Goal: Information Seeking & Learning: Learn about a topic

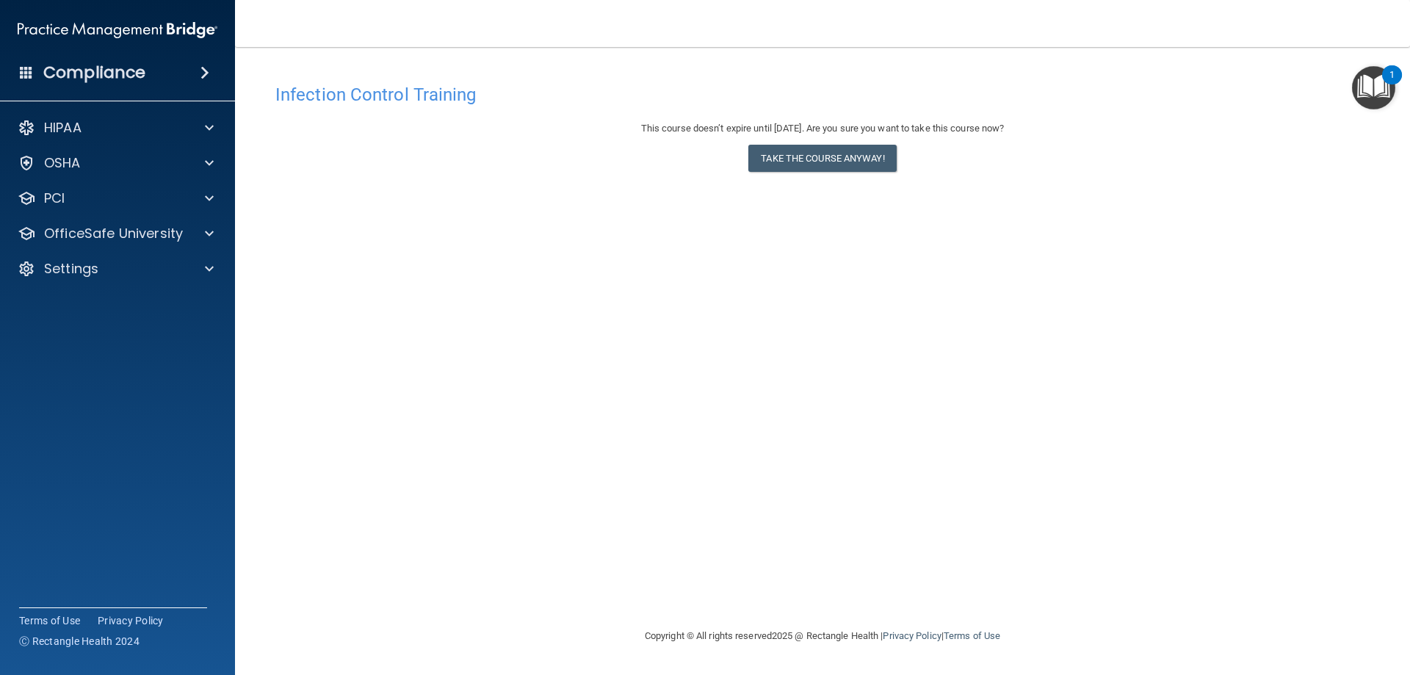
click at [17, 76] on div "Compliance" at bounding box center [117, 73] width 235 height 32
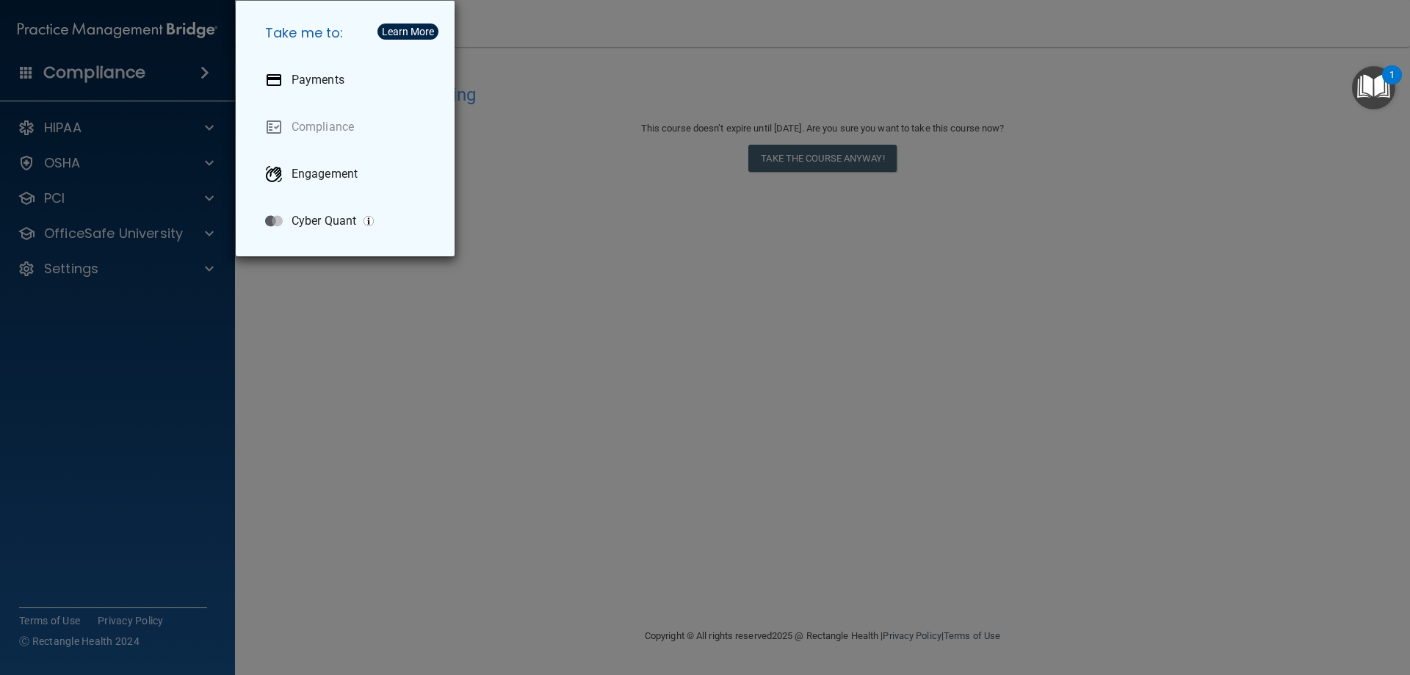
click at [798, 308] on div "Take me to: Payments Compliance Engagement Cyber Quant" at bounding box center [705, 337] width 1410 height 675
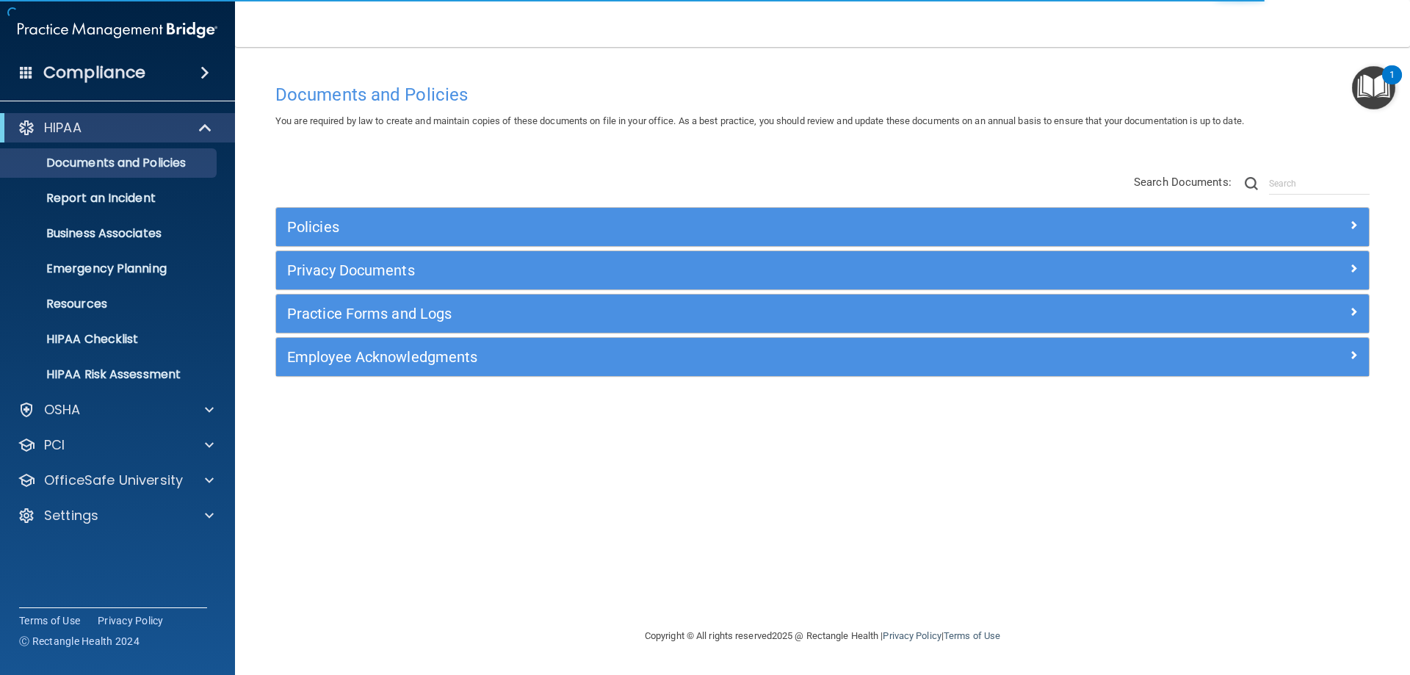
click at [28, 67] on span at bounding box center [26, 71] width 13 height 13
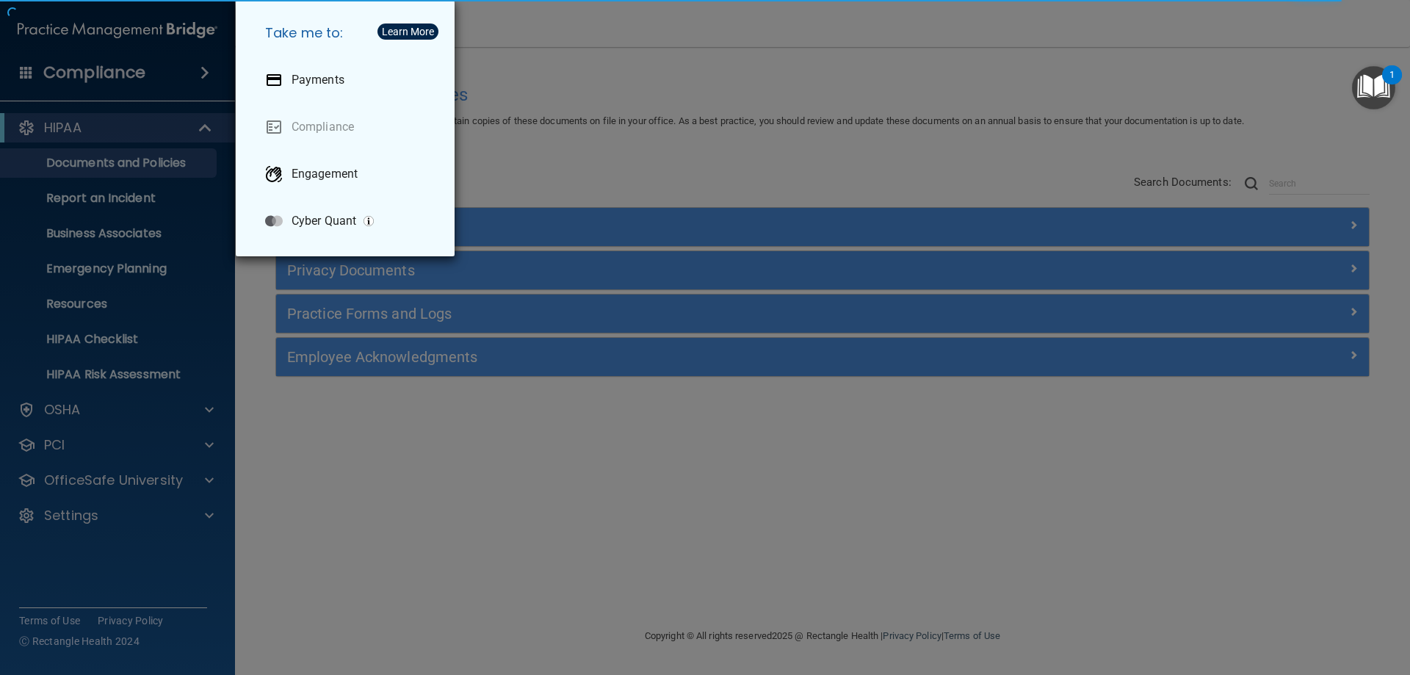
click at [75, 539] on div "Take me to: Payments Compliance Engagement Cyber Quant" at bounding box center [705, 337] width 1410 height 675
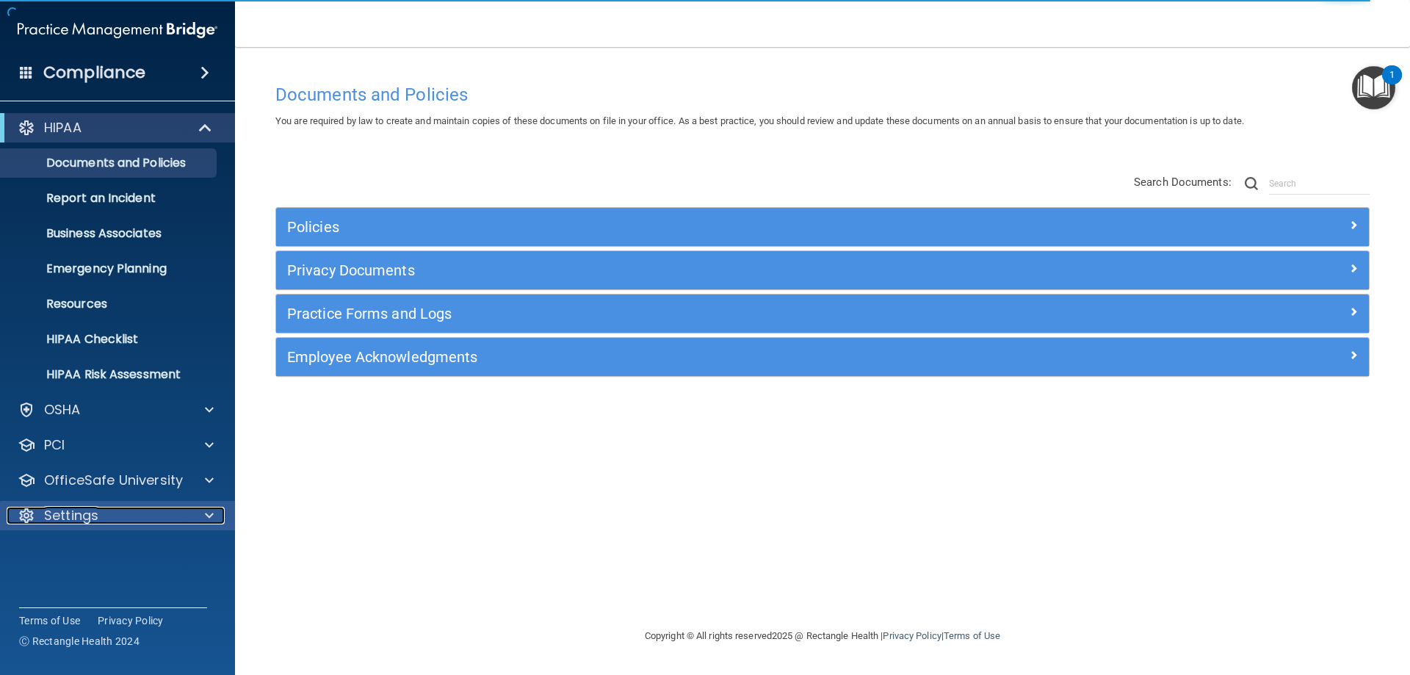
click at [118, 511] on div "Settings" at bounding box center [98, 516] width 182 height 18
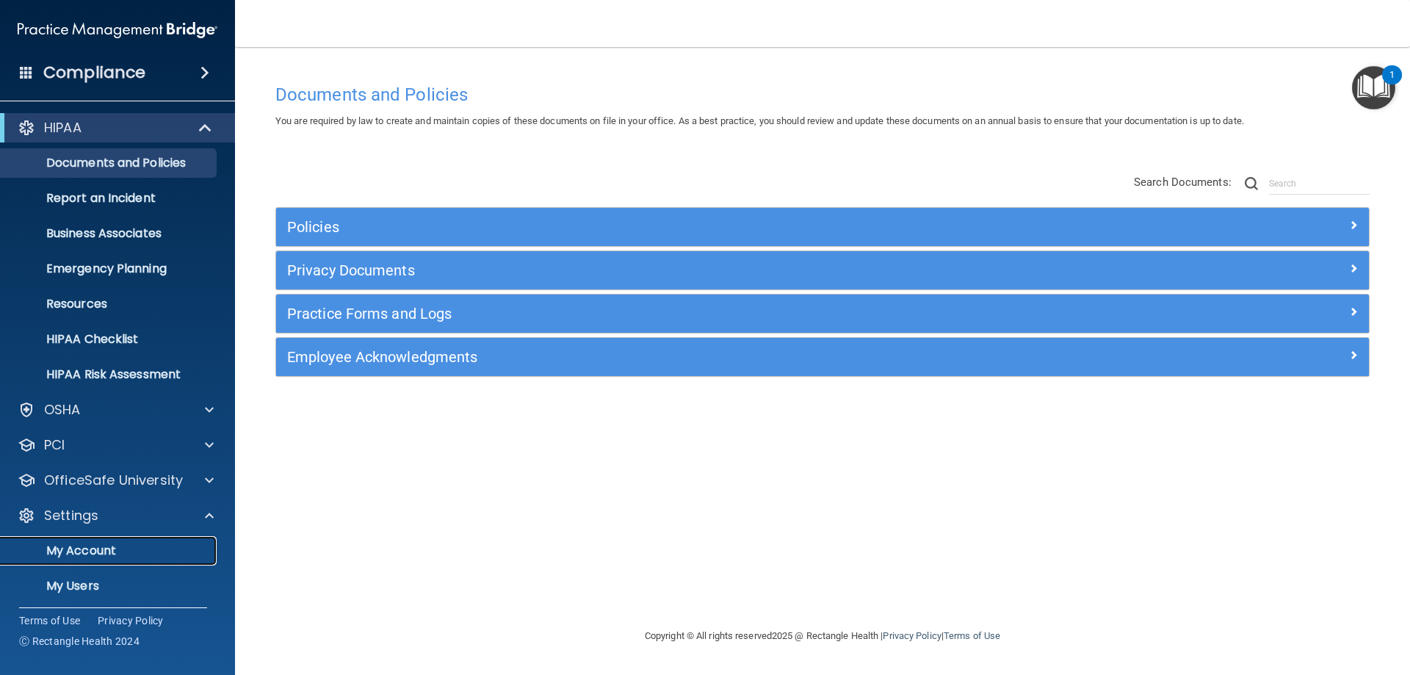
click at [91, 561] on link "My Account" at bounding box center [100, 550] width 231 height 29
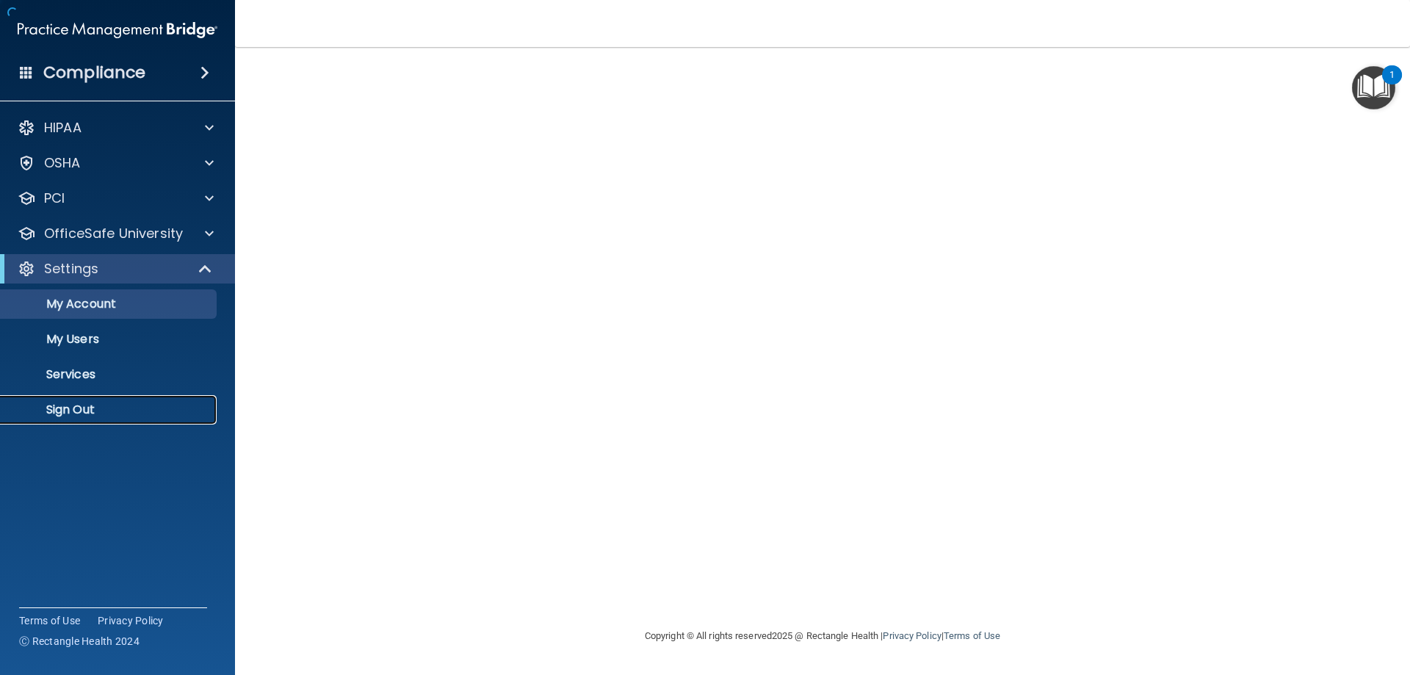
click at [88, 405] on p "Sign Out" at bounding box center [110, 409] width 200 height 15
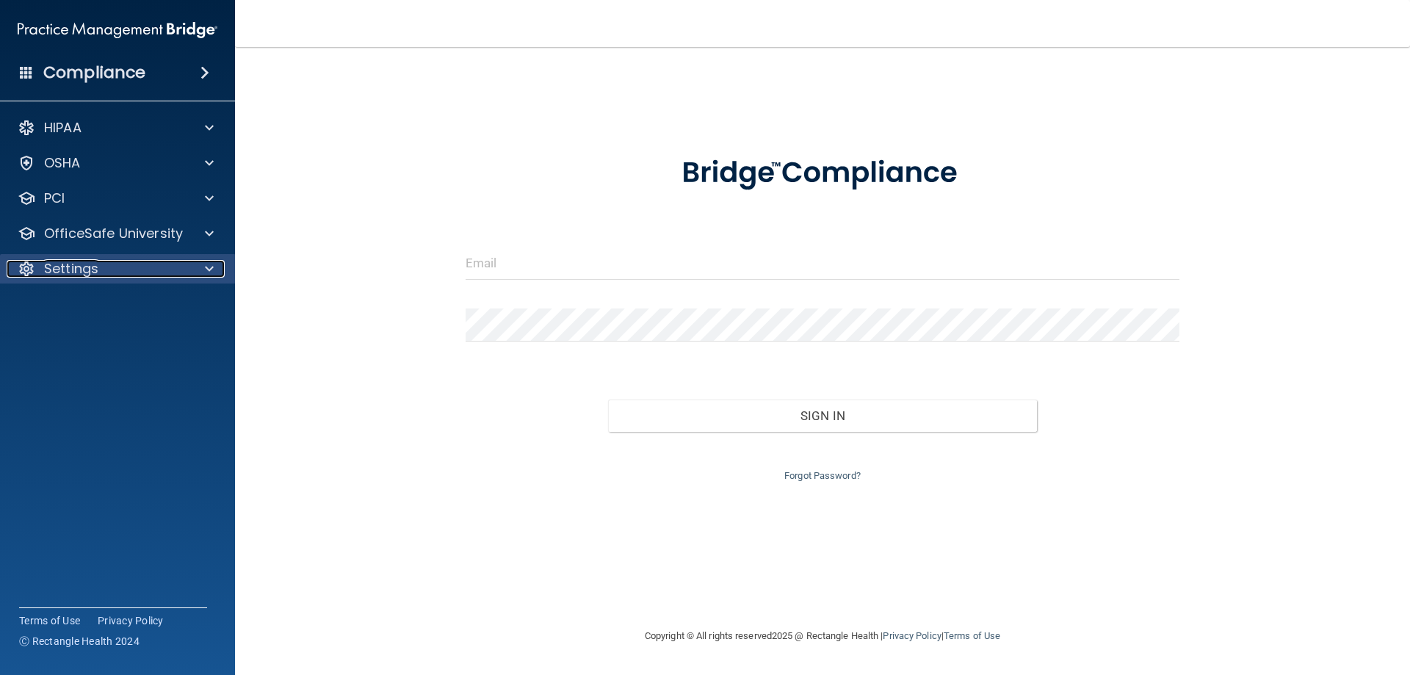
click at [73, 270] on p "Settings" at bounding box center [71, 269] width 54 height 18
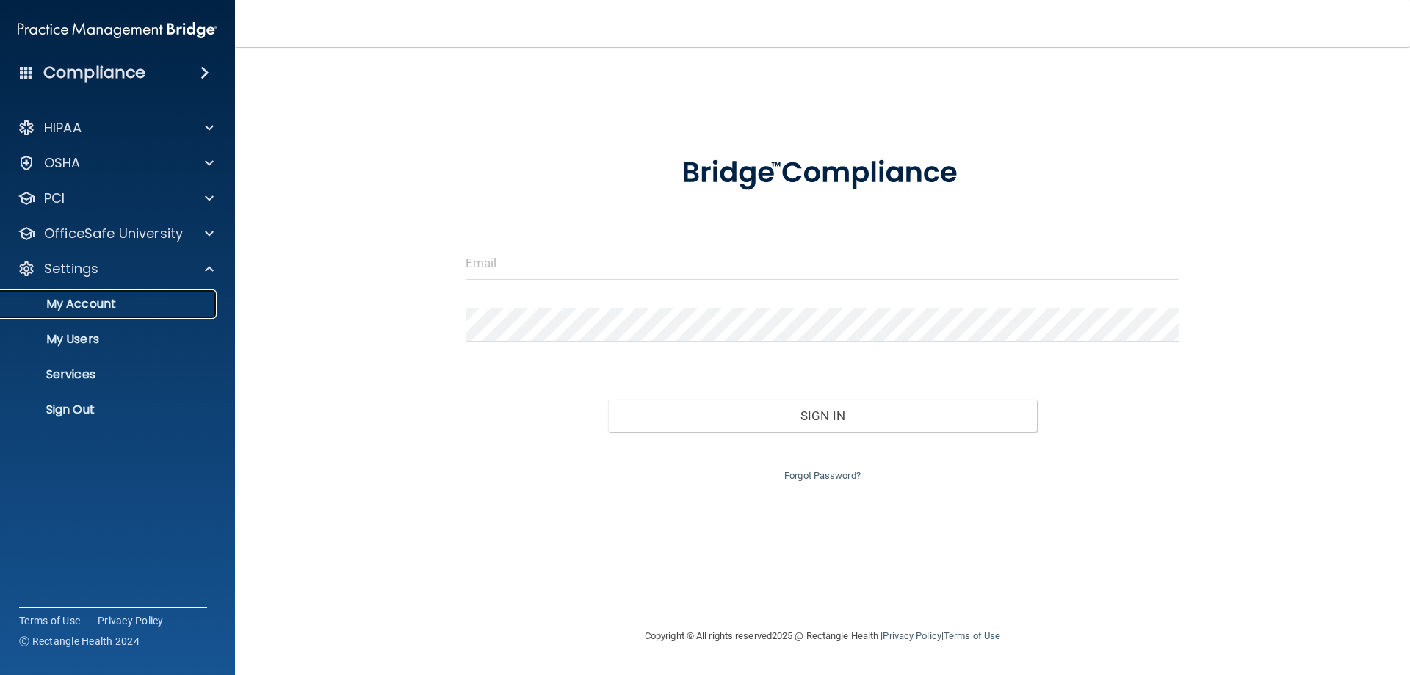
click at [106, 297] on p "My Account" at bounding box center [110, 304] width 200 height 15
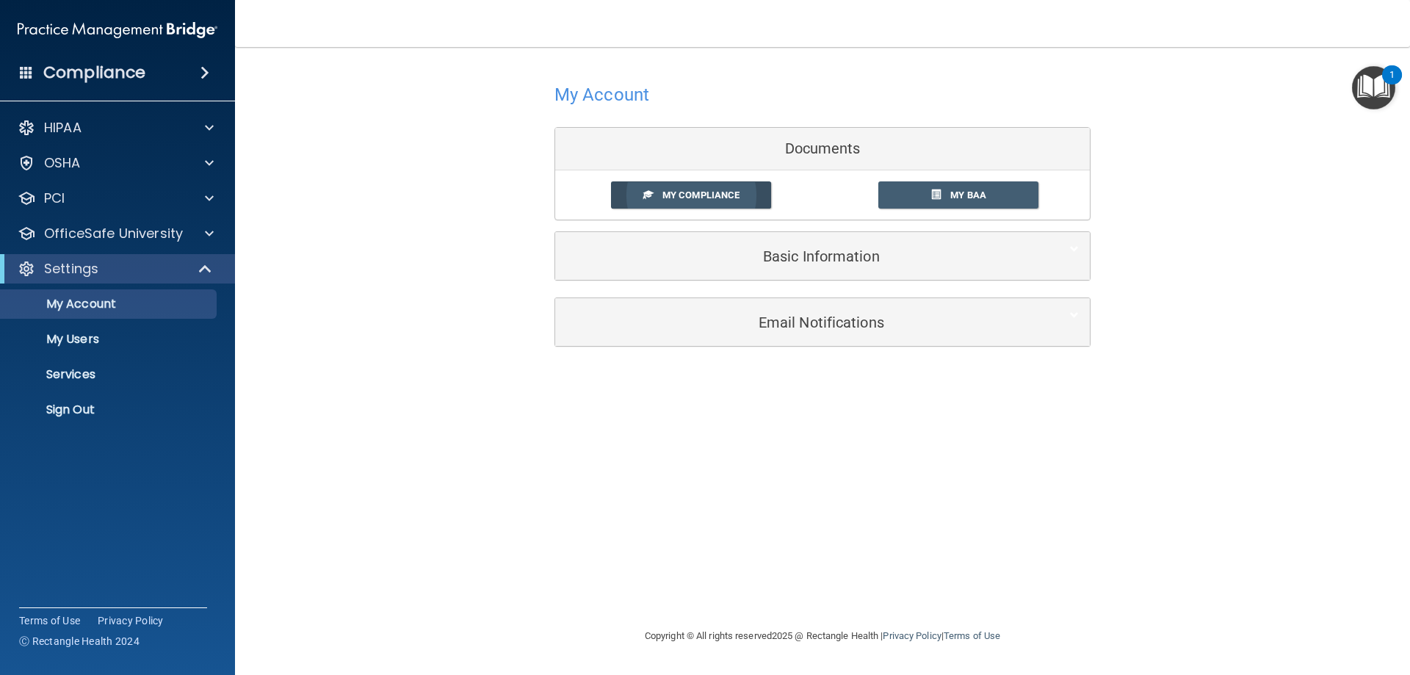
click at [707, 195] on span "My Compliance" at bounding box center [700, 194] width 77 height 11
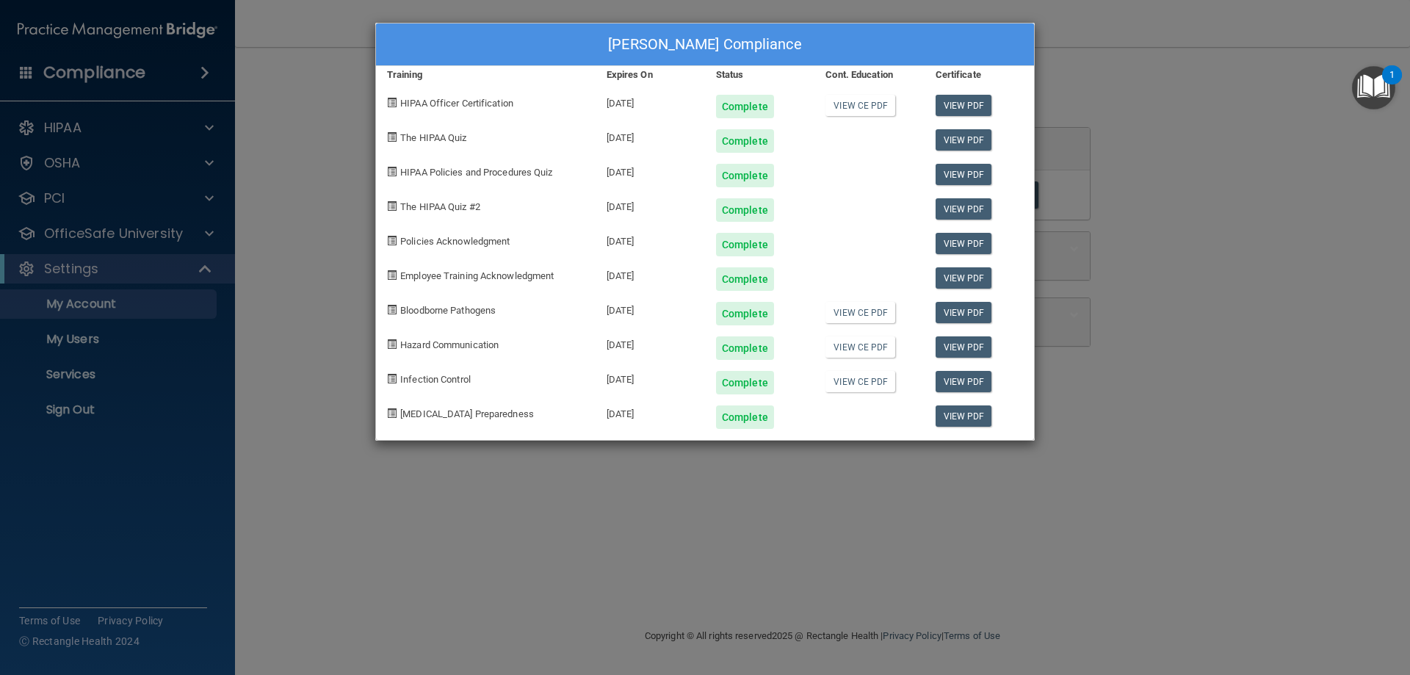
click at [819, 559] on div "Jessica Serrano's Compliance Training Expires On Status Cont. Education Certifi…" at bounding box center [705, 337] width 1410 height 675
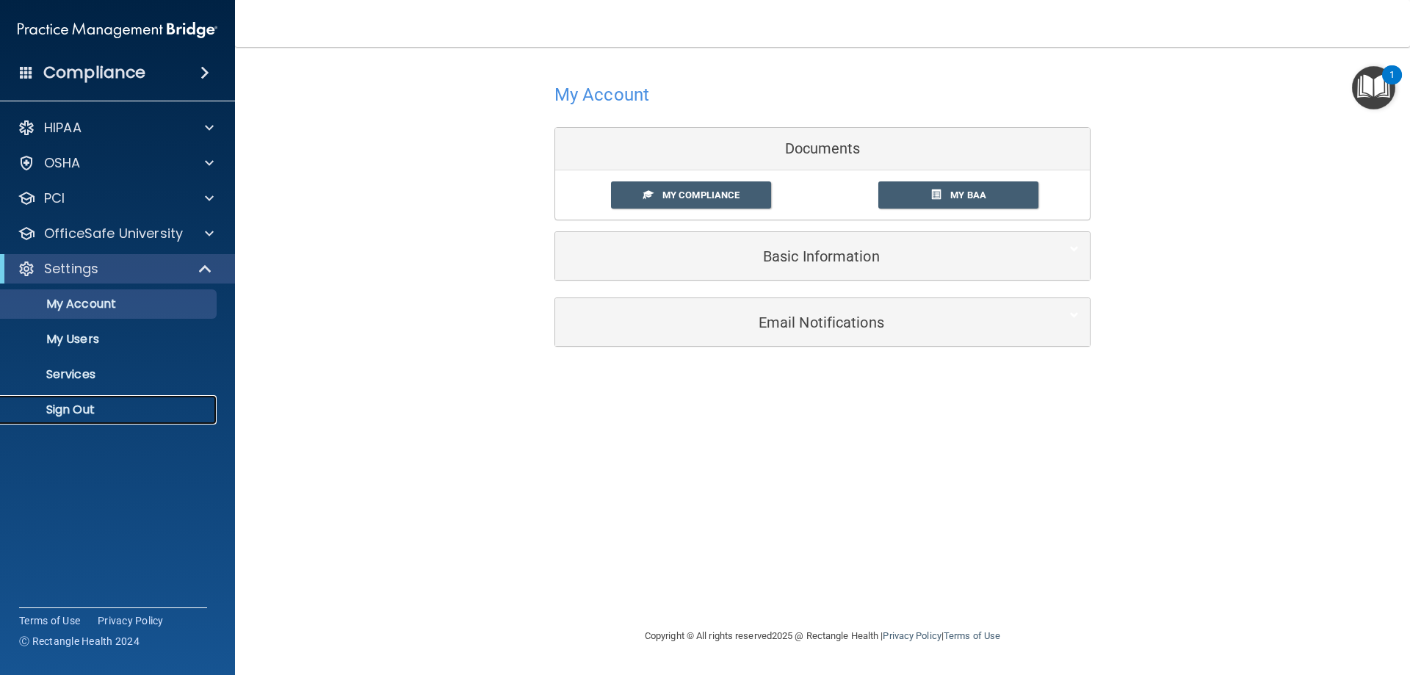
click at [79, 400] on link "Sign Out" at bounding box center [100, 409] width 231 height 29
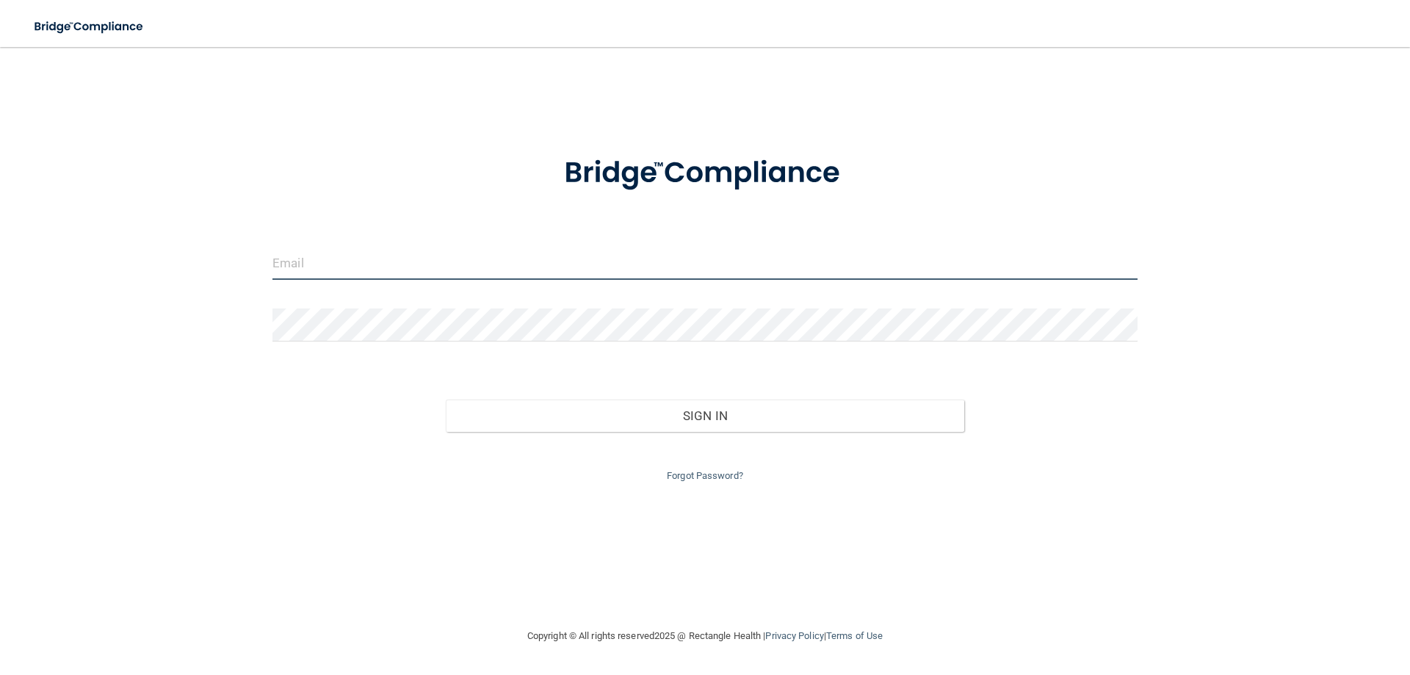
click at [325, 265] on input "email" at bounding box center [704, 263] width 865 height 33
type input "[EMAIL_ADDRESS][DOMAIN_NAME]"
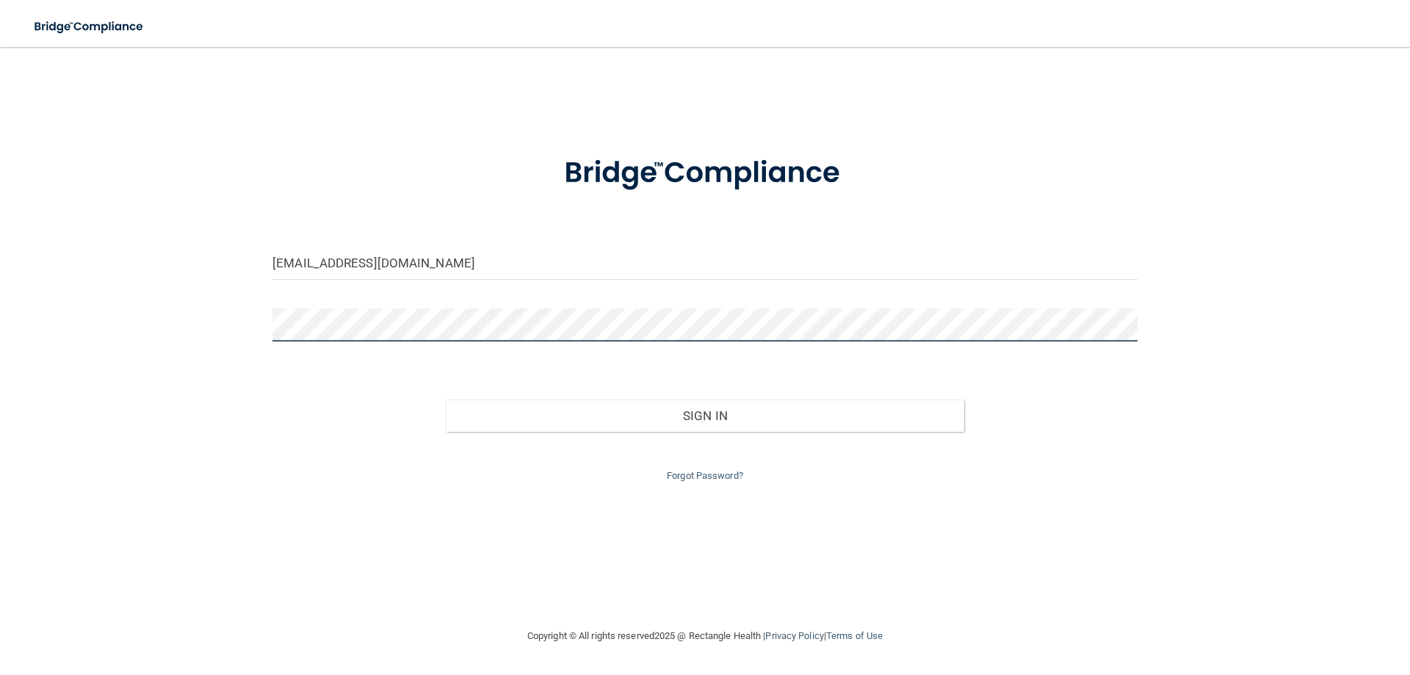
click at [446, 400] on button "Sign In" at bounding box center [705, 416] width 519 height 32
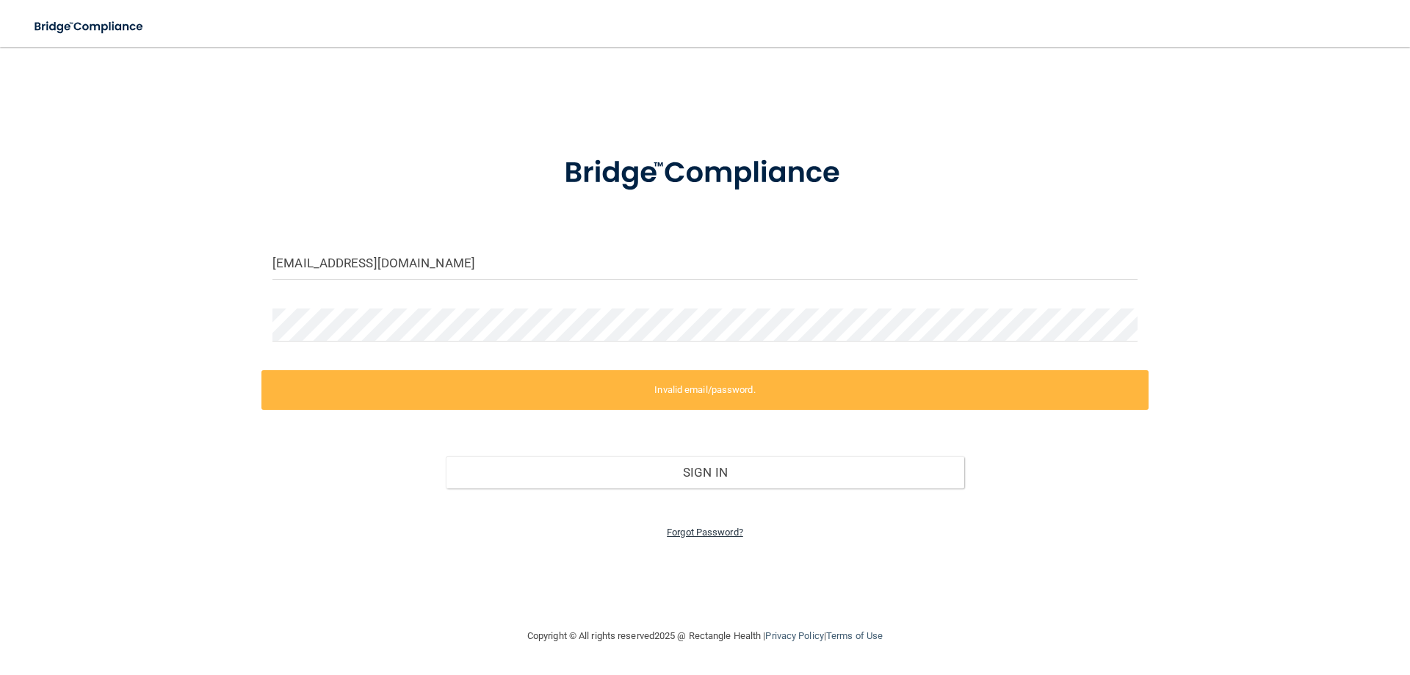
click at [698, 536] on link "Forgot Password?" at bounding box center [705, 532] width 76 height 11
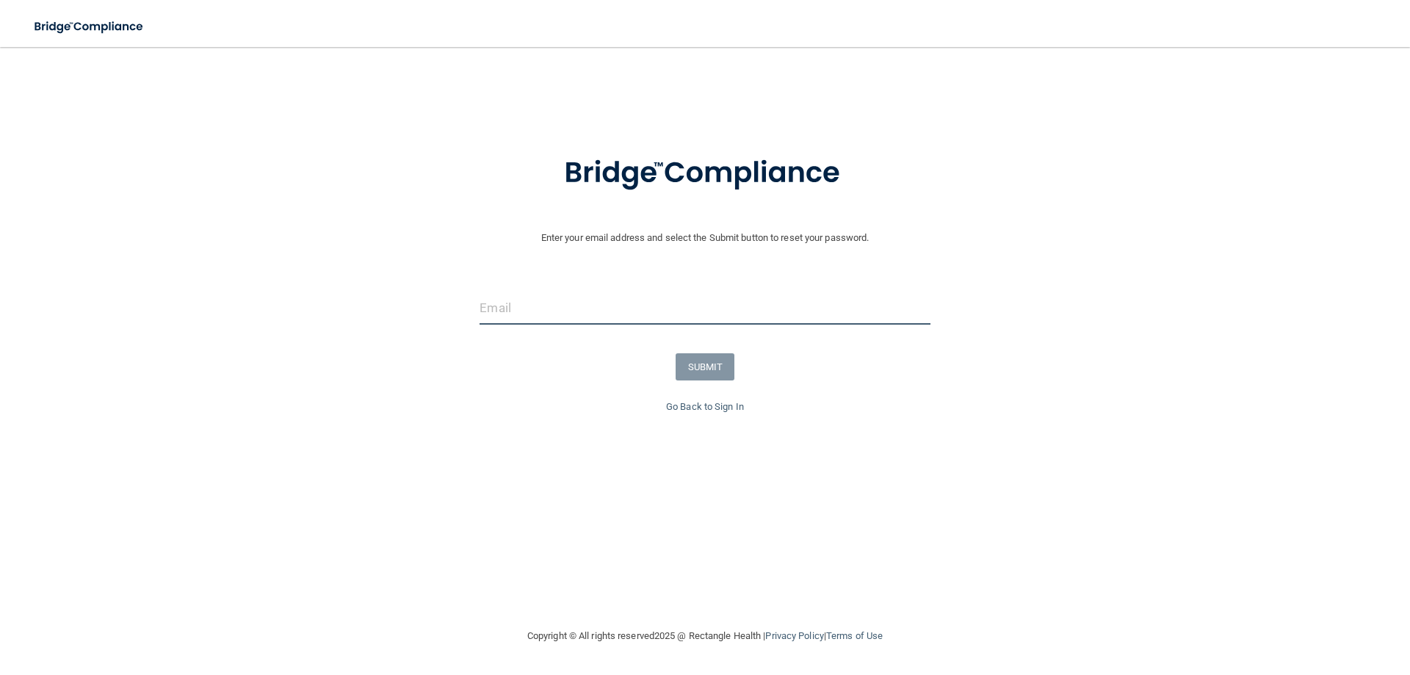
click at [551, 320] on input "email" at bounding box center [705, 308] width 450 height 33
type input "[EMAIL_ADDRESS][DOMAIN_NAME]"
click at [694, 361] on button "SUBMIT" at bounding box center [705, 366] width 59 height 27
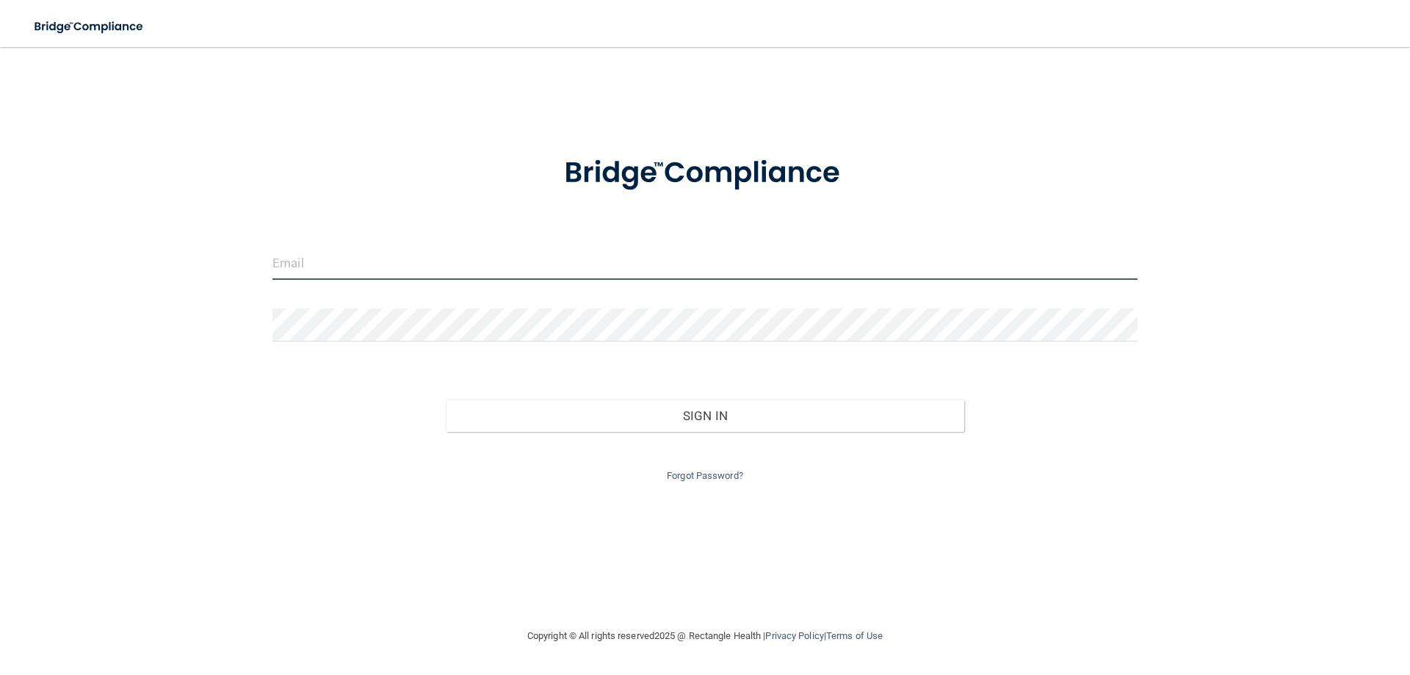
click at [516, 267] on input "email" at bounding box center [704, 263] width 865 height 33
type input "[EMAIL_ADDRESS][DOMAIN_NAME]"
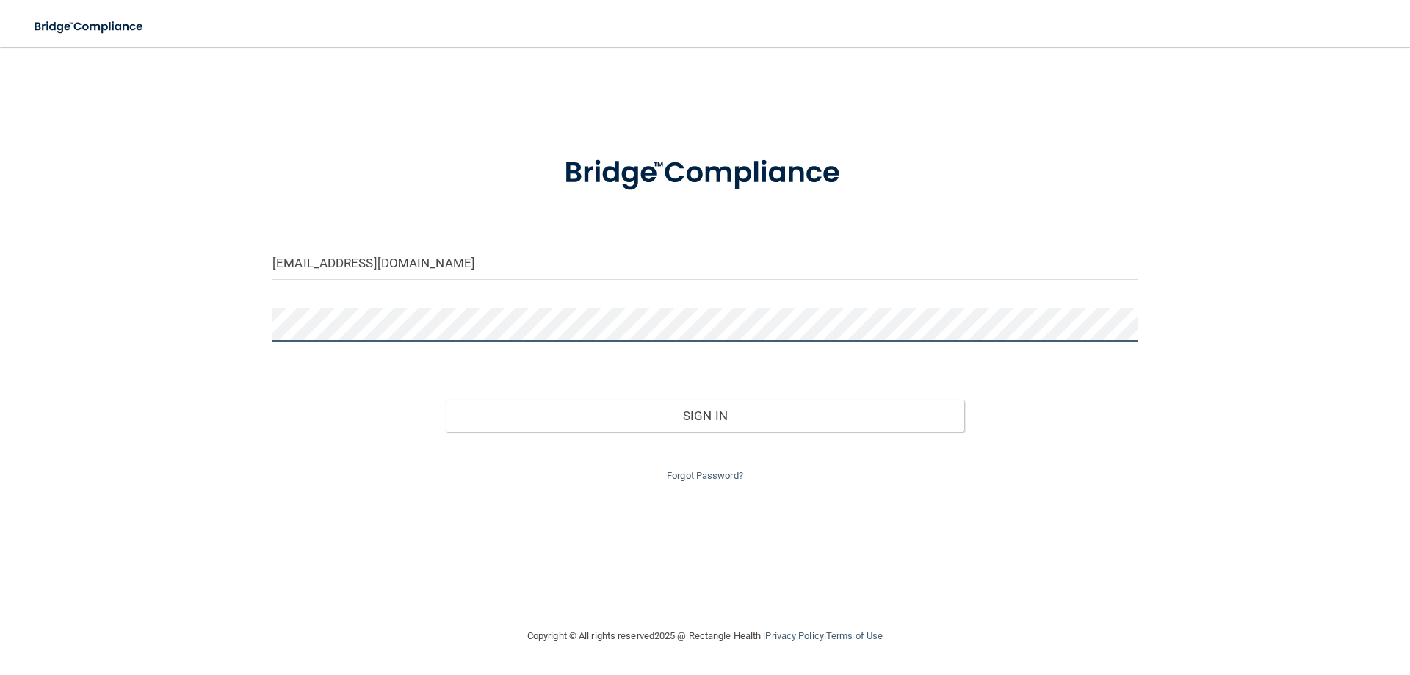
click at [446, 400] on button "Sign In" at bounding box center [705, 416] width 519 height 32
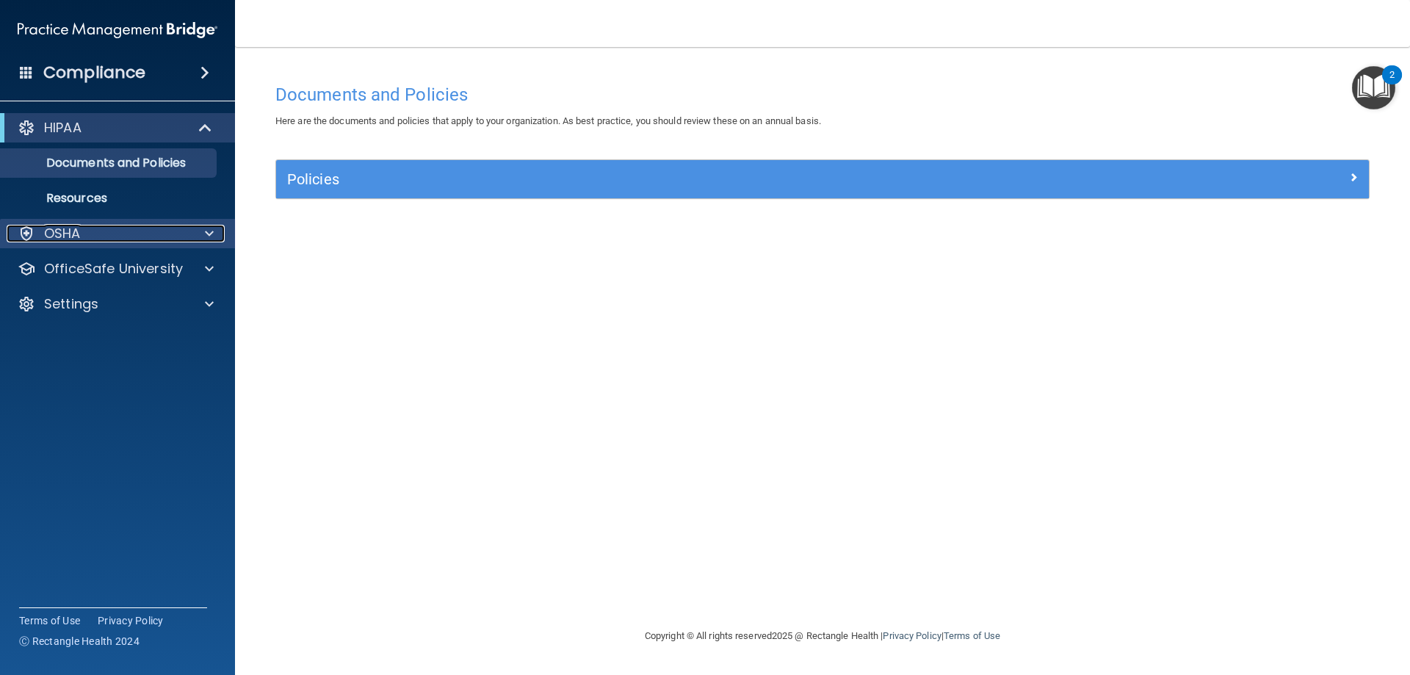
click at [129, 236] on div "OSHA" at bounding box center [98, 234] width 182 height 18
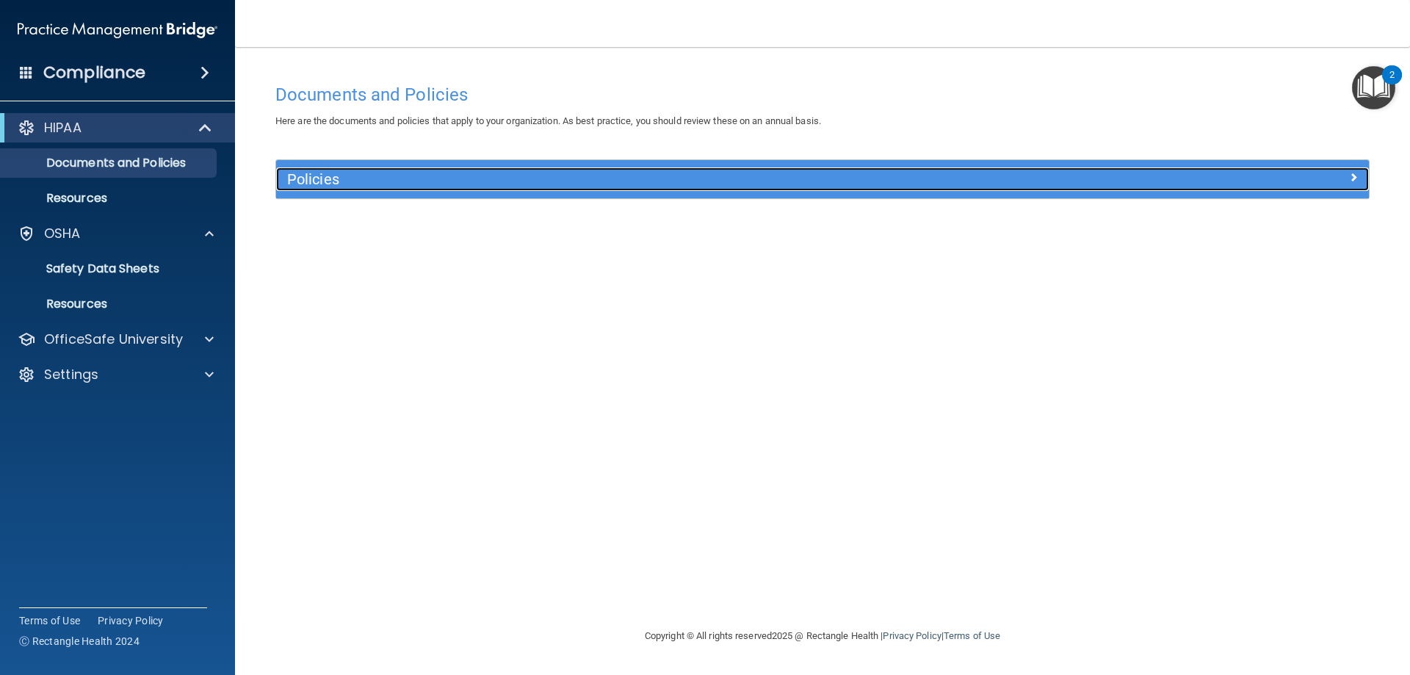
click at [319, 181] on h5 "Policies" at bounding box center [686, 179] width 798 height 16
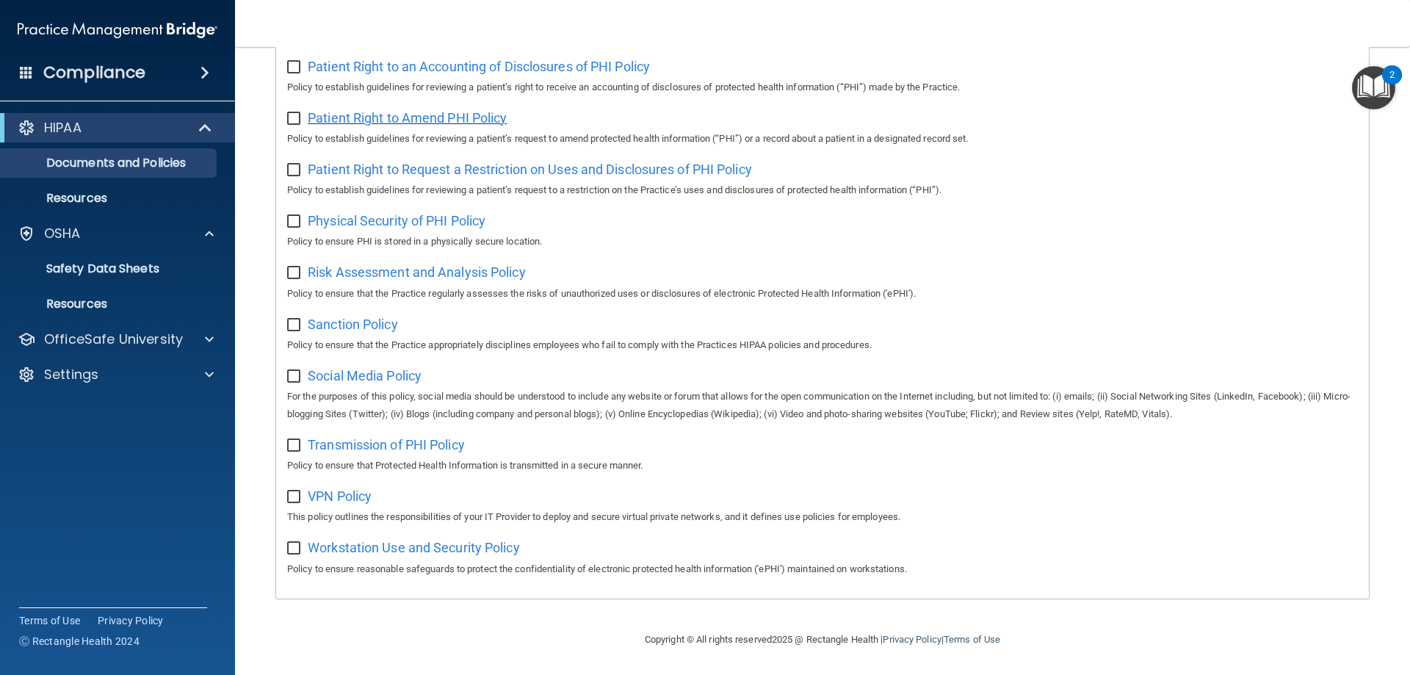
scroll to position [798, 0]
click at [68, 228] on p "OSHA" at bounding box center [62, 234] width 37 height 18
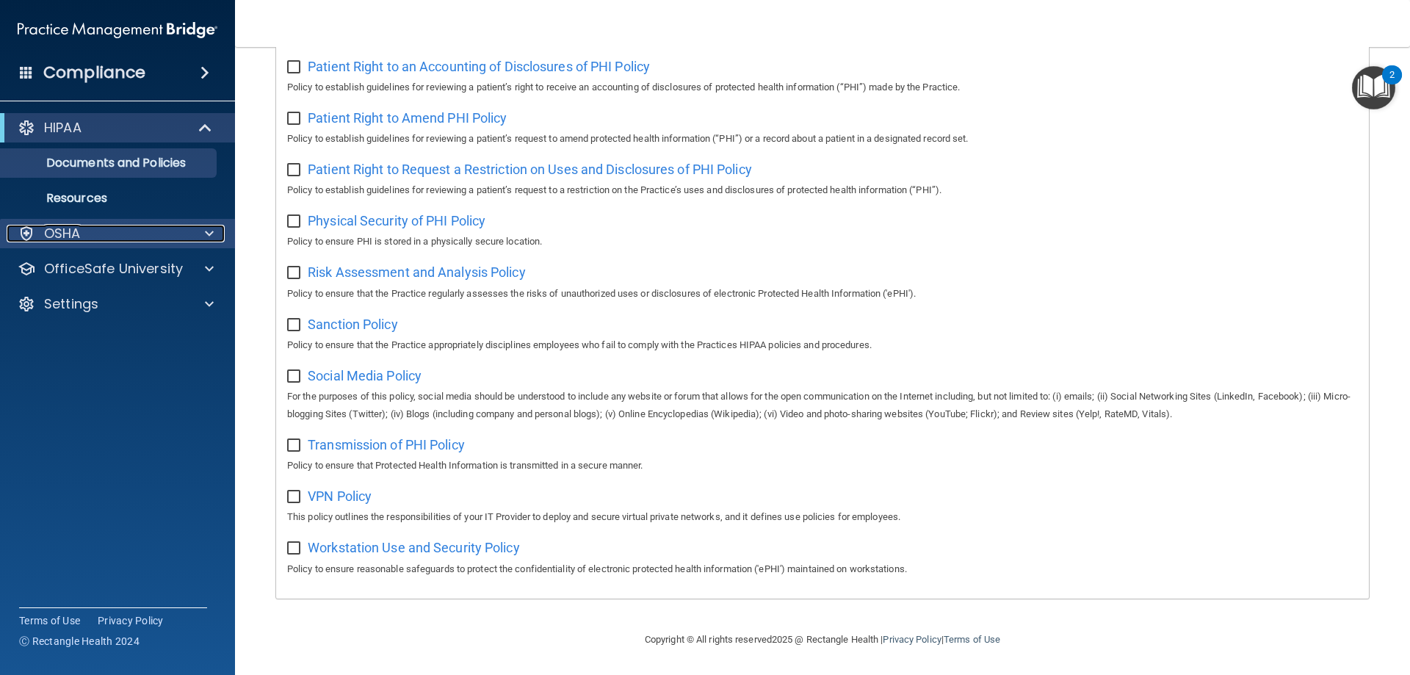
click at [73, 233] on p "OSHA" at bounding box center [62, 234] width 37 height 18
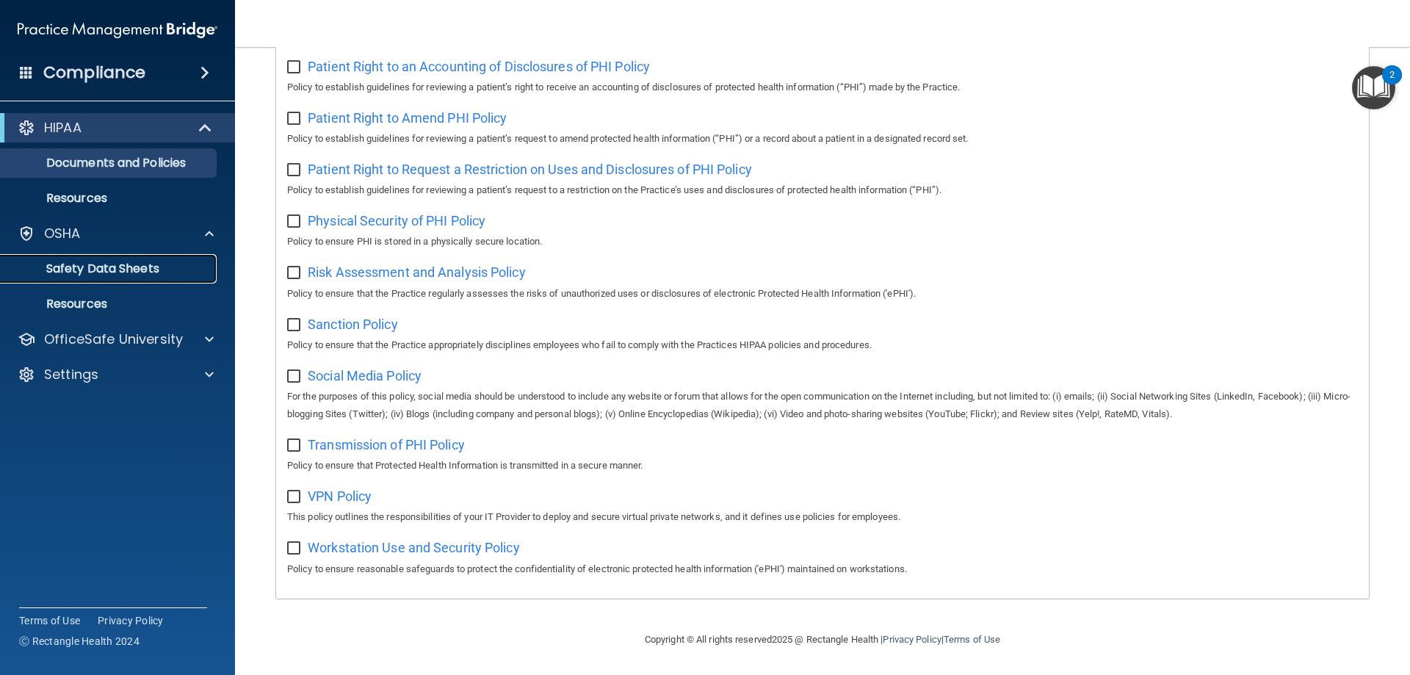
click at [76, 274] on p "Safety Data Sheets" at bounding box center [110, 268] width 200 height 15
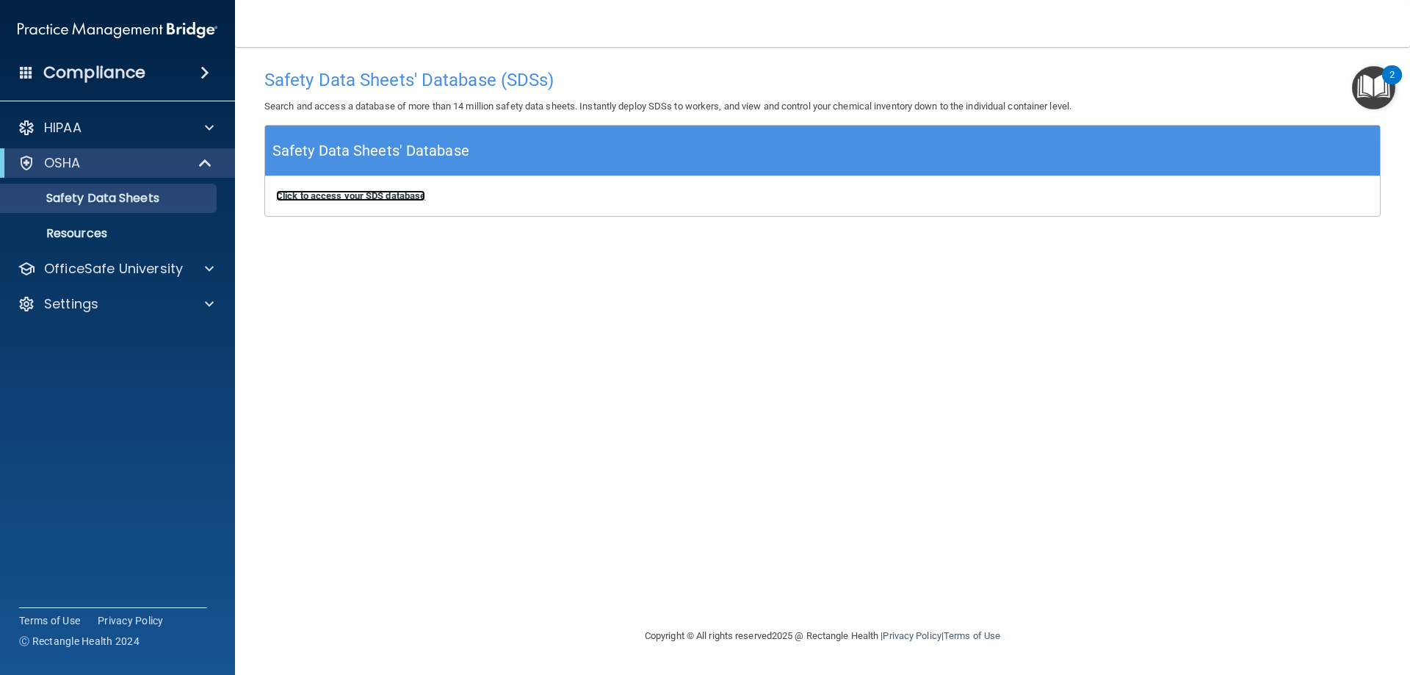
click at [389, 194] on b "Click to access your SDS database" at bounding box center [350, 195] width 149 height 11
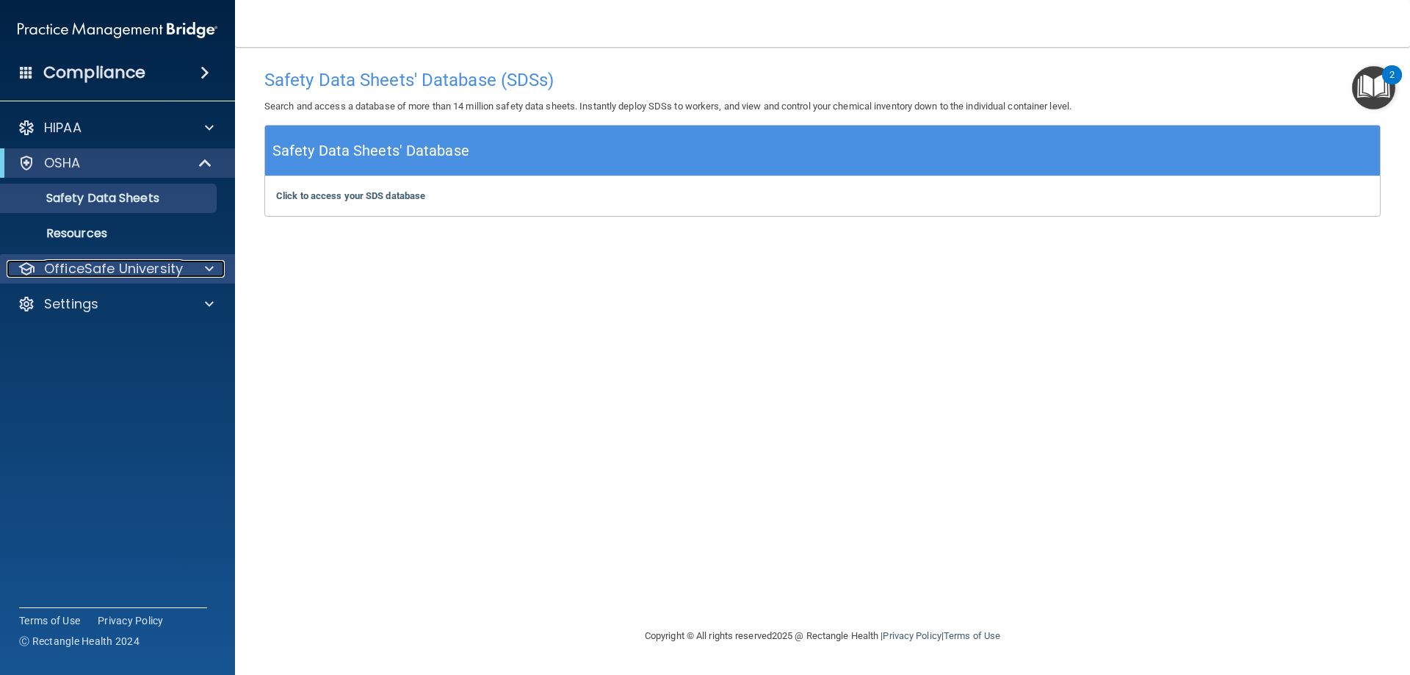
click at [165, 269] on p "OfficeSafe University" at bounding box center [113, 269] width 139 height 18
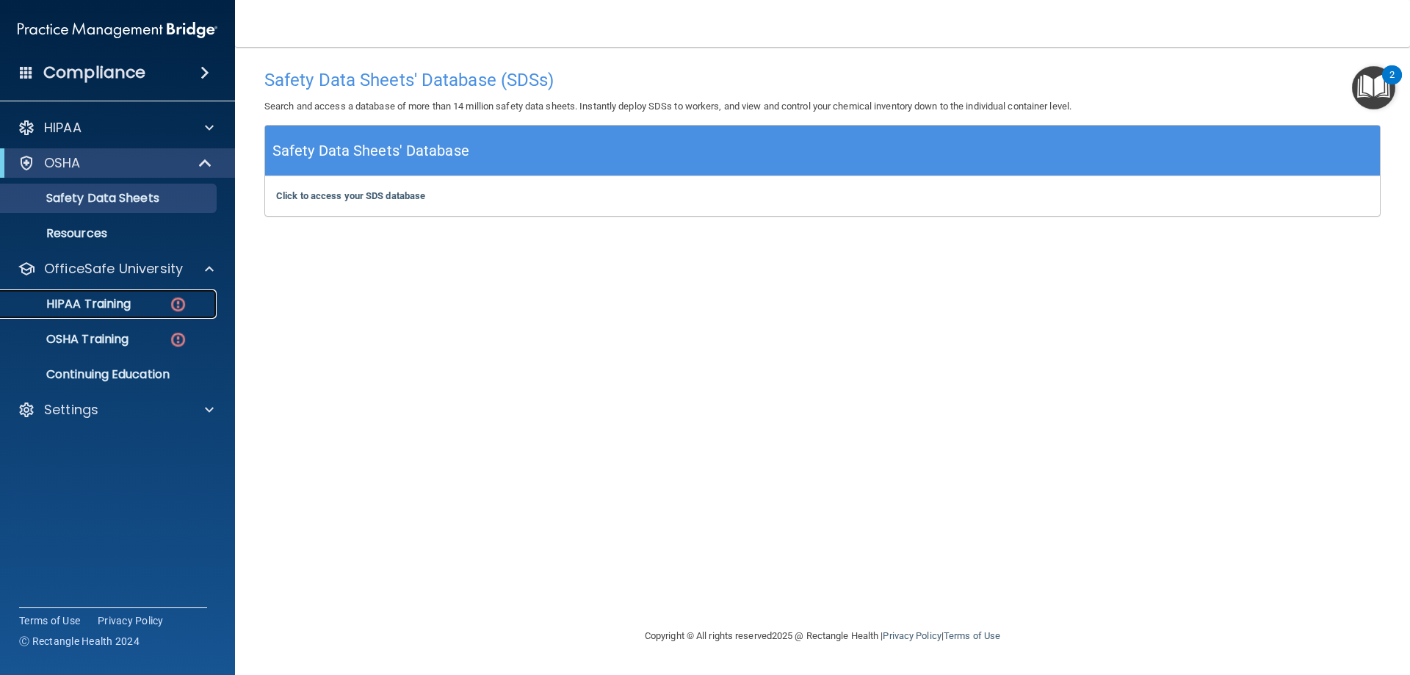
click at [139, 302] on div "HIPAA Training" at bounding box center [110, 304] width 200 height 15
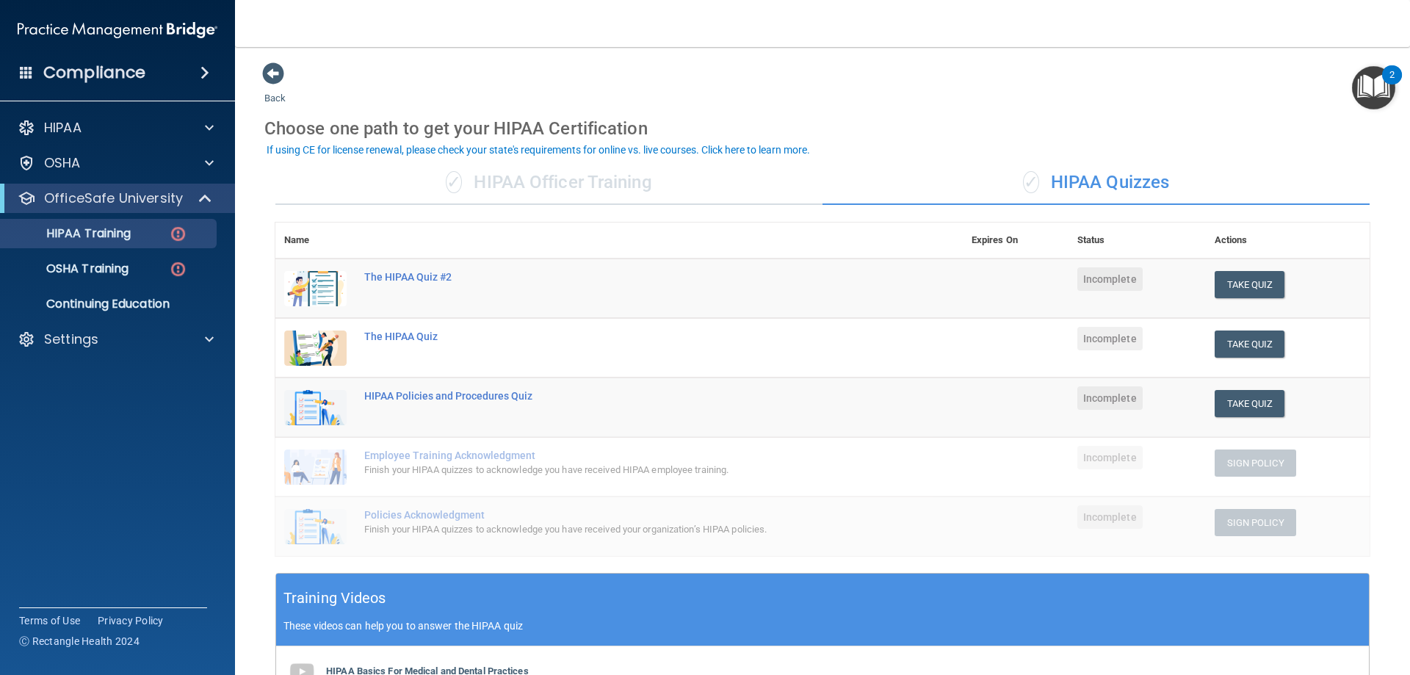
click at [581, 193] on div "✓ HIPAA Officer Training" at bounding box center [548, 183] width 547 height 44
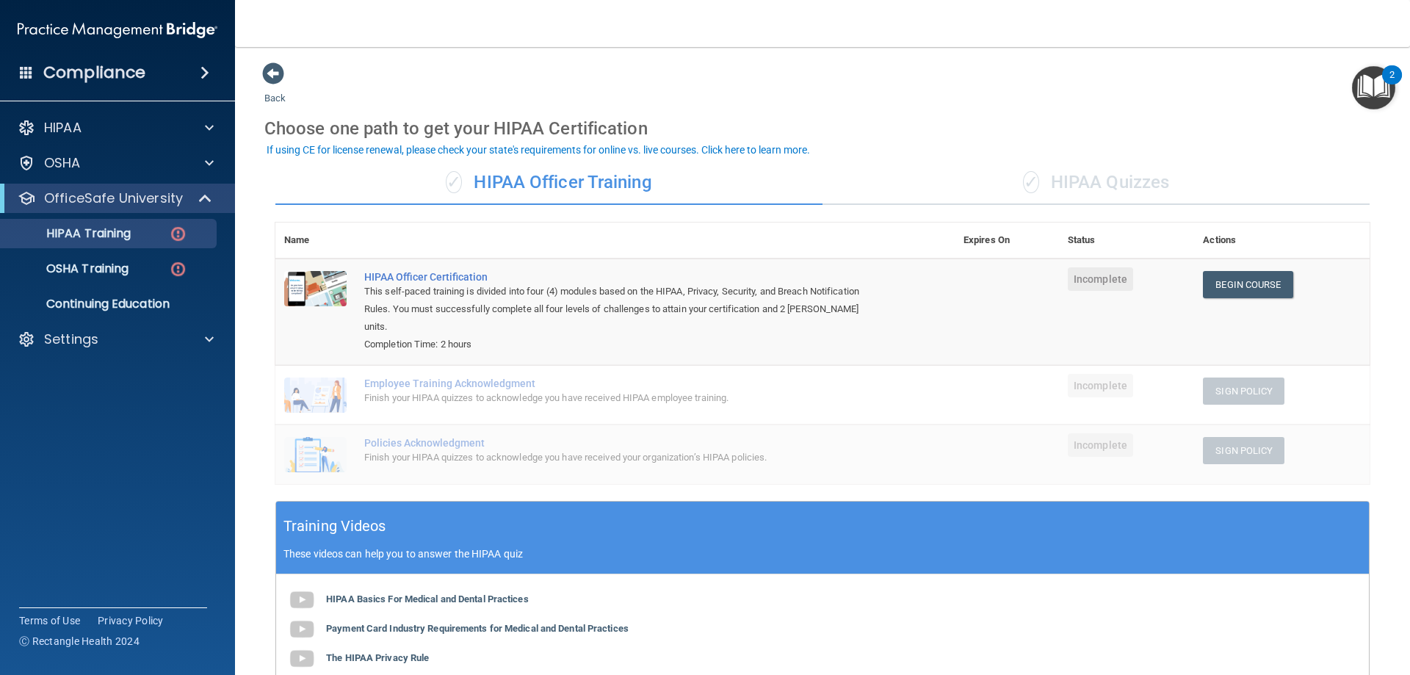
click at [1139, 185] on div "✓ HIPAA Quizzes" at bounding box center [1096, 183] width 547 height 44
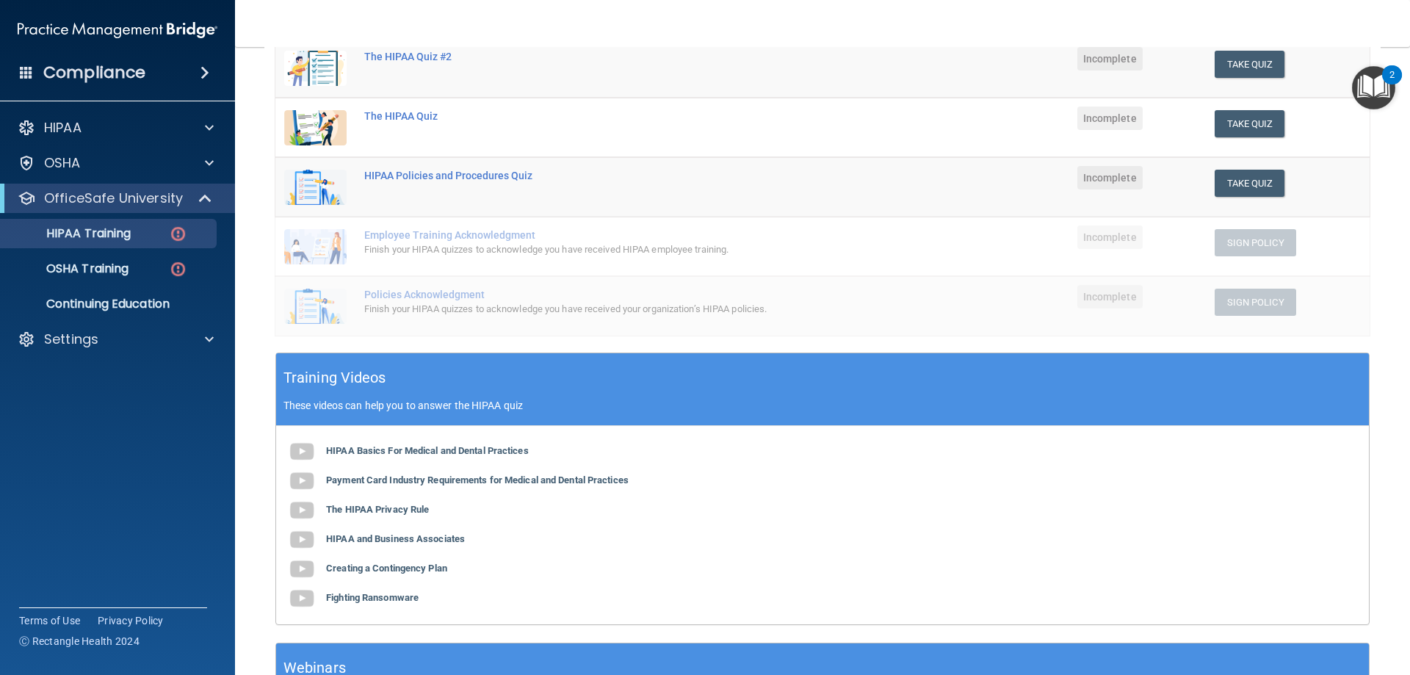
scroll to position [147, 0]
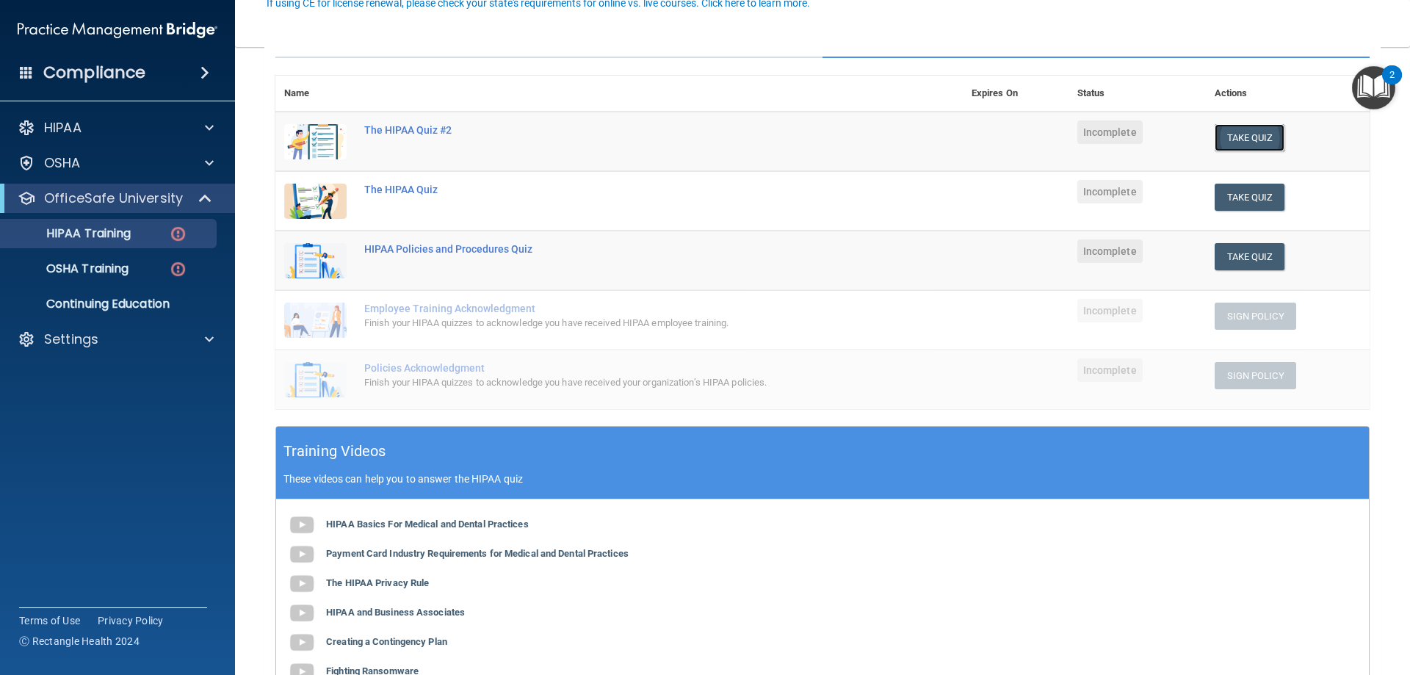
click at [1239, 131] on button "Take Quiz" at bounding box center [1250, 137] width 71 height 27
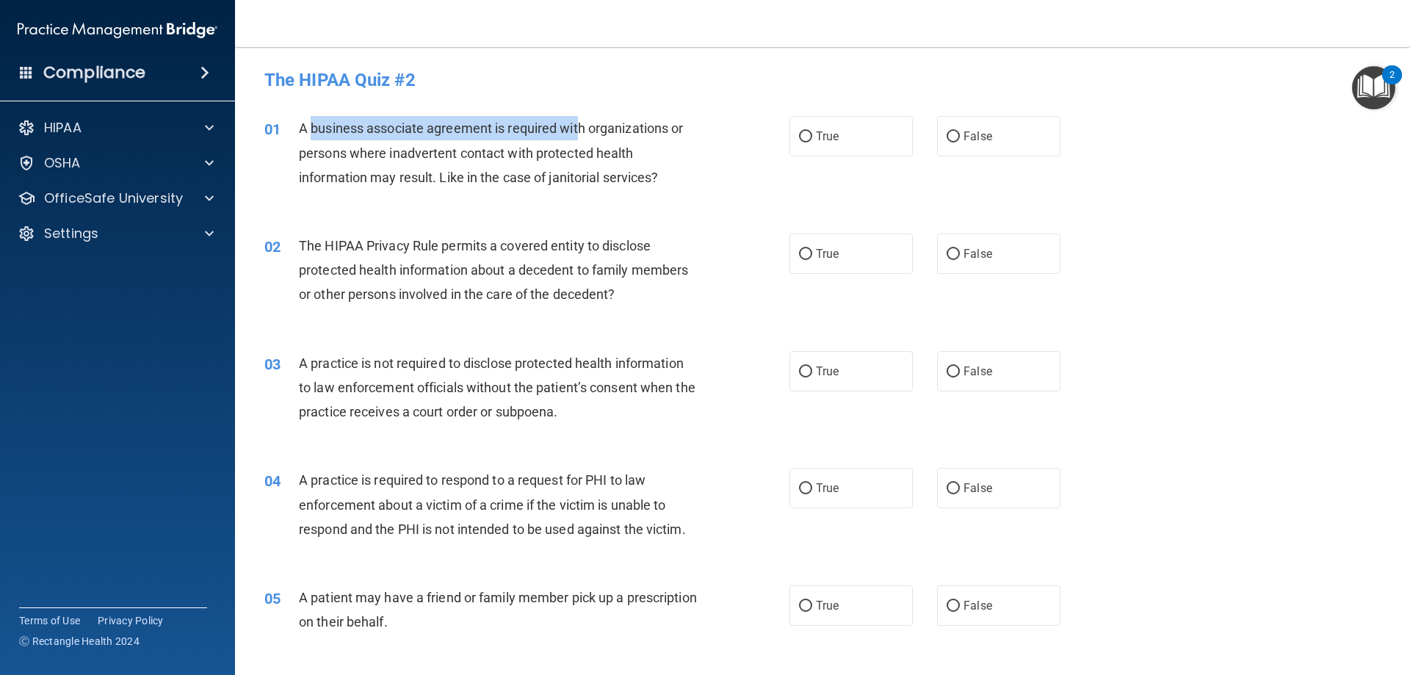
drag, startPoint x: 343, startPoint y: 125, endPoint x: 580, endPoint y: 126, distance: 237.2
click at [580, 126] on span "A business associate agreement is required with organizations or persons where …" at bounding box center [491, 152] width 384 height 64
click at [601, 138] on div "A business associate agreement is required with organizations or persons where …" at bounding box center [504, 152] width 411 height 73
drag, startPoint x: 307, startPoint y: 130, endPoint x: 425, endPoint y: 150, distance: 119.9
click at [419, 144] on span "A business associate agreement is required with organizations or persons where …" at bounding box center [491, 152] width 384 height 64
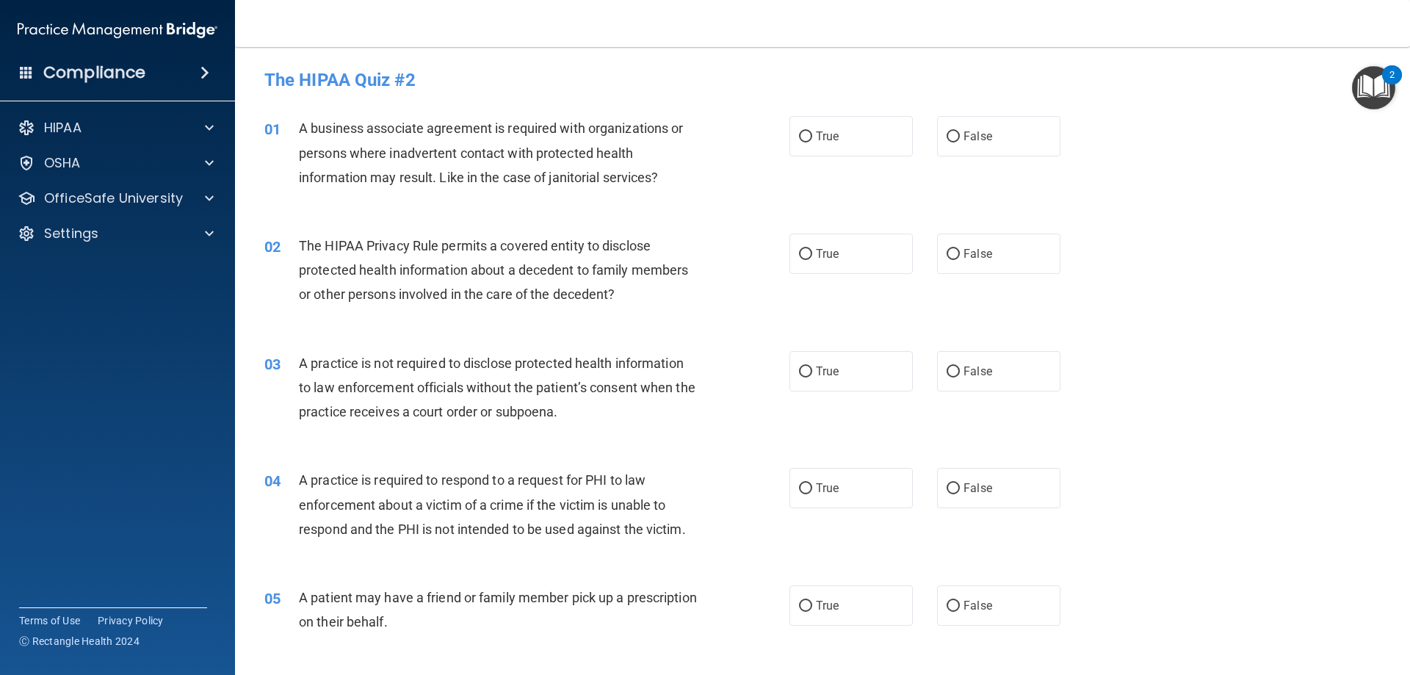
click at [444, 158] on span "A business associate agreement is required with organizations or persons where …" at bounding box center [491, 152] width 384 height 64
click at [845, 134] on label "True" at bounding box center [850, 136] width 123 height 40
click at [812, 134] on input "True" at bounding box center [805, 136] width 13 height 11
radio input "true"
click at [799, 258] on input "True" at bounding box center [805, 254] width 13 height 11
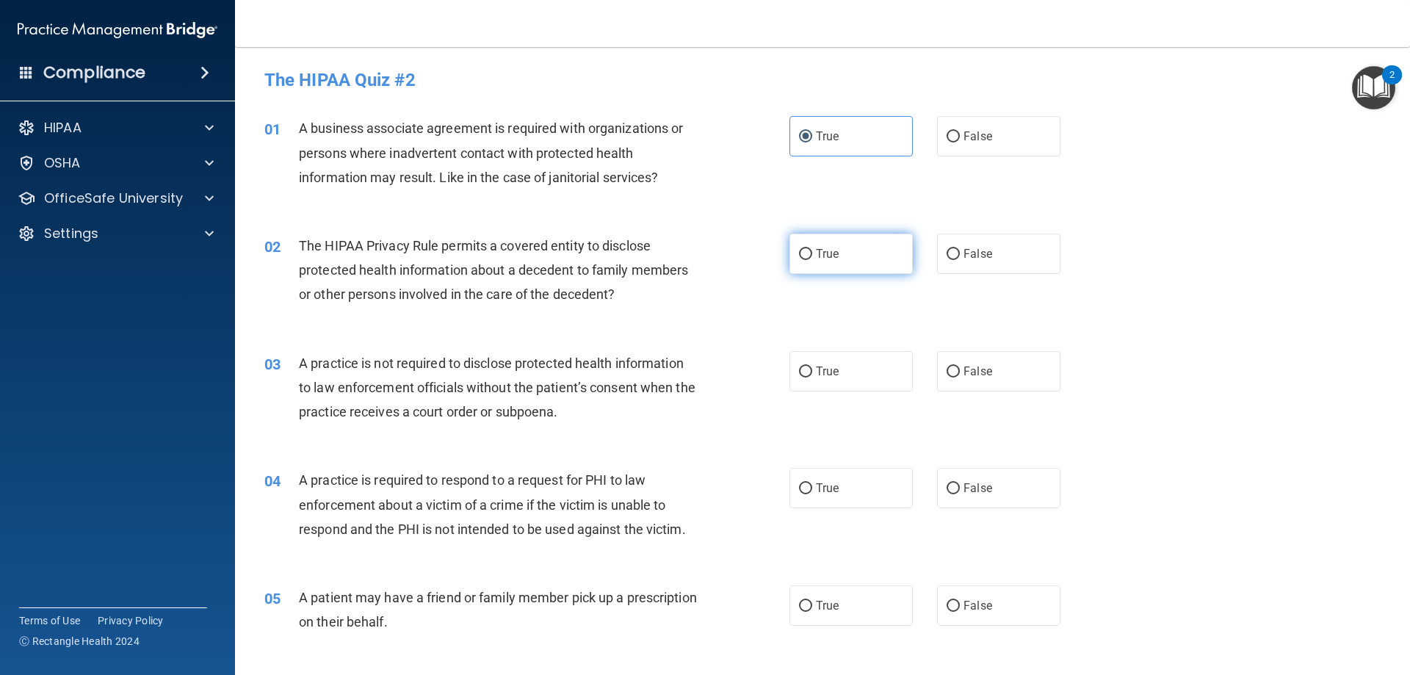
radio input "true"
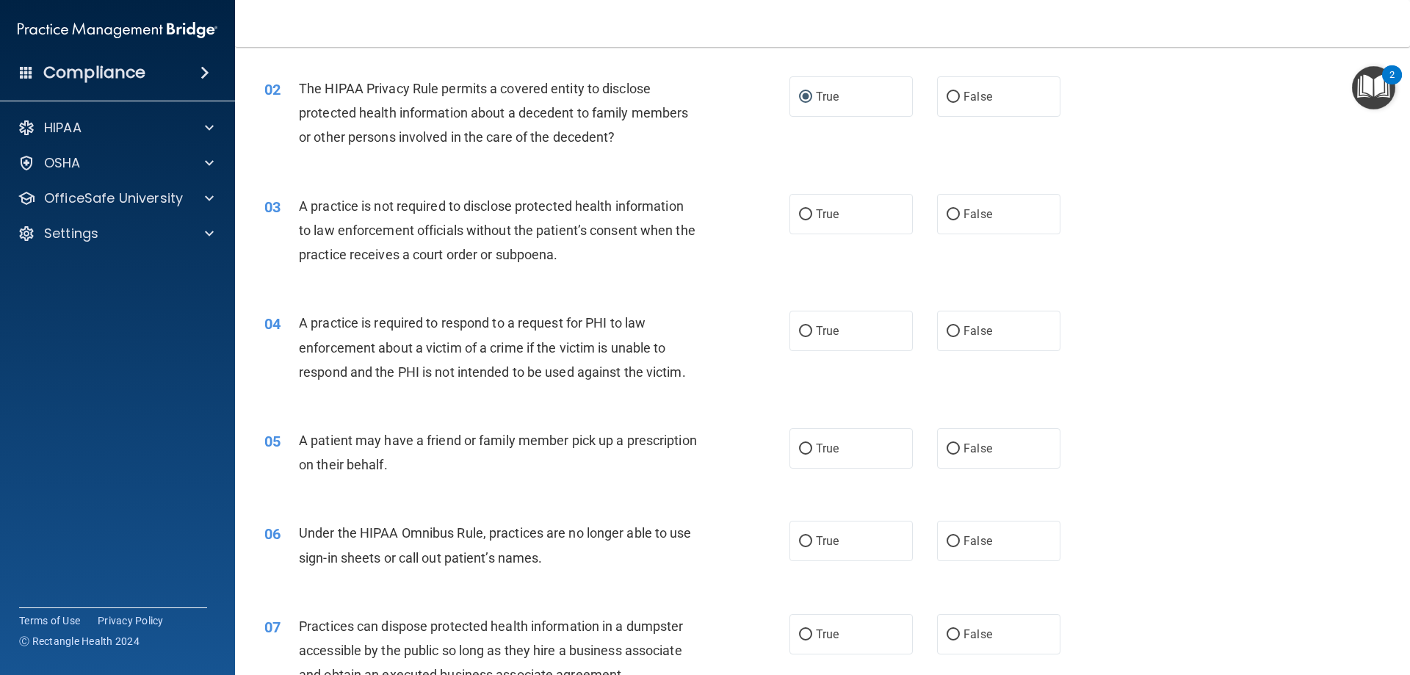
scroll to position [147, 0]
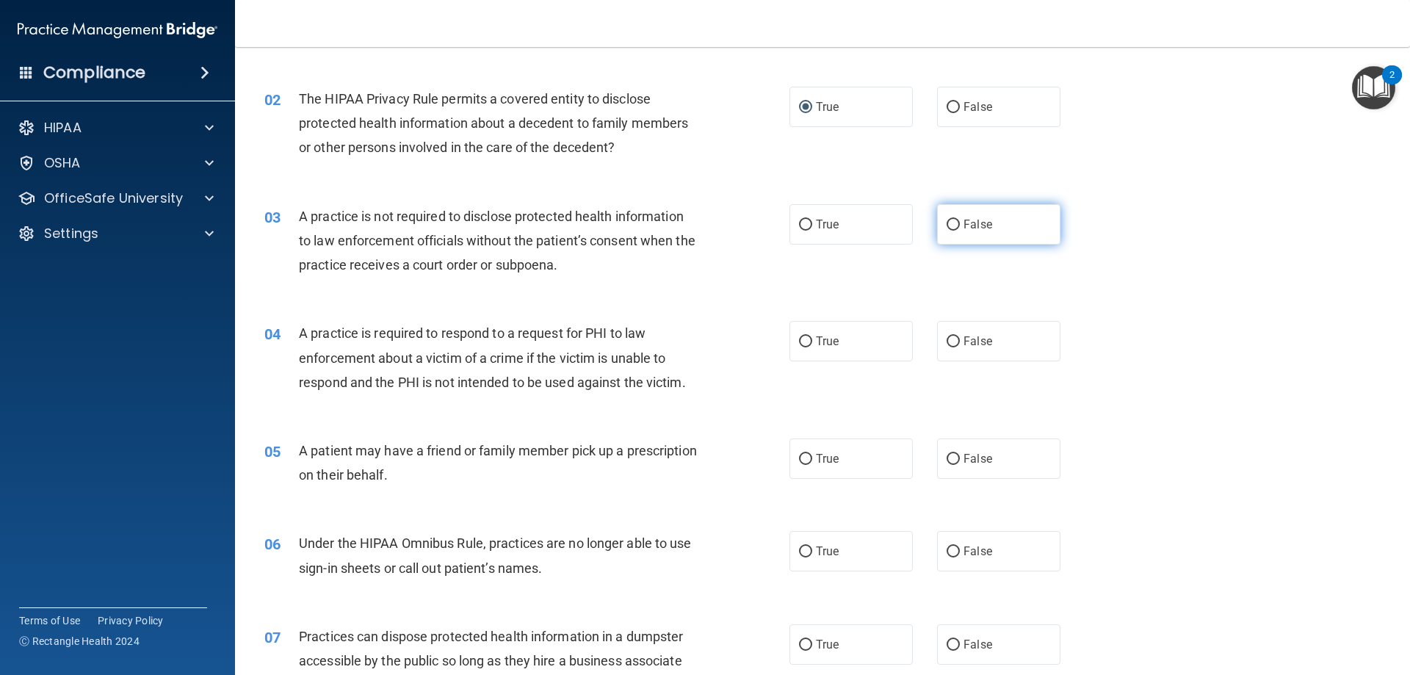
click at [986, 229] on label "False" at bounding box center [998, 224] width 123 height 40
click at [960, 229] on input "False" at bounding box center [953, 225] width 13 height 11
radio input "true"
click at [996, 336] on label "False" at bounding box center [998, 341] width 123 height 40
click at [960, 336] on input "False" at bounding box center [953, 341] width 13 height 11
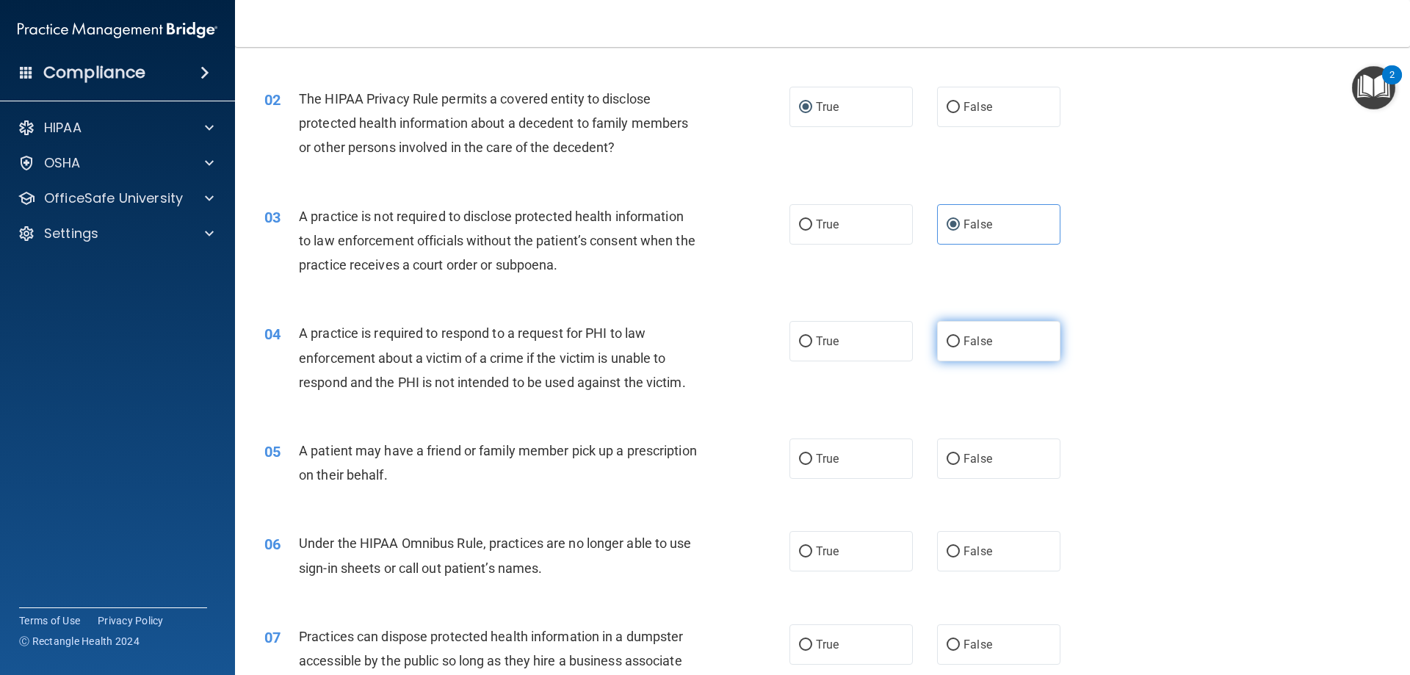
radio input "true"
click at [950, 471] on label "False" at bounding box center [998, 458] width 123 height 40
click at [950, 465] on input "False" at bounding box center [953, 459] width 13 height 11
radio input "true"
click at [841, 558] on label "True" at bounding box center [850, 551] width 123 height 40
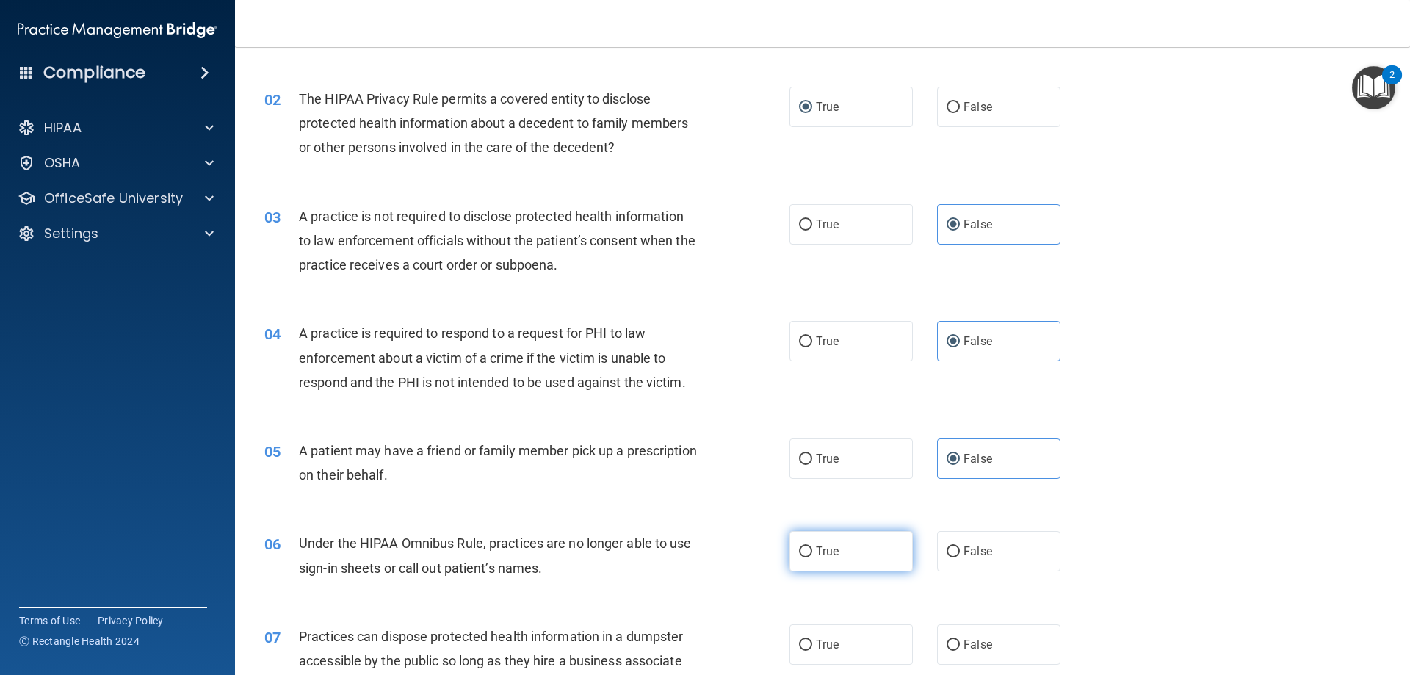
click at [812, 557] on input "True" at bounding box center [805, 551] width 13 height 11
radio input "true"
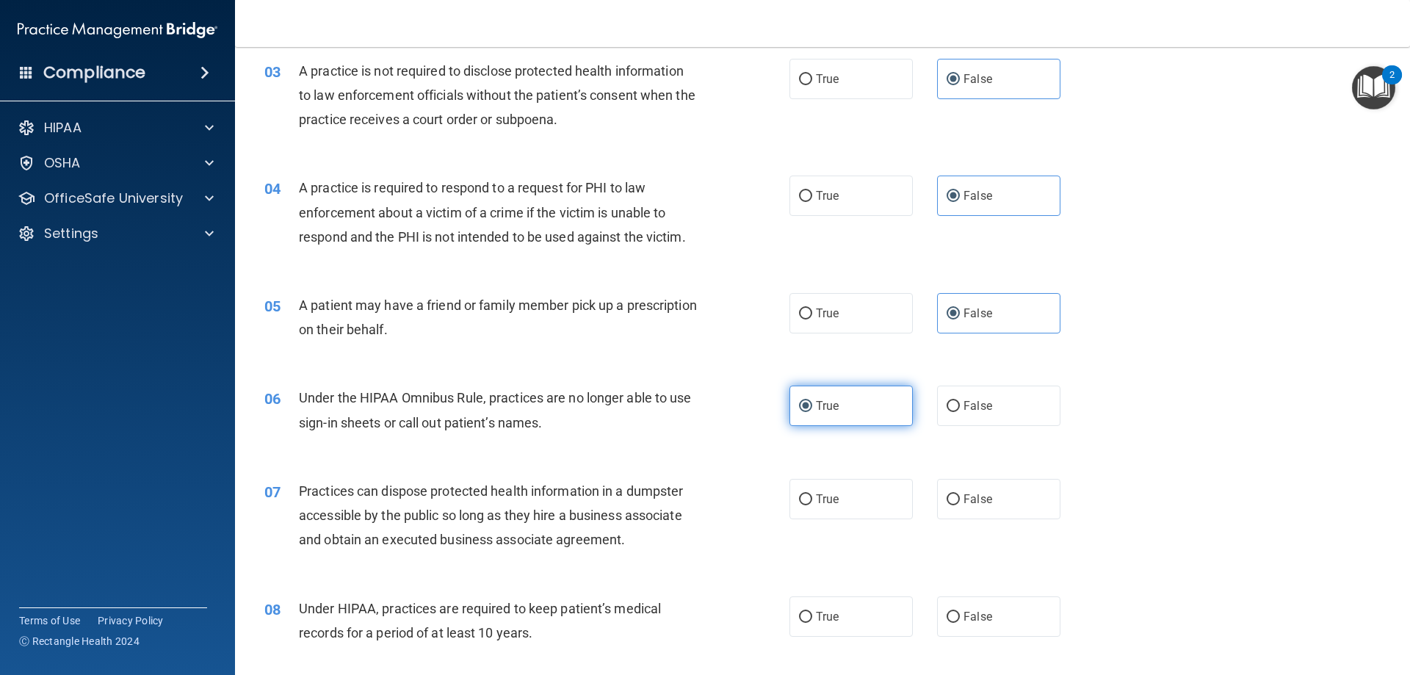
scroll to position [294, 0]
click at [994, 494] on label "False" at bounding box center [998, 497] width 123 height 40
click at [960, 494] on input "False" at bounding box center [953, 498] width 13 height 11
radio input "true"
click at [850, 612] on label "True" at bounding box center [850, 615] width 123 height 40
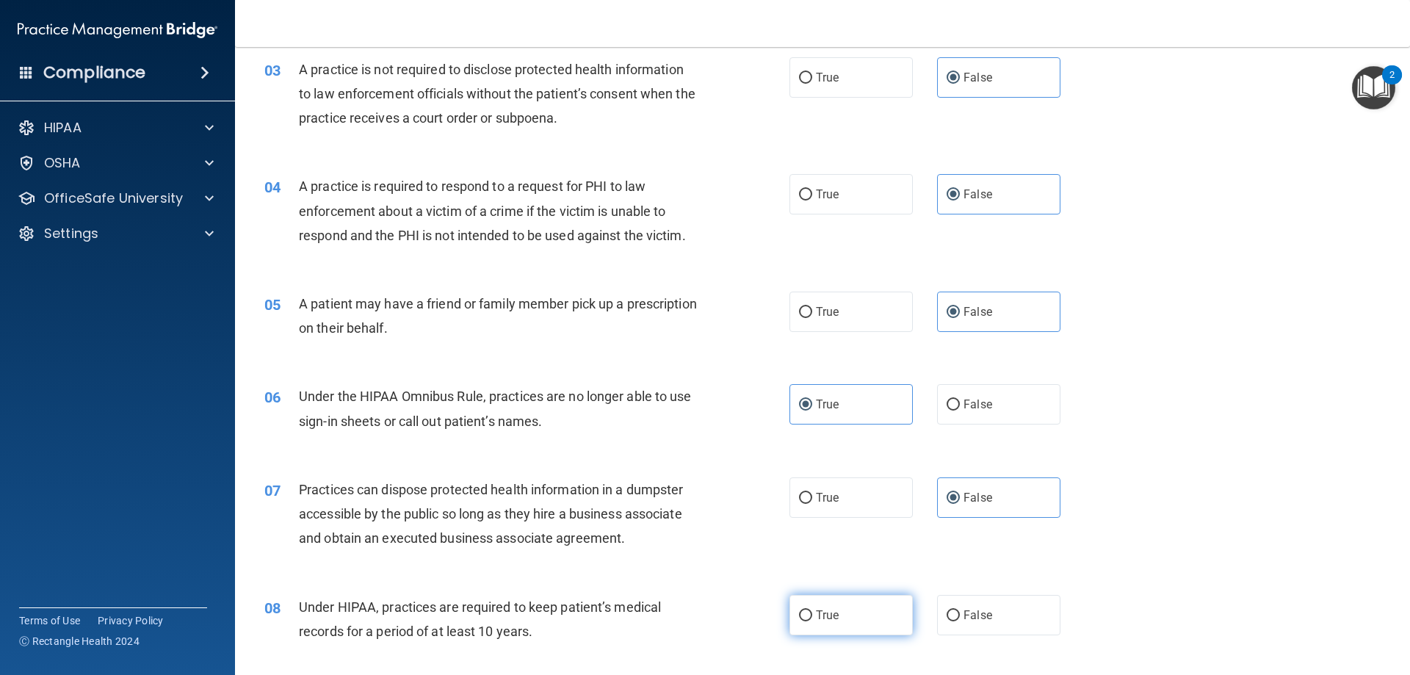
click at [812, 612] on input "True" at bounding box center [805, 615] width 13 height 11
radio input "true"
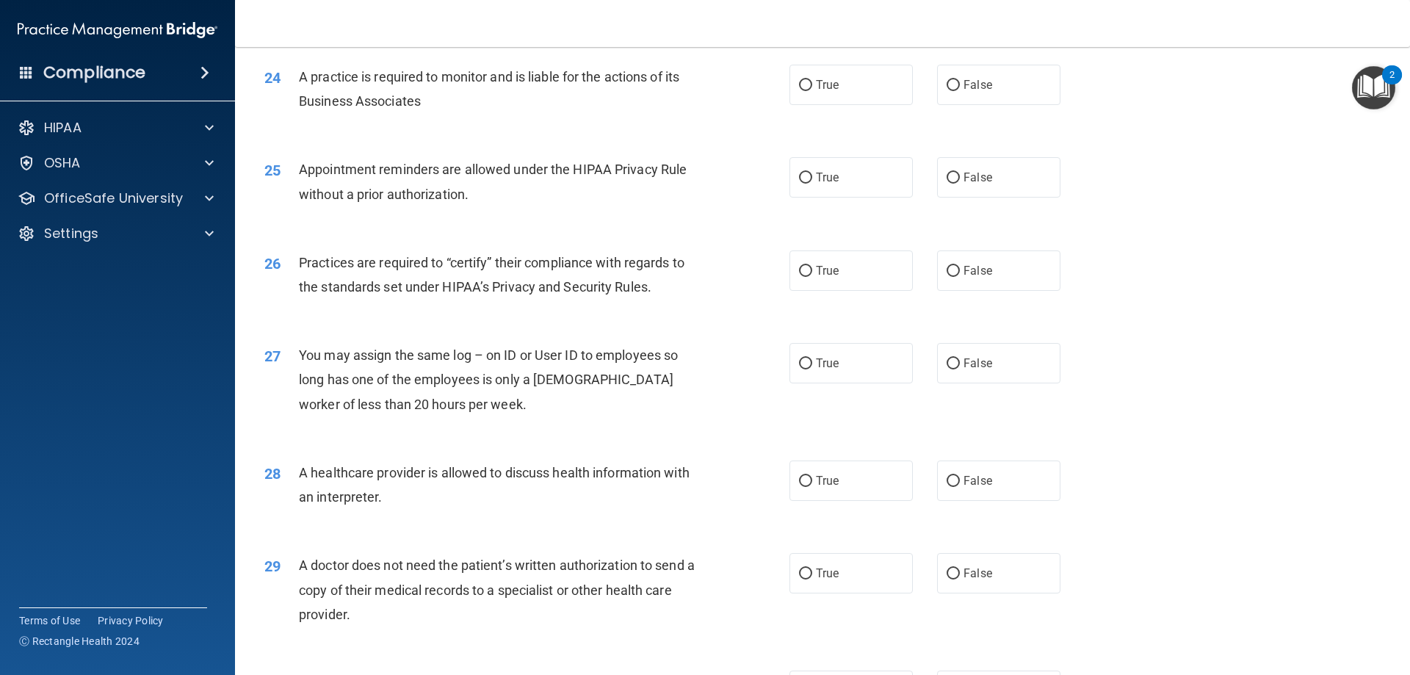
scroll to position [2744, 0]
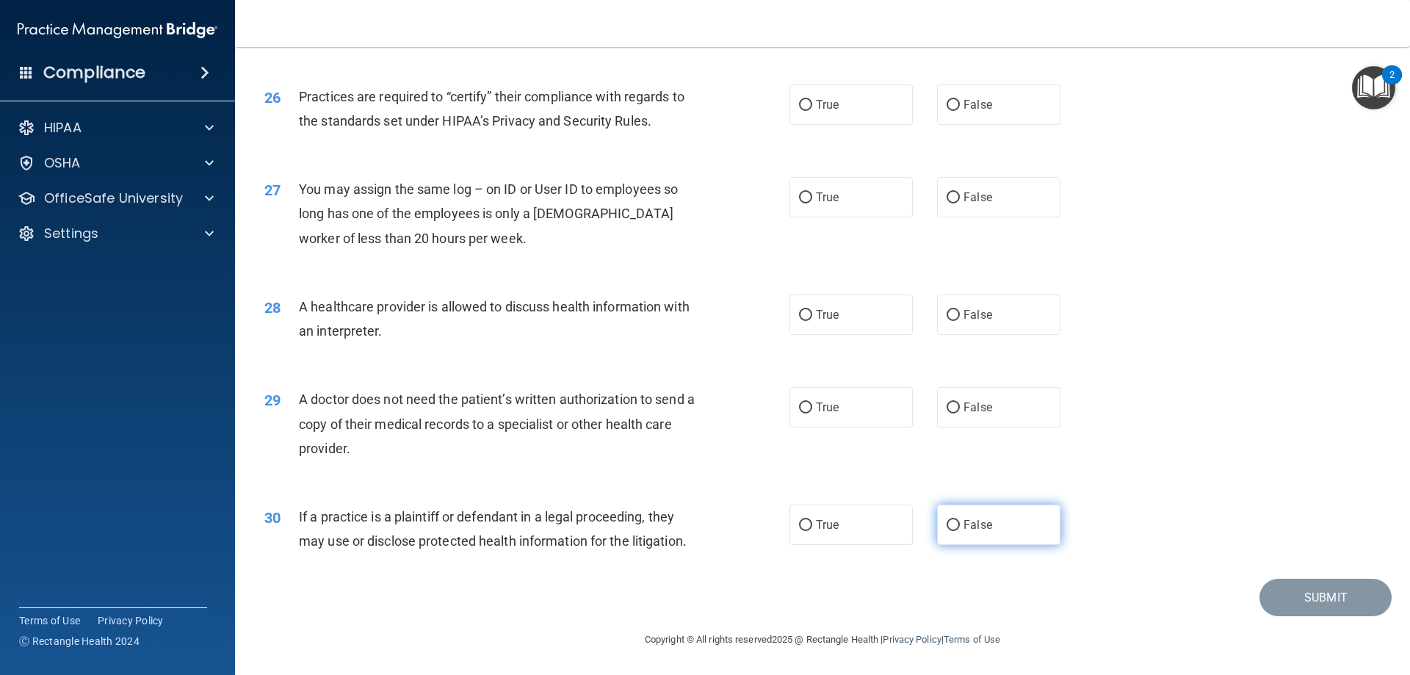
click at [966, 517] on label "False" at bounding box center [998, 525] width 123 height 40
click at [960, 520] on input "False" at bounding box center [953, 525] width 13 height 11
radio input "true"
click at [831, 411] on span "True" at bounding box center [827, 407] width 23 height 14
click at [812, 411] on input "True" at bounding box center [805, 407] width 13 height 11
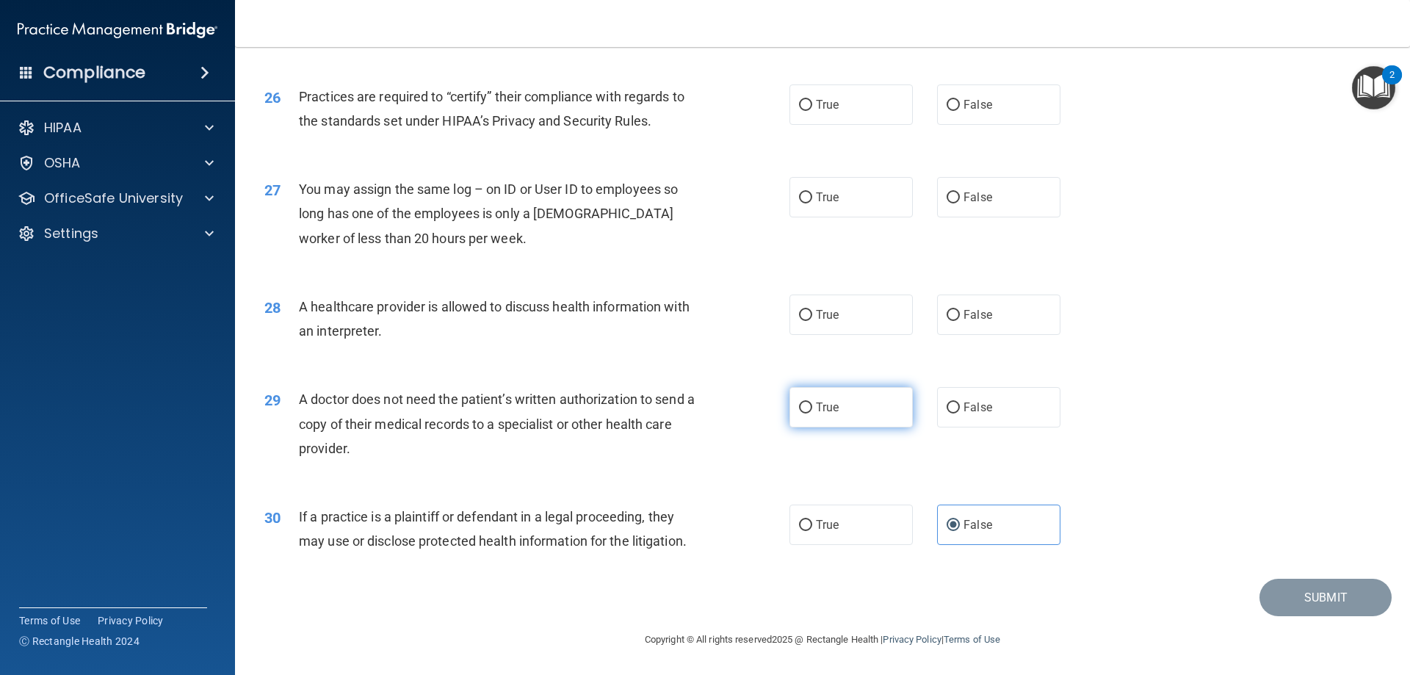
radio input "true"
drag, startPoint x: 397, startPoint y: 306, endPoint x: 495, endPoint y: 304, distance: 97.7
click at [494, 304] on span "A healthcare provider is allowed to discuss health information with an interpre…" at bounding box center [494, 319] width 391 height 40
click at [522, 331] on div "A healthcare provider is allowed to discuss health information with an interpre…" at bounding box center [504, 318] width 411 height 48
click at [859, 324] on label "True" at bounding box center [850, 314] width 123 height 40
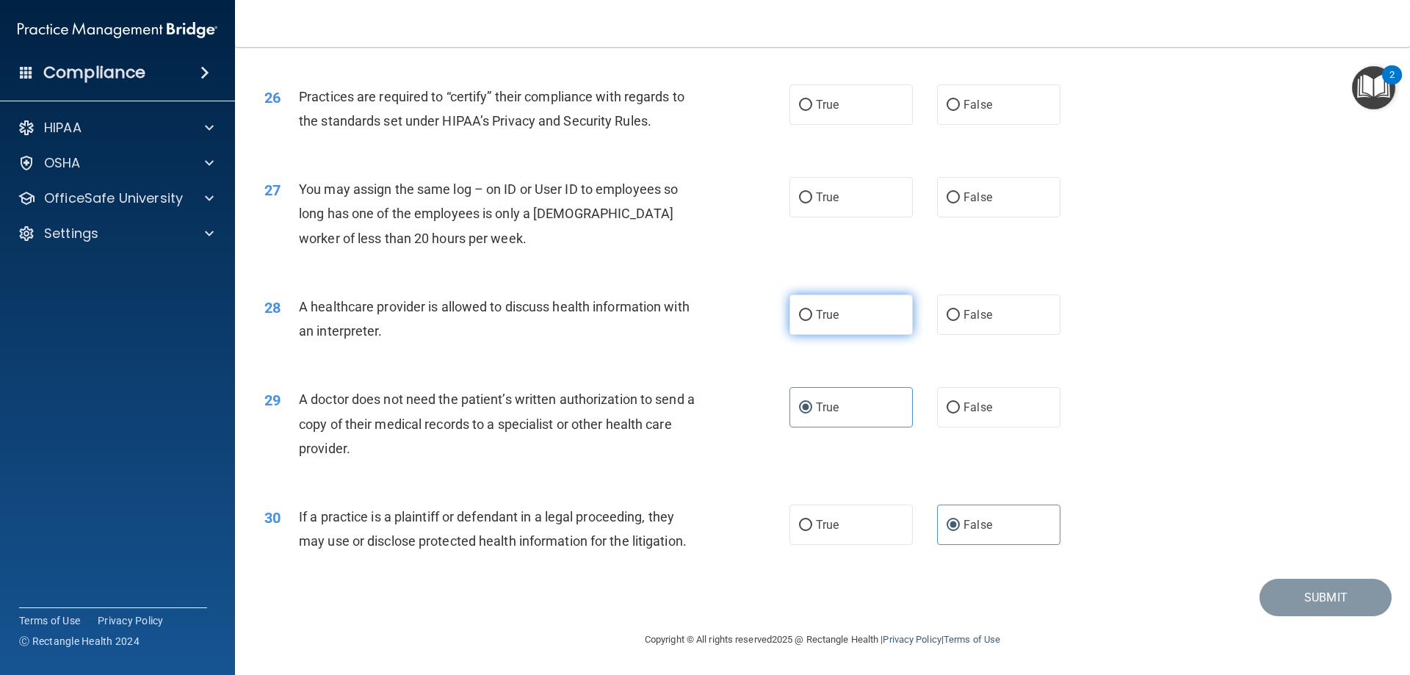
click at [812, 321] on input "True" at bounding box center [805, 315] width 13 height 11
radio input "true"
drag, startPoint x: 1041, startPoint y: 192, endPoint x: 1027, endPoint y: 185, distance: 15.4
click at [1041, 191] on label "False" at bounding box center [998, 197] width 123 height 40
click at [960, 192] on input "False" at bounding box center [953, 197] width 13 height 11
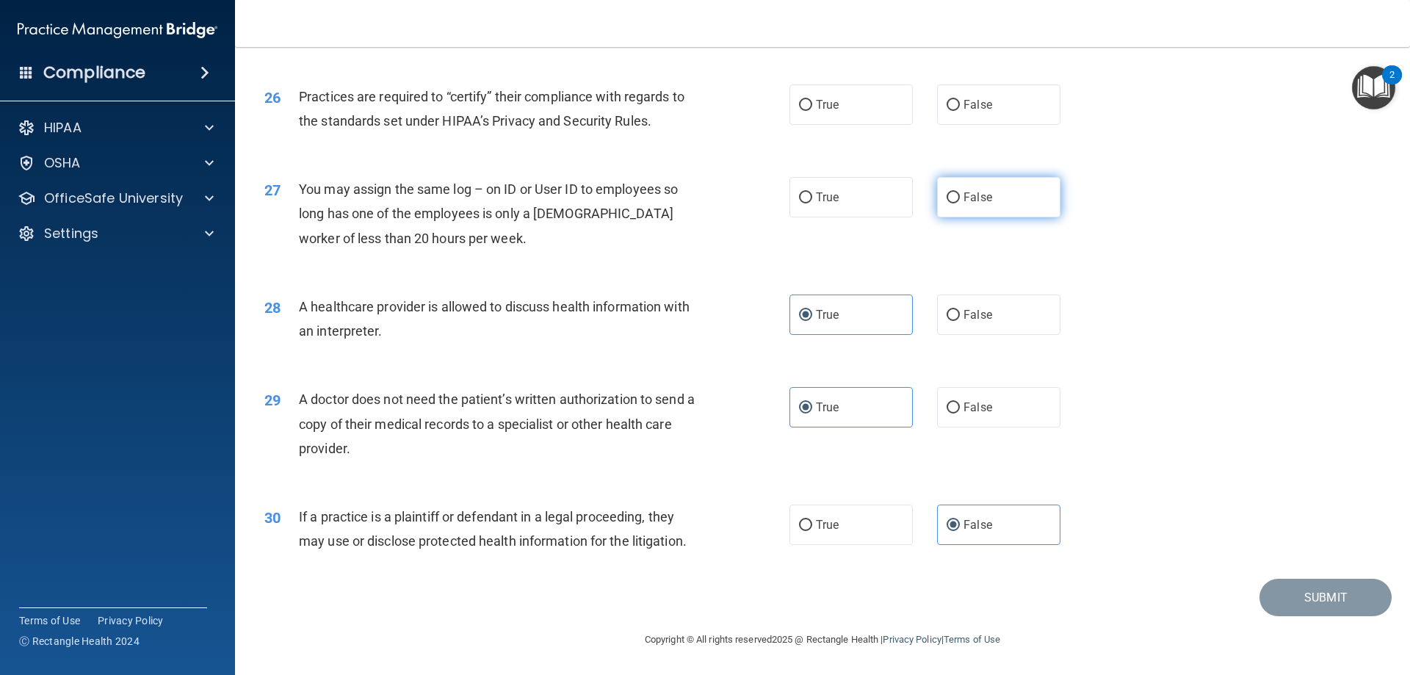
radio input "true"
click at [827, 102] on span "True" at bounding box center [827, 105] width 23 height 14
click at [812, 102] on input "True" at bounding box center [805, 105] width 13 height 11
radio input "true"
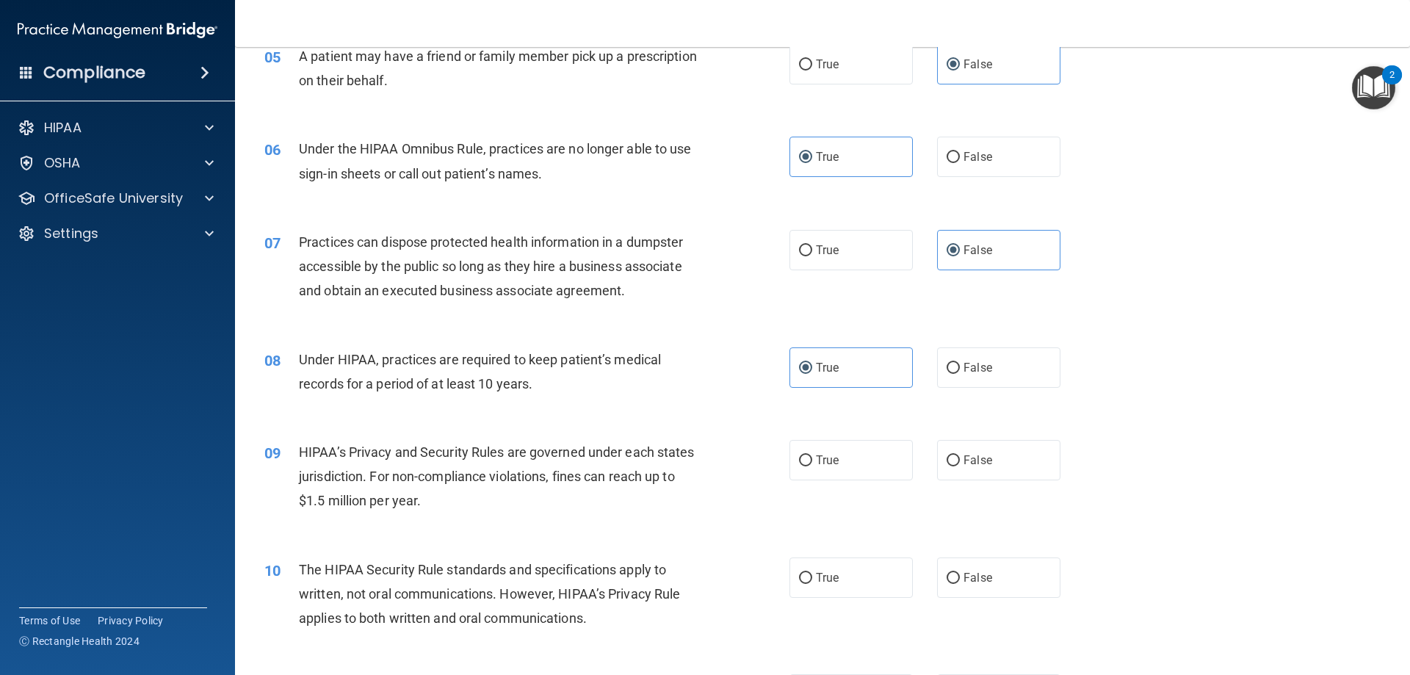
scroll to position [541, 0]
click at [1026, 466] on label "False" at bounding box center [998, 461] width 123 height 40
click at [960, 466] on input "False" at bounding box center [953, 461] width 13 height 11
radio input "true"
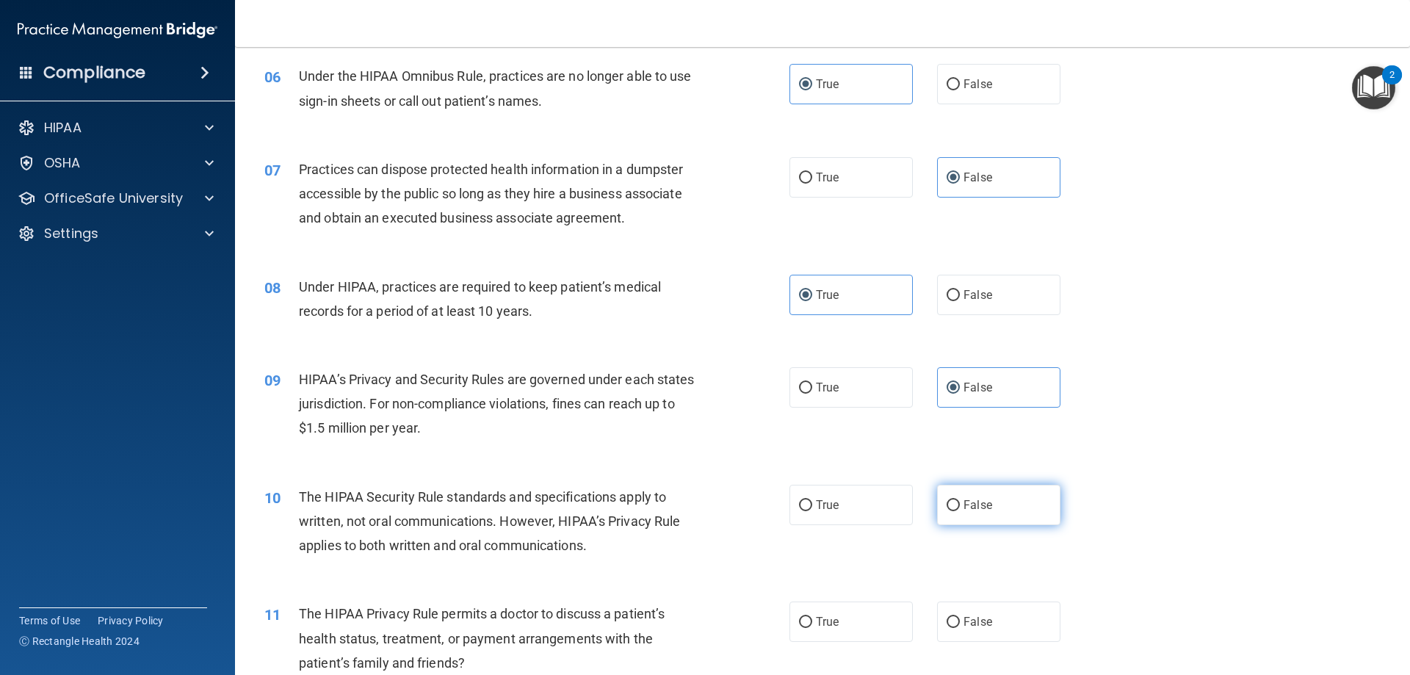
click at [984, 494] on label "False" at bounding box center [998, 505] width 123 height 40
click at [960, 500] on input "False" at bounding box center [953, 505] width 13 height 11
radio input "true"
click at [864, 629] on label "True" at bounding box center [850, 621] width 123 height 40
click at [812, 628] on input "True" at bounding box center [805, 622] width 13 height 11
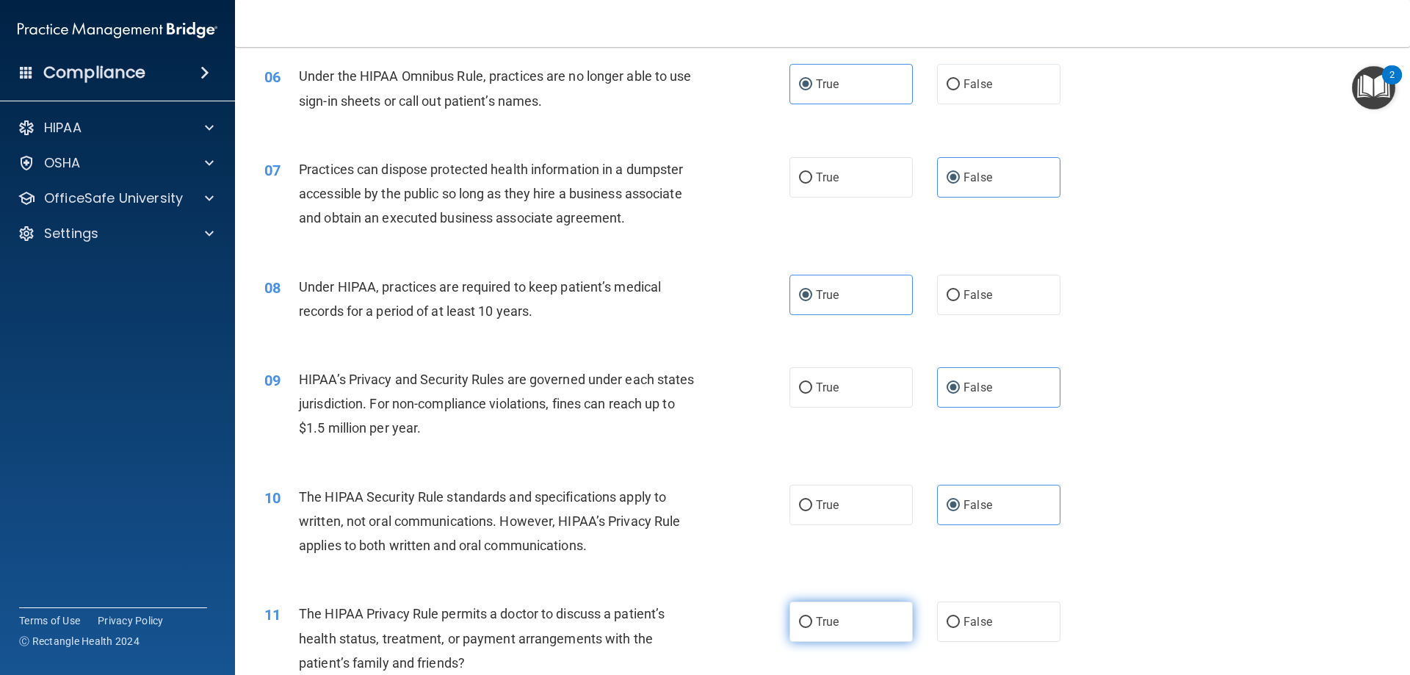
radio input "true"
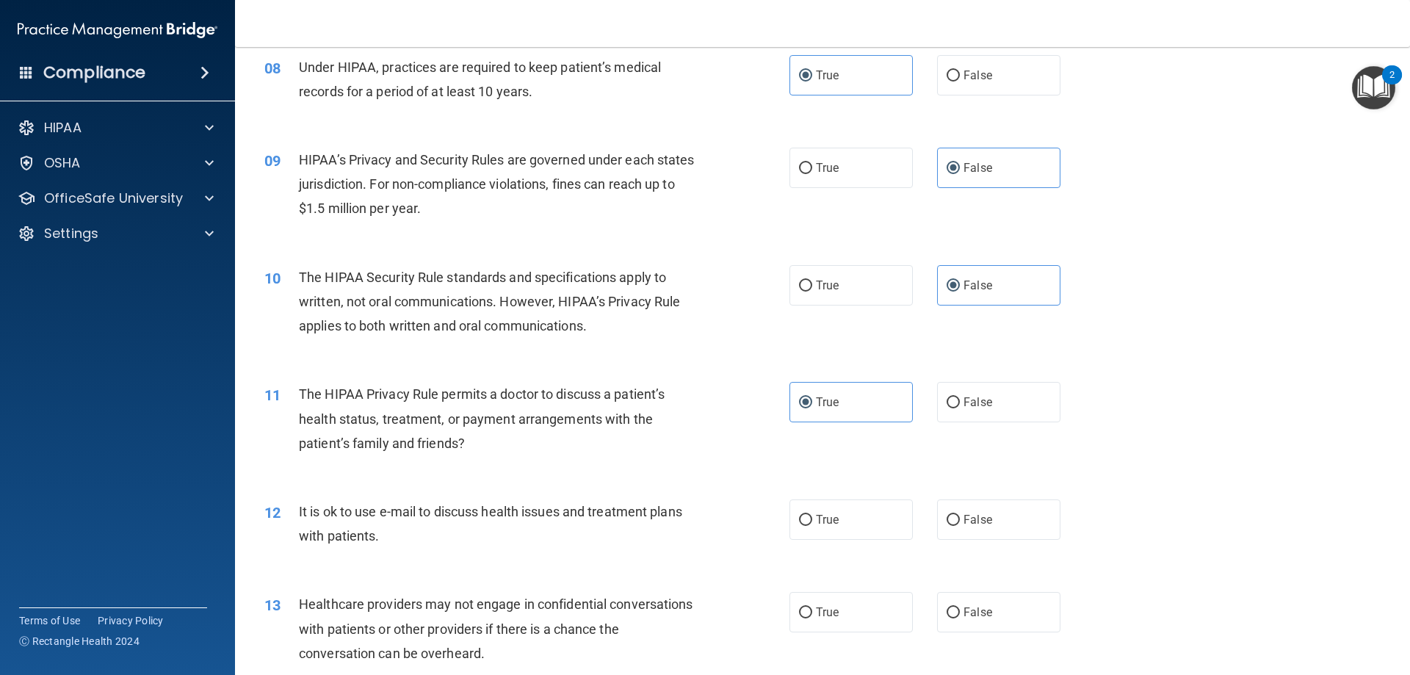
scroll to position [981, 0]
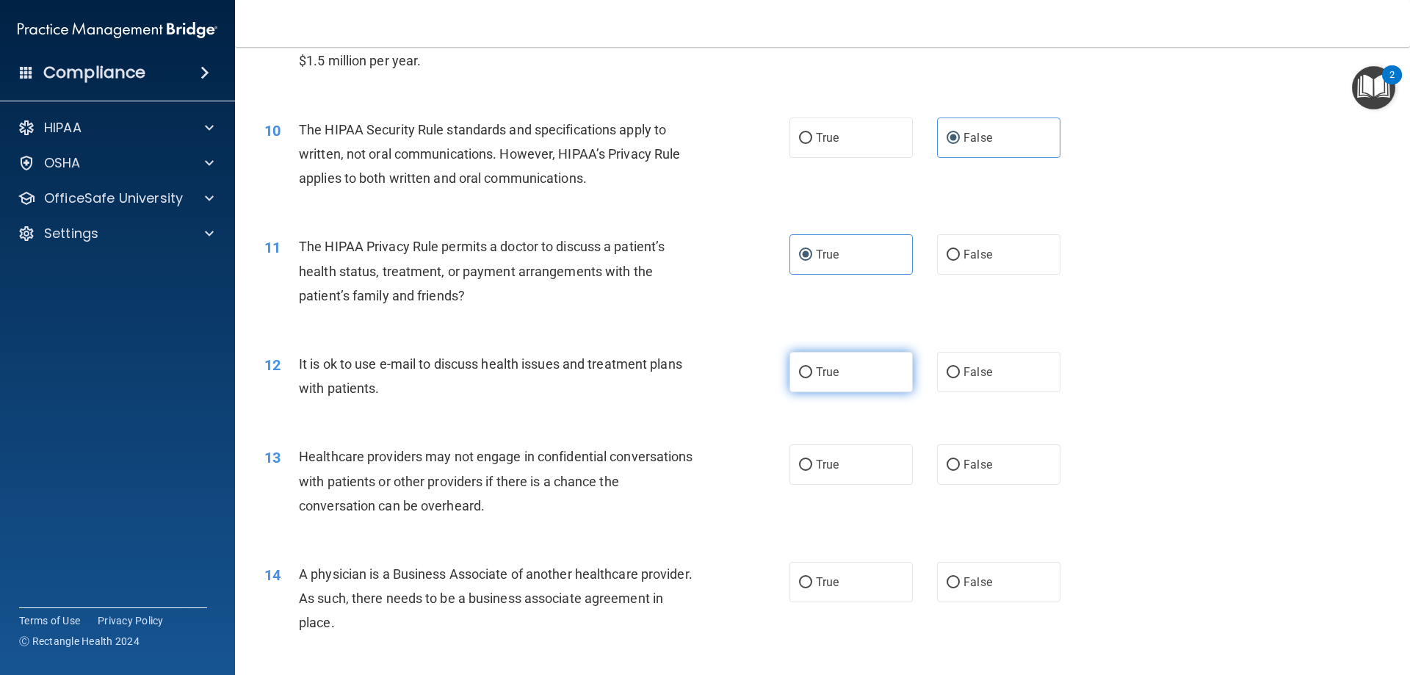
click at [825, 384] on label "True" at bounding box center [850, 372] width 123 height 40
click at [812, 378] on input "True" at bounding box center [805, 372] width 13 height 11
radio input "true"
click at [842, 460] on label "True" at bounding box center [850, 464] width 123 height 40
click at [812, 460] on input "True" at bounding box center [805, 465] width 13 height 11
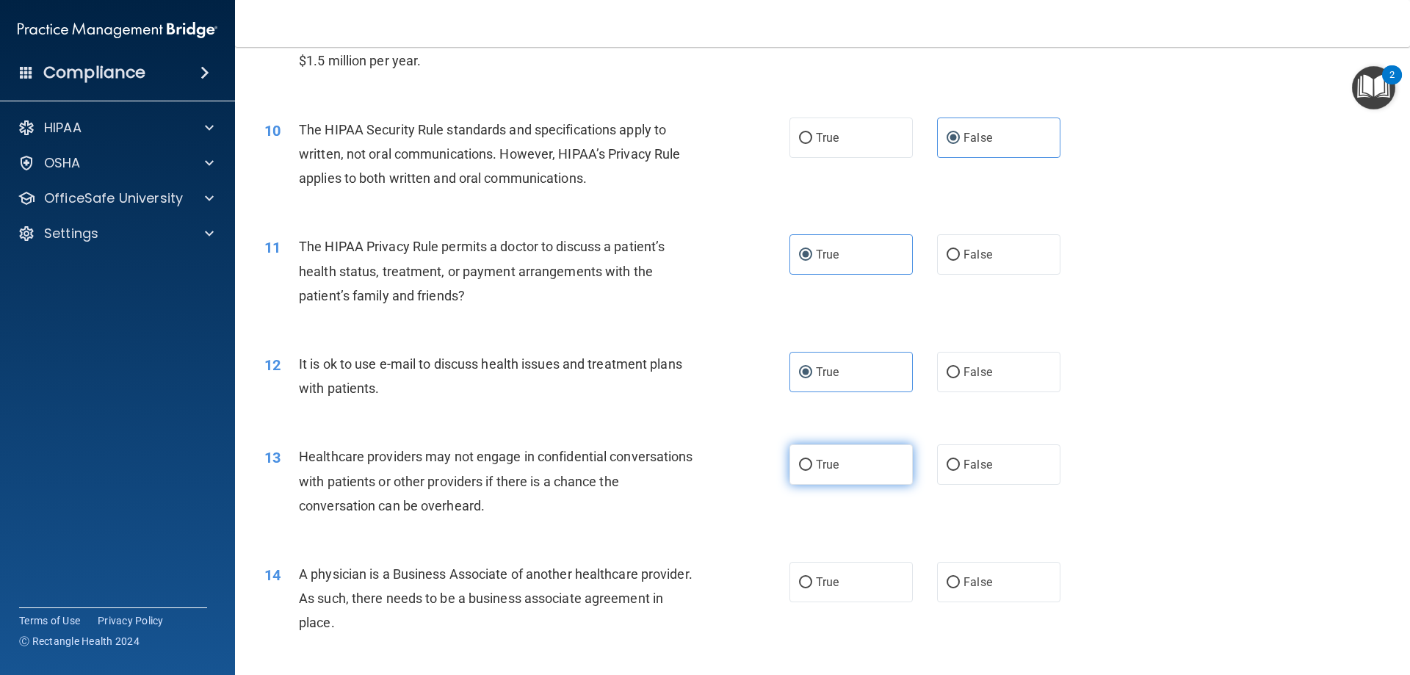
radio input "true"
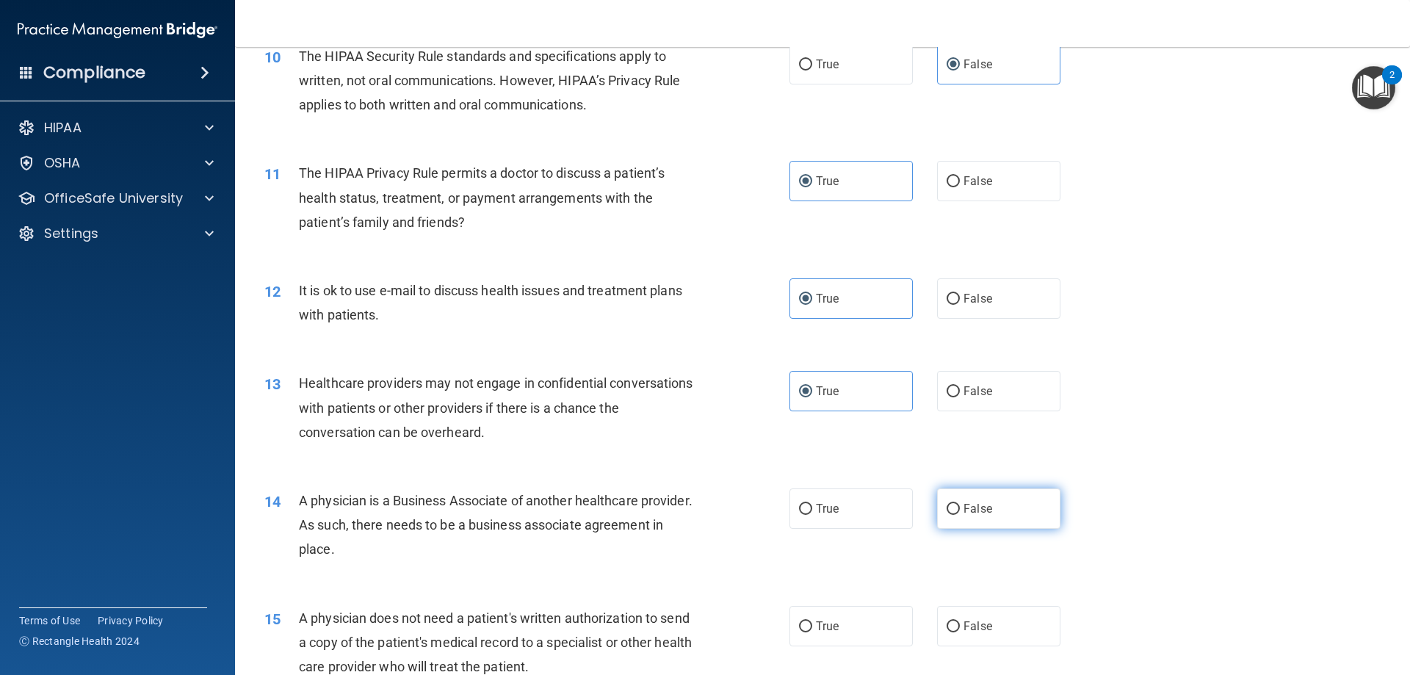
click at [937, 494] on label "False" at bounding box center [998, 508] width 123 height 40
click at [947, 504] on input "False" at bounding box center [953, 509] width 13 height 11
radio input "true"
click at [976, 643] on label "False" at bounding box center [998, 626] width 123 height 40
click at [960, 632] on input "False" at bounding box center [953, 626] width 13 height 11
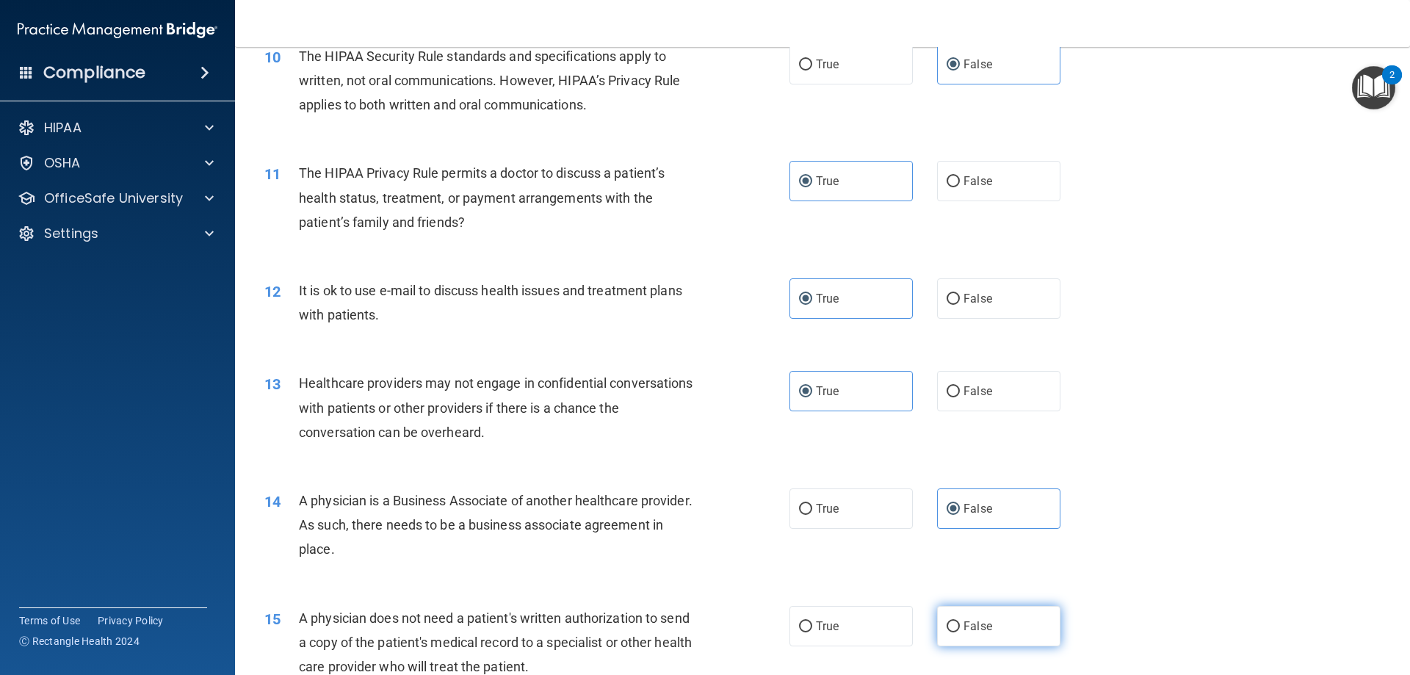
radio input "true"
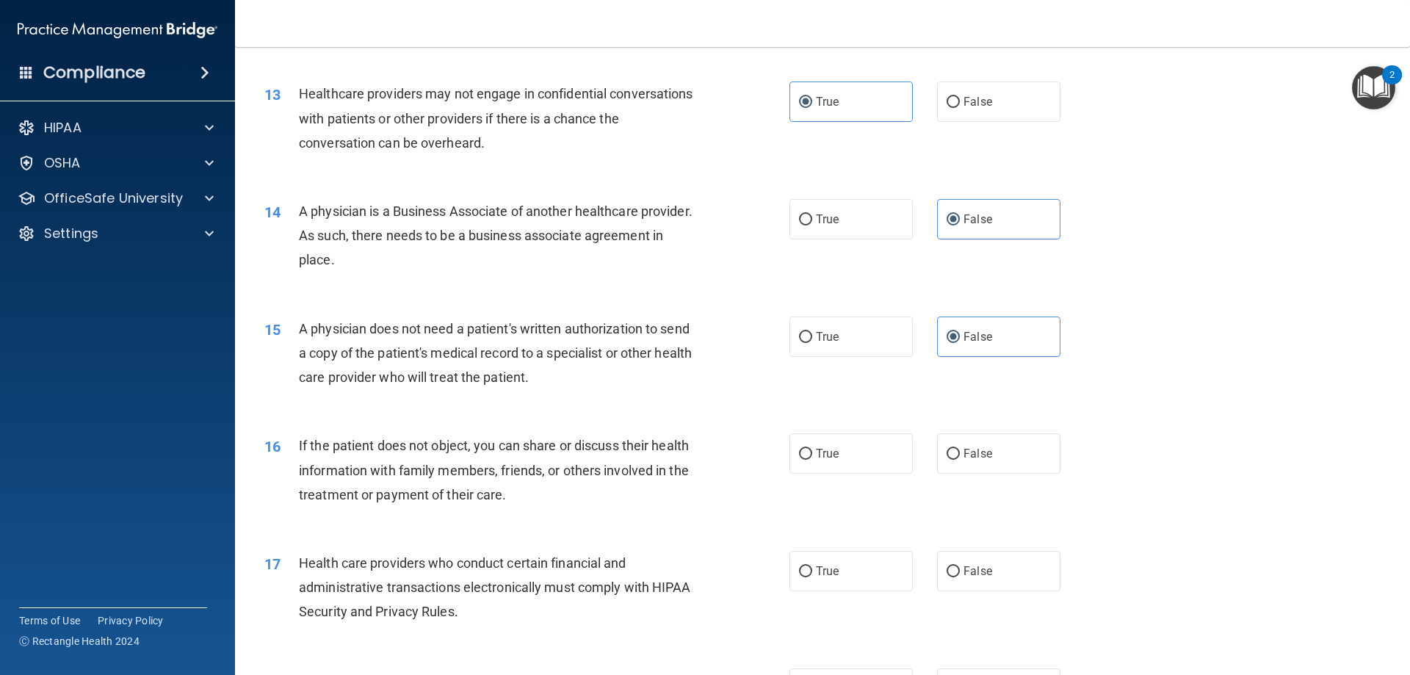
scroll to position [1348, 0]
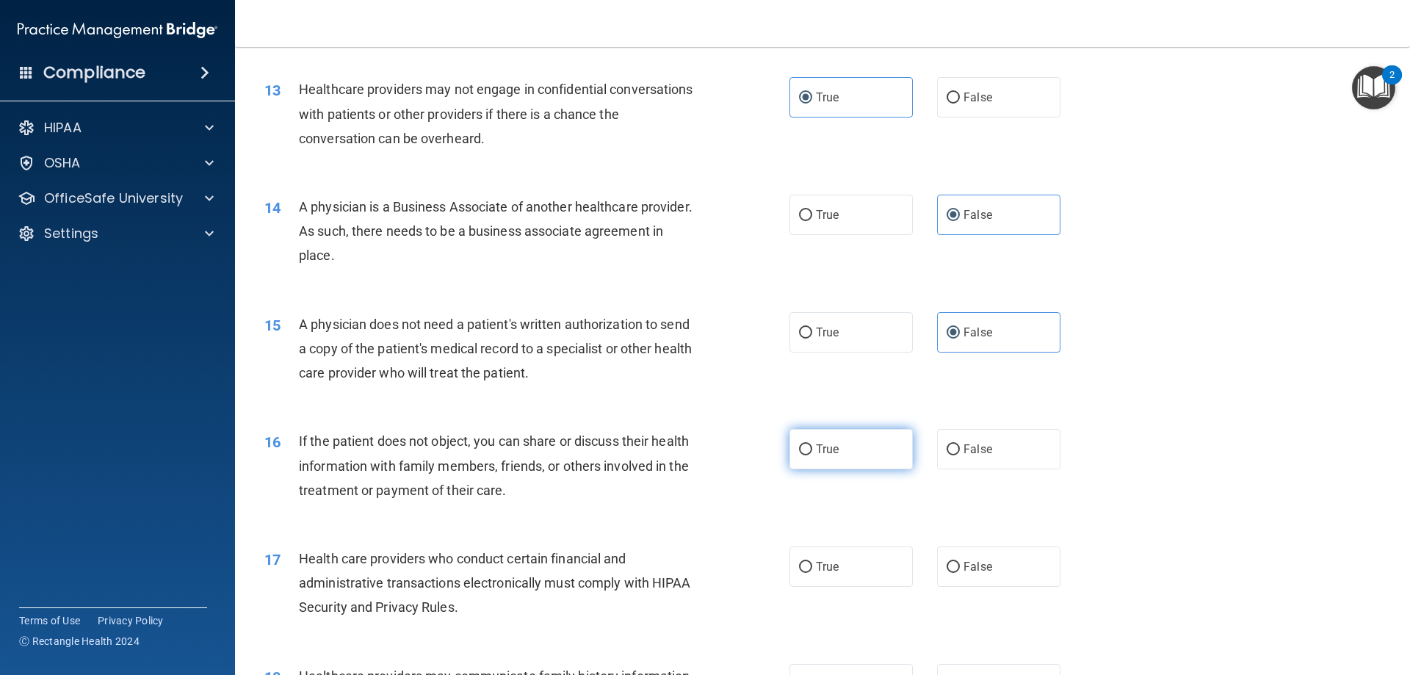
click at [887, 452] on label "True" at bounding box center [850, 449] width 123 height 40
click at [812, 452] on input "True" at bounding box center [805, 449] width 13 height 11
radio input "true"
click at [850, 577] on label "True" at bounding box center [850, 566] width 123 height 40
click at [812, 573] on input "True" at bounding box center [805, 567] width 13 height 11
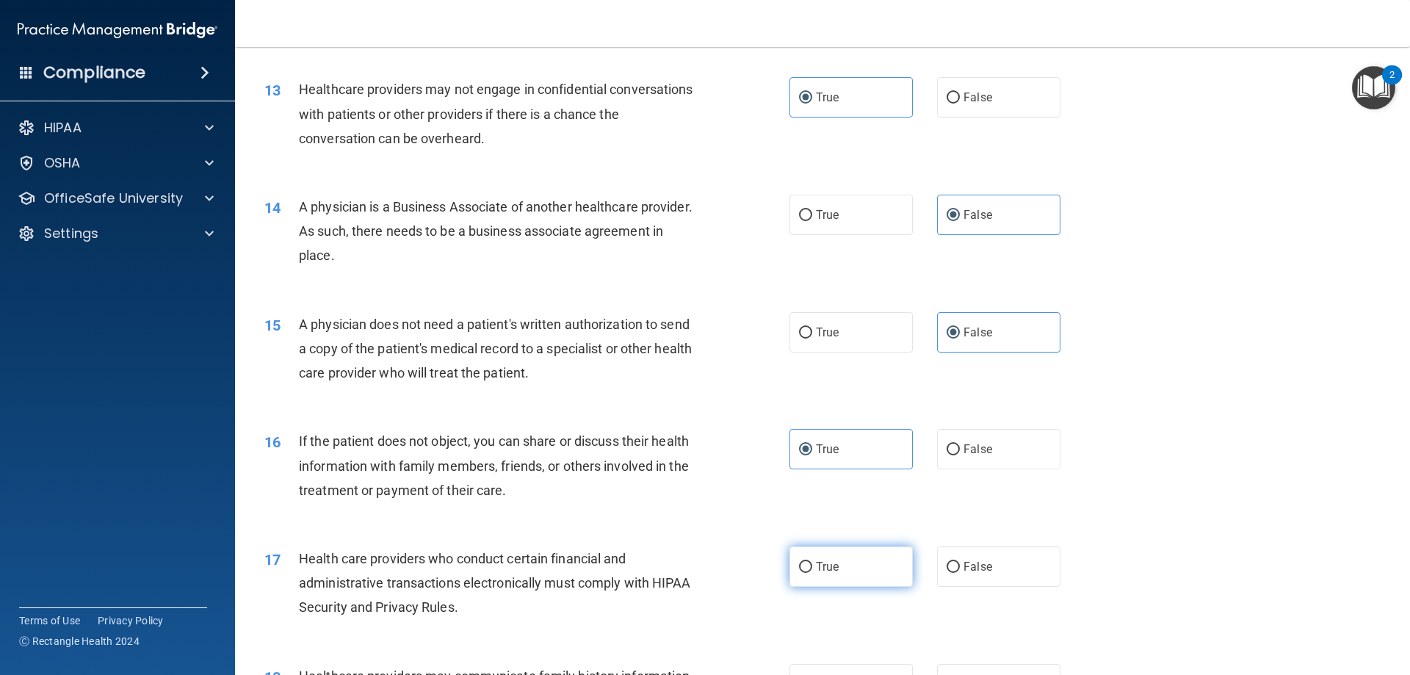
radio input "true"
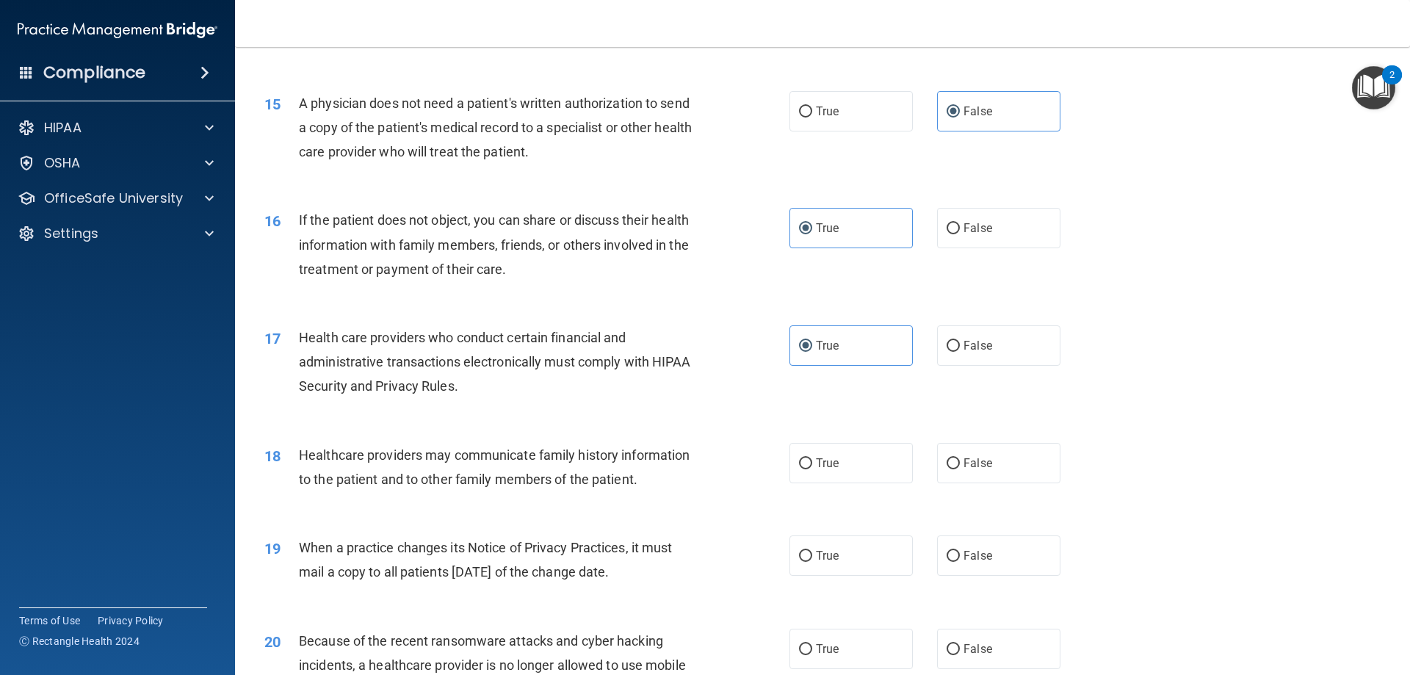
scroll to position [1642, 0]
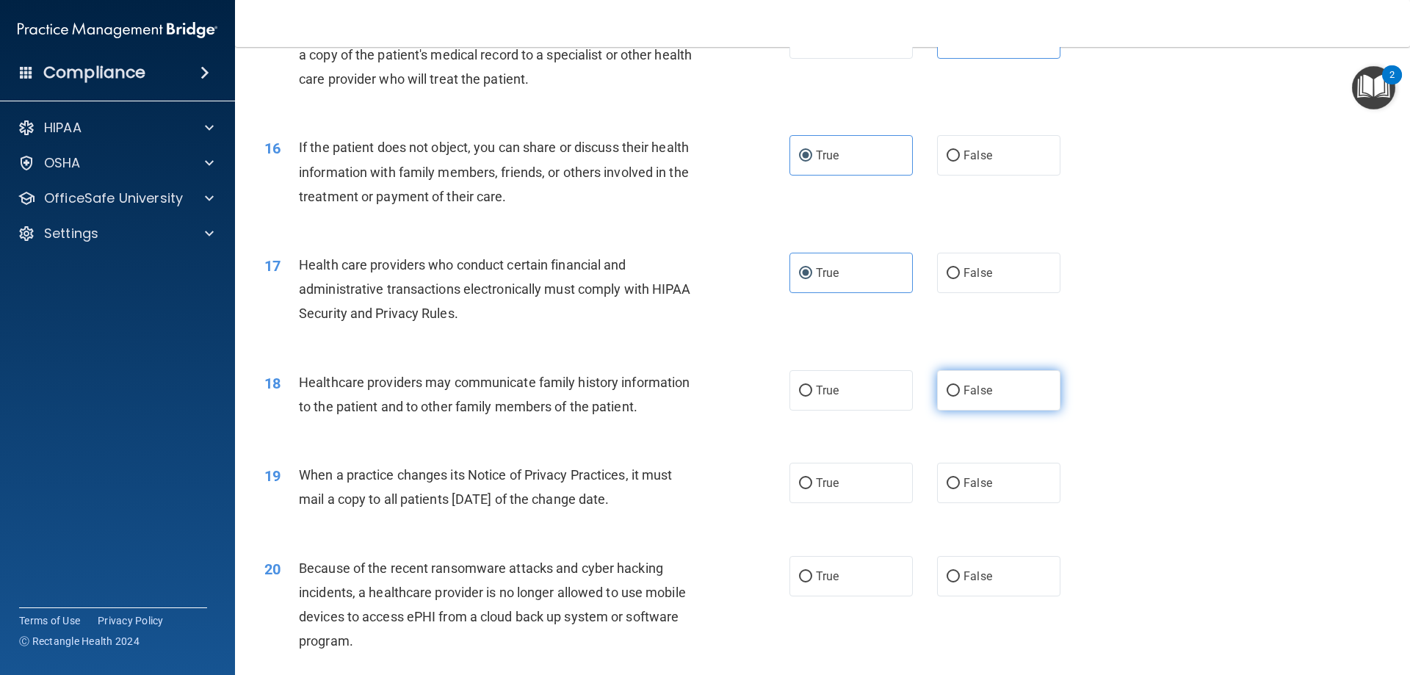
click at [972, 383] on span "False" at bounding box center [978, 390] width 29 height 14
click at [960, 386] on input "False" at bounding box center [953, 391] width 13 height 11
radio input "true"
click at [854, 482] on label "True" at bounding box center [850, 483] width 123 height 40
click at [812, 482] on input "True" at bounding box center [805, 483] width 13 height 11
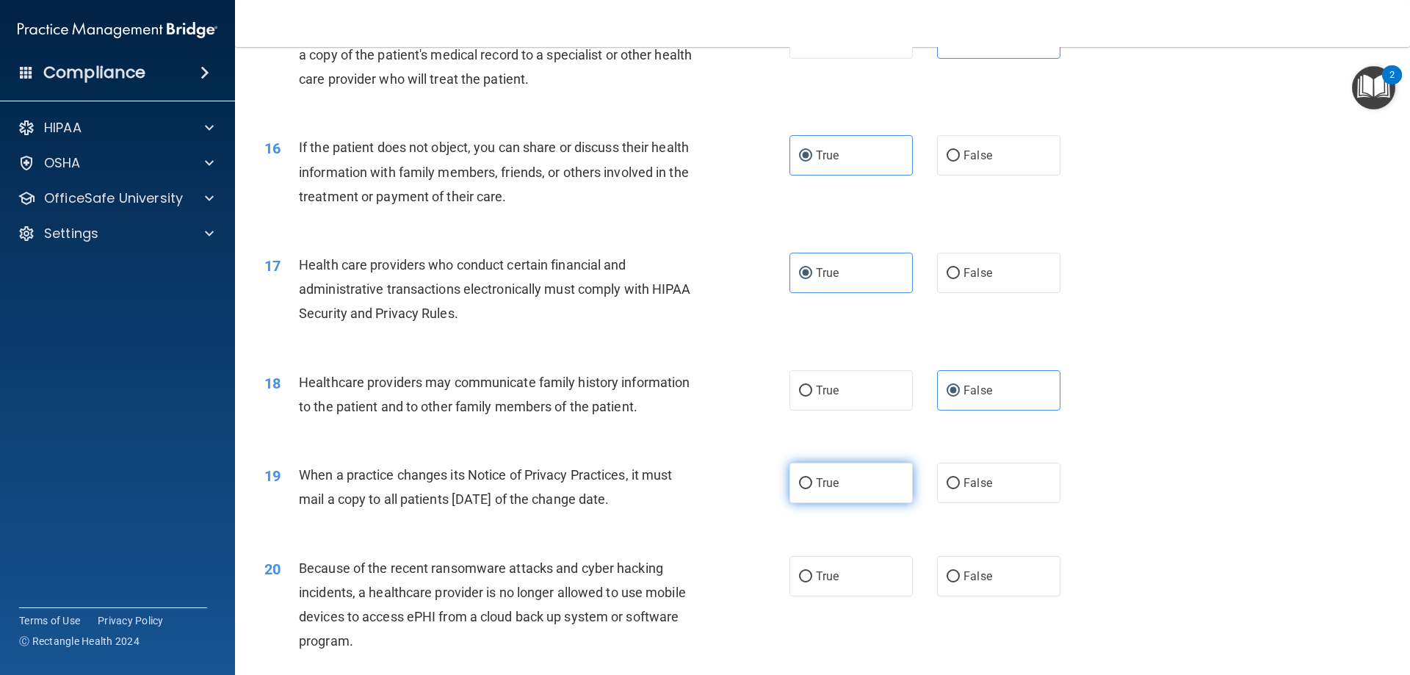
radio input "true"
click at [858, 588] on label "True" at bounding box center [850, 576] width 123 height 40
click at [812, 582] on input "True" at bounding box center [805, 576] width 13 height 11
radio input "true"
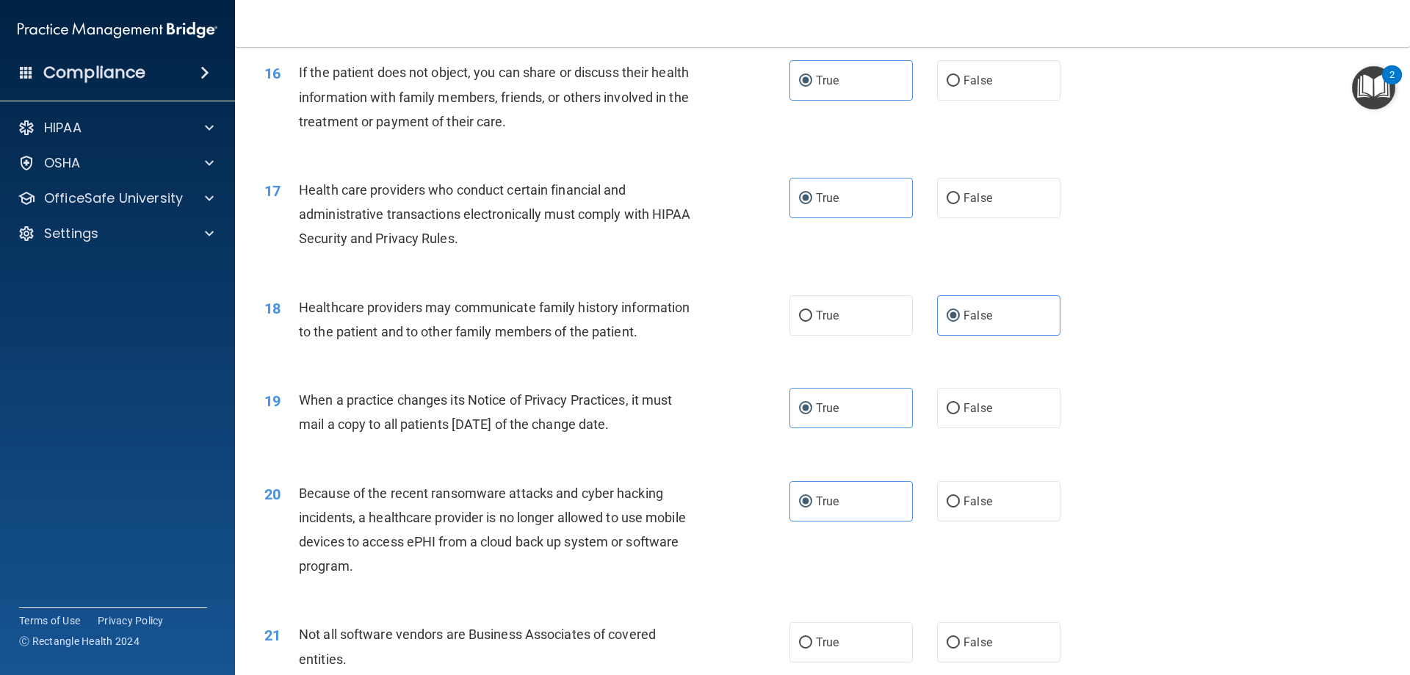
scroll to position [1789, 0]
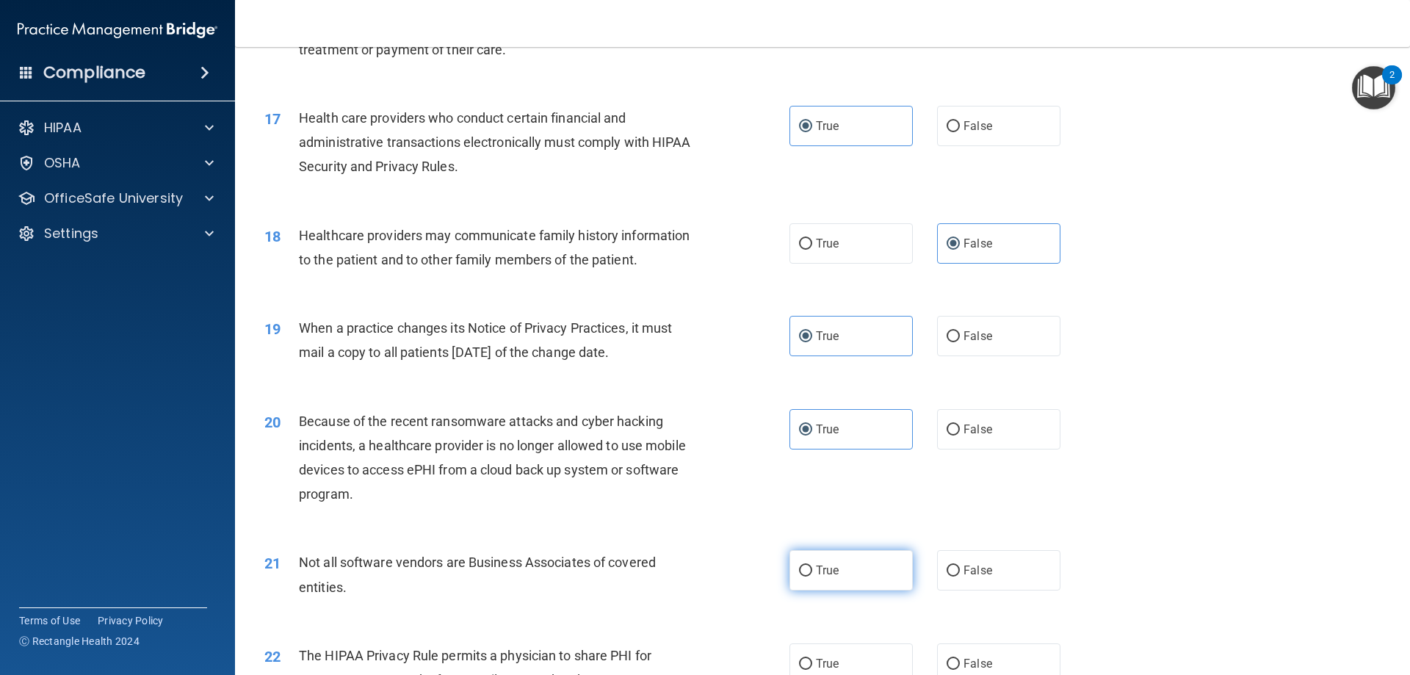
click at [844, 579] on label "True" at bounding box center [850, 570] width 123 height 40
click at [812, 577] on input "True" at bounding box center [805, 570] width 13 height 11
radio input "true"
click at [992, 559] on label "False" at bounding box center [998, 570] width 123 height 40
click at [960, 565] on input "False" at bounding box center [953, 570] width 13 height 11
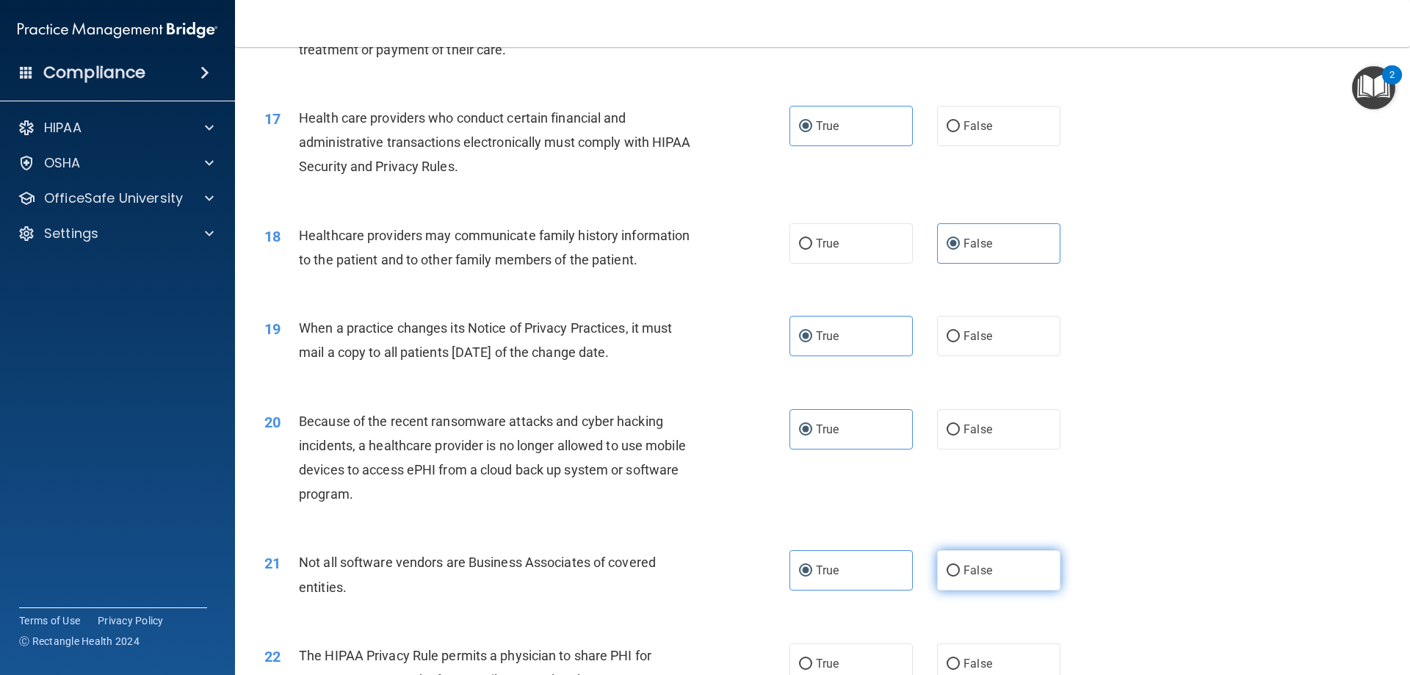
radio input "true"
radio input "false"
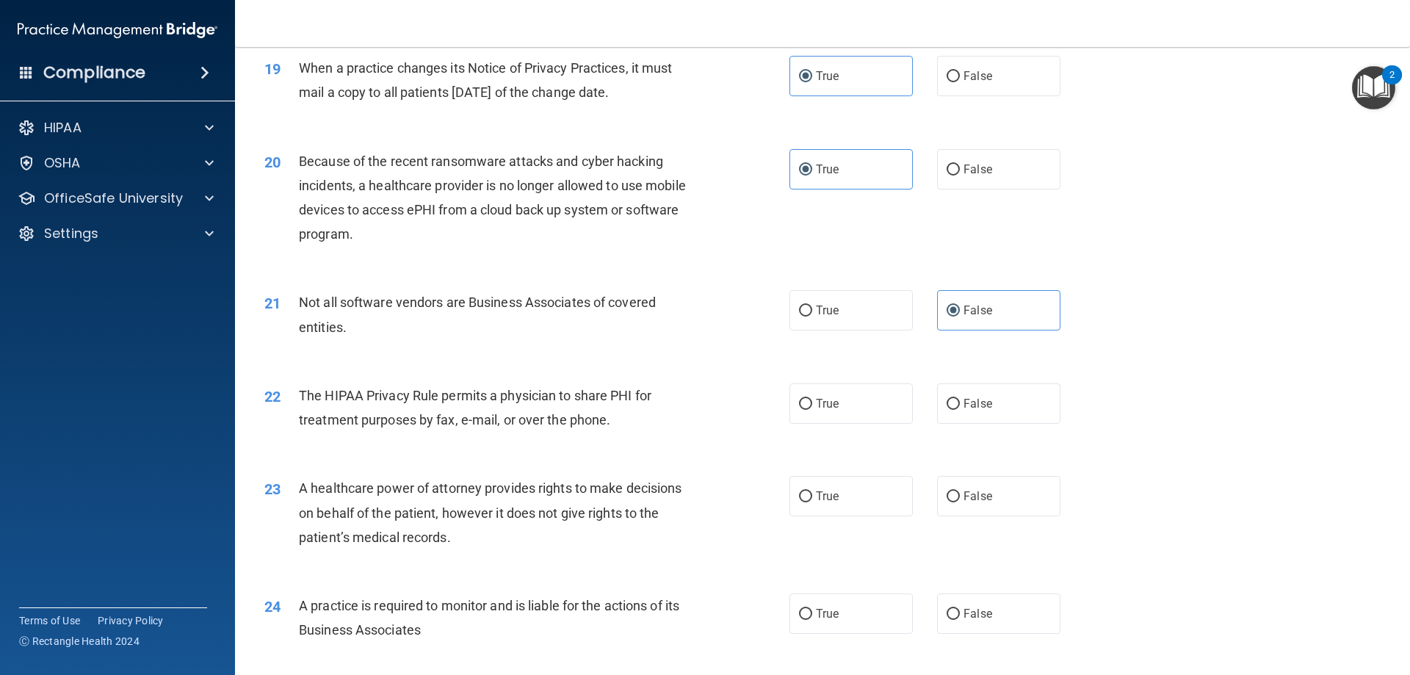
scroll to position [2083, 0]
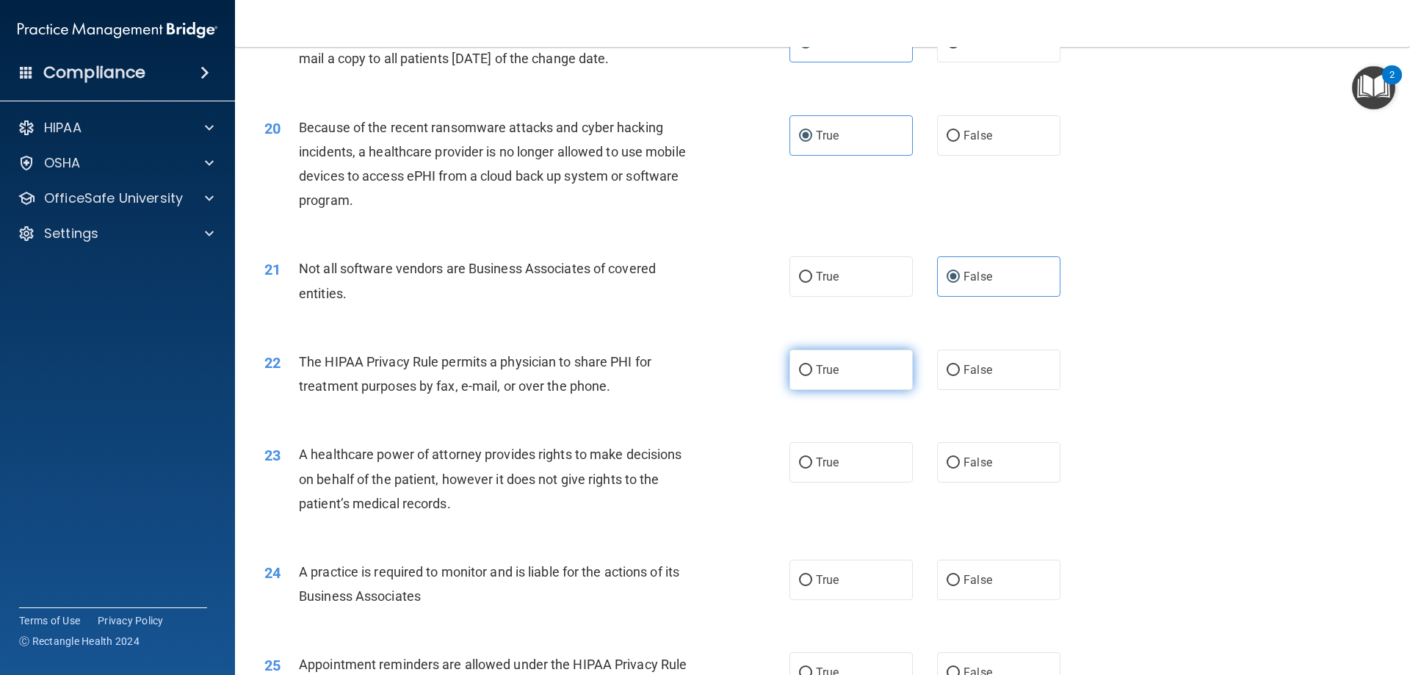
click at [869, 380] on label "True" at bounding box center [850, 370] width 123 height 40
click at [812, 376] on input "True" at bounding box center [805, 370] width 13 height 11
radio input "true"
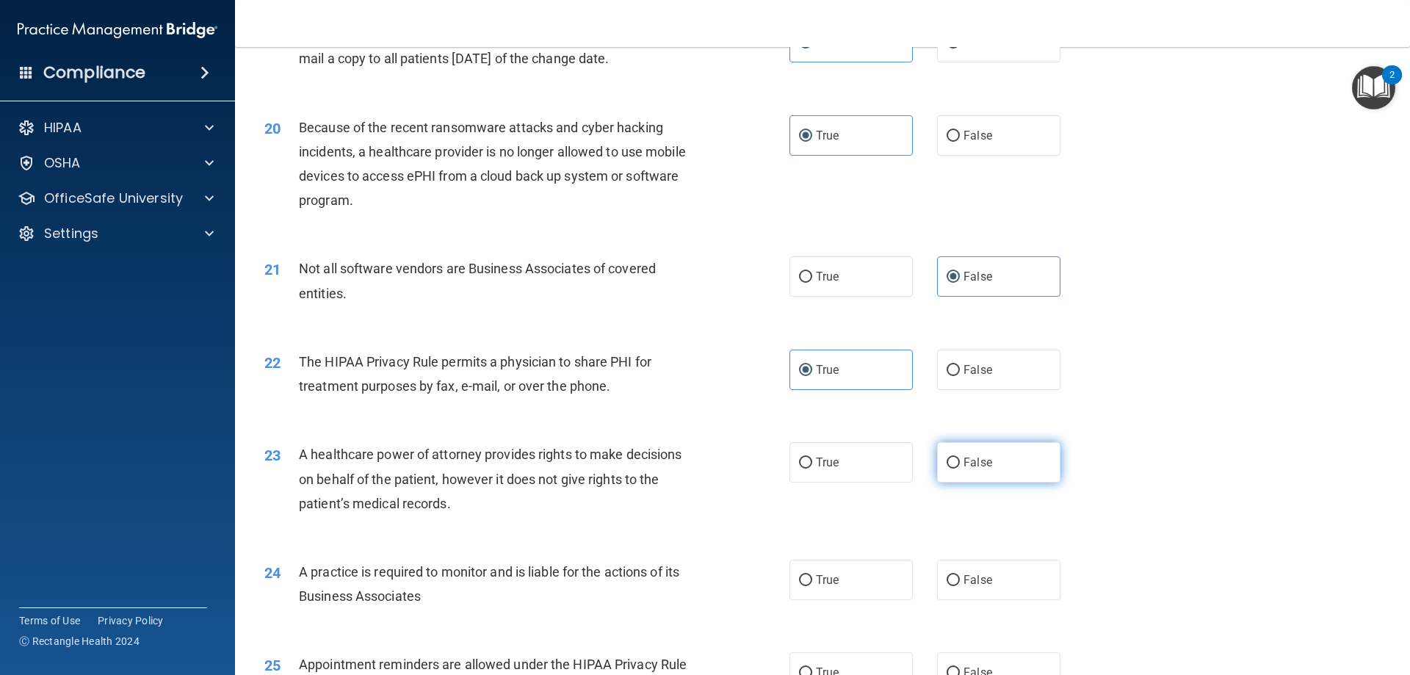
click at [983, 454] on label "False" at bounding box center [998, 462] width 123 height 40
click at [960, 458] on input "False" at bounding box center [953, 463] width 13 height 11
radio input "true"
click at [818, 577] on span "True" at bounding box center [827, 580] width 23 height 14
click at [812, 577] on input "True" at bounding box center [805, 580] width 13 height 11
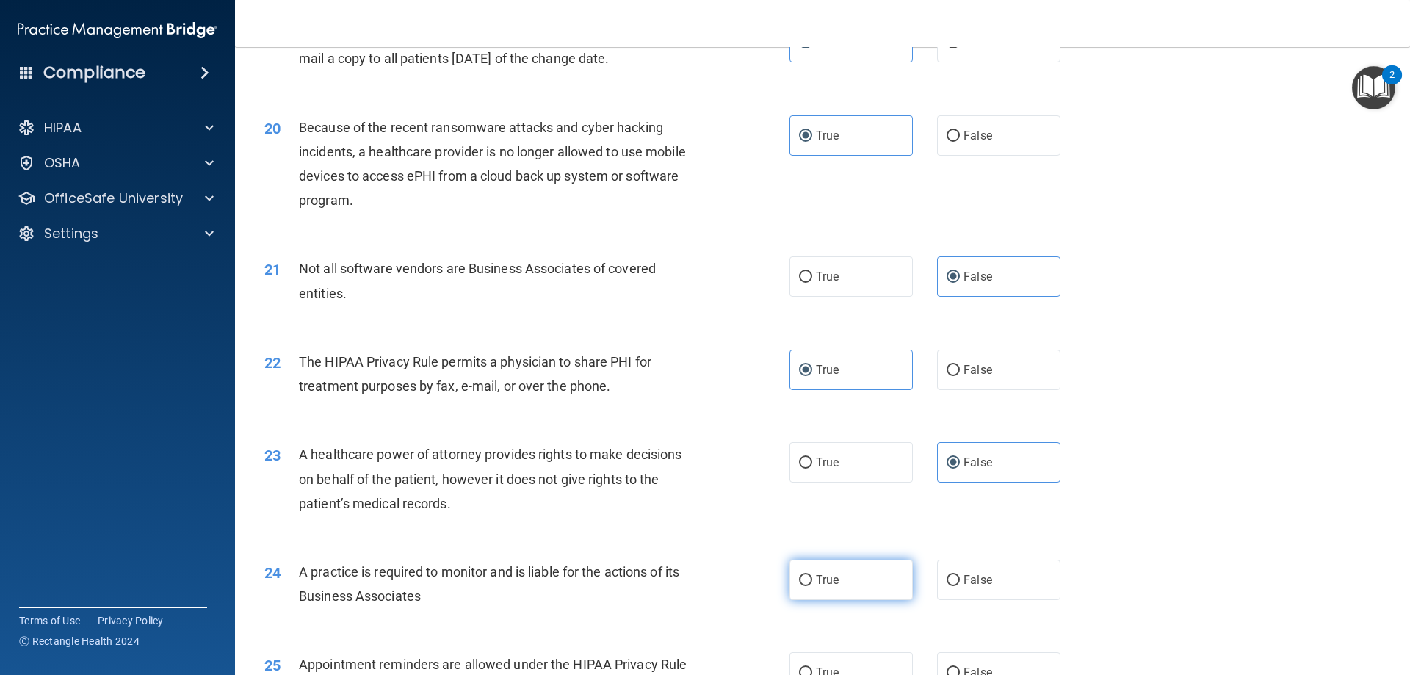
radio input "true"
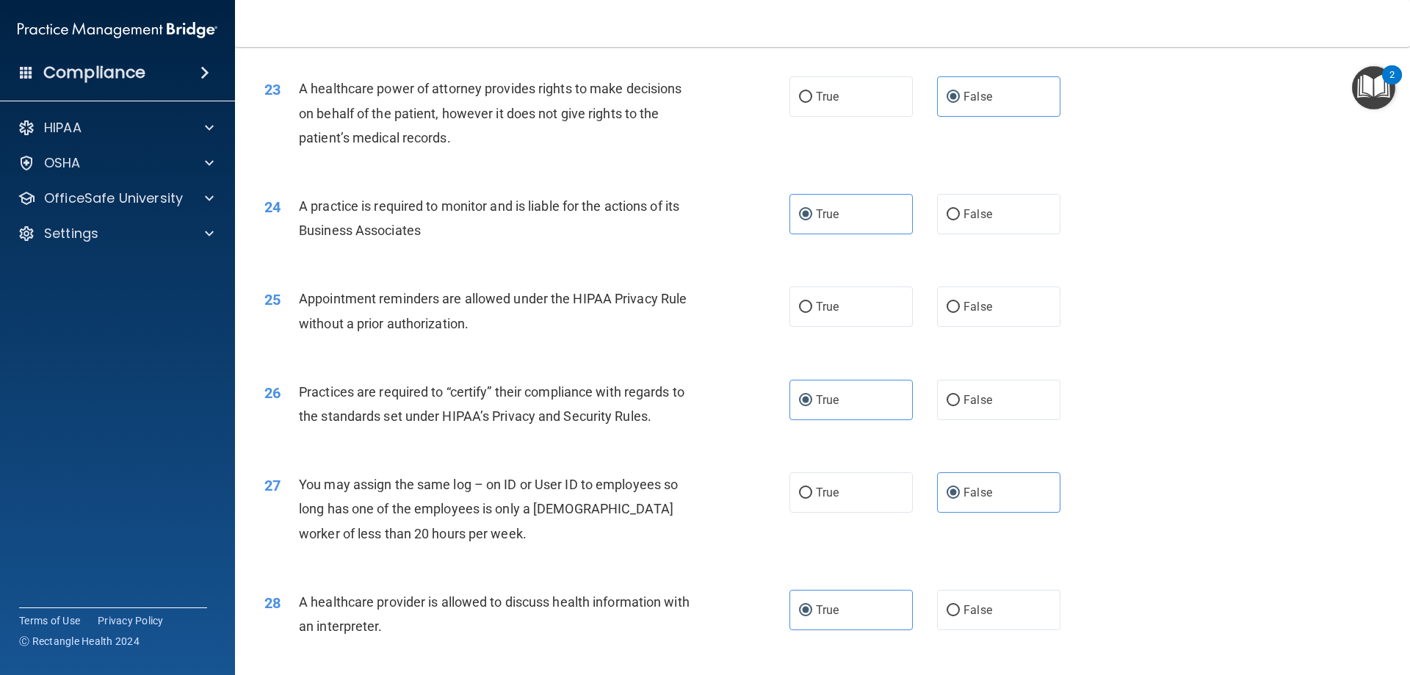
scroll to position [2450, 0]
click at [1032, 316] on label "False" at bounding box center [998, 305] width 123 height 40
click at [960, 311] on input "False" at bounding box center [953, 305] width 13 height 11
radio input "true"
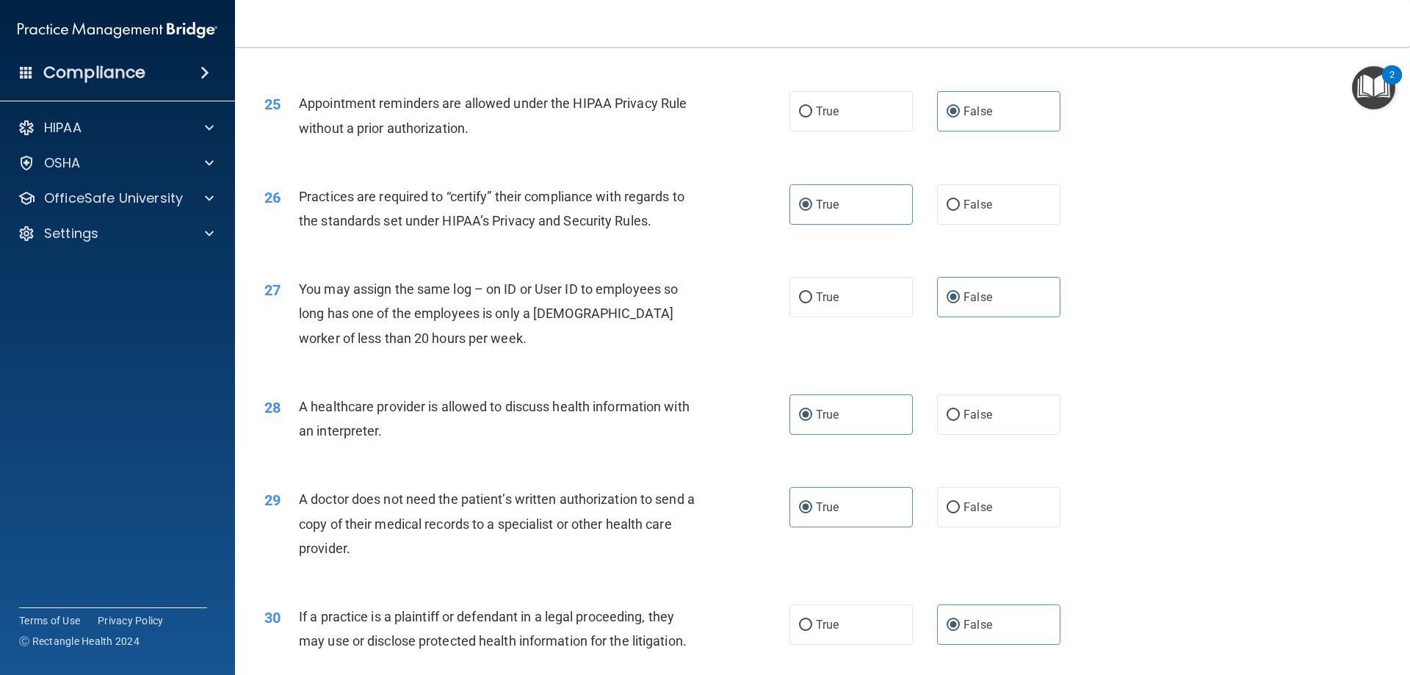
scroll to position [2670, 0]
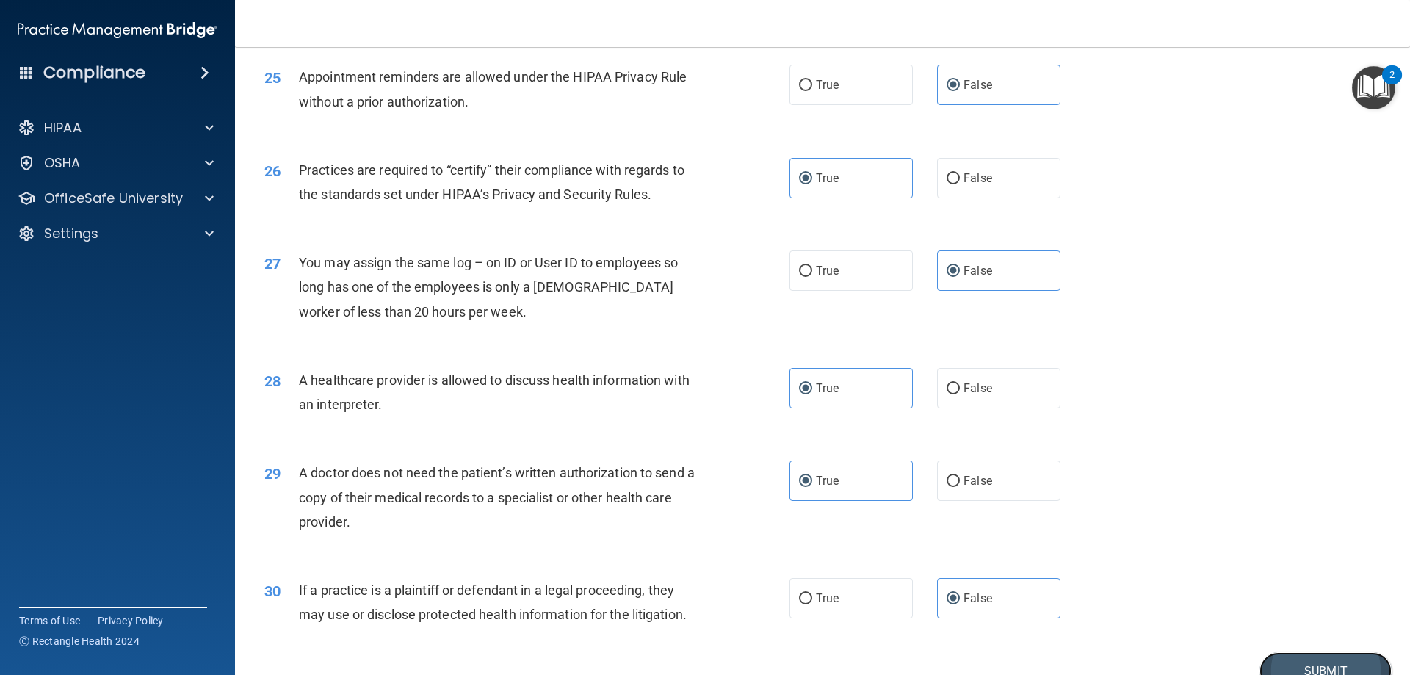
click at [1291, 663] on button "Submit" at bounding box center [1325, 670] width 132 height 37
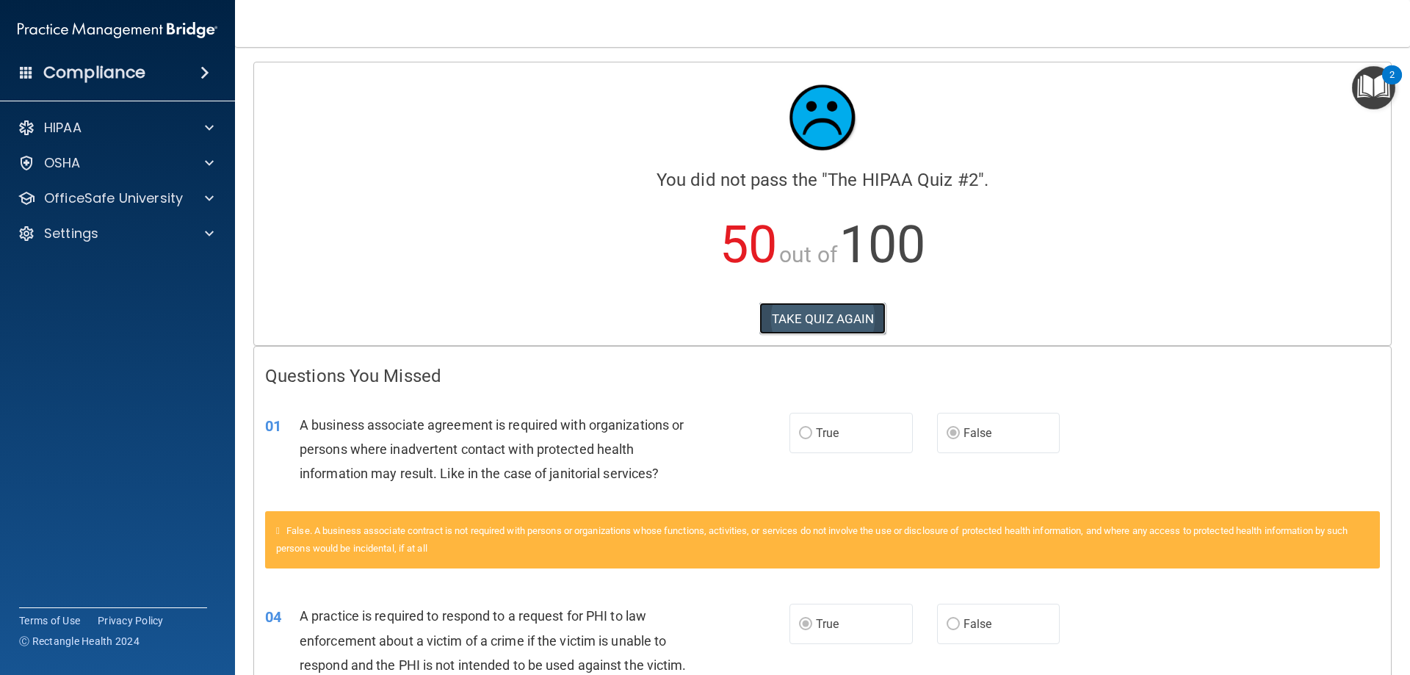
click at [809, 314] on button "TAKE QUIZ AGAIN" at bounding box center [822, 319] width 127 height 32
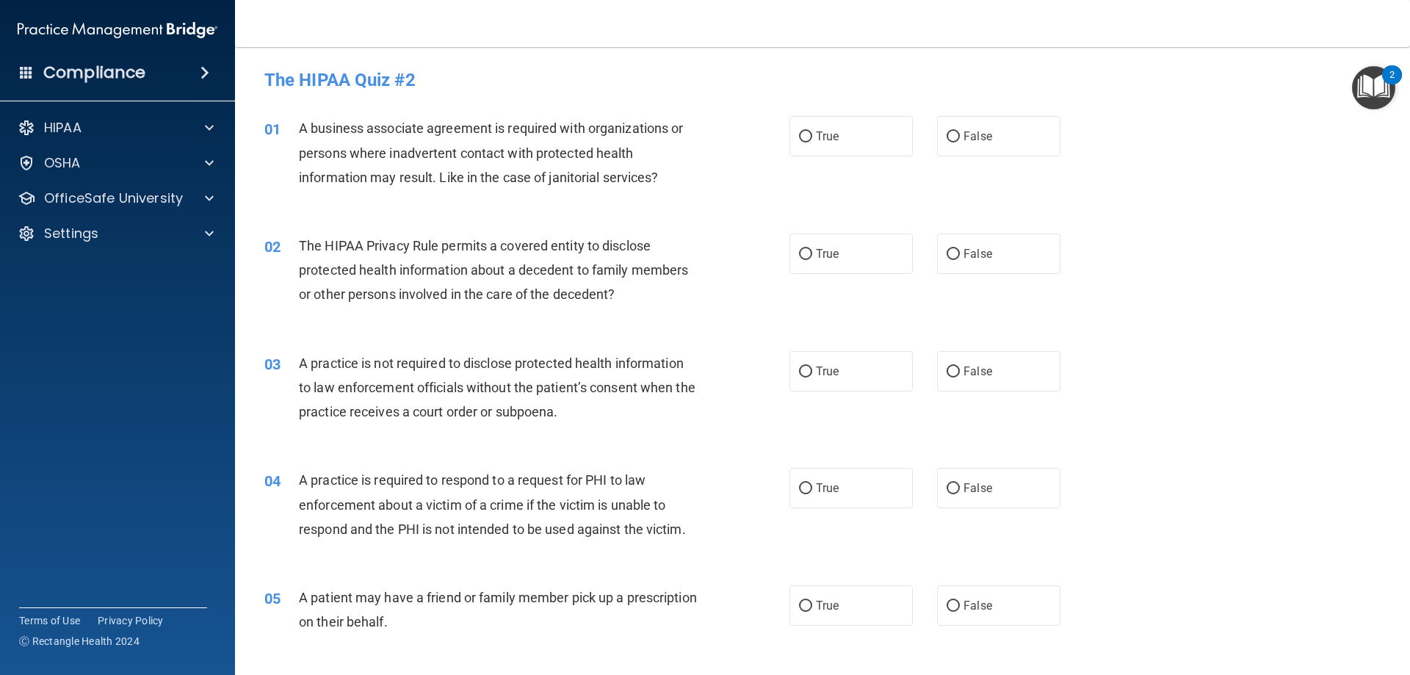
drag, startPoint x: 836, startPoint y: 147, endPoint x: 838, endPoint y: 166, distance: 19.2
click at [836, 146] on label "True" at bounding box center [850, 136] width 123 height 40
click at [812, 142] on input "True" at bounding box center [805, 136] width 13 height 11
radio input "true"
click at [846, 229] on div "02 The HIPAA Privacy Rule permits a covered entity to disclose protected health…" at bounding box center [822, 274] width 1138 height 118
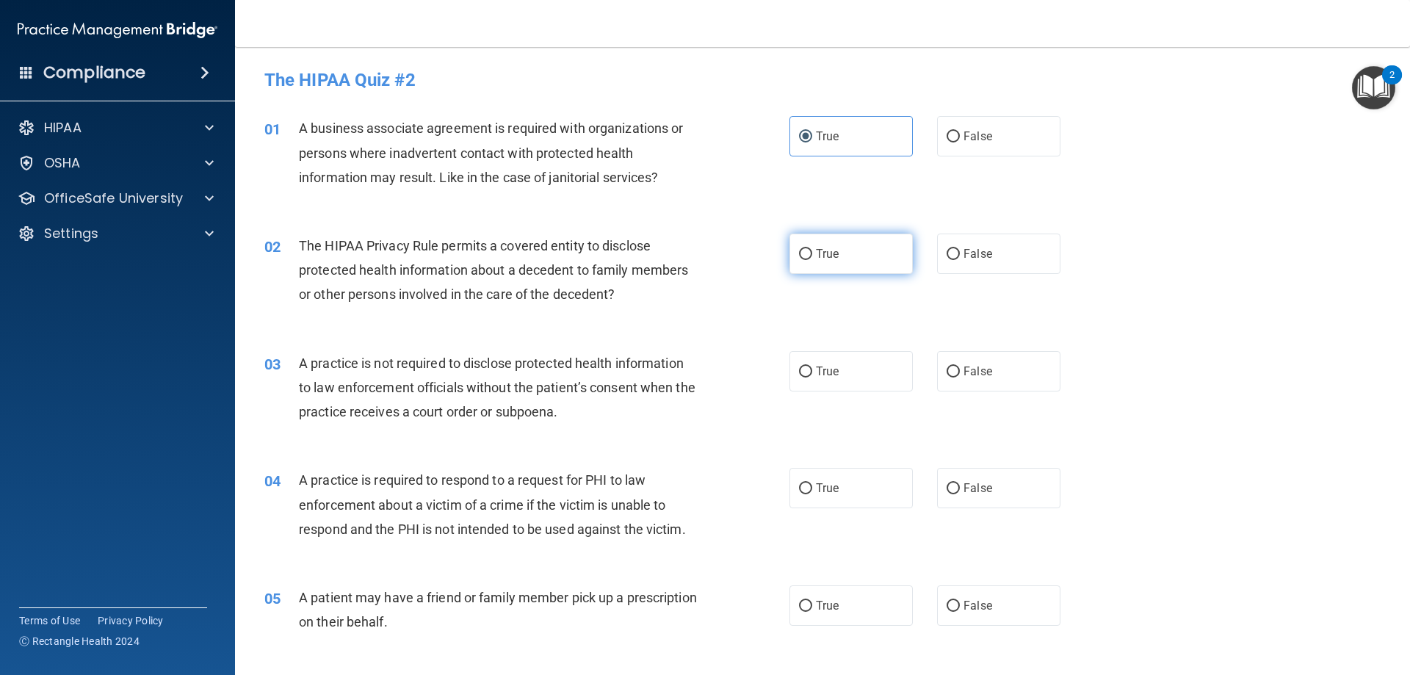
click at [849, 261] on label "True" at bounding box center [850, 254] width 123 height 40
click at [812, 260] on input "True" at bounding box center [805, 254] width 13 height 11
radio input "true"
click at [944, 382] on label "False" at bounding box center [998, 371] width 123 height 40
click at [947, 377] on input "False" at bounding box center [953, 371] width 13 height 11
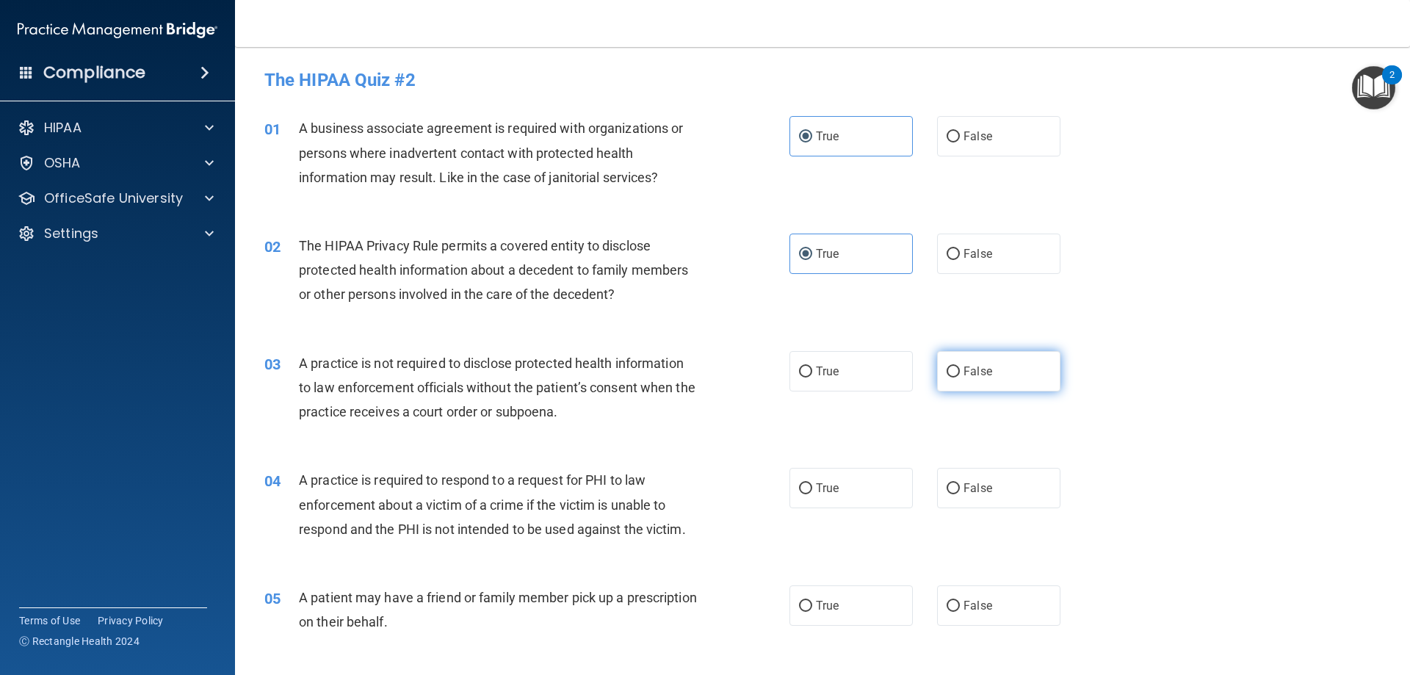
radio input "true"
click at [967, 484] on span "False" at bounding box center [978, 488] width 29 height 14
click at [960, 484] on input "False" at bounding box center [953, 488] width 13 height 11
radio input "true"
click at [945, 596] on label "False" at bounding box center [998, 605] width 123 height 40
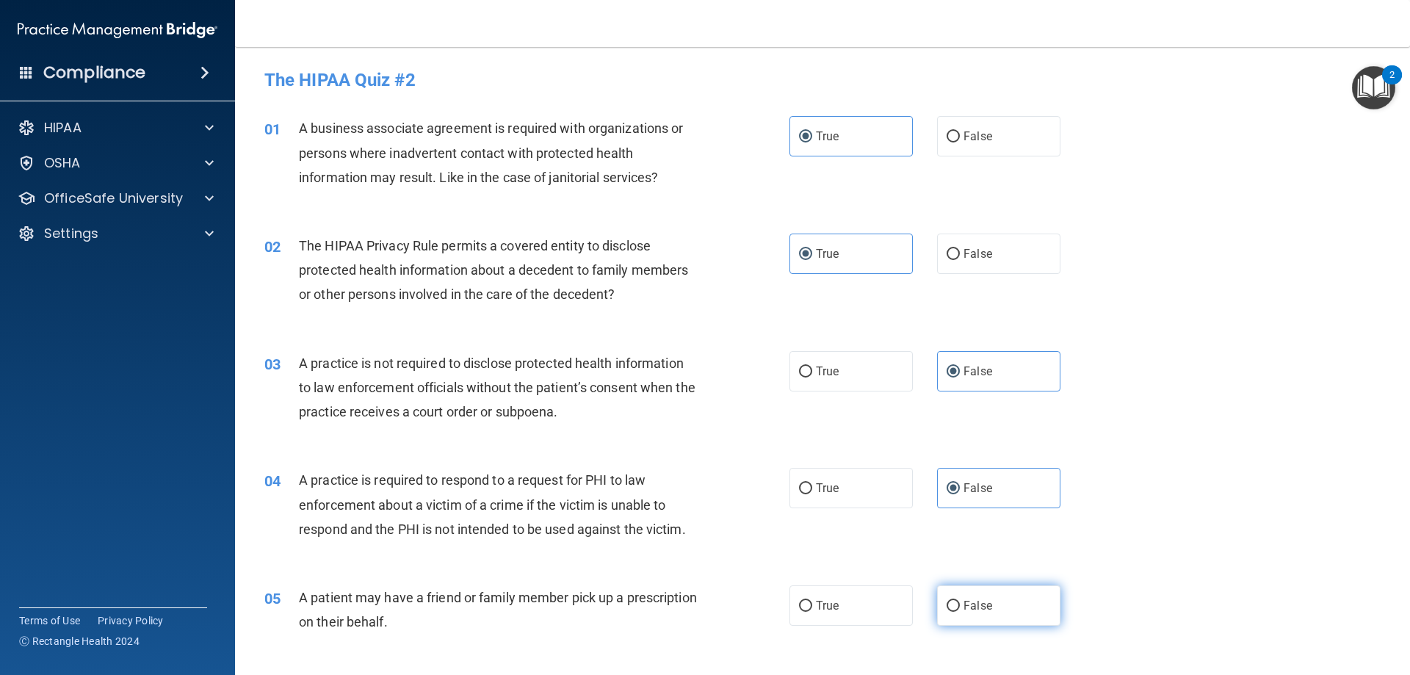
click at [947, 601] on input "False" at bounding box center [953, 606] width 13 height 11
radio input "true"
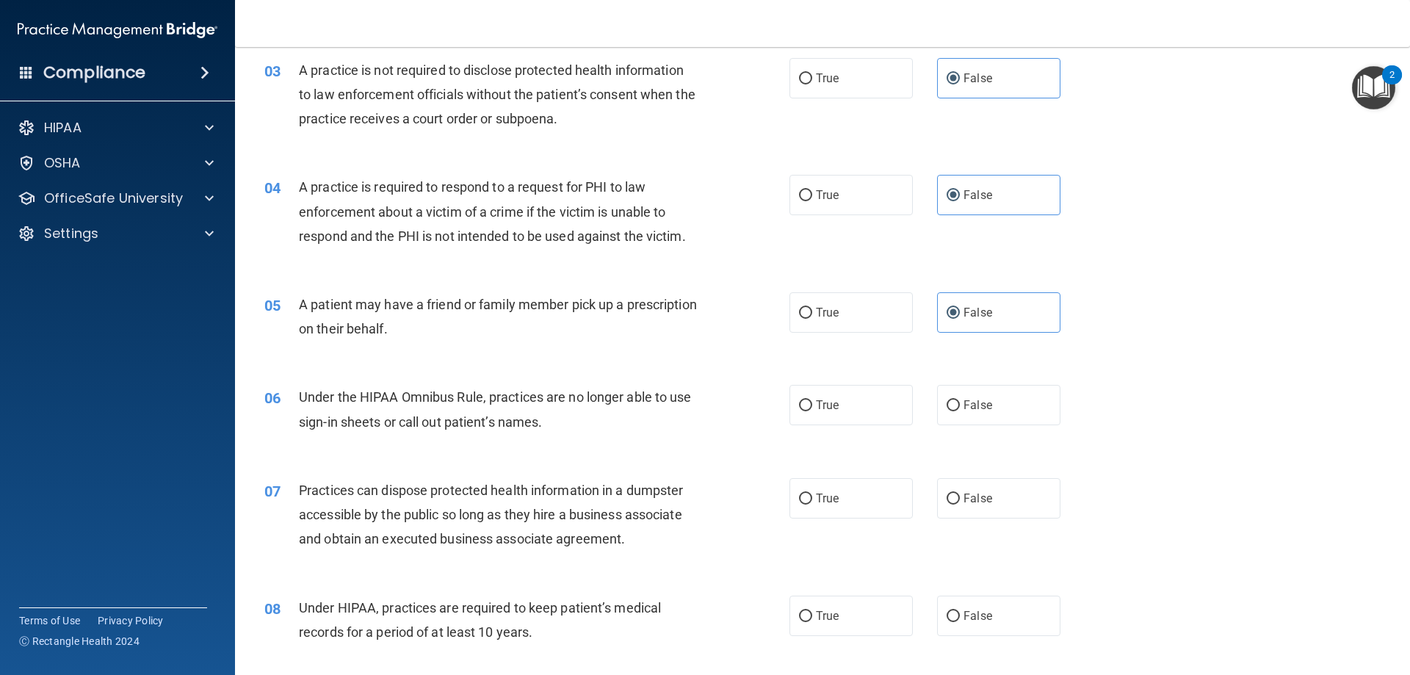
scroll to position [294, 0]
click at [828, 402] on span "True" at bounding box center [827, 404] width 23 height 14
click at [812, 402] on input "True" at bounding box center [805, 405] width 13 height 11
radio input "true"
click at [988, 501] on label "False" at bounding box center [998, 497] width 123 height 40
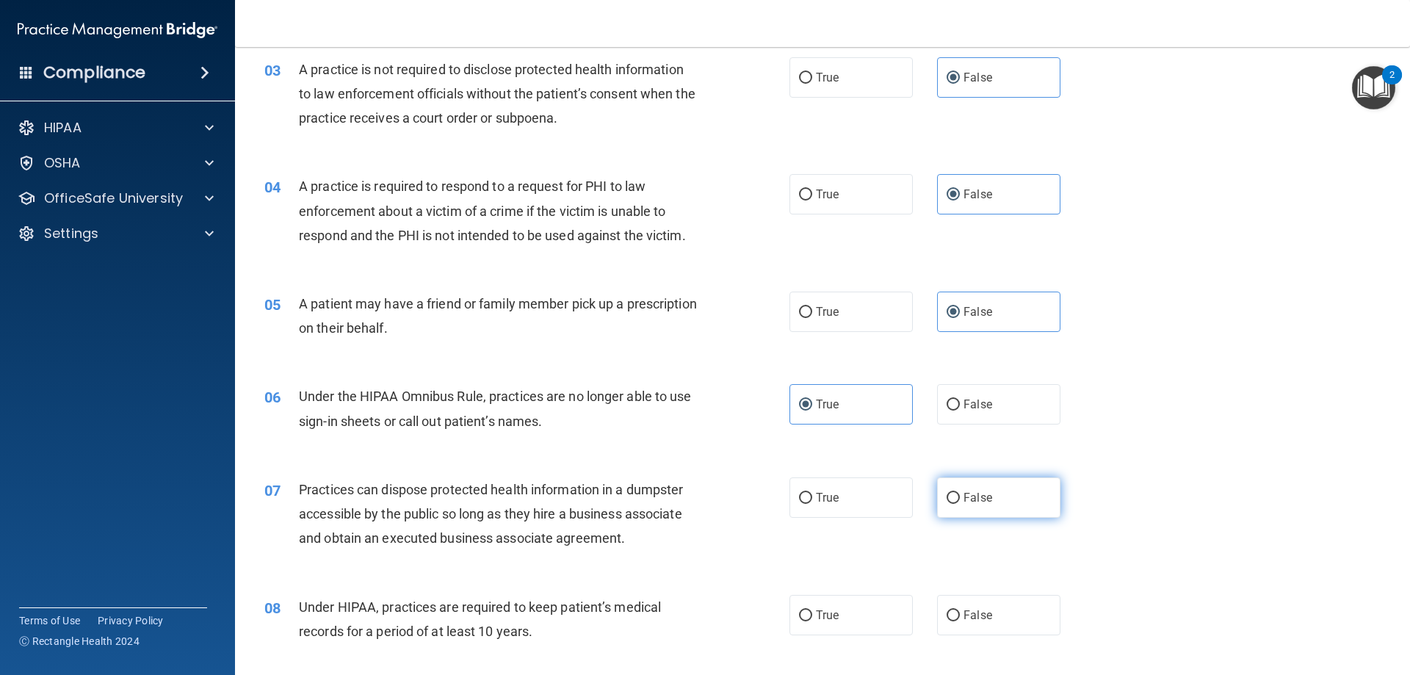
click at [960, 501] on input "False" at bounding box center [953, 498] width 13 height 11
radio input "true"
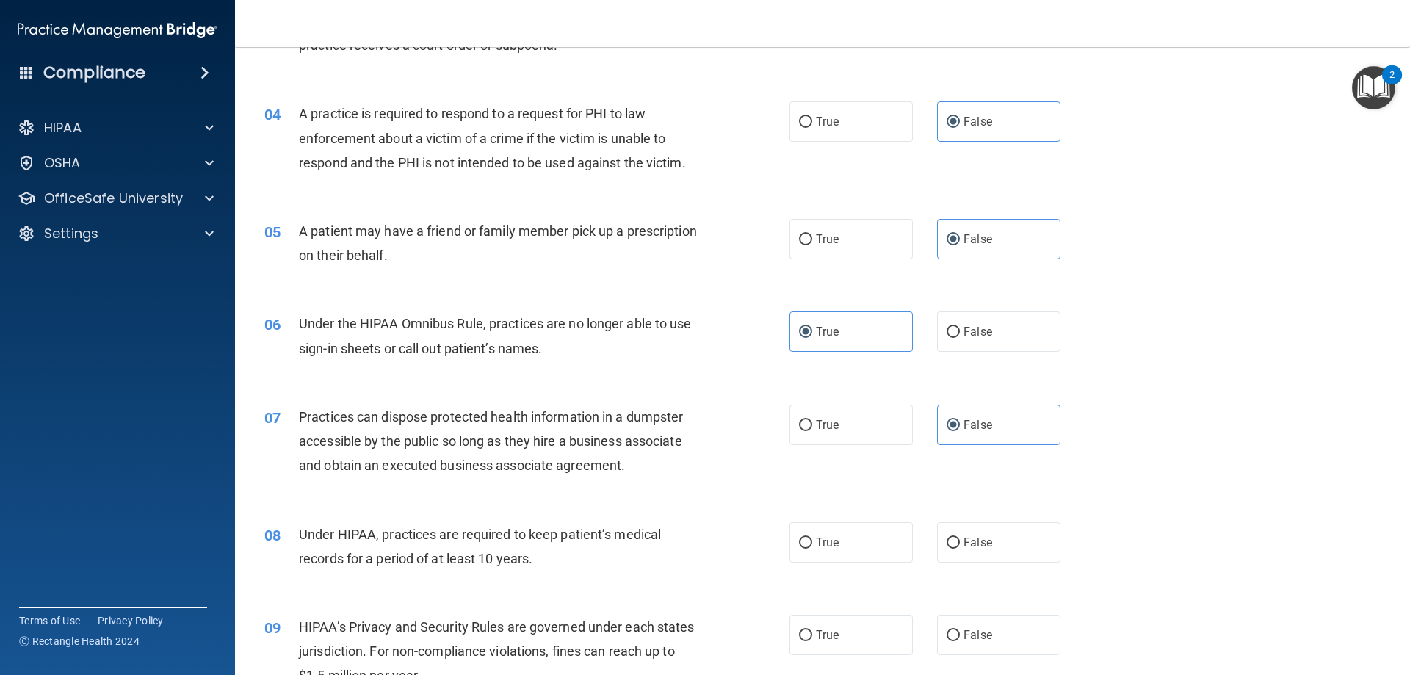
scroll to position [367, 0]
click at [864, 543] on label "True" at bounding box center [850, 541] width 123 height 40
click at [812, 543] on input "True" at bounding box center [805, 542] width 13 height 11
radio input "true"
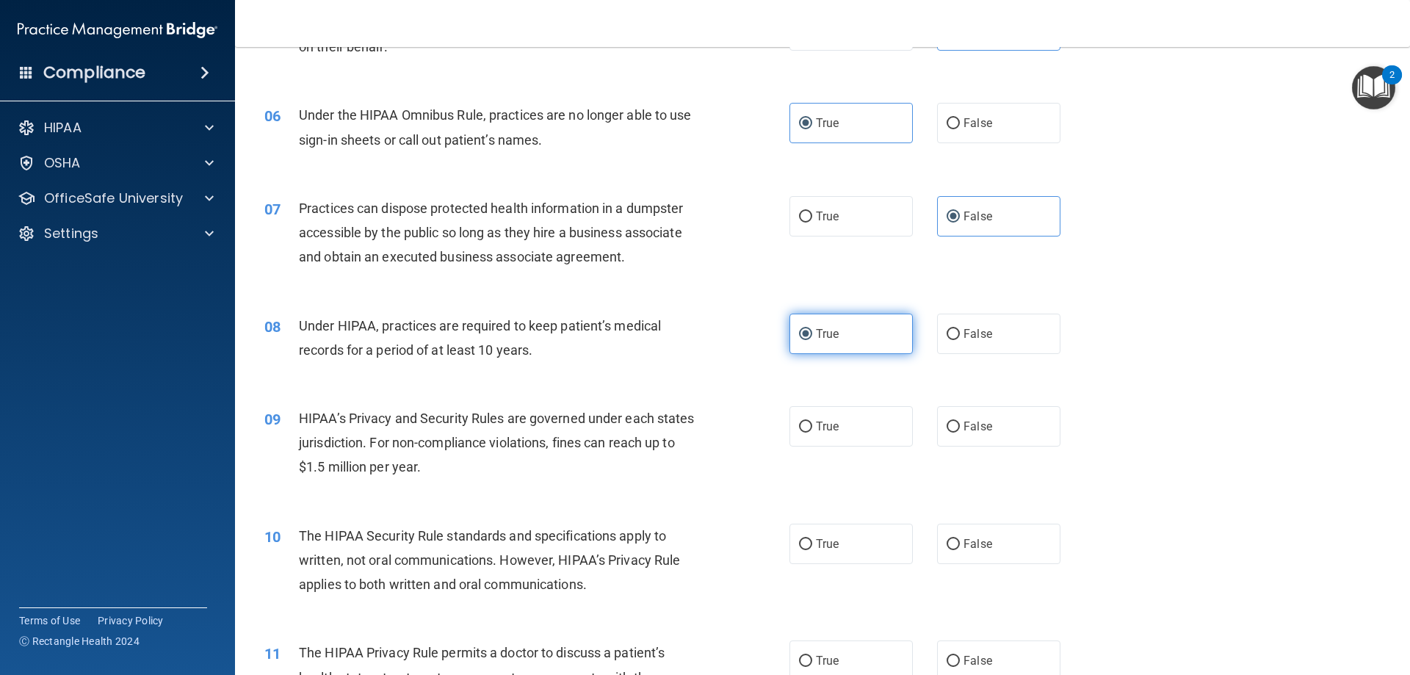
scroll to position [588, 0]
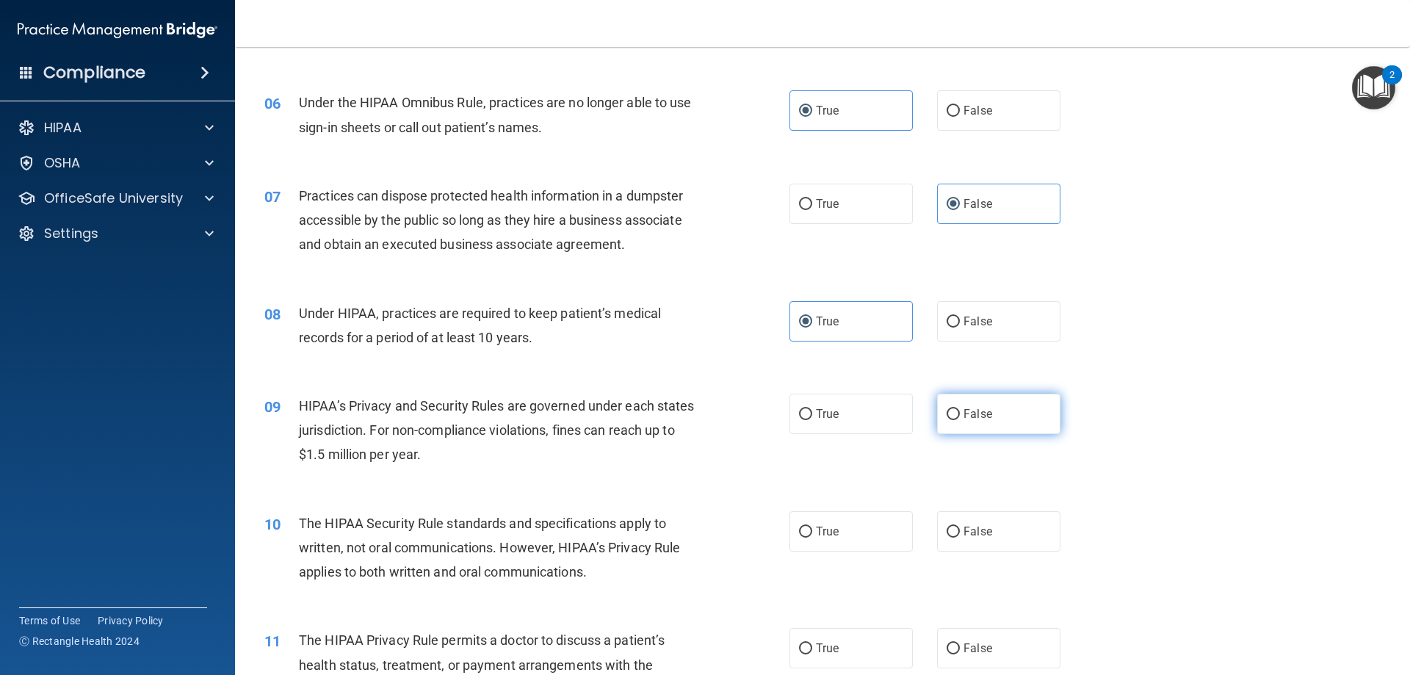
click at [964, 418] on span "False" at bounding box center [978, 414] width 29 height 14
click at [960, 418] on input "False" at bounding box center [953, 414] width 13 height 11
radio input "true"
click at [973, 544] on label "False" at bounding box center [998, 531] width 123 height 40
click at [960, 538] on input "False" at bounding box center [953, 532] width 13 height 11
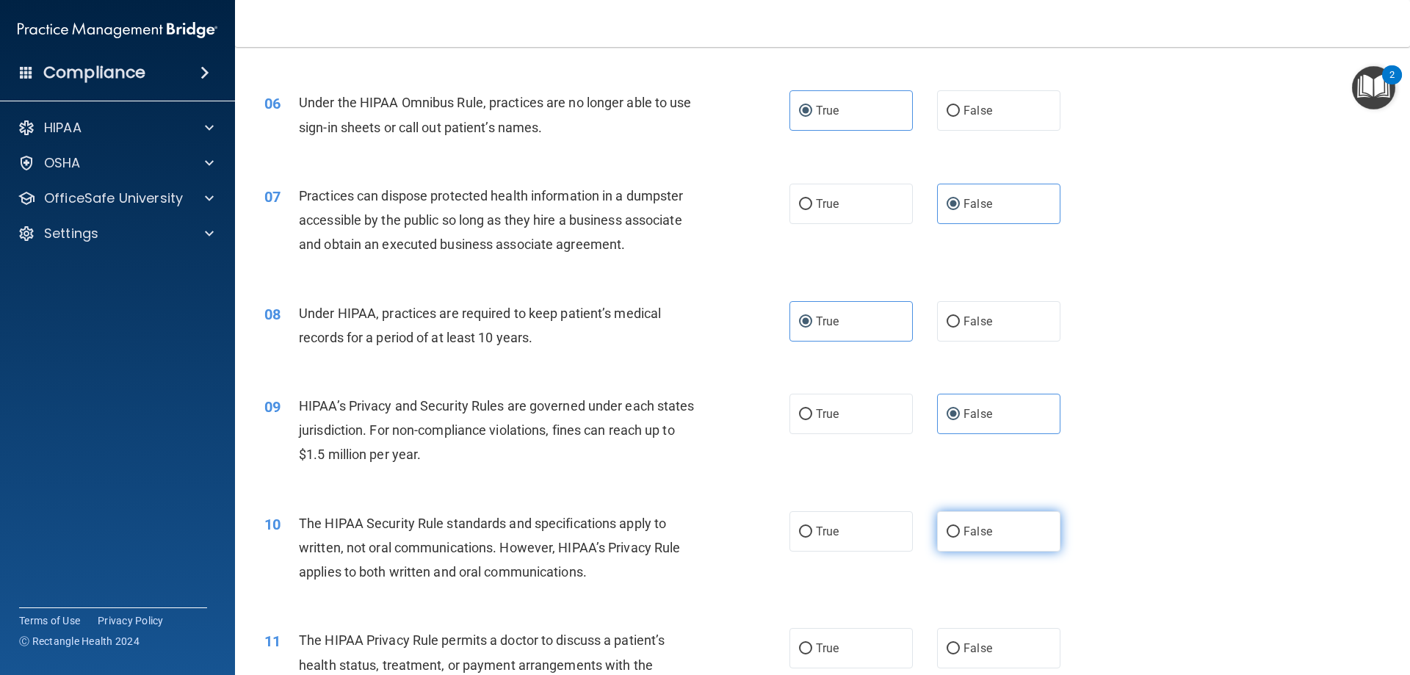
radio input "true"
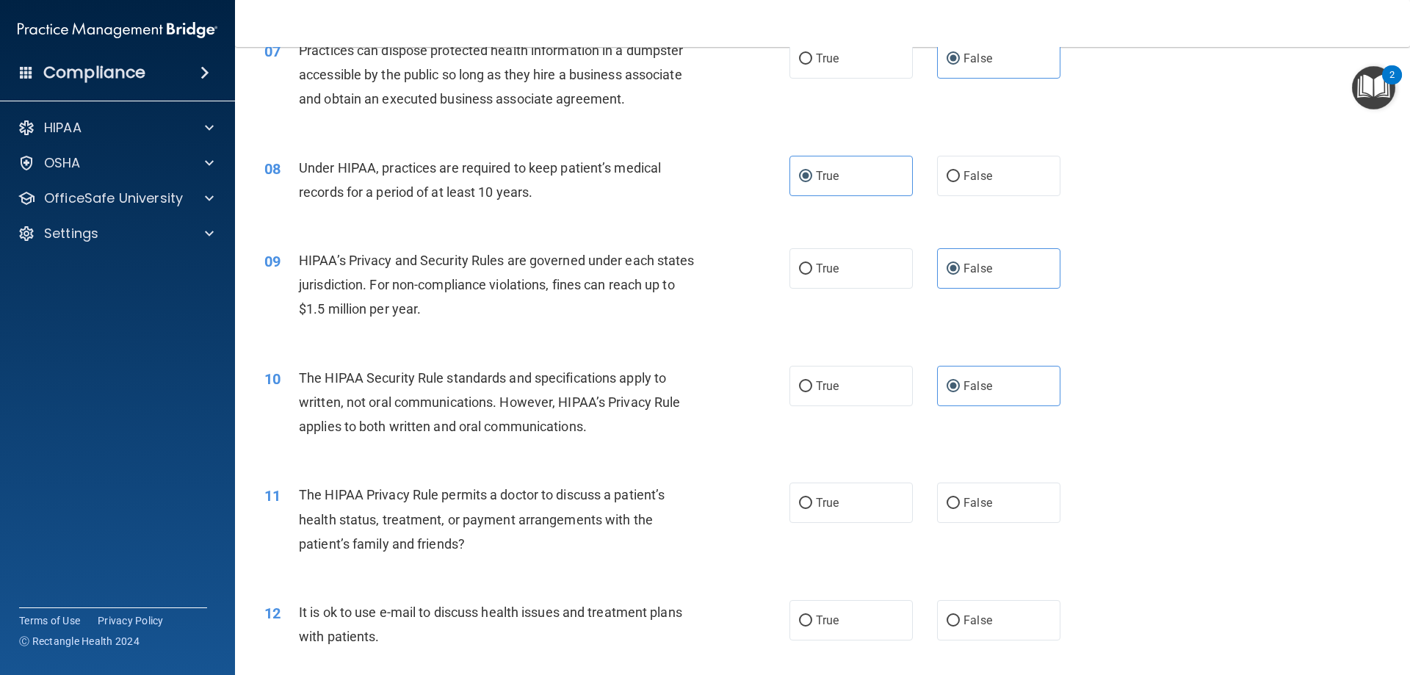
scroll to position [734, 0]
click at [872, 508] on label "True" at bounding box center [850, 501] width 123 height 40
click at [812, 507] on input "True" at bounding box center [805, 501] width 13 height 11
radio input "true"
click at [878, 626] on label "True" at bounding box center [850, 619] width 123 height 40
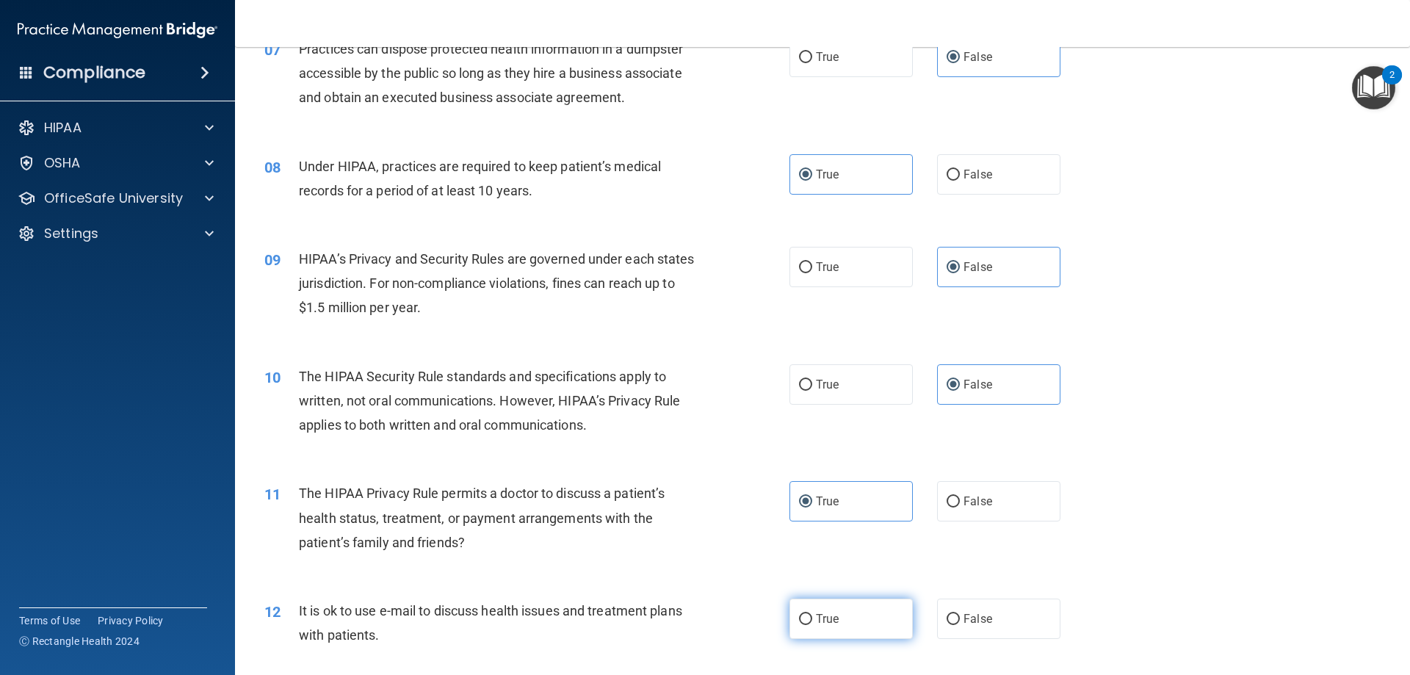
click at [812, 625] on input "True" at bounding box center [805, 619] width 13 height 11
radio input "true"
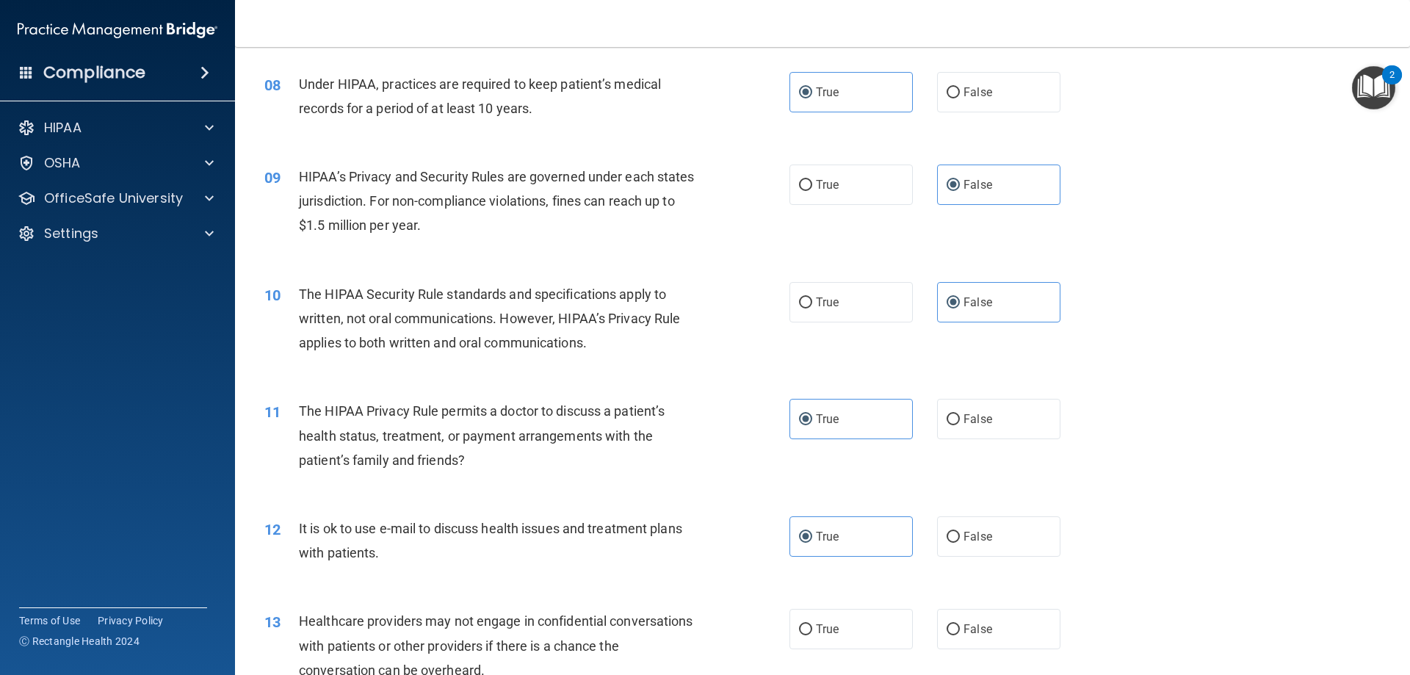
scroll to position [881, 0]
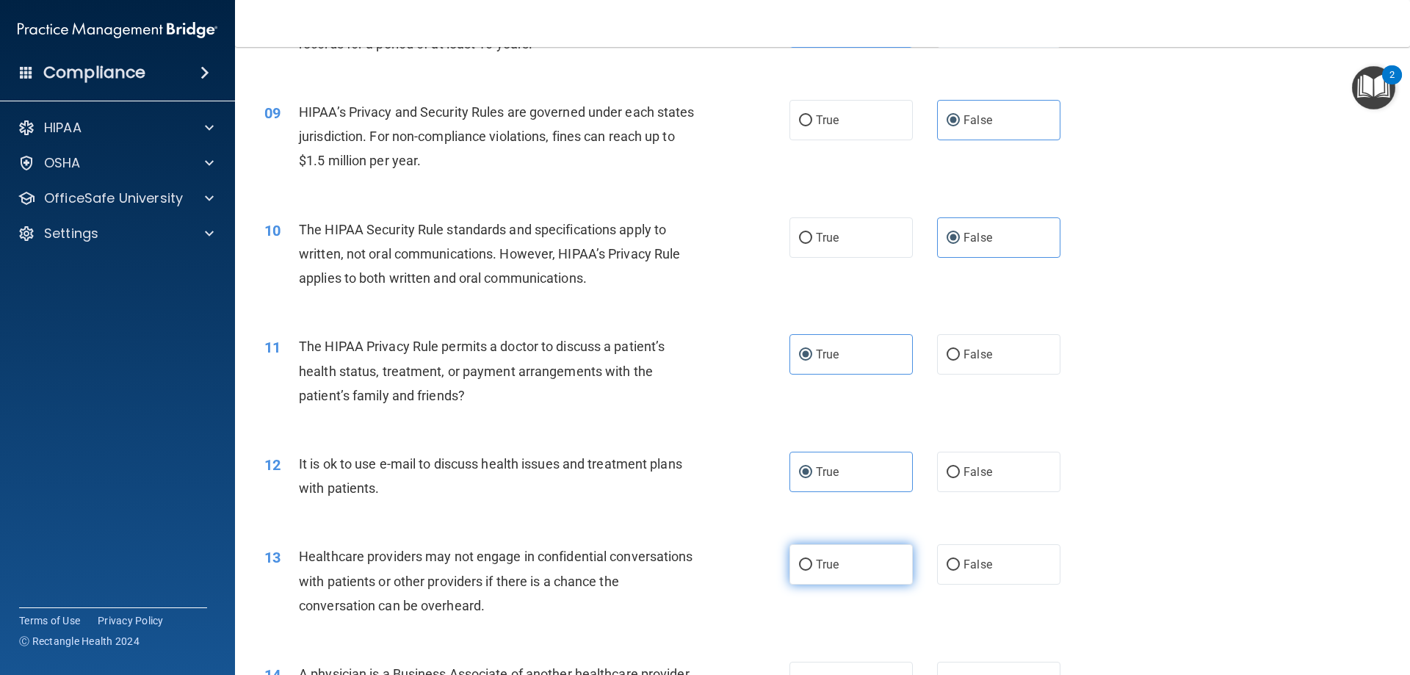
click at [857, 560] on label "True" at bounding box center [850, 564] width 123 height 40
click at [812, 560] on input "True" at bounding box center [805, 565] width 13 height 11
radio input "true"
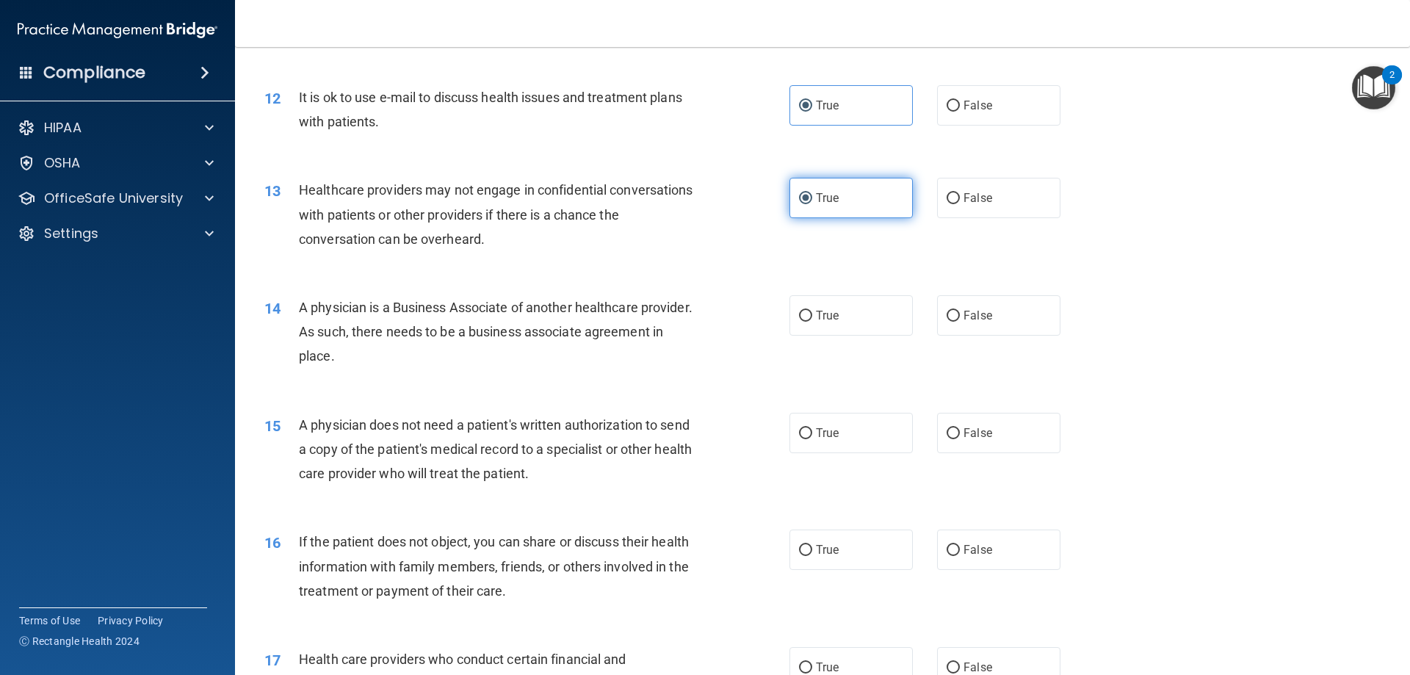
scroll to position [1248, 0]
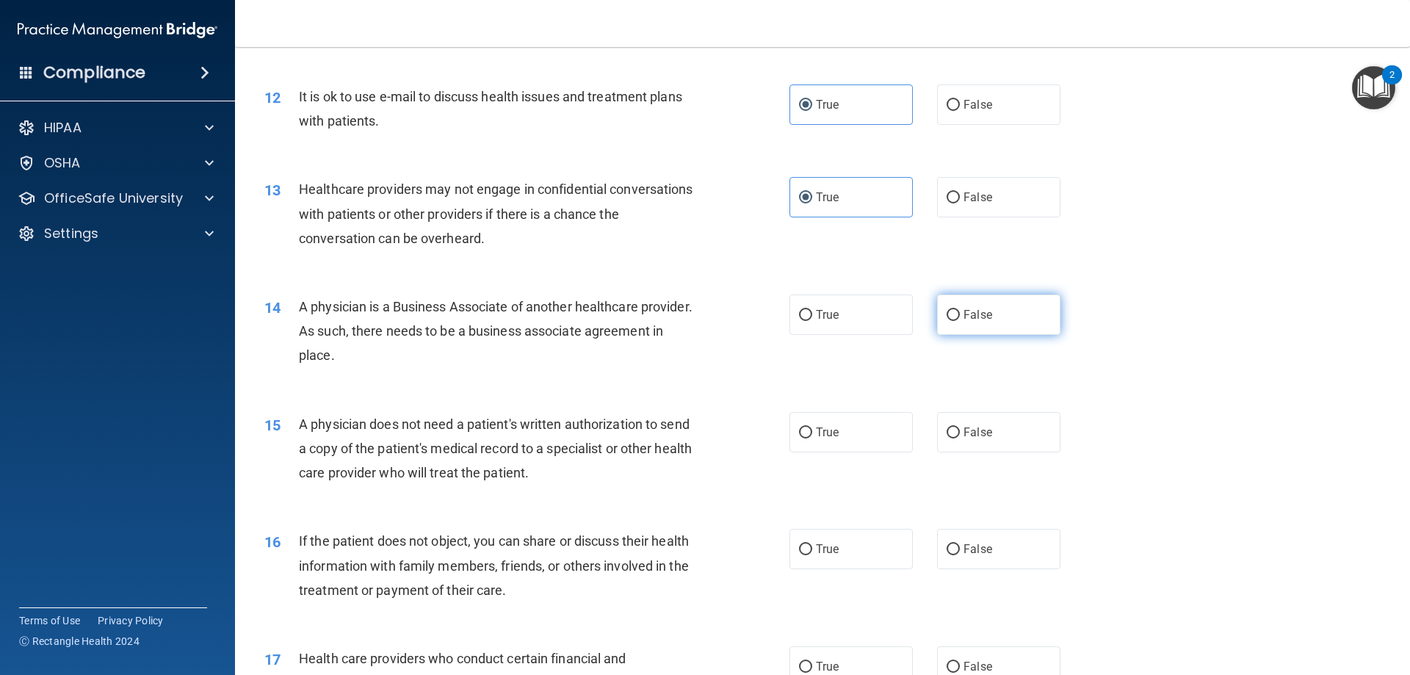
click at [959, 296] on label "False" at bounding box center [998, 314] width 123 height 40
click at [959, 310] on input "False" at bounding box center [953, 315] width 13 height 11
radio input "true"
click at [968, 437] on span "False" at bounding box center [978, 432] width 29 height 14
click at [960, 437] on input "False" at bounding box center [953, 432] width 13 height 11
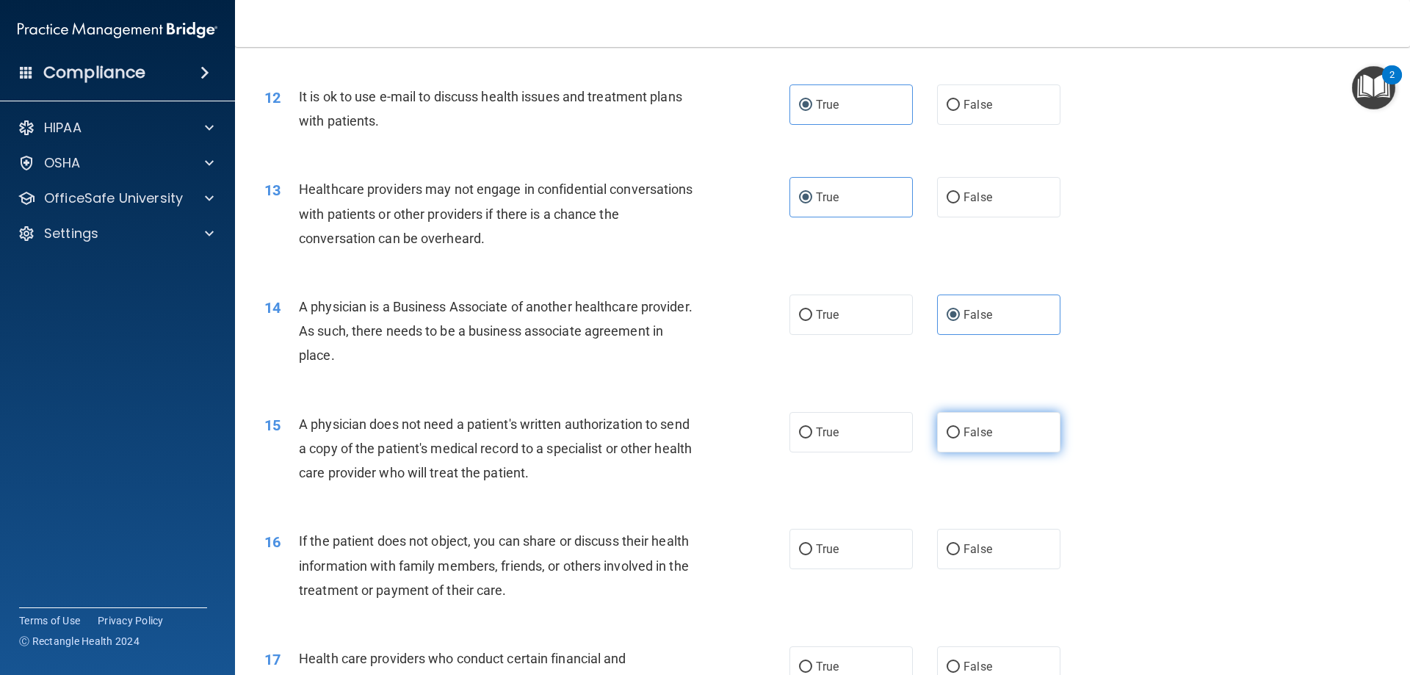
radio input "true"
click at [873, 538] on label "True" at bounding box center [850, 549] width 123 height 40
click at [812, 544] on input "True" at bounding box center [805, 549] width 13 height 11
radio input "true"
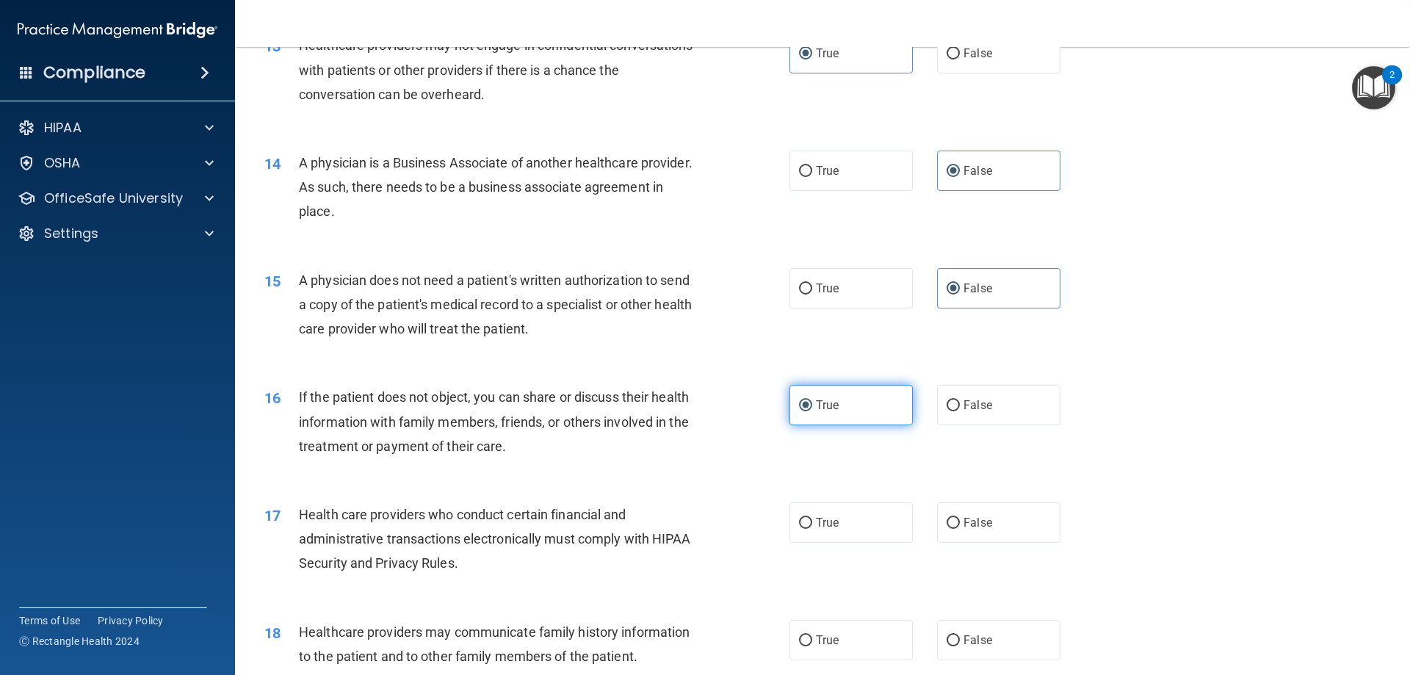
scroll to position [1395, 0]
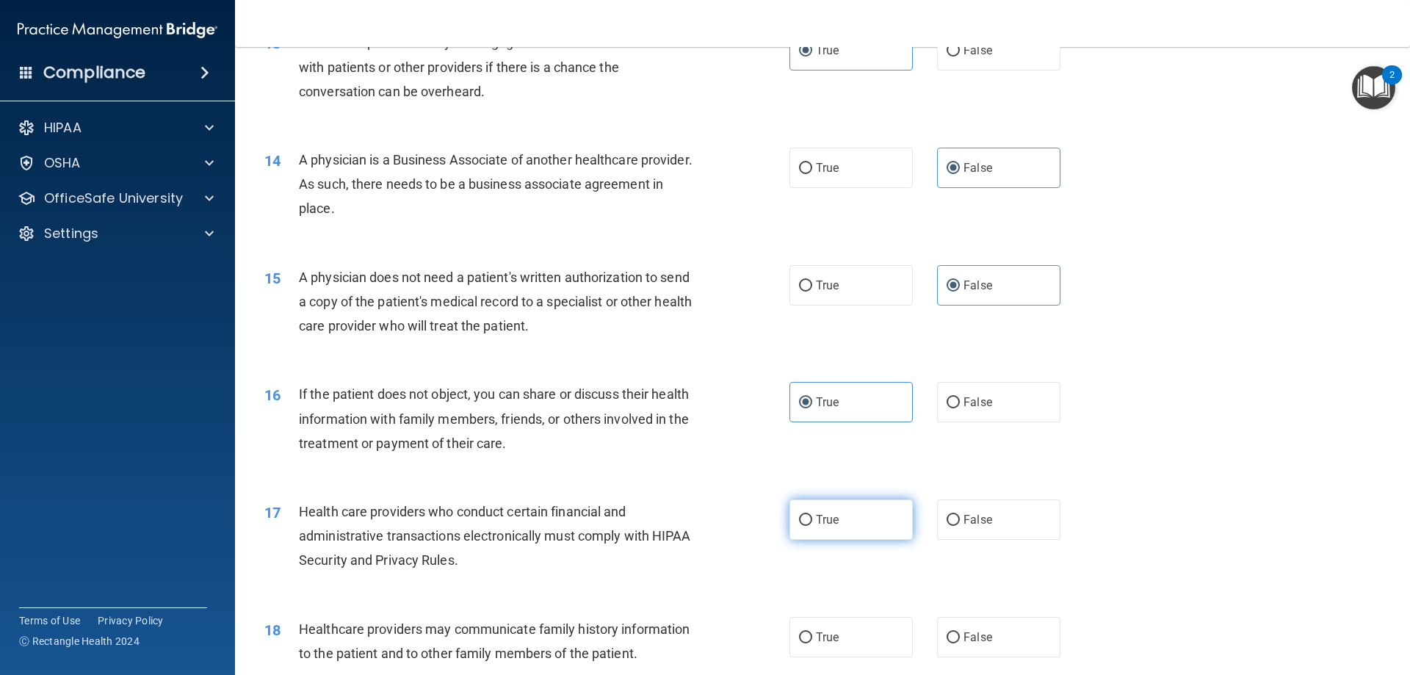
click at [866, 525] on label "True" at bounding box center [850, 519] width 123 height 40
click at [812, 525] on input "True" at bounding box center [805, 520] width 13 height 11
radio input "true"
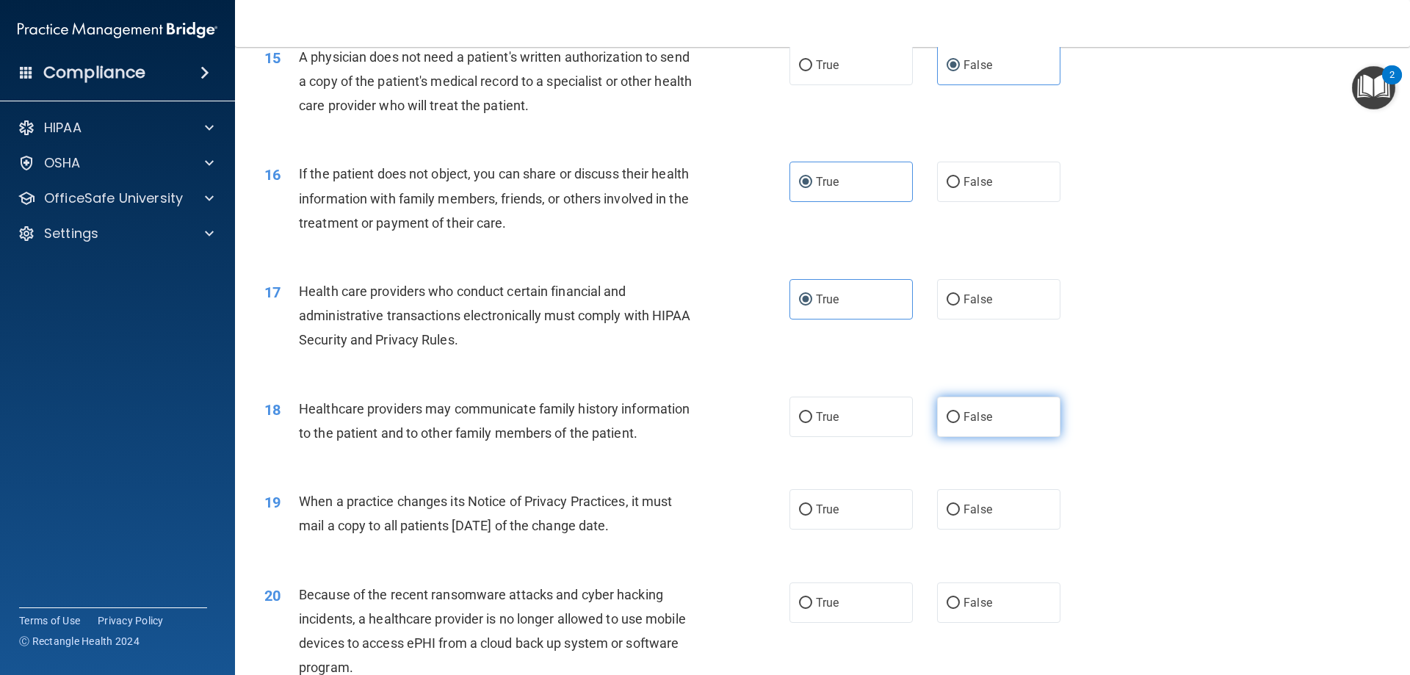
click at [985, 428] on label "False" at bounding box center [998, 417] width 123 height 40
click at [960, 423] on input "False" at bounding box center [953, 417] width 13 height 11
radio input "true"
click at [853, 502] on label "True" at bounding box center [850, 509] width 123 height 40
click at [812, 505] on input "True" at bounding box center [805, 510] width 13 height 11
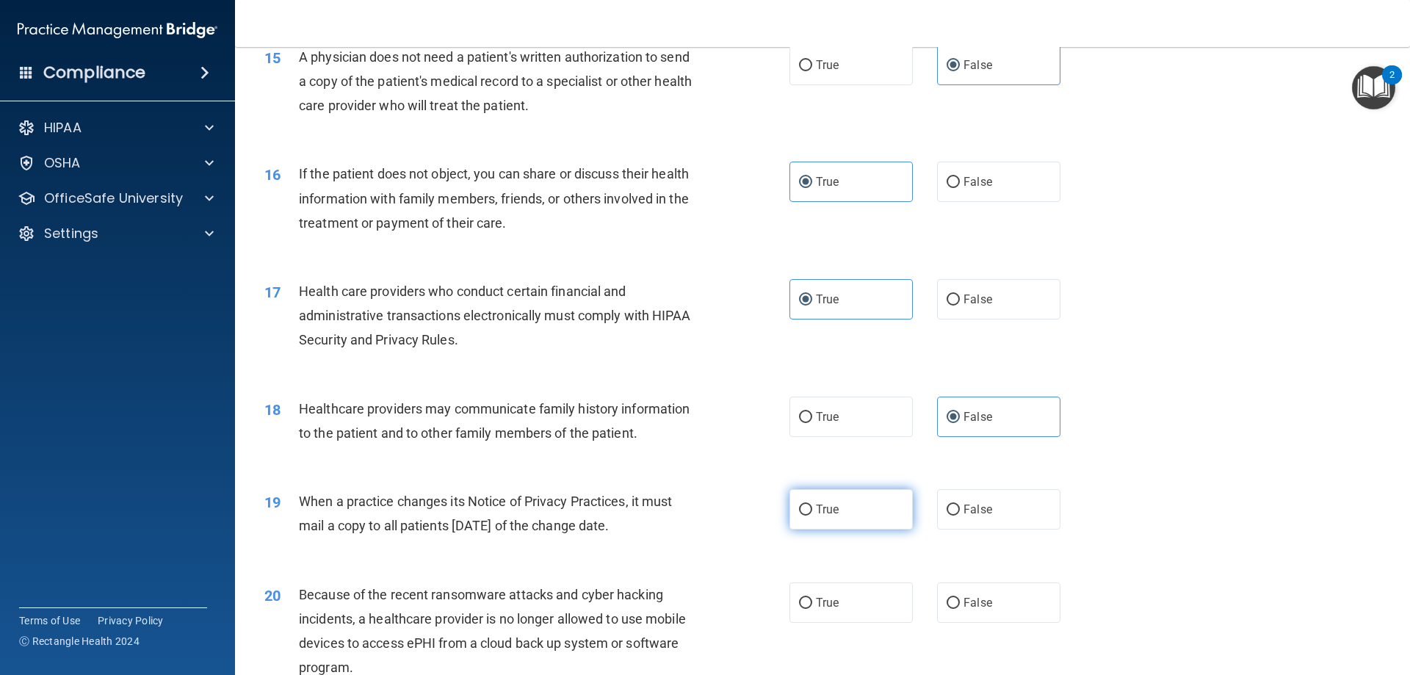
radio input "true"
click at [857, 604] on label "True" at bounding box center [850, 602] width 123 height 40
click at [812, 604] on input "True" at bounding box center [805, 603] width 13 height 11
radio input "true"
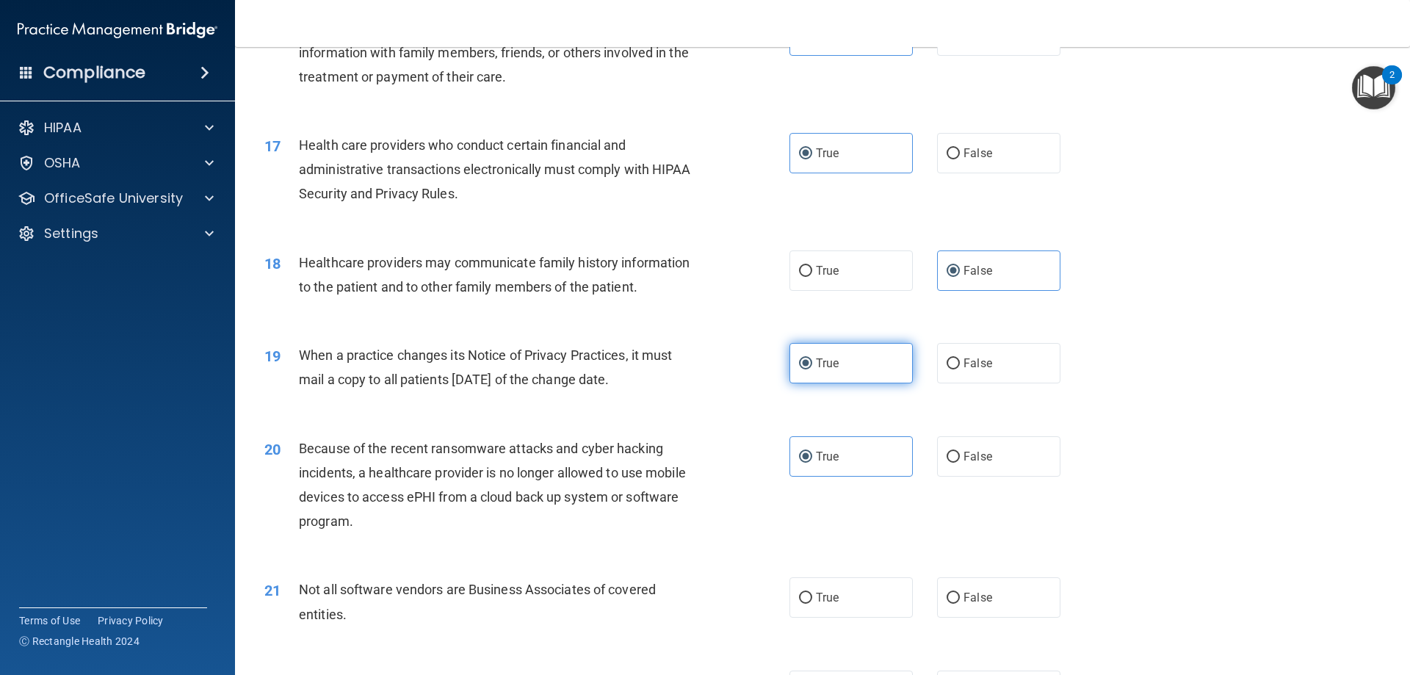
scroll to position [1763, 0]
click at [993, 582] on label "False" at bounding box center [998, 597] width 123 height 40
click at [960, 592] on input "False" at bounding box center [953, 597] width 13 height 11
radio input "true"
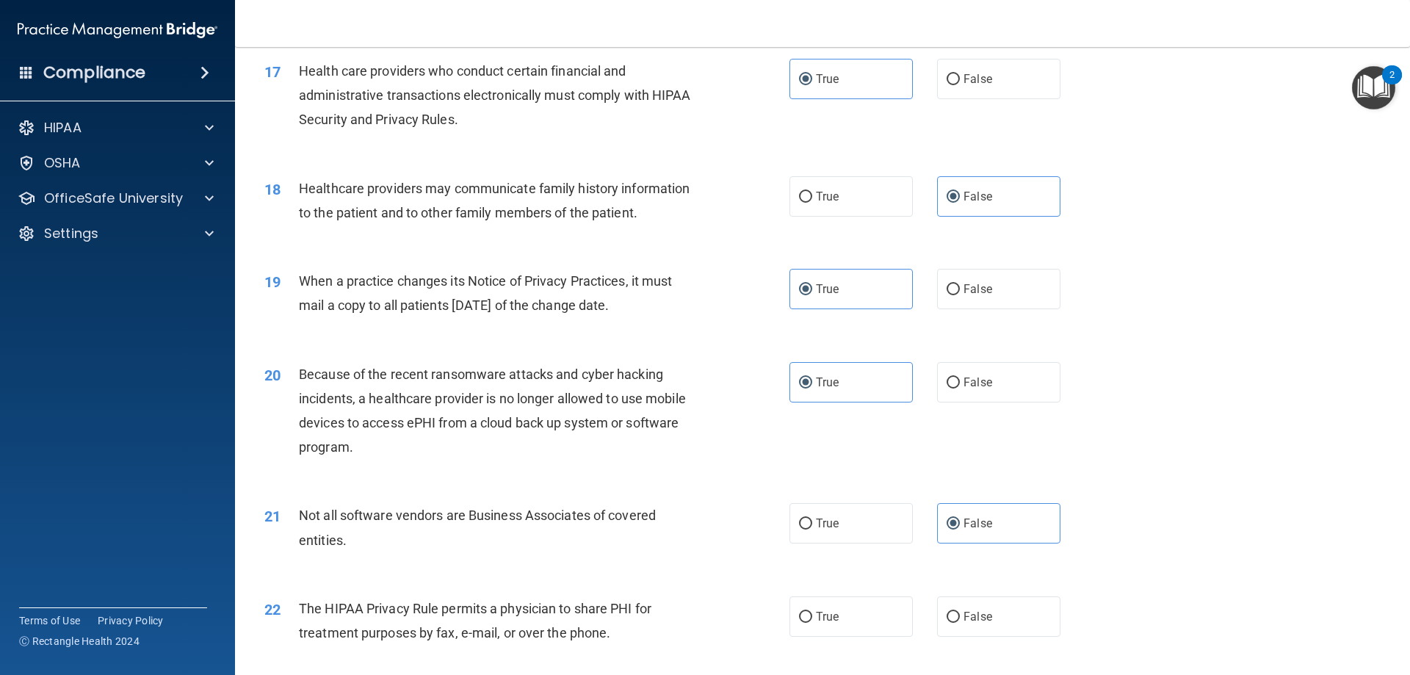
scroll to position [1909, 0]
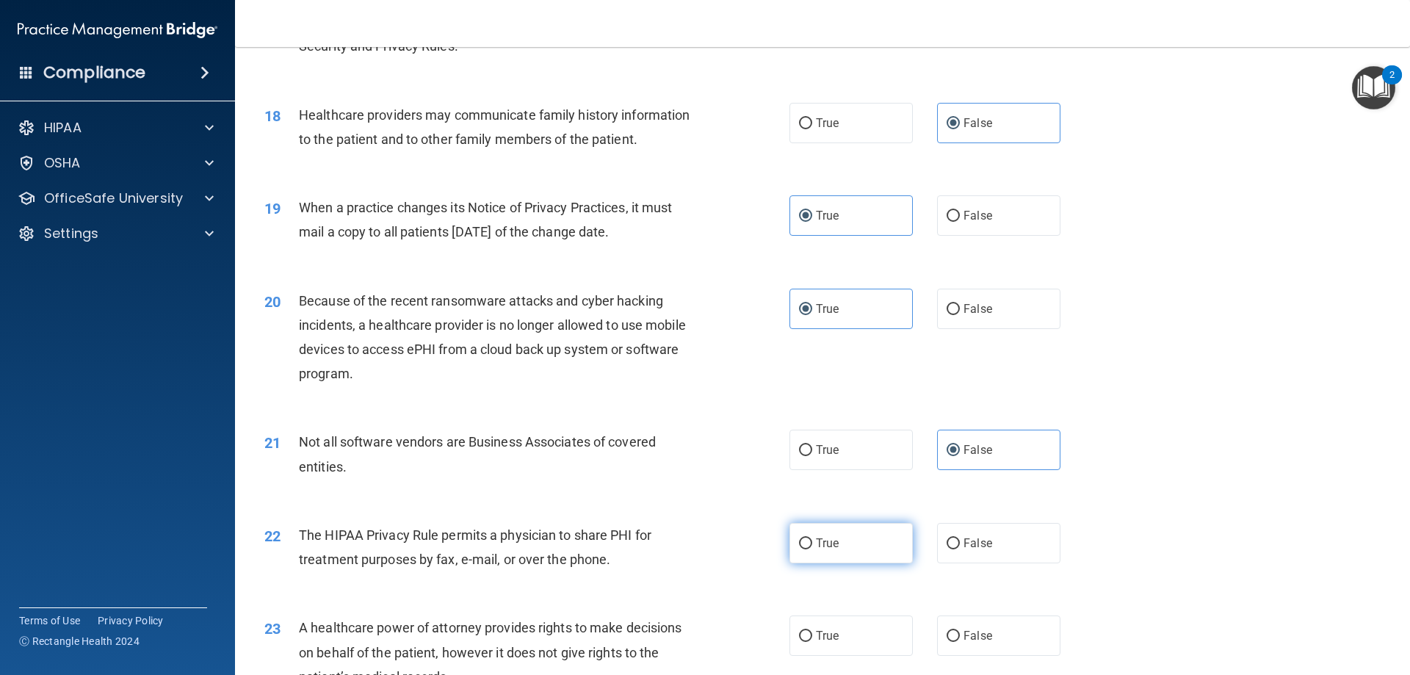
click at [866, 557] on label "True" at bounding box center [850, 543] width 123 height 40
click at [812, 549] on input "True" at bounding box center [805, 543] width 13 height 11
radio input "true"
click at [986, 643] on label "False" at bounding box center [998, 635] width 123 height 40
click at [960, 642] on input "False" at bounding box center [953, 636] width 13 height 11
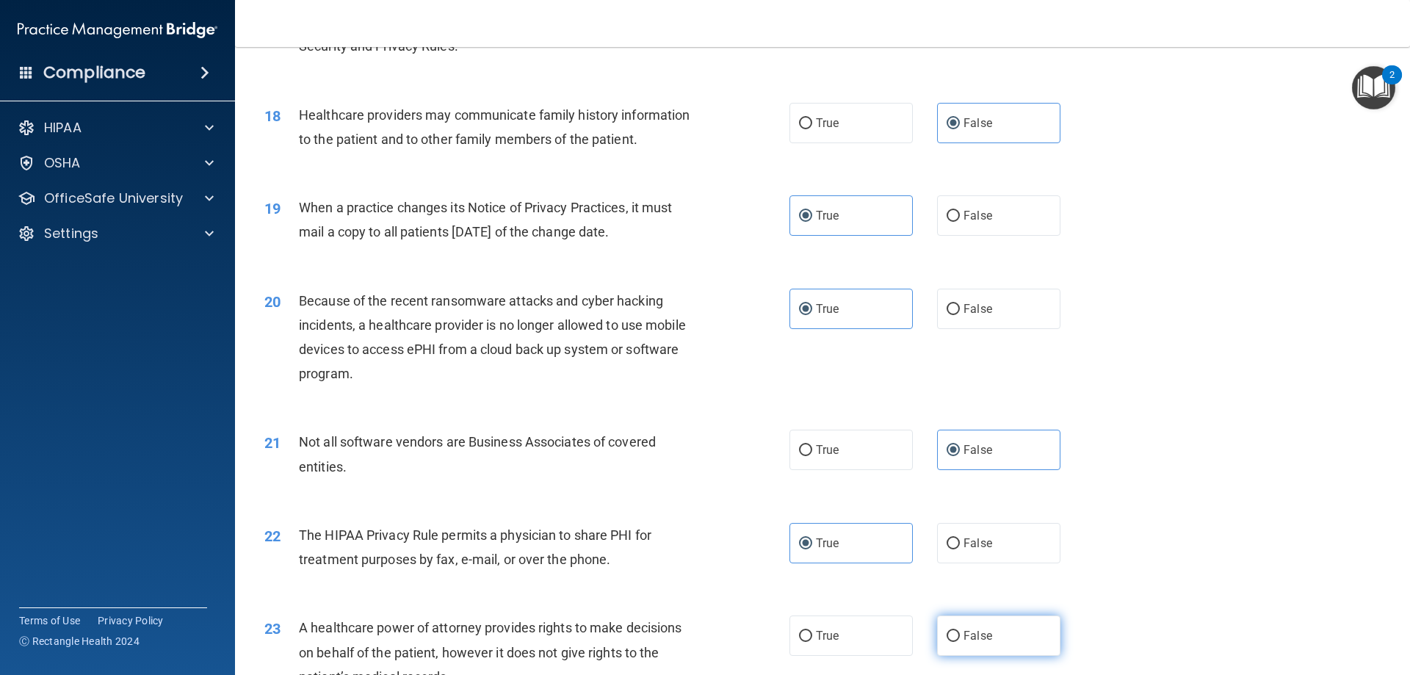
radio input "true"
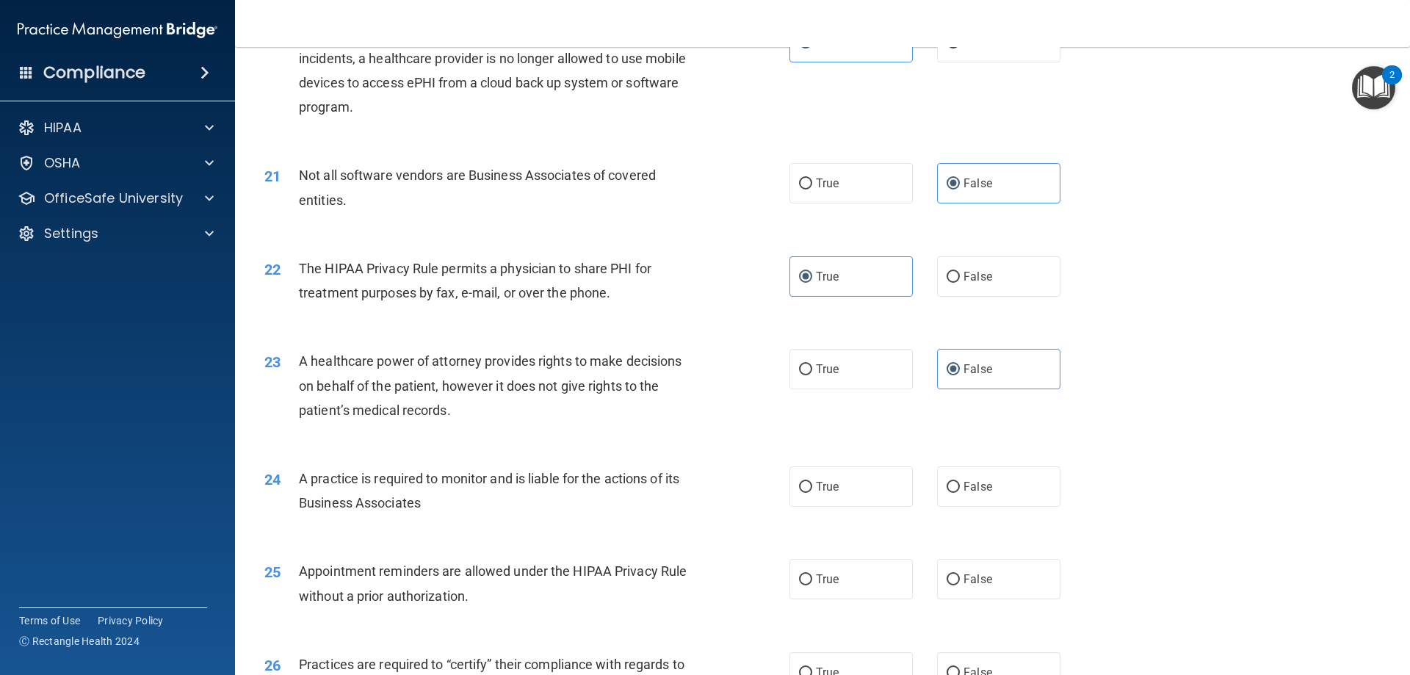
scroll to position [2203, 0]
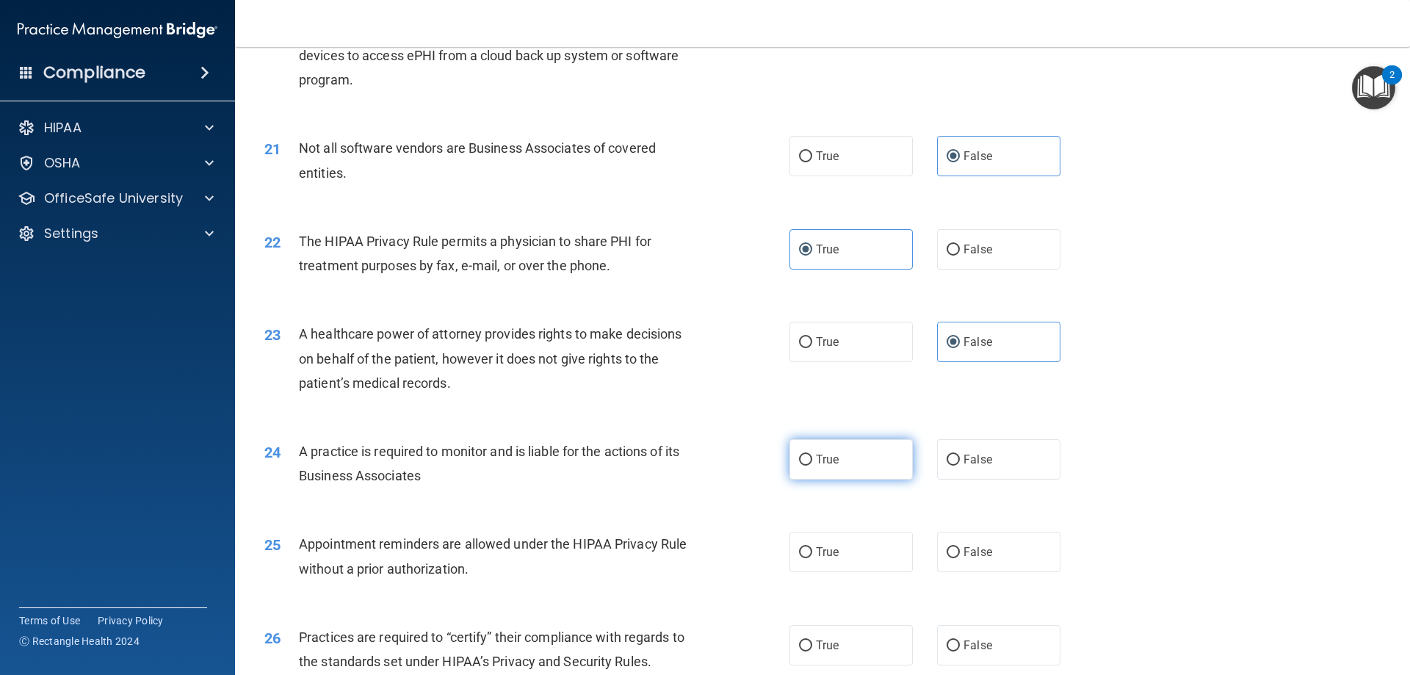
click at [803, 469] on label "True" at bounding box center [850, 459] width 123 height 40
click at [803, 466] on input "True" at bounding box center [805, 460] width 13 height 11
radio input "true"
click at [983, 561] on label "False" at bounding box center [998, 552] width 123 height 40
click at [960, 558] on input "False" at bounding box center [953, 552] width 13 height 11
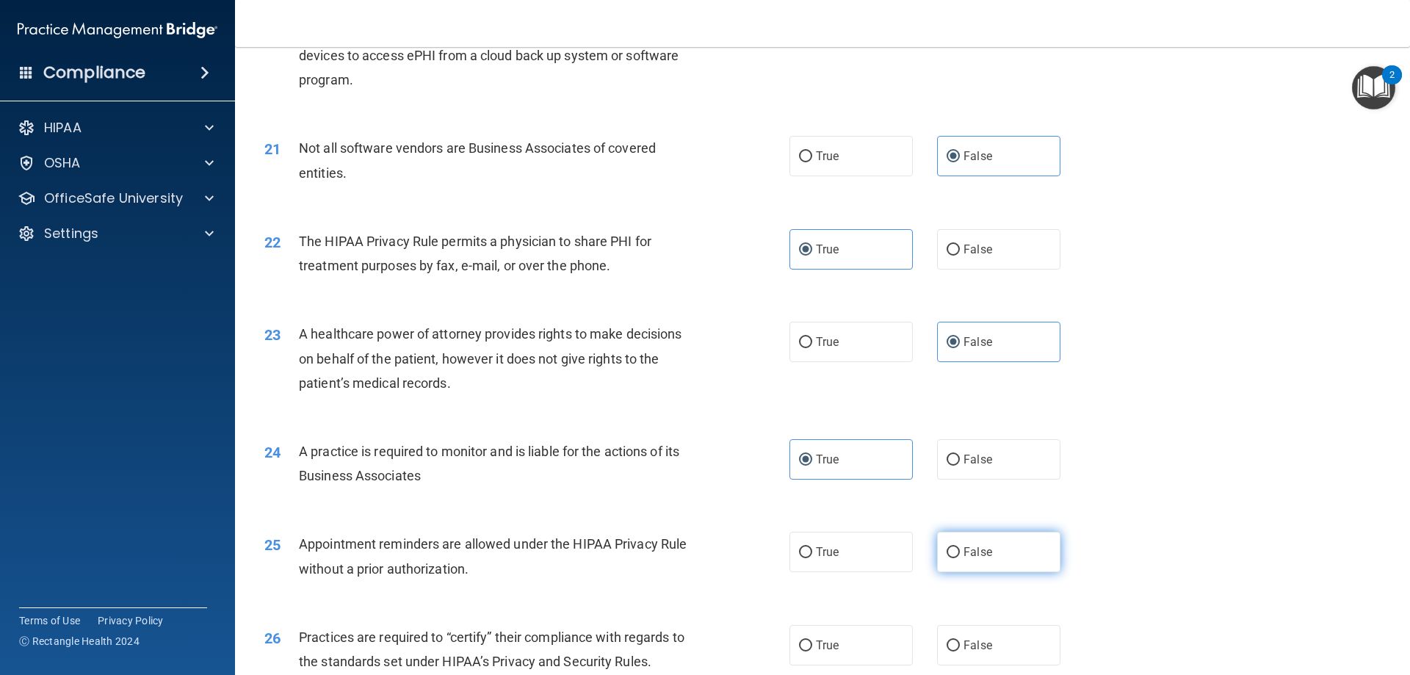
radio input "true"
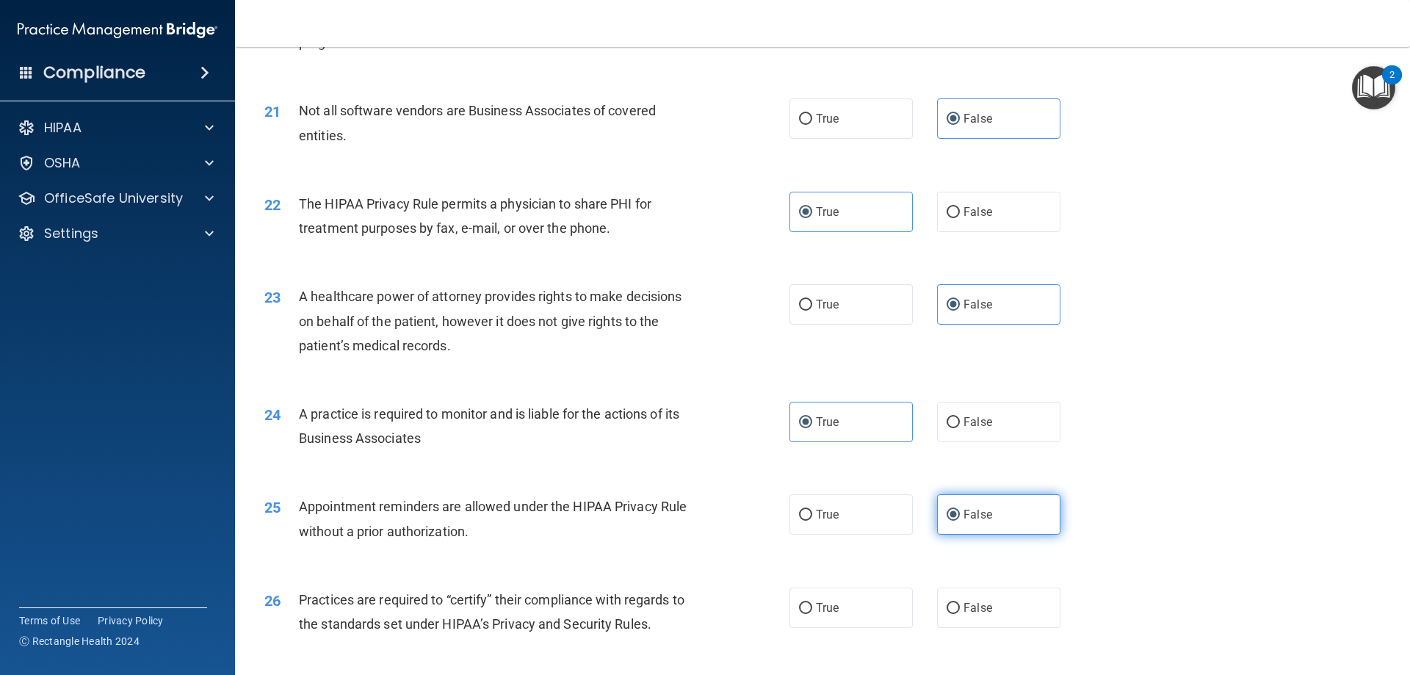
scroll to position [2277, 0]
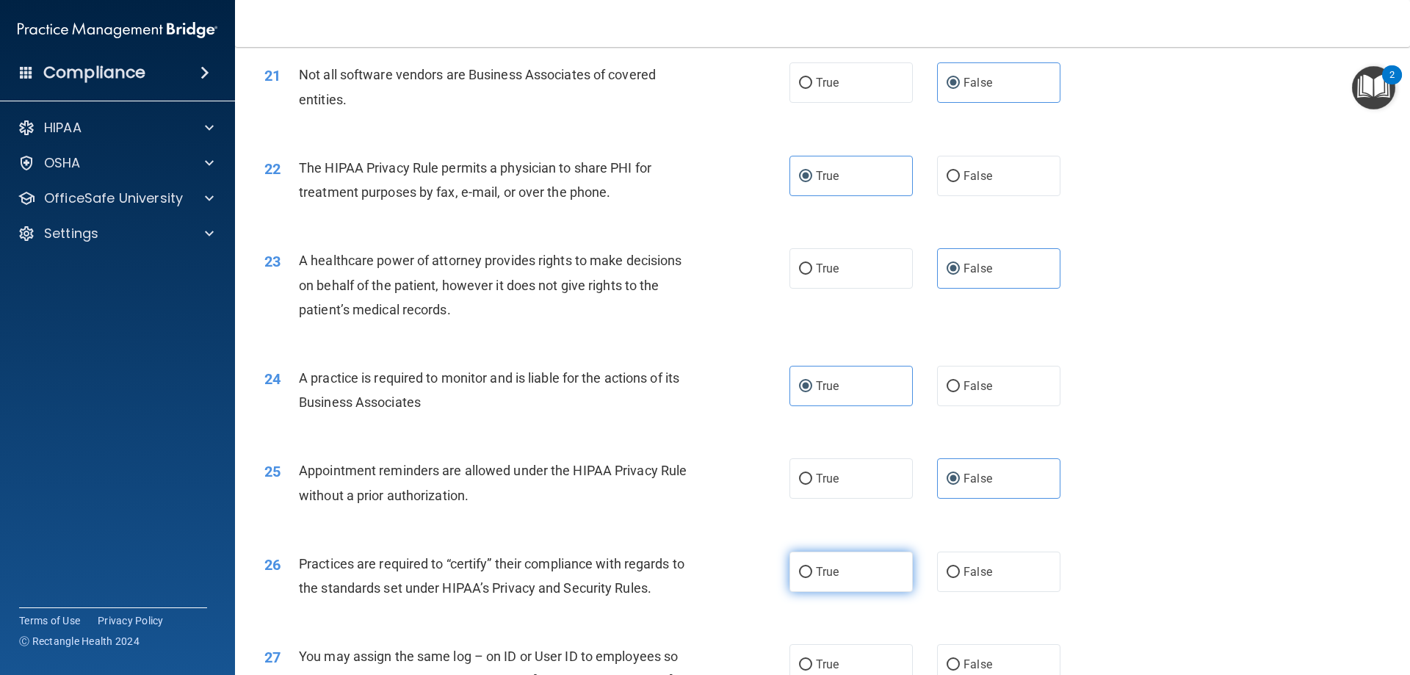
click at [857, 574] on label "True" at bounding box center [850, 572] width 123 height 40
click at [812, 574] on input "True" at bounding box center [805, 572] width 13 height 11
radio input "true"
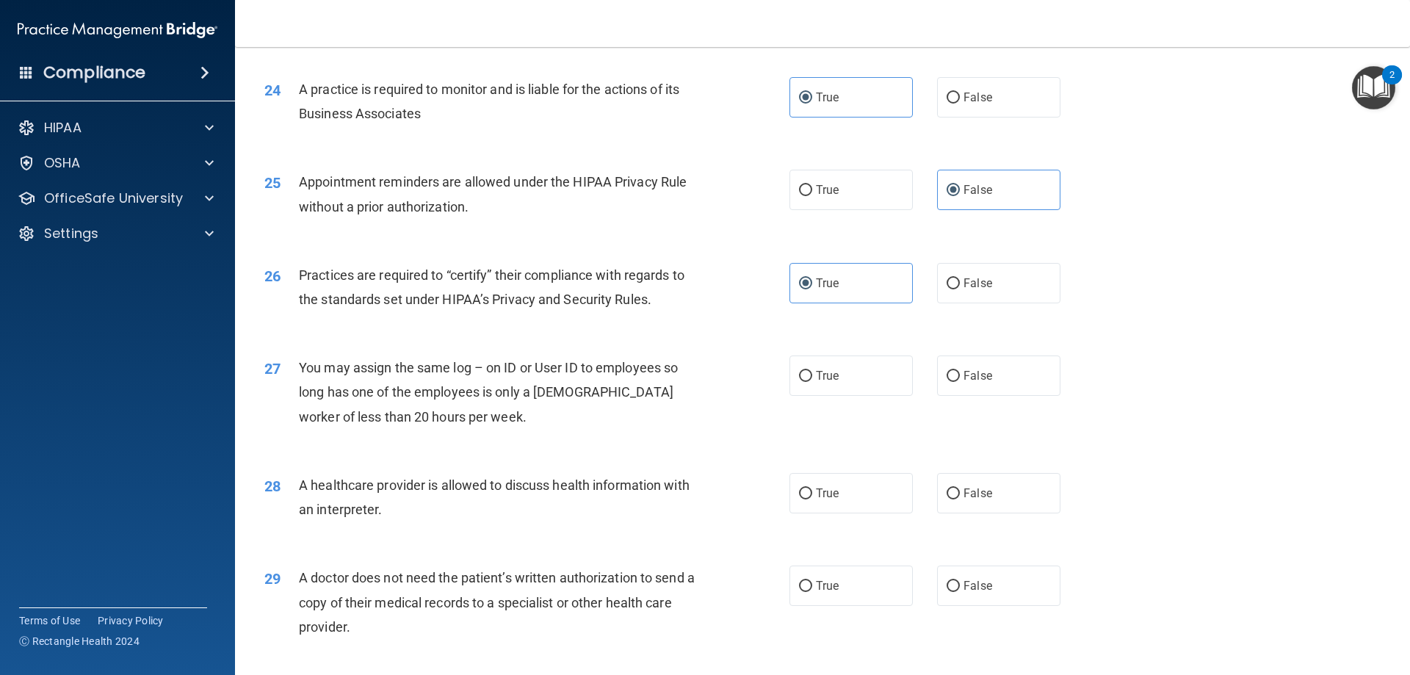
scroll to position [2570, 0]
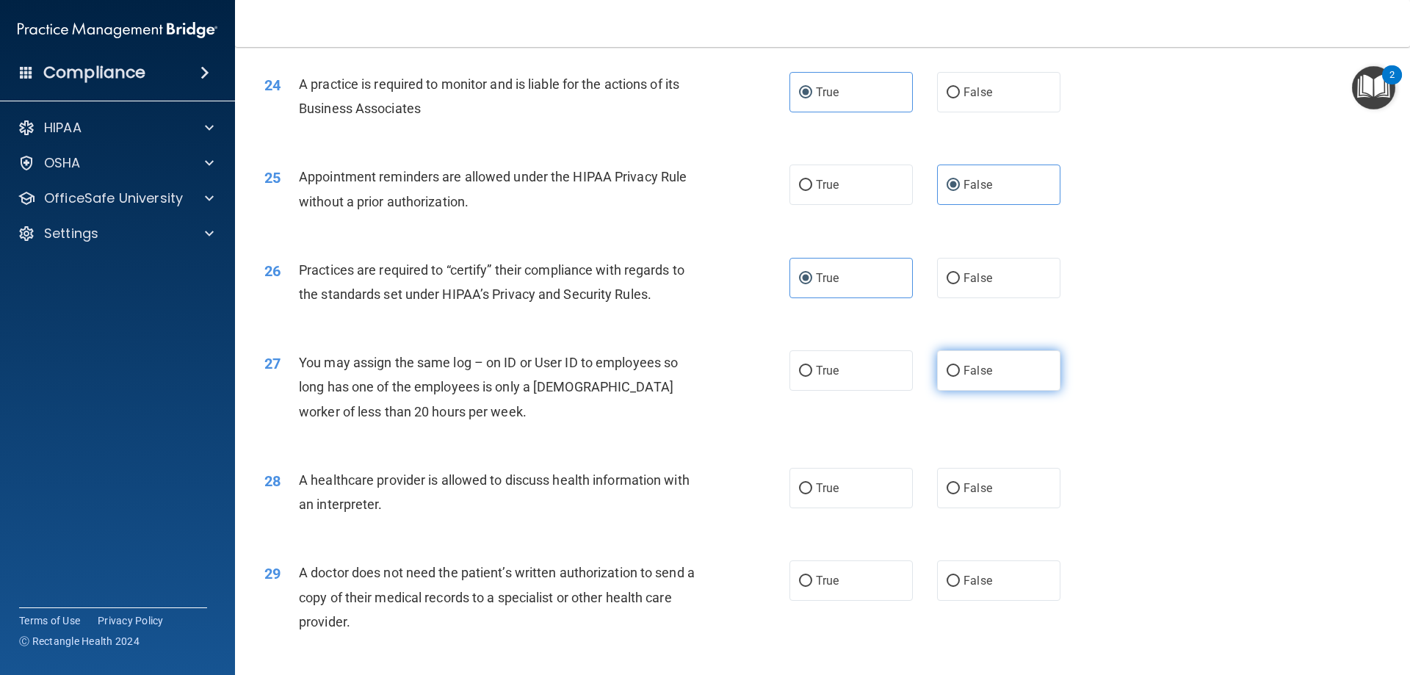
click at [994, 374] on label "False" at bounding box center [998, 370] width 123 height 40
click at [960, 374] on input "False" at bounding box center [953, 371] width 13 height 11
radio input "true"
click at [983, 499] on label "False" at bounding box center [998, 488] width 123 height 40
click at [960, 494] on input "False" at bounding box center [953, 488] width 13 height 11
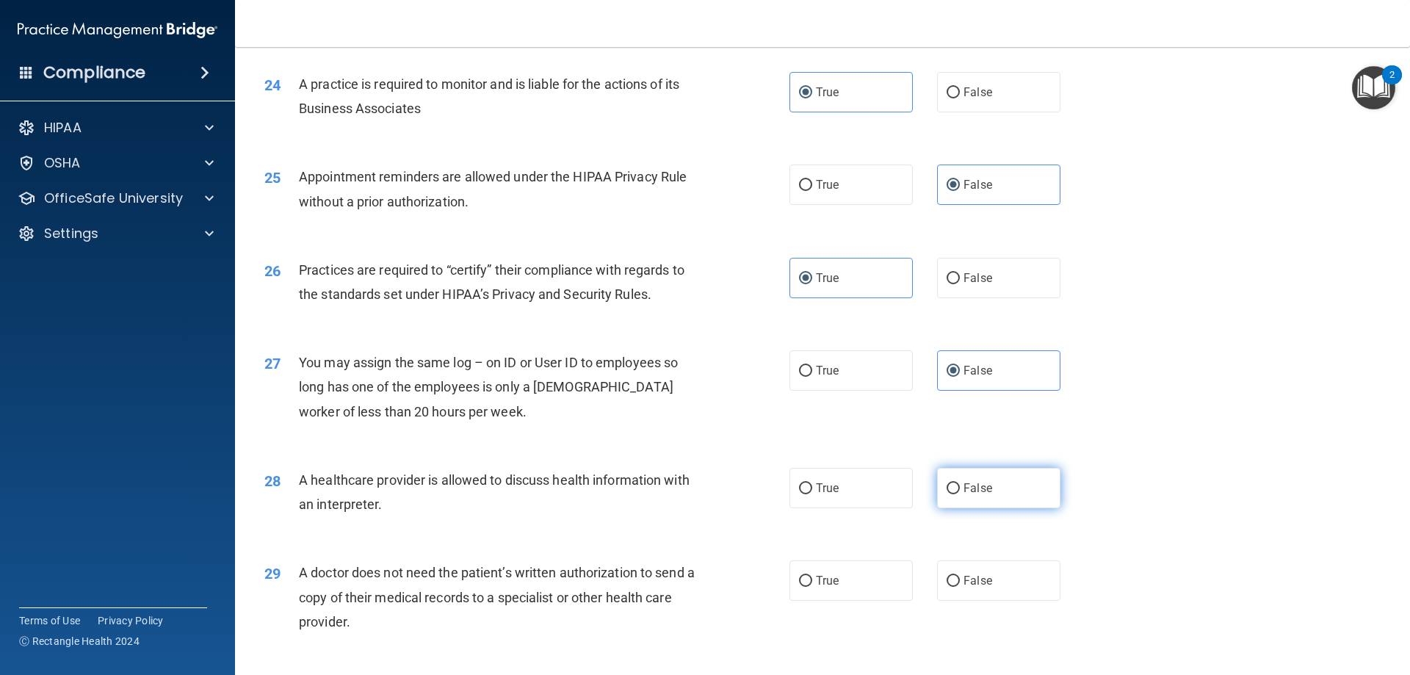
radio input "true"
click at [835, 582] on label "True" at bounding box center [850, 580] width 123 height 40
click at [812, 582] on input "True" at bounding box center [805, 581] width 13 height 11
radio input "true"
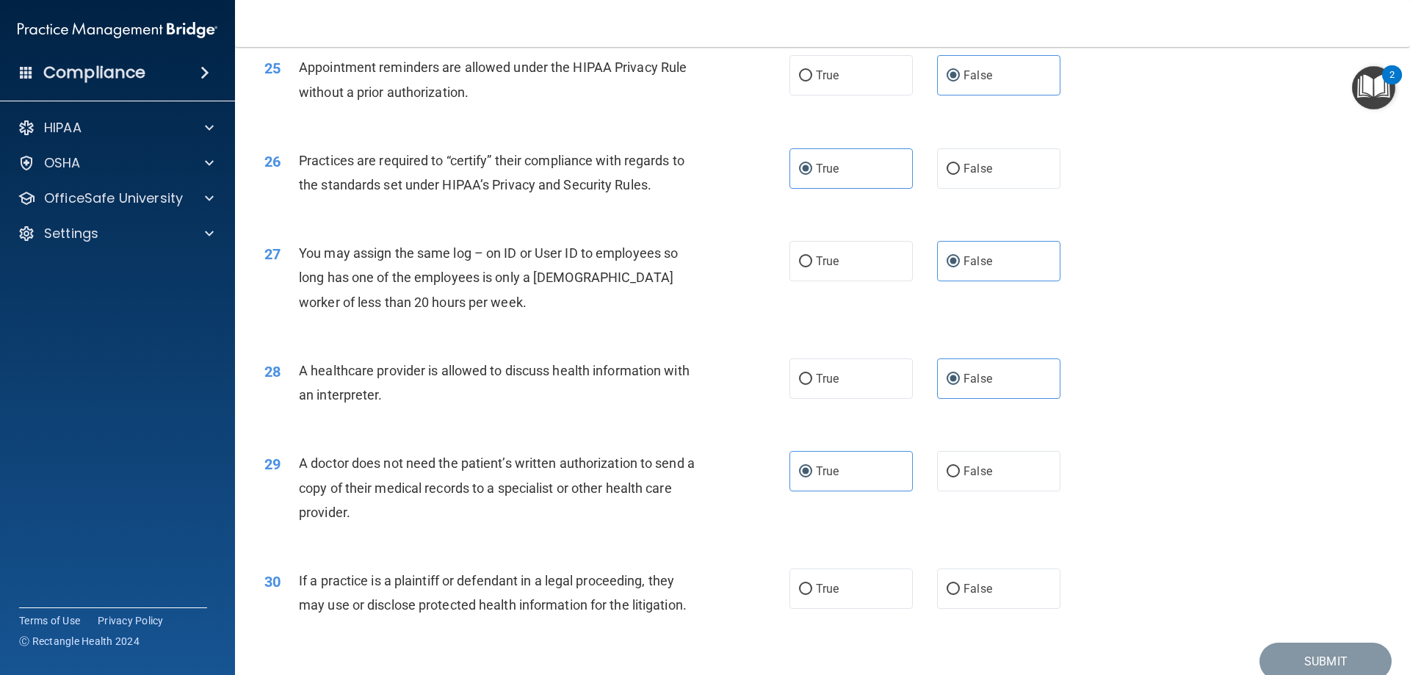
scroll to position [2744, 0]
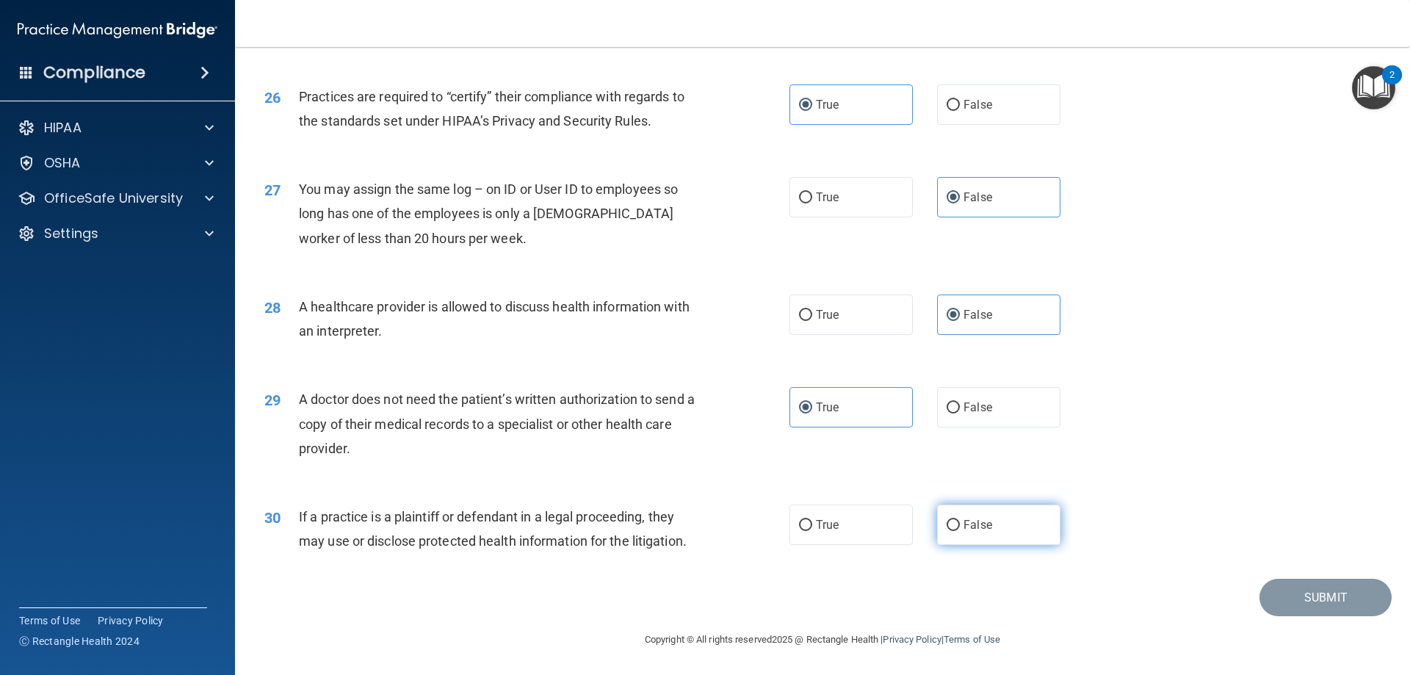
click at [1009, 538] on label "False" at bounding box center [998, 525] width 123 height 40
click at [960, 531] on input "False" at bounding box center [953, 525] width 13 height 11
radio input "true"
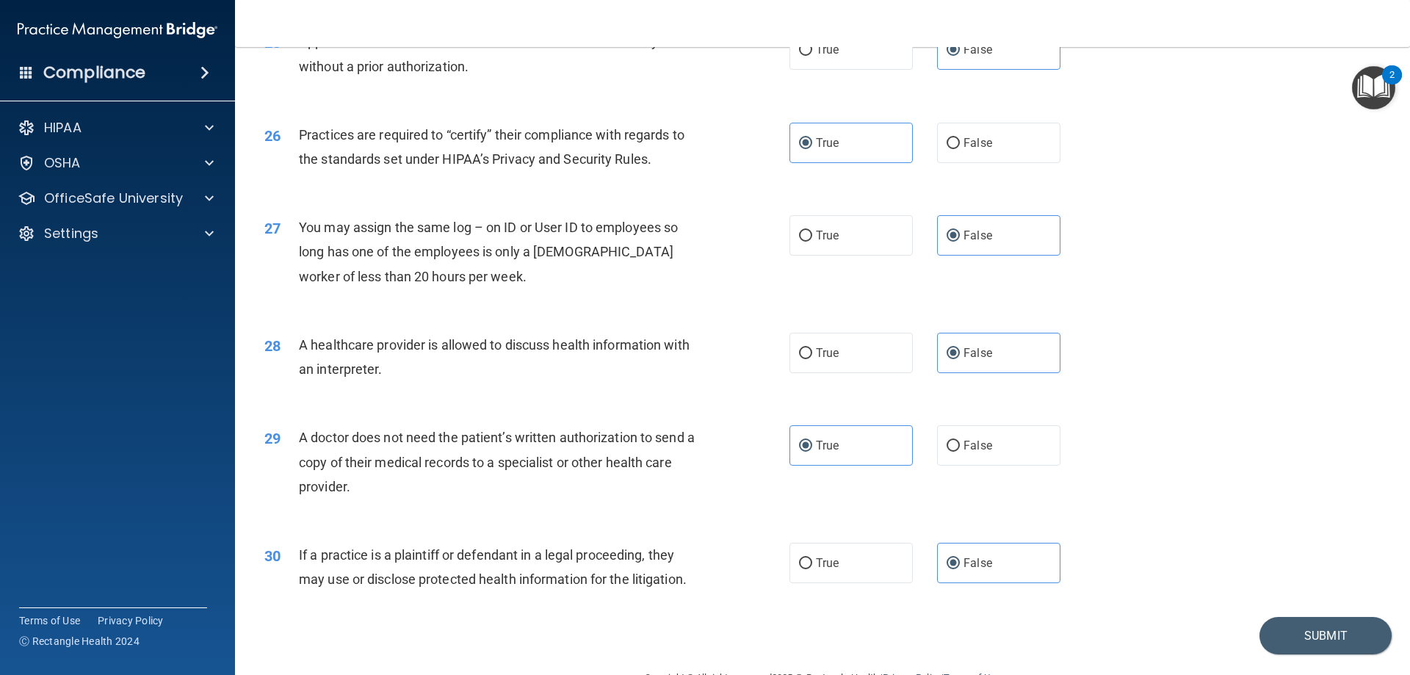
scroll to position [2670, 0]
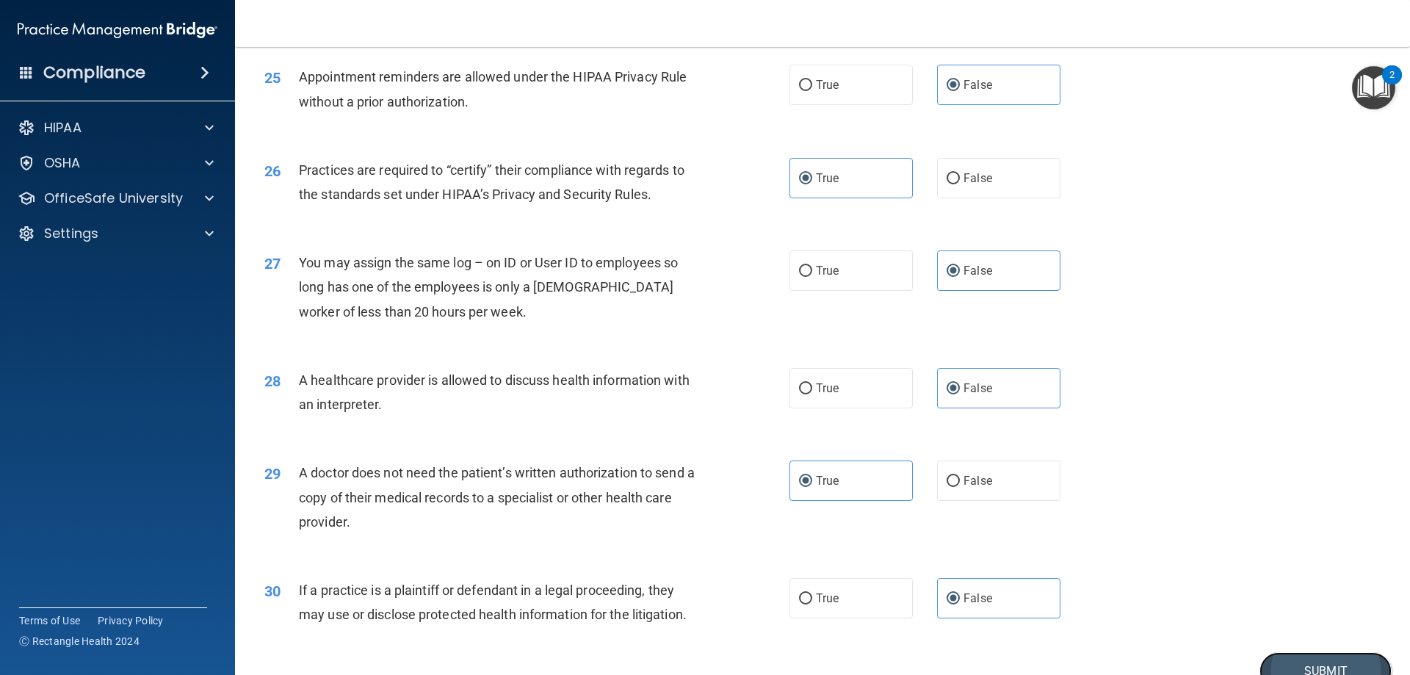
click at [1299, 663] on button "Submit" at bounding box center [1325, 670] width 132 height 37
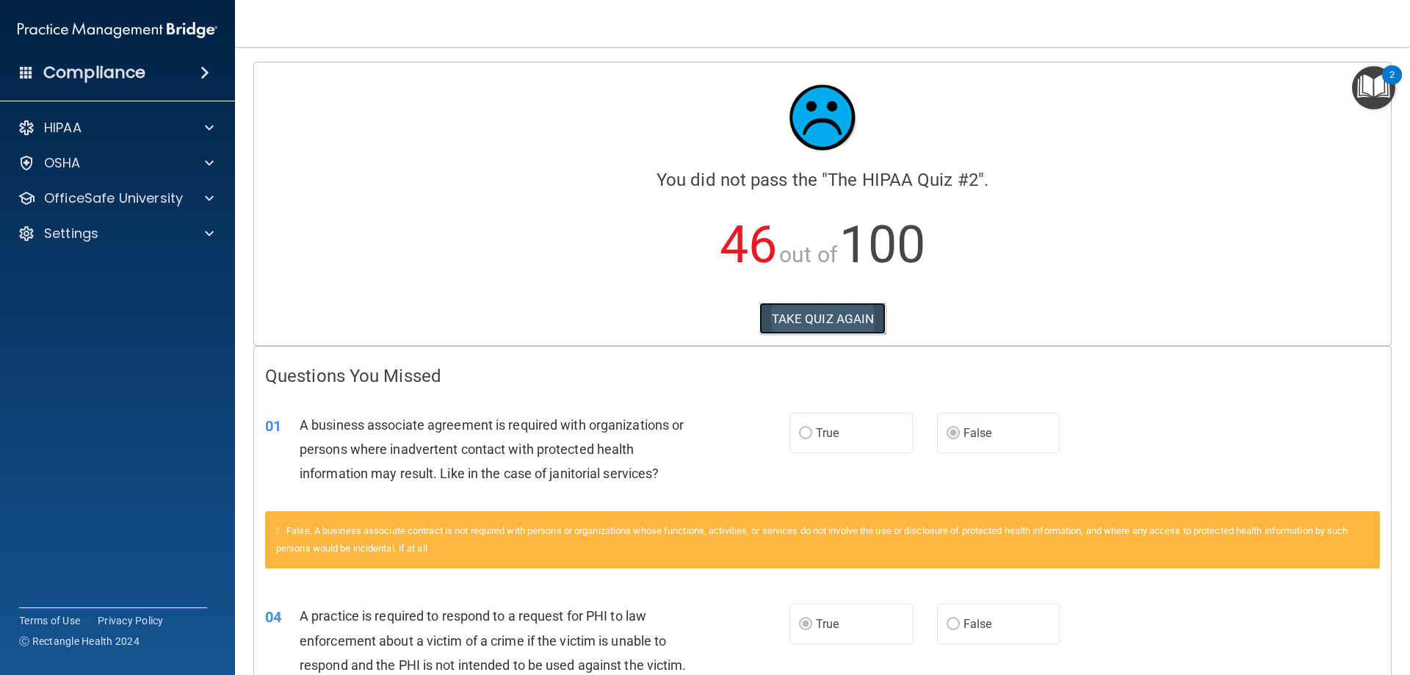
click at [834, 314] on button "TAKE QUIZ AGAIN" at bounding box center [822, 319] width 127 height 32
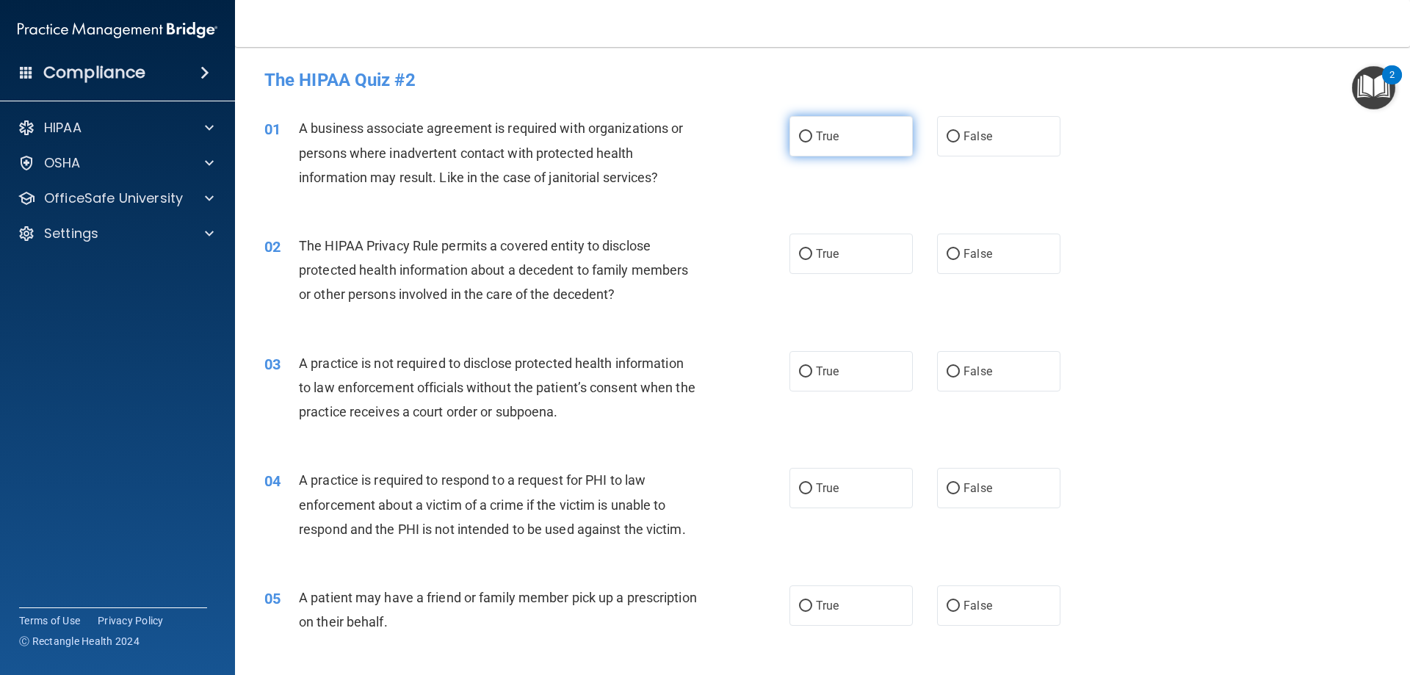
click at [861, 148] on label "True" at bounding box center [850, 136] width 123 height 40
click at [812, 142] on input "True" at bounding box center [805, 136] width 13 height 11
radio input "true"
click at [876, 266] on label "True" at bounding box center [850, 254] width 123 height 40
click at [812, 260] on input "True" at bounding box center [805, 254] width 13 height 11
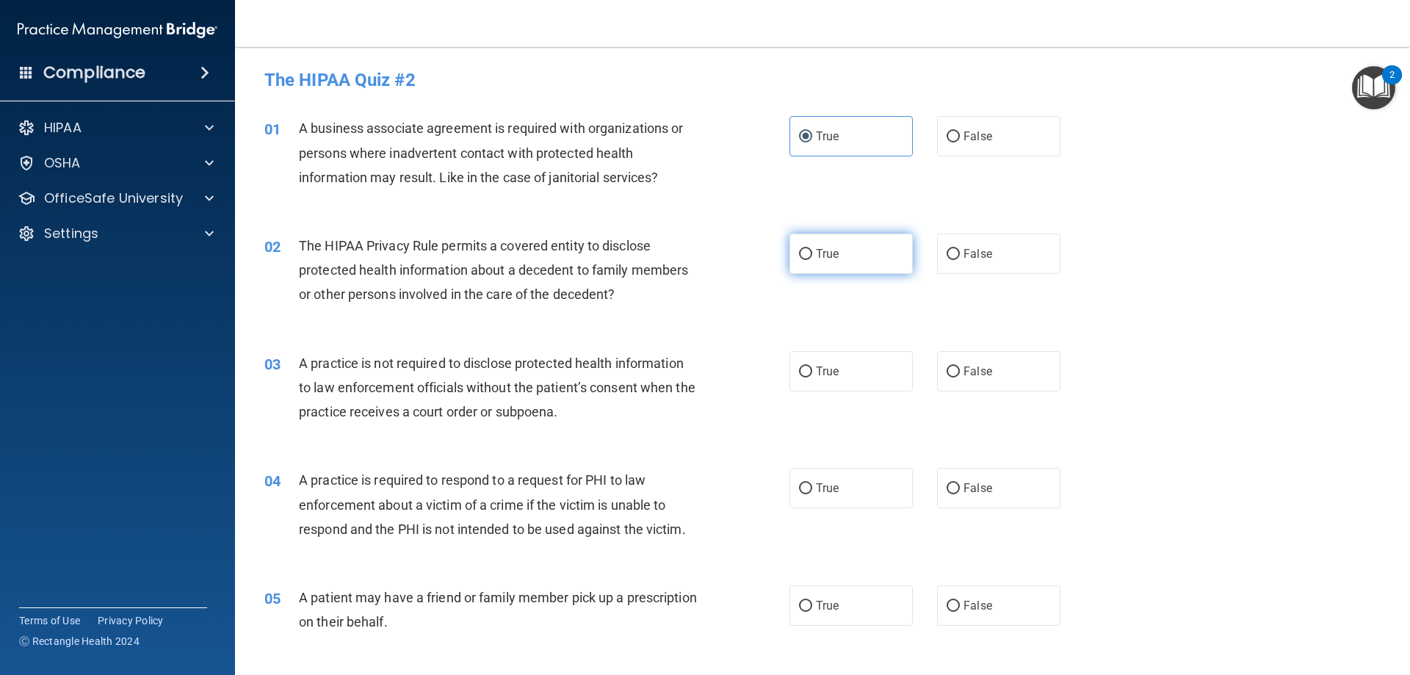
radio input "true"
click at [947, 372] on input "False" at bounding box center [953, 371] width 13 height 11
radio input "true"
click at [989, 479] on label "False" at bounding box center [998, 488] width 123 height 40
click at [960, 483] on input "False" at bounding box center [953, 488] width 13 height 11
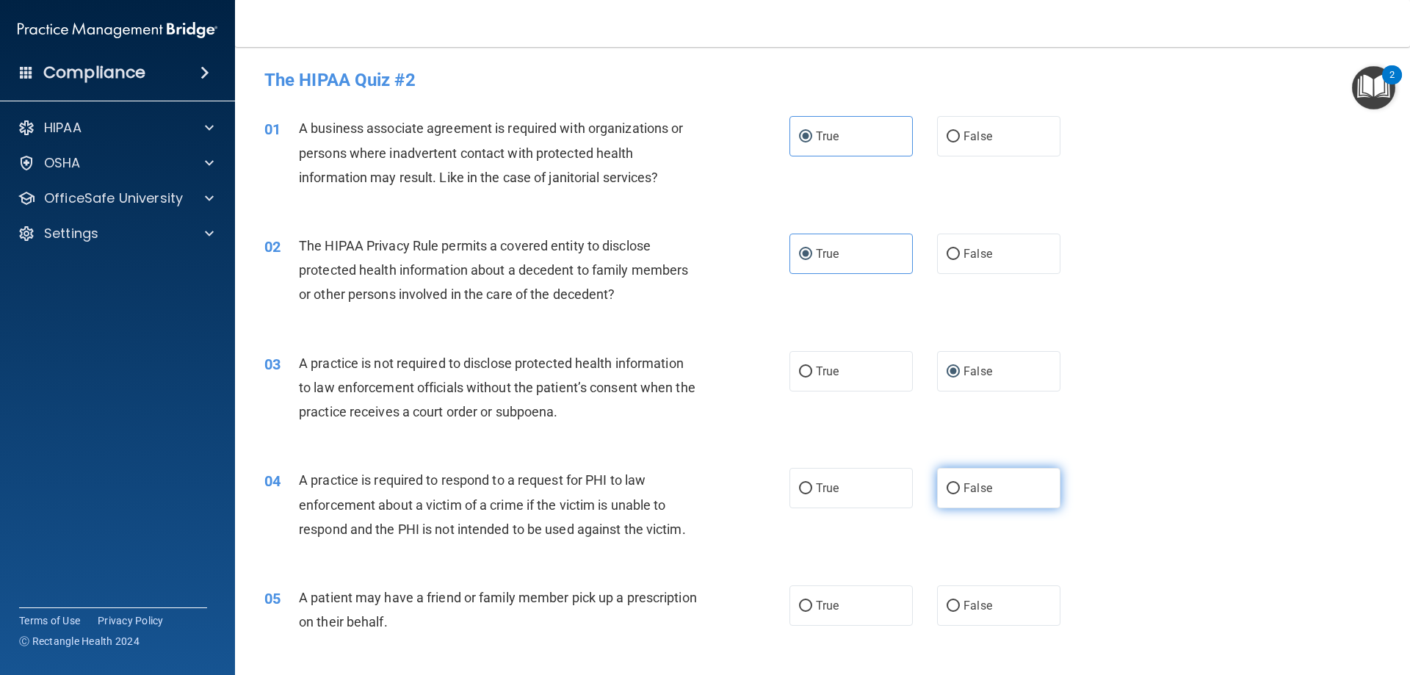
radio input "true"
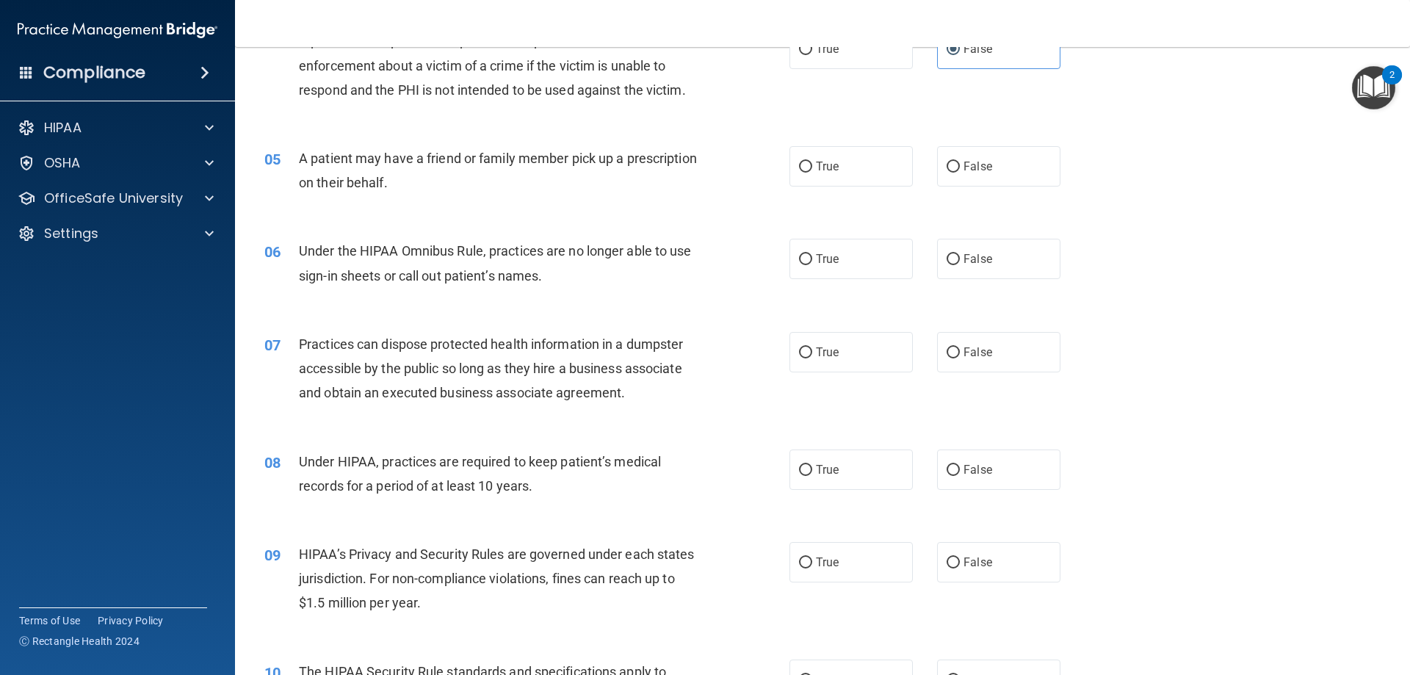
scroll to position [441, 0]
click at [967, 172] on label "False" at bounding box center [998, 165] width 123 height 40
click at [960, 171] on input "False" at bounding box center [953, 165] width 13 height 11
radio input "true"
click at [847, 267] on label "True" at bounding box center [850, 257] width 123 height 40
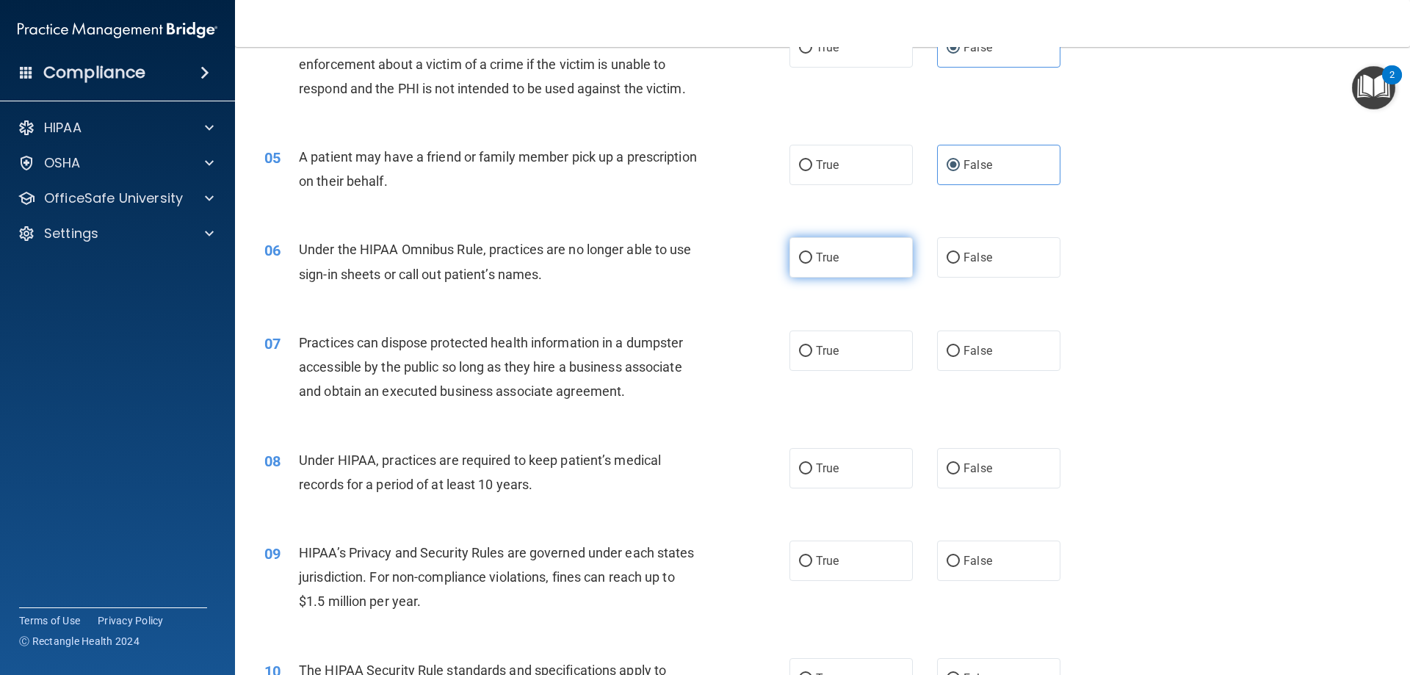
click at [812, 264] on input "True" at bounding box center [805, 258] width 13 height 11
radio input "true"
click at [875, 362] on label "True" at bounding box center [850, 350] width 123 height 40
click at [812, 357] on input "True" at bounding box center [805, 351] width 13 height 11
radio input "true"
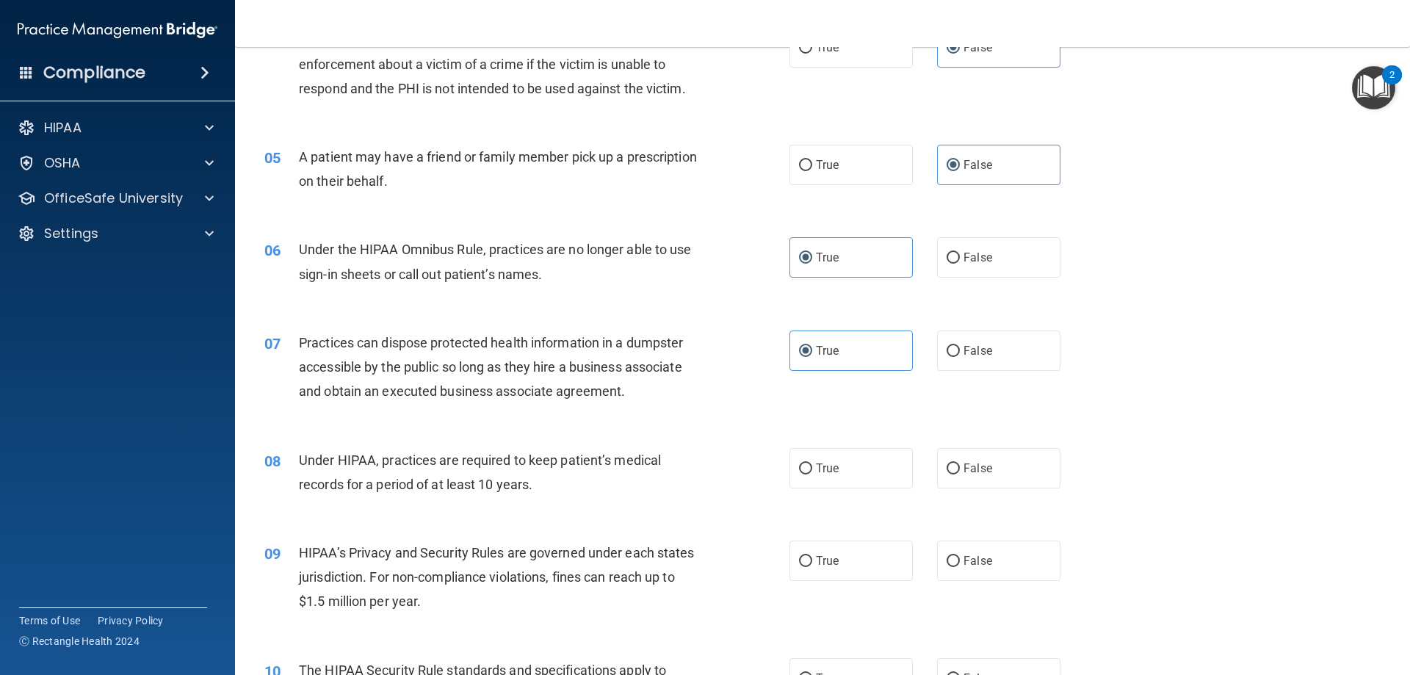
click at [907, 473] on div "True False" at bounding box center [937, 468] width 296 height 40
click at [883, 472] on label "True" at bounding box center [850, 468] width 123 height 40
click at [812, 472] on input "True" at bounding box center [805, 468] width 13 height 11
radio input "true"
click at [977, 556] on span "False" at bounding box center [978, 561] width 29 height 14
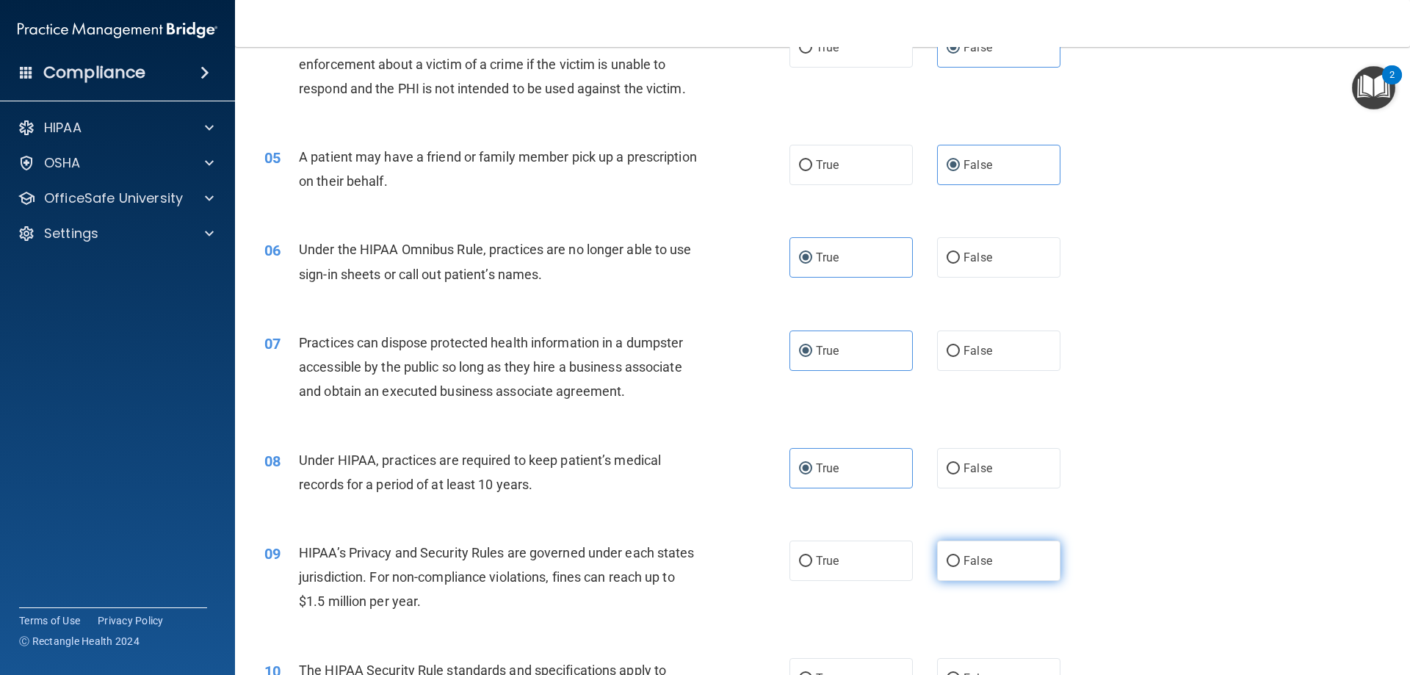
click at [960, 556] on input "False" at bounding box center [953, 561] width 13 height 11
radio input "true"
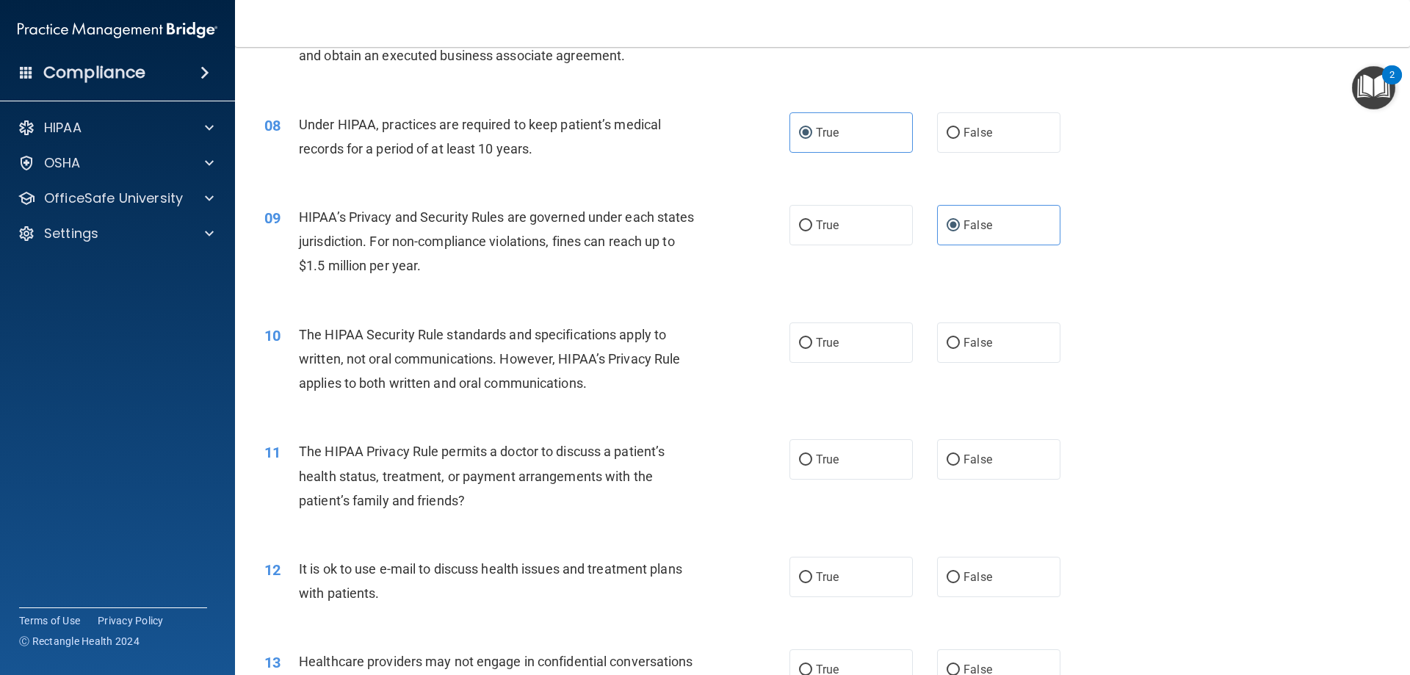
scroll to position [808, 0]
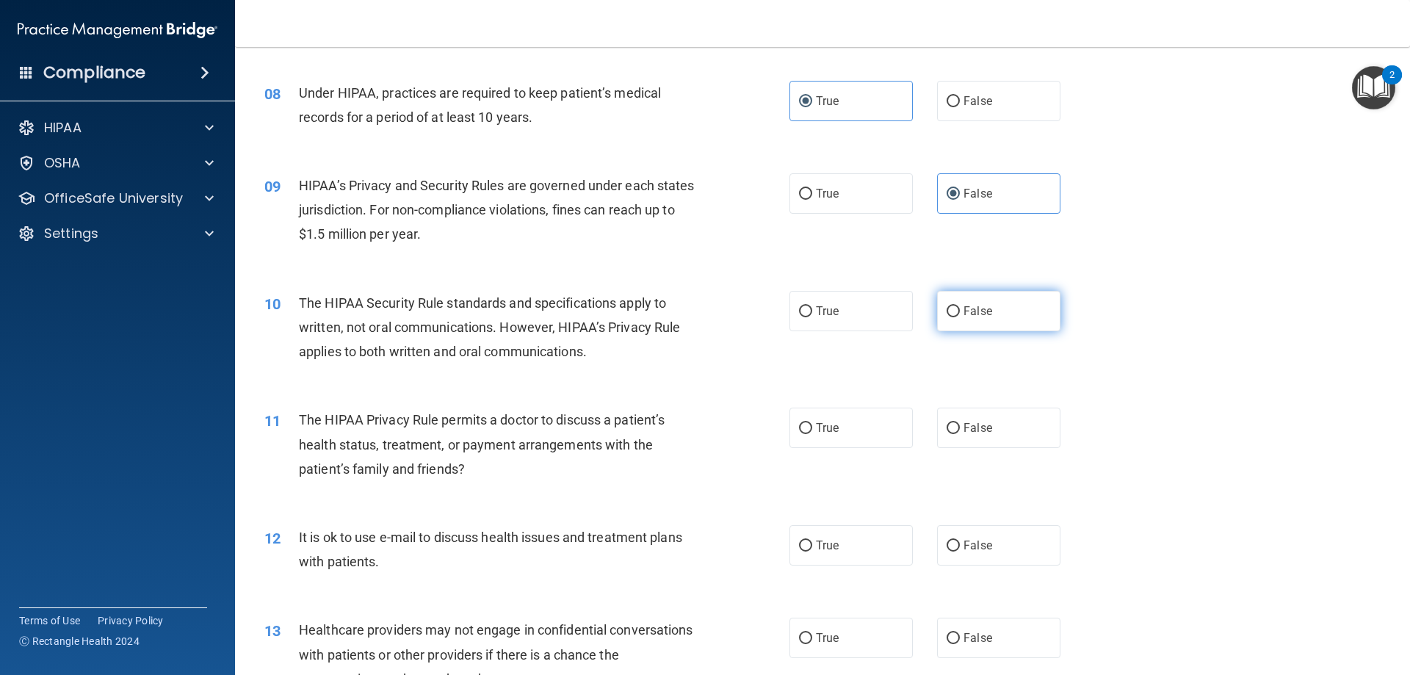
click at [991, 304] on label "False" at bounding box center [998, 311] width 123 height 40
click at [960, 306] on input "False" at bounding box center [953, 311] width 13 height 11
radio input "true"
click at [835, 441] on label "True" at bounding box center [850, 428] width 123 height 40
click at [812, 434] on input "True" at bounding box center [805, 428] width 13 height 11
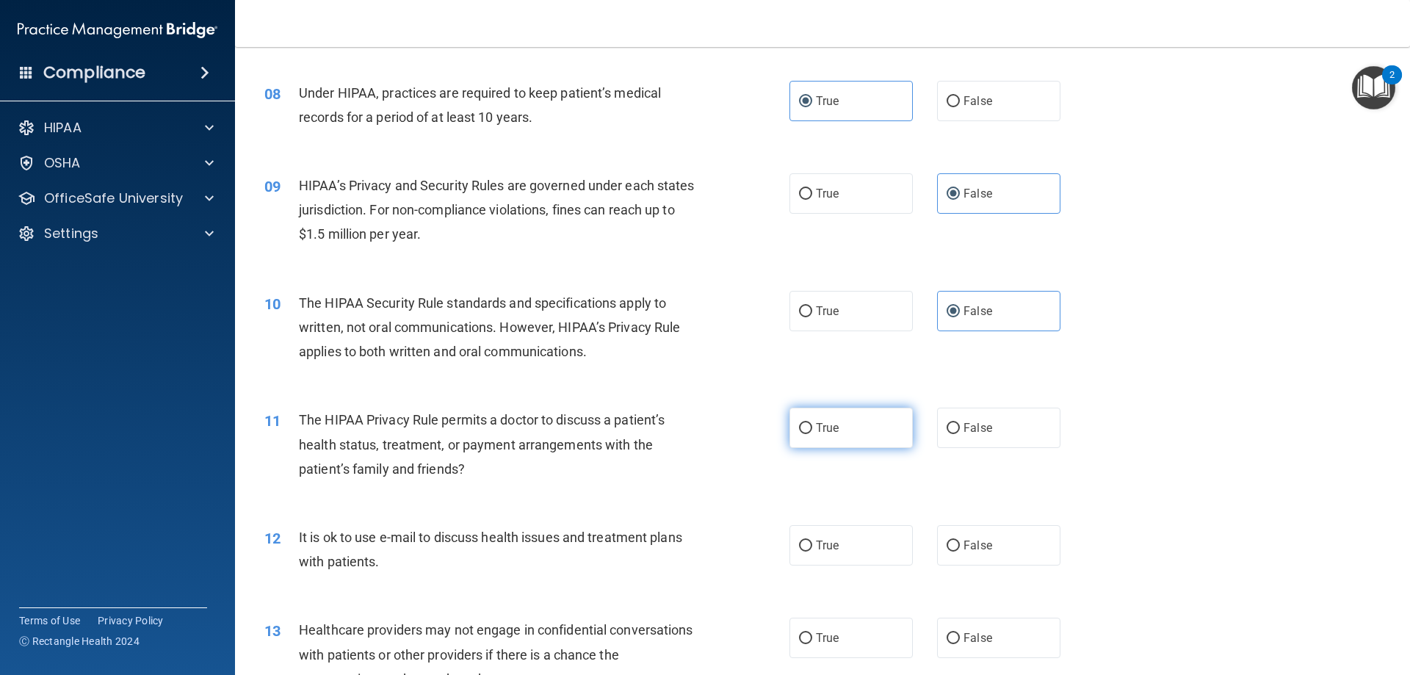
radio input "true"
click at [842, 551] on label "True" at bounding box center [850, 545] width 123 height 40
click at [812, 551] on input "True" at bounding box center [805, 546] width 13 height 11
radio input "true"
click at [837, 640] on label "True" at bounding box center [850, 638] width 123 height 40
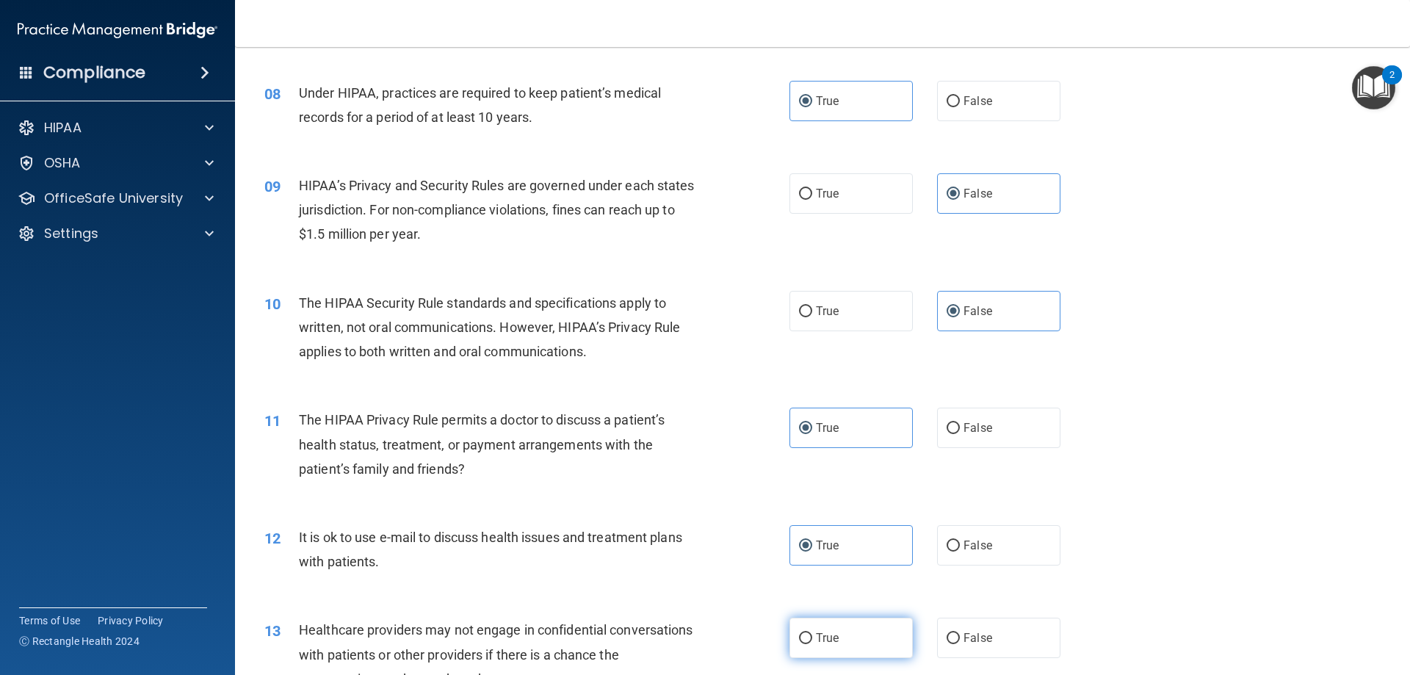
click at [812, 640] on input "True" at bounding box center [805, 638] width 13 height 11
radio input "true"
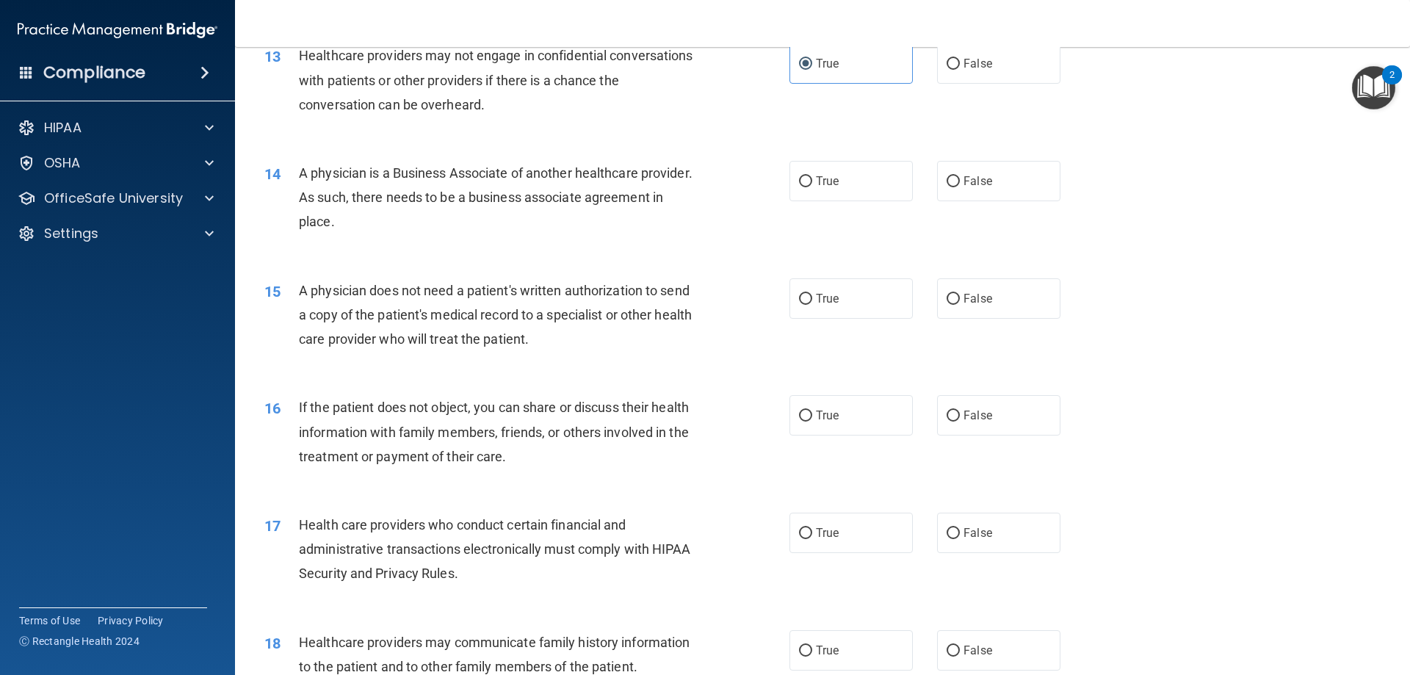
scroll to position [1395, 0]
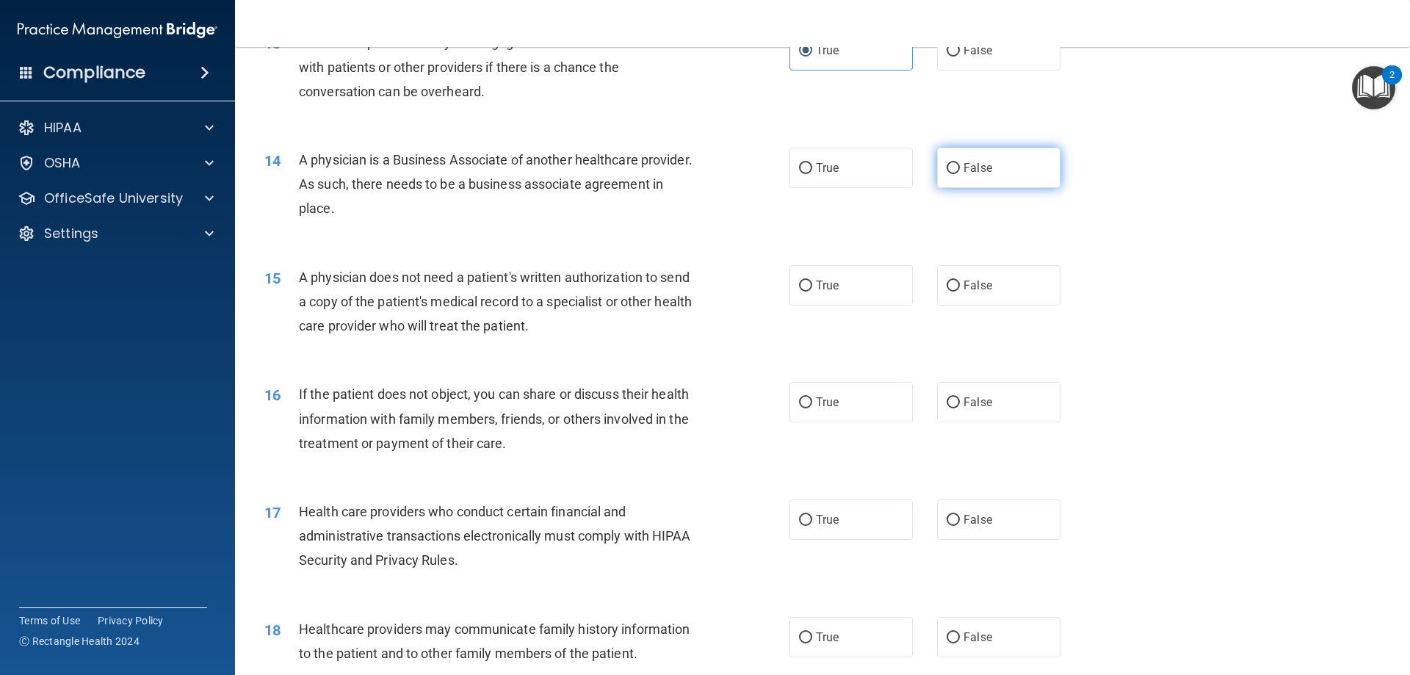
click at [975, 182] on label "False" at bounding box center [998, 168] width 123 height 40
click at [960, 174] on input "False" at bounding box center [953, 168] width 13 height 11
radio input "true"
click at [986, 278] on label "False" at bounding box center [998, 285] width 123 height 40
click at [960, 281] on input "False" at bounding box center [953, 286] width 13 height 11
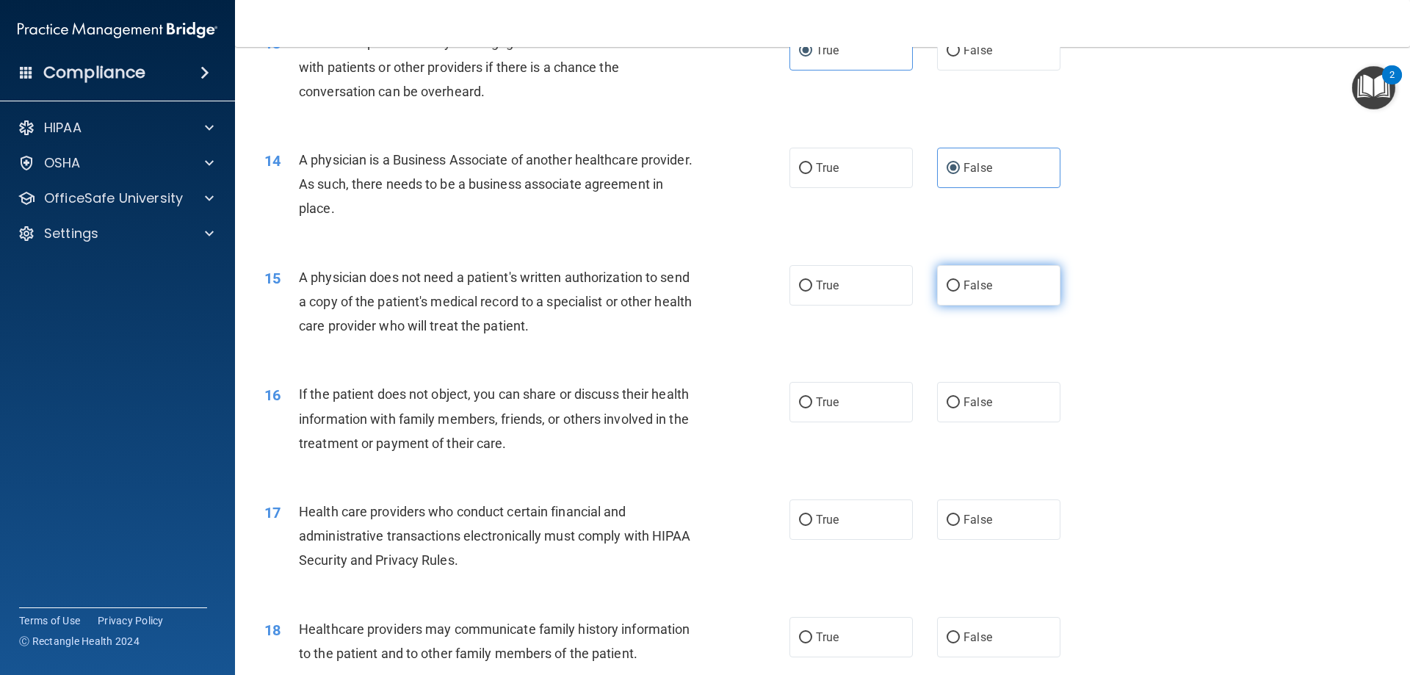
radio input "true"
click at [809, 415] on label "True" at bounding box center [850, 402] width 123 height 40
click at [809, 408] on input "True" at bounding box center [805, 402] width 13 height 11
radio input "true"
click at [829, 518] on span "True" at bounding box center [827, 520] width 23 height 14
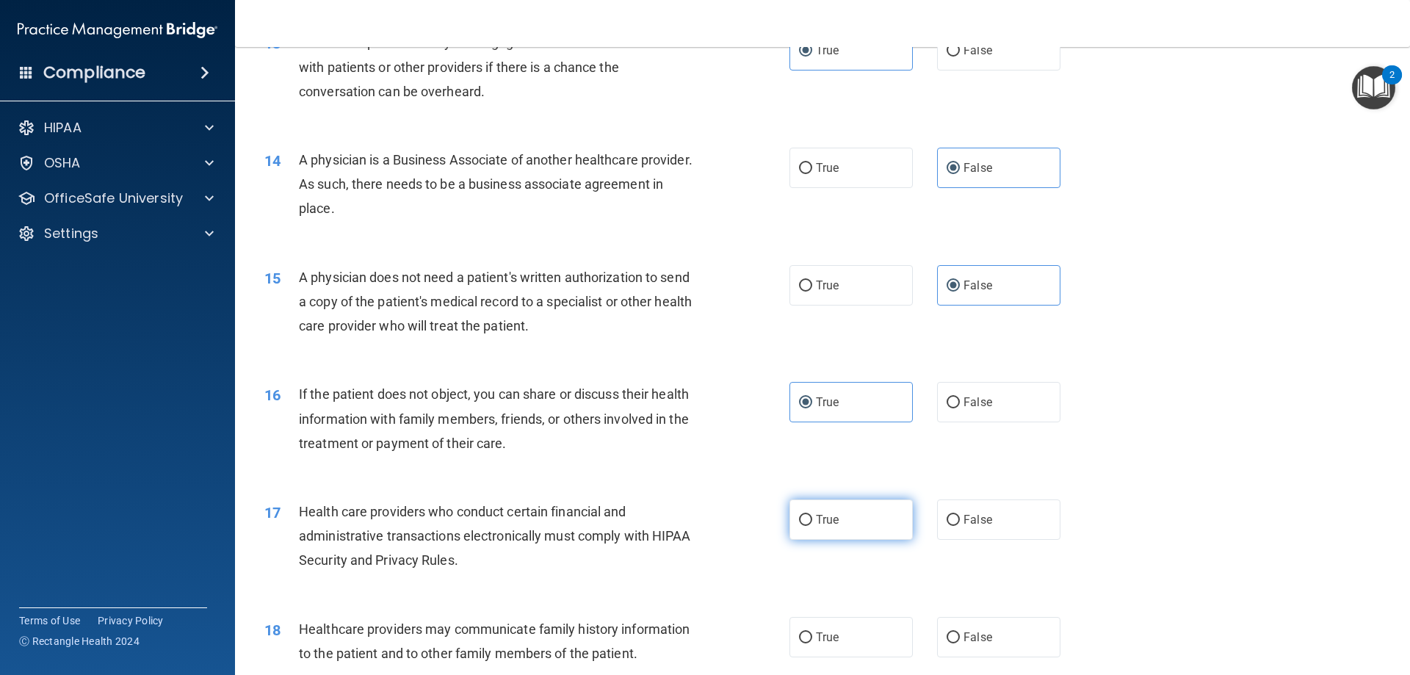
click at [812, 518] on input "True" at bounding box center [805, 520] width 13 height 11
radio input "true"
click at [994, 638] on label "False" at bounding box center [998, 637] width 123 height 40
click at [960, 638] on input "False" at bounding box center [953, 637] width 13 height 11
radio input "true"
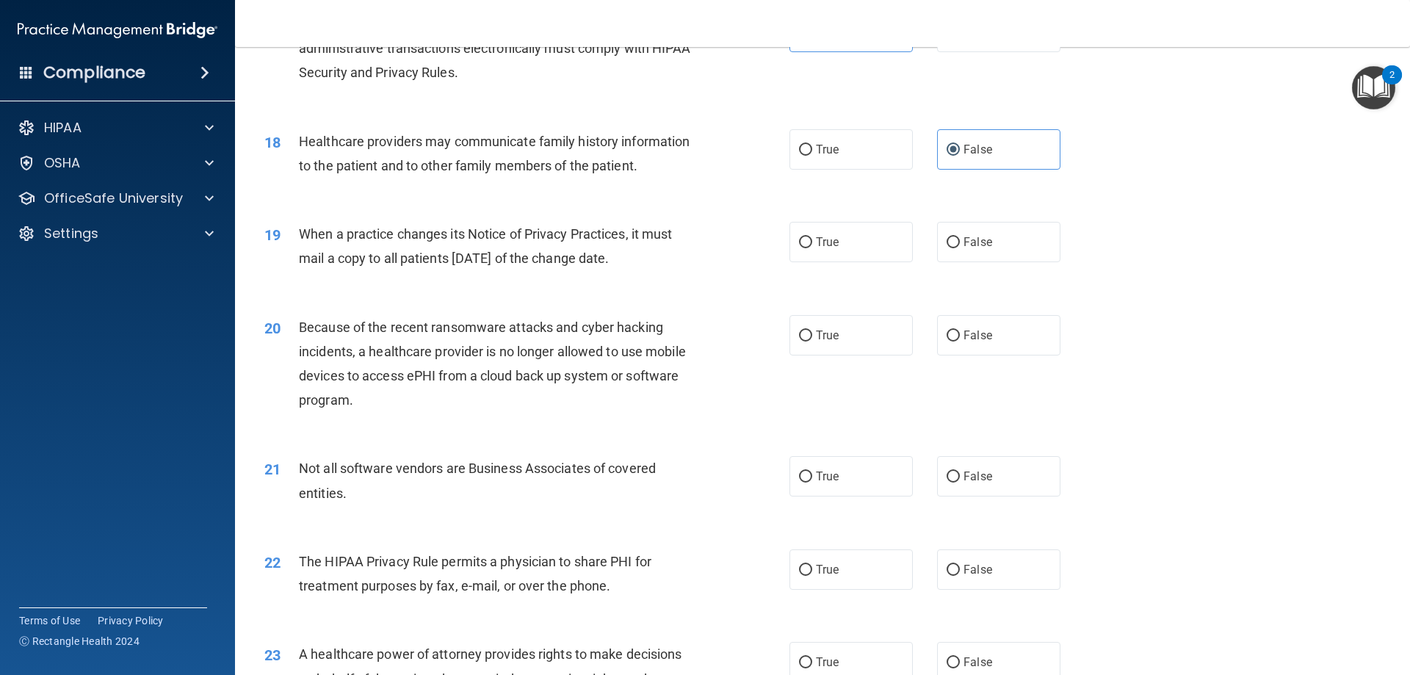
scroll to position [1909, 0]
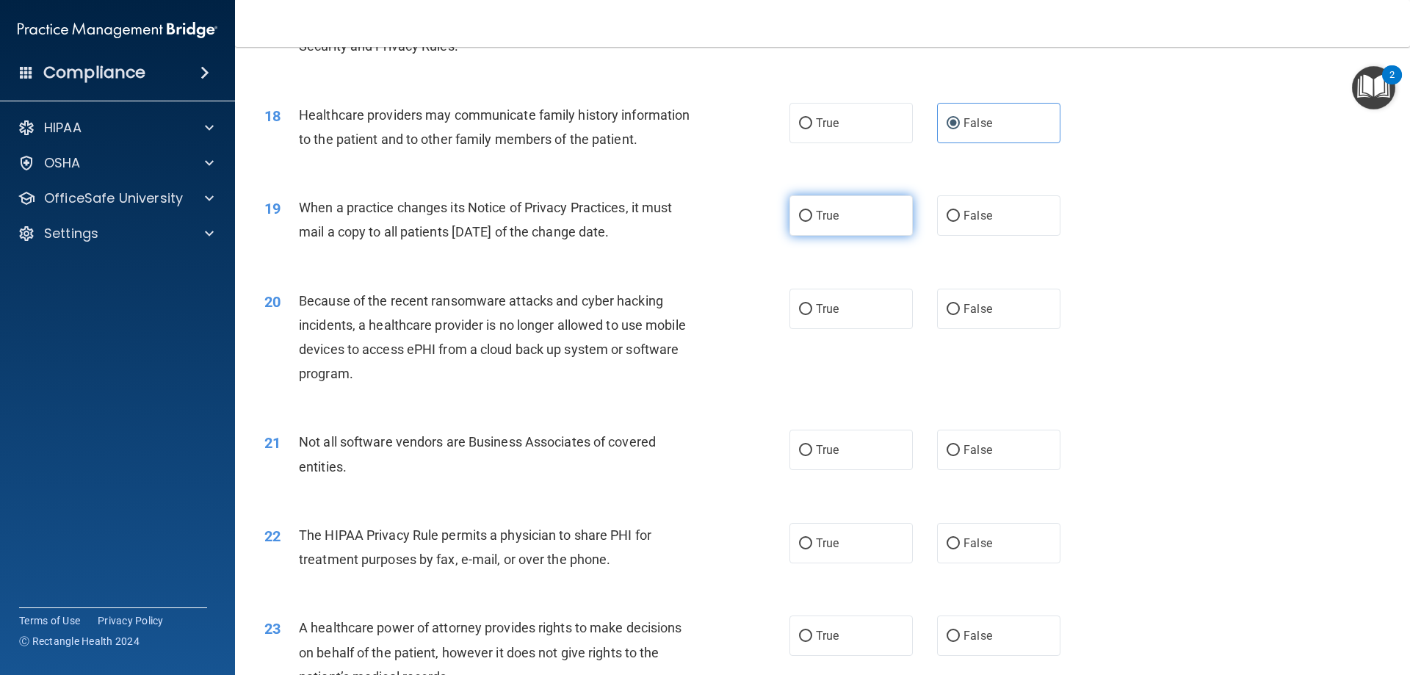
click at [831, 231] on label "True" at bounding box center [850, 215] width 123 height 40
click at [812, 222] on input "True" at bounding box center [805, 216] width 13 height 11
radio input "true"
click at [839, 311] on label "True" at bounding box center [850, 309] width 123 height 40
click at [812, 311] on input "True" at bounding box center [805, 309] width 13 height 11
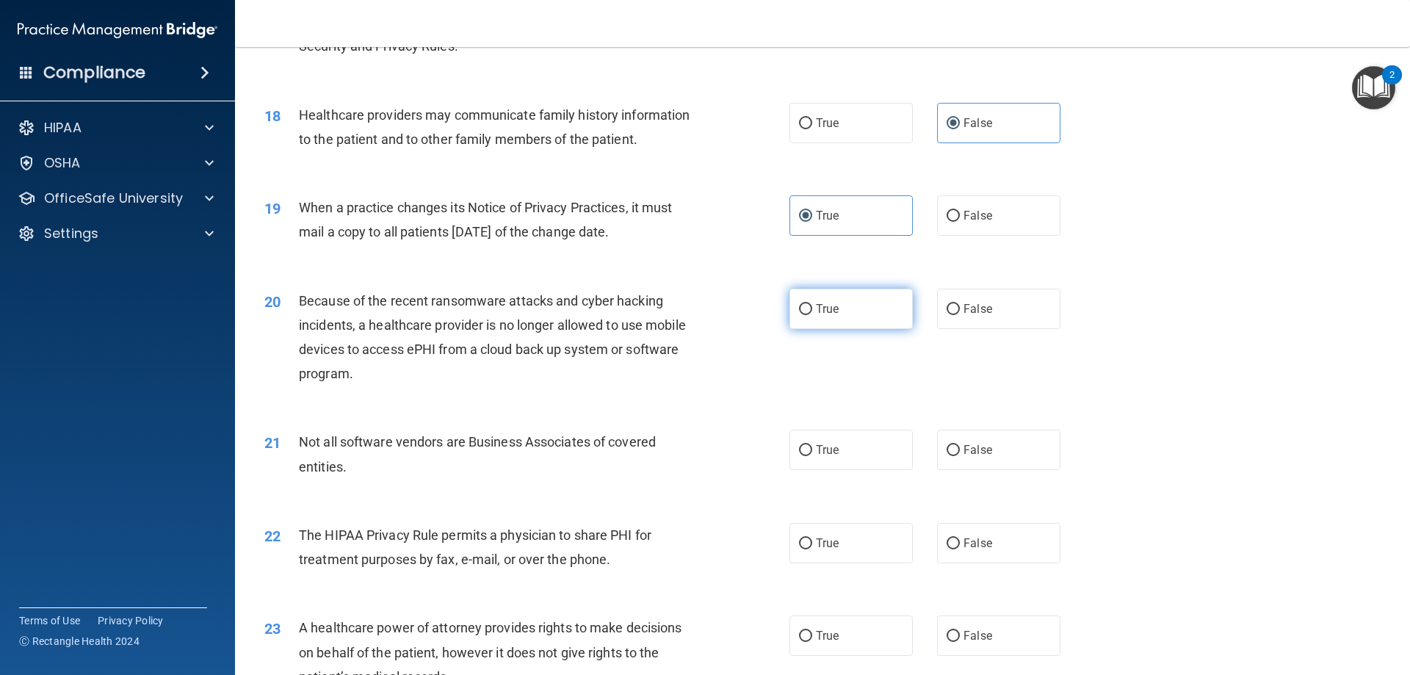
radio input "true"
click at [962, 459] on label "False" at bounding box center [998, 450] width 123 height 40
click at [960, 456] on input "False" at bounding box center [953, 450] width 13 height 11
radio input "true"
click at [857, 535] on label "True" at bounding box center [850, 543] width 123 height 40
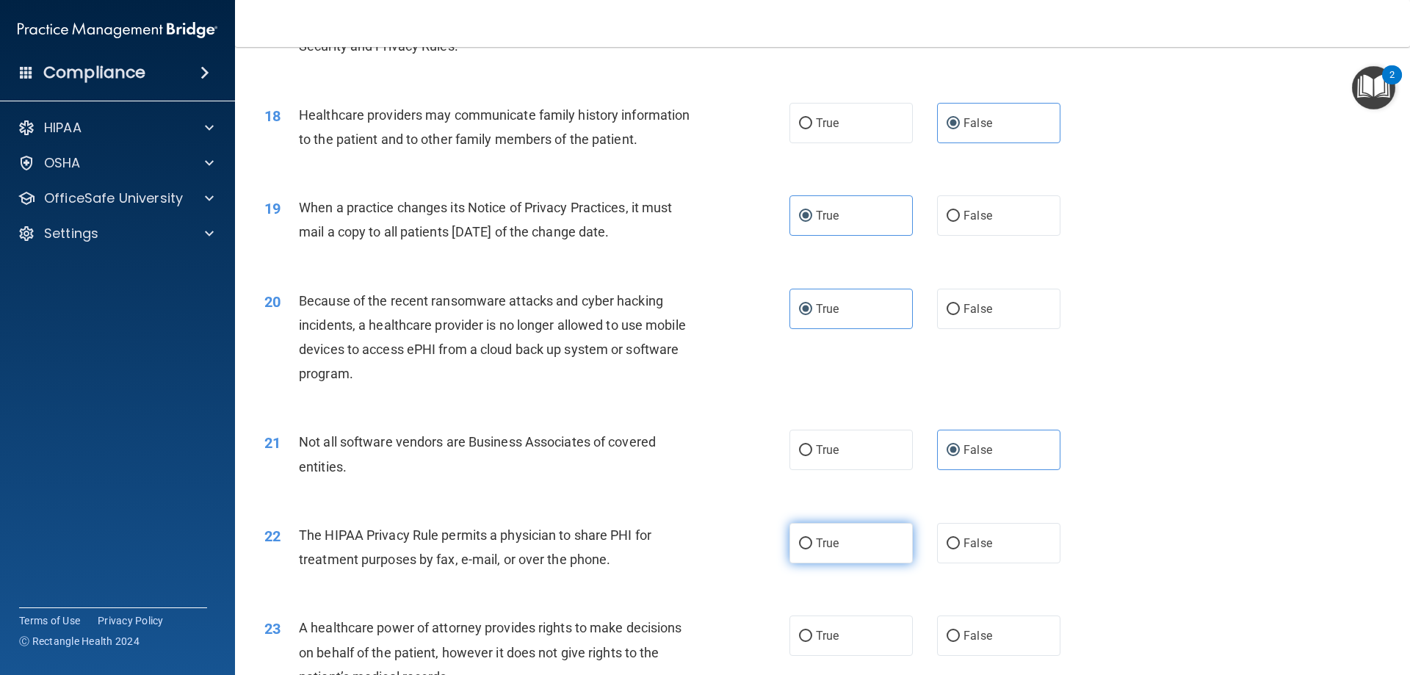
click at [812, 538] on input "True" at bounding box center [805, 543] width 13 height 11
radio input "true"
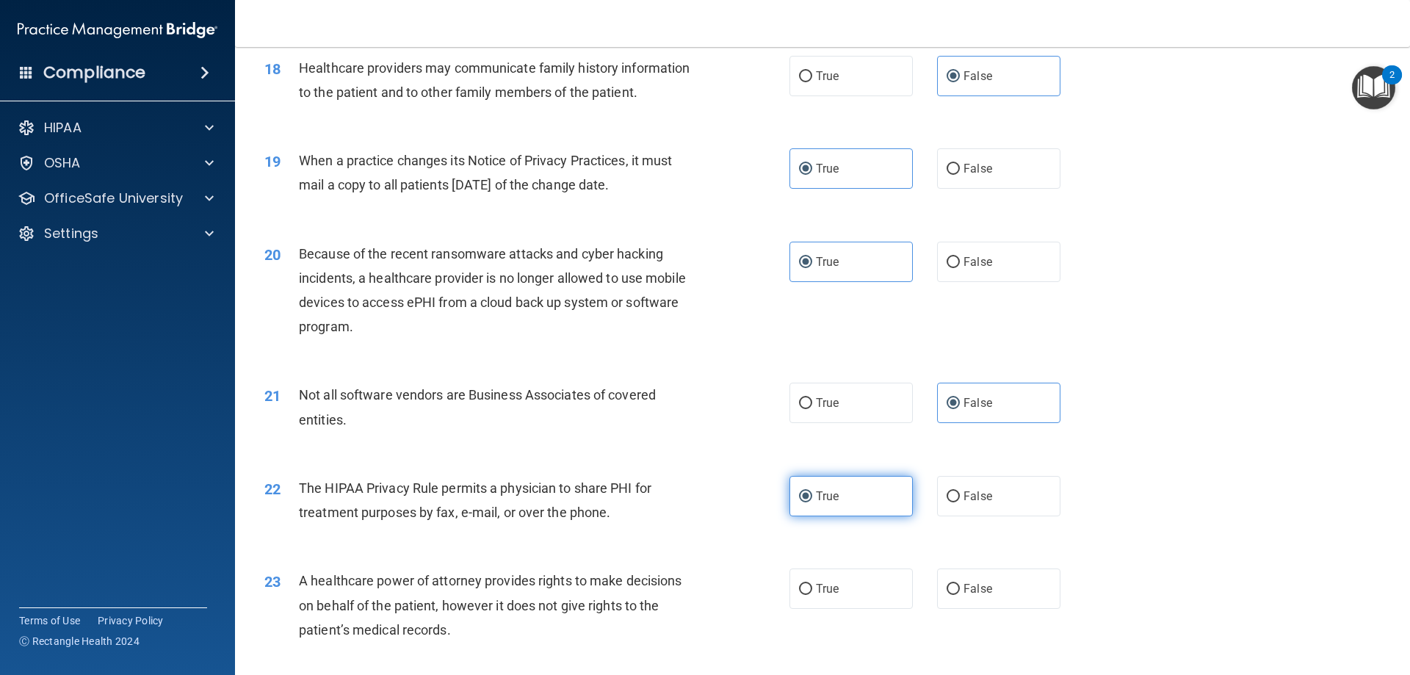
scroll to position [1983, 0]
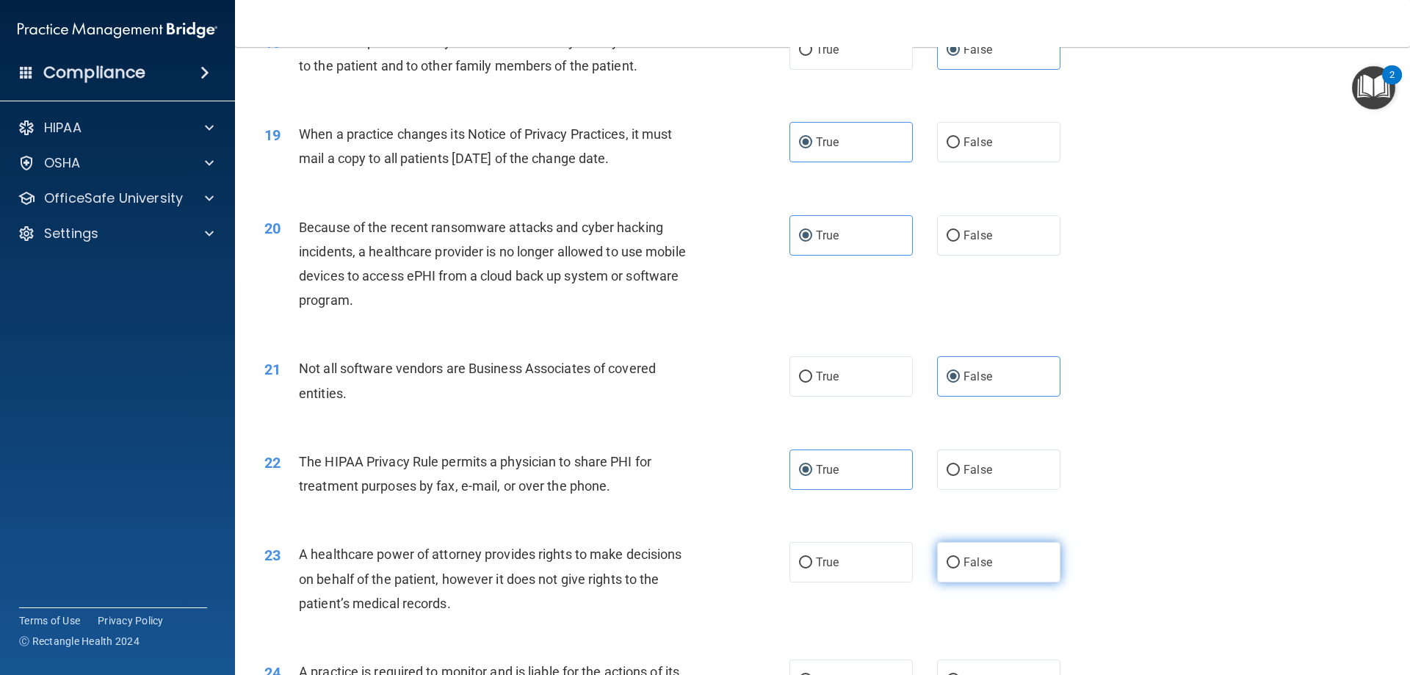
click at [1005, 545] on label "False" at bounding box center [998, 562] width 123 height 40
click at [960, 557] on input "False" at bounding box center [953, 562] width 13 height 11
radio input "true"
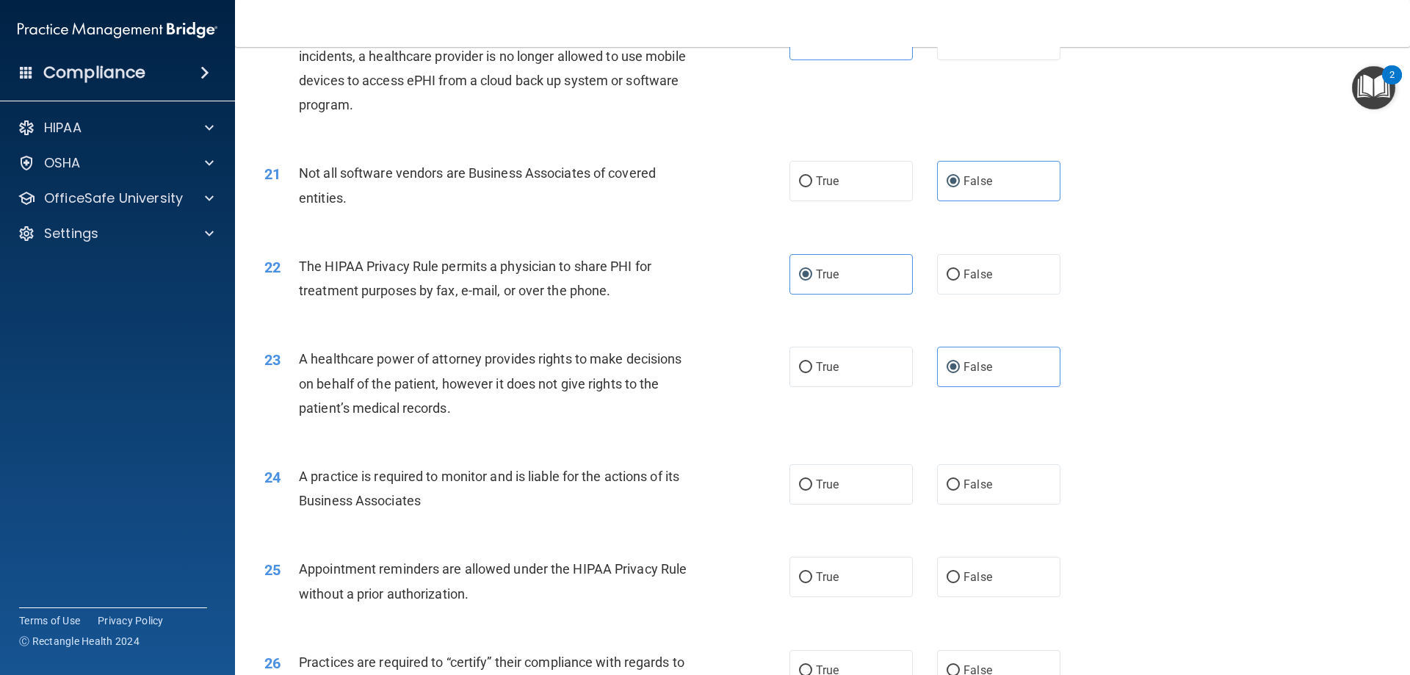
scroll to position [2277, 0]
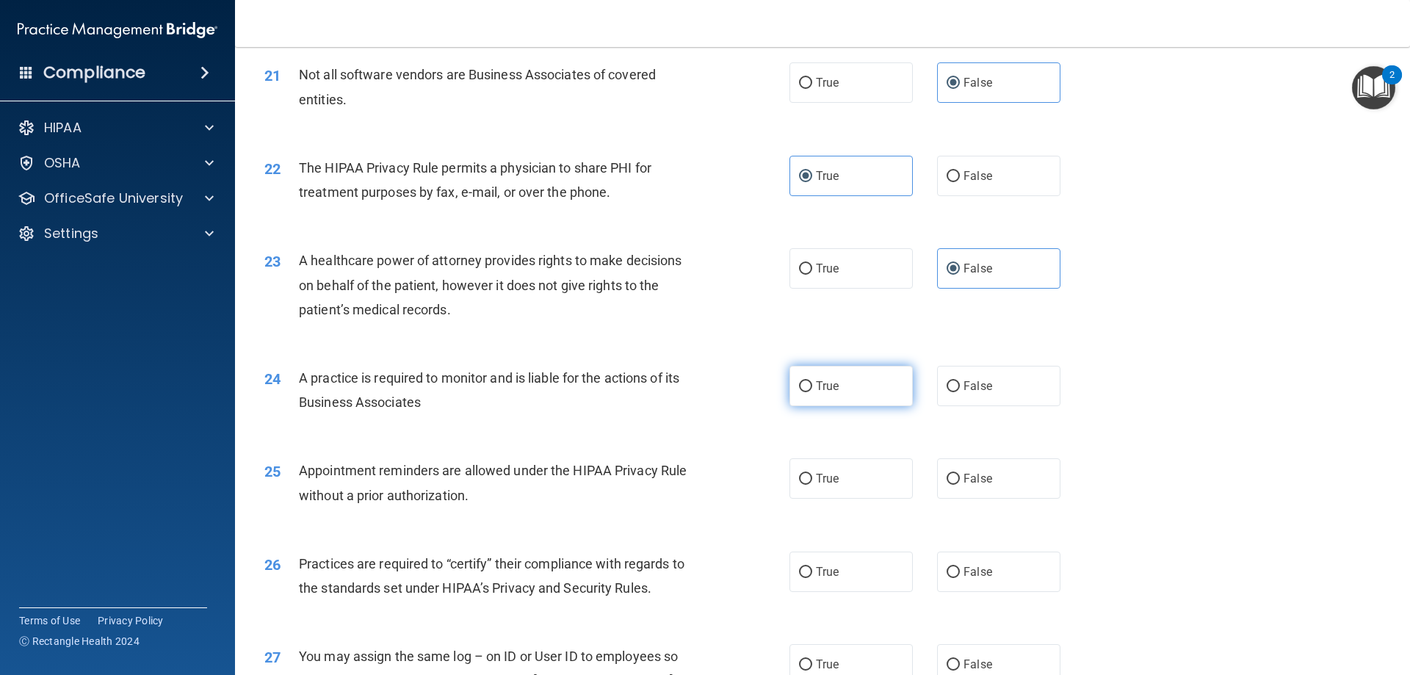
click at [845, 394] on label "True" at bounding box center [850, 386] width 123 height 40
click at [812, 392] on input "True" at bounding box center [805, 386] width 13 height 11
radio input "true"
click at [945, 487] on label "False" at bounding box center [998, 478] width 123 height 40
click at [947, 485] on input "False" at bounding box center [953, 479] width 13 height 11
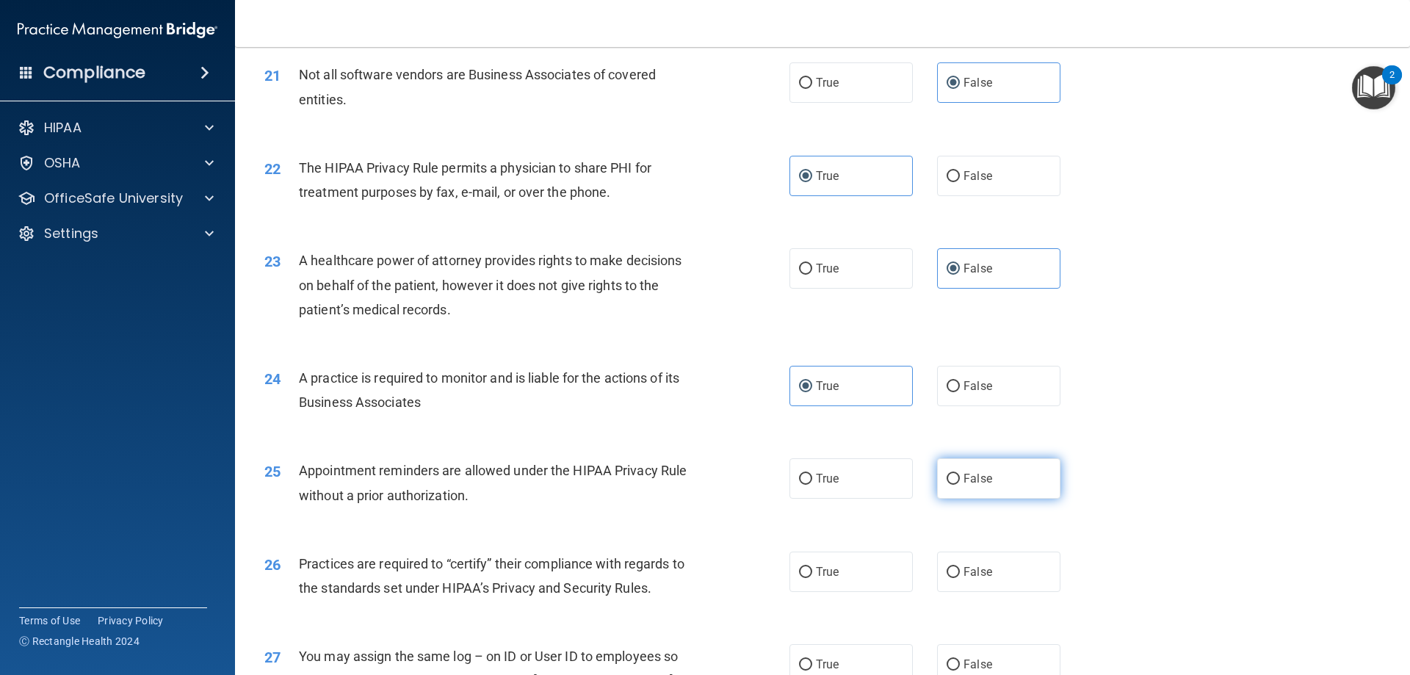
radio input "true"
click at [883, 579] on label "True" at bounding box center [850, 572] width 123 height 40
click at [812, 578] on input "True" at bounding box center [805, 572] width 13 height 11
radio input "true"
click at [982, 660] on span "False" at bounding box center [978, 664] width 29 height 14
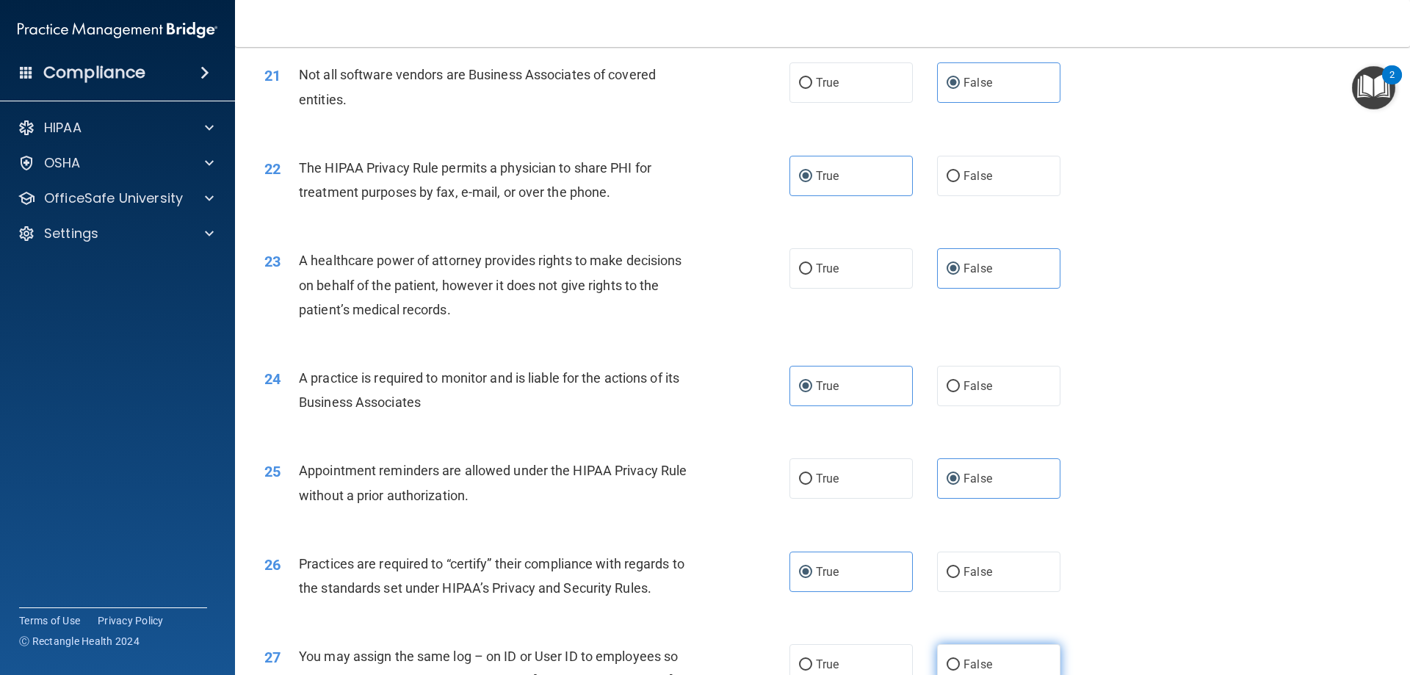
click at [960, 660] on input "False" at bounding box center [953, 664] width 13 height 11
radio input "true"
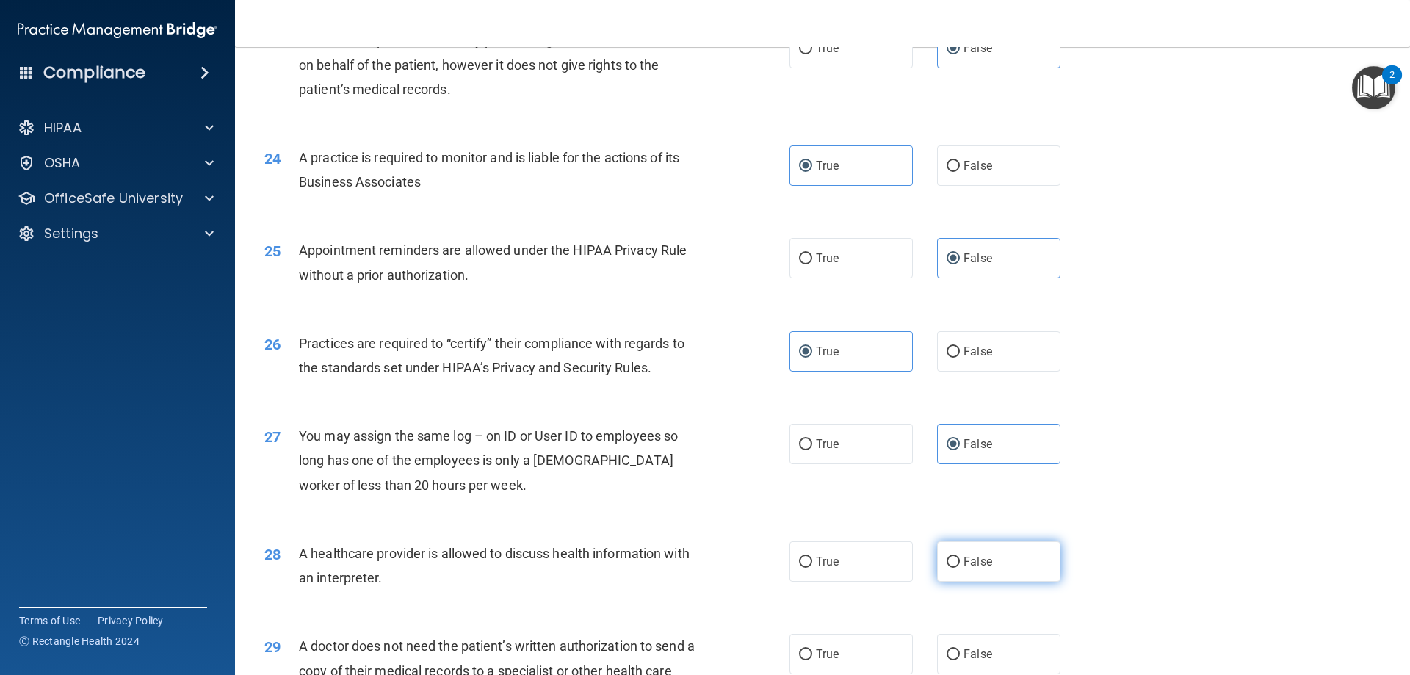
scroll to position [2644, 0]
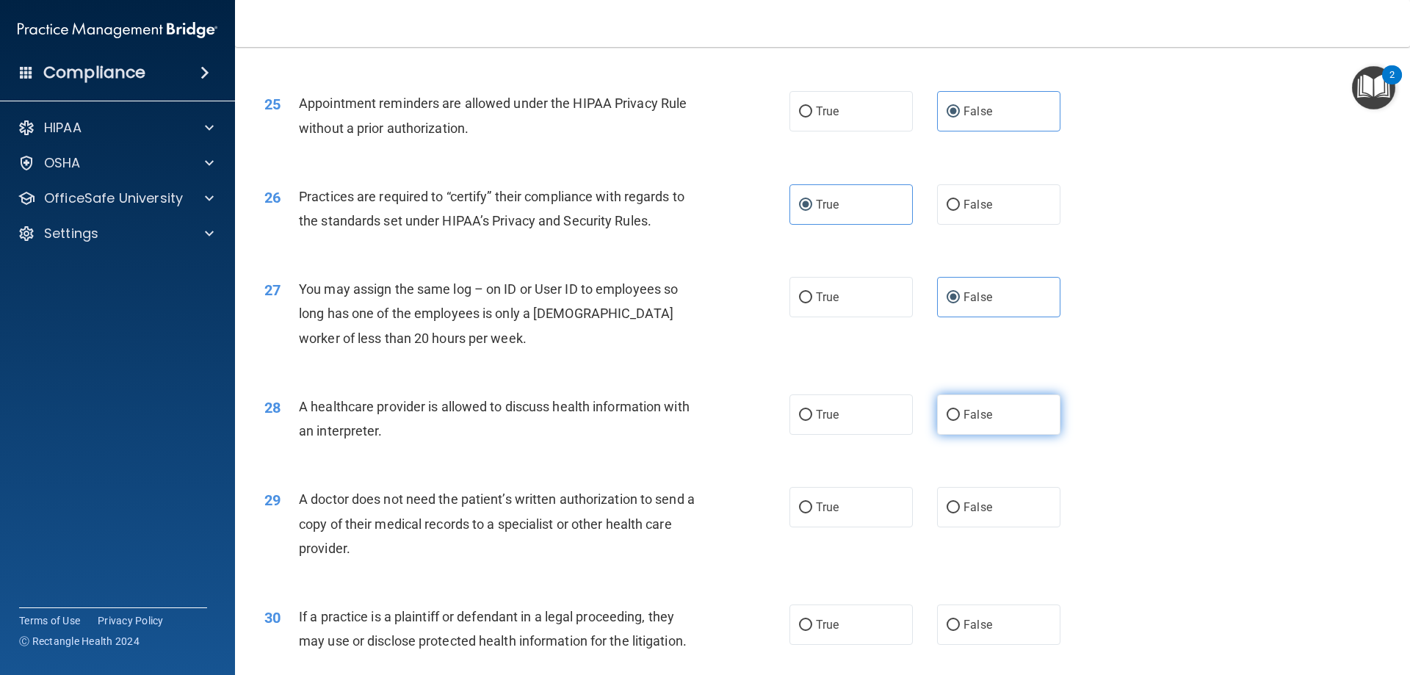
click at [1000, 419] on label "False" at bounding box center [998, 414] width 123 height 40
click at [960, 419] on input "False" at bounding box center [953, 415] width 13 height 11
radio input "true"
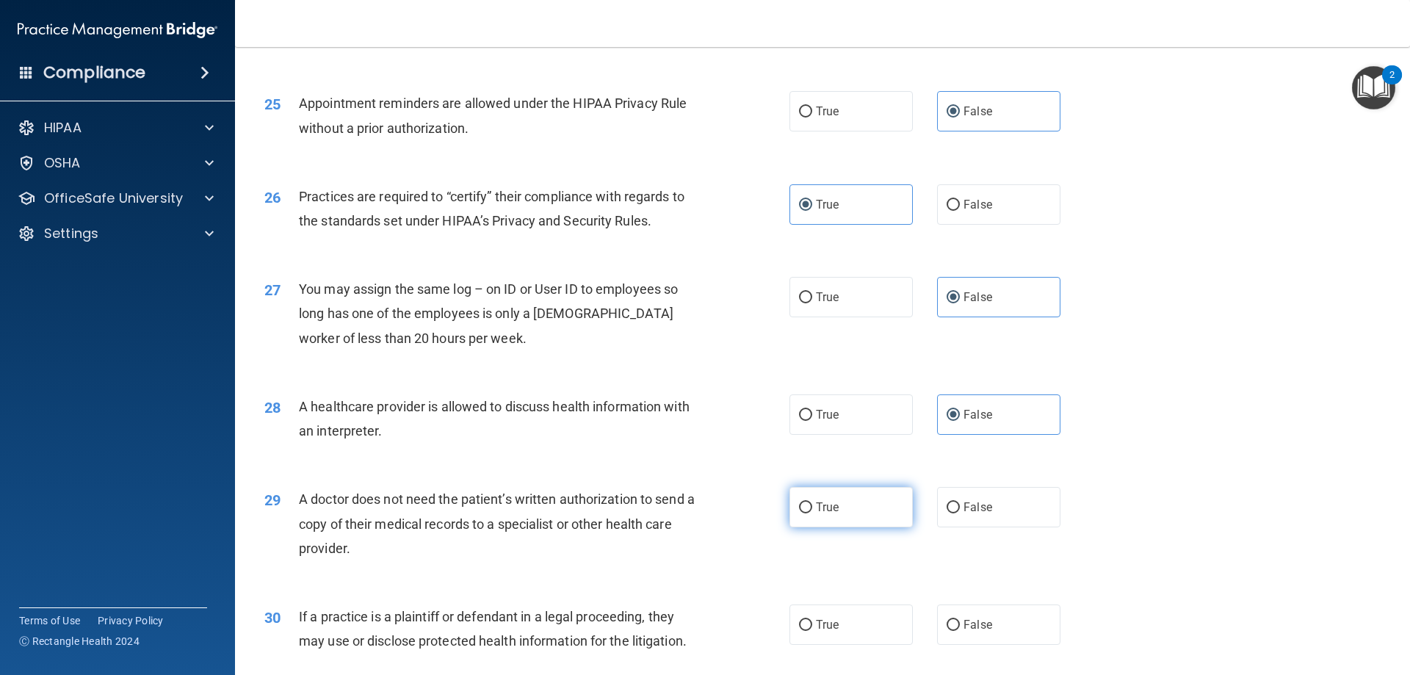
click at [860, 507] on label "True" at bounding box center [850, 507] width 123 height 40
click at [812, 507] on input "True" at bounding box center [805, 507] width 13 height 11
radio input "true"
click at [1032, 614] on label "False" at bounding box center [998, 624] width 123 height 40
click at [960, 620] on input "False" at bounding box center [953, 625] width 13 height 11
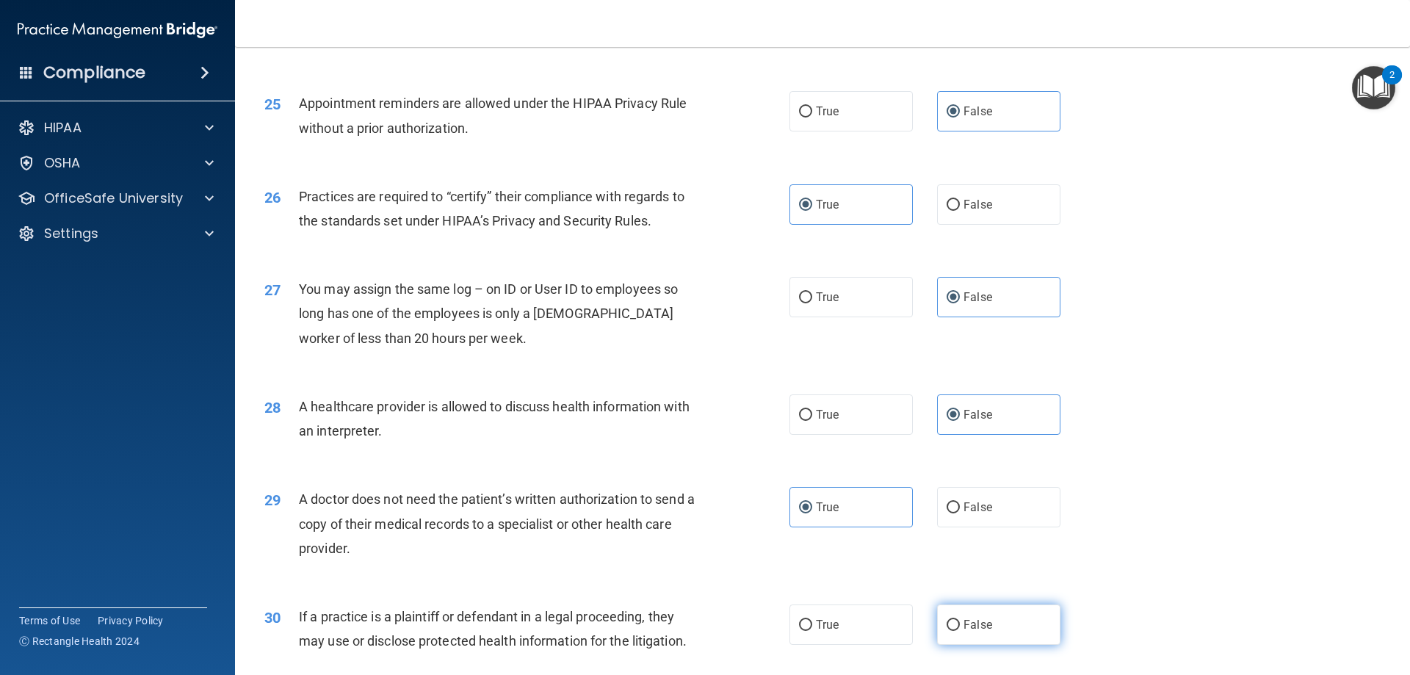
radio input "true"
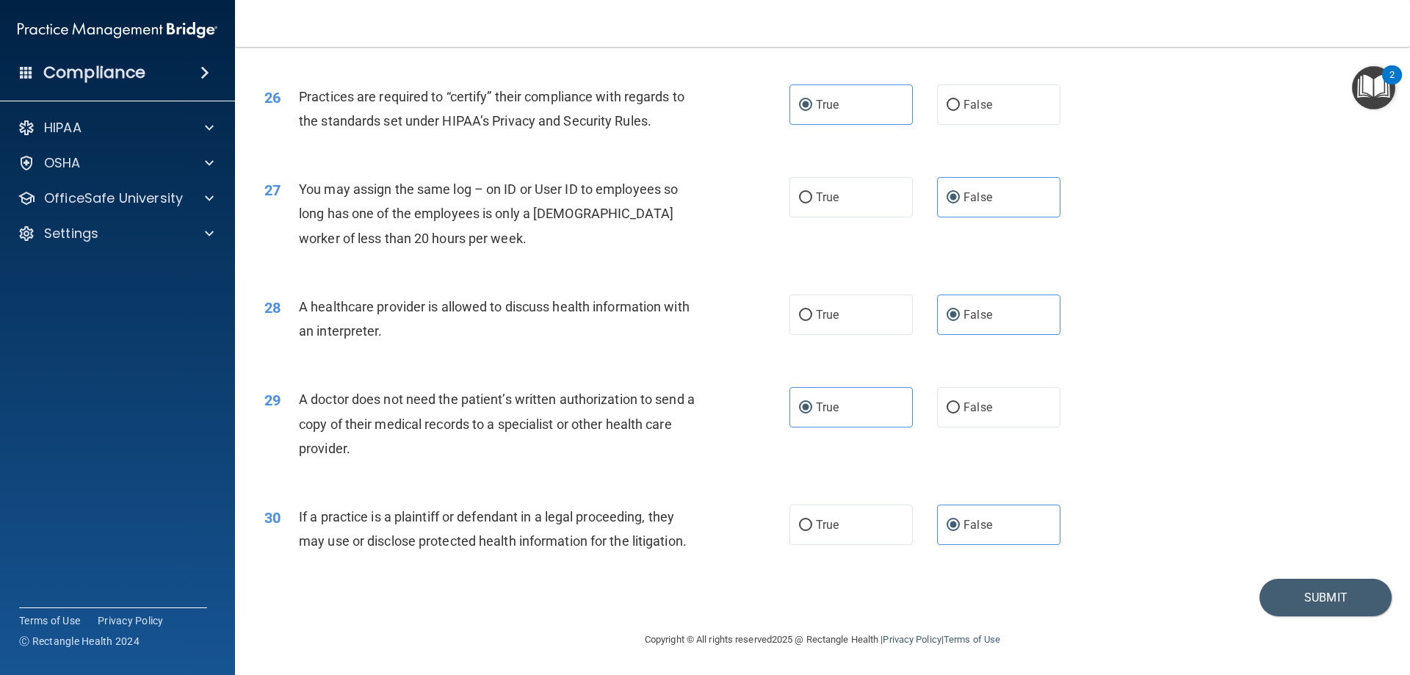
scroll to position [2670, 0]
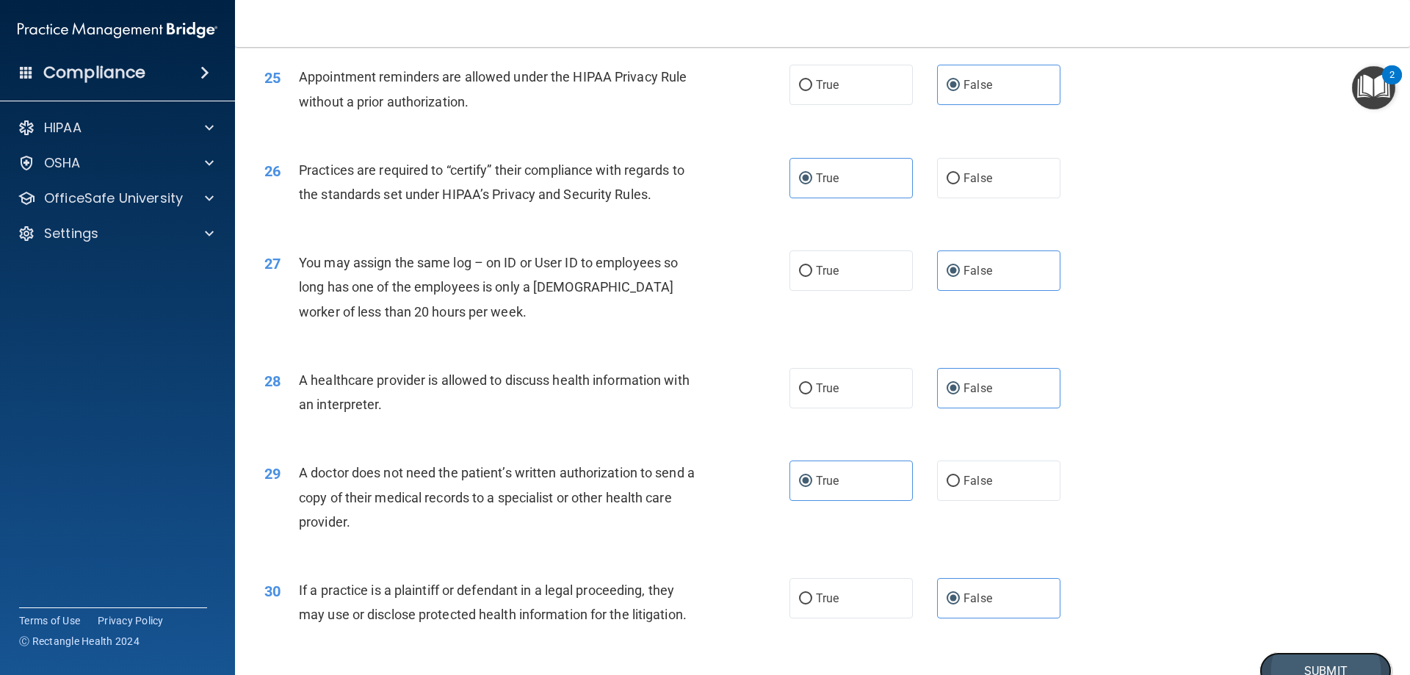
click at [1348, 664] on button "Submit" at bounding box center [1325, 670] width 132 height 37
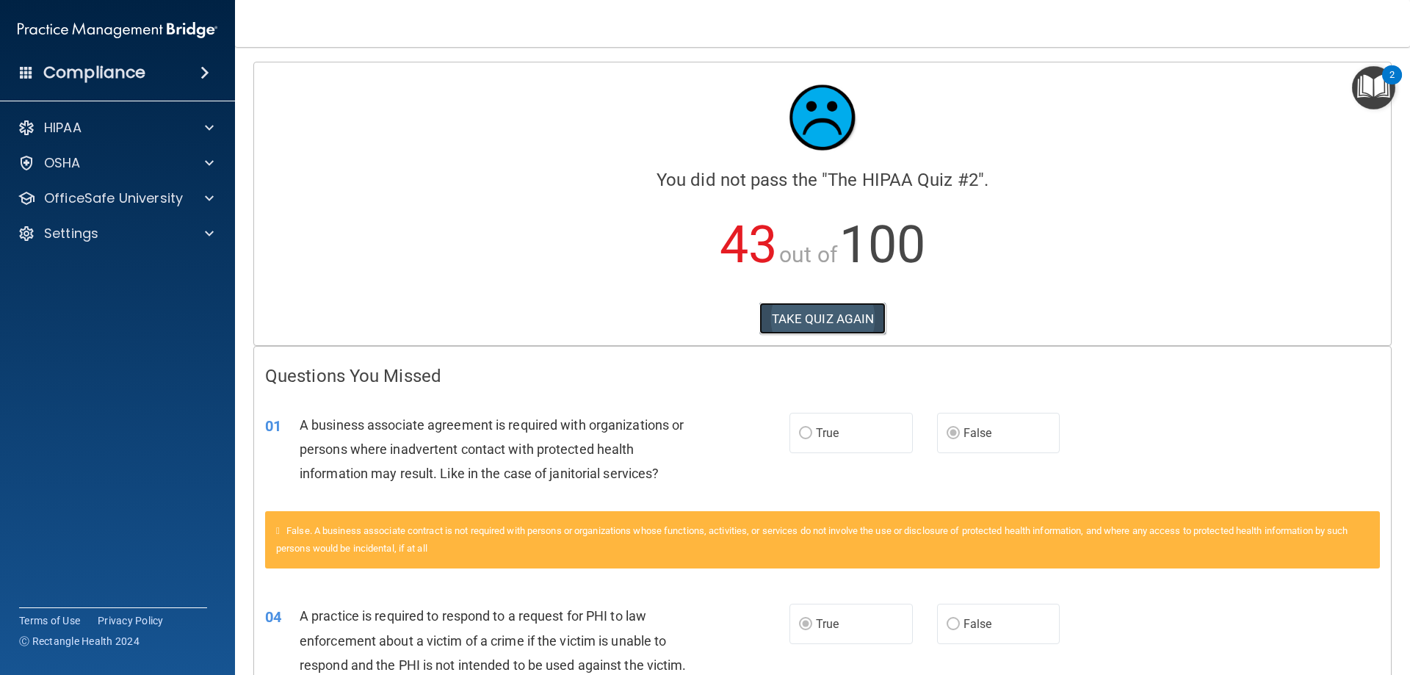
click at [833, 313] on button "TAKE QUIZ AGAIN" at bounding box center [822, 319] width 127 height 32
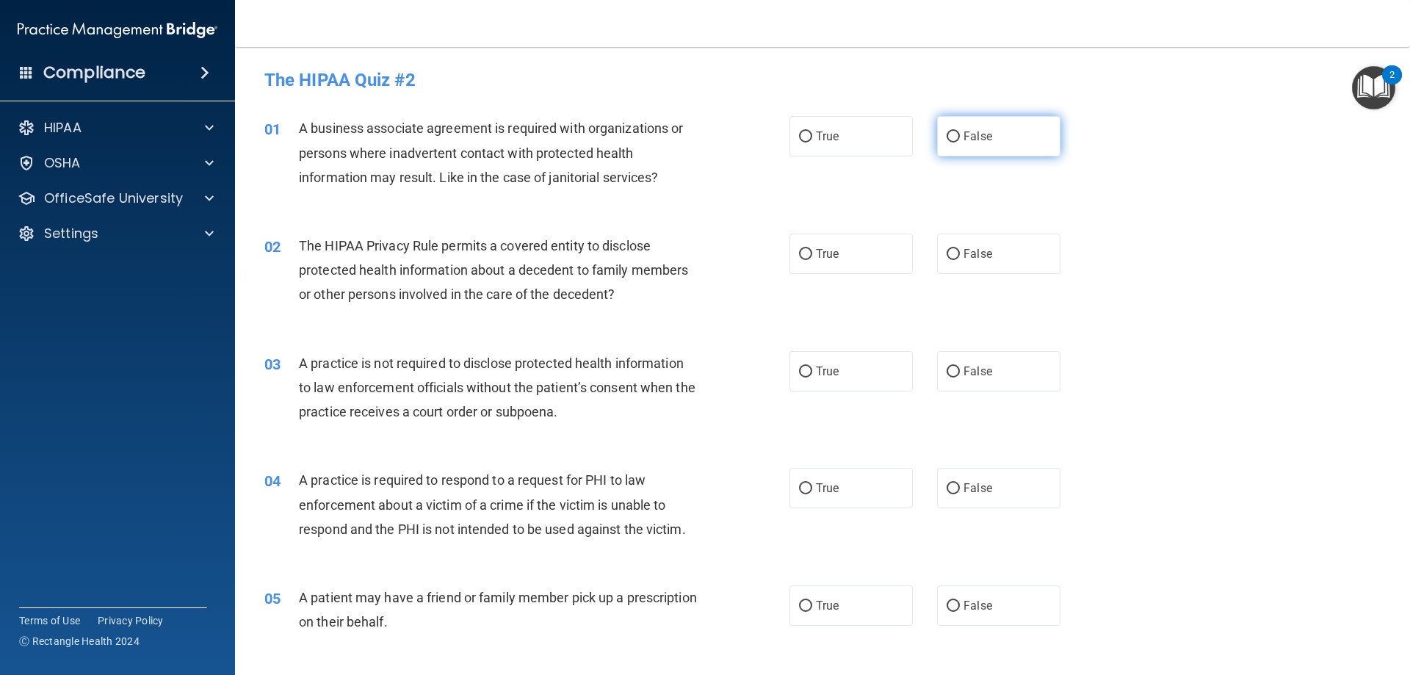
click at [954, 134] on label "False" at bounding box center [998, 136] width 123 height 40
click at [954, 134] on input "False" at bounding box center [953, 136] width 13 height 11
radio input "true"
click at [869, 266] on label "True" at bounding box center [850, 254] width 123 height 40
click at [812, 260] on input "True" at bounding box center [805, 254] width 13 height 11
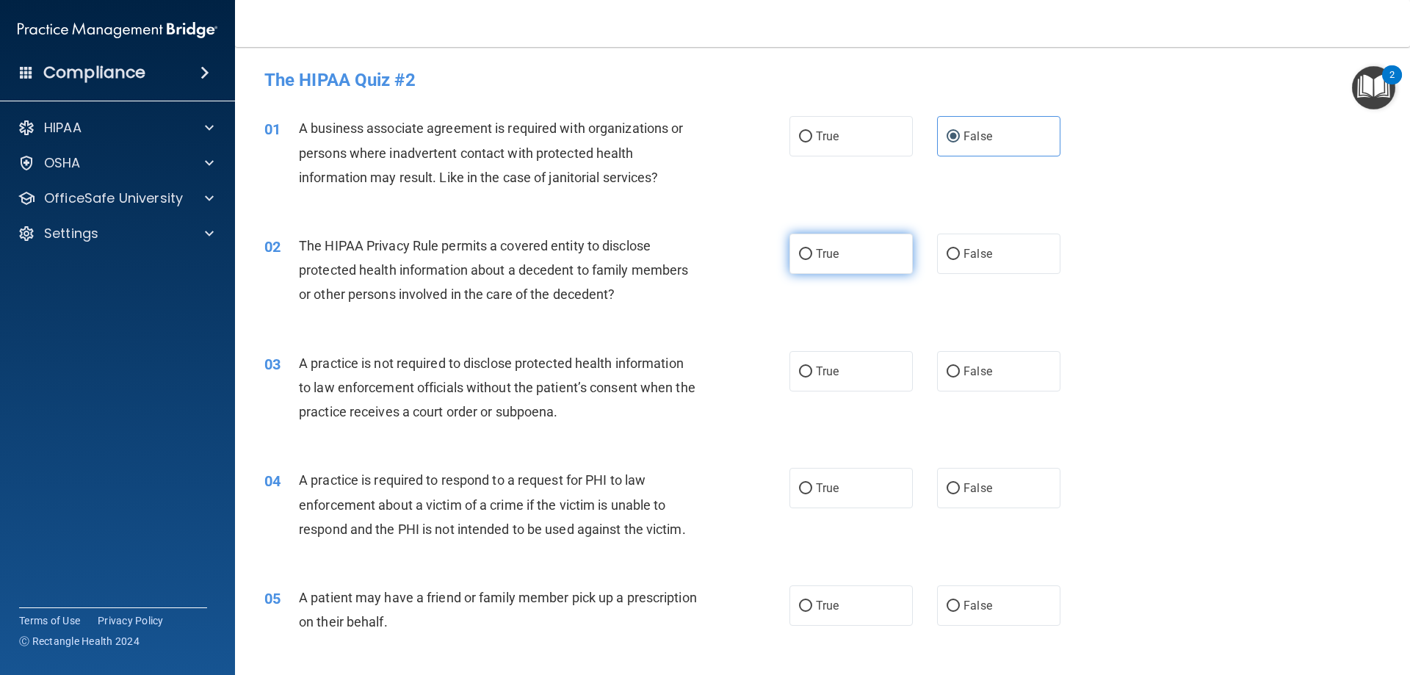
radio input "true"
click at [975, 380] on label "False" at bounding box center [998, 371] width 123 height 40
click at [960, 377] on input "False" at bounding box center [953, 371] width 13 height 11
radio input "true"
click at [861, 487] on label "True" at bounding box center [850, 488] width 123 height 40
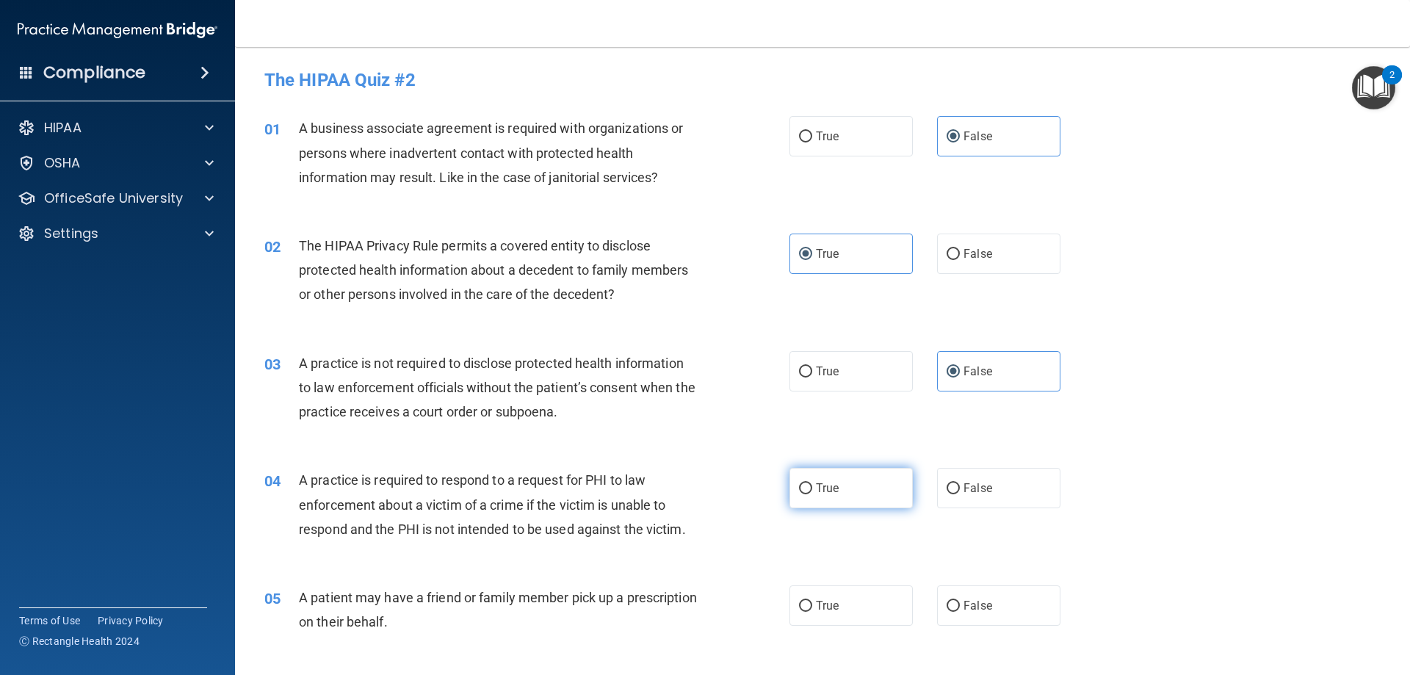
click at [812, 487] on input "True" at bounding box center [805, 488] width 13 height 11
radio input "true"
drag, startPoint x: 851, startPoint y: 604, endPoint x: 855, endPoint y: 612, distance: 8.9
click at [851, 604] on label "True" at bounding box center [850, 605] width 123 height 40
click at [812, 604] on input "True" at bounding box center [805, 606] width 13 height 11
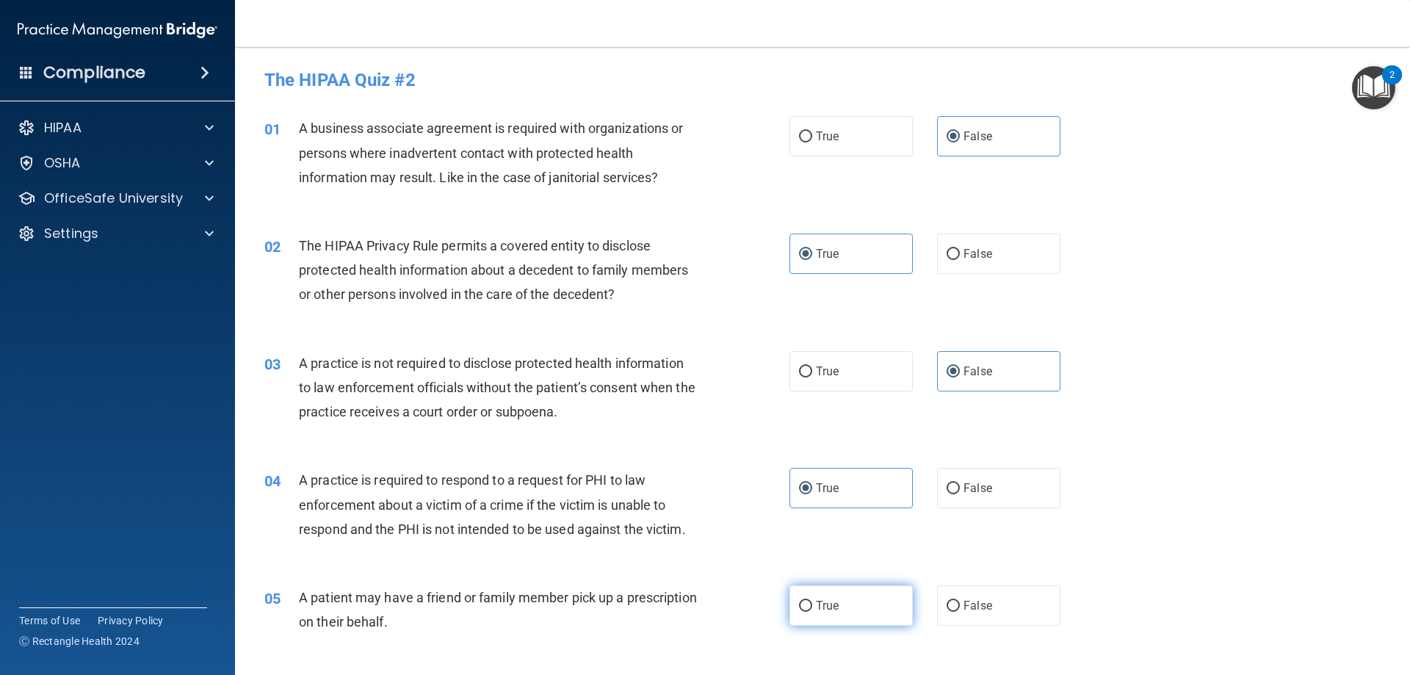
radio input "true"
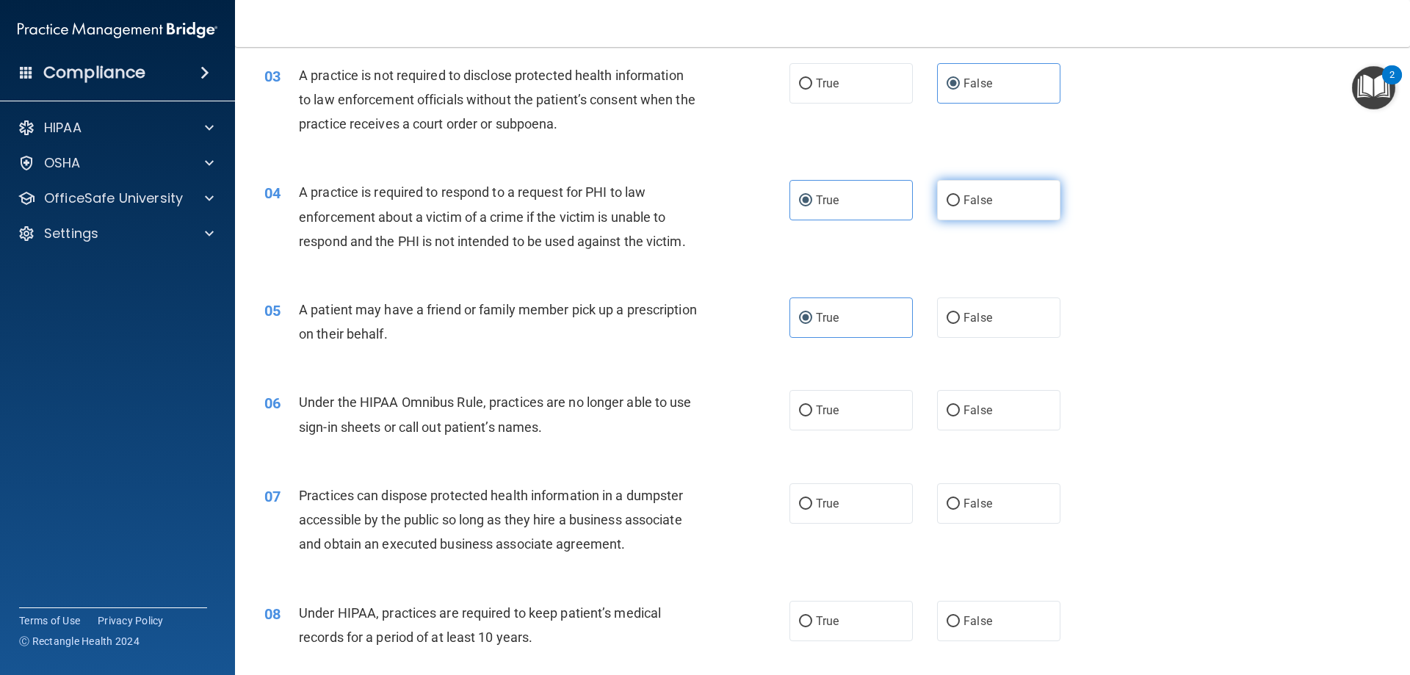
scroll to position [294, 0]
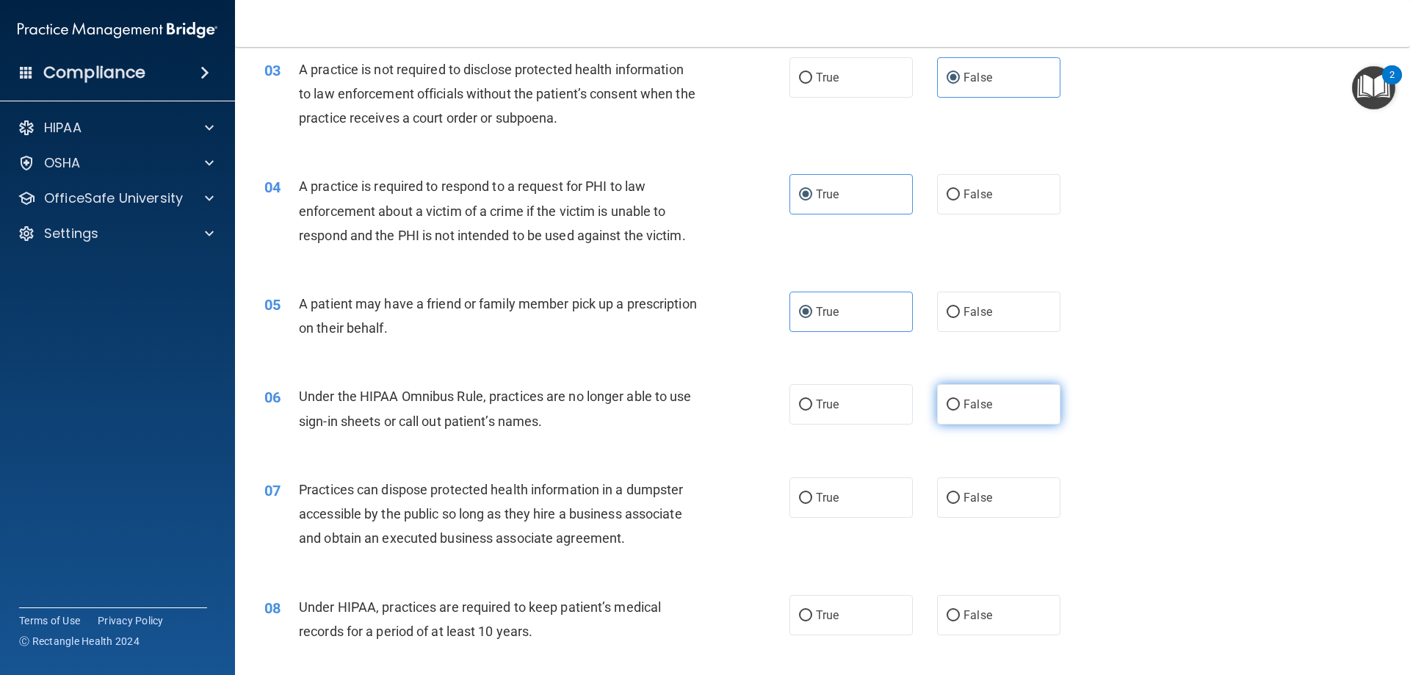
click at [950, 410] on input "False" at bounding box center [953, 405] width 13 height 11
radio input "true"
click at [959, 505] on label "False" at bounding box center [998, 497] width 123 height 40
click at [959, 504] on input "False" at bounding box center [953, 498] width 13 height 11
radio input "true"
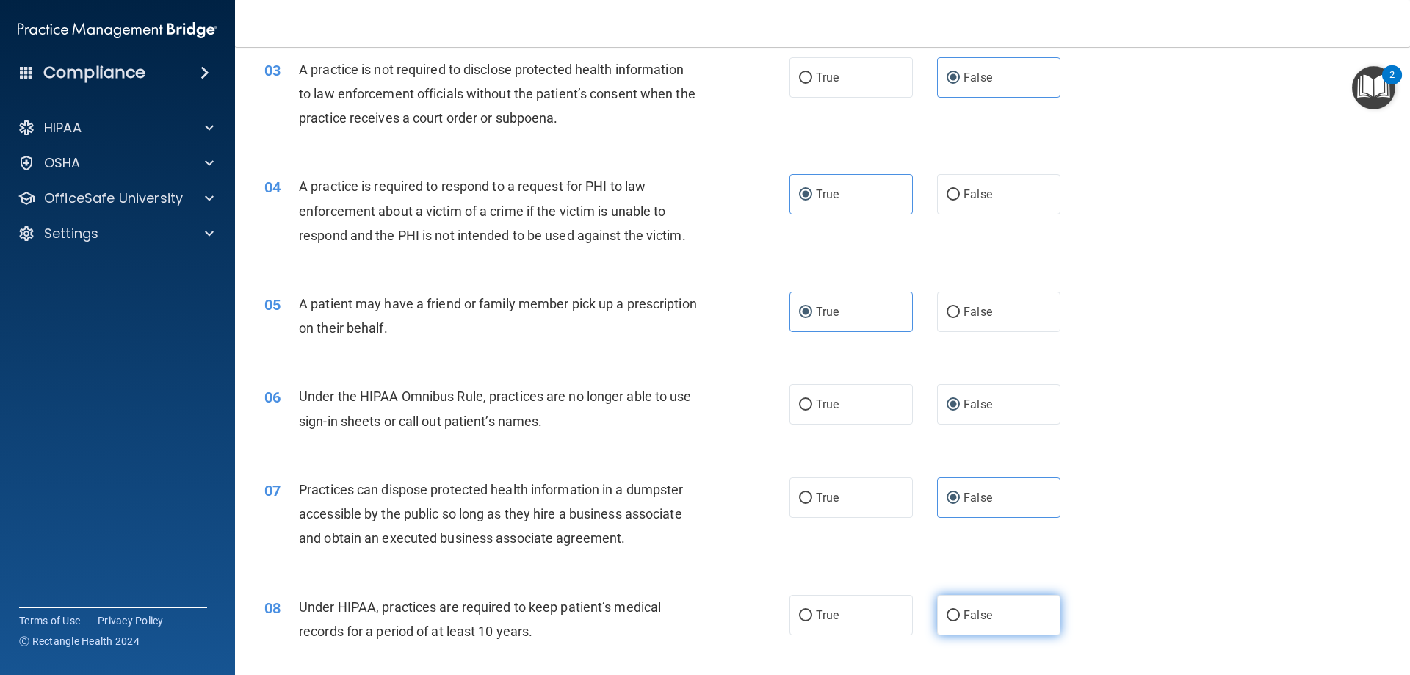
click at [964, 619] on span "False" at bounding box center [978, 615] width 29 height 14
click at [960, 619] on input "False" at bounding box center [953, 615] width 13 height 11
radio input "true"
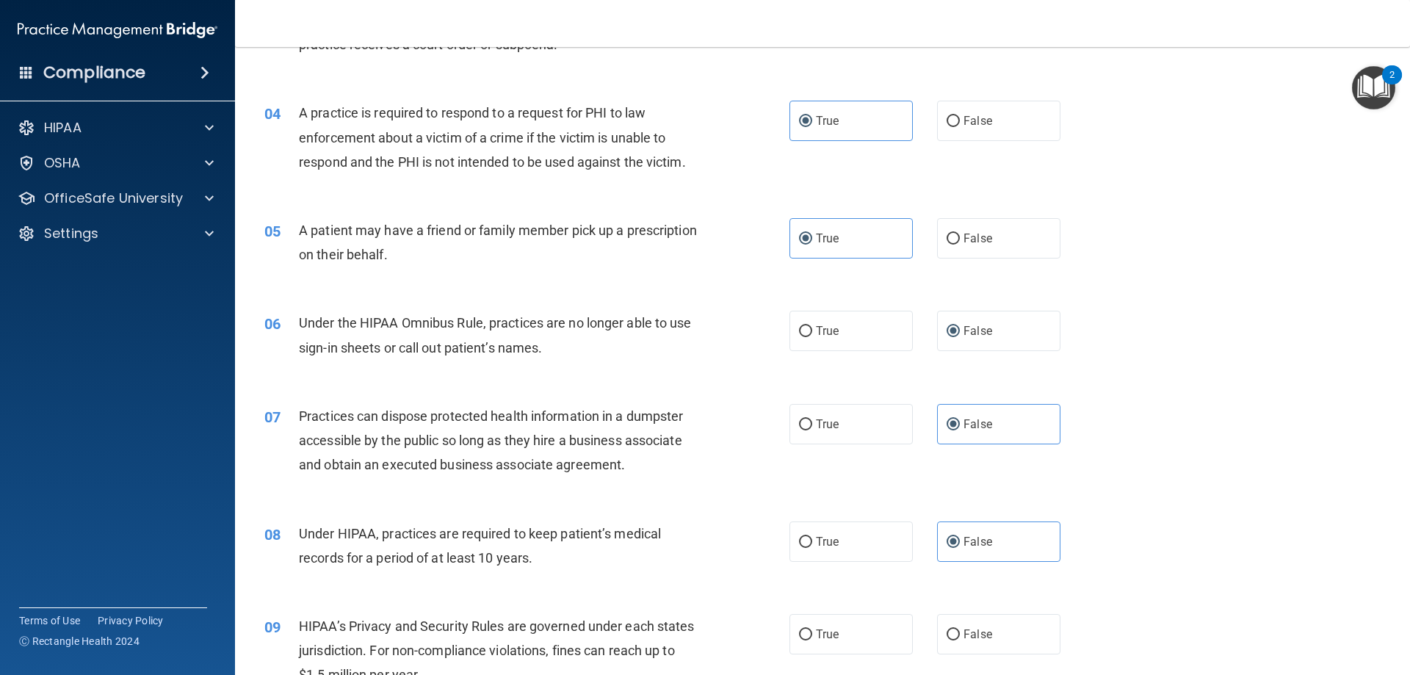
scroll to position [514, 0]
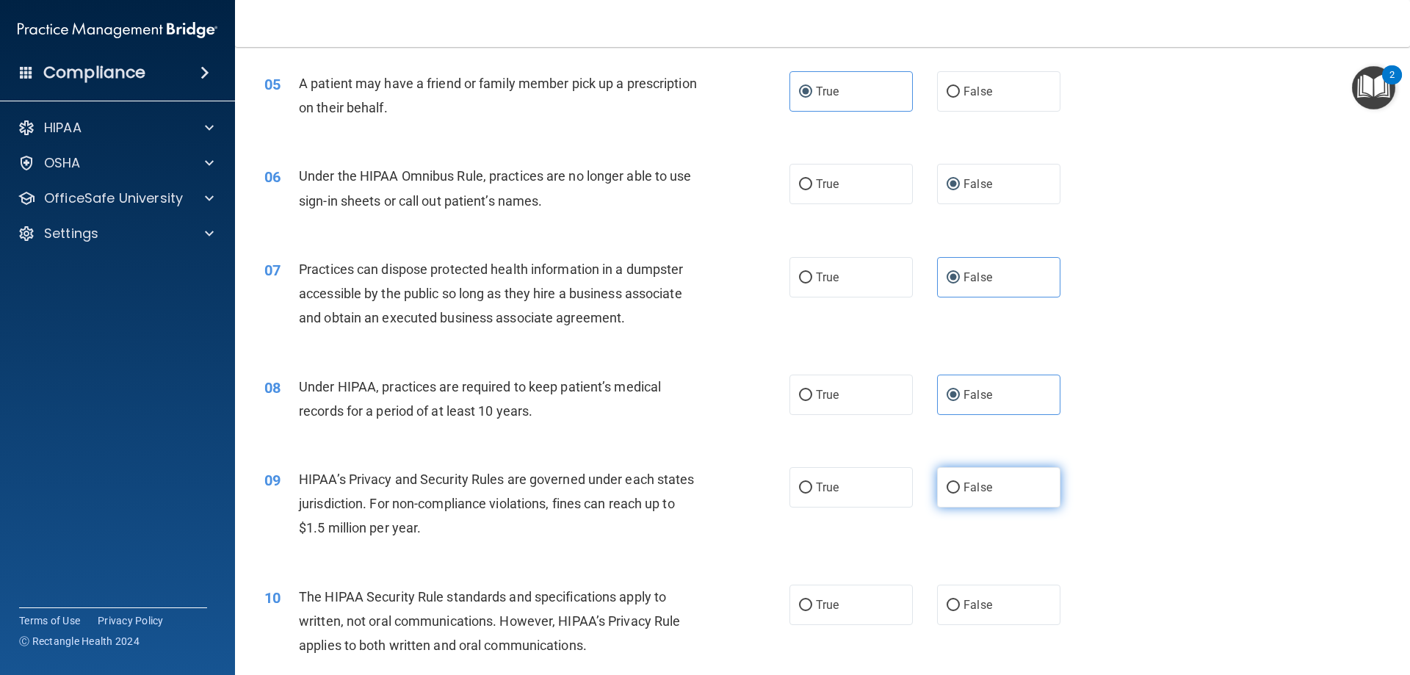
click at [1011, 494] on label "False" at bounding box center [998, 487] width 123 height 40
click at [960, 494] on input "False" at bounding box center [953, 487] width 13 height 11
radio input "true"
click at [875, 606] on label "True" at bounding box center [850, 605] width 123 height 40
click at [812, 606] on input "True" at bounding box center [805, 605] width 13 height 11
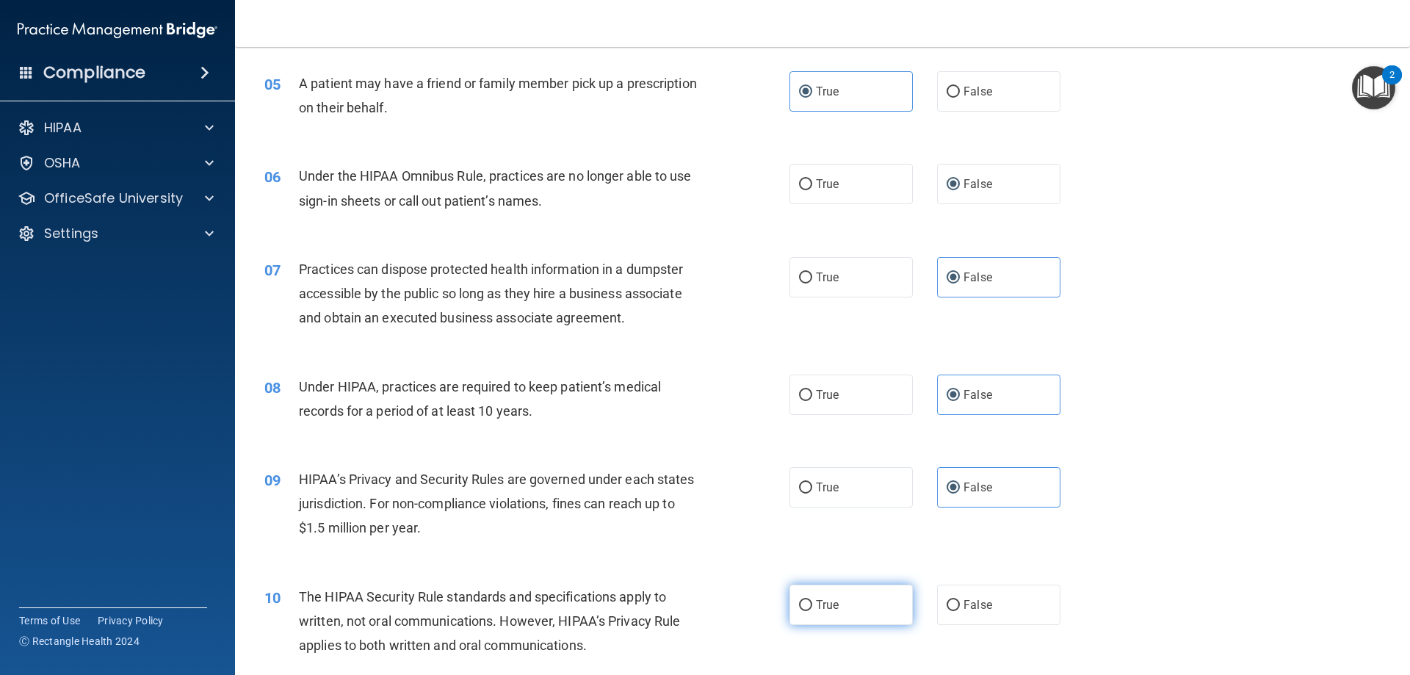
radio input "true"
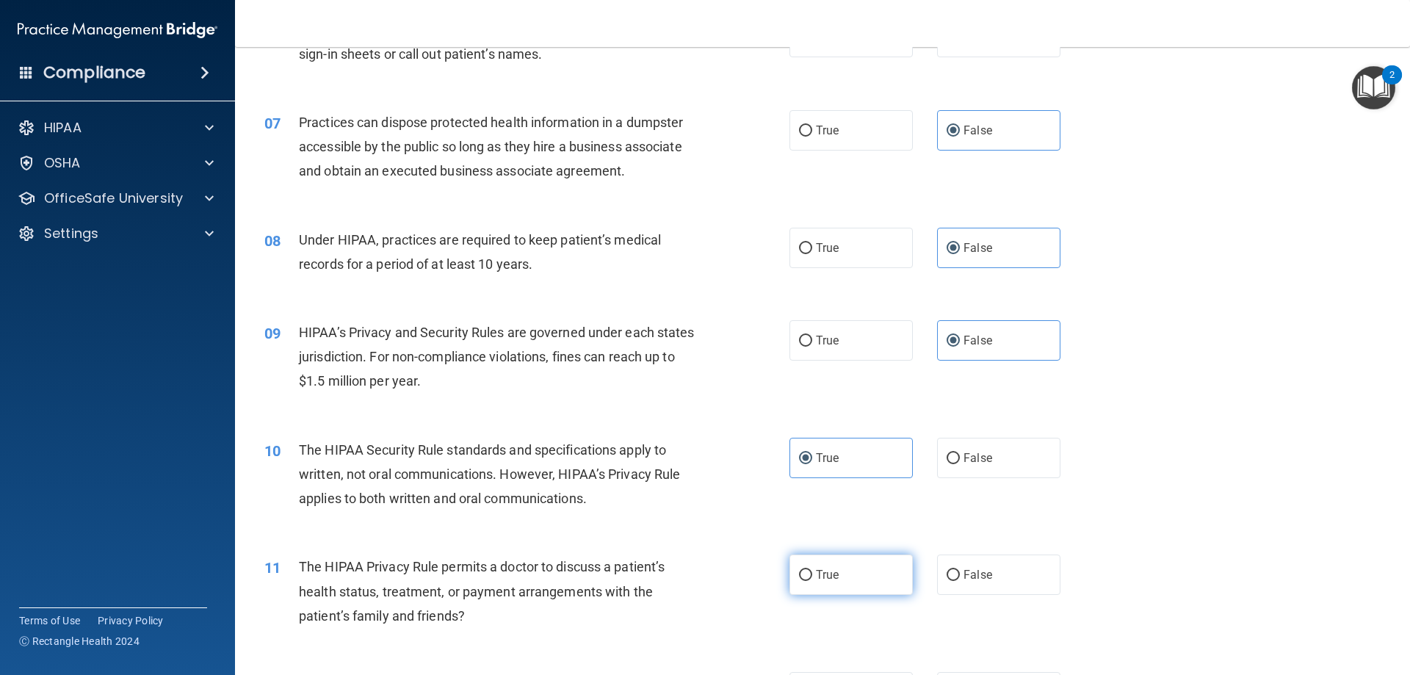
click at [863, 590] on label "True" at bounding box center [850, 574] width 123 height 40
click at [812, 581] on input "True" at bounding box center [805, 575] width 13 height 11
radio input "true"
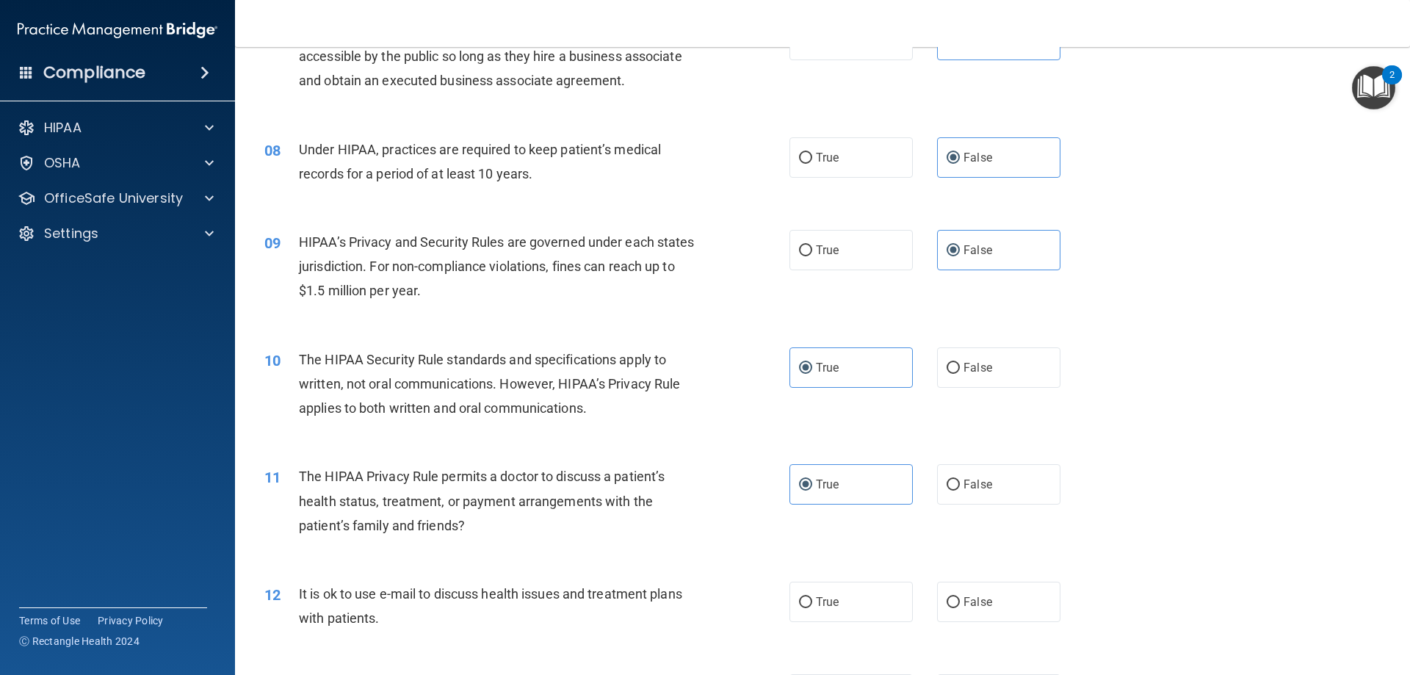
scroll to position [808, 0]
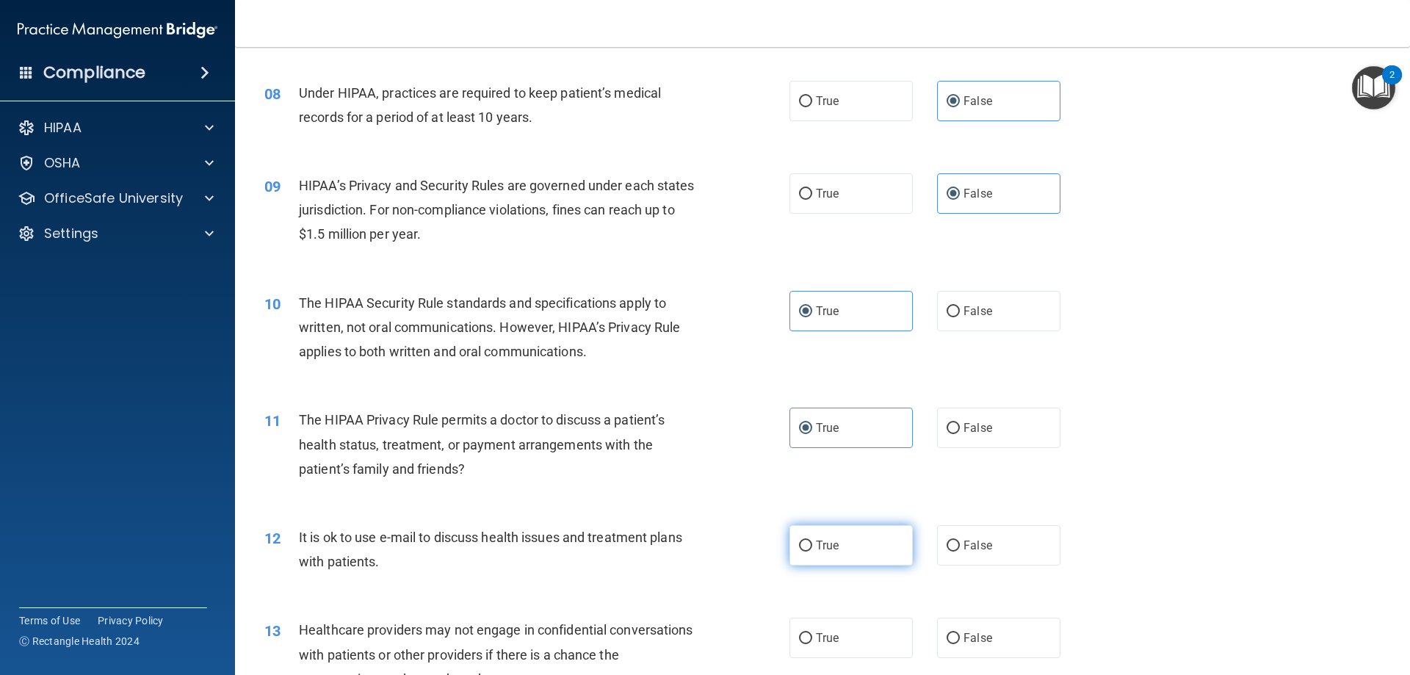
click at [857, 540] on label "True" at bounding box center [850, 545] width 123 height 40
click at [812, 541] on input "True" at bounding box center [805, 546] width 13 height 11
radio input "true"
click at [973, 621] on label "False" at bounding box center [998, 638] width 123 height 40
click at [960, 633] on input "False" at bounding box center [953, 638] width 13 height 11
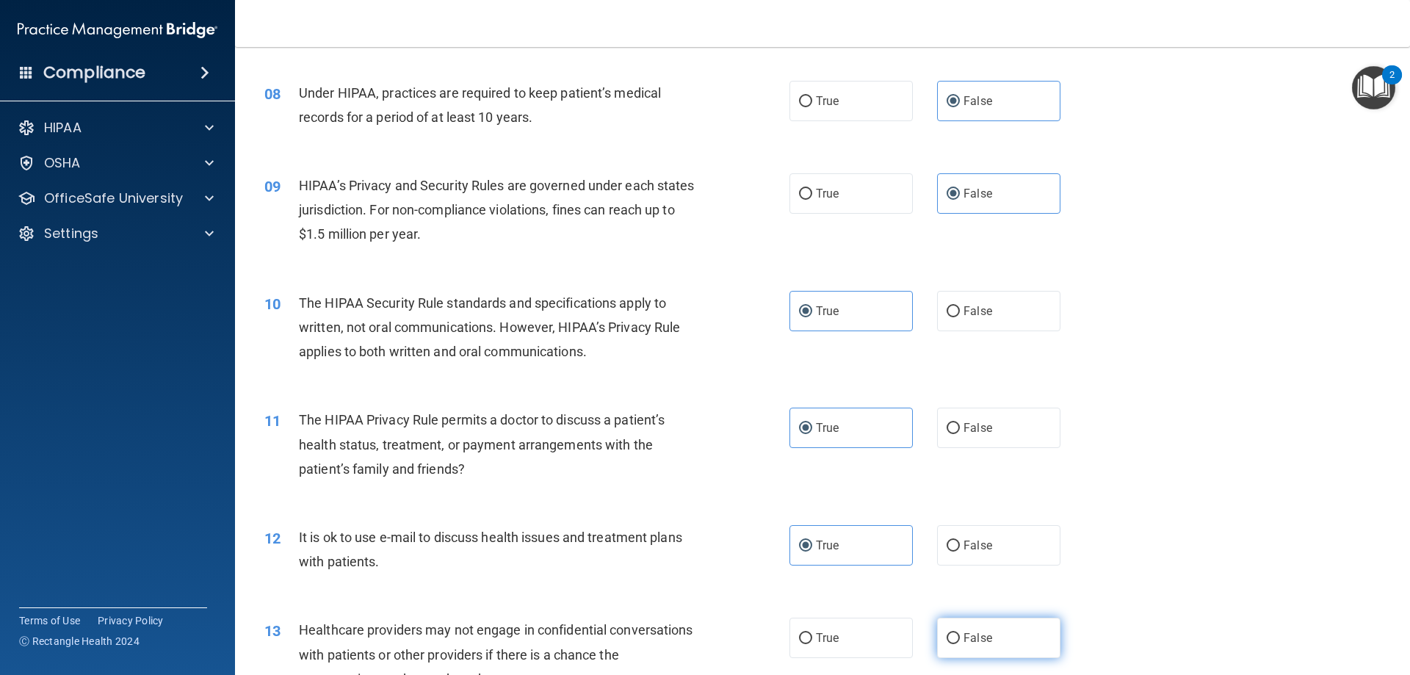
radio input "true"
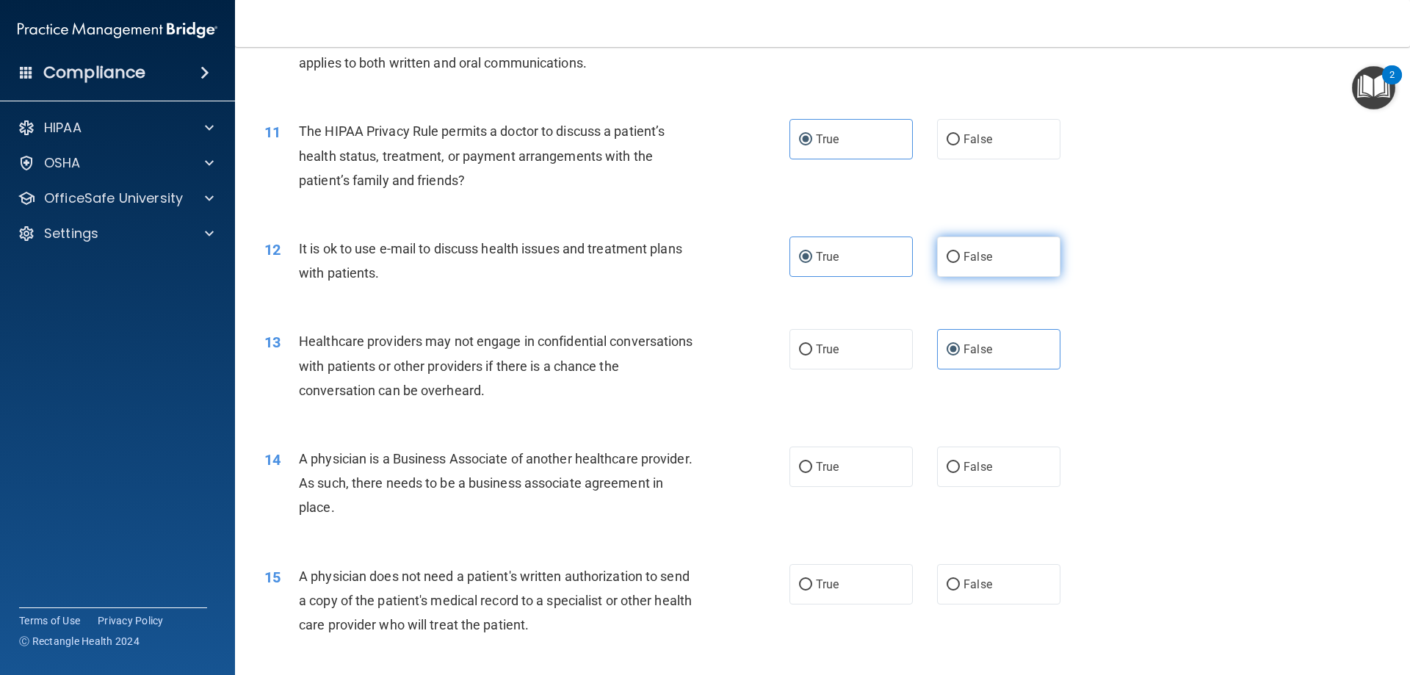
scroll to position [1102, 0]
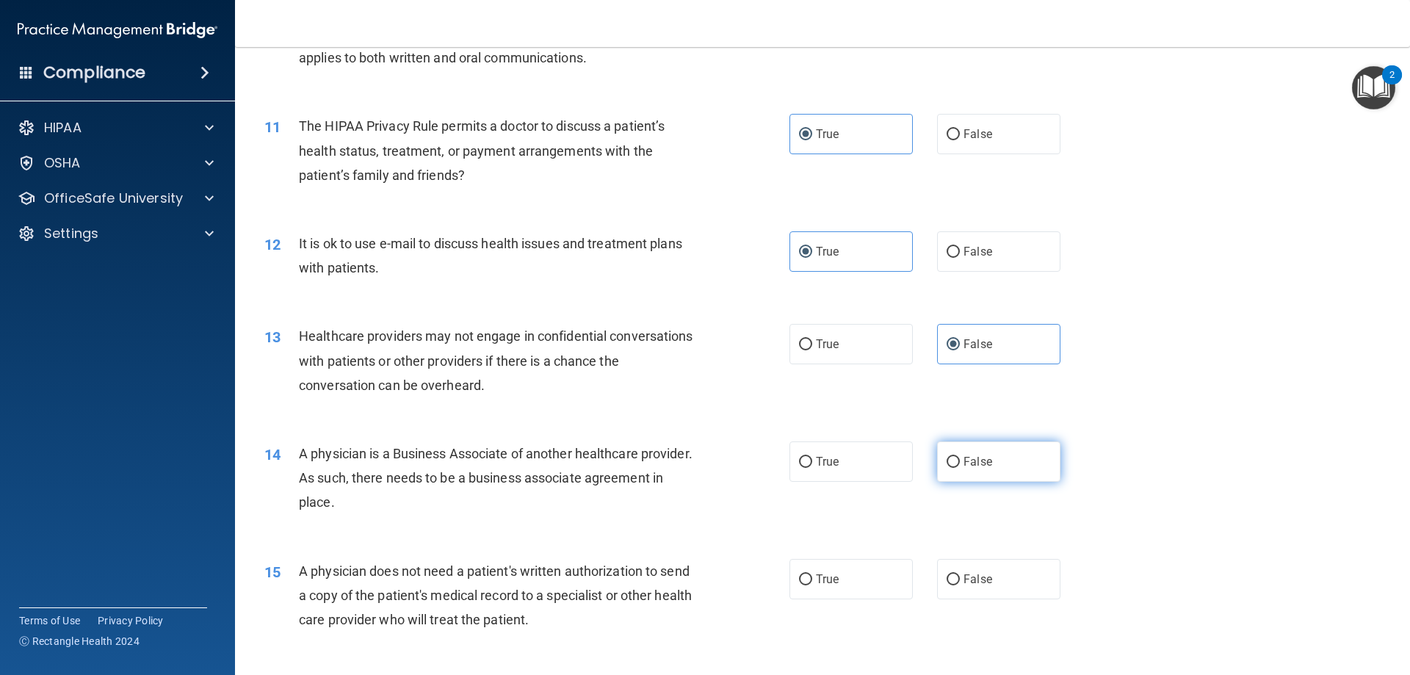
click at [1000, 461] on label "False" at bounding box center [998, 461] width 123 height 40
click at [960, 461] on input "False" at bounding box center [953, 462] width 13 height 11
radio input "true"
click at [843, 578] on label "True" at bounding box center [850, 579] width 123 height 40
click at [812, 578] on input "True" at bounding box center [805, 579] width 13 height 11
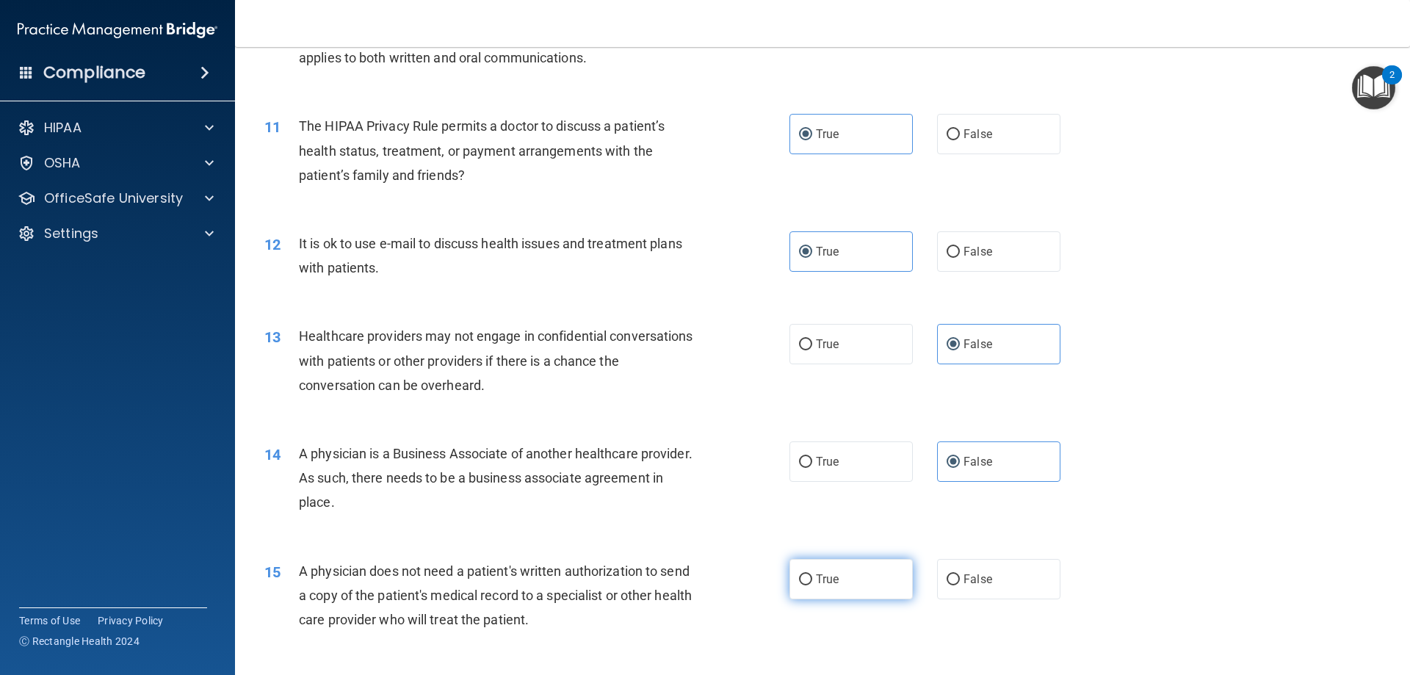
radio input "true"
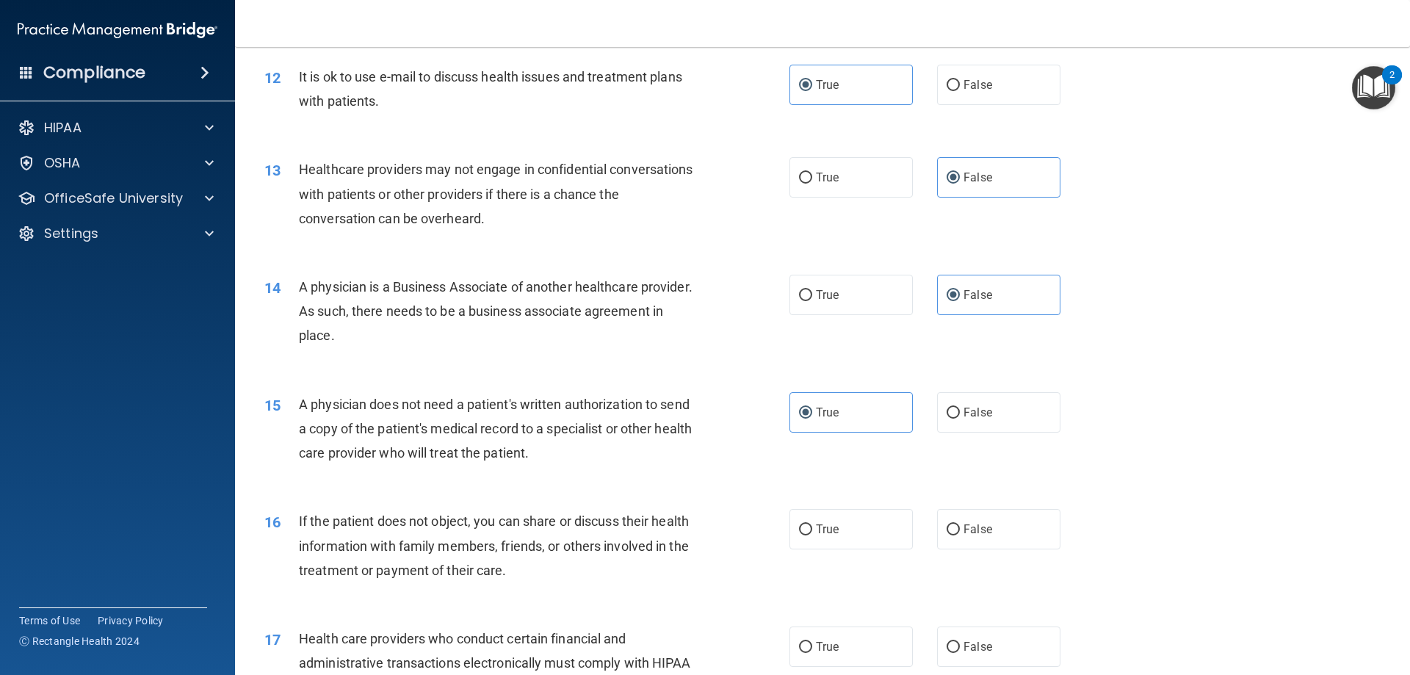
scroll to position [1322, 0]
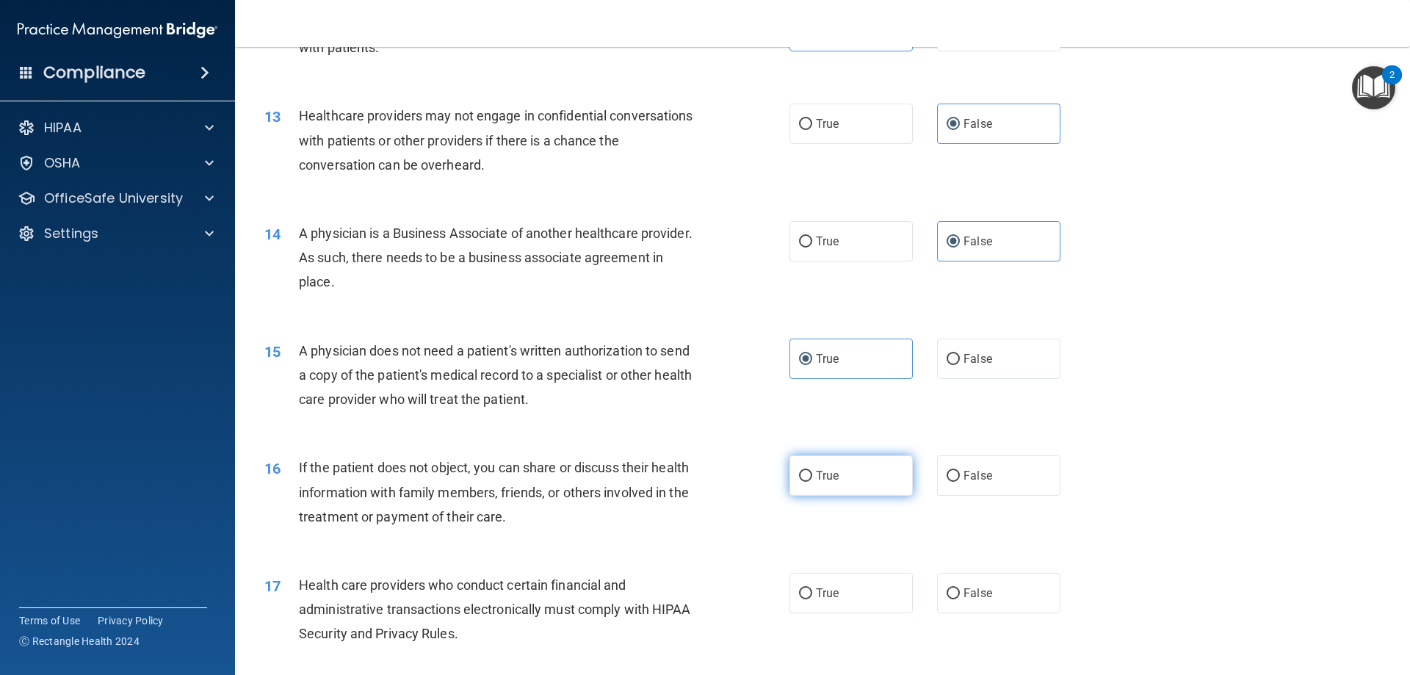
click at [895, 490] on label "True" at bounding box center [850, 475] width 123 height 40
click at [812, 482] on input "True" at bounding box center [805, 476] width 13 height 11
radio input "true"
click at [894, 588] on label "True" at bounding box center [850, 593] width 123 height 40
click at [812, 588] on input "True" at bounding box center [805, 593] width 13 height 11
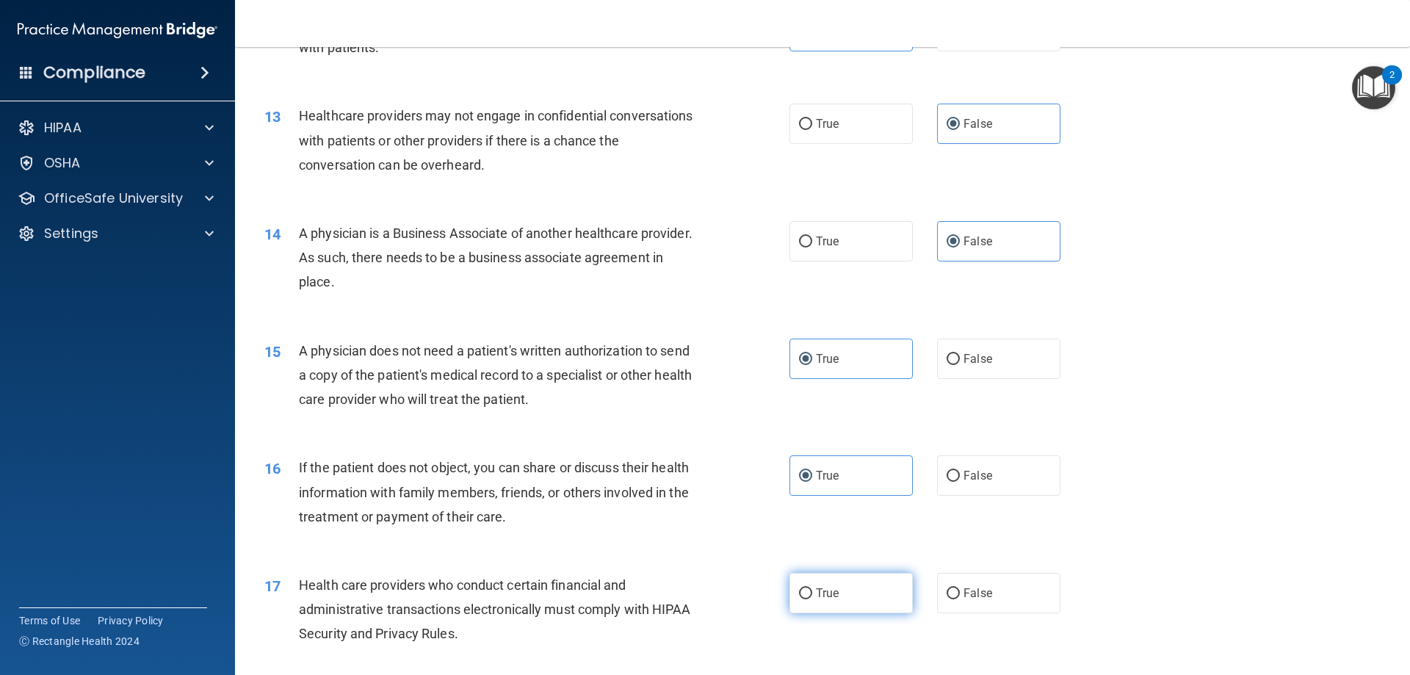
radio input "true"
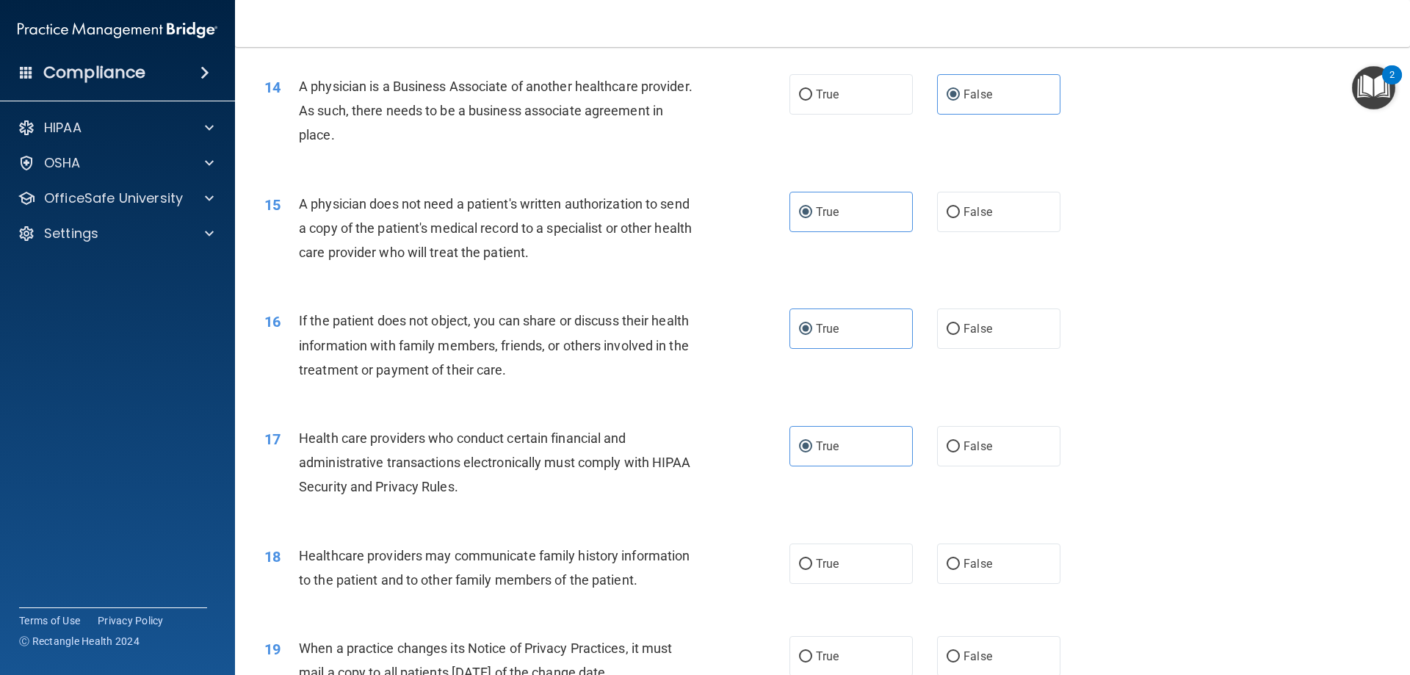
scroll to position [1616, 0]
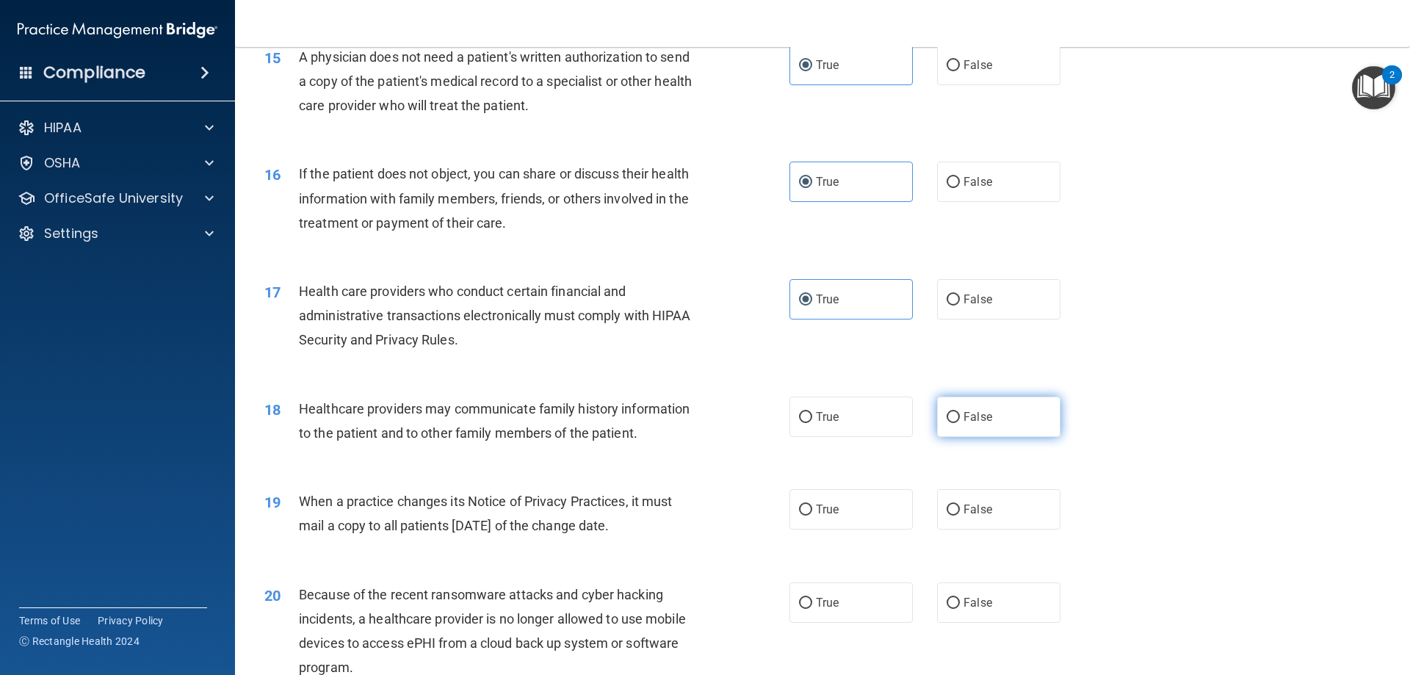
click at [964, 428] on label "False" at bounding box center [998, 417] width 123 height 40
click at [960, 423] on input "False" at bounding box center [953, 417] width 13 height 11
radio input "true"
click at [1002, 505] on label "False" at bounding box center [998, 509] width 123 height 40
click at [960, 505] on input "False" at bounding box center [953, 510] width 13 height 11
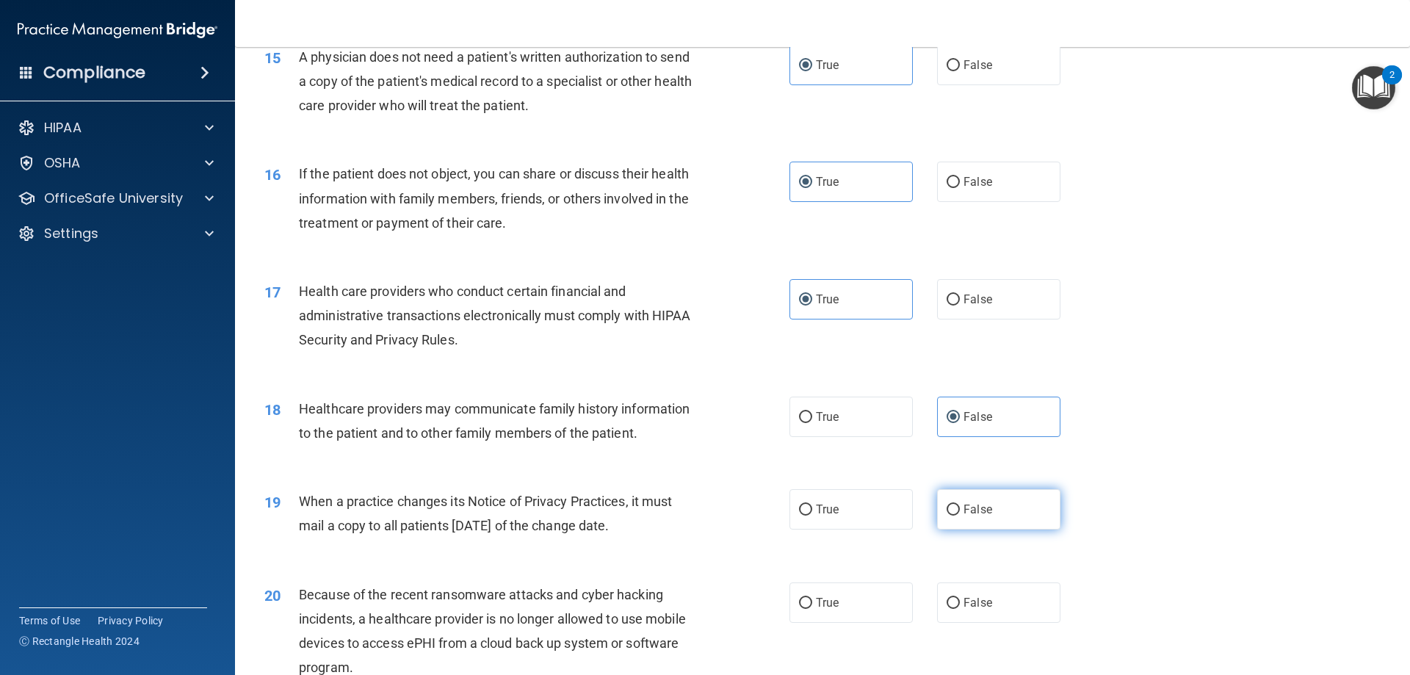
radio input "true"
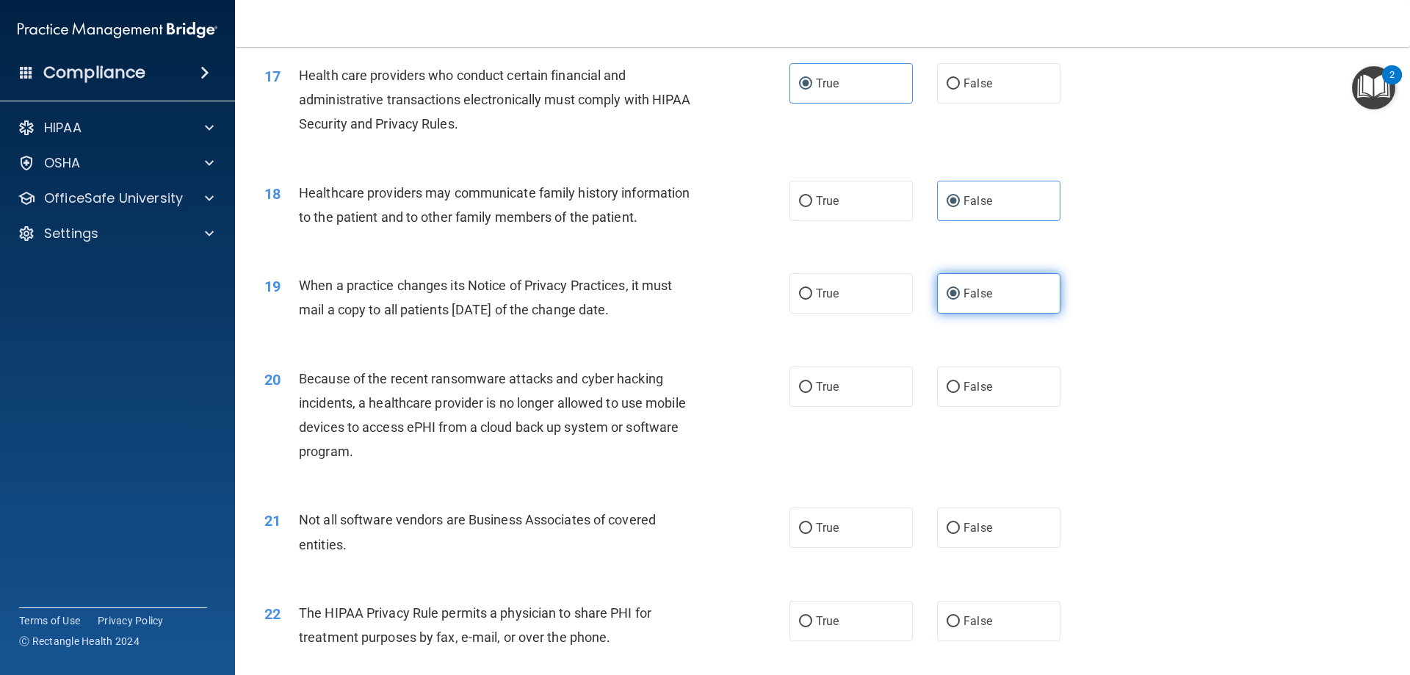
scroll to position [1836, 0]
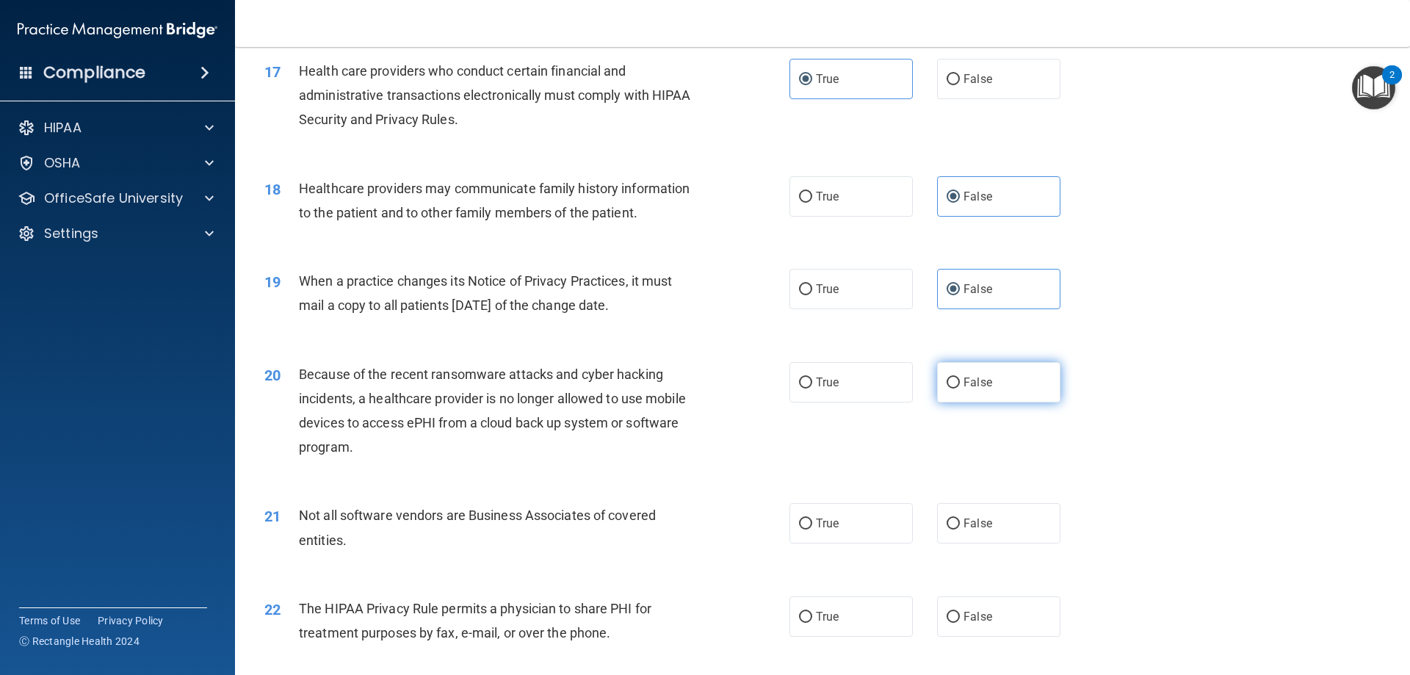
click at [984, 394] on label "False" at bounding box center [998, 382] width 123 height 40
click at [960, 388] on input "False" at bounding box center [953, 382] width 13 height 11
radio input "true"
click at [835, 526] on label "True" at bounding box center [850, 523] width 123 height 40
click at [812, 526] on input "True" at bounding box center [805, 523] width 13 height 11
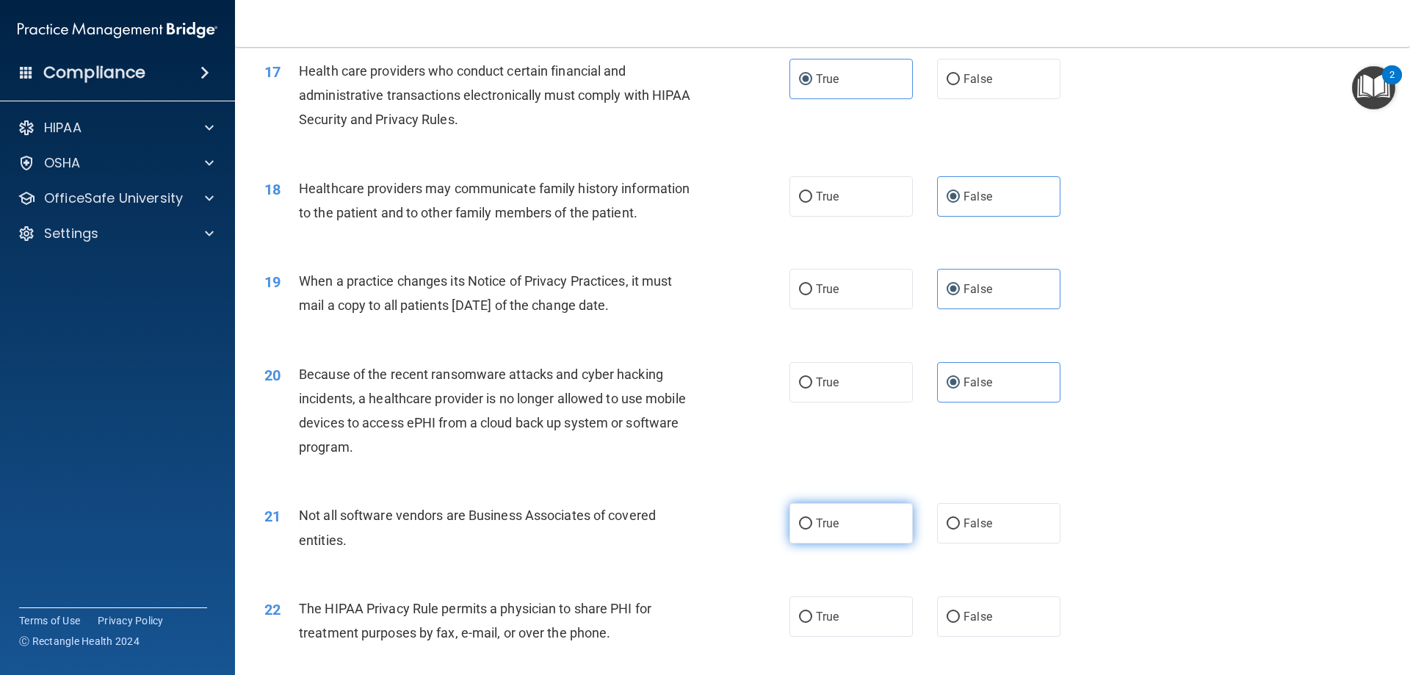
radio input "true"
click at [845, 618] on label "True" at bounding box center [850, 616] width 123 height 40
click at [812, 618] on input "True" at bounding box center [805, 617] width 13 height 11
radio input "true"
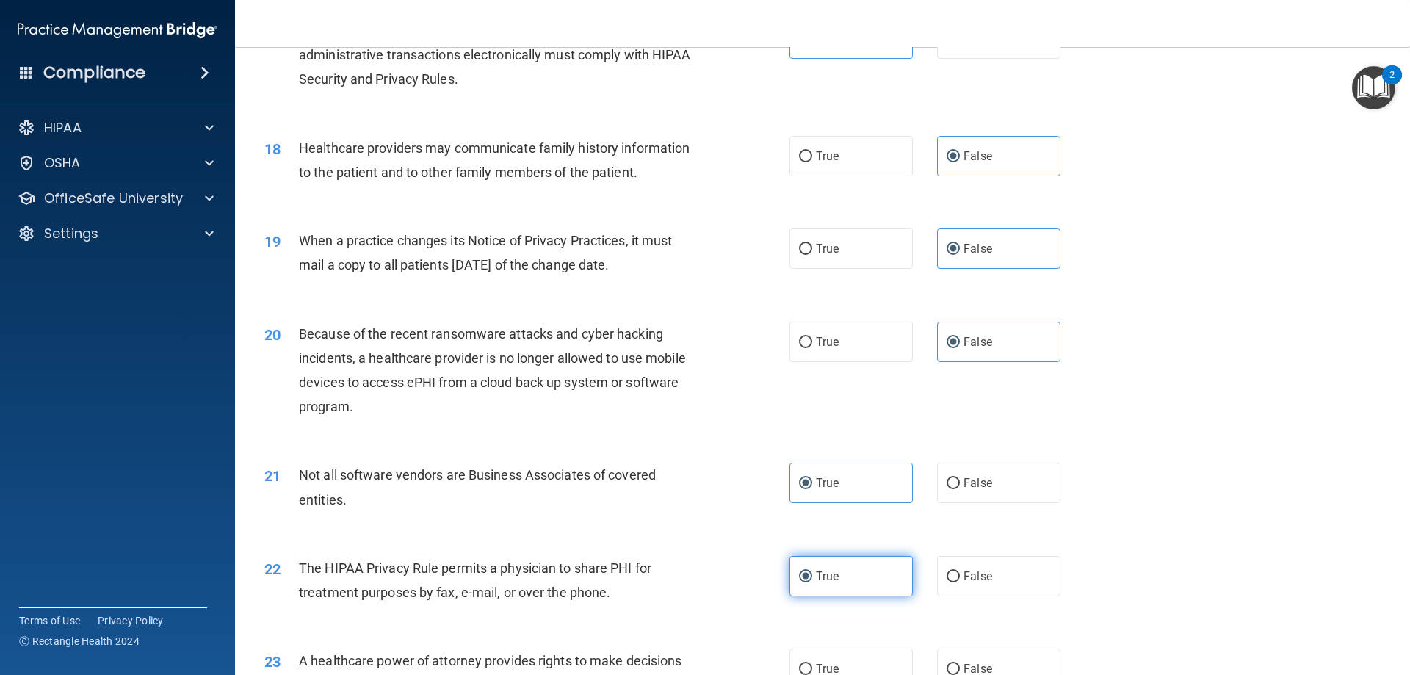
scroll to position [1909, 0]
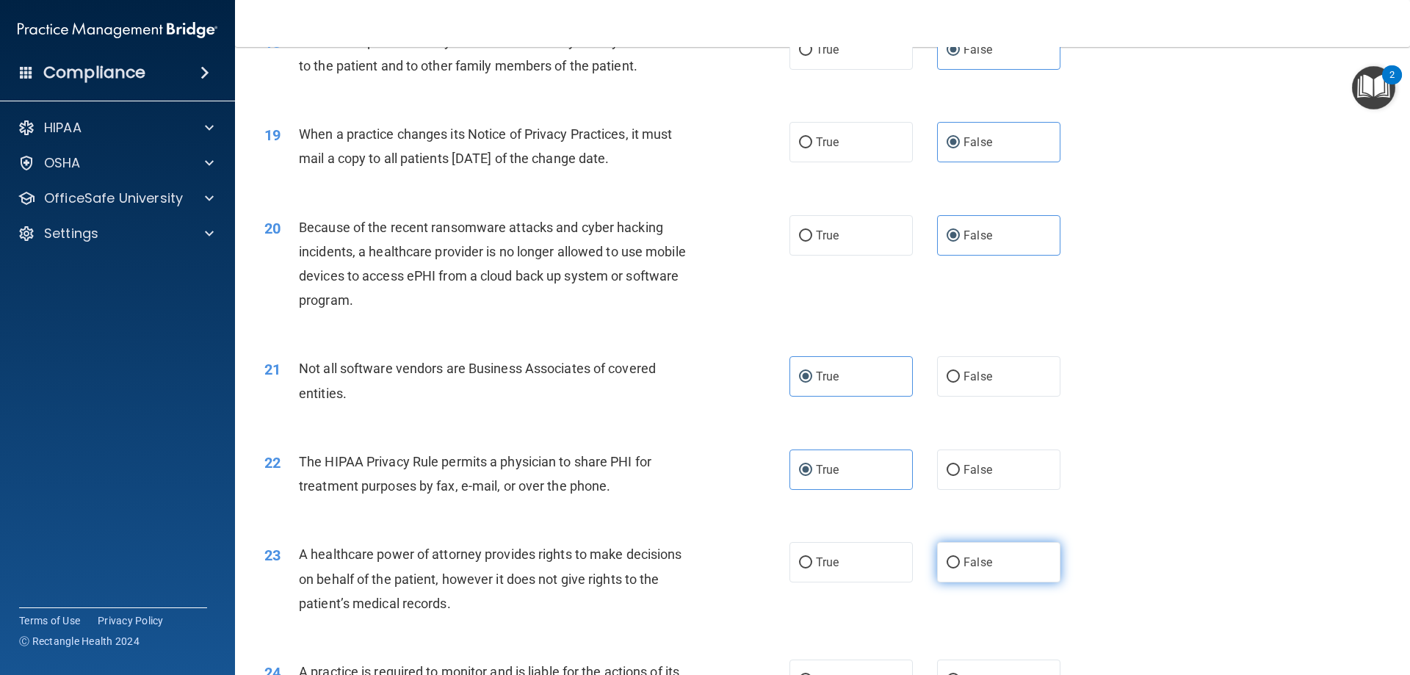
click at [996, 578] on label "False" at bounding box center [998, 562] width 123 height 40
click at [960, 568] on input "False" at bounding box center [953, 562] width 13 height 11
radio input "true"
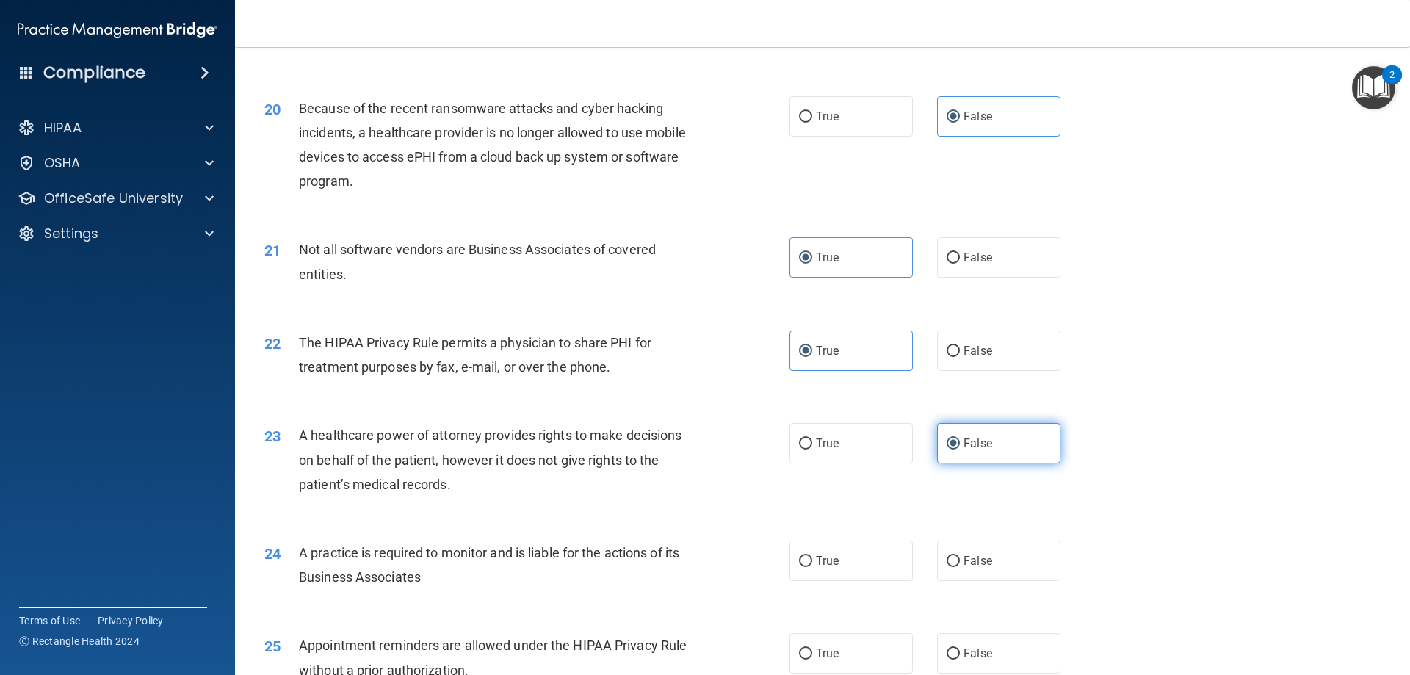
scroll to position [2203, 0]
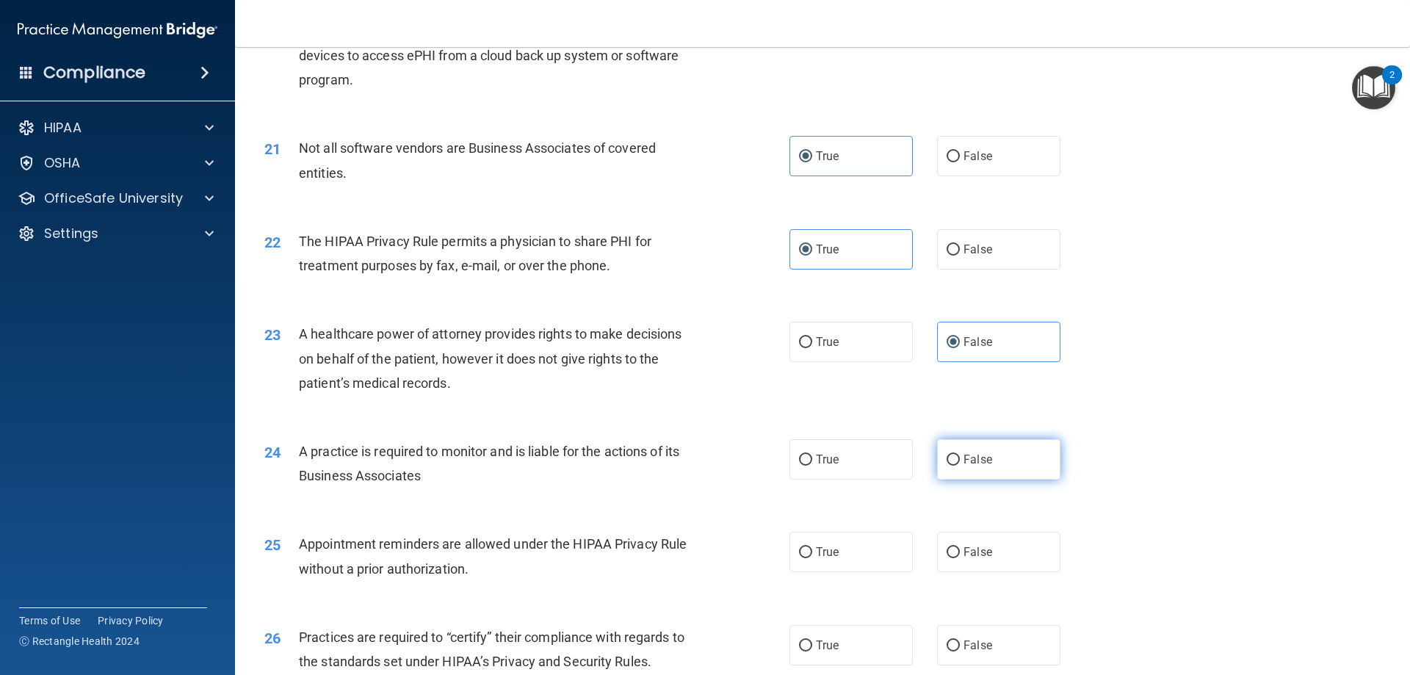
click at [971, 463] on span "False" at bounding box center [978, 459] width 29 height 14
click at [960, 463] on input "False" at bounding box center [953, 460] width 13 height 11
radio input "true"
click at [876, 546] on label "True" at bounding box center [850, 552] width 123 height 40
click at [812, 547] on input "True" at bounding box center [805, 552] width 13 height 11
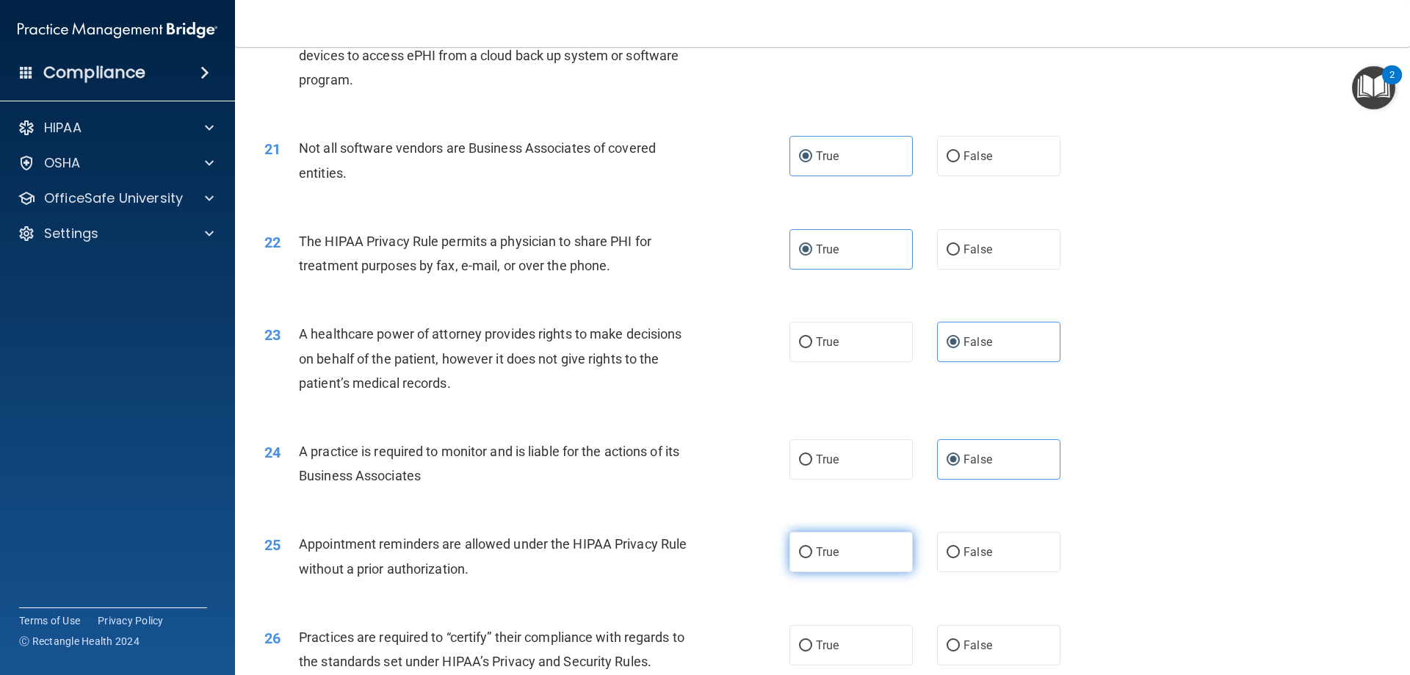
radio input "true"
click at [964, 638] on span "False" at bounding box center [978, 645] width 29 height 14
click at [958, 640] on input "False" at bounding box center [953, 645] width 13 height 11
radio input "true"
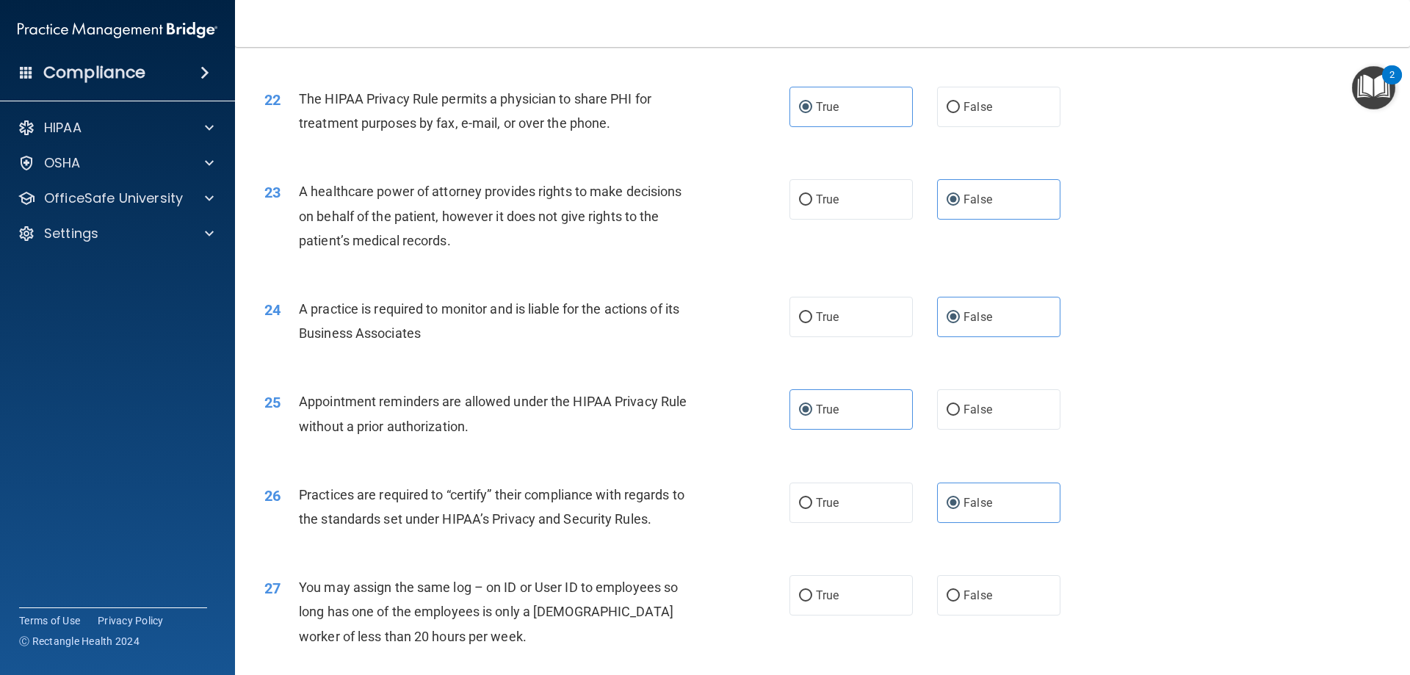
scroll to position [2350, 0]
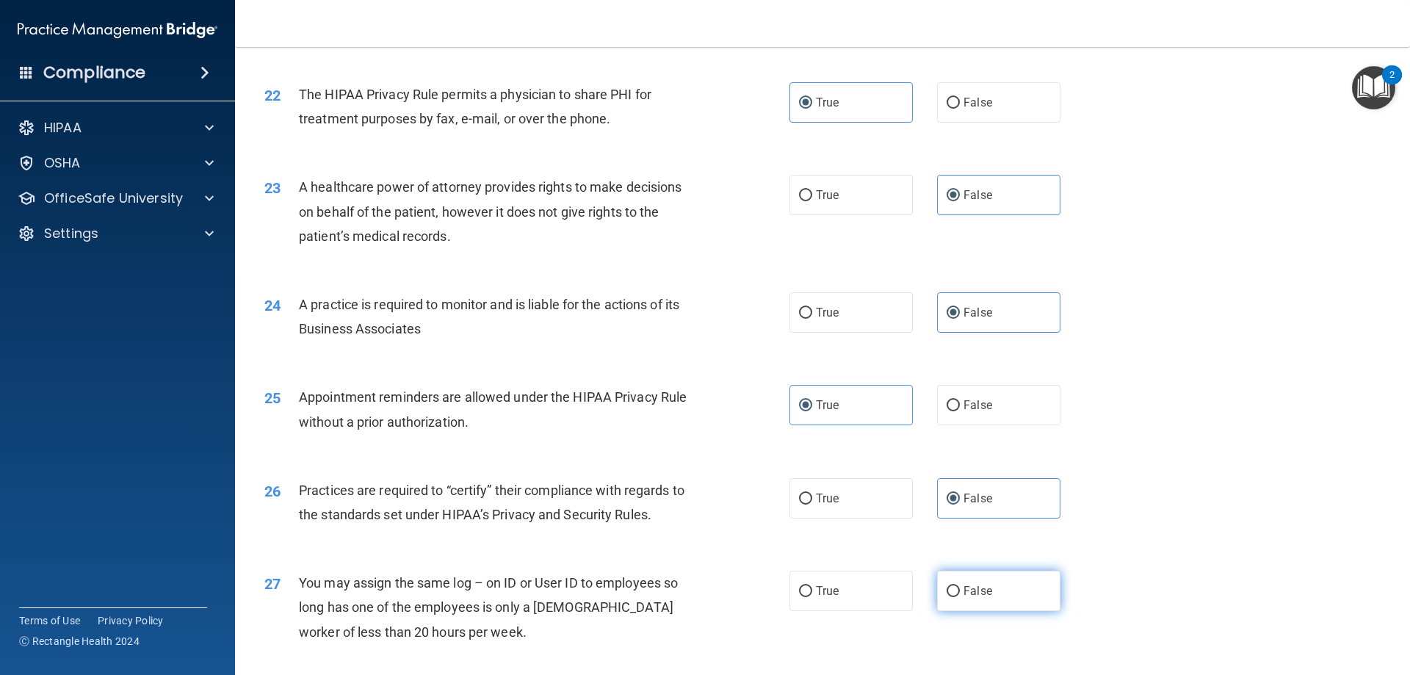
click at [972, 593] on span "False" at bounding box center [978, 591] width 29 height 14
click at [960, 593] on input "False" at bounding box center [953, 591] width 13 height 11
radio input "true"
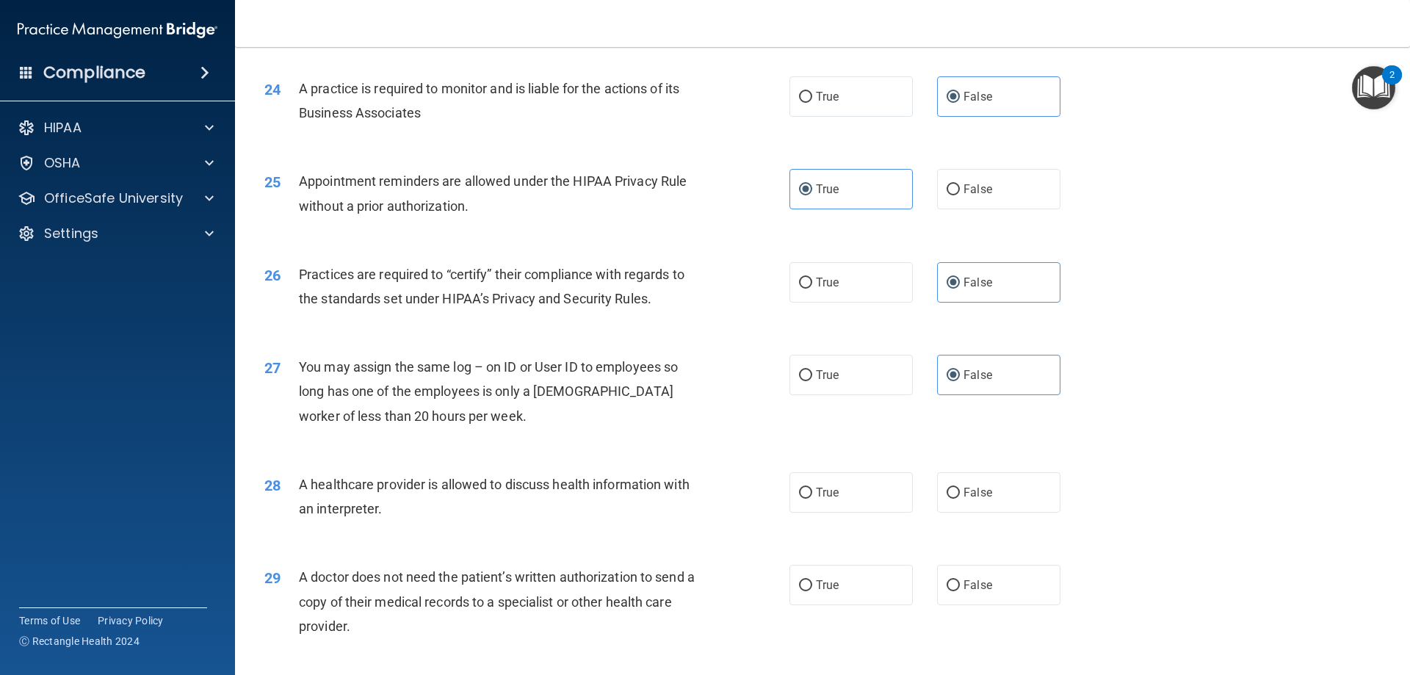
scroll to position [2570, 0]
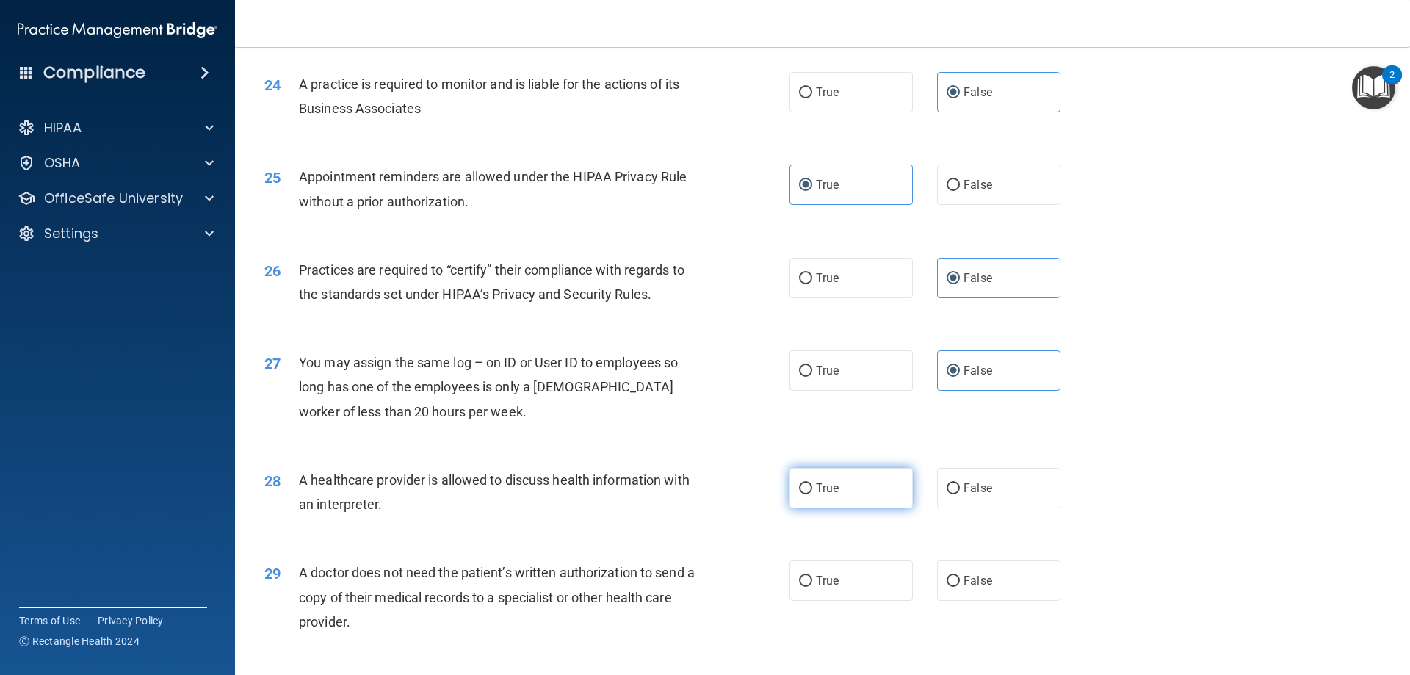
click at [861, 477] on label "True" at bounding box center [850, 488] width 123 height 40
click at [812, 483] on input "True" at bounding box center [805, 488] width 13 height 11
radio input "true"
click at [879, 587] on label "True" at bounding box center [850, 580] width 123 height 40
click at [812, 587] on input "True" at bounding box center [805, 581] width 13 height 11
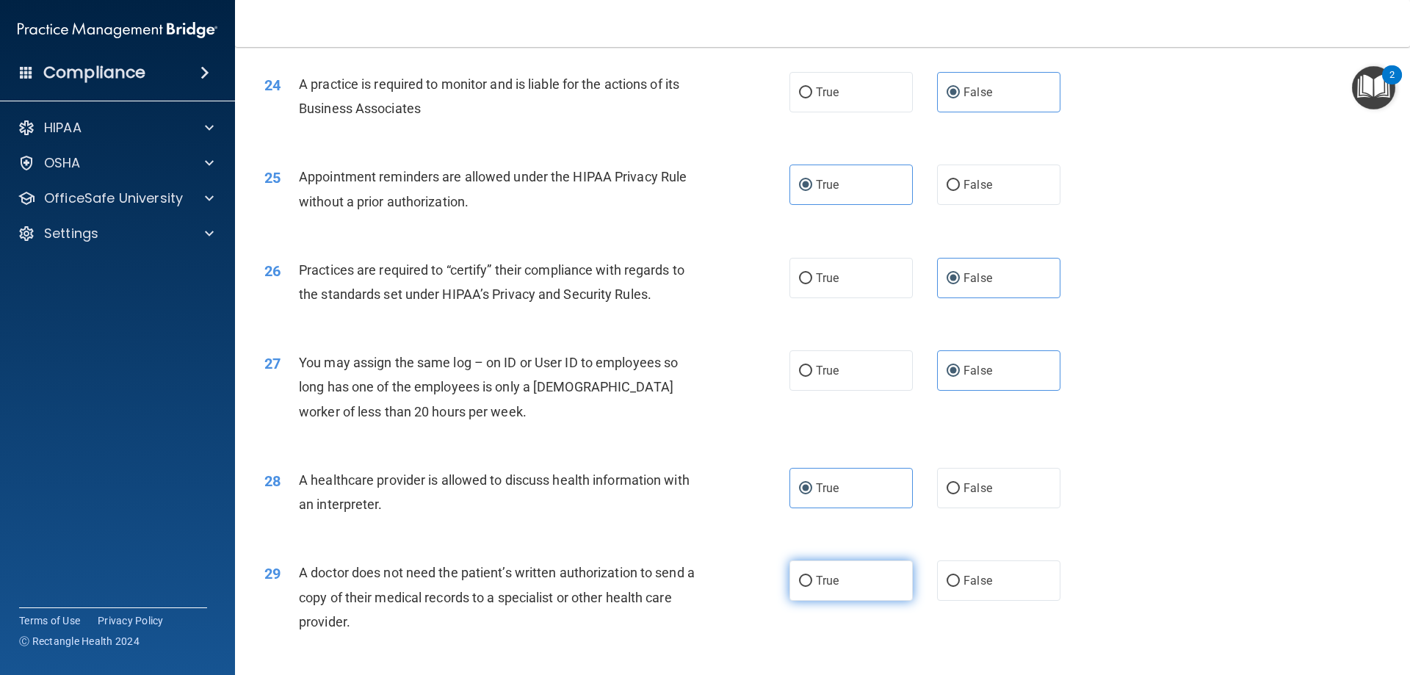
radio input "true"
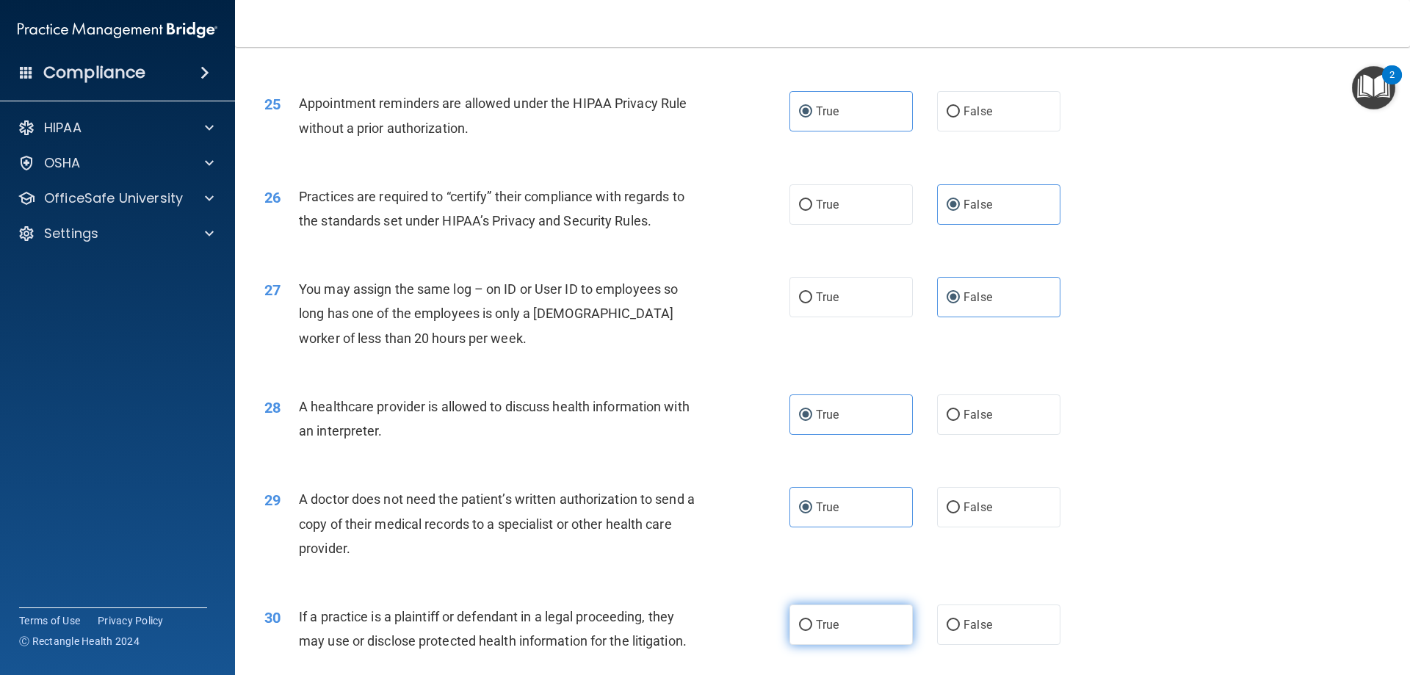
click at [886, 632] on label "True" at bounding box center [850, 624] width 123 height 40
click at [812, 631] on input "True" at bounding box center [805, 625] width 13 height 11
radio input "true"
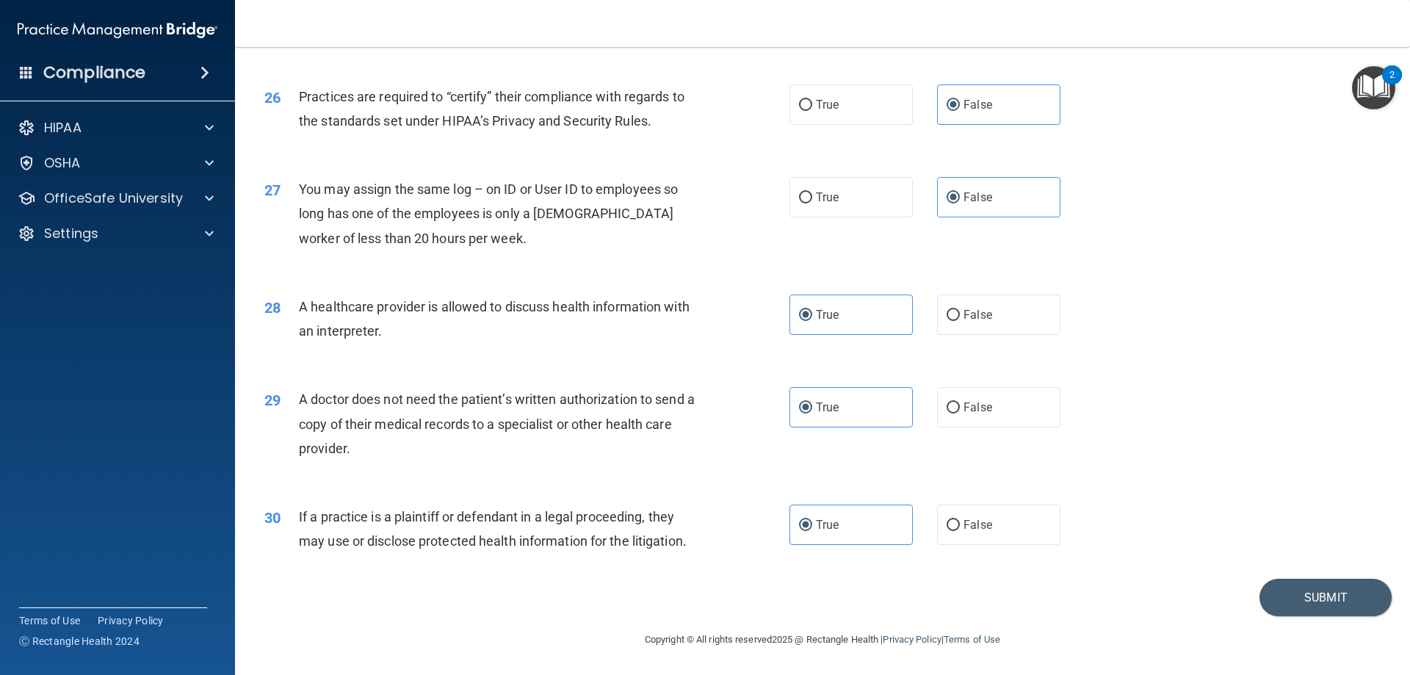
scroll to position [2670, 0]
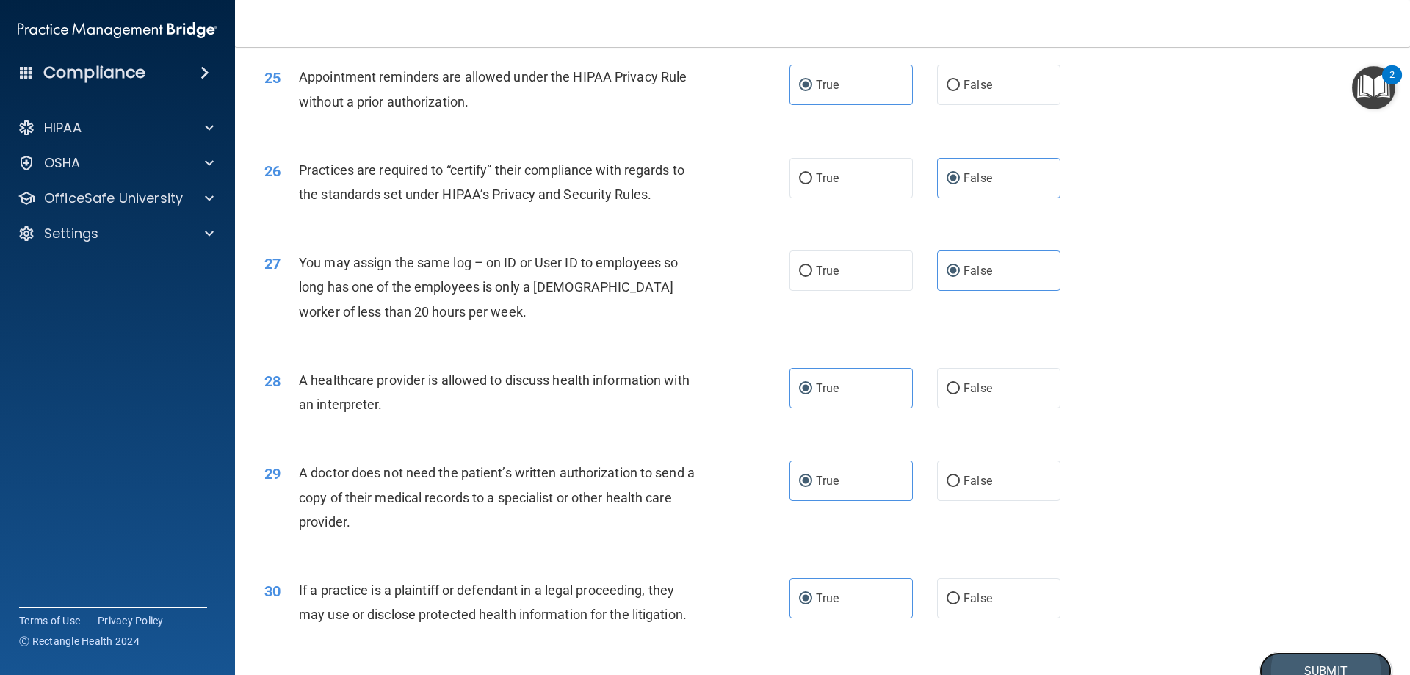
click at [1340, 666] on button "Submit" at bounding box center [1325, 670] width 132 height 37
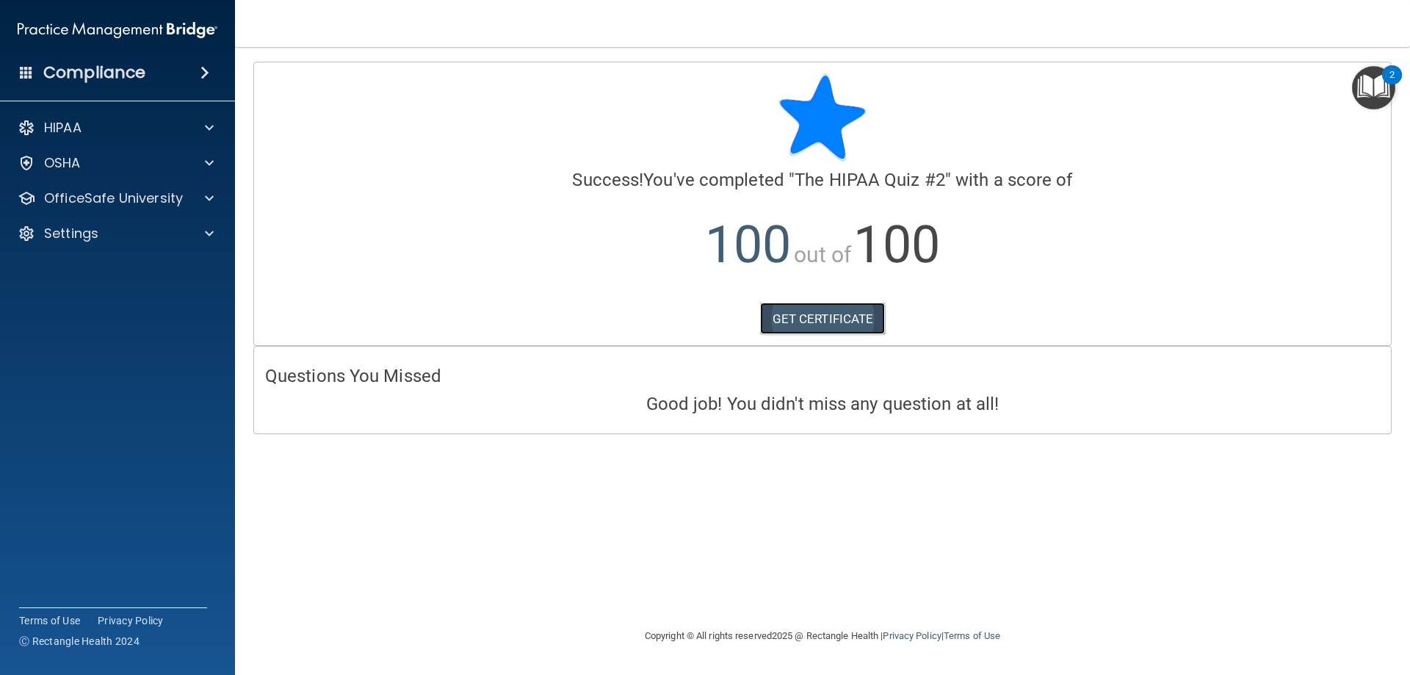
click at [861, 326] on link "GET CERTIFICATE" at bounding box center [823, 319] width 126 height 32
click at [162, 162] on div "OSHA" at bounding box center [98, 163] width 182 height 18
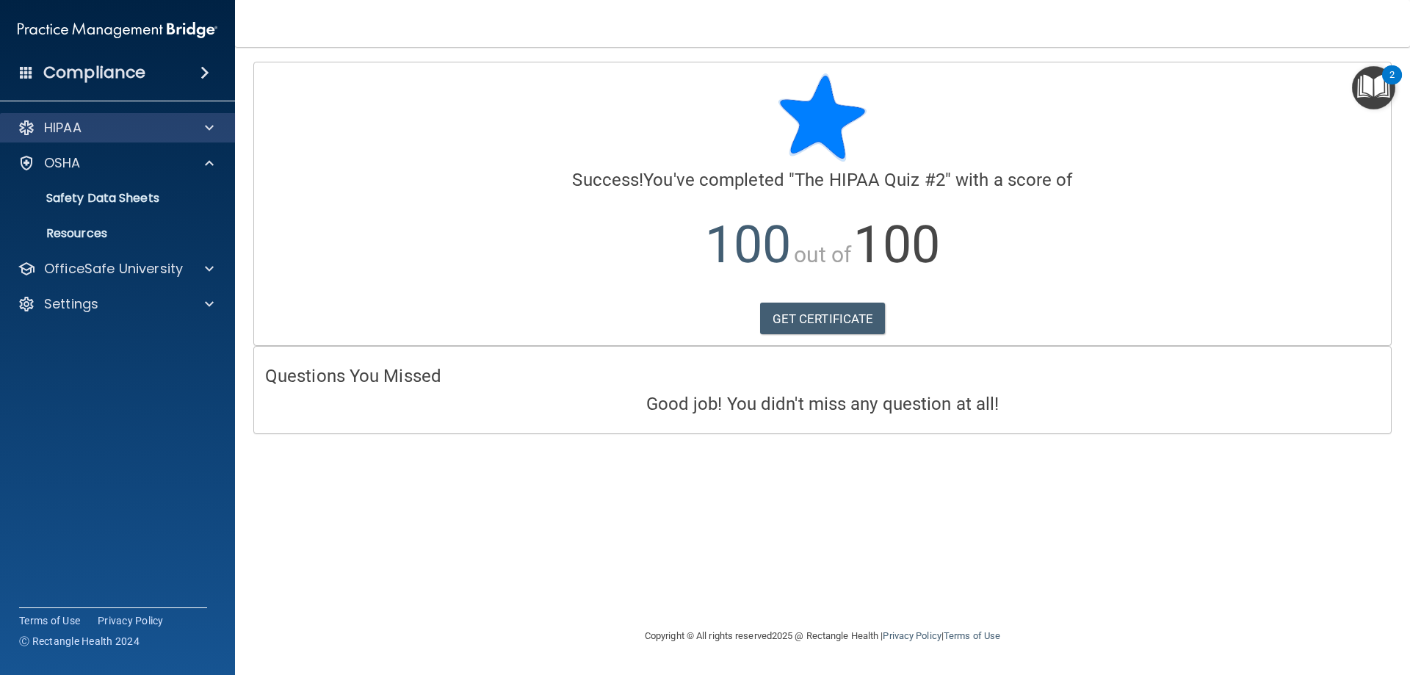
click at [163, 137] on div "HIPAA" at bounding box center [118, 127] width 236 height 29
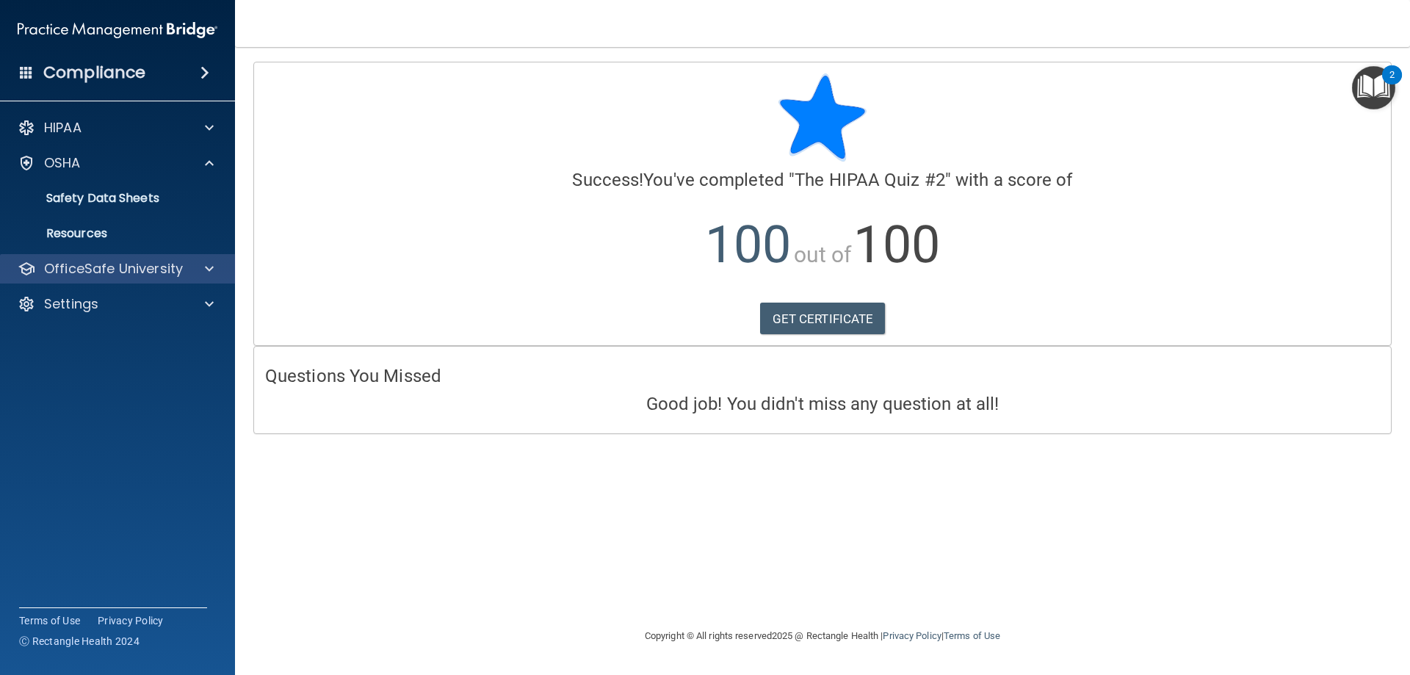
click at [185, 279] on div "OfficeSafe University" at bounding box center [118, 268] width 236 height 29
click at [184, 270] on div "OfficeSafe University" at bounding box center [98, 269] width 182 height 18
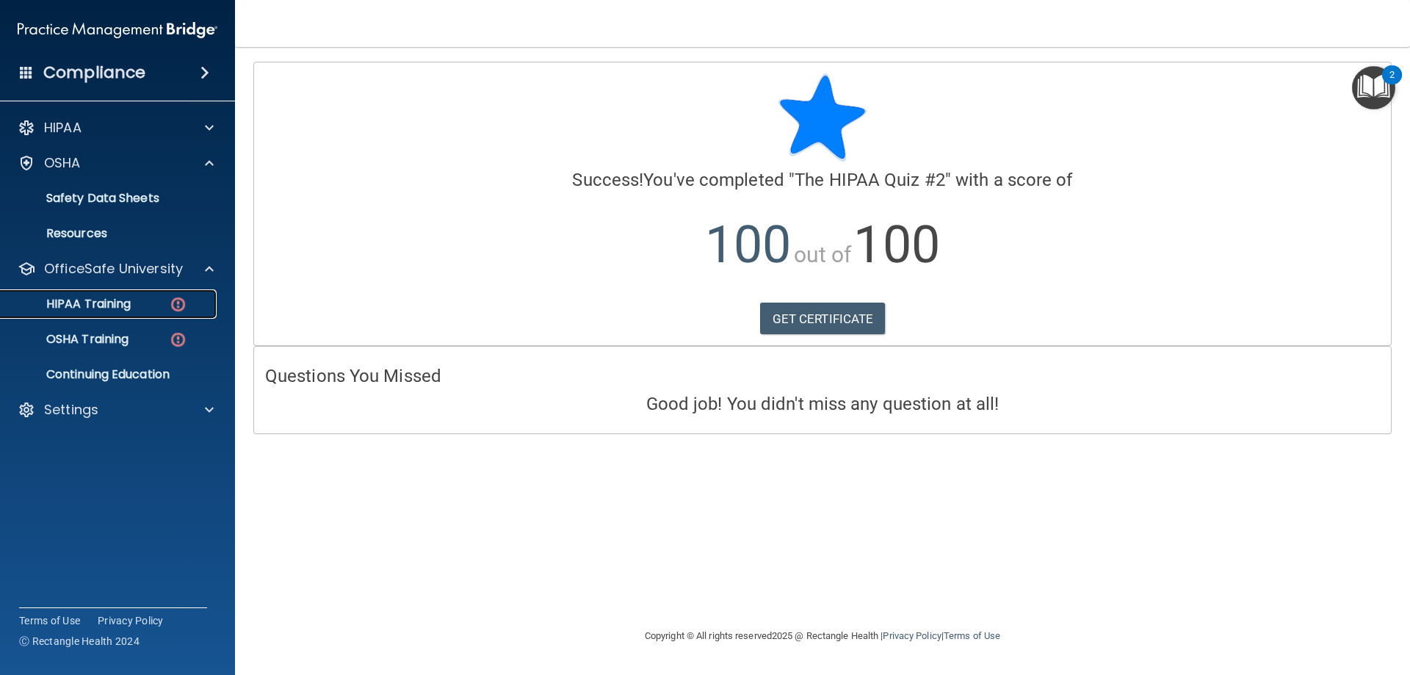
click at [156, 313] on link "HIPAA Training" at bounding box center [100, 303] width 231 height 29
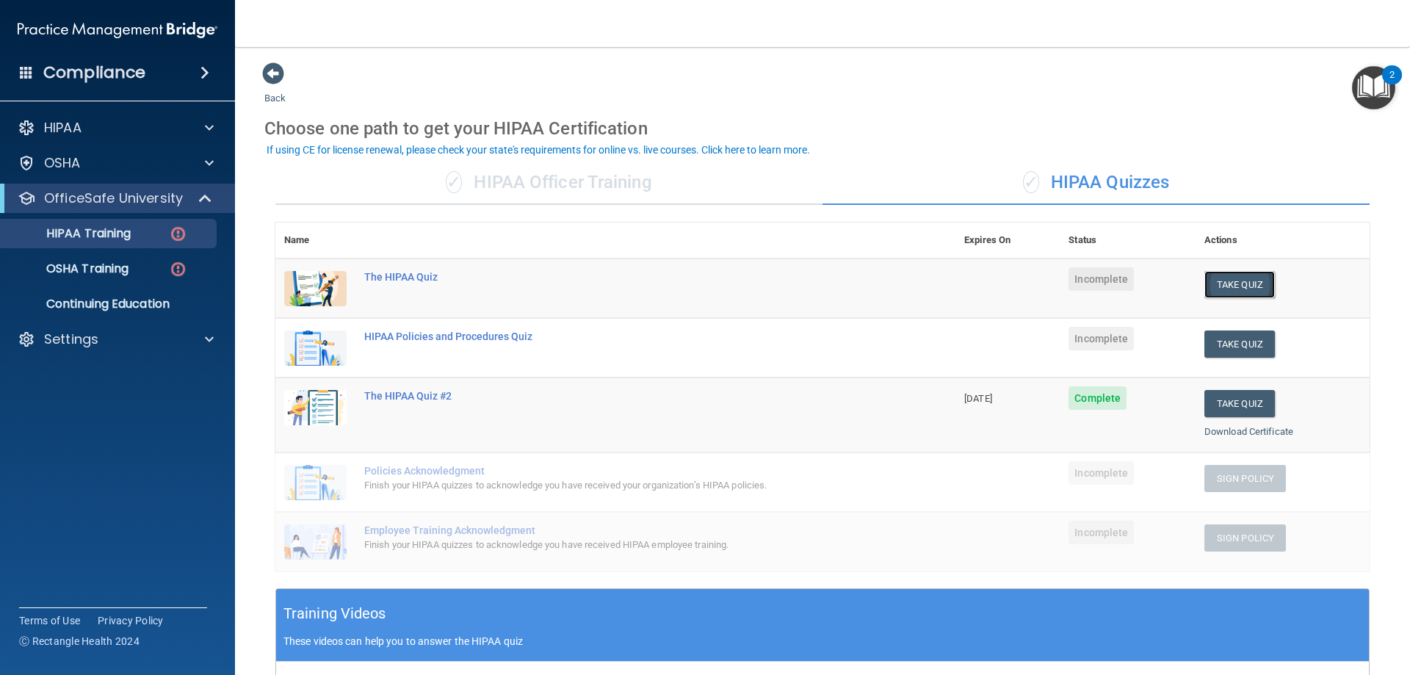
click at [1238, 286] on button "Take Quiz" at bounding box center [1239, 284] width 71 height 27
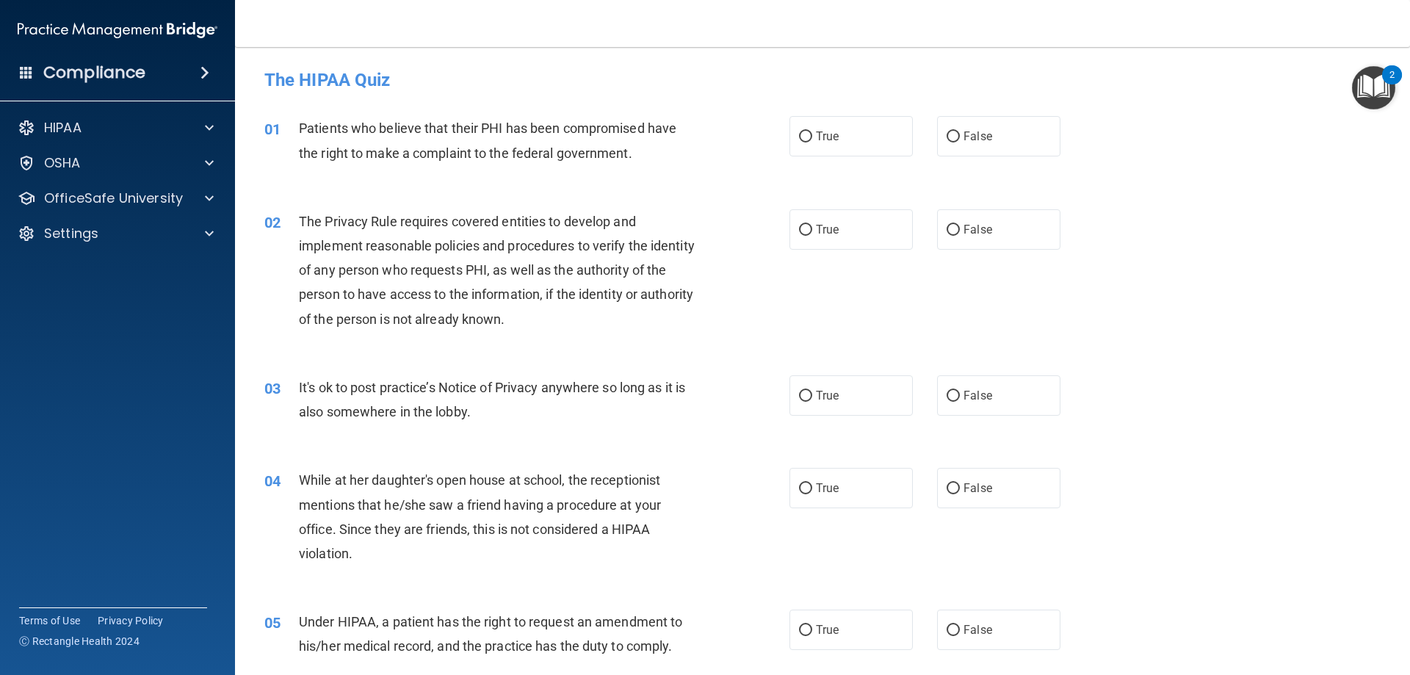
click at [861, 160] on div "01 Patients who believe that their PHI has been compromised have the right to m…" at bounding box center [822, 144] width 1138 height 93
click at [867, 194] on div "02 The Privacy Rule requires covered entities to develop and implement reasonab…" at bounding box center [822, 274] width 1138 height 166
click at [848, 146] on label "True" at bounding box center [850, 136] width 123 height 40
click at [812, 142] on input "True" at bounding box center [805, 136] width 13 height 11
radio input "true"
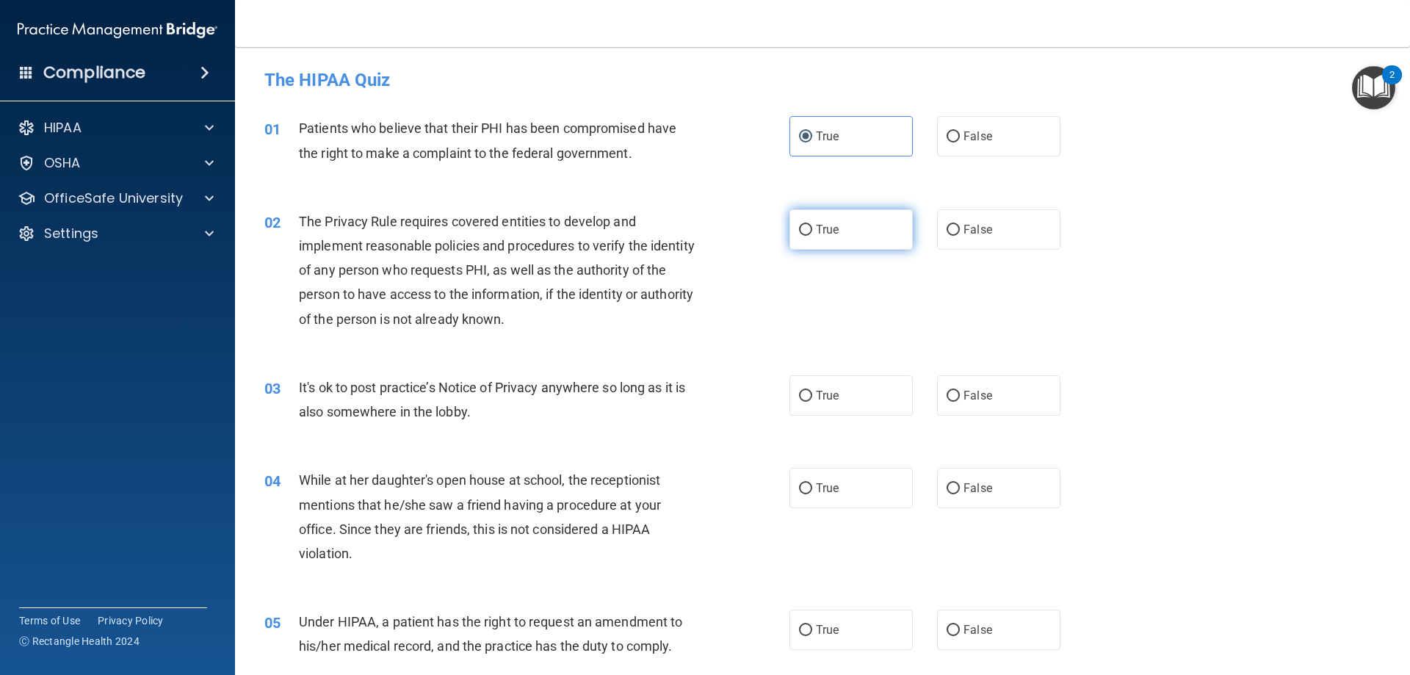
click at [868, 243] on label "True" at bounding box center [850, 229] width 123 height 40
click at [812, 236] on input "True" at bounding box center [805, 230] width 13 height 11
radio input "true"
click at [939, 394] on label "False" at bounding box center [998, 395] width 123 height 40
click at [947, 394] on input "False" at bounding box center [953, 396] width 13 height 11
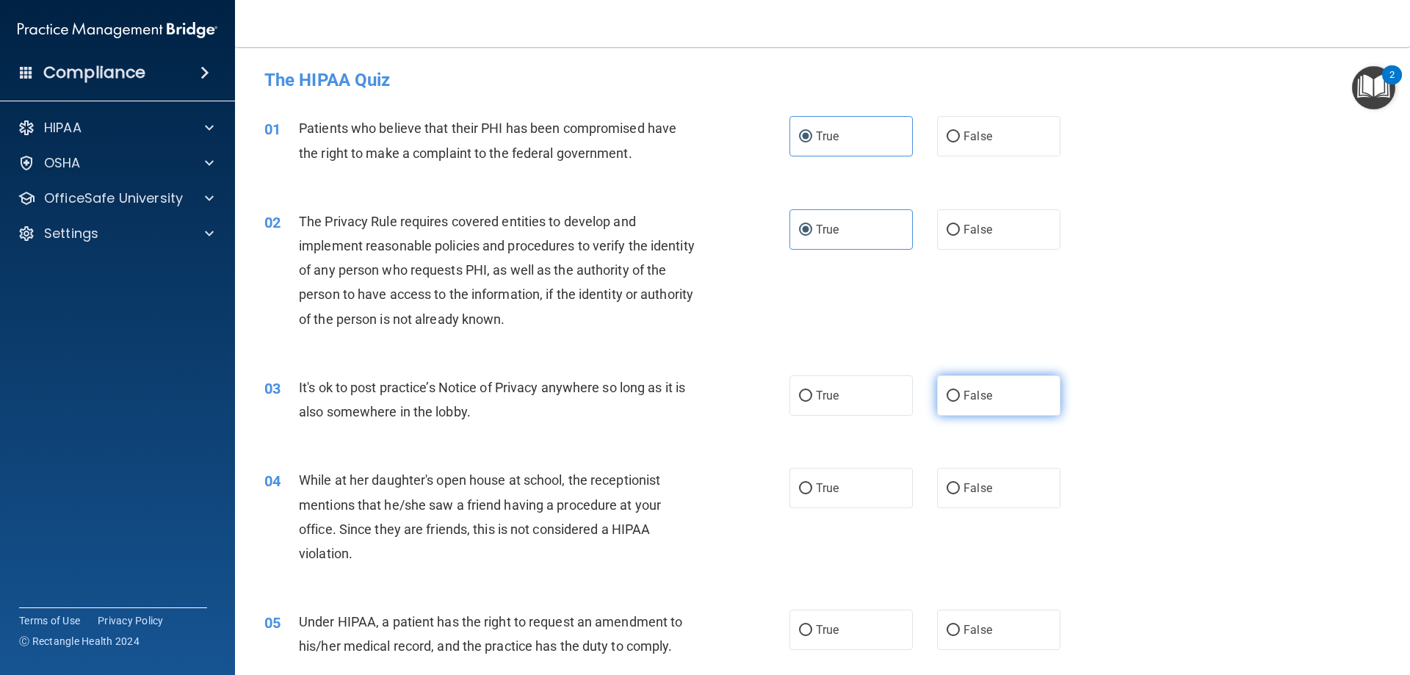
radio input "true"
click at [961, 480] on label "False" at bounding box center [998, 488] width 123 height 40
click at [960, 483] on input "False" at bounding box center [953, 488] width 13 height 11
radio input "true"
click at [970, 621] on label "False" at bounding box center [998, 630] width 123 height 40
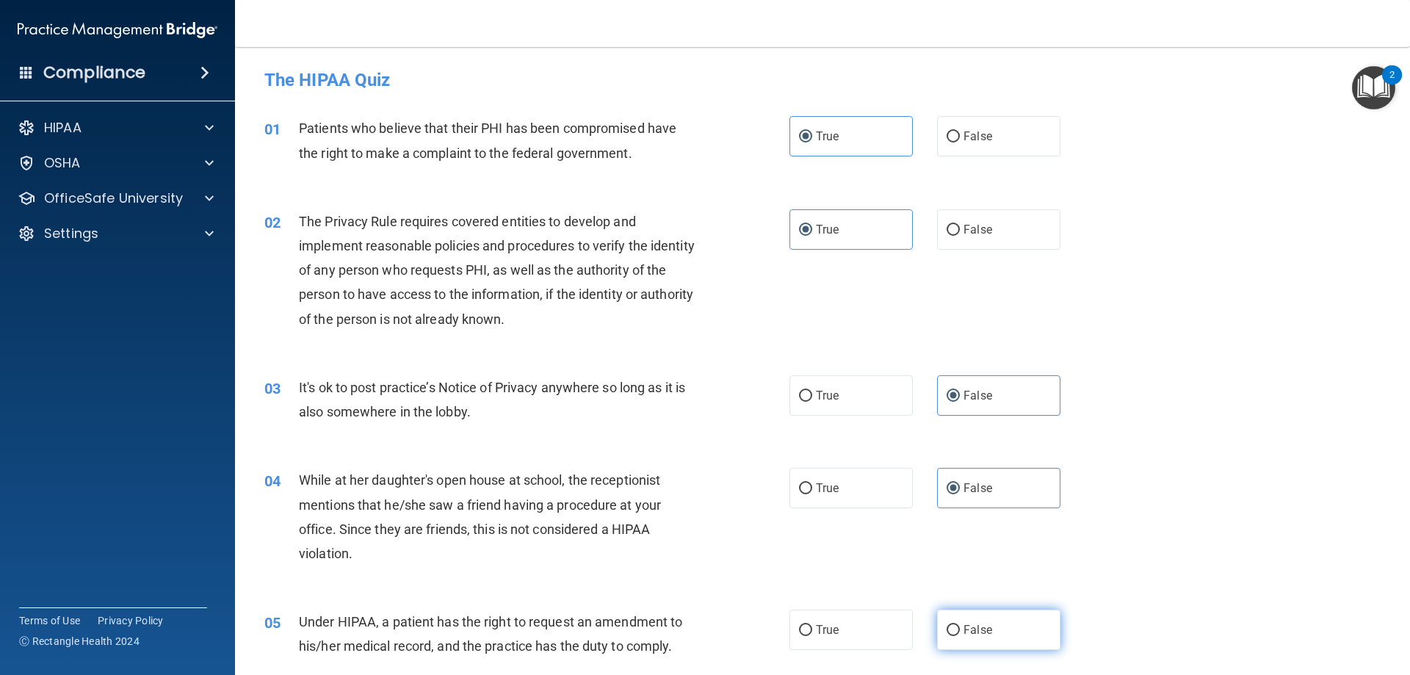
click at [960, 625] on input "False" at bounding box center [953, 630] width 13 height 11
radio input "true"
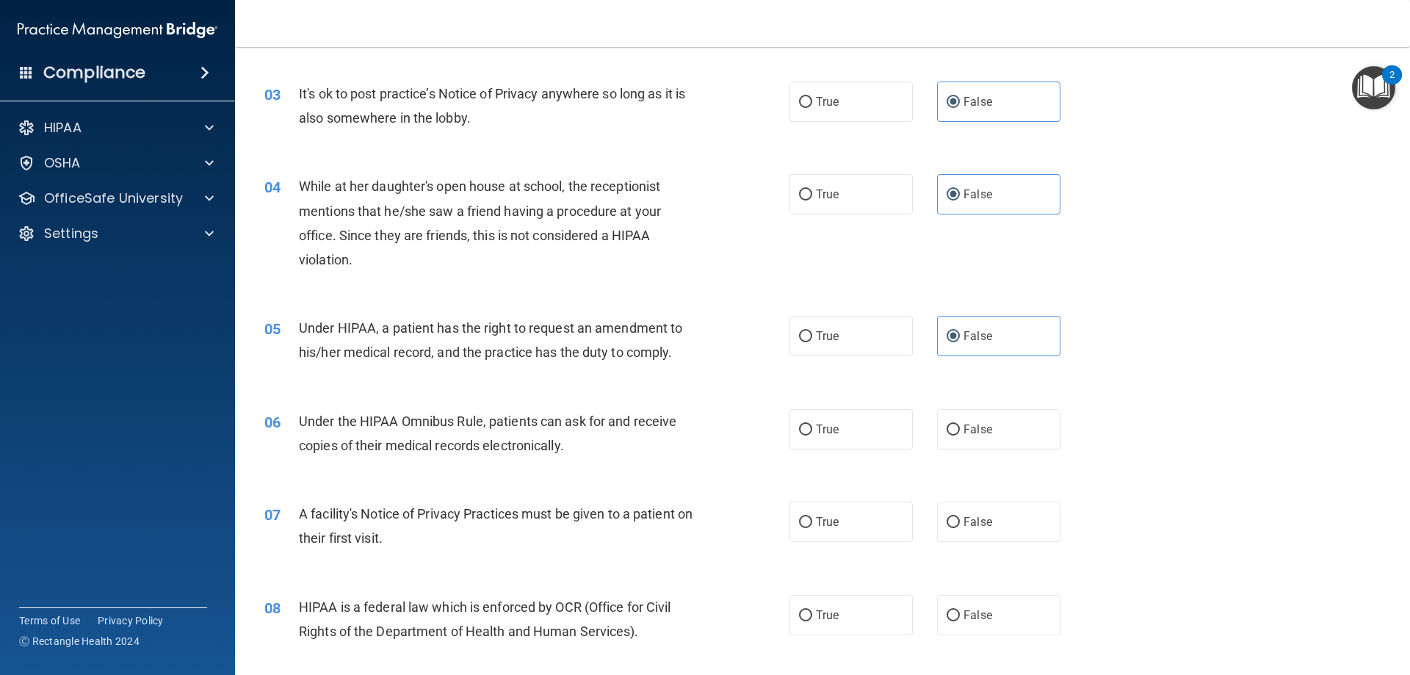
scroll to position [367, 0]
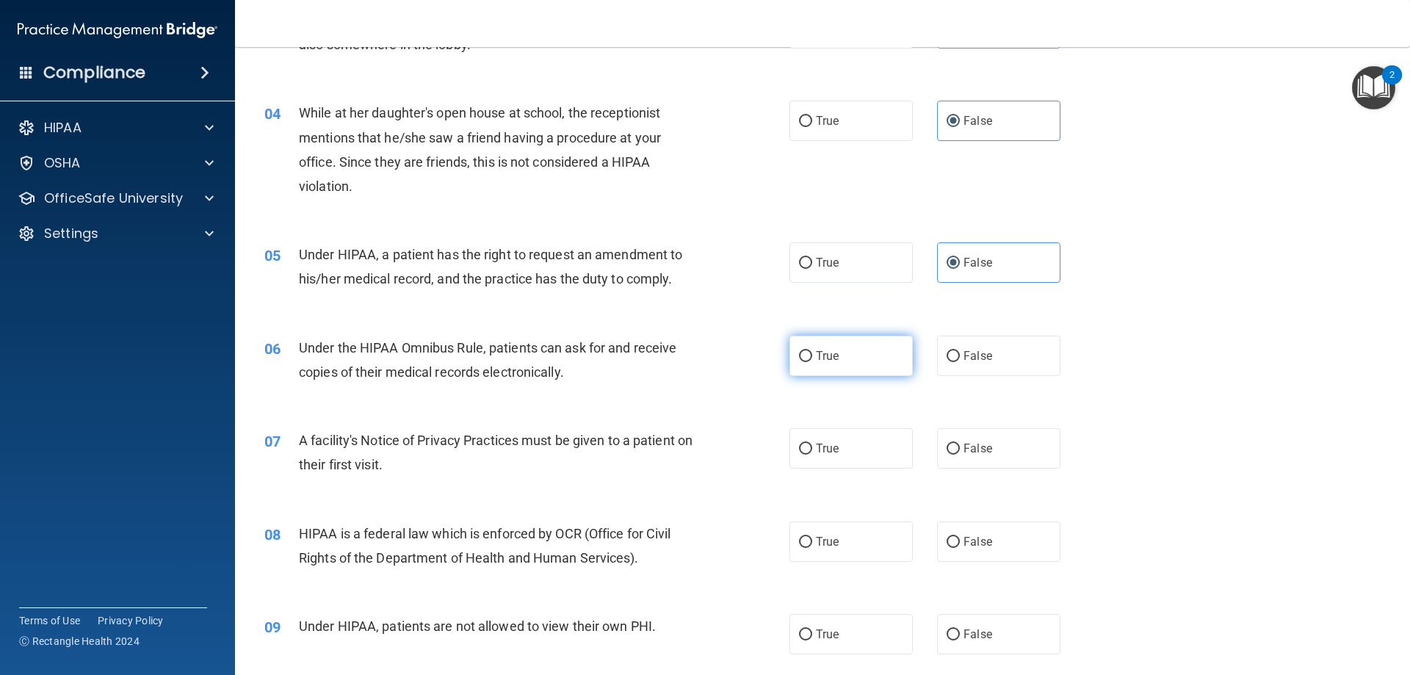
click at [886, 361] on label "True" at bounding box center [850, 356] width 123 height 40
click at [812, 361] on input "True" at bounding box center [805, 356] width 13 height 11
radio input "true"
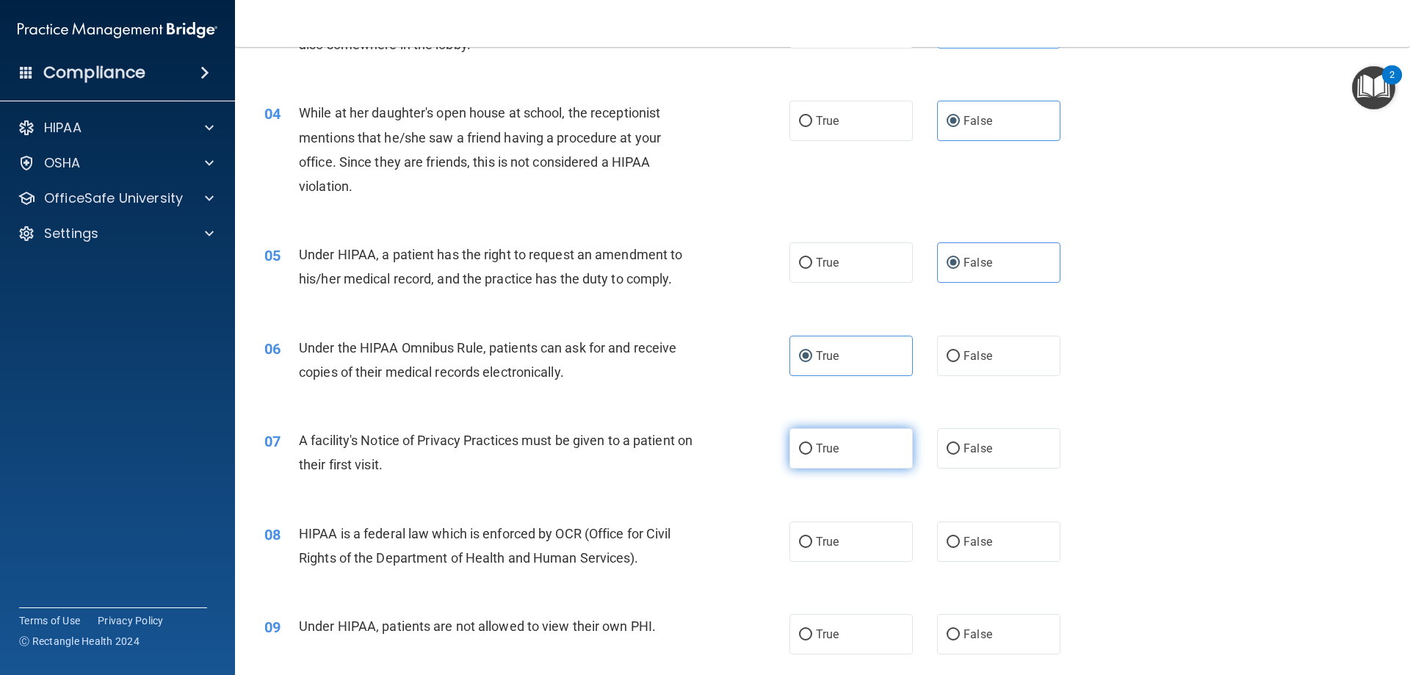
click at [881, 444] on label "True" at bounding box center [850, 448] width 123 height 40
click at [812, 444] on input "True" at bounding box center [805, 449] width 13 height 11
radio input "true"
click at [879, 538] on label "True" at bounding box center [850, 541] width 123 height 40
click at [812, 538] on input "True" at bounding box center [805, 542] width 13 height 11
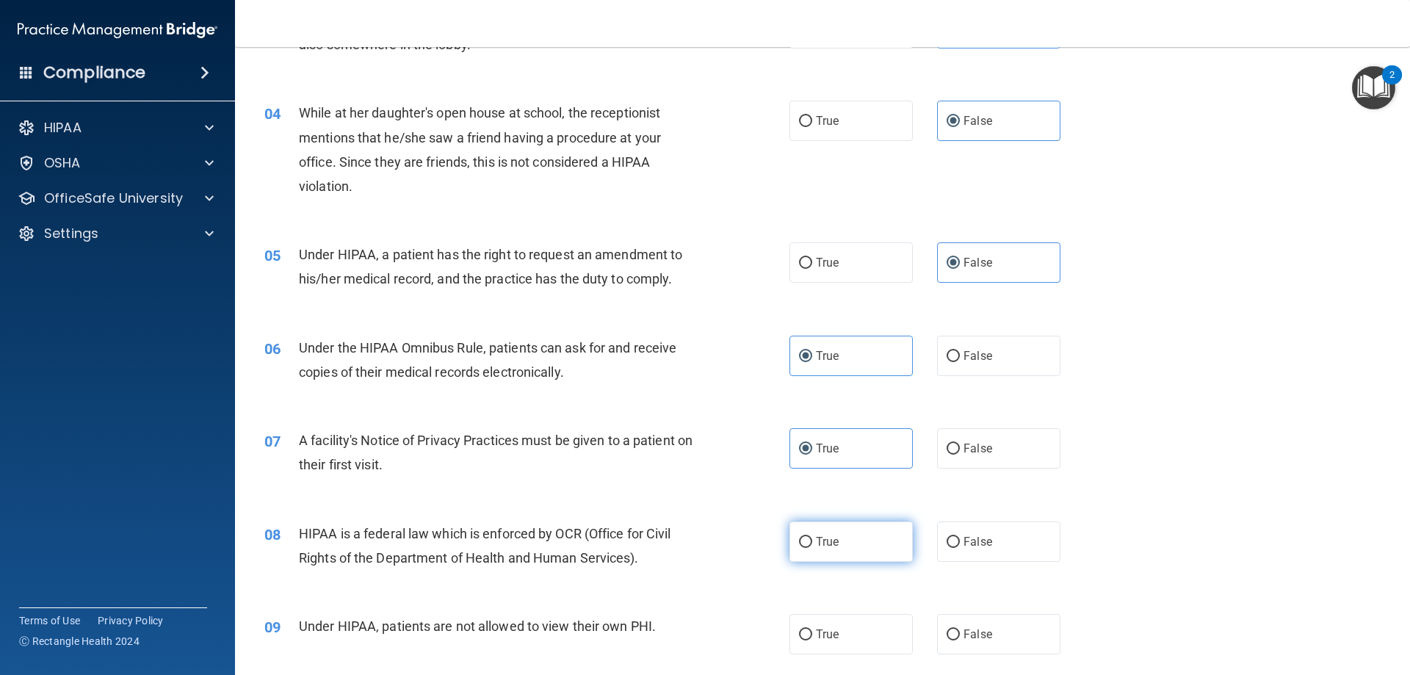
radio input "true"
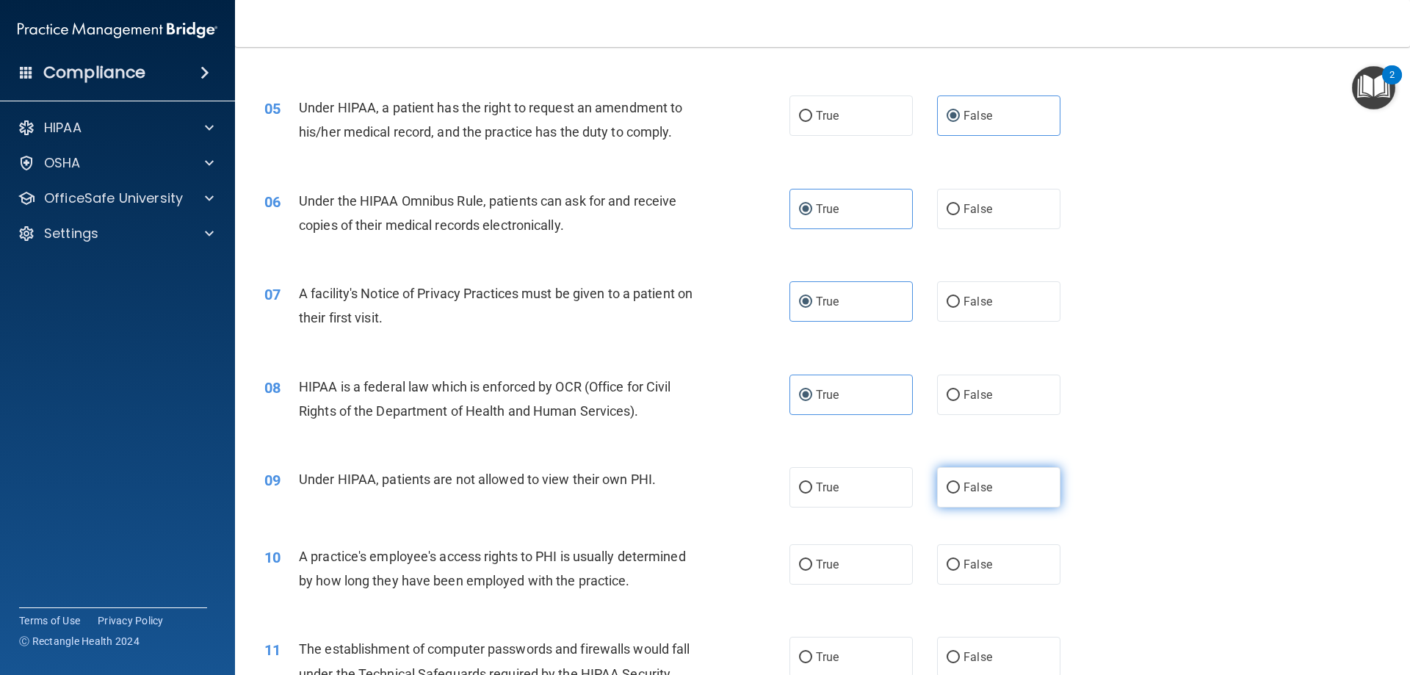
click at [1019, 494] on label "False" at bounding box center [998, 487] width 123 height 40
click at [960, 494] on input "False" at bounding box center [953, 487] width 13 height 11
radio input "true"
click at [1005, 563] on label "False" at bounding box center [998, 564] width 123 height 40
click at [960, 563] on input "False" at bounding box center [953, 565] width 13 height 11
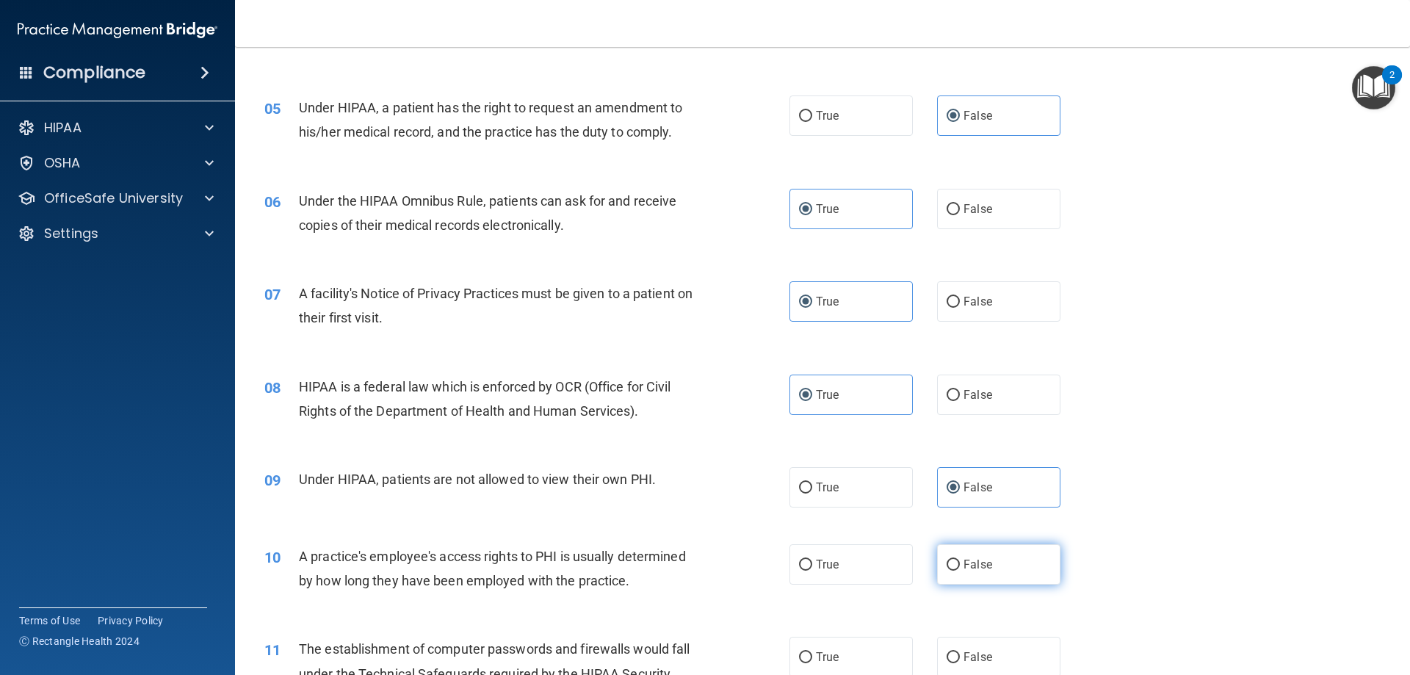
radio input "true"
click at [853, 659] on label "True" at bounding box center [850, 657] width 123 height 40
click at [812, 659] on input "True" at bounding box center [805, 657] width 13 height 11
radio input "true"
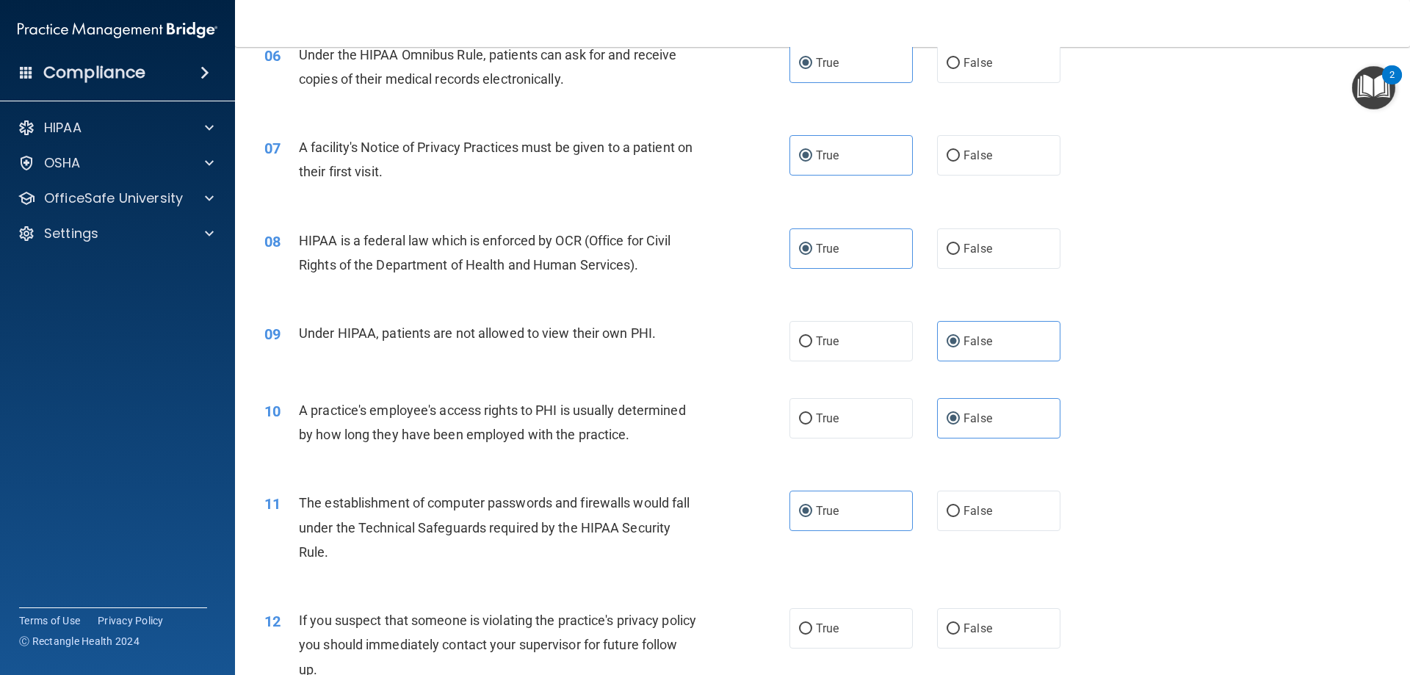
scroll to position [661, 0]
click at [857, 633] on label "True" at bounding box center [850, 627] width 123 height 40
click at [812, 633] on input "True" at bounding box center [805, 628] width 13 height 11
radio input "true"
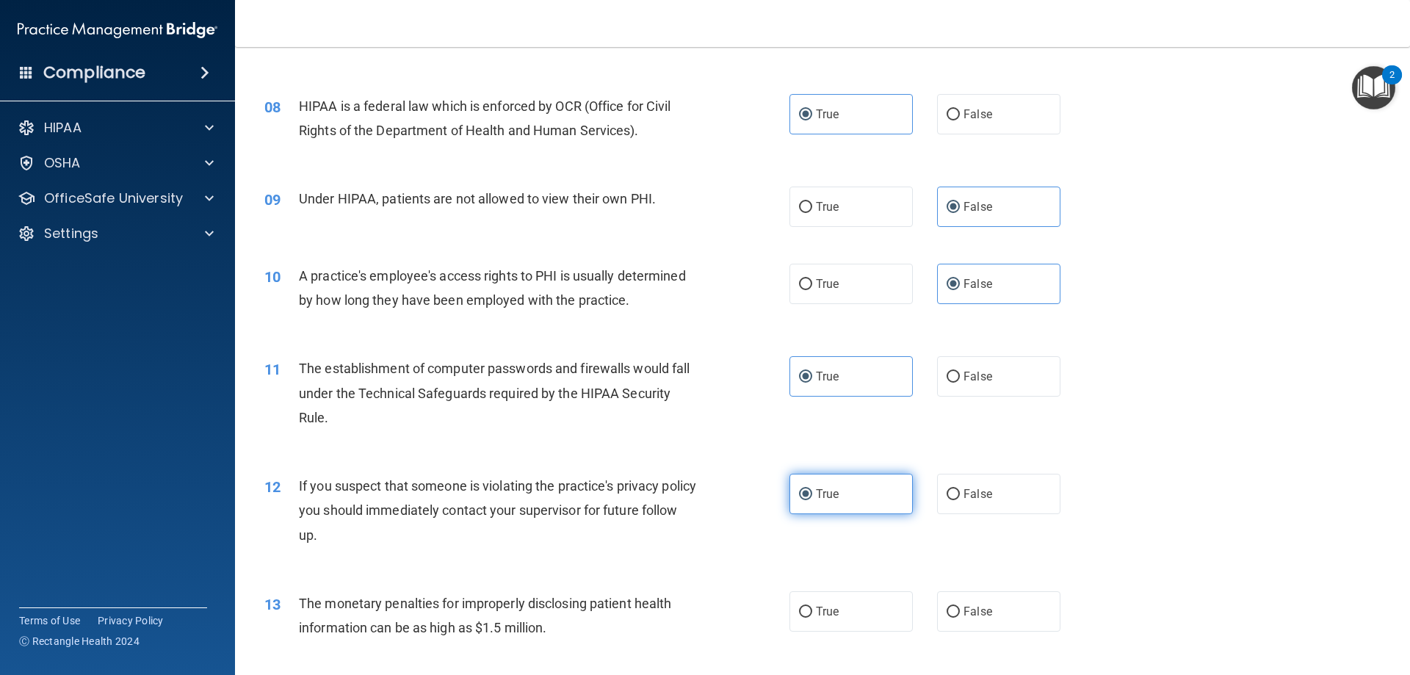
scroll to position [955, 0]
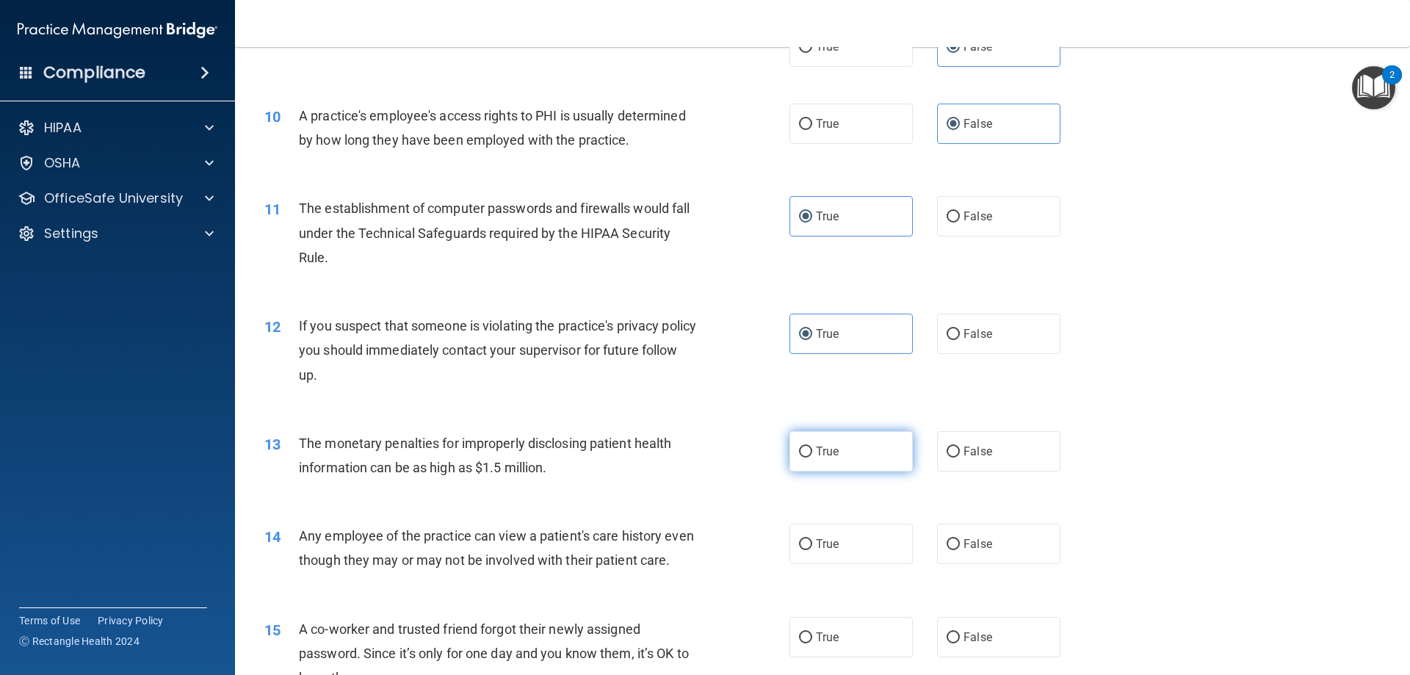
click at [849, 461] on label "True" at bounding box center [850, 451] width 123 height 40
click at [812, 458] on input "True" at bounding box center [805, 452] width 13 height 11
radio input "true"
click at [966, 466] on label "False" at bounding box center [998, 451] width 123 height 40
click at [977, 553] on label "False" at bounding box center [998, 544] width 123 height 40
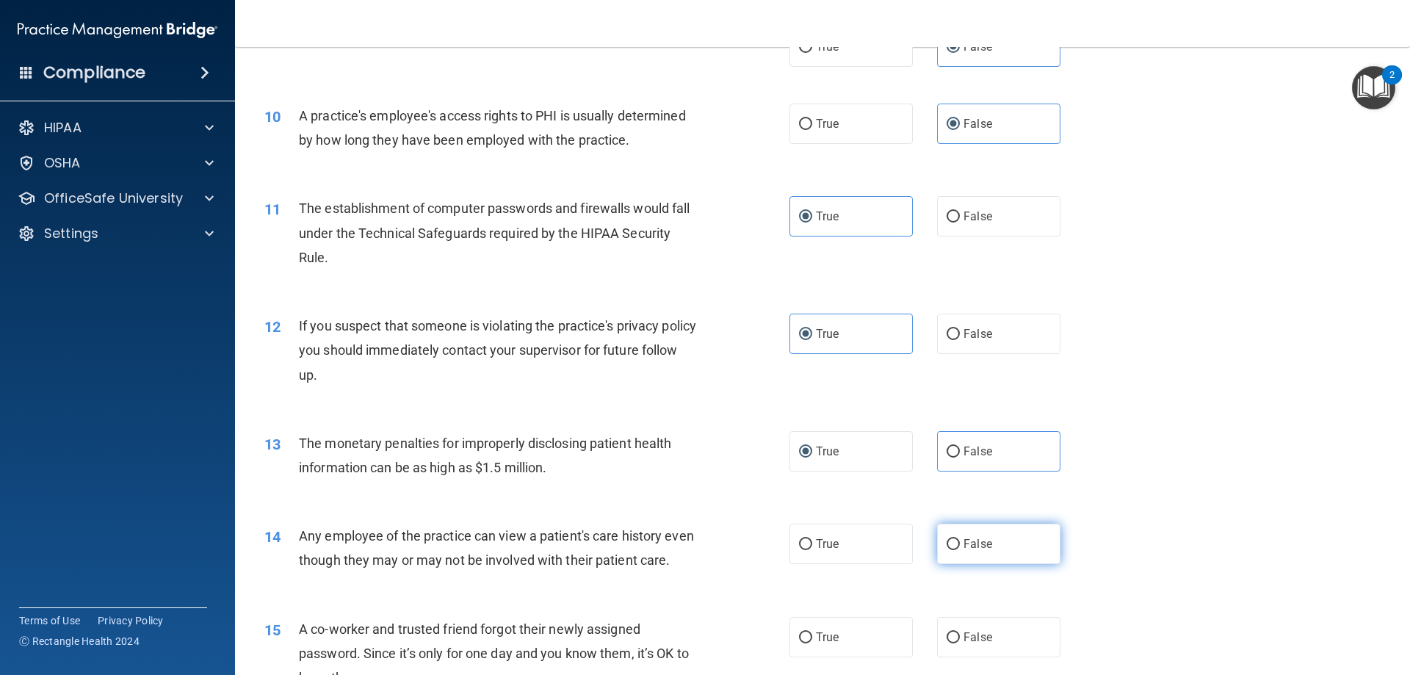
click at [960, 550] on input "False" at bounding box center [953, 544] width 13 height 11
radio input "true"
click at [988, 657] on label "False" at bounding box center [998, 637] width 123 height 40
click at [960, 643] on input "False" at bounding box center [953, 637] width 13 height 11
radio input "true"
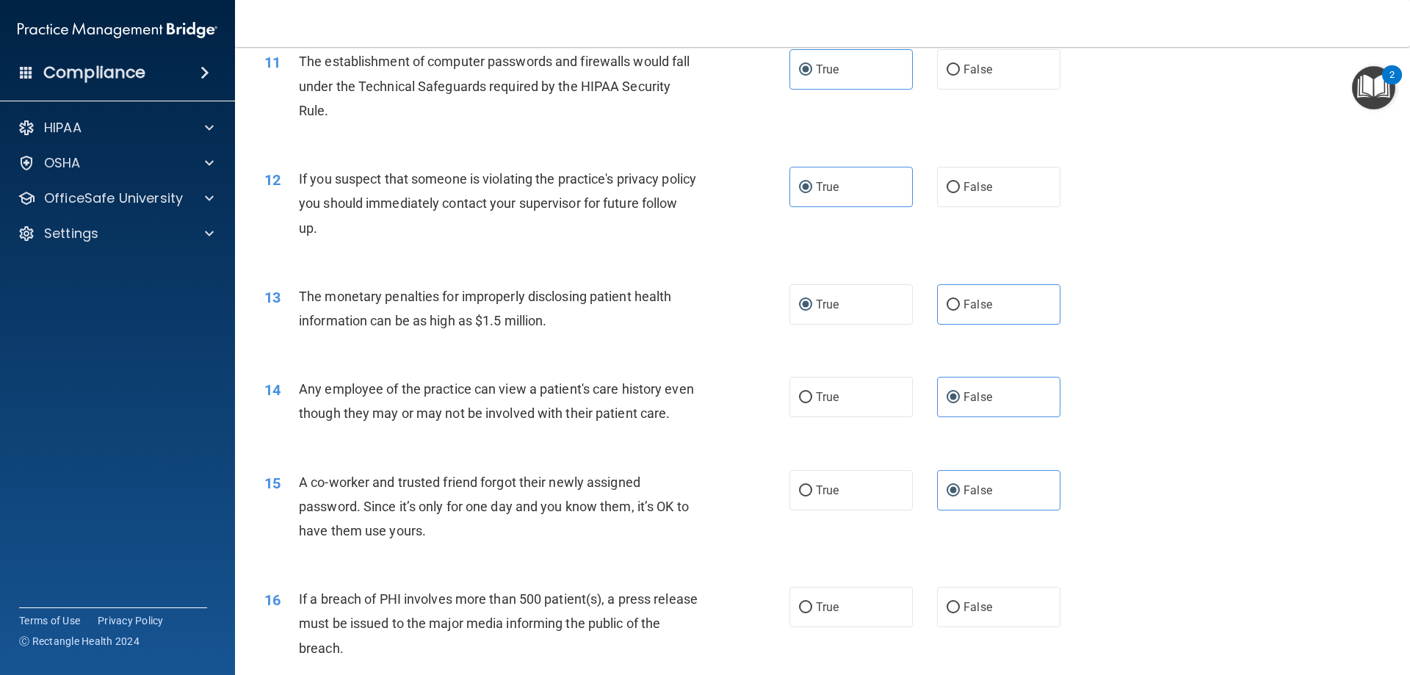
scroll to position [1175, 0]
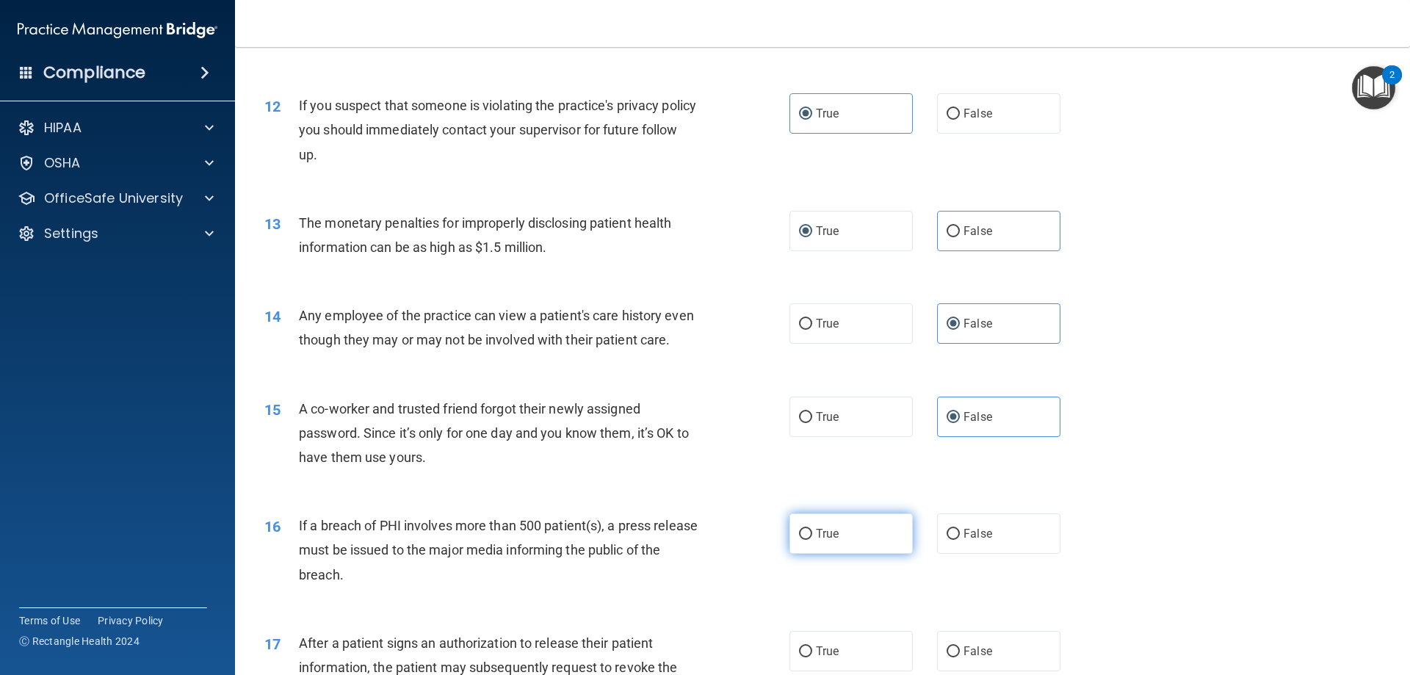
click at [821, 541] on span "True" at bounding box center [827, 534] width 23 height 14
click at [812, 540] on input "True" at bounding box center [805, 534] width 13 height 11
radio input "true"
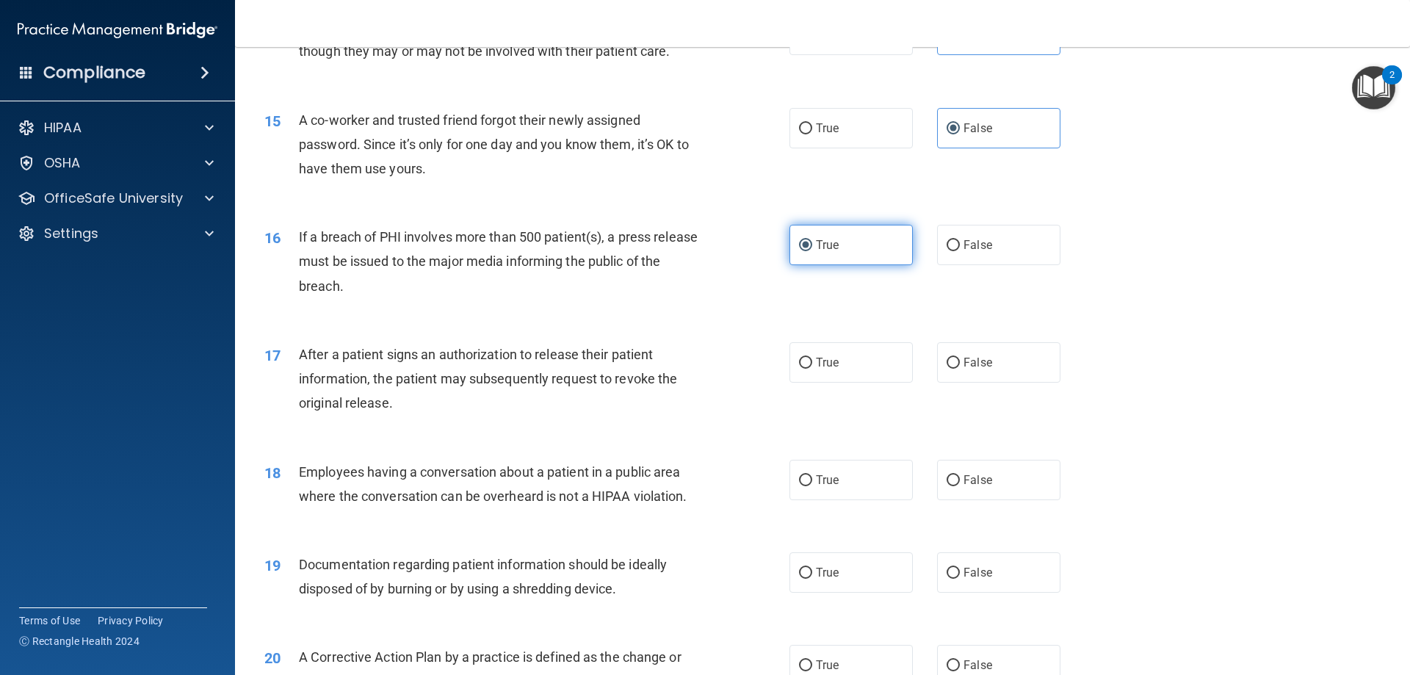
scroll to position [1469, 0]
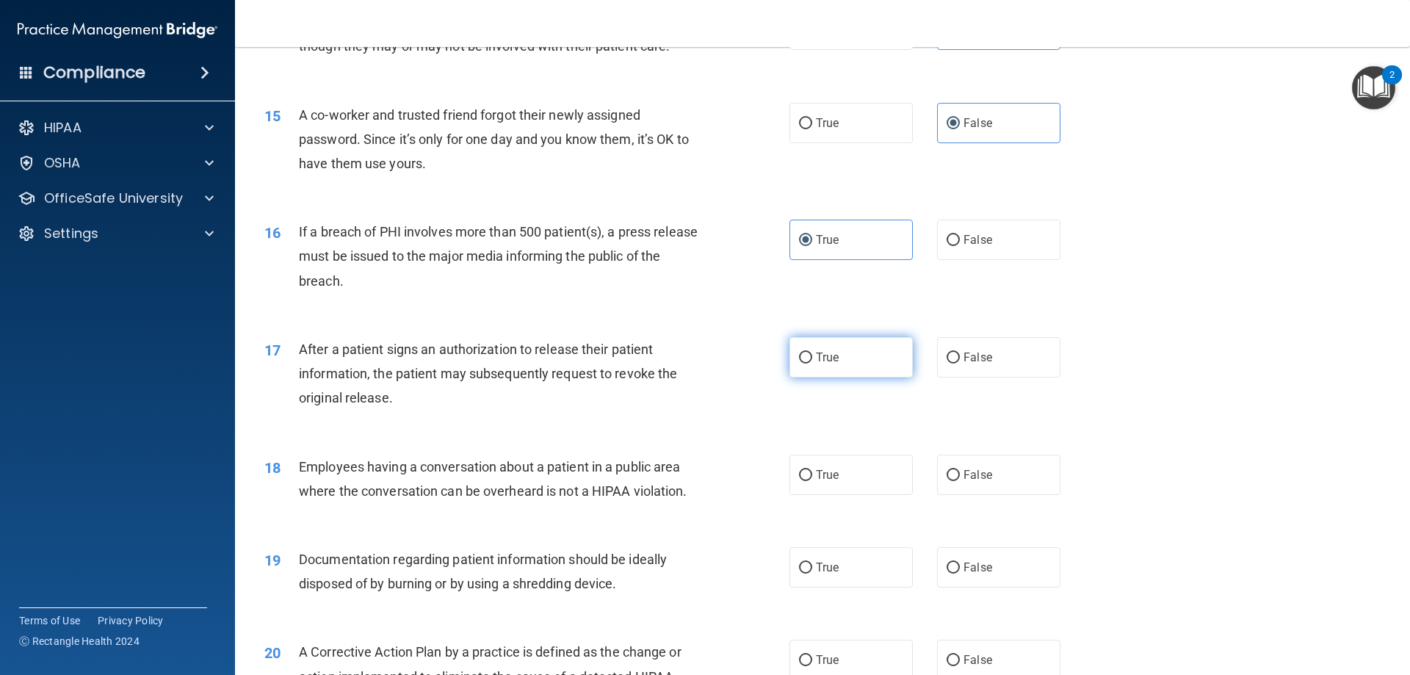
click at [827, 374] on label "True" at bounding box center [850, 357] width 123 height 40
click at [812, 364] on input "True" at bounding box center [805, 358] width 13 height 11
radio input "true"
click at [1011, 495] on label "False" at bounding box center [998, 475] width 123 height 40
click at [960, 481] on input "False" at bounding box center [953, 475] width 13 height 11
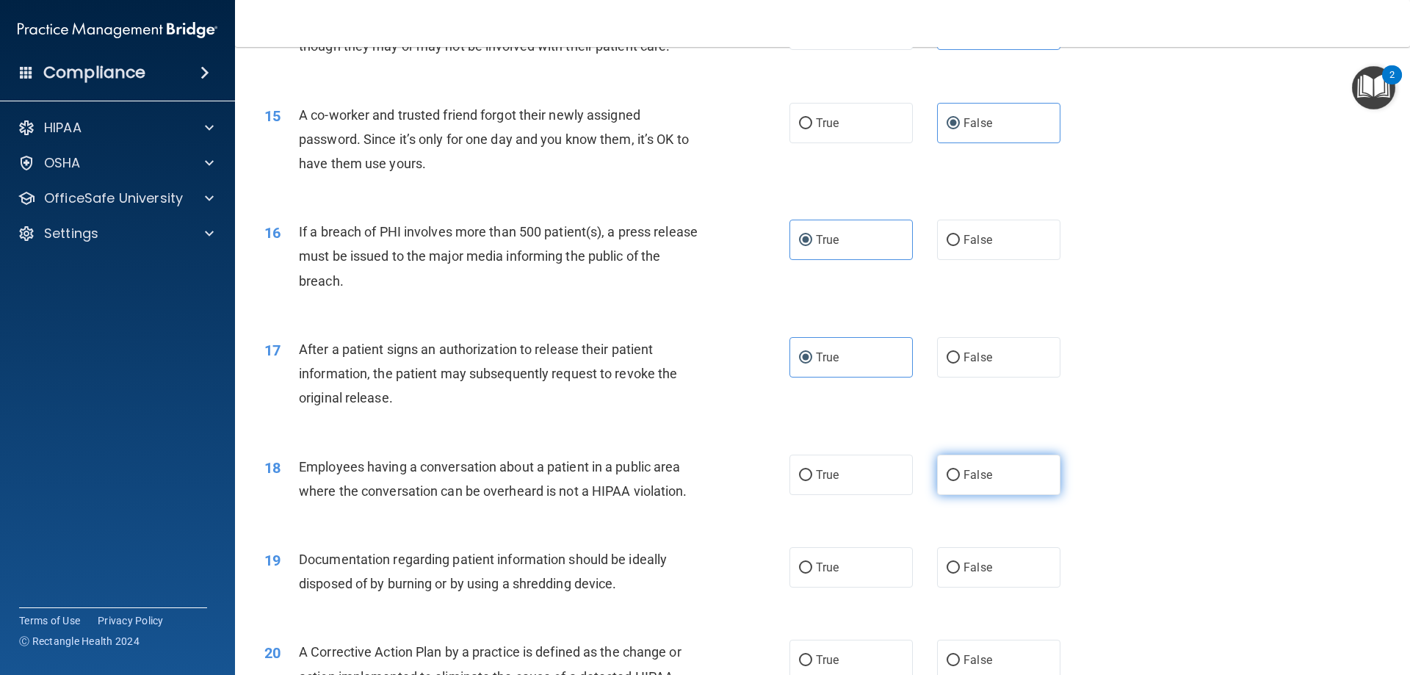
radio input "true"
click at [850, 588] on label "True" at bounding box center [850, 567] width 123 height 40
click at [812, 574] on input "True" at bounding box center [805, 568] width 13 height 11
radio input "true"
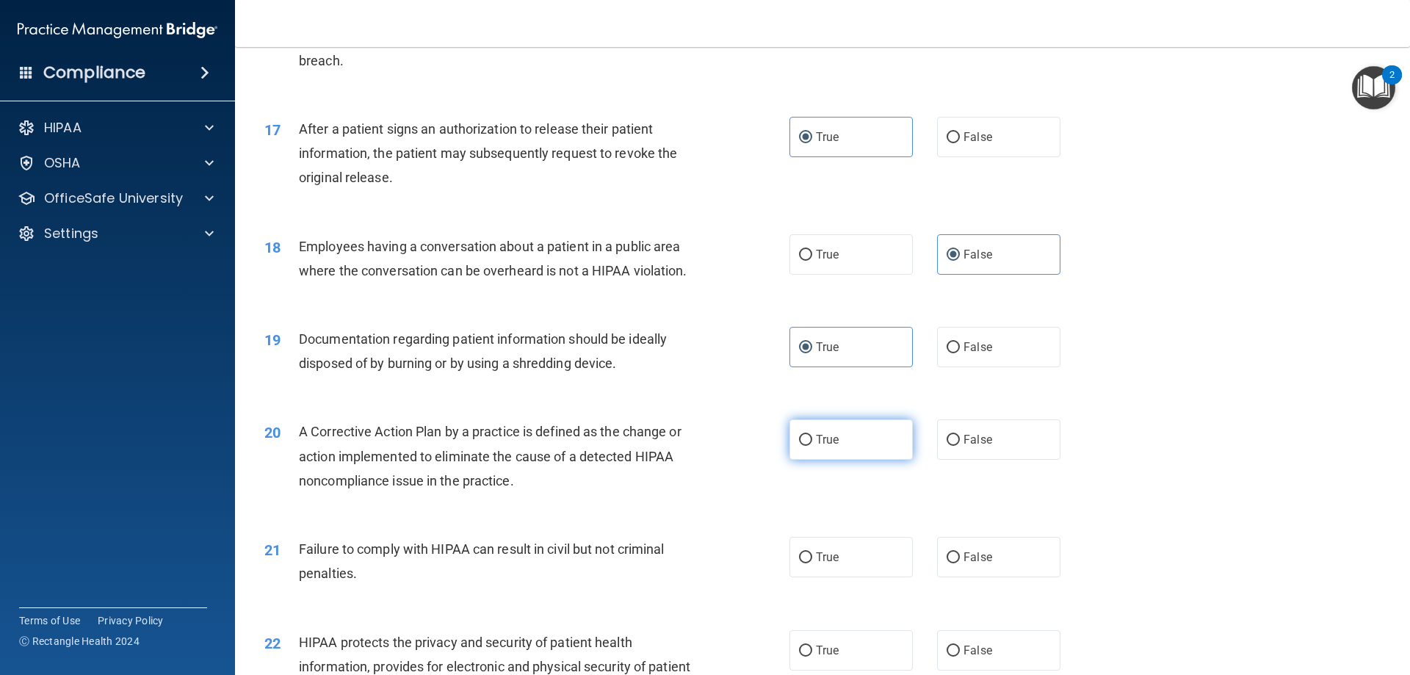
click at [863, 460] on label "True" at bounding box center [850, 439] width 123 height 40
click at [812, 446] on input "True" at bounding box center [805, 440] width 13 height 11
radio input "true"
click at [964, 577] on label "False" at bounding box center [998, 557] width 123 height 40
click at [960, 563] on input "False" at bounding box center [953, 557] width 13 height 11
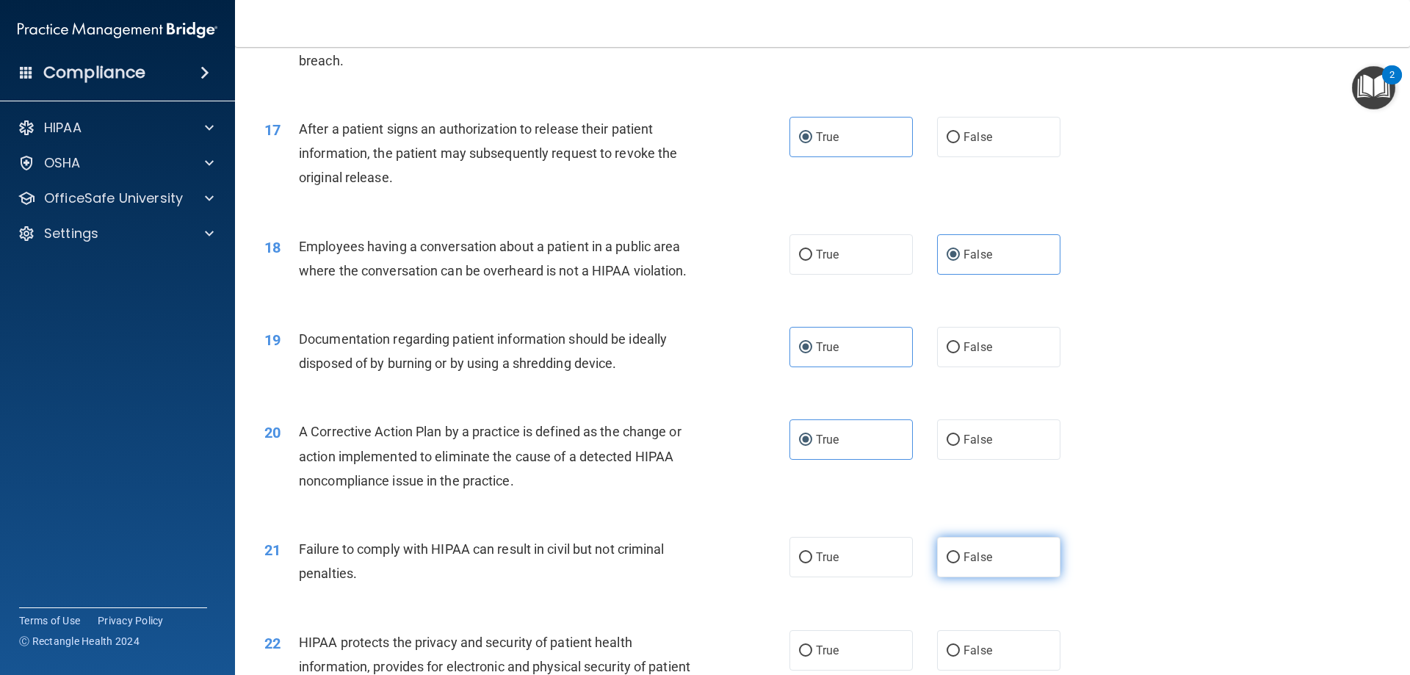
radio input "true"
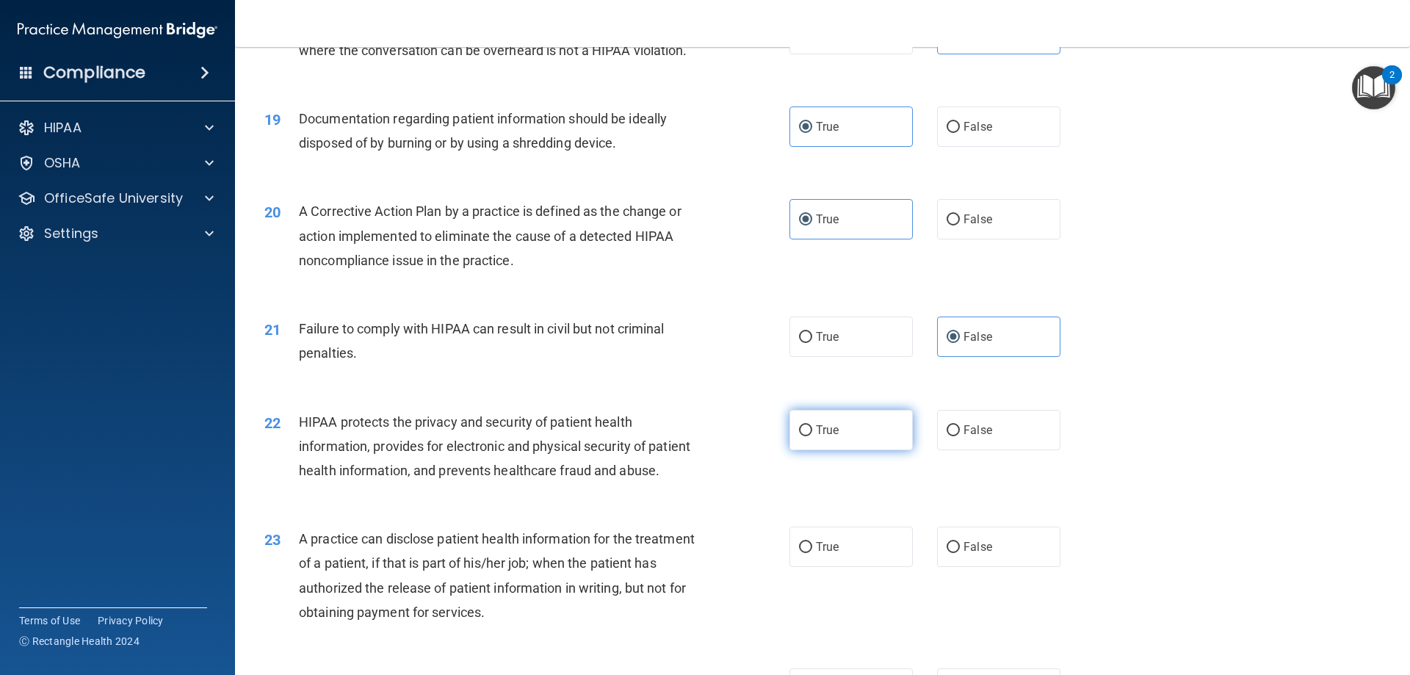
click at [854, 450] on label "True" at bounding box center [850, 430] width 123 height 40
click at [812, 436] on input "True" at bounding box center [805, 430] width 13 height 11
radio input "true"
click at [997, 567] on label "False" at bounding box center [998, 547] width 123 height 40
click at [960, 553] on input "False" at bounding box center [953, 547] width 13 height 11
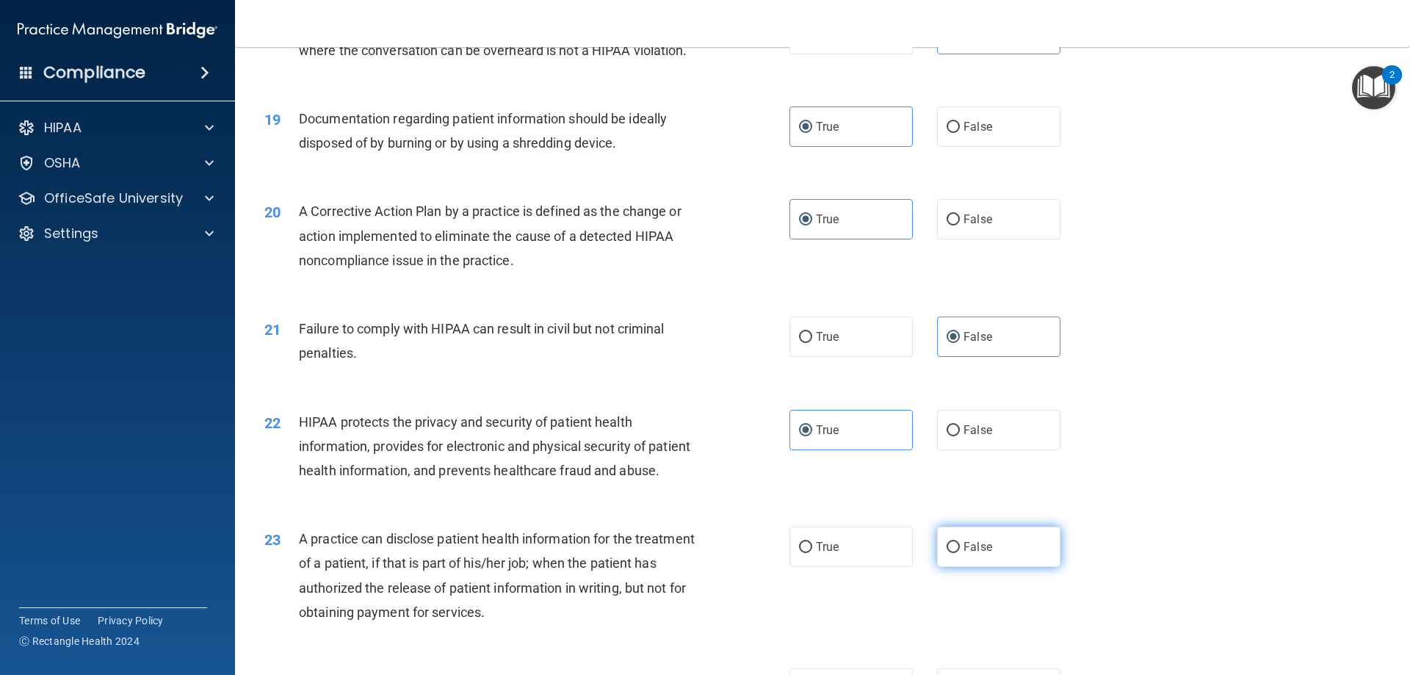
radio input "true"
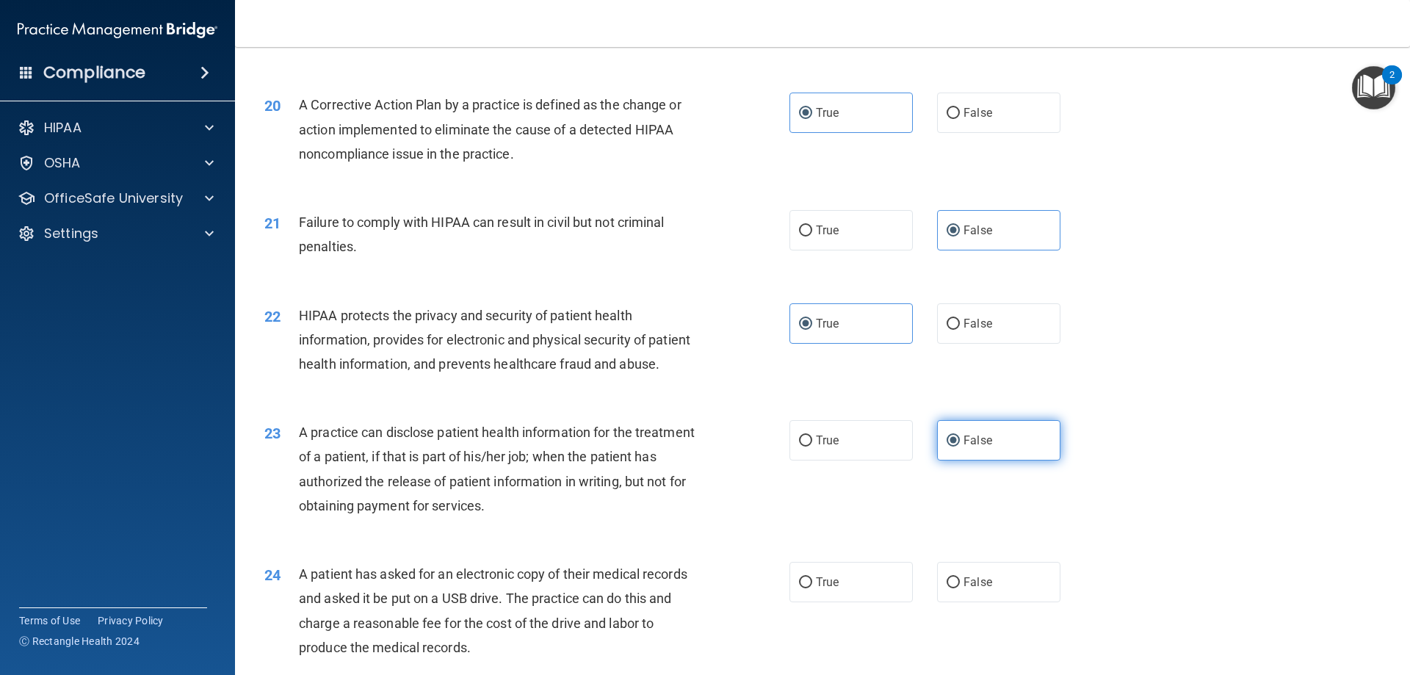
scroll to position [2130, 0]
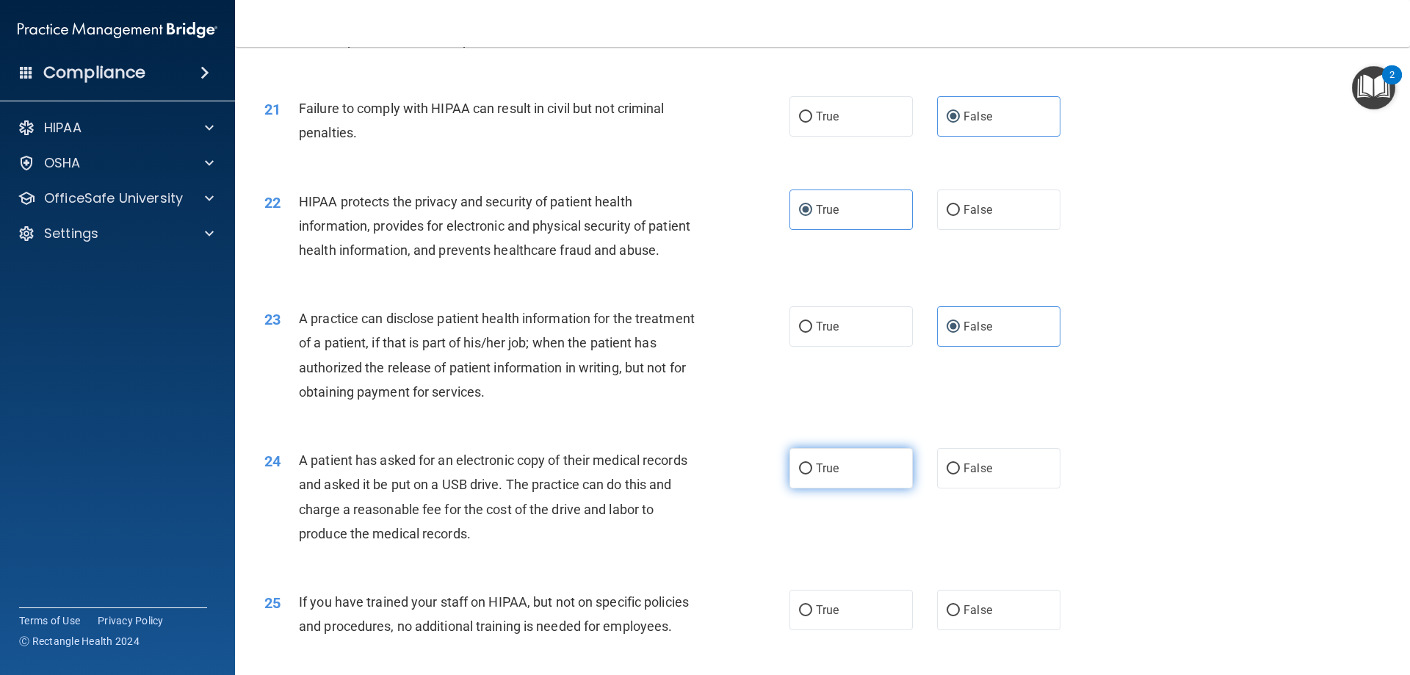
click at [860, 488] on label "True" at bounding box center [850, 468] width 123 height 40
click at [812, 474] on input "True" at bounding box center [805, 468] width 13 height 11
radio input "true"
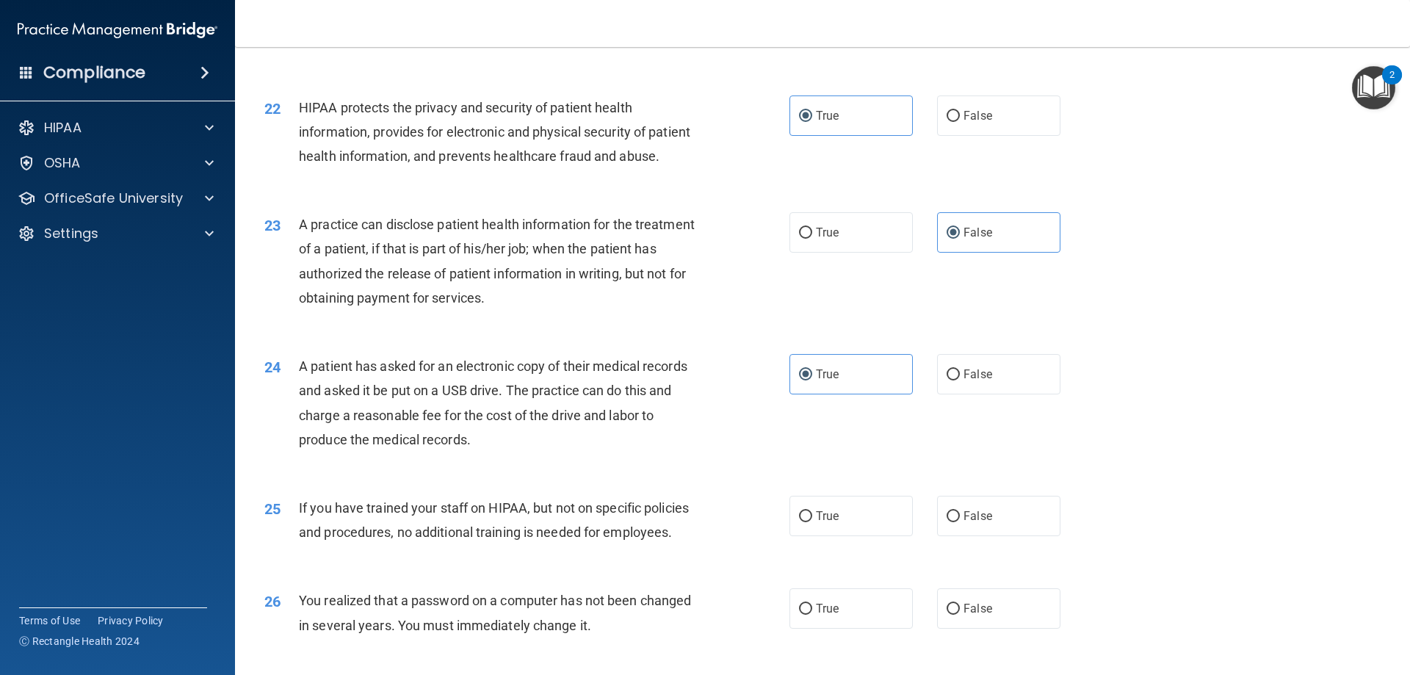
scroll to position [2350, 0]
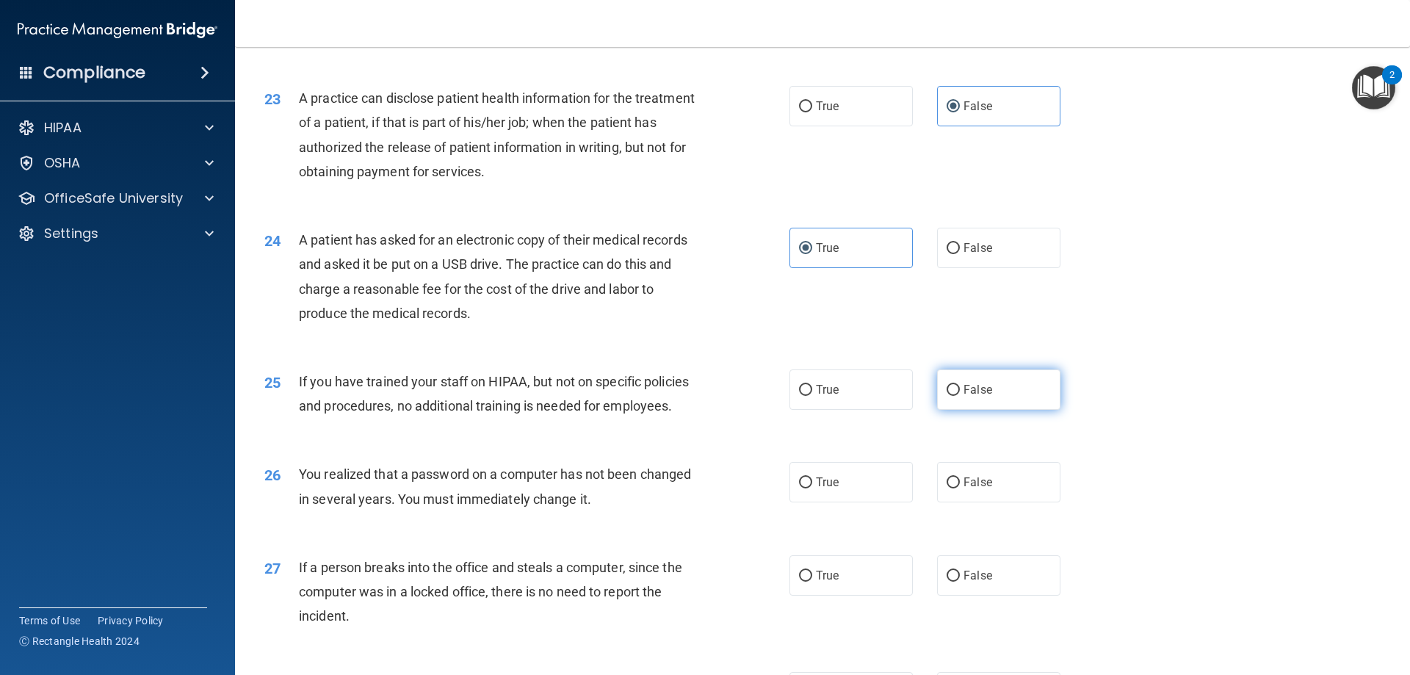
click at [964, 397] on span "False" at bounding box center [978, 390] width 29 height 14
click at [960, 396] on input "False" at bounding box center [953, 390] width 13 height 11
radio input "true"
click at [831, 502] on label "True" at bounding box center [850, 482] width 123 height 40
click at [812, 488] on input "True" at bounding box center [805, 482] width 13 height 11
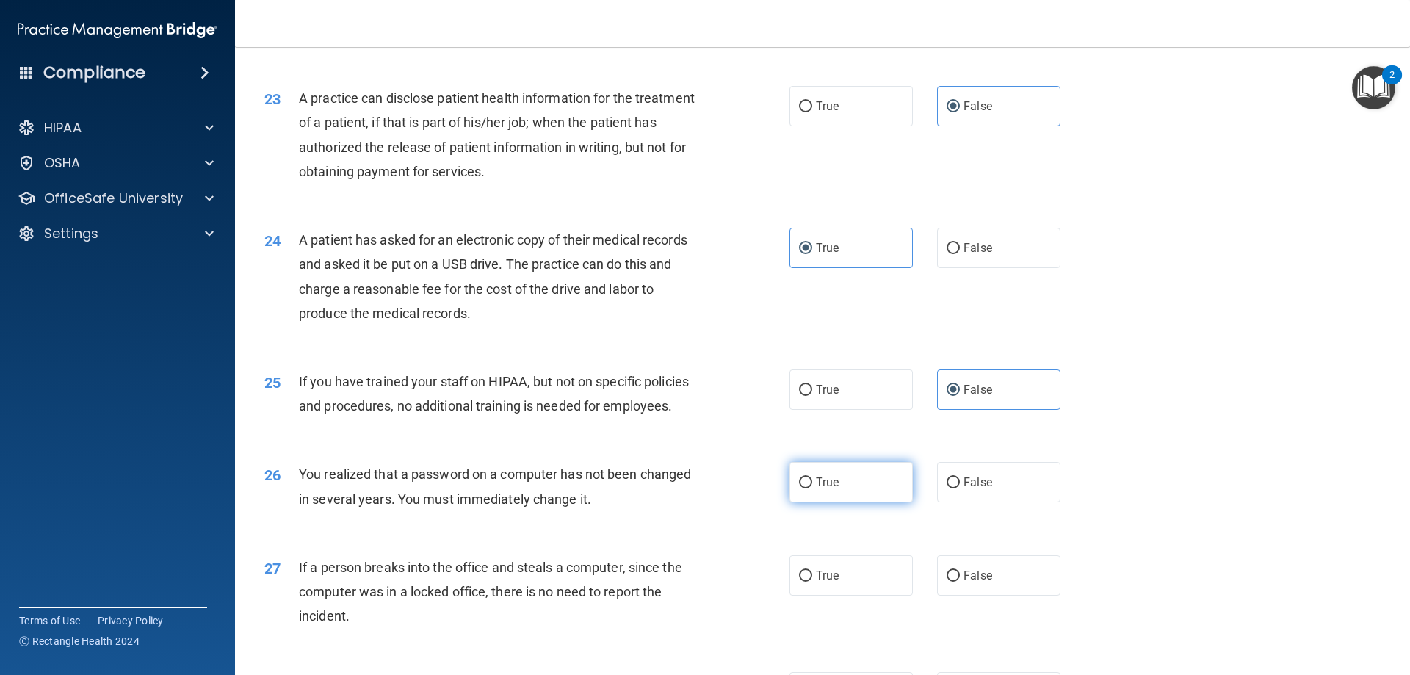
radio input "true"
click at [1018, 596] on label "False" at bounding box center [998, 575] width 123 height 40
click at [960, 582] on input "False" at bounding box center [953, 576] width 13 height 11
radio input "true"
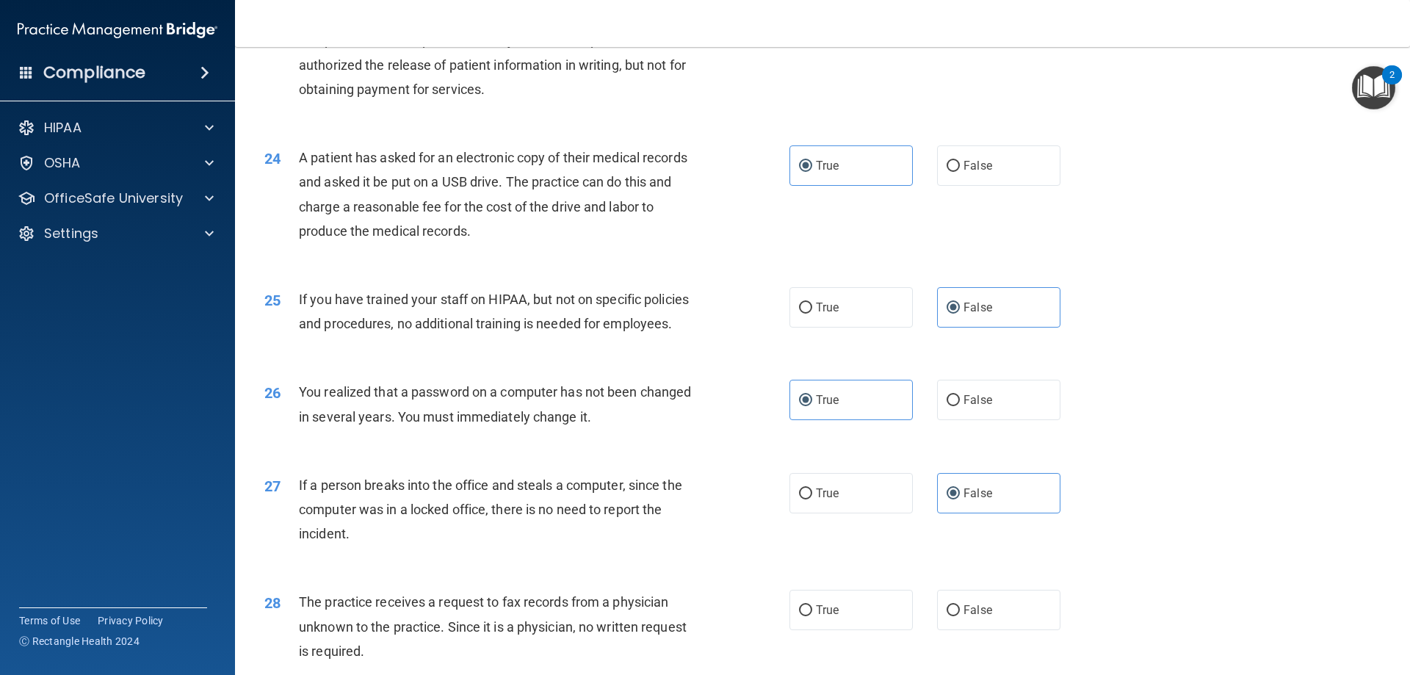
scroll to position [2570, 0]
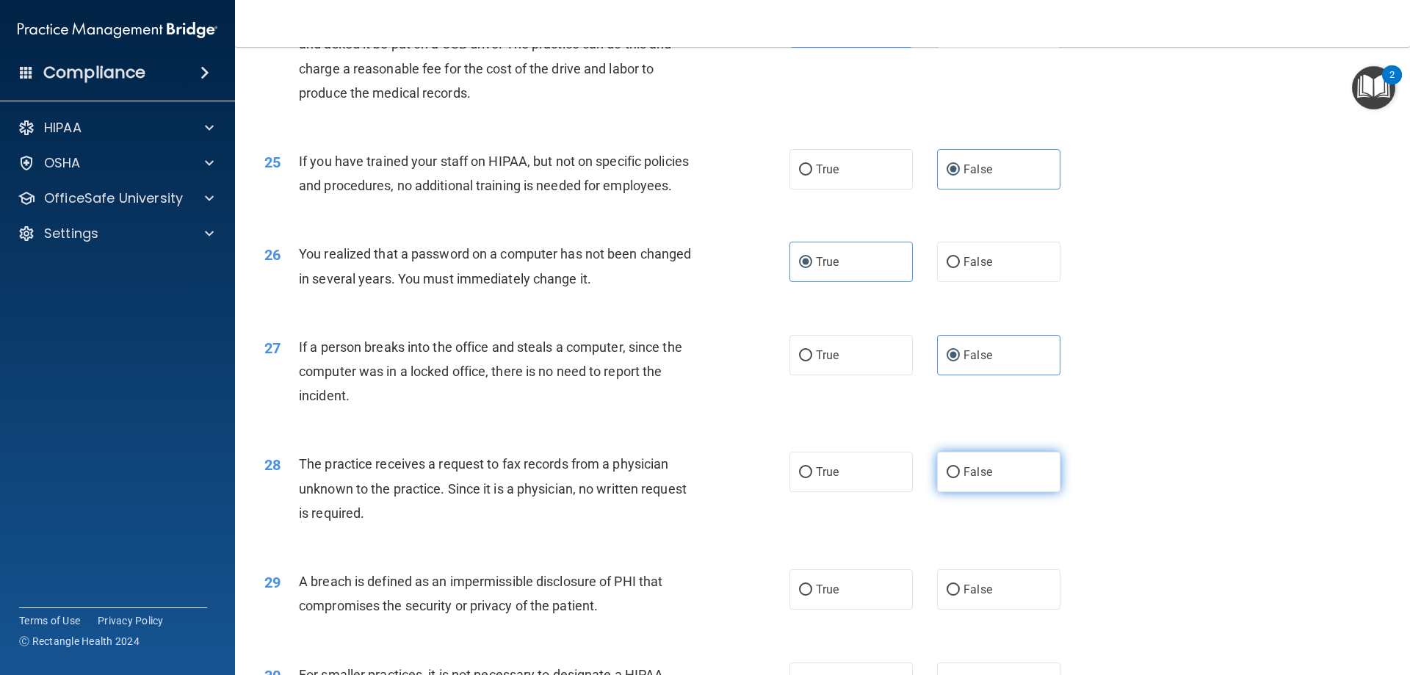
click at [994, 492] on label "False" at bounding box center [998, 472] width 123 height 40
click at [960, 478] on input "False" at bounding box center [953, 472] width 13 height 11
radio input "true"
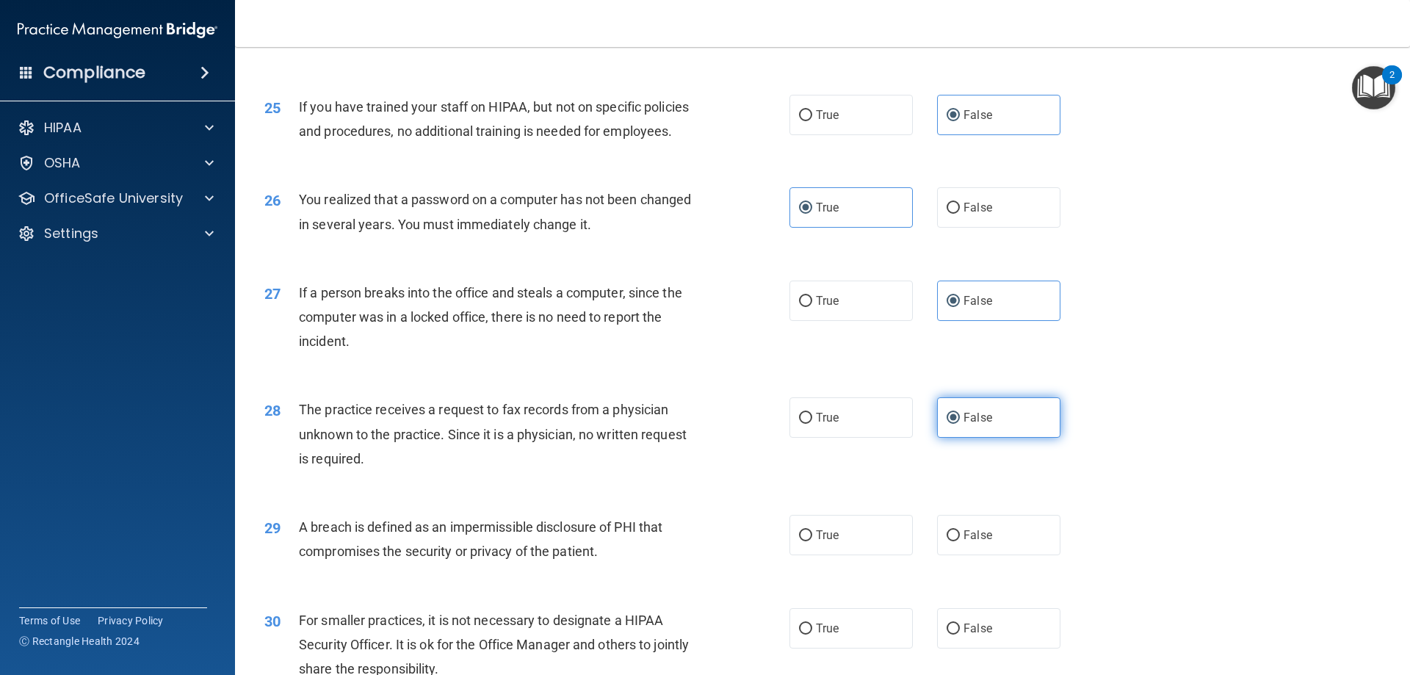
scroll to position [2791, 0]
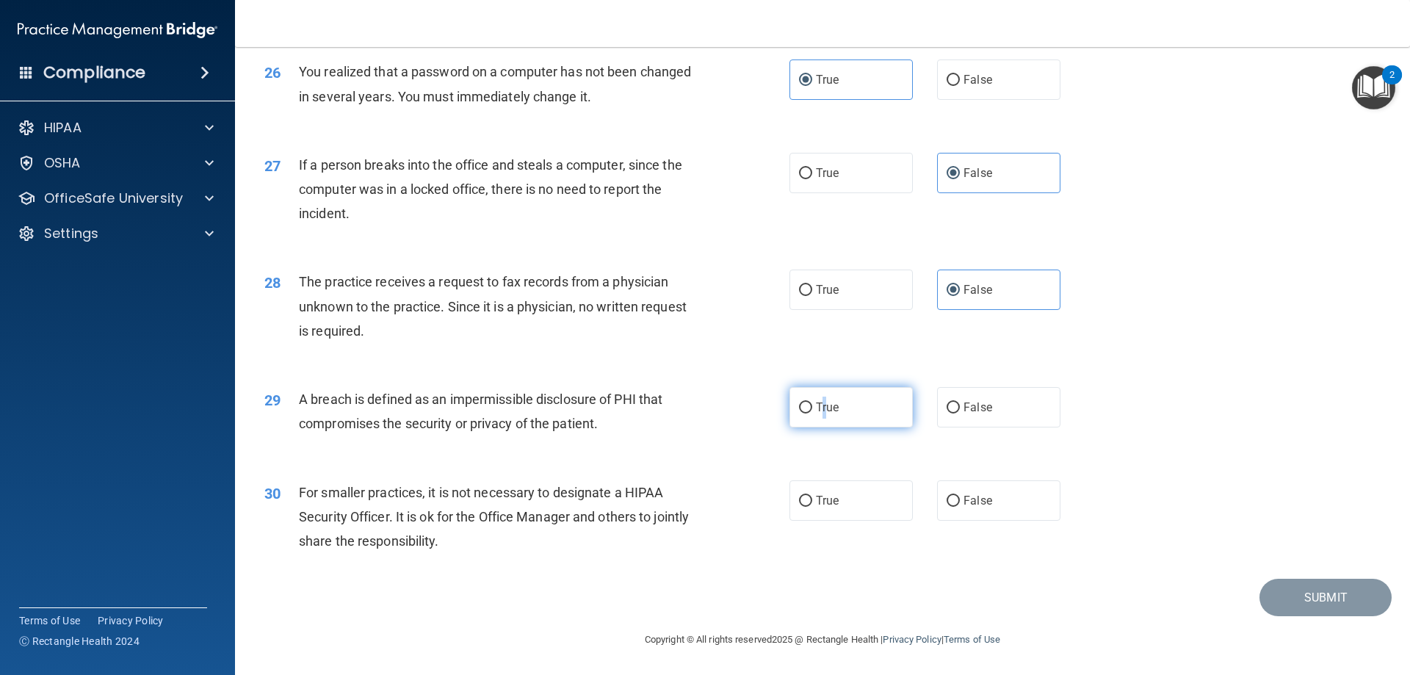
click at [817, 426] on label "True" at bounding box center [850, 407] width 123 height 40
click at [863, 410] on label "True" at bounding box center [850, 407] width 123 height 40
click at [812, 410] on input "True" at bounding box center [805, 407] width 13 height 11
radio input "true"
click at [995, 520] on label "False" at bounding box center [998, 500] width 123 height 40
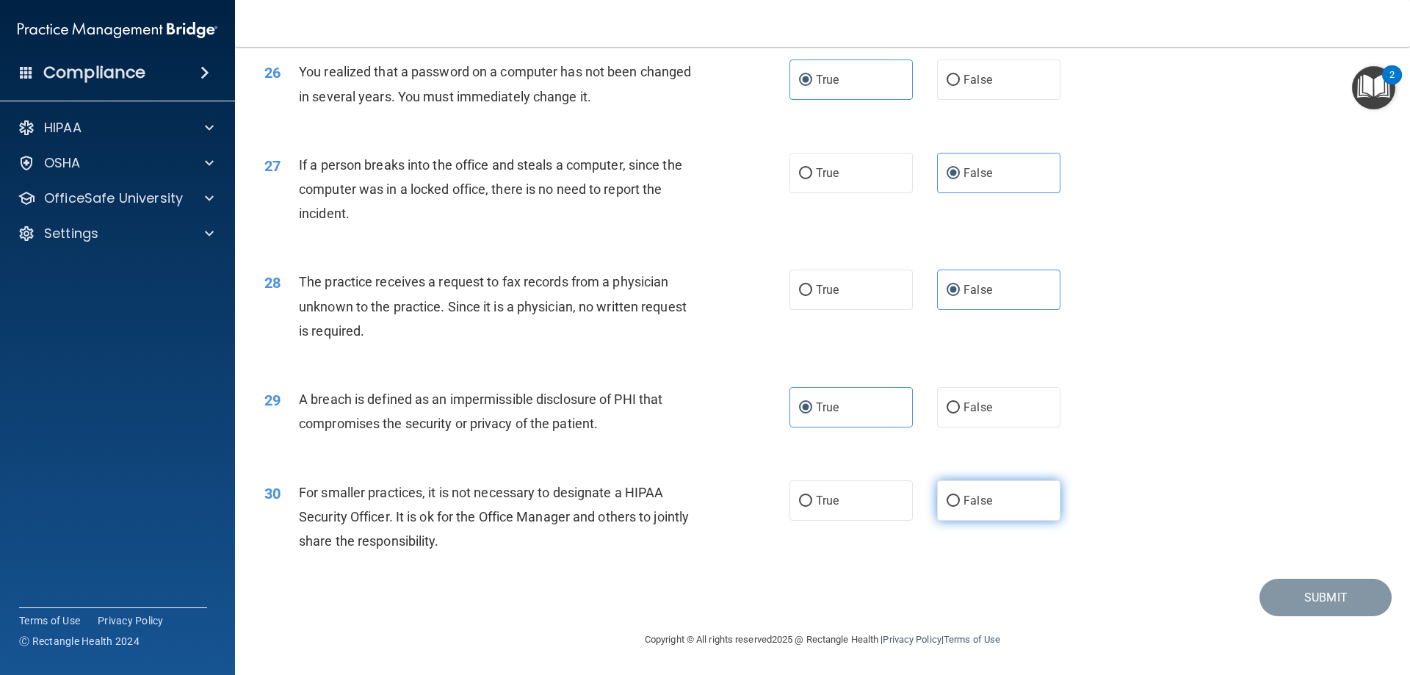
click at [960, 507] on input "False" at bounding box center [953, 501] width 13 height 11
radio input "true"
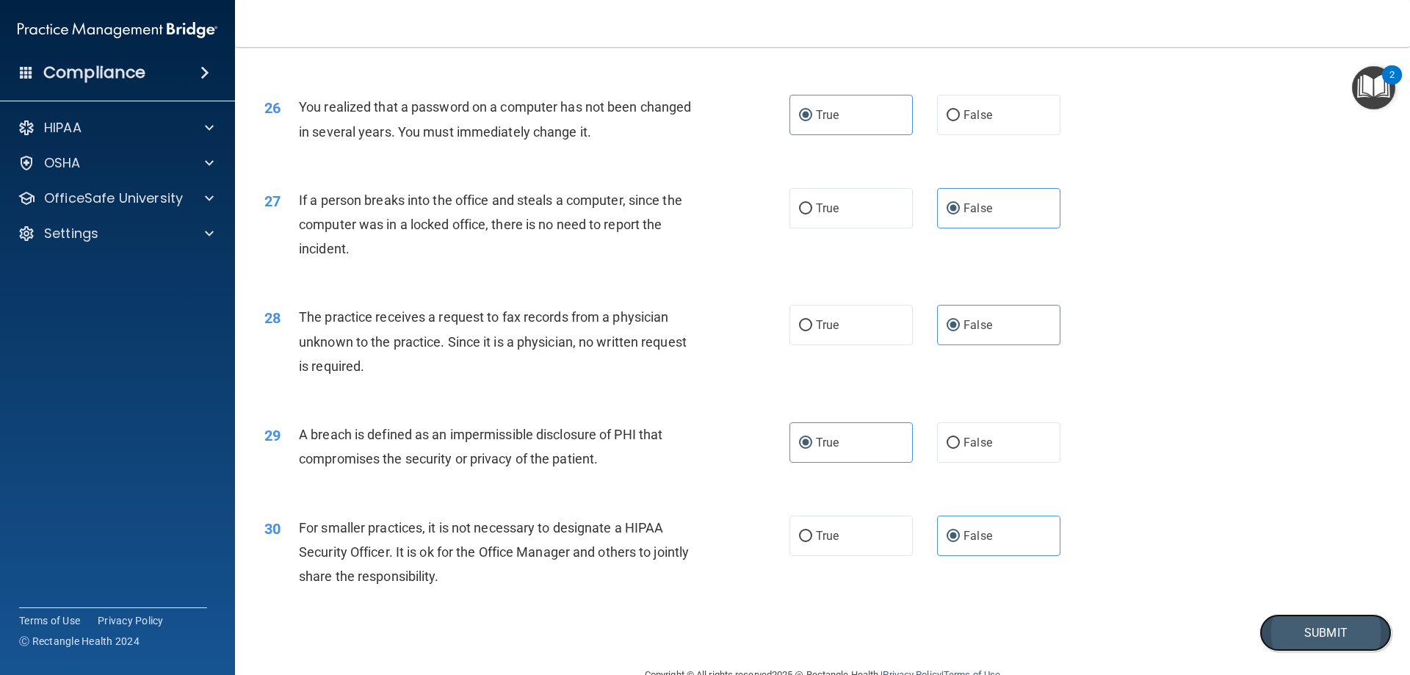
click at [1340, 651] on button "Submit" at bounding box center [1325, 632] width 132 height 37
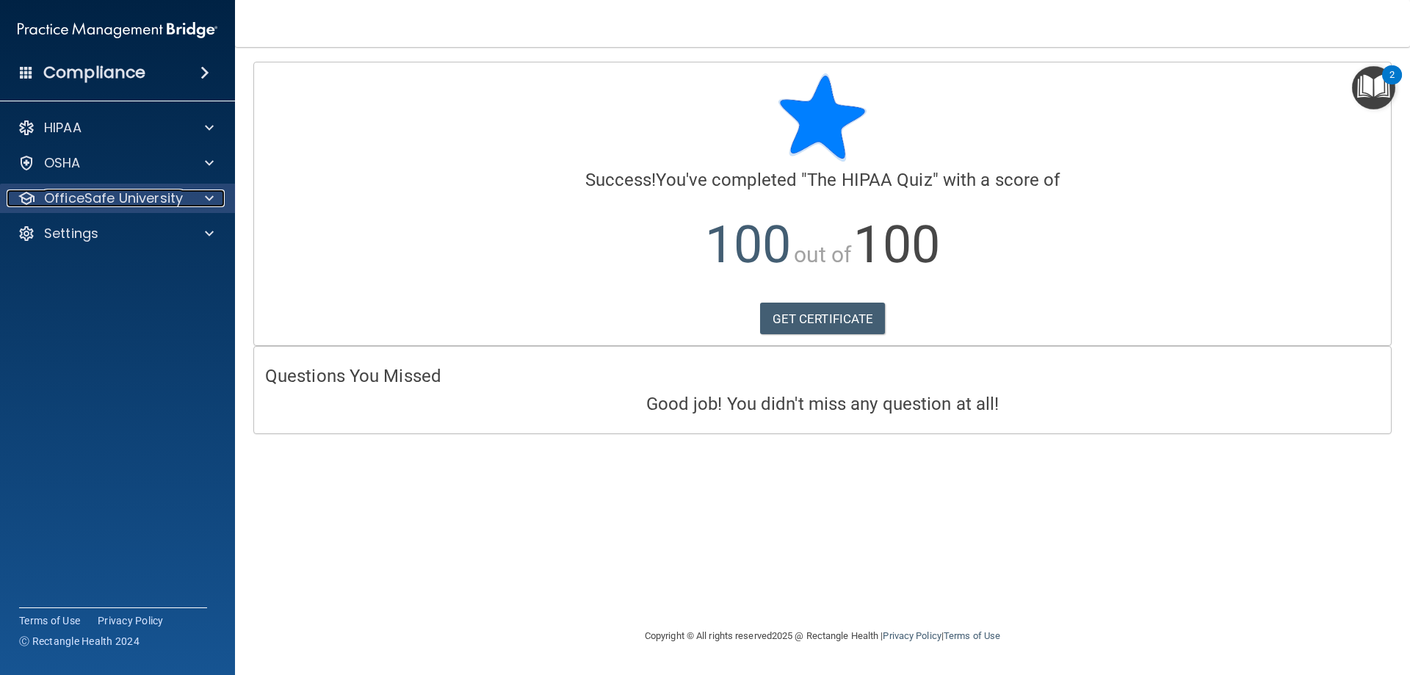
click at [216, 205] on div at bounding box center [207, 198] width 37 height 18
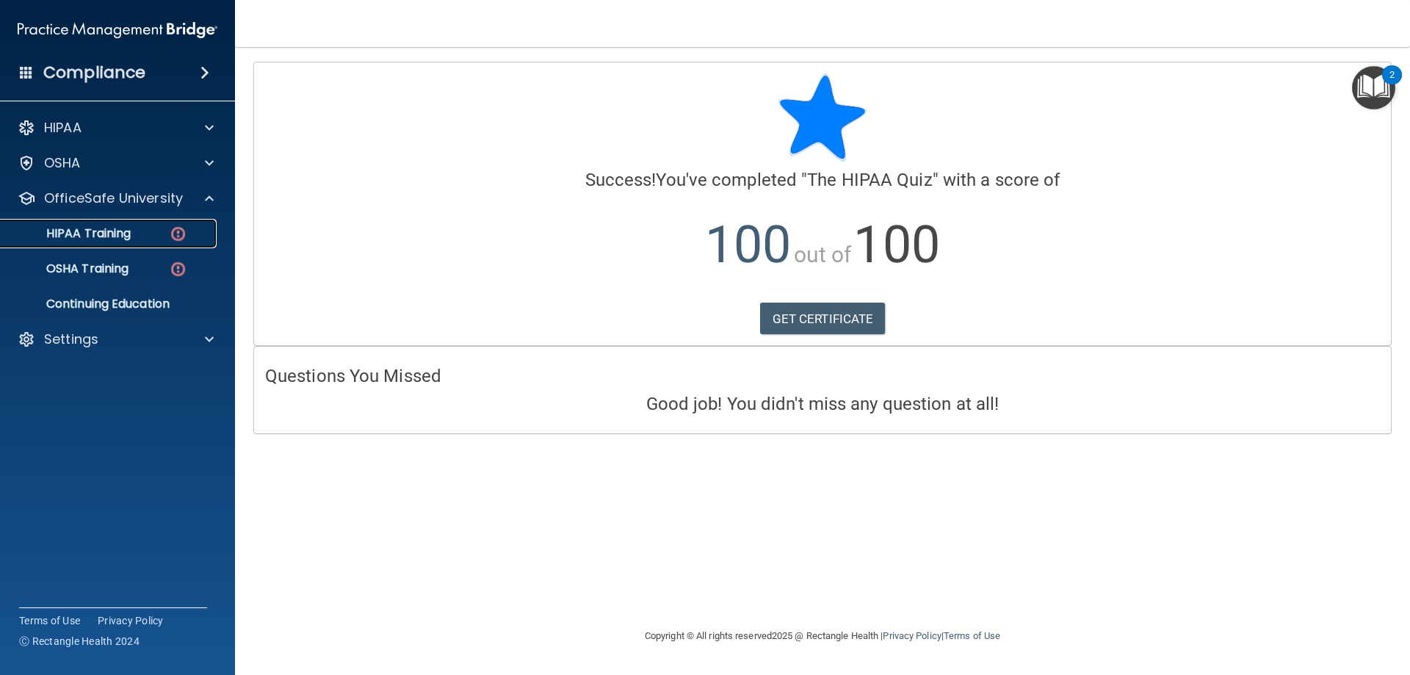
click at [146, 236] on div "HIPAA Training" at bounding box center [110, 233] width 200 height 15
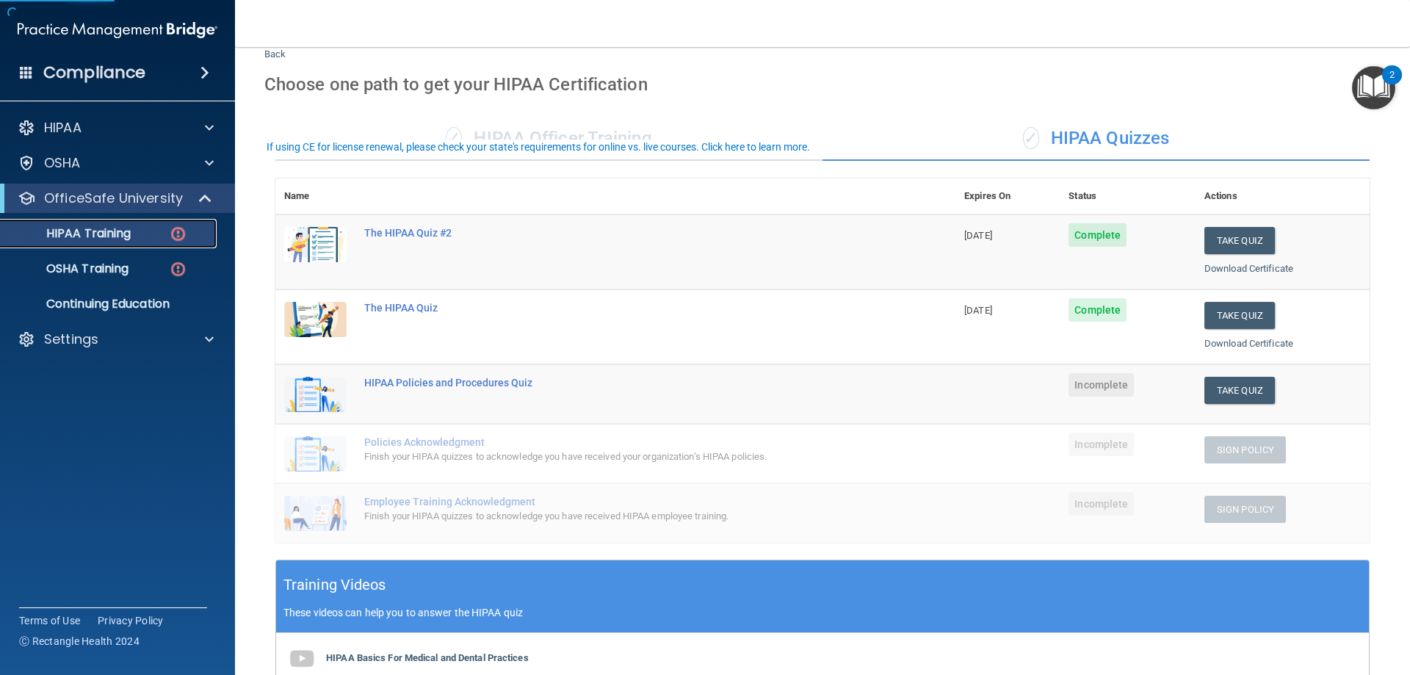
scroll to position [147, 0]
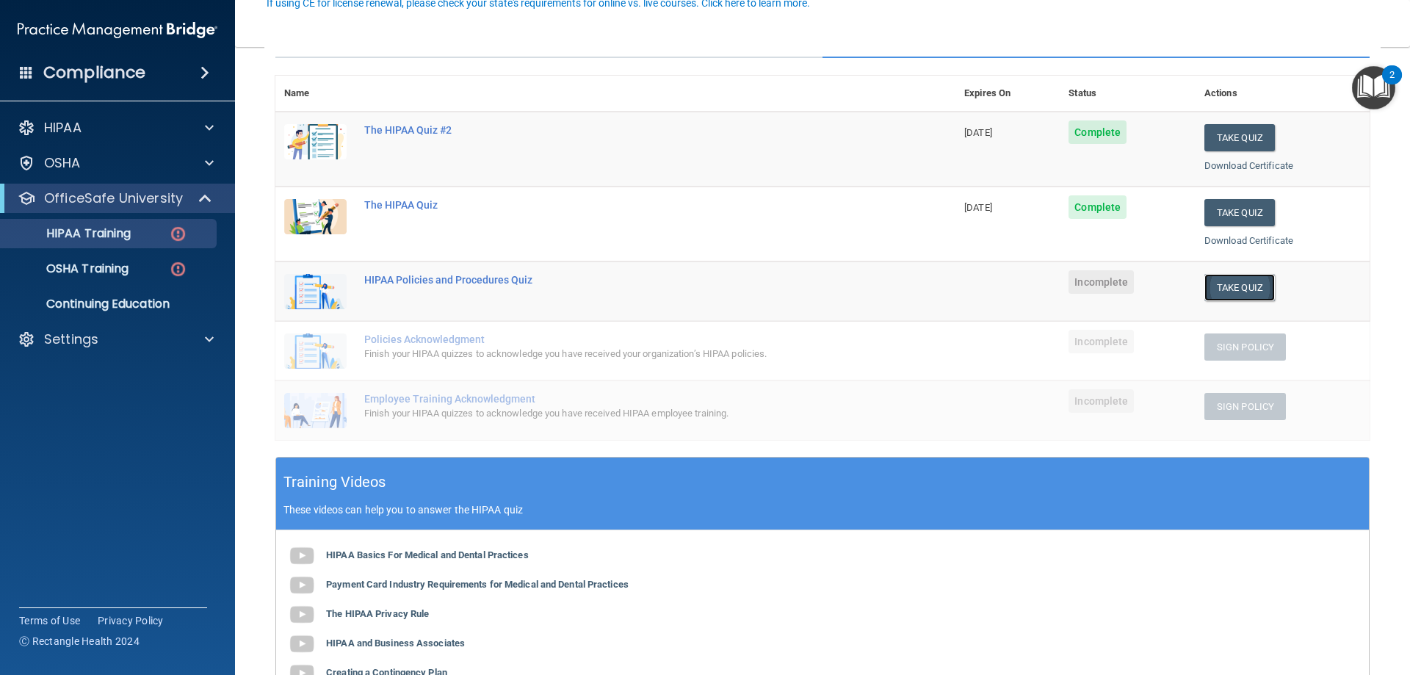
click at [1253, 283] on button "Take Quiz" at bounding box center [1239, 287] width 71 height 27
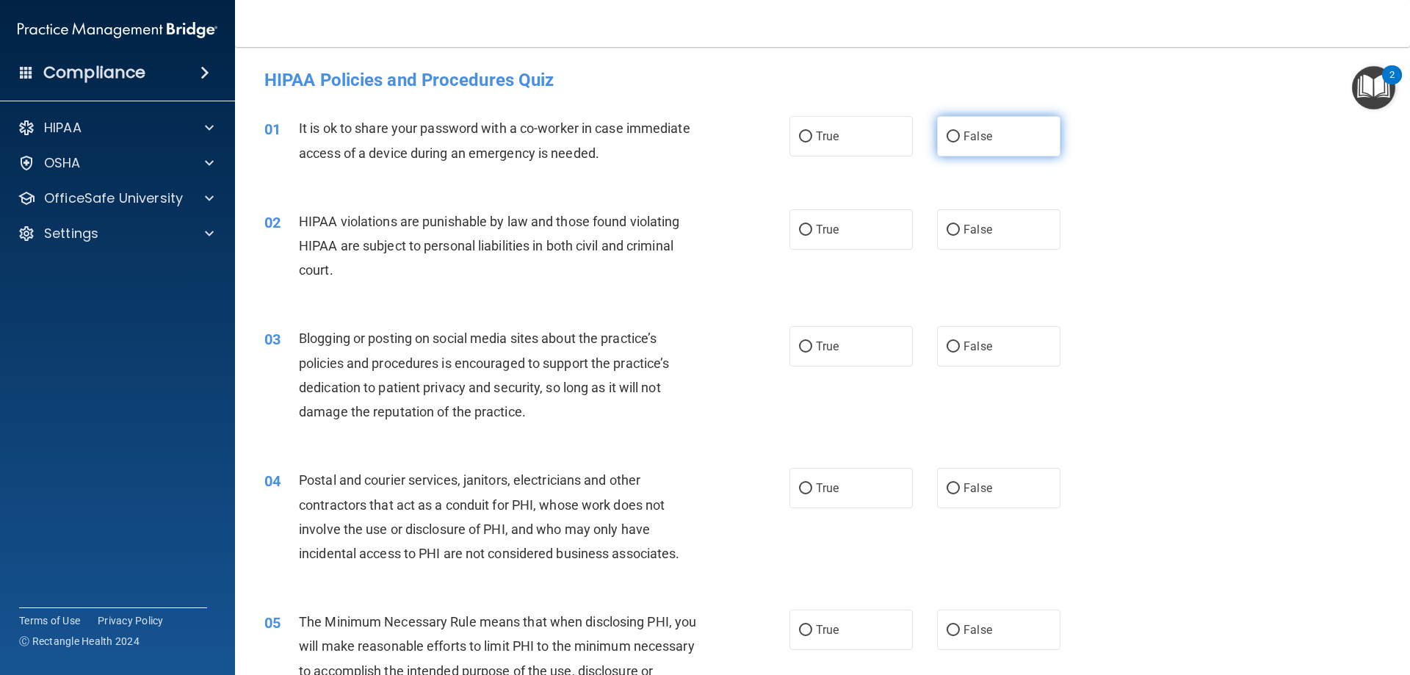
click at [964, 134] on span "False" at bounding box center [978, 136] width 29 height 14
click at [960, 134] on input "False" at bounding box center [953, 136] width 13 height 11
radio input "true"
click at [820, 235] on span "True" at bounding box center [827, 230] width 23 height 14
click at [812, 235] on input "True" at bounding box center [805, 230] width 13 height 11
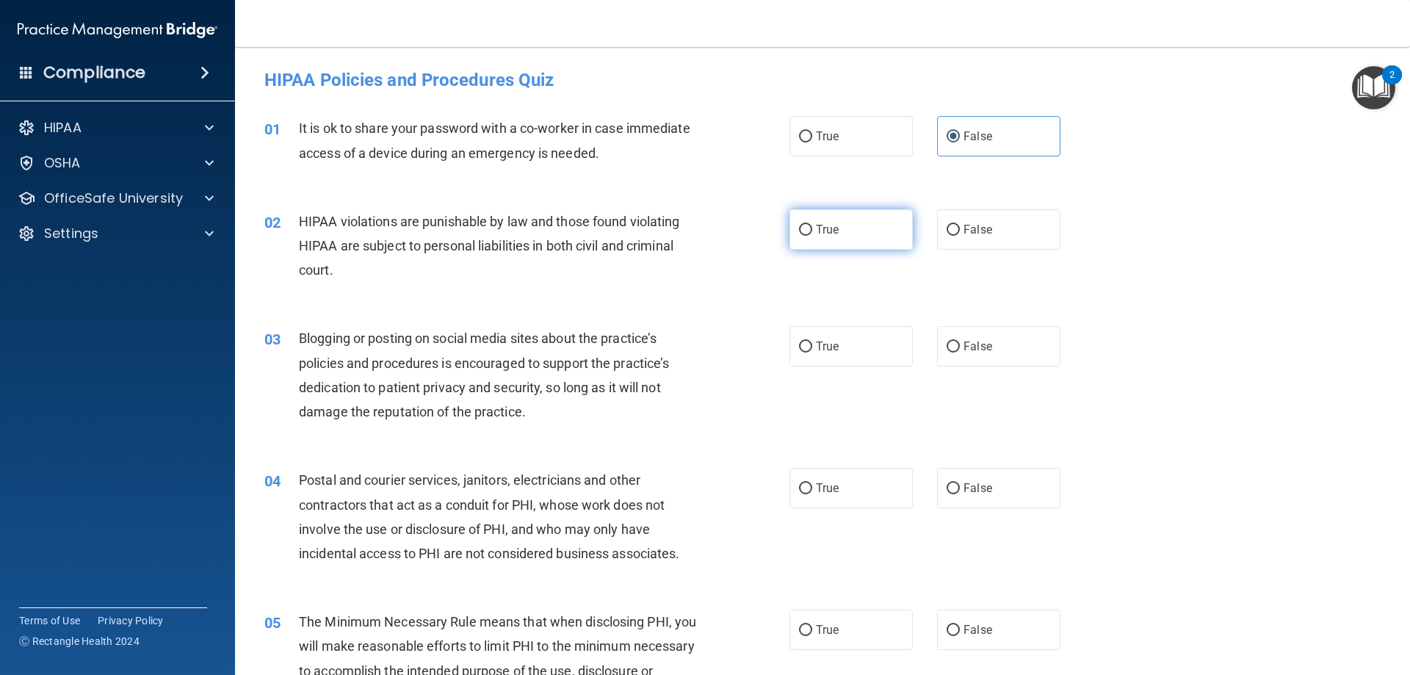
radio input "true"
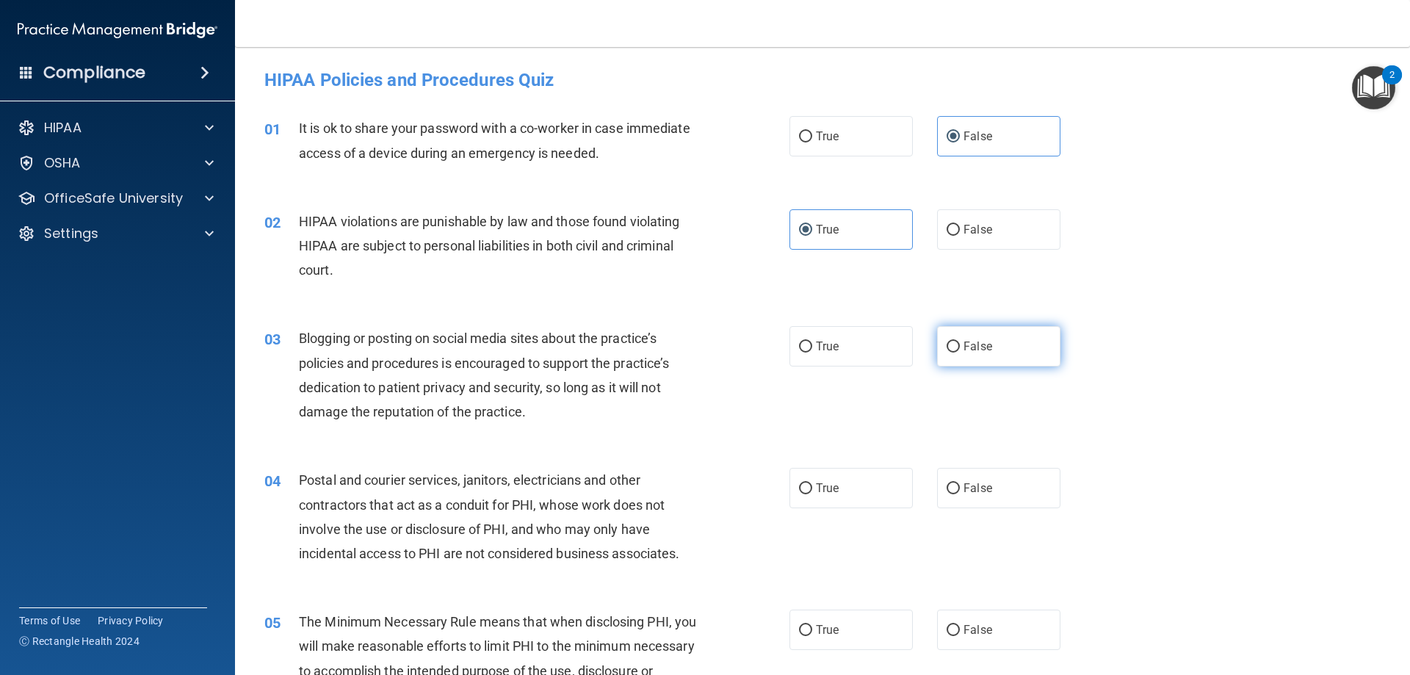
click at [984, 353] on span "False" at bounding box center [978, 346] width 29 height 14
click at [960, 353] on input "False" at bounding box center [953, 346] width 13 height 11
radio input "true"
click at [846, 478] on label "True" at bounding box center [850, 488] width 123 height 40
click at [812, 483] on input "True" at bounding box center [805, 488] width 13 height 11
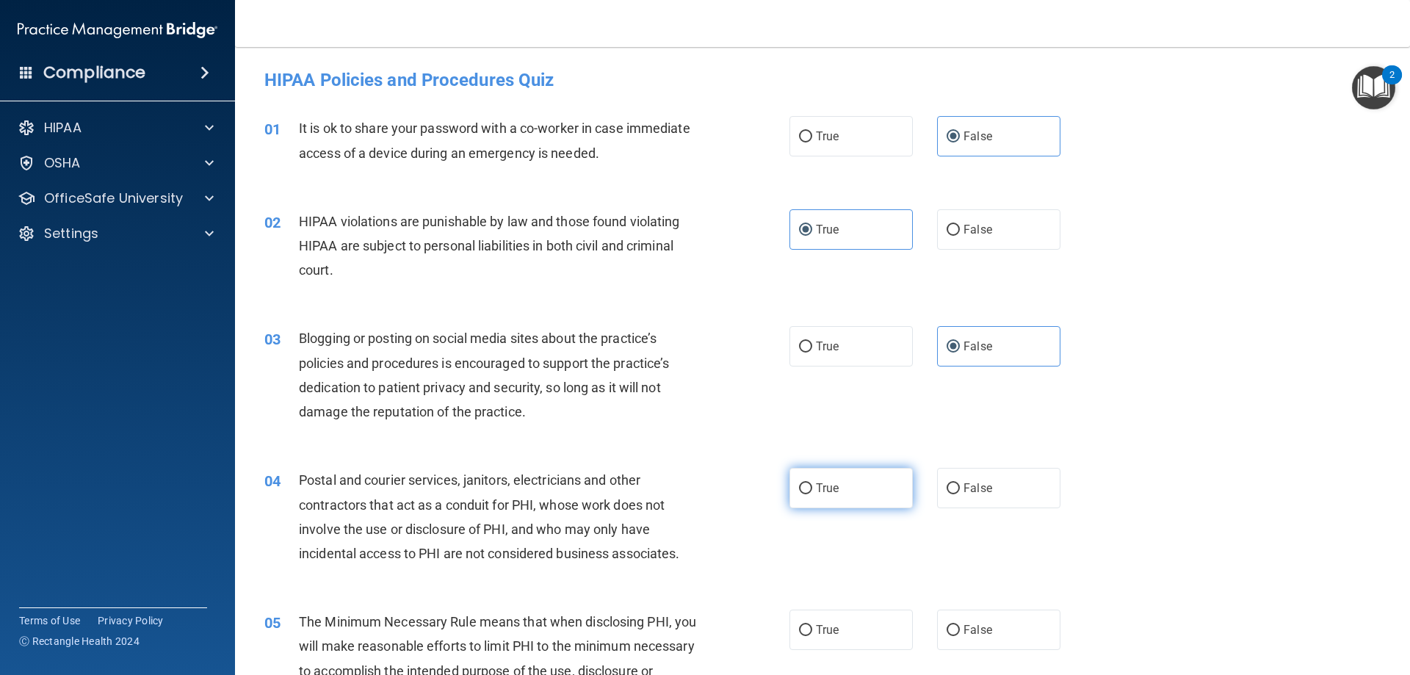
radio input "true"
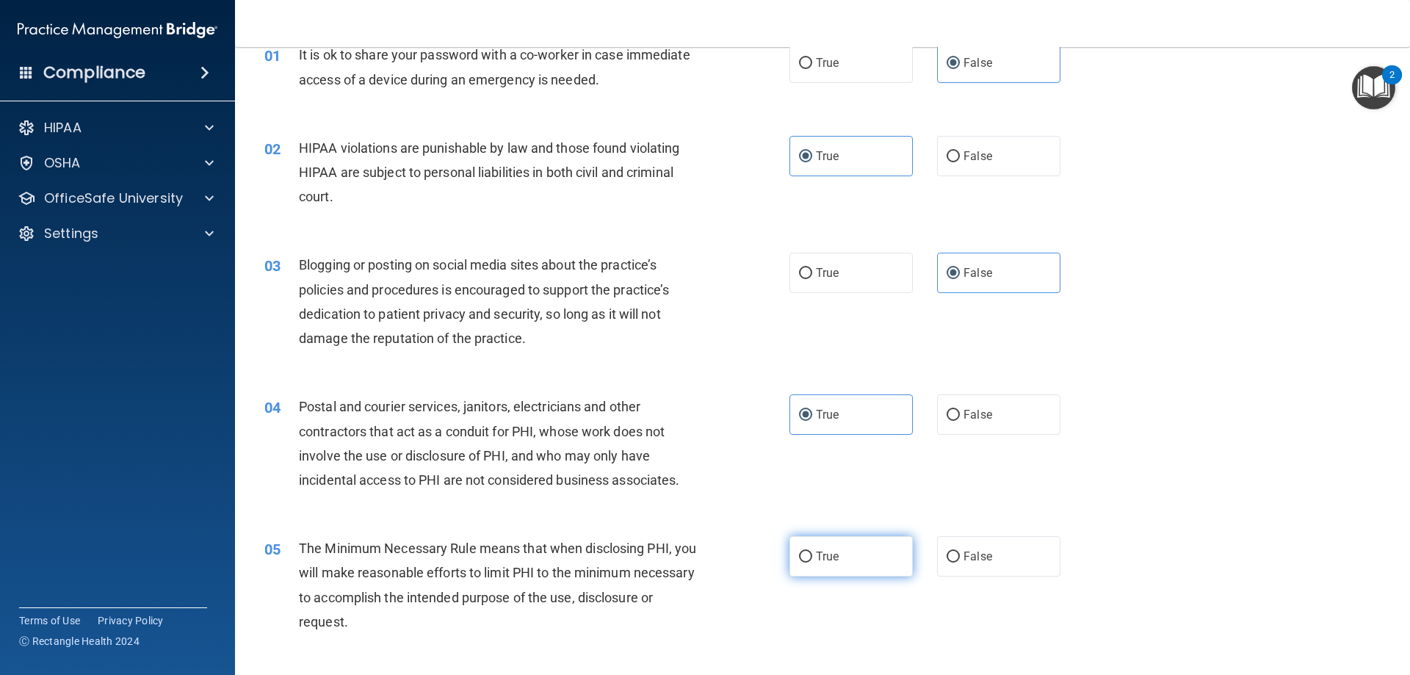
click at [854, 554] on label "True" at bounding box center [850, 556] width 123 height 40
click at [812, 554] on input "True" at bounding box center [805, 557] width 13 height 11
radio input "true"
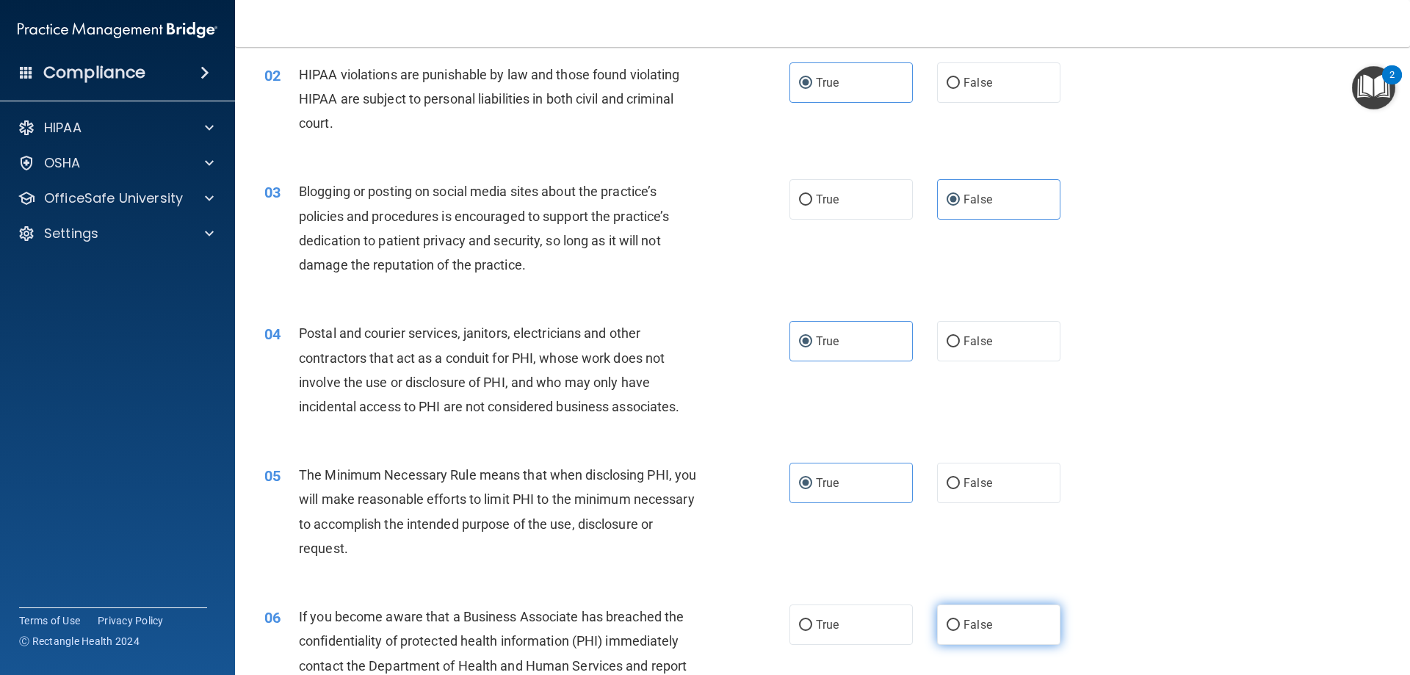
click at [988, 626] on label "False" at bounding box center [998, 624] width 123 height 40
click at [960, 626] on input "False" at bounding box center [953, 625] width 13 height 11
radio input "true"
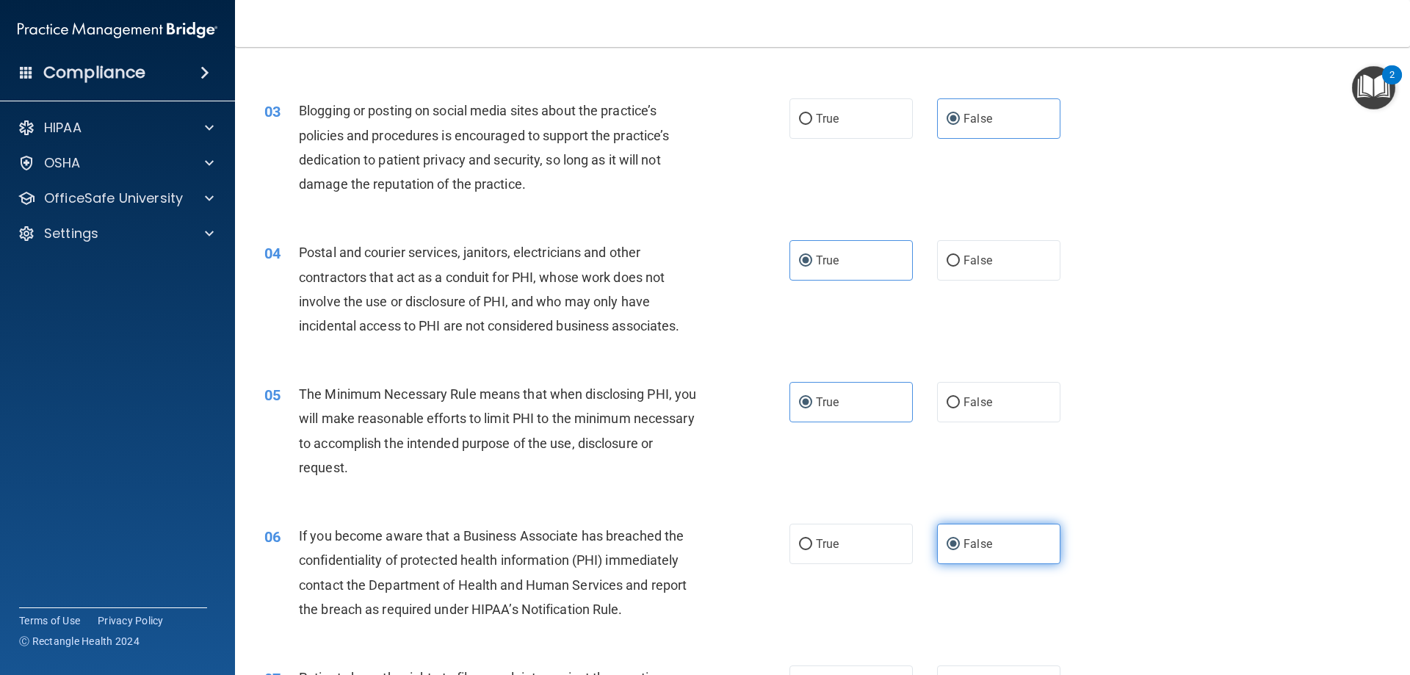
scroll to position [367, 0]
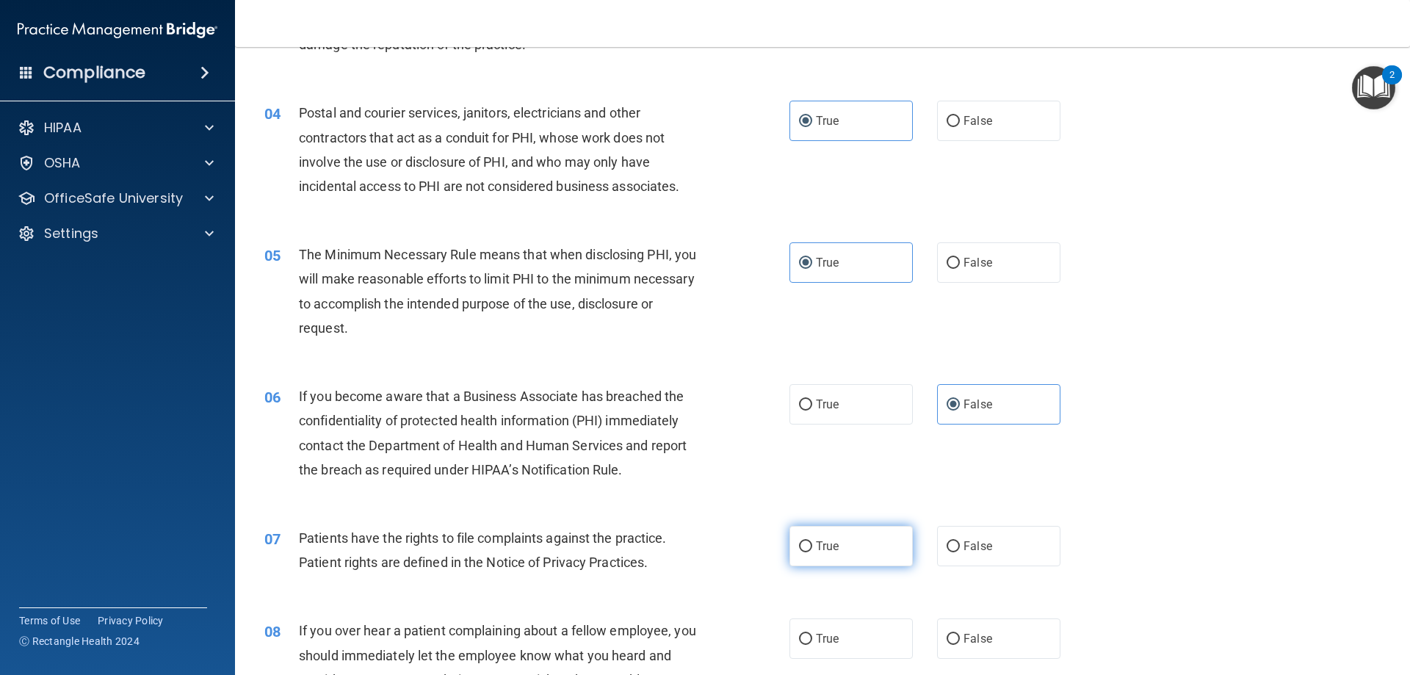
click at [887, 552] on label "True" at bounding box center [850, 546] width 123 height 40
click at [812, 552] on input "True" at bounding box center [805, 546] width 13 height 11
radio input "true"
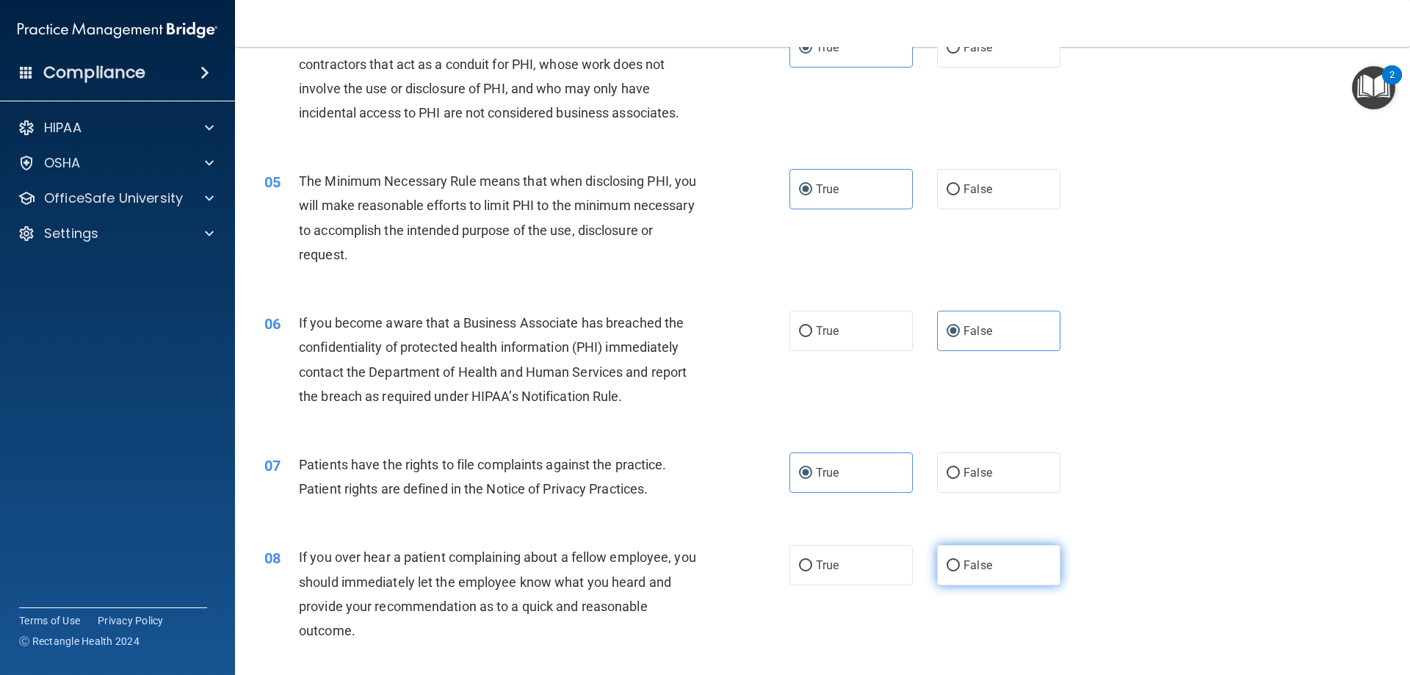
click at [994, 576] on label "False" at bounding box center [998, 565] width 123 height 40
click at [960, 571] on input "False" at bounding box center [953, 565] width 13 height 11
radio input "true"
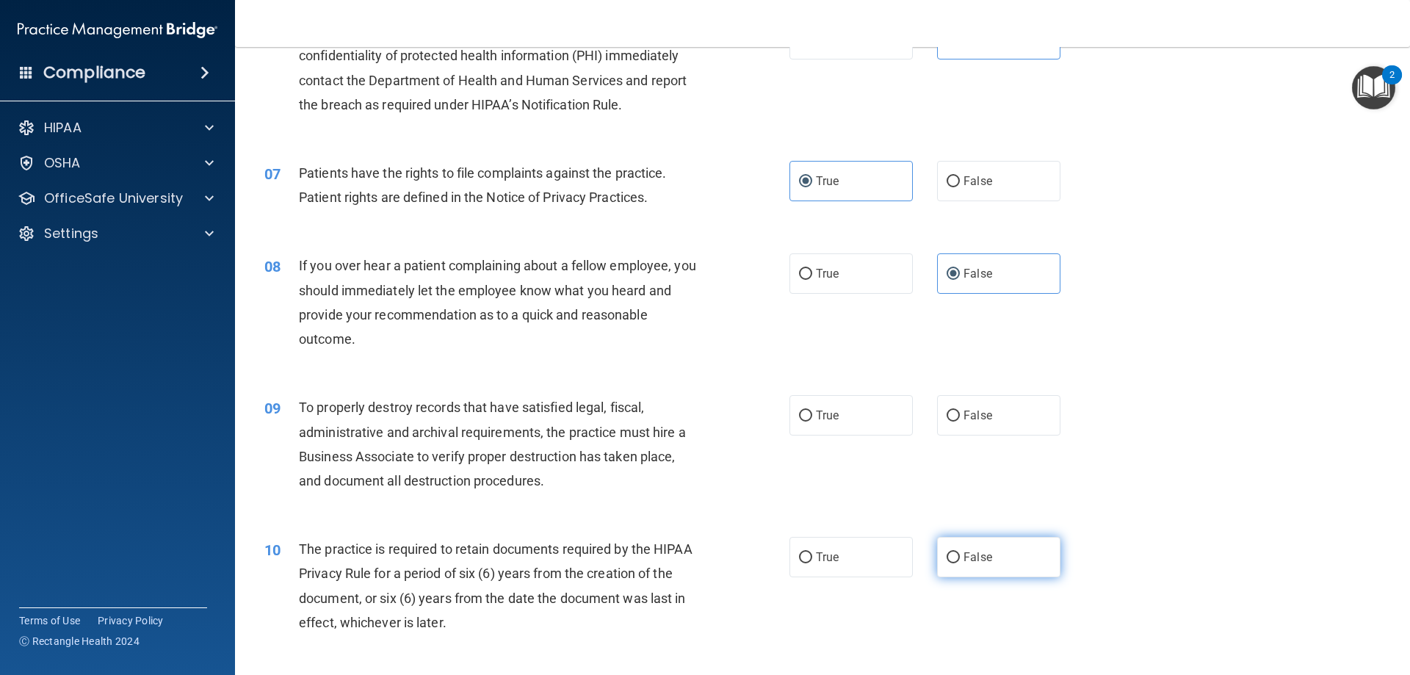
scroll to position [734, 0]
click at [972, 417] on span "False" at bounding box center [978, 413] width 29 height 14
click at [960, 417] on input "False" at bounding box center [953, 413] width 13 height 11
radio input "true"
click at [850, 574] on label "True" at bounding box center [850, 555] width 123 height 40
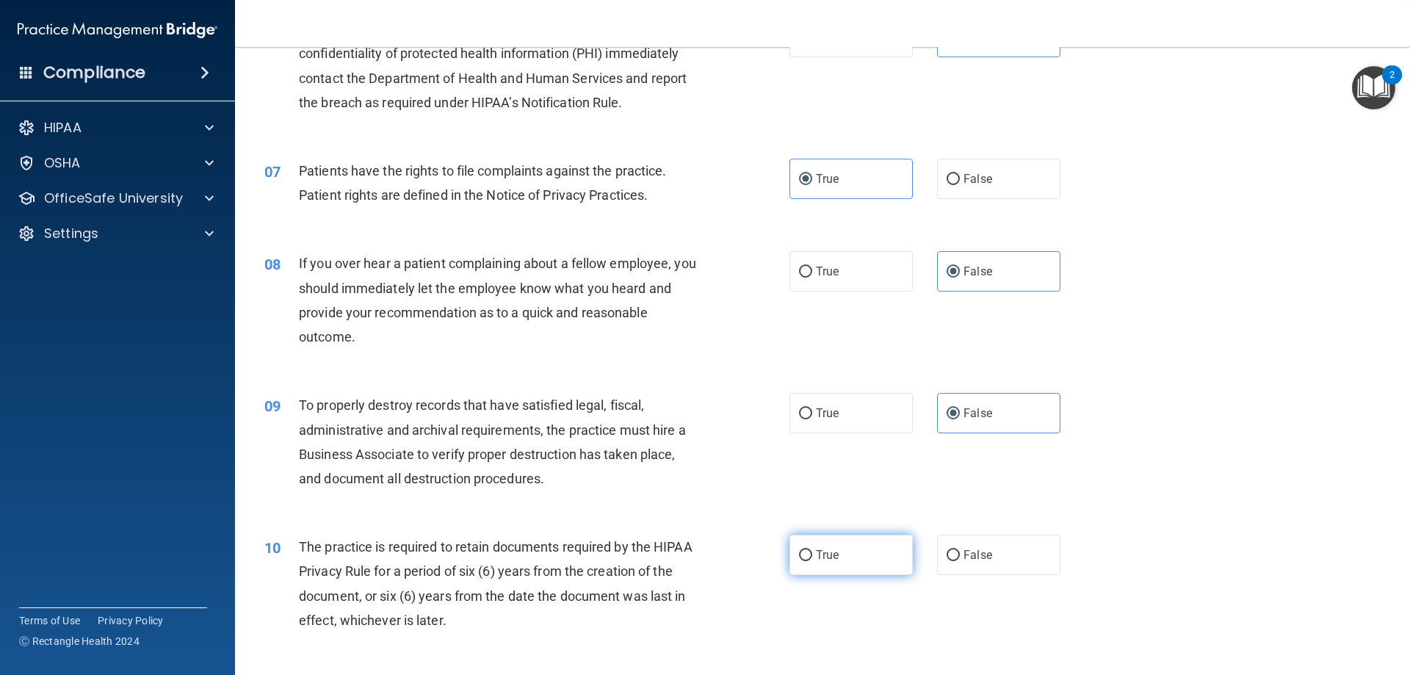
click at [812, 561] on input "True" at bounding box center [805, 555] width 13 height 11
radio input "true"
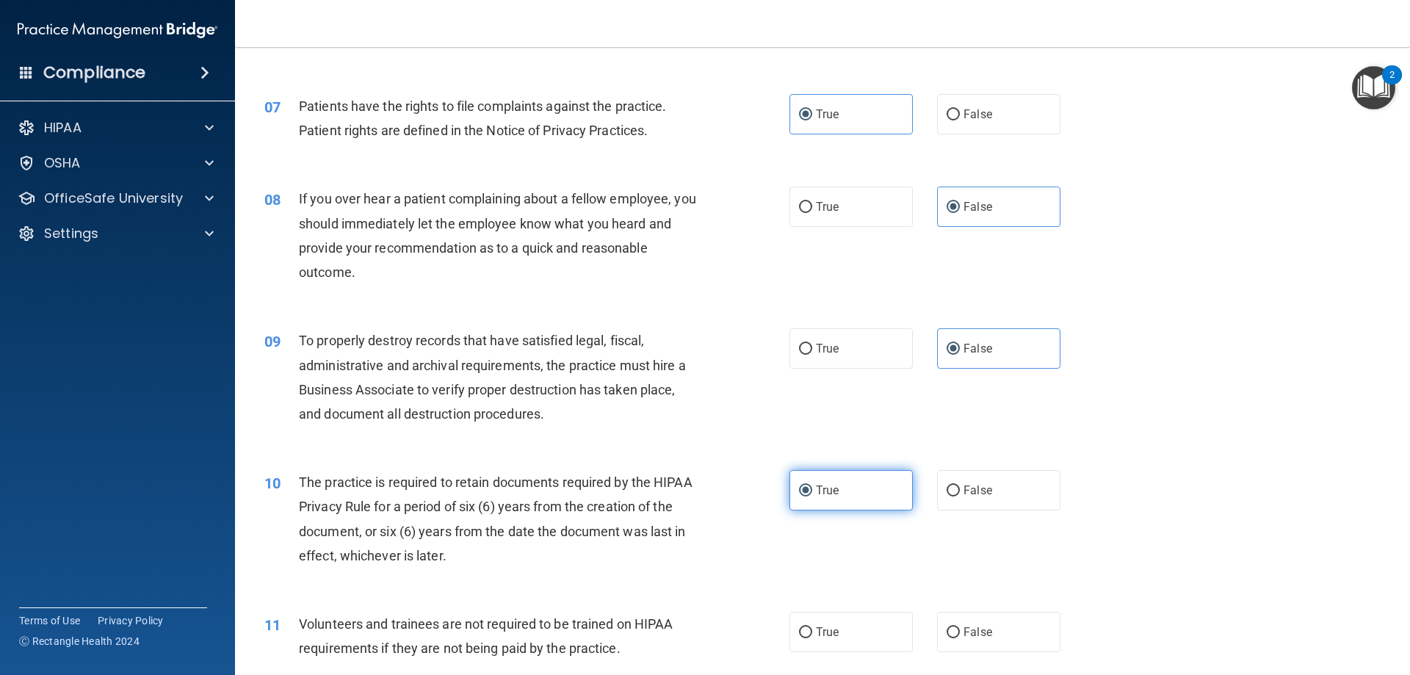
scroll to position [881, 0]
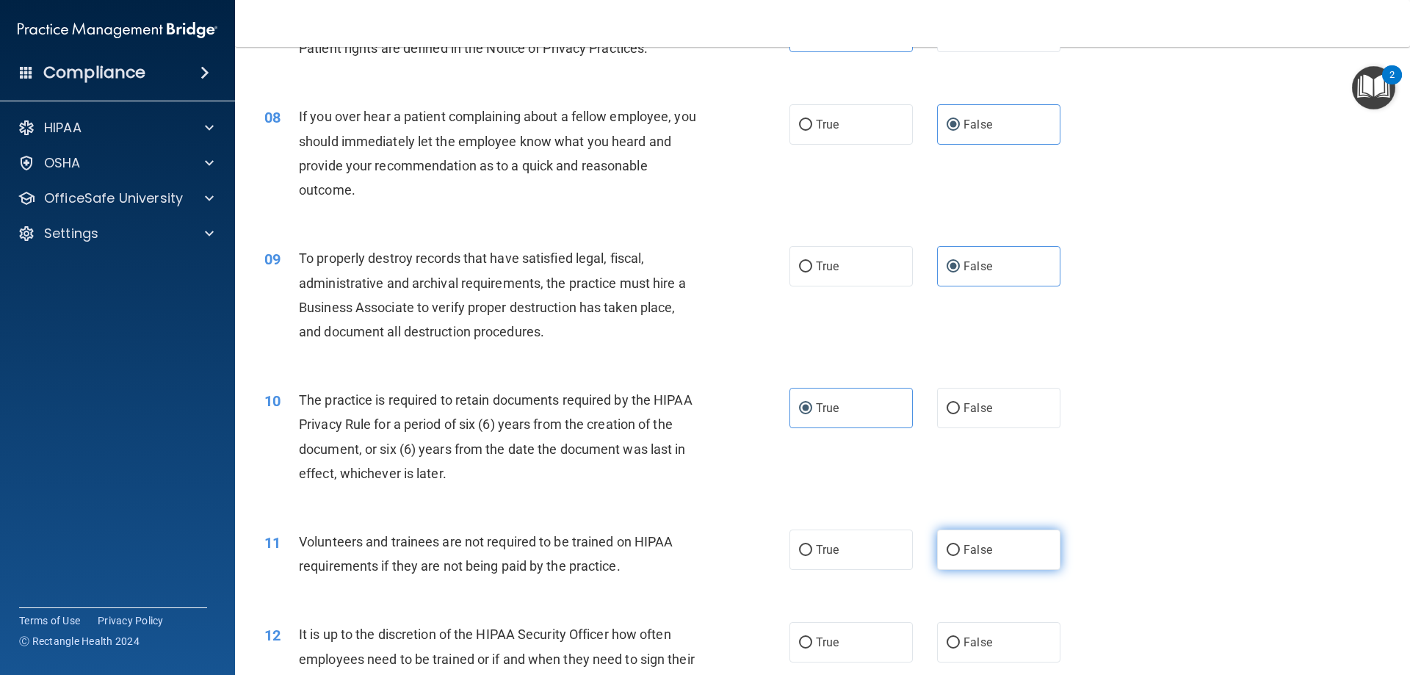
click at [977, 552] on span "False" at bounding box center [978, 550] width 29 height 14
click at [960, 552] on input "False" at bounding box center [953, 550] width 13 height 11
radio input "true"
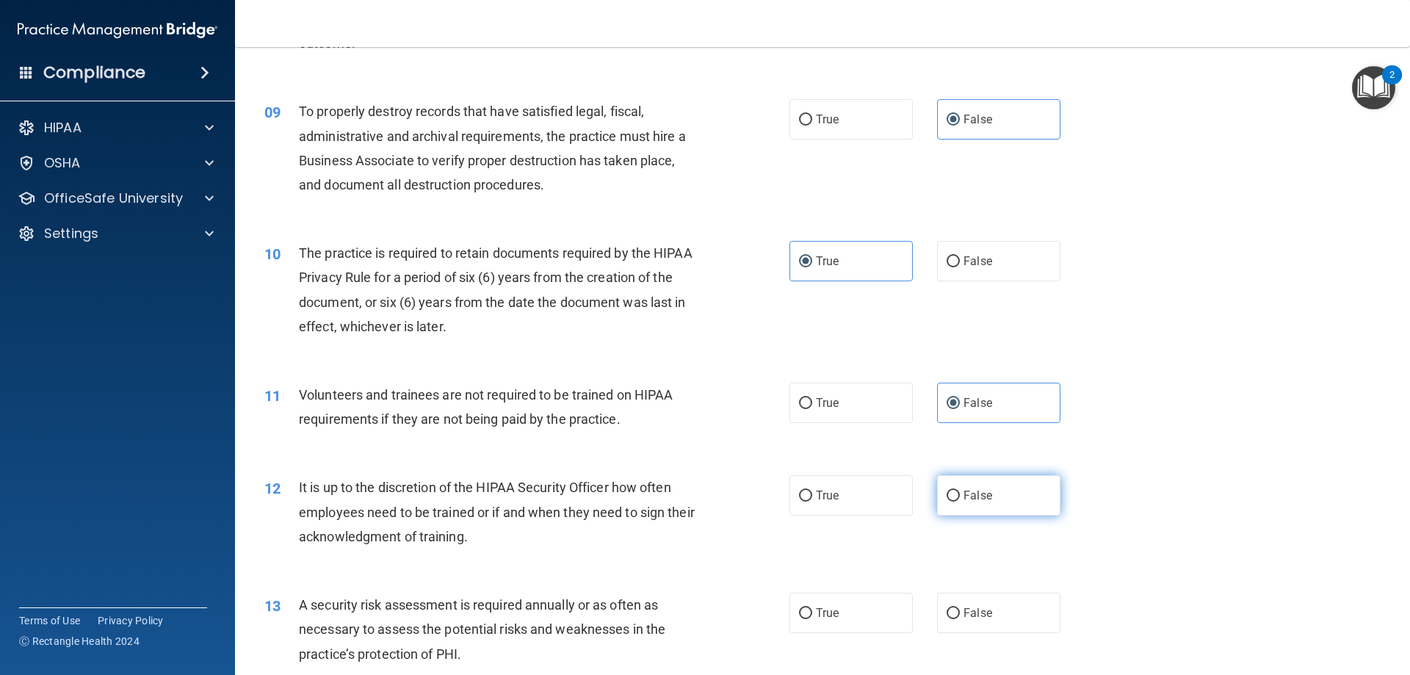
click at [983, 501] on span "False" at bounding box center [978, 495] width 29 height 14
click at [960, 501] on input "False" at bounding box center [953, 496] width 13 height 11
radio input "true"
click at [853, 621] on label "True" at bounding box center [850, 613] width 123 height 40
click at [812, 619] on input "True" at bounding box center [805, 613] width 13 height 11
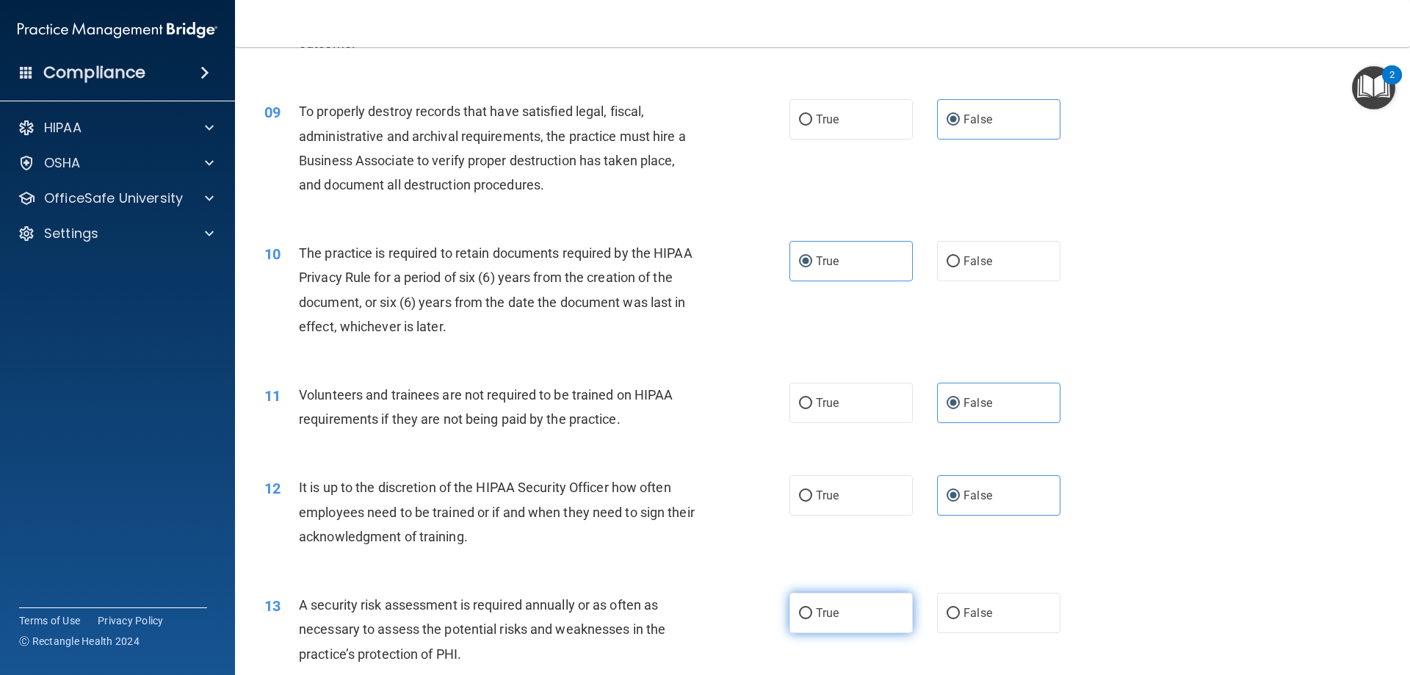
radio input "true"
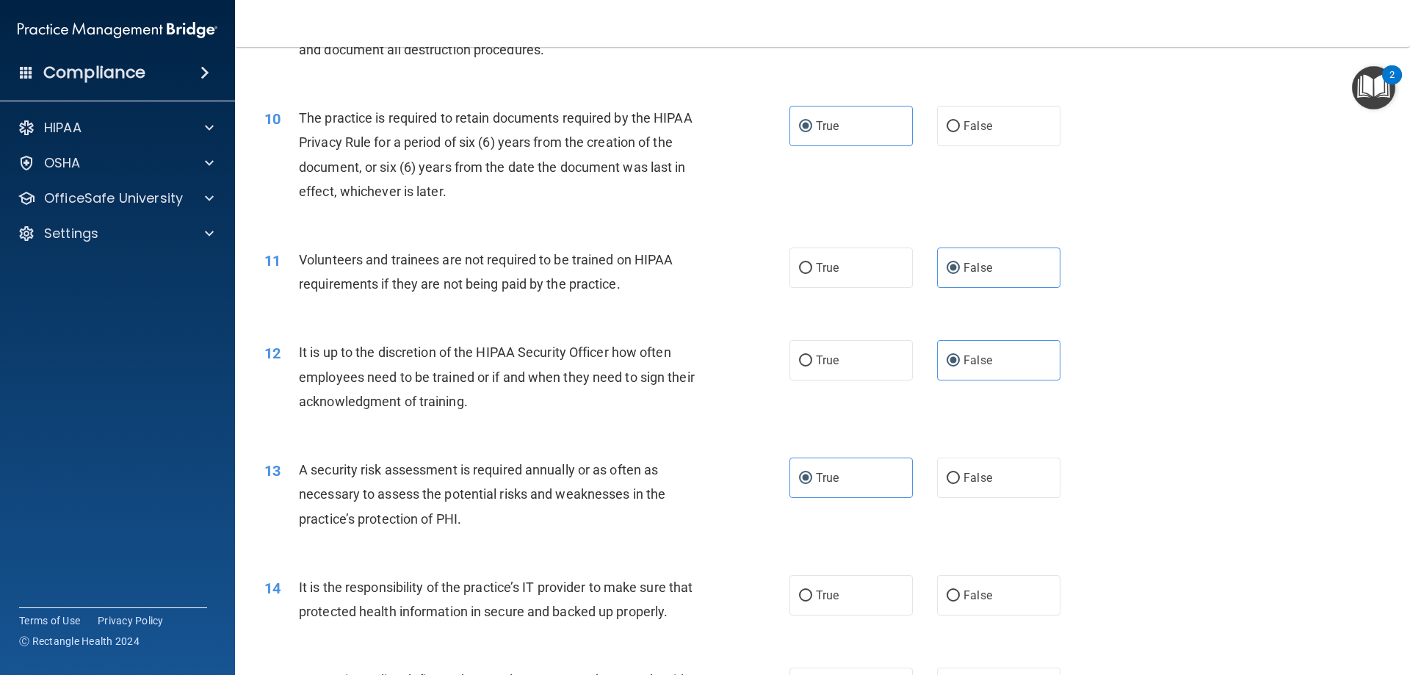
scroll to position [1175, 0]
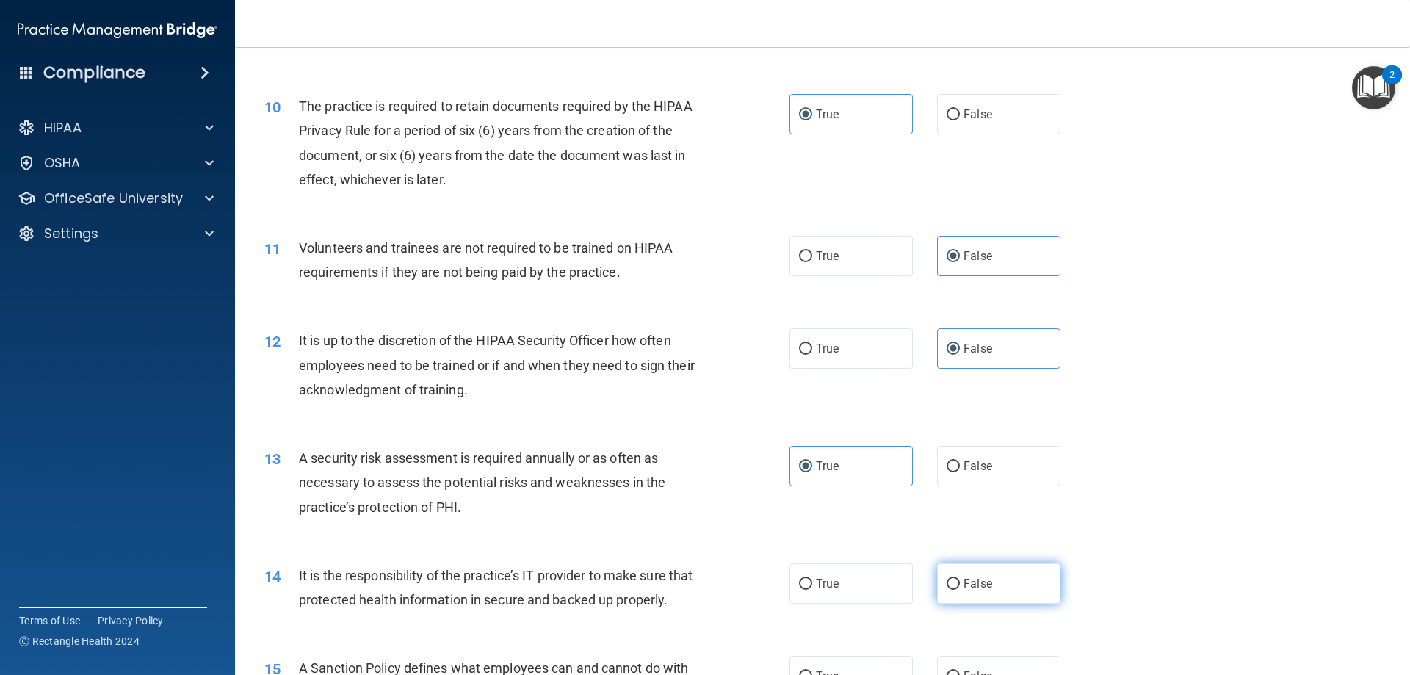
click at [949, 580] on input "False" at bounding box center [953, 584] width 13 height 11
radio input "true"
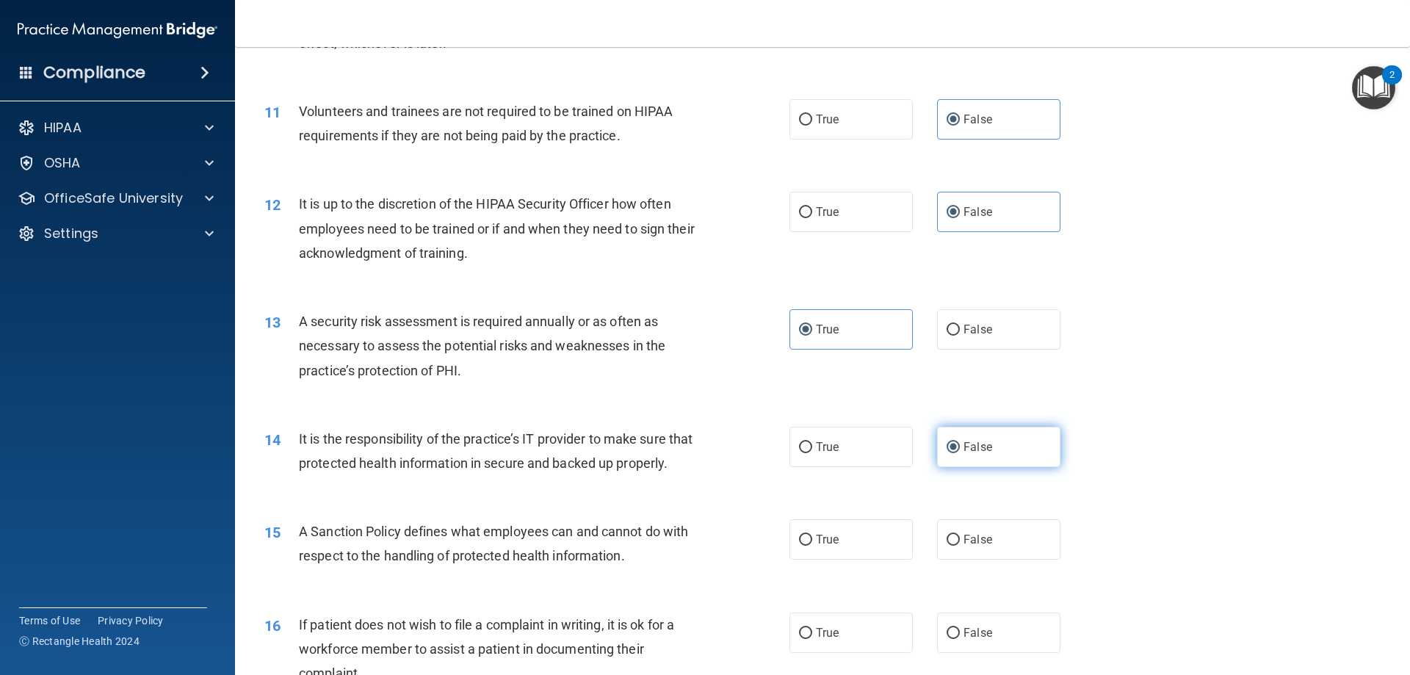
scroll to position [1395, 0]
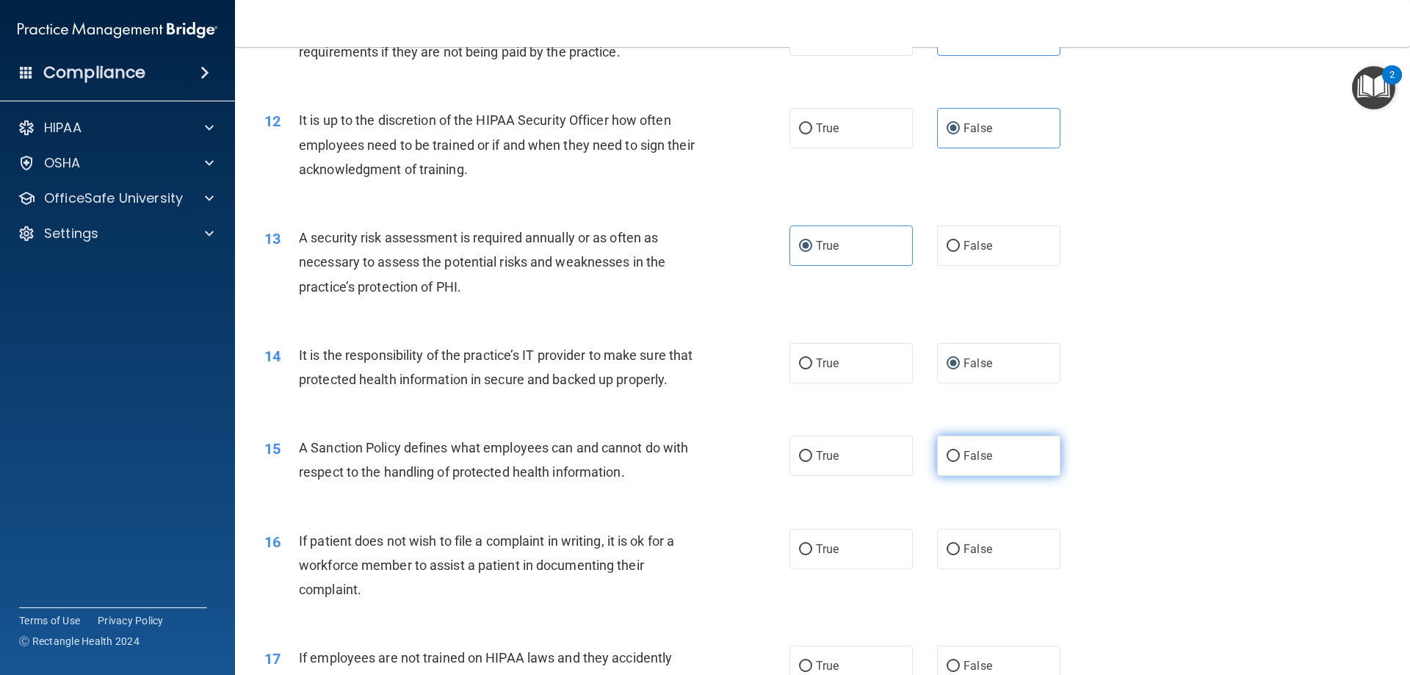
click at [984, 476] on label "False" at bounding box center [998, 455] width 123 height 40
click at [960, 462] on input "False" at bounding box center [953, 456] width 13 height 11
radio input "true"
click at [859, 569] on label "True" at bounding box center [850, 549] width 123 height 40
click at [812, 555] on input "True" at bounding box center [805, 549] width 13 height 11
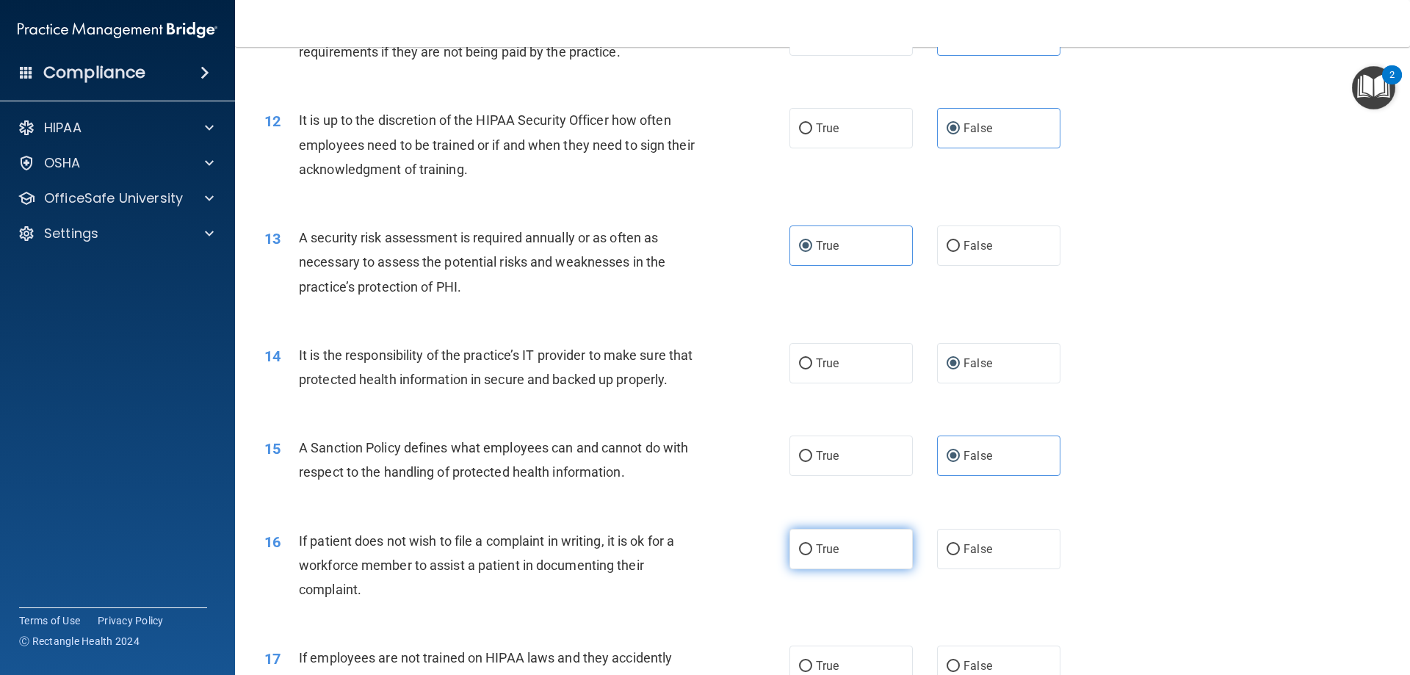
radio input "true"
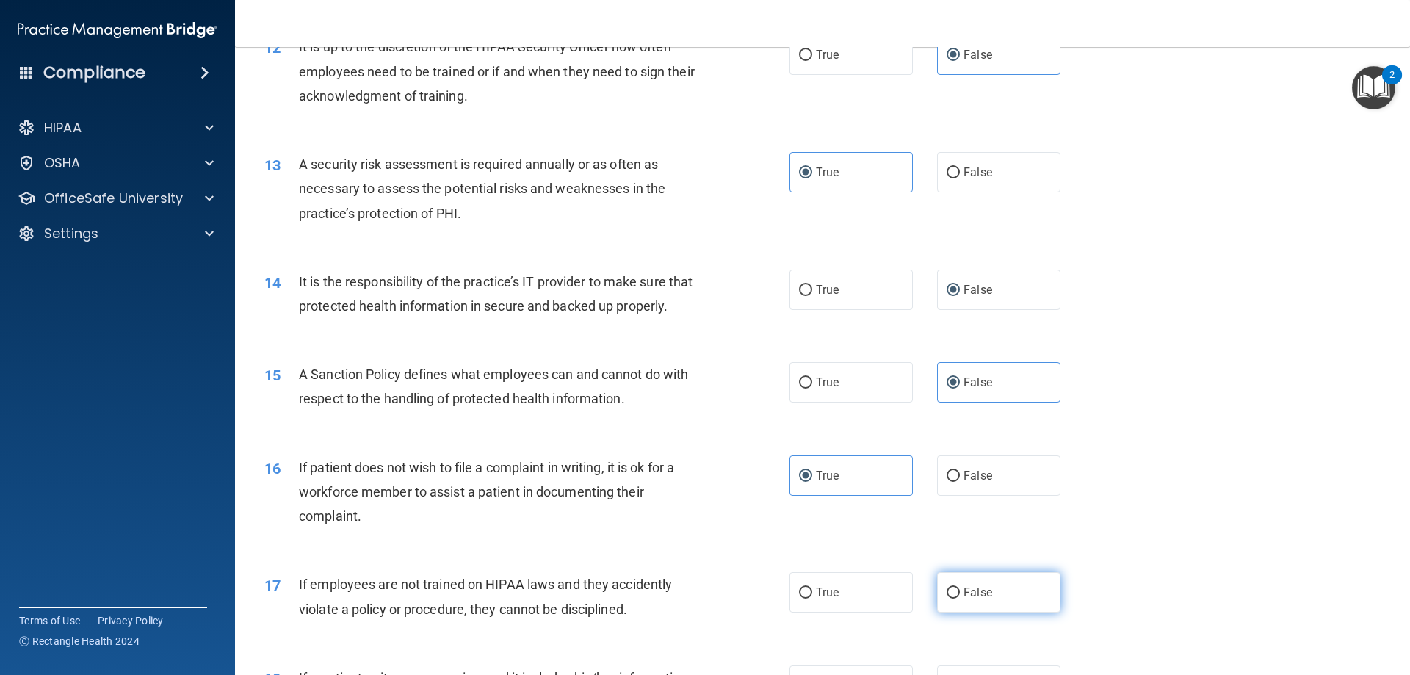
click at [995, 612] on label "False" at bounding box center [998, 592] width 123 height 40
click at [960, 599] on input "False" at bounding box center [953, 593] width 13 height 11
radio input "true"
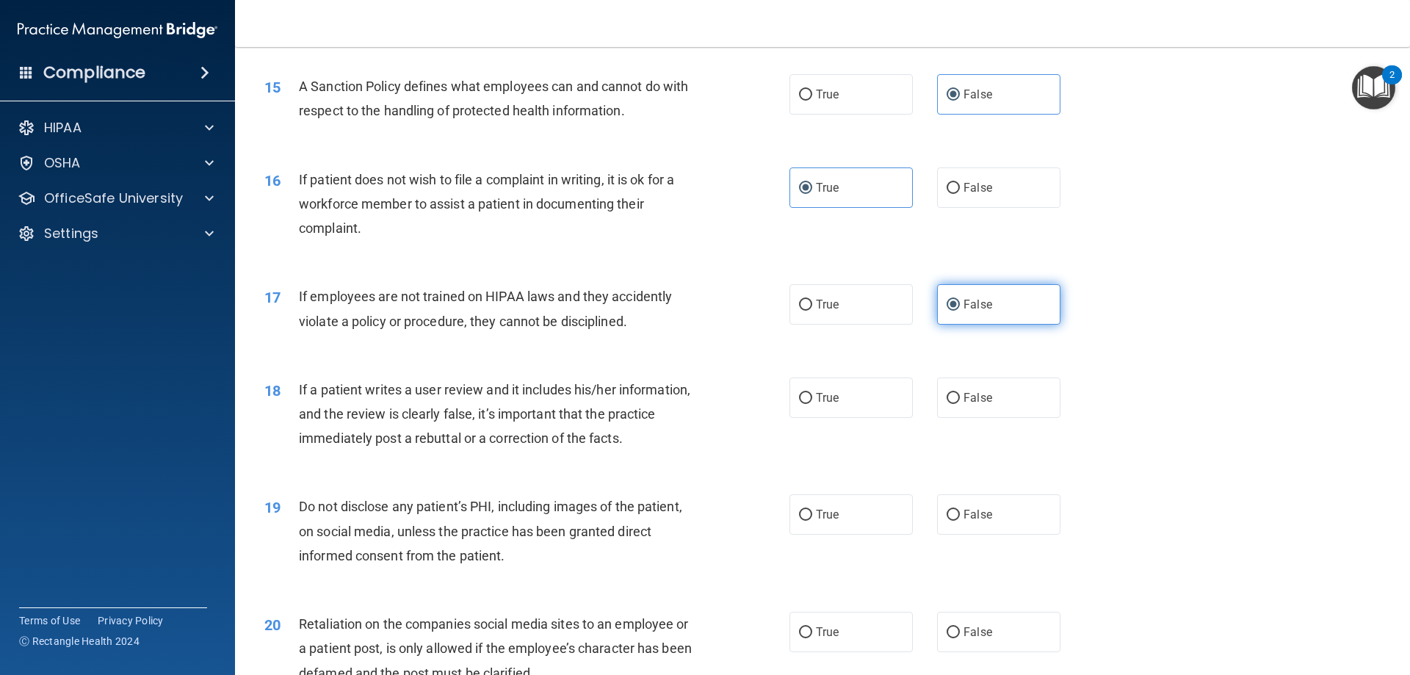
scroll to position [1763, 0]
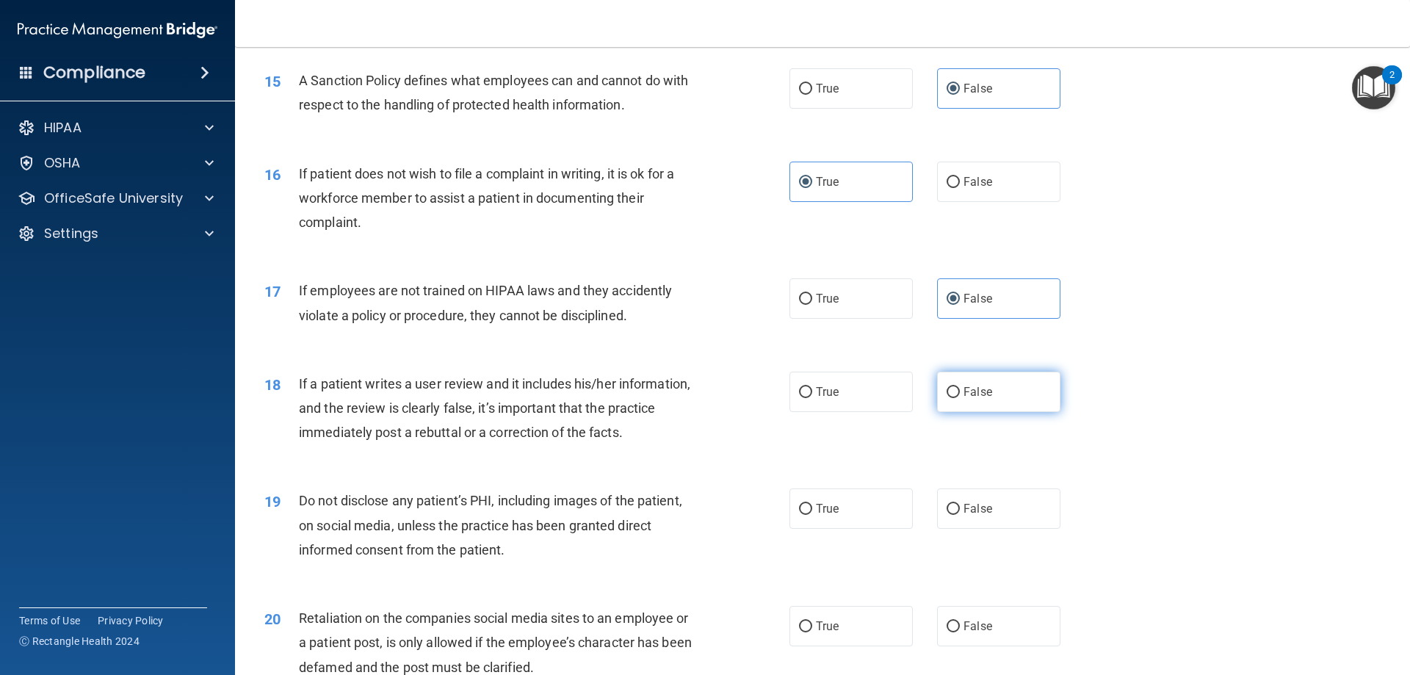
click at [997, 412] on label "False" at bounding box center [998, 392] width 123 height 40
click at [960, 398] on input "False" at bounding box center [953, 392] width 13 height 11
radio input "true"
click at [853, 529] on label "True" at bounding box center [850, 508] width 123 height 40
click at [812, 515] on input "True" at bounding box center [805, 509] width 13 height 11
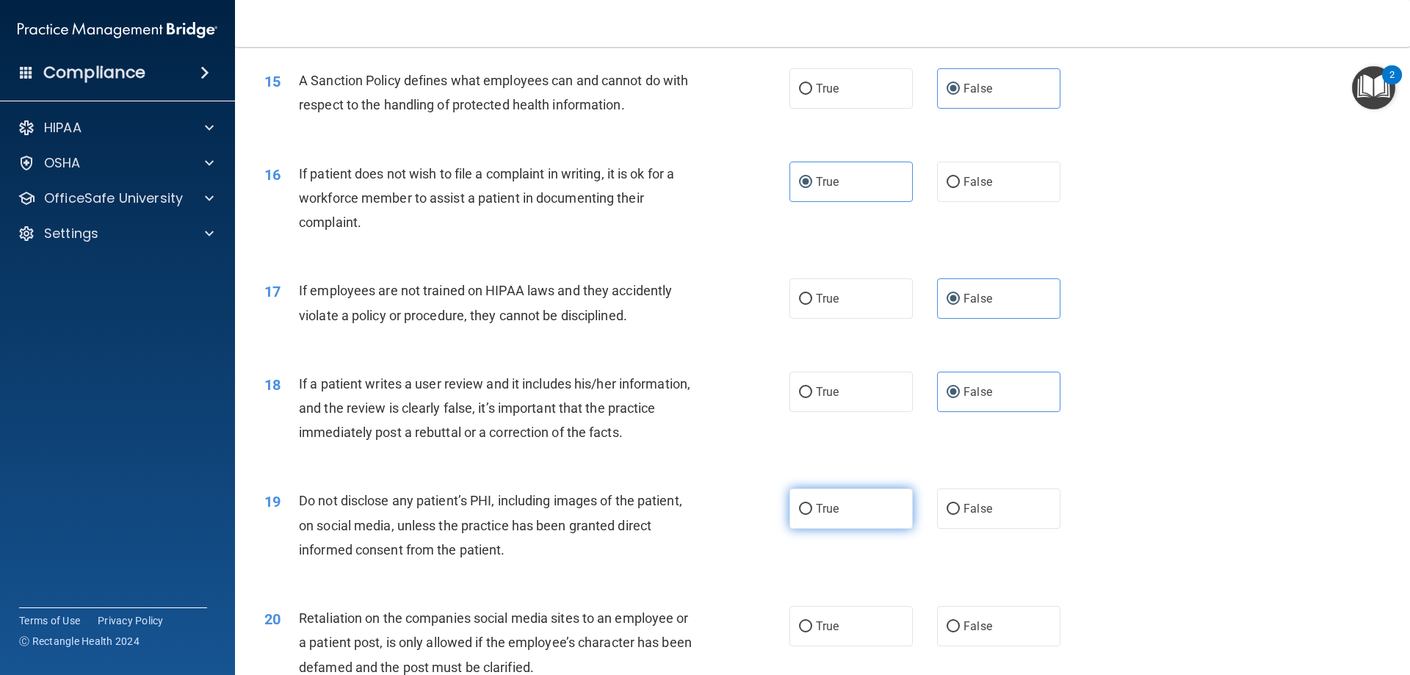
radio input "true"
click at [993, 646] on label "False" at bounding box center [998, 626] width 123 height 40
click at [960, 632] on input "False" at bounding box center [953, 626] width 13 height 11
radio input "true"
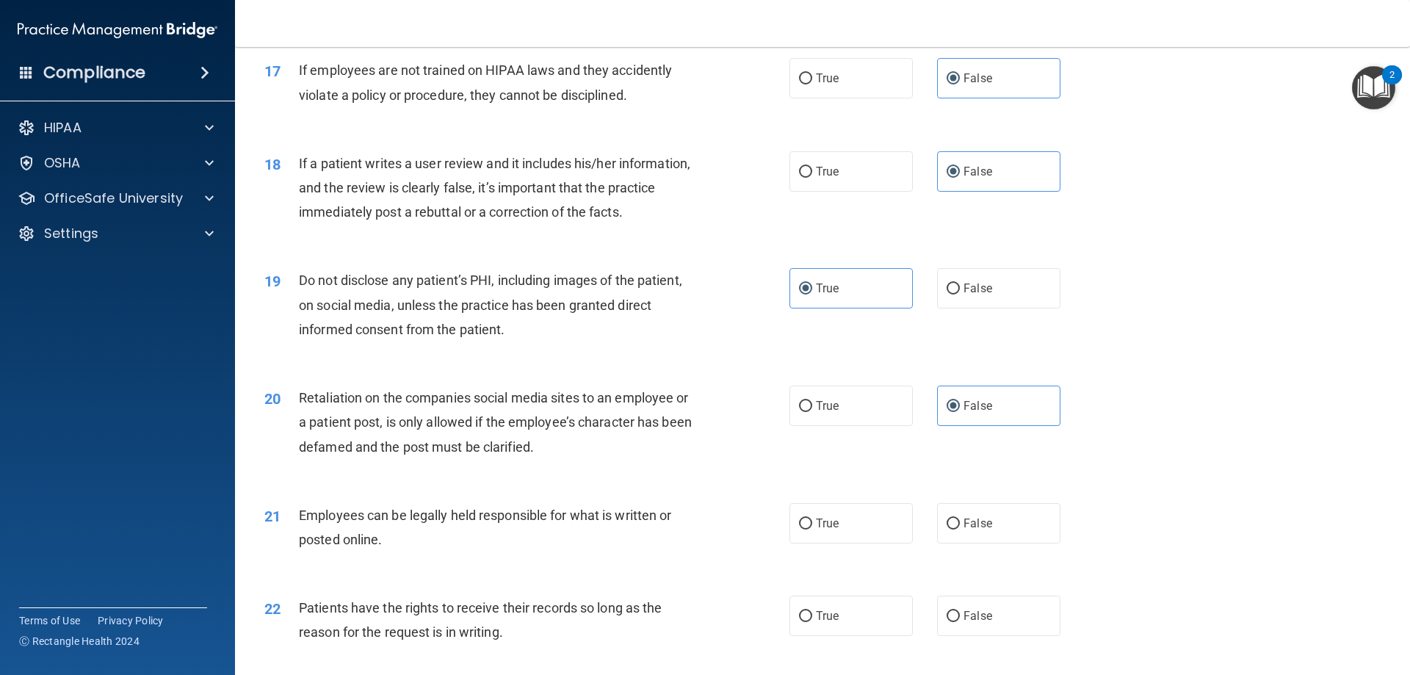
scroll to position [2056, 0]
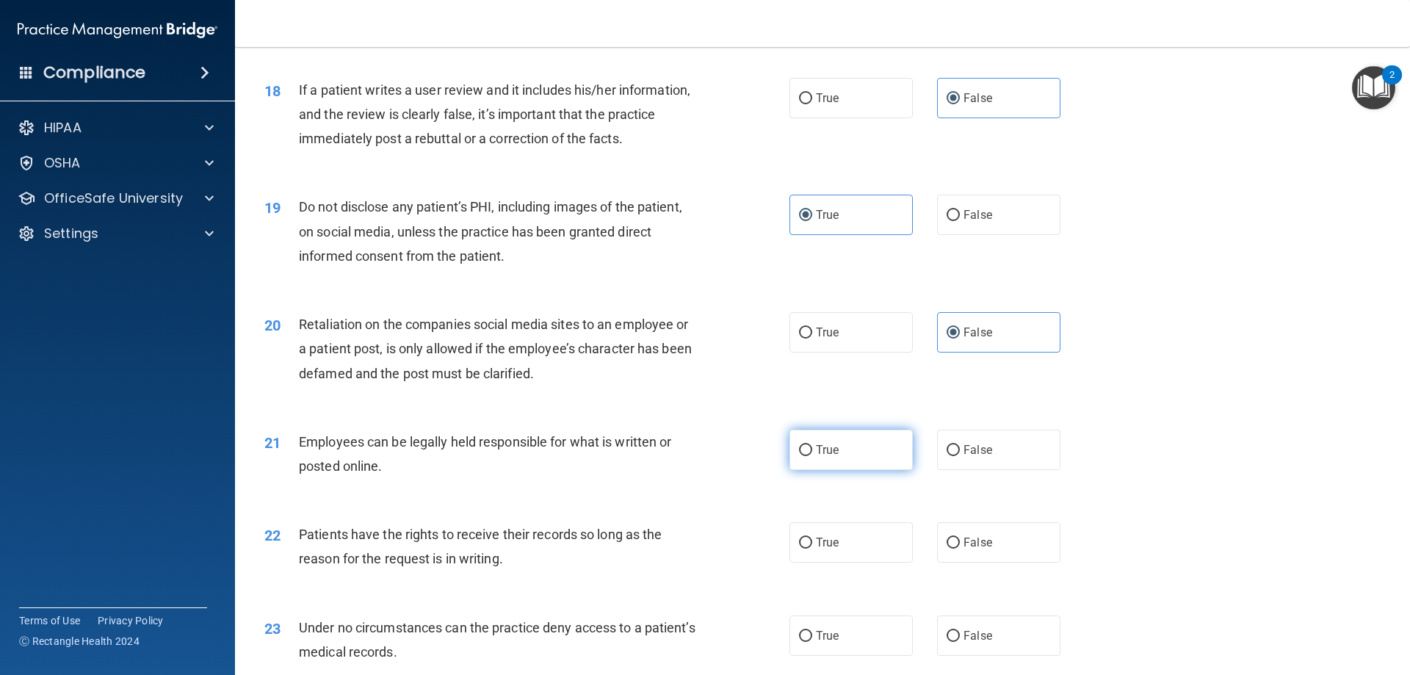
click at [849, 470] on label "True" at bounding box center [850, 450] width 123 height 40
click at [812, 456] on input "True" at bounding box center [805, 450] width 13 height 11
radio input "true"
click at [955, 563] on label "False" at bounding box center [998, 542] width 123 height 40
click at [955, 549] on input "False" at bounding box center [953, 543] width 13 height 11
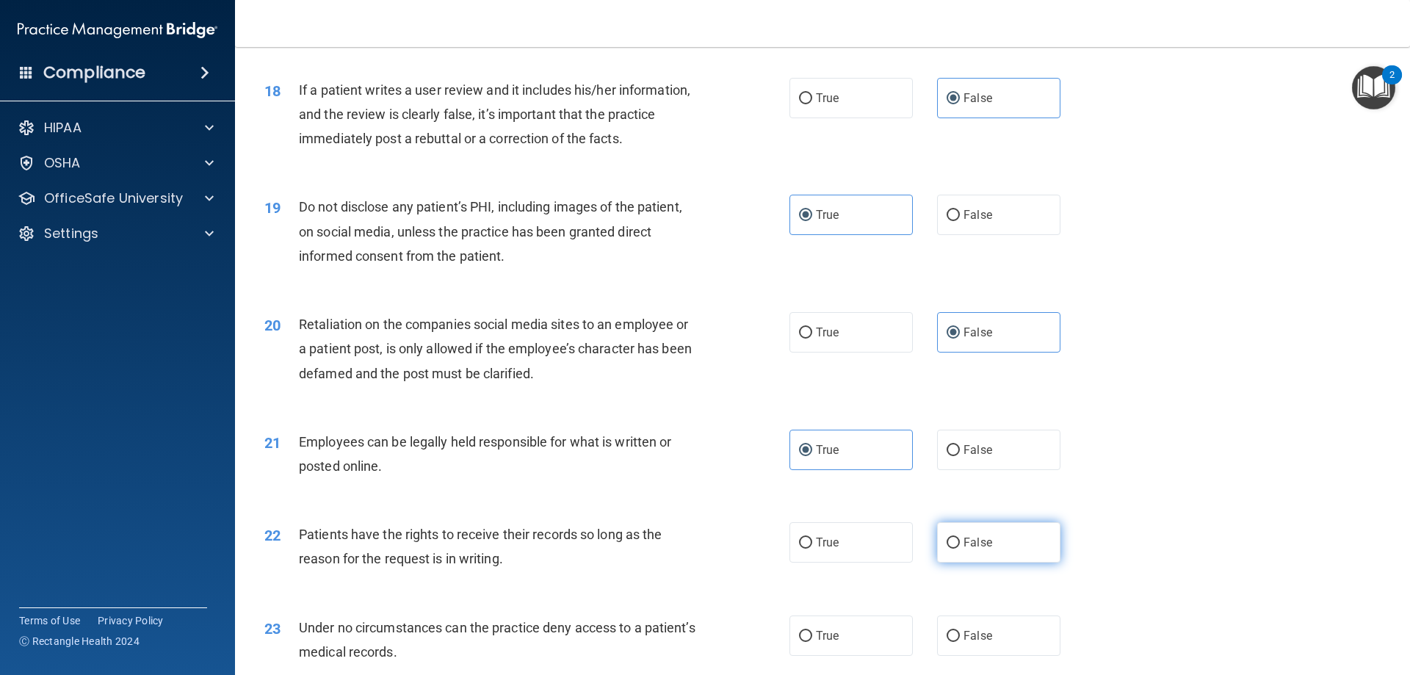
radio input "true"
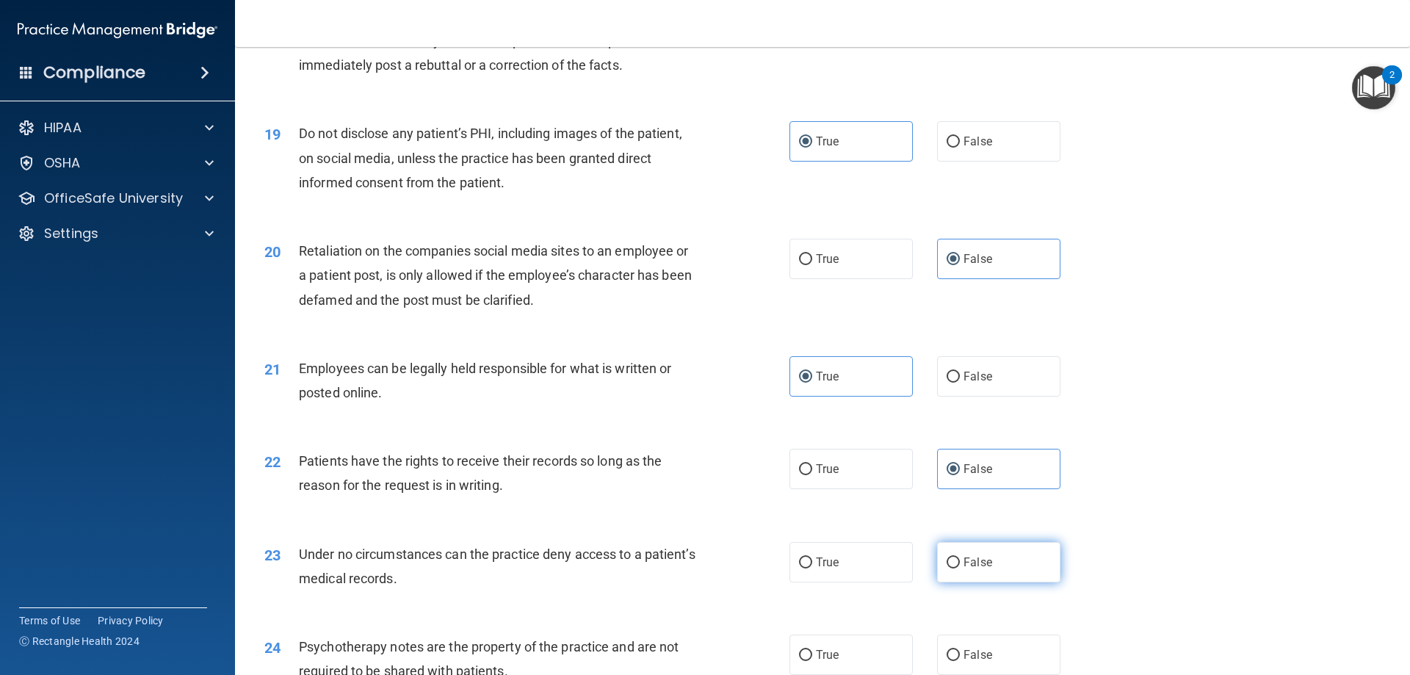
click at [955, 578] on label "False" at bounding box center [998, 562] width 123 height 40
click at [955, 568] on input "False" at bounding box center [953, 562] width 13 height 11
radio input "true"
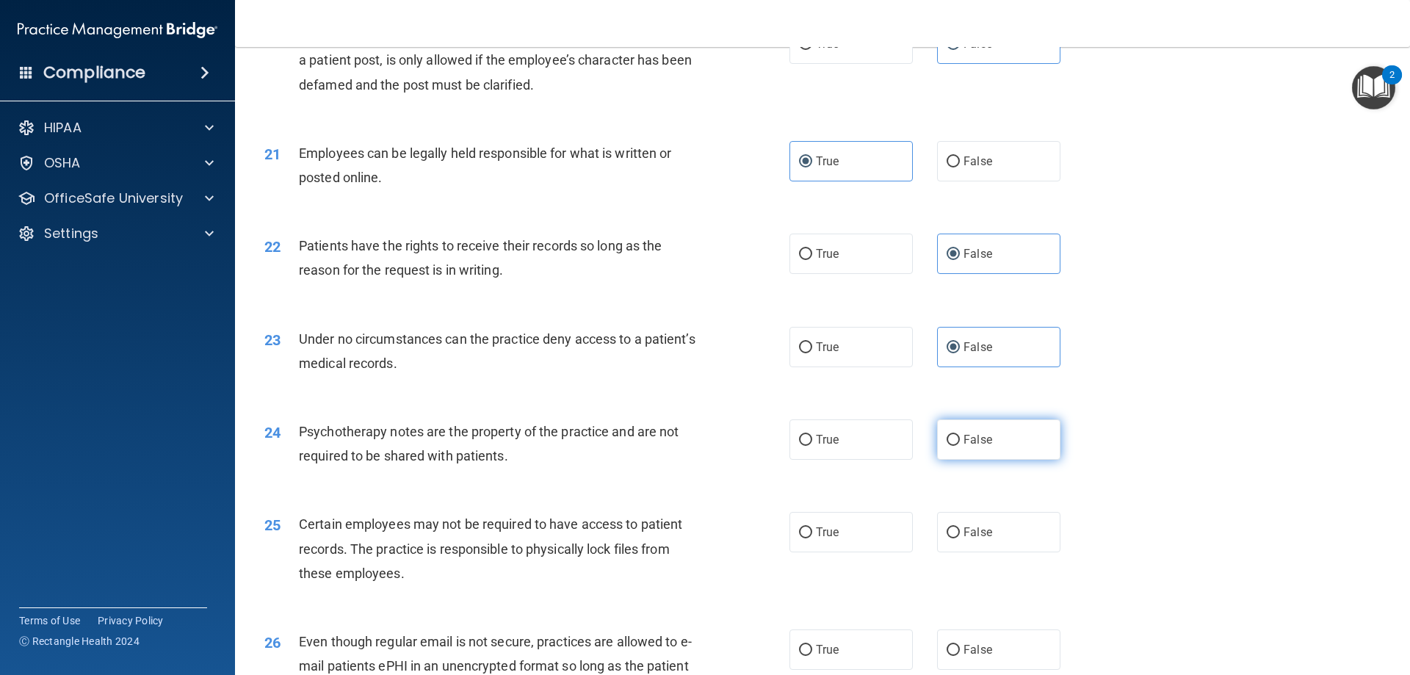
scroll to position [2350, 0]
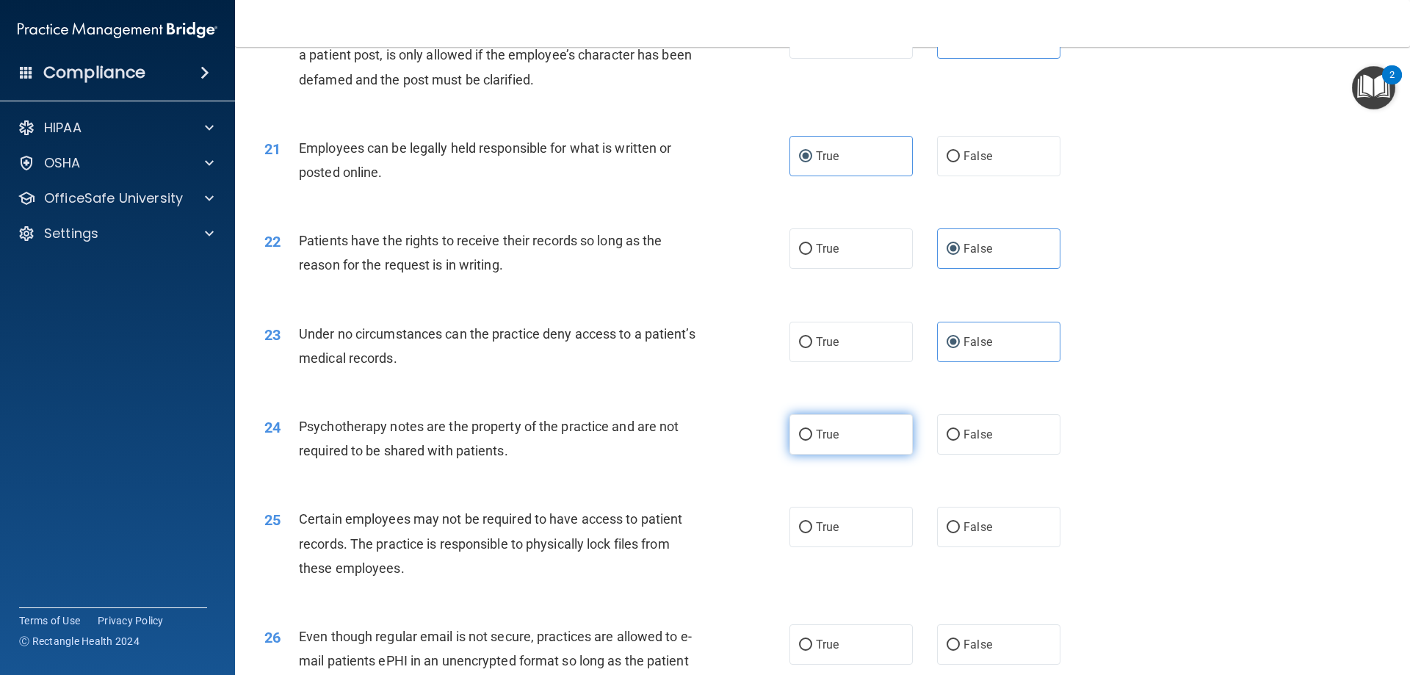
click at [874, 455] on label "True" at bounding box center [850, 434] width 123 height 40
click at [812, 441] on input "True" at bounding box center [805, 435] width 13 height 11
radio input "true"
click at [855, 543] on label "True" at bounding box center [850, 527] width 123 height 40
click at [812, 533] on input "True" at bounding box center [805, 527] width 13 height 11
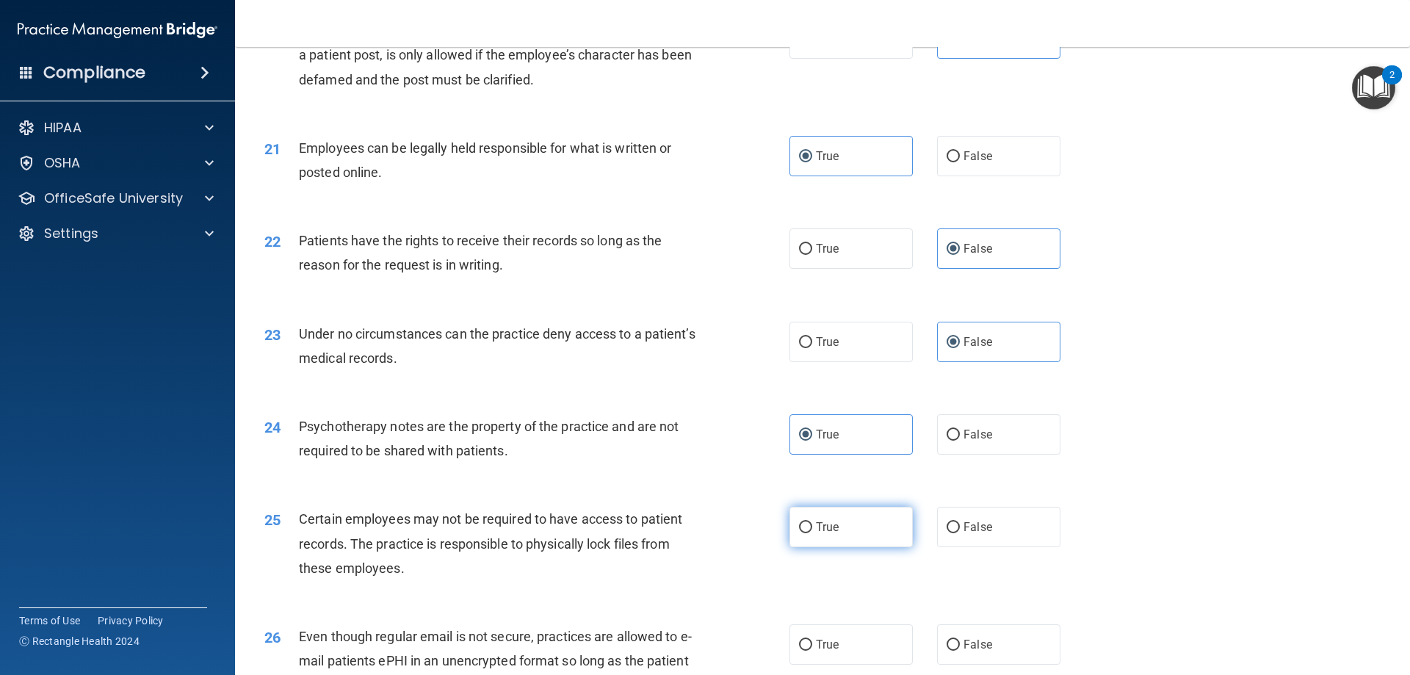
radio input "true"
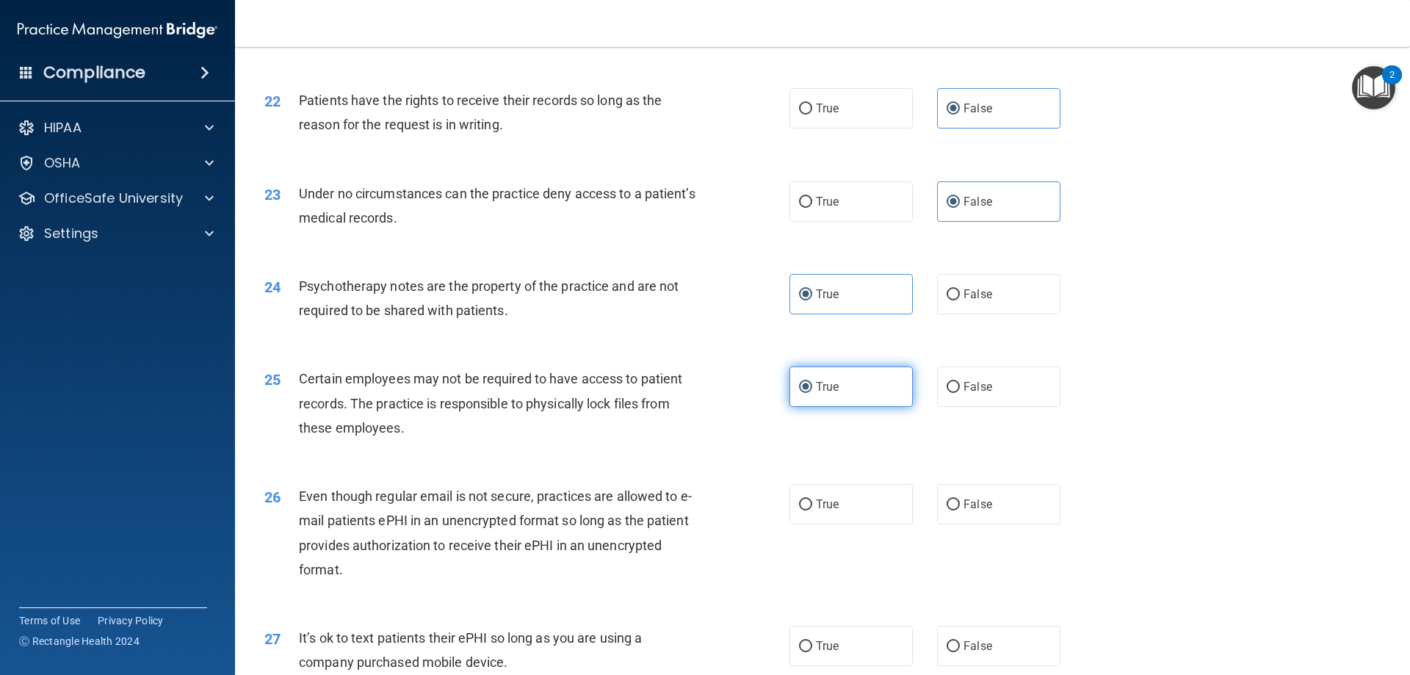
scroll to position [2497, 0]
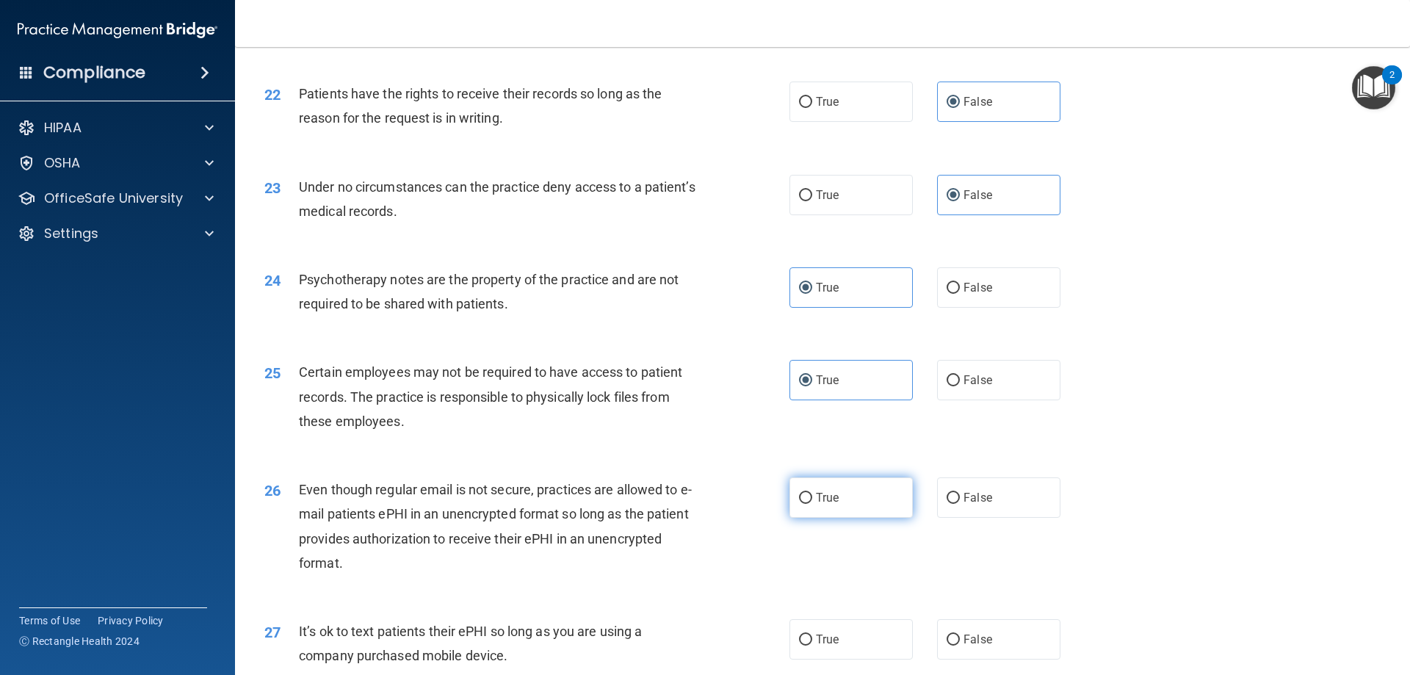
click at [855, 518] on label "True" at bounding box center [850, 497] width 123 height 40
click at [812, 504] on input "True" at bounding box center [805, 498] width 13 height 11
radio input "true"
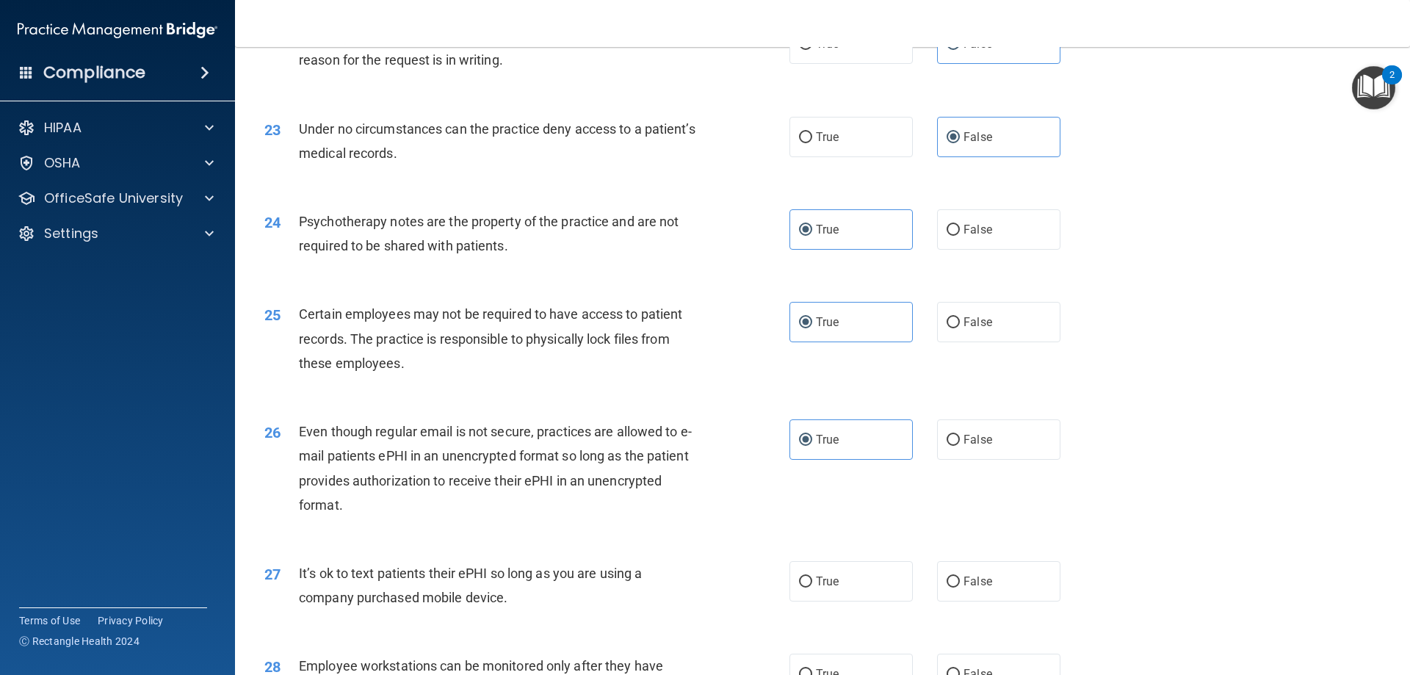
scroll to position [2644, 0]
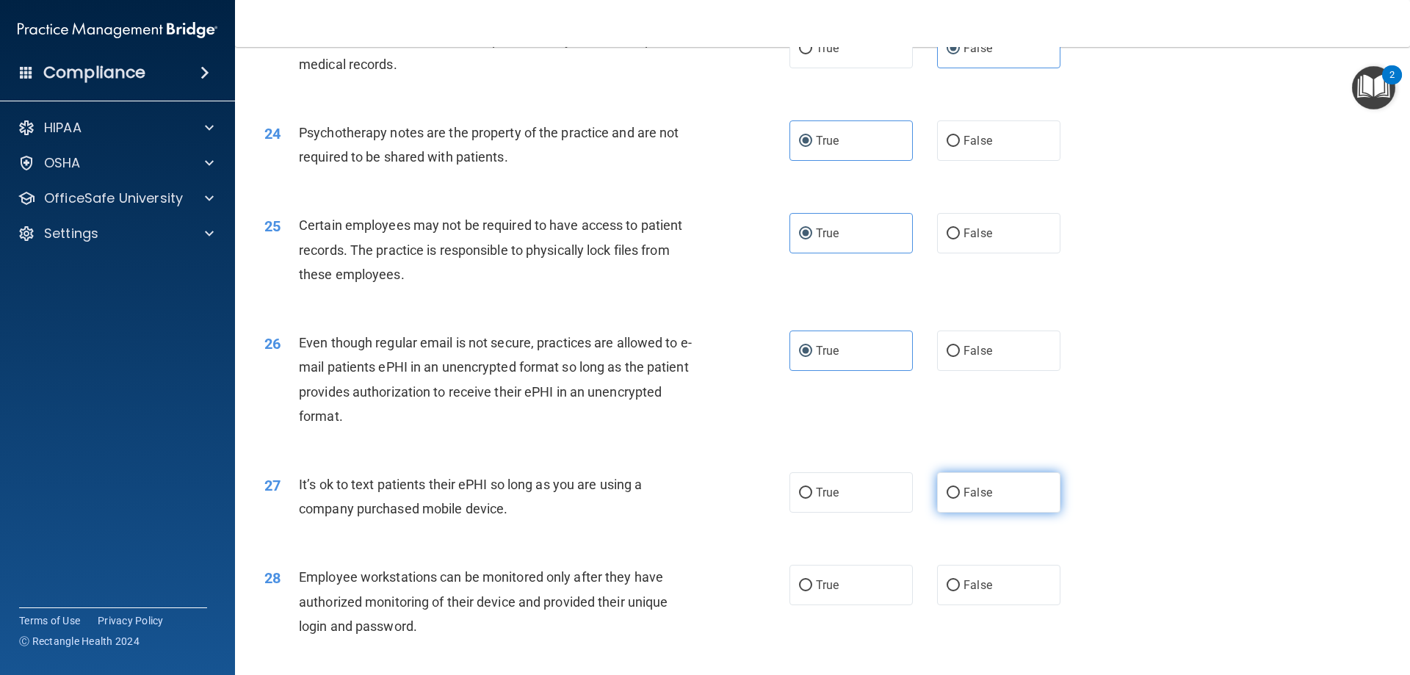
click at [951, 505] on label "False" at bounding box center [998, 492] width 123 height 40
click at [951, 499] on input "False" at bounding box center [953, 493] width 13 height 11
radio input "true"
click at [1025, 605] on label "False" at bounding box center [998, 585] width 123 height 40
click at [960, 591] on input "False" at bounding box center [953, 585] width 13 height 11
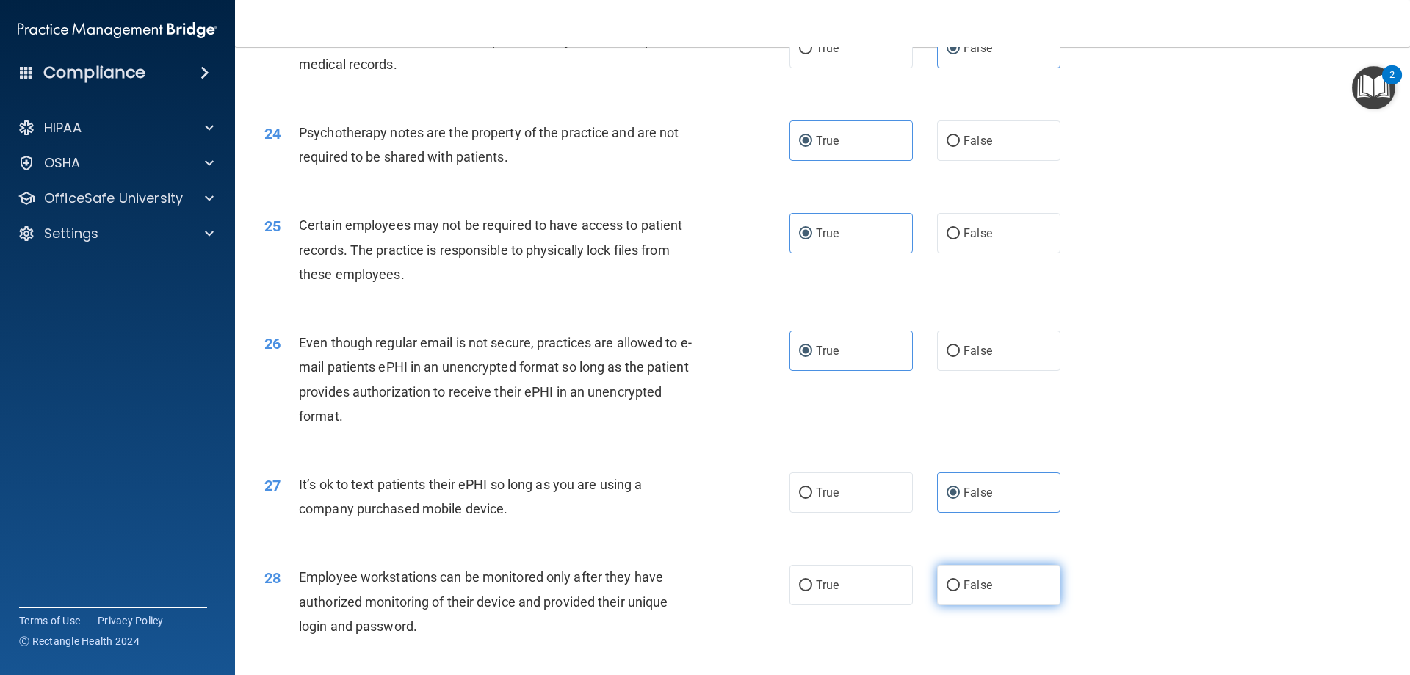
radio input "true"
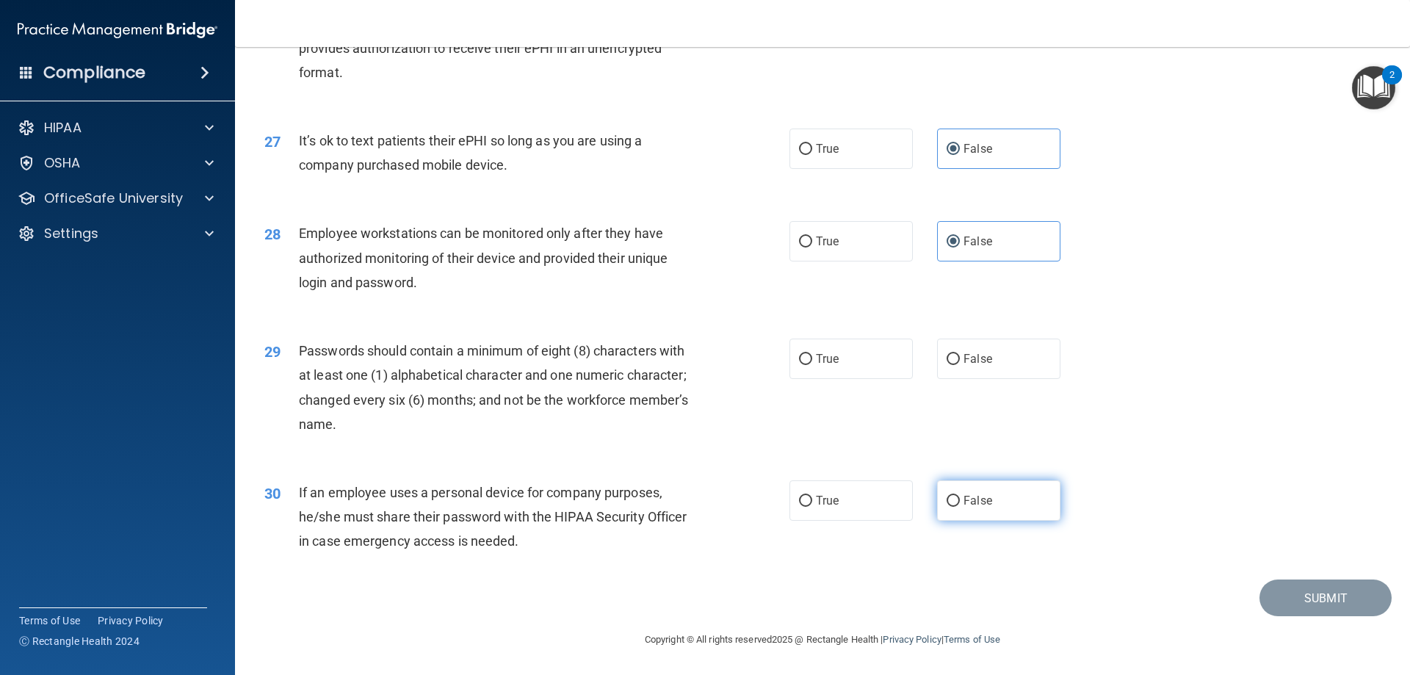
scroll to position [3012, 0]
click at [856, 365] on label "True" at bounding box center [850, 359] width 123 height 40
click at [812, 365] on input "True" at bounding box center [805, 359] width 13 height 11
radio input "true"
click at [991, 509] on label "False" at bounding box center [998, 500] width 123 height 40
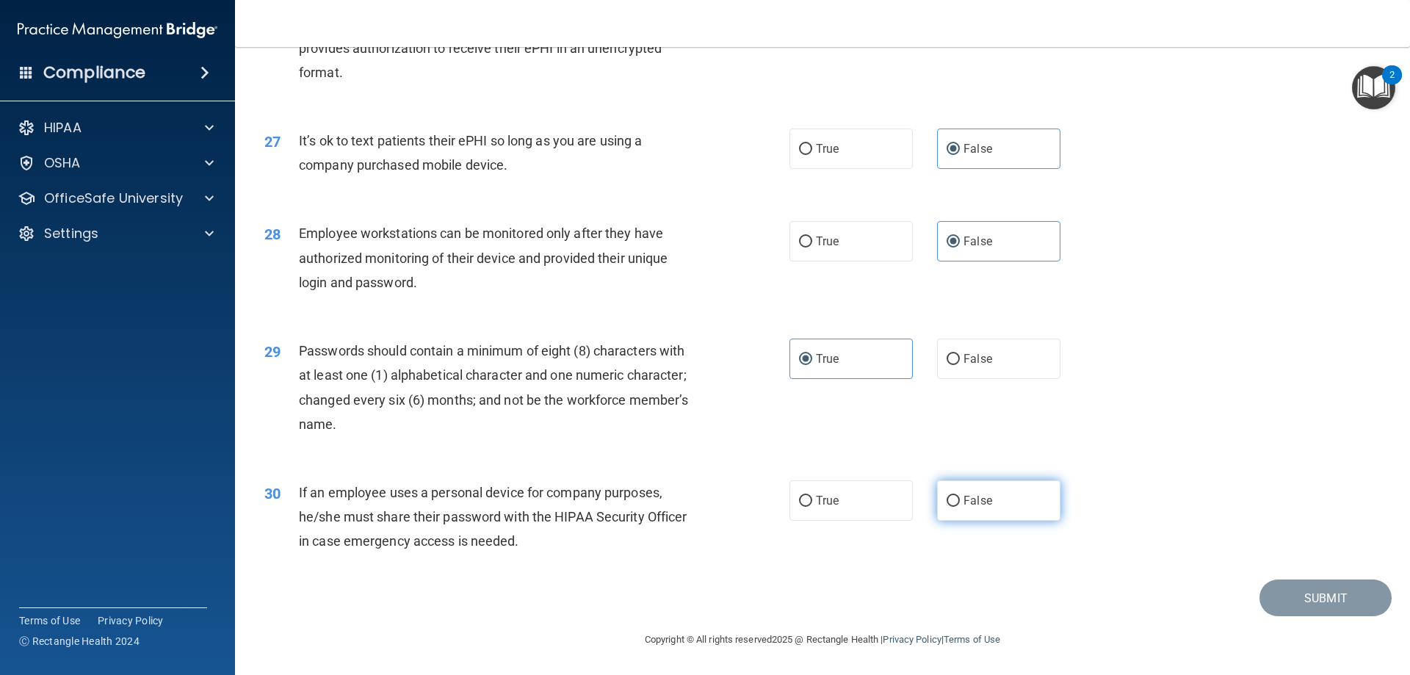
click at [960, 507] on input "False" at bounding box center [953, 501] width 13 height 11
radio input "true"
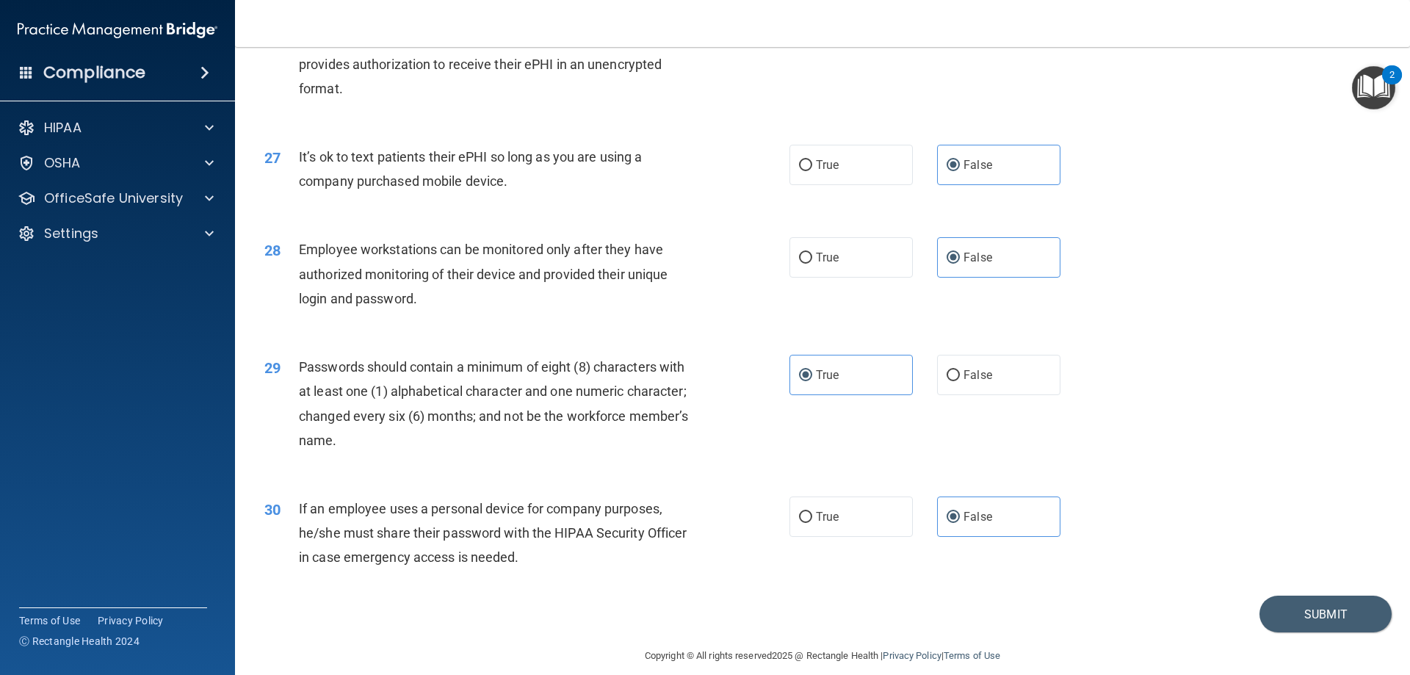
scroll to position [2938, 0]
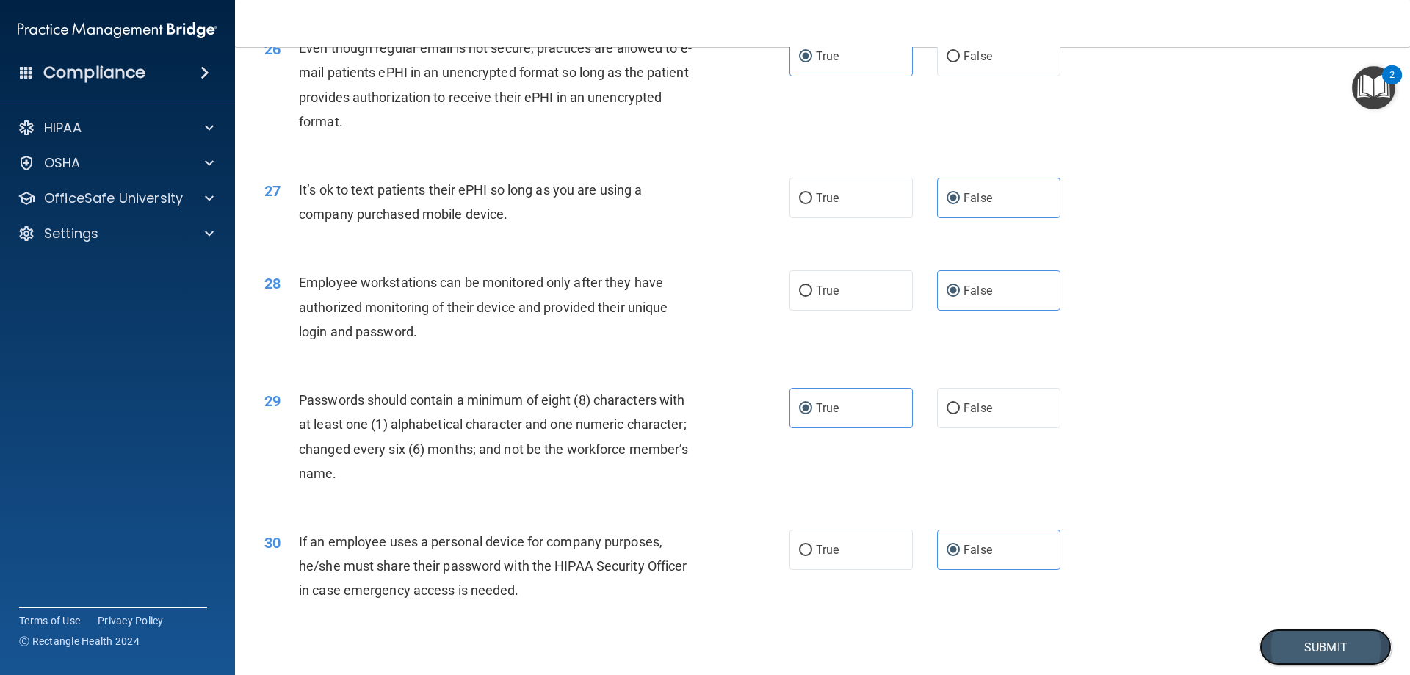
click at [1273, 666] on button "Submit" at bounding box center [1325, 647] width 132 height 37
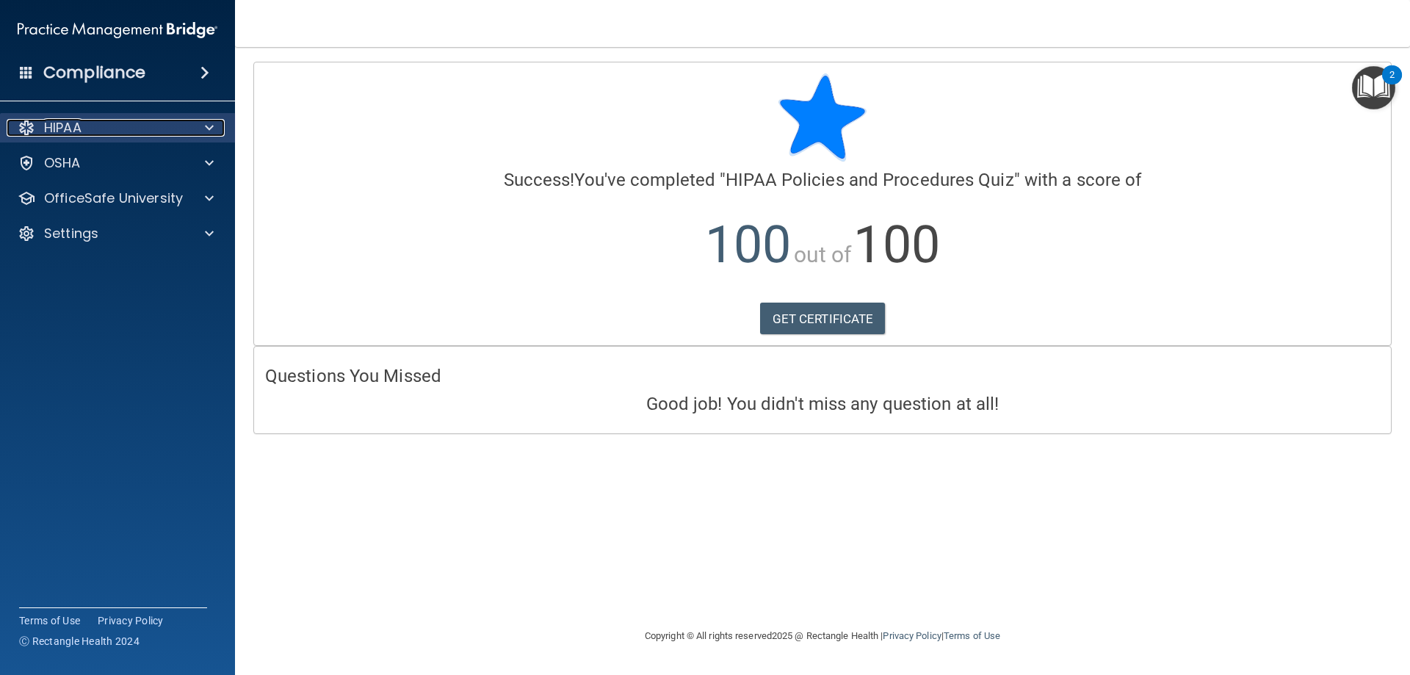
click at [178, 123] on div "HIPAA" at bounding box center [98, 128] width 182 height 18
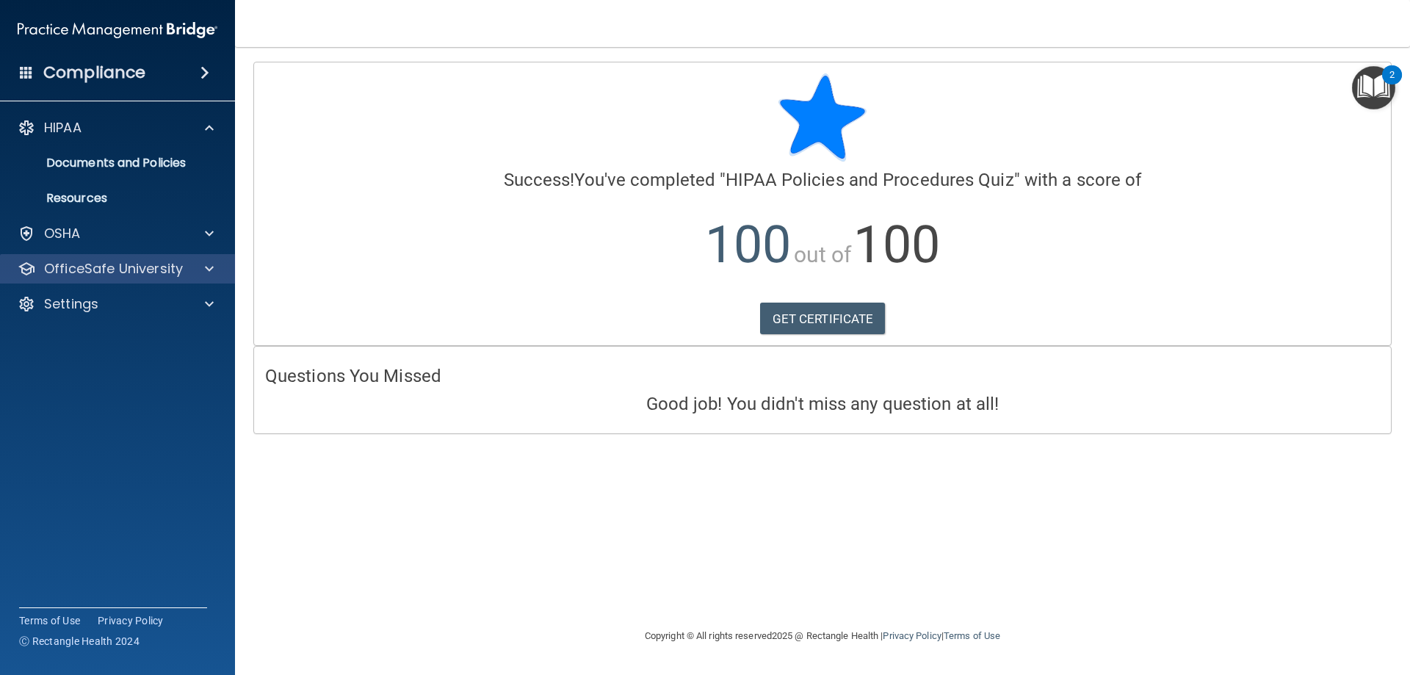
click at [198, 258] on div "OfficeSafe University" at bounding box center [118, 268] width 236 height 29
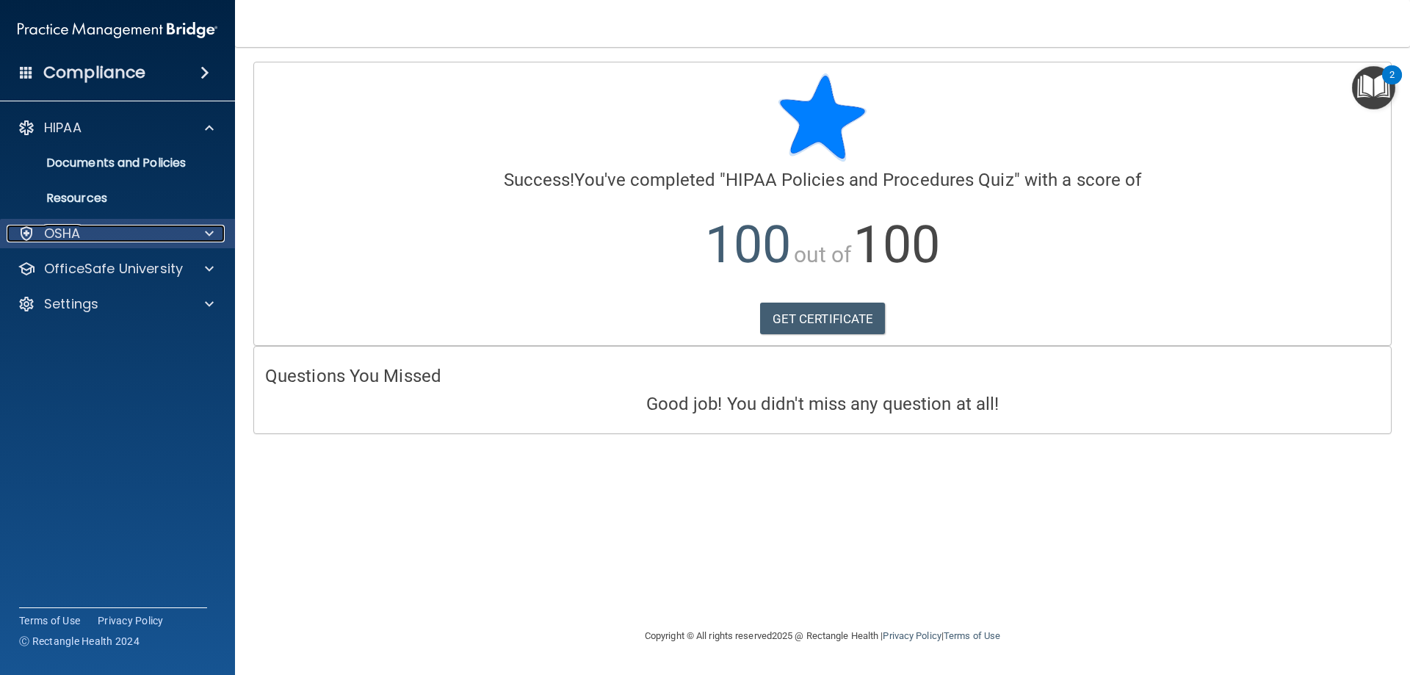
click at [108, 234] on div "OSHA" at bounding box center [98, 234] width 182 height 18
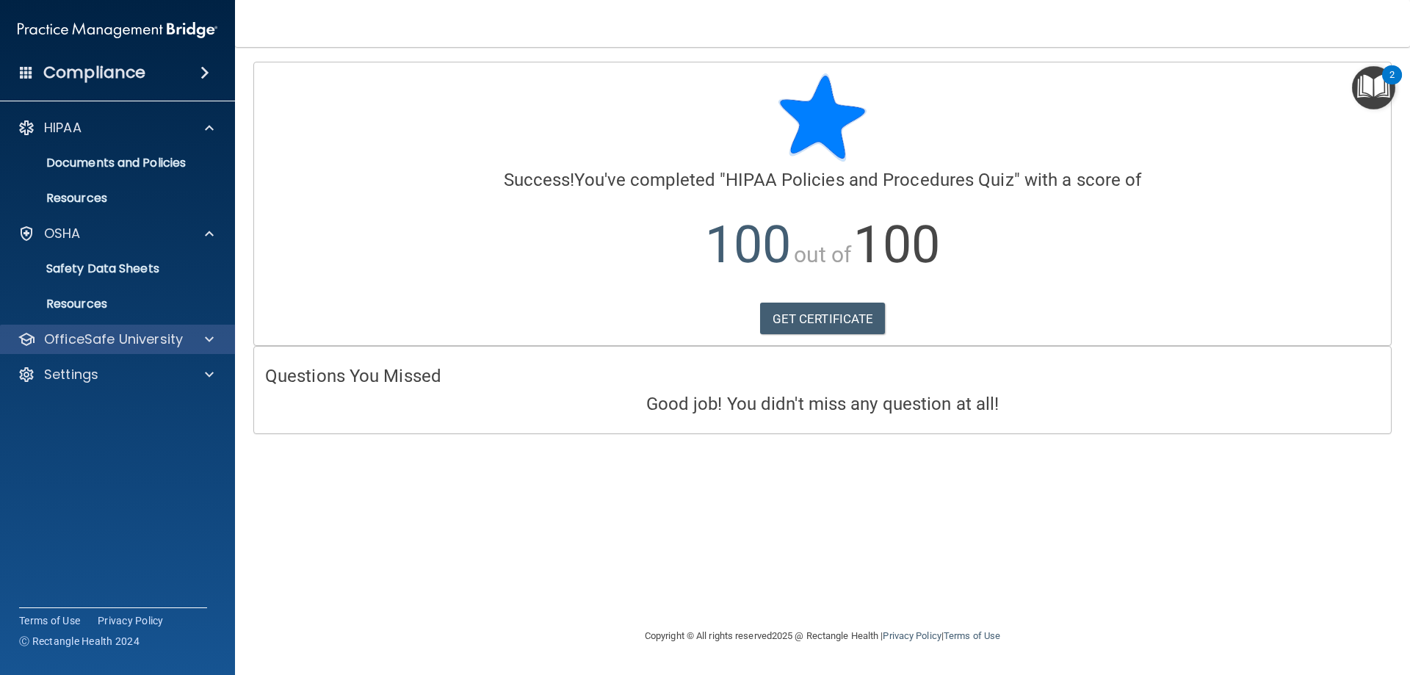
click at [186, 348] on div "OfficeSafe University" at bounding box center [118, 339] width 236 height 29
click at [185, 345] on div "OfficeSafe University" at bounding box center [98, 339] width 182 height 18
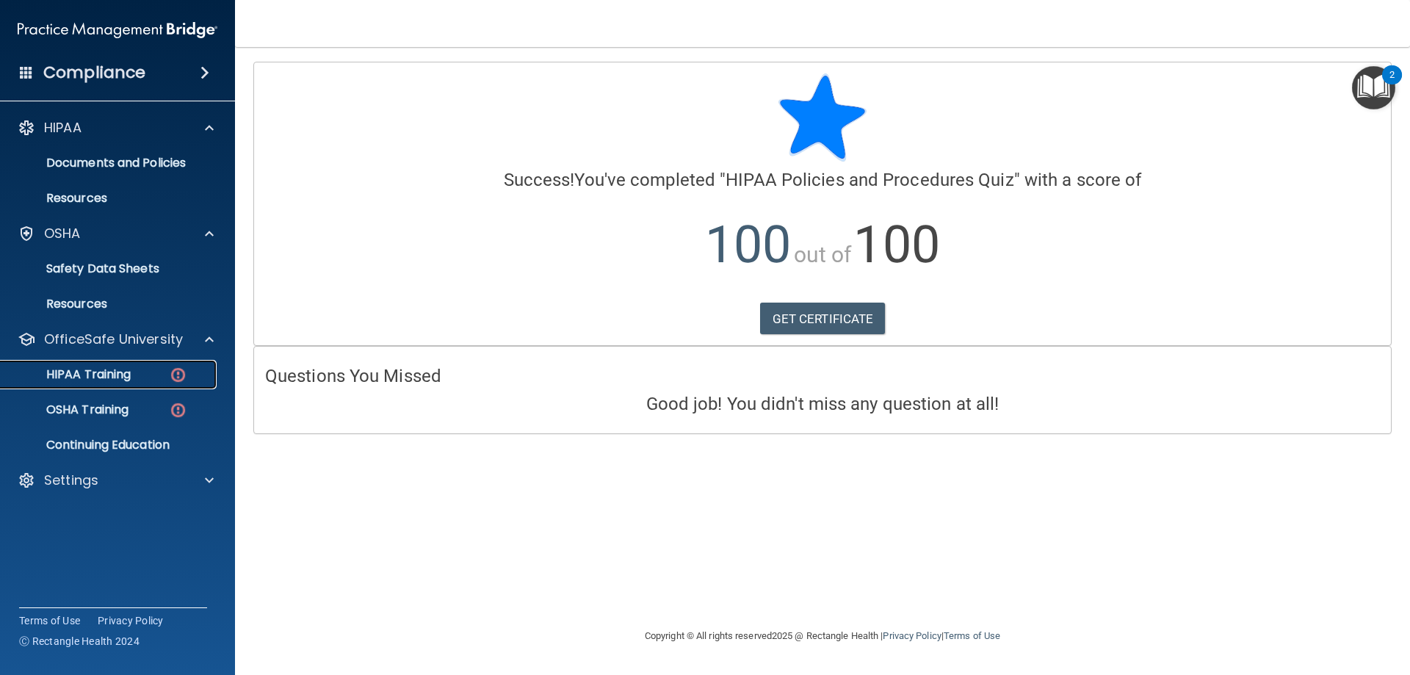
click at [165, 375] on div "HIPAA Training" at bounding box center [110, 374] width 200 height 15
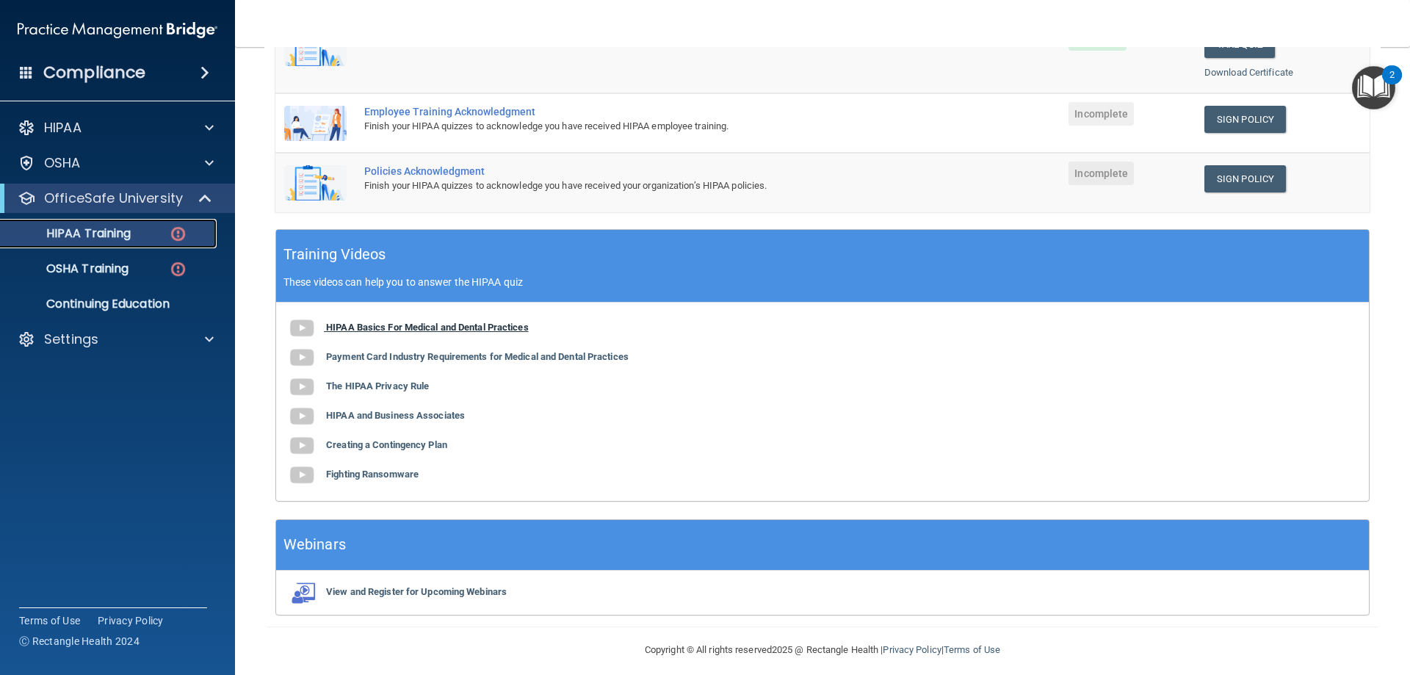
scroll to position [400, 0]
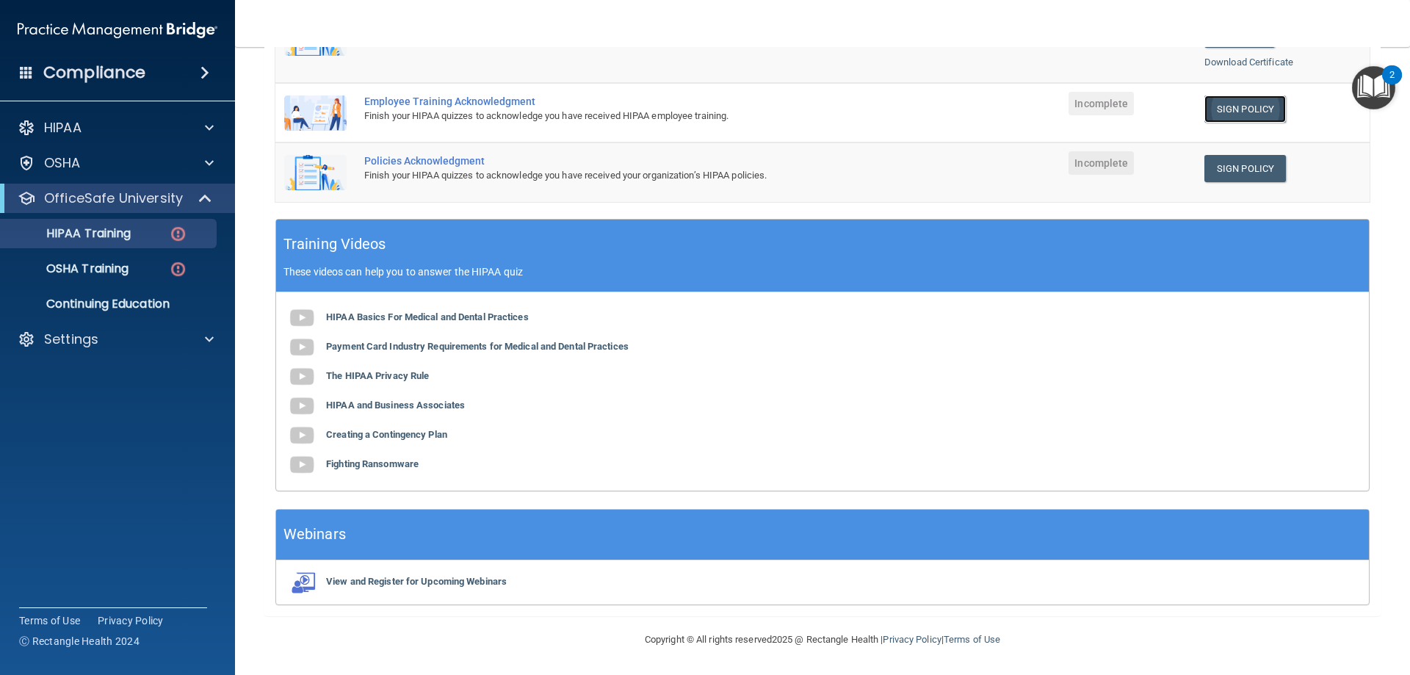
click at [1241, 111] on link "Sign Policy" at bounding box center [1245, 108] width 82 height 27
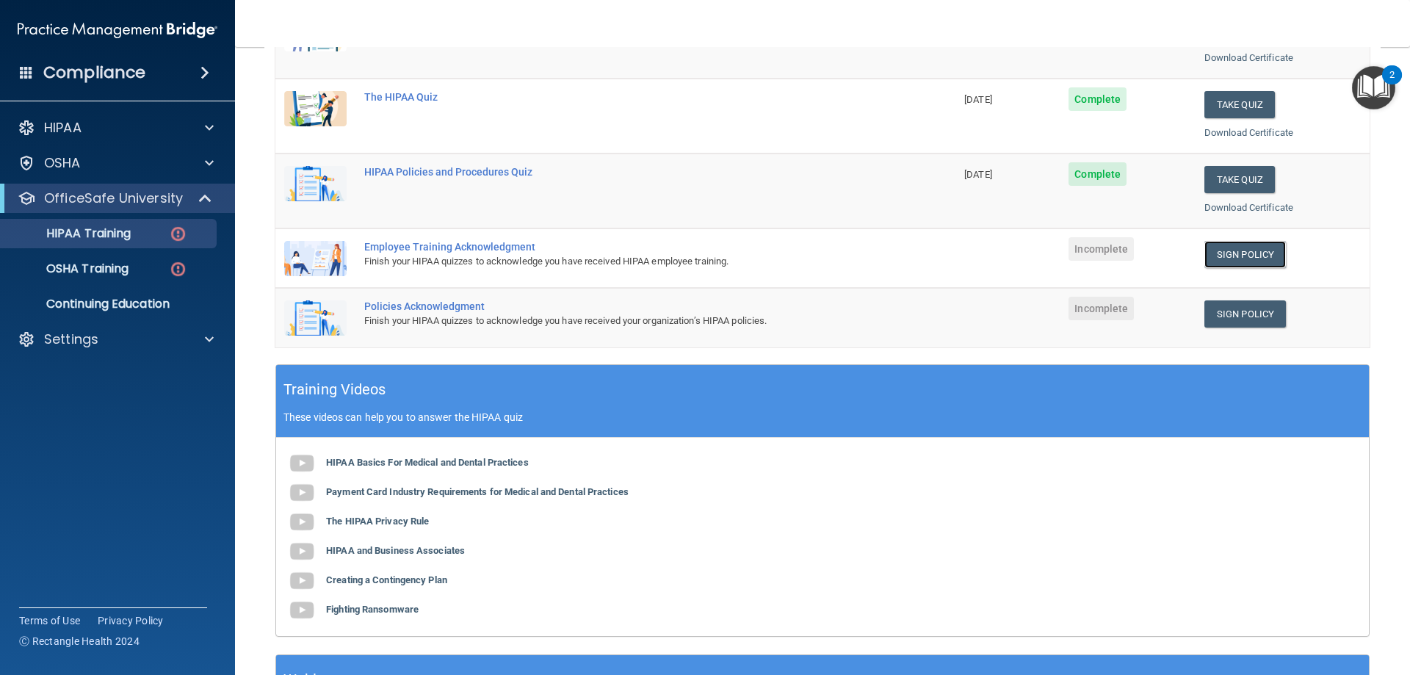
scroll to position [253, 0]
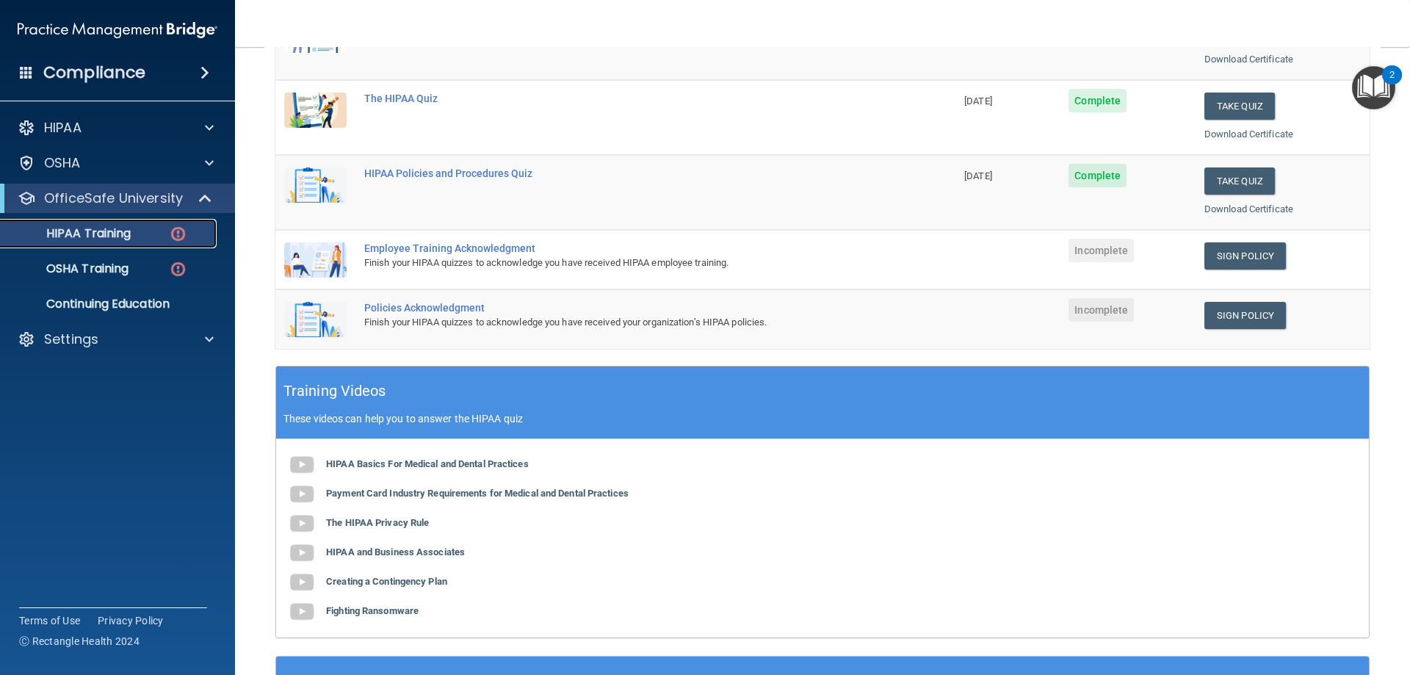
click at [162, 233] on div "HIPAA Training" at bounding box center [110, 233] width 200 height 15
click at [174, 276] on img at bounding box center [178, 269] width 18 height 18
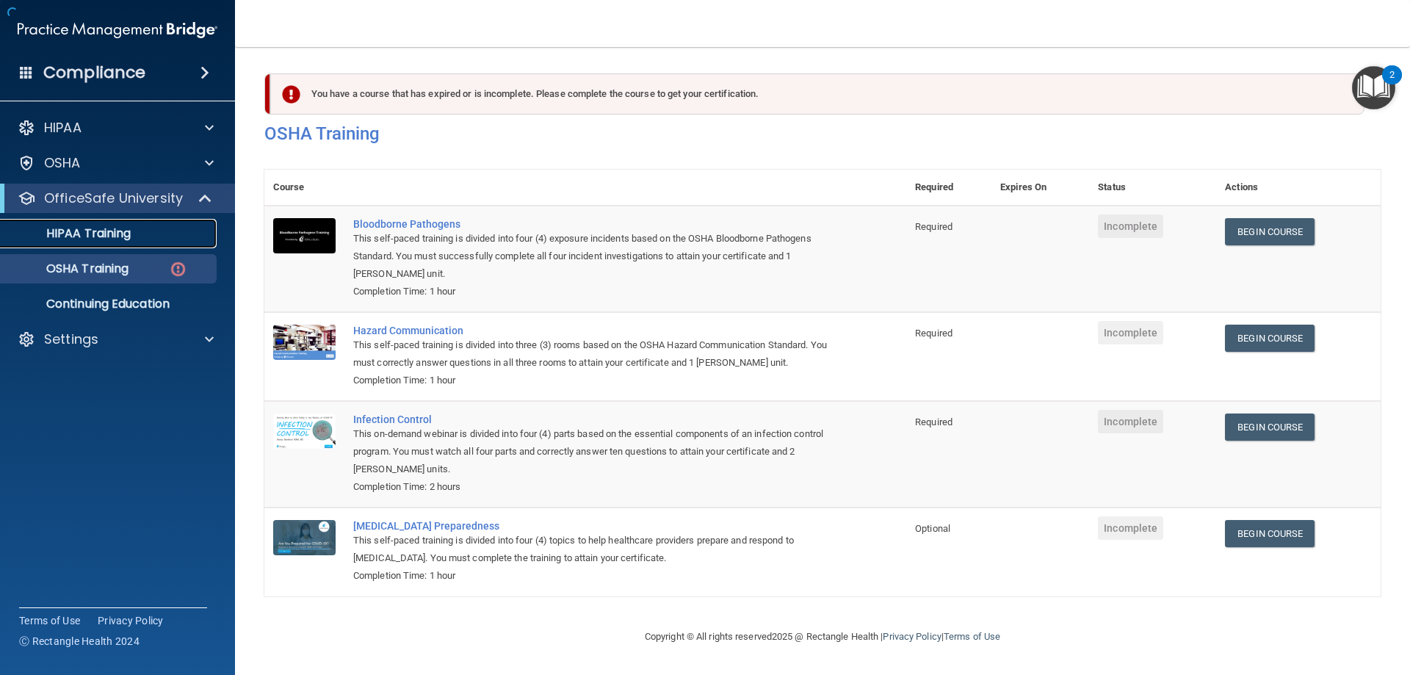
scroll to position [1, 0]
click at [153, 237] on div "HIPAA Training" at bounding box center [110, 233] width 200 height 15
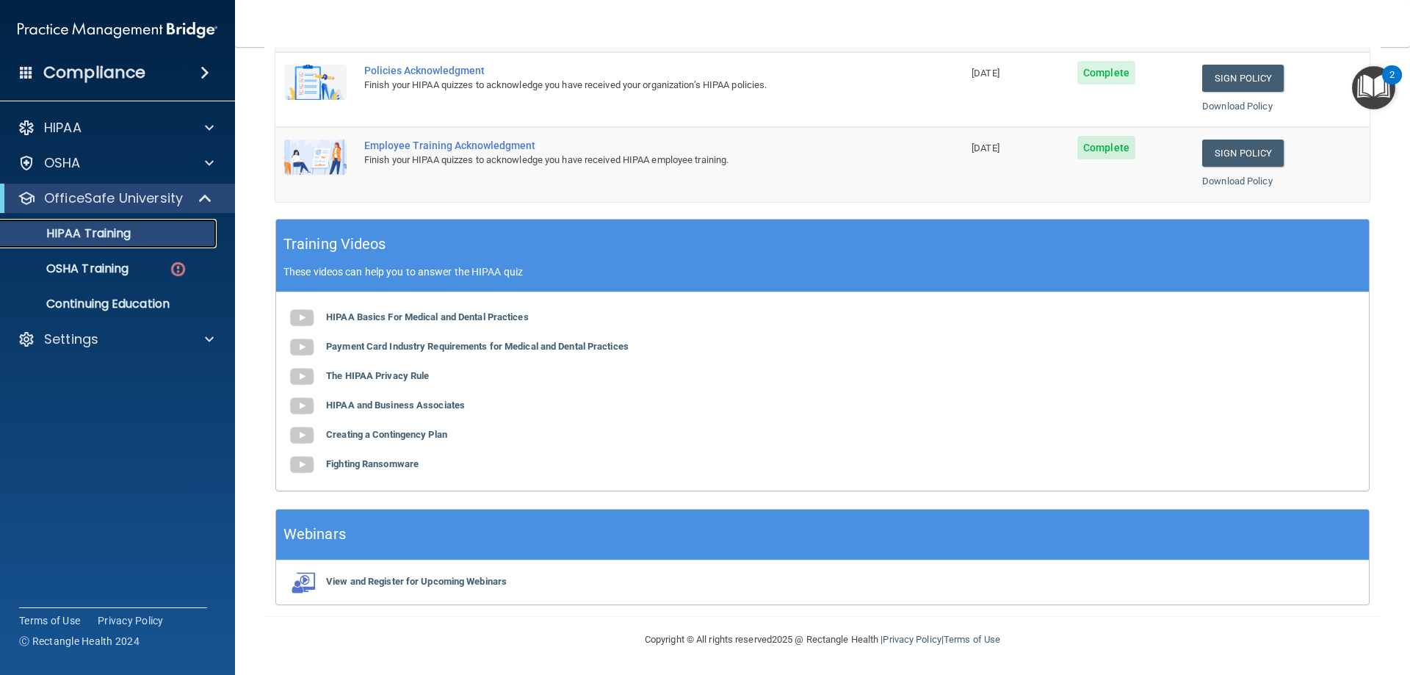
scroll to position [211, 0]
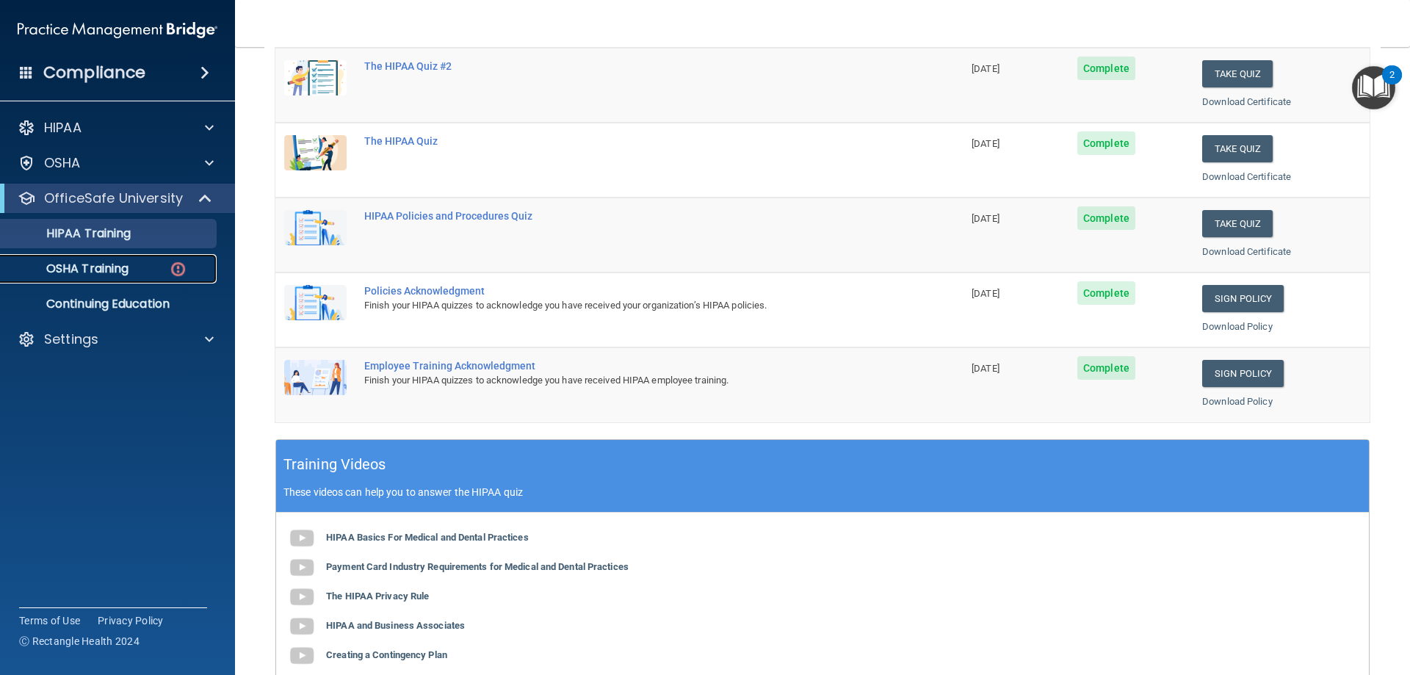
click at [139, 272] on div "OSHA Training" at bounding box center [110, 268] width 200 height 15
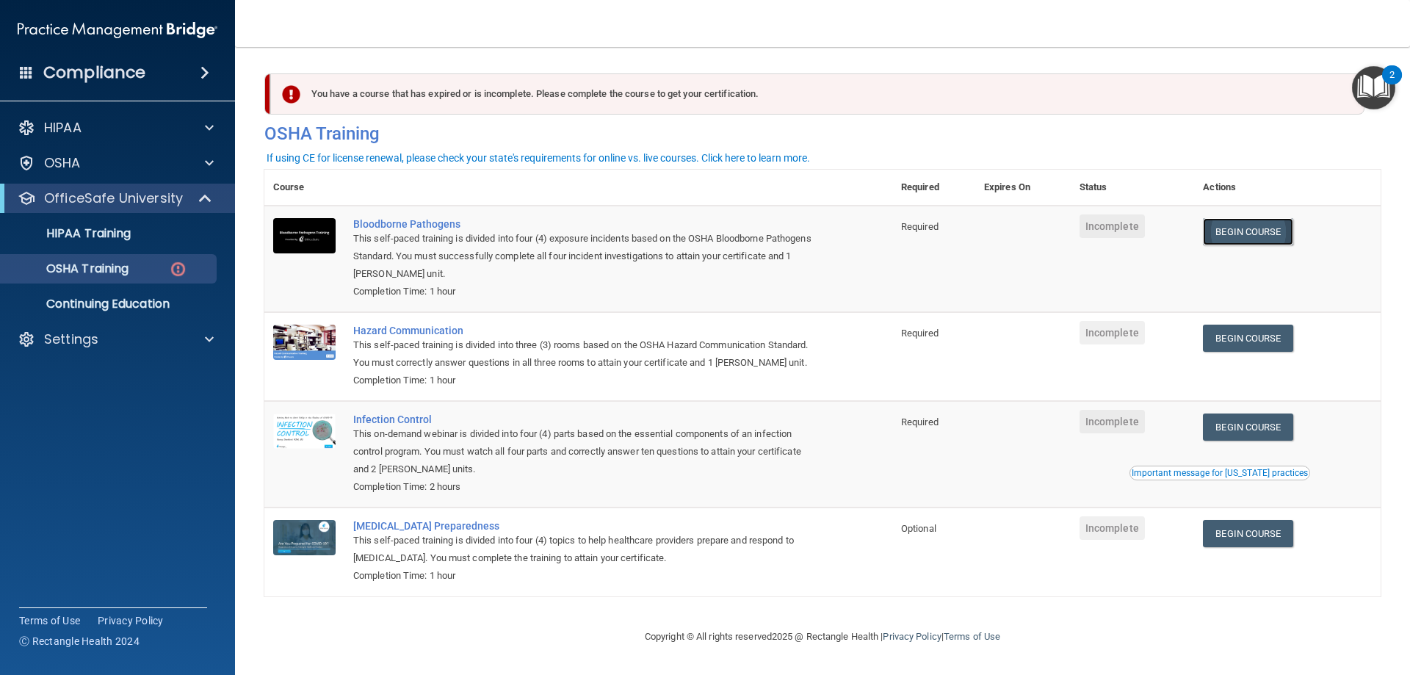
click at [1265, 239] on link "Begin Course" at bounding box center [1248, 231] width 90 height 27
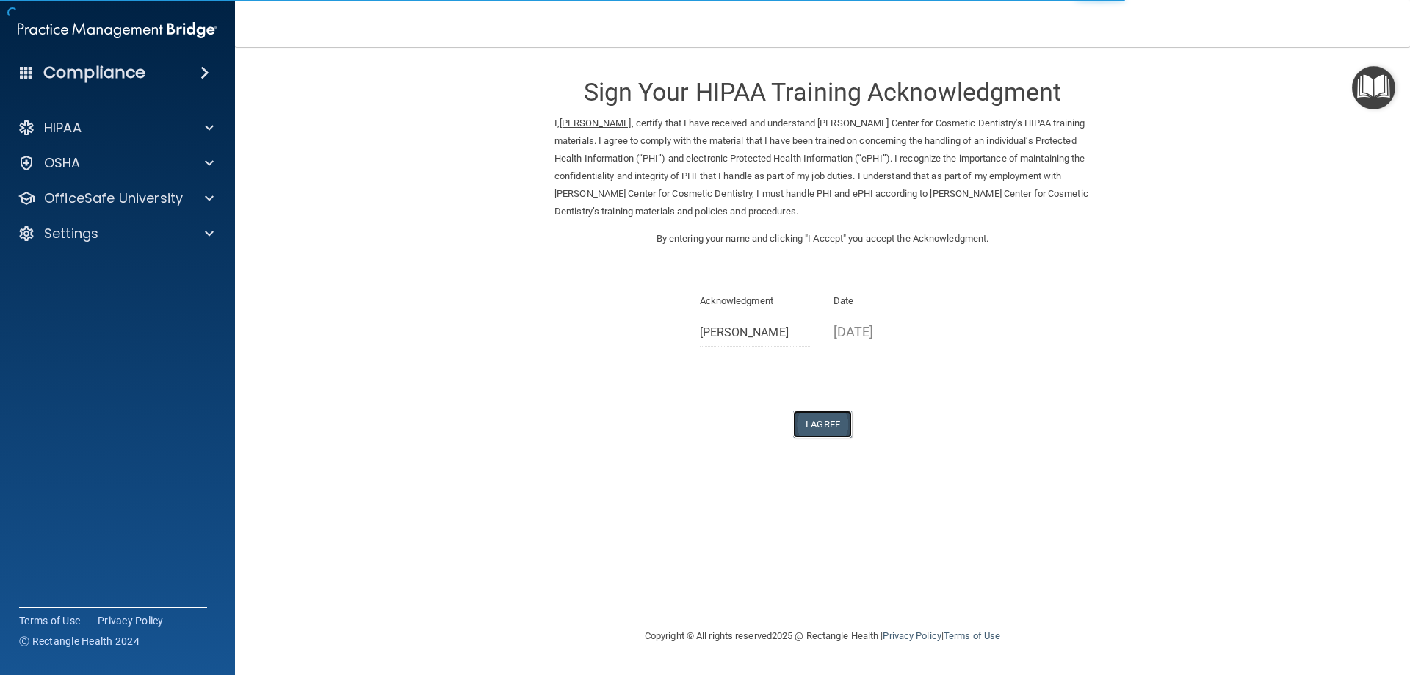
click at [843, 431] on button "I Agree" at bounding box center [822, 424] width 59 height 27
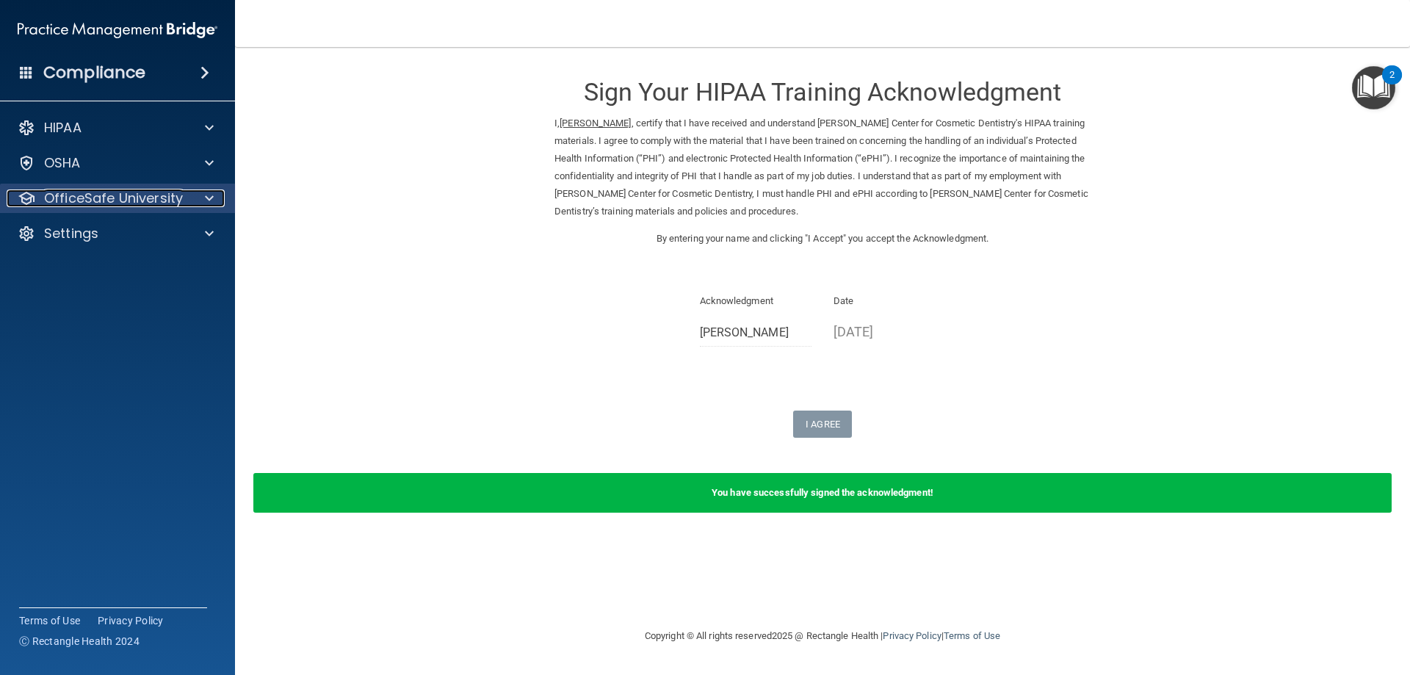
click at [197, 189] on div at bounding box center [207, 198] width 37 height 18
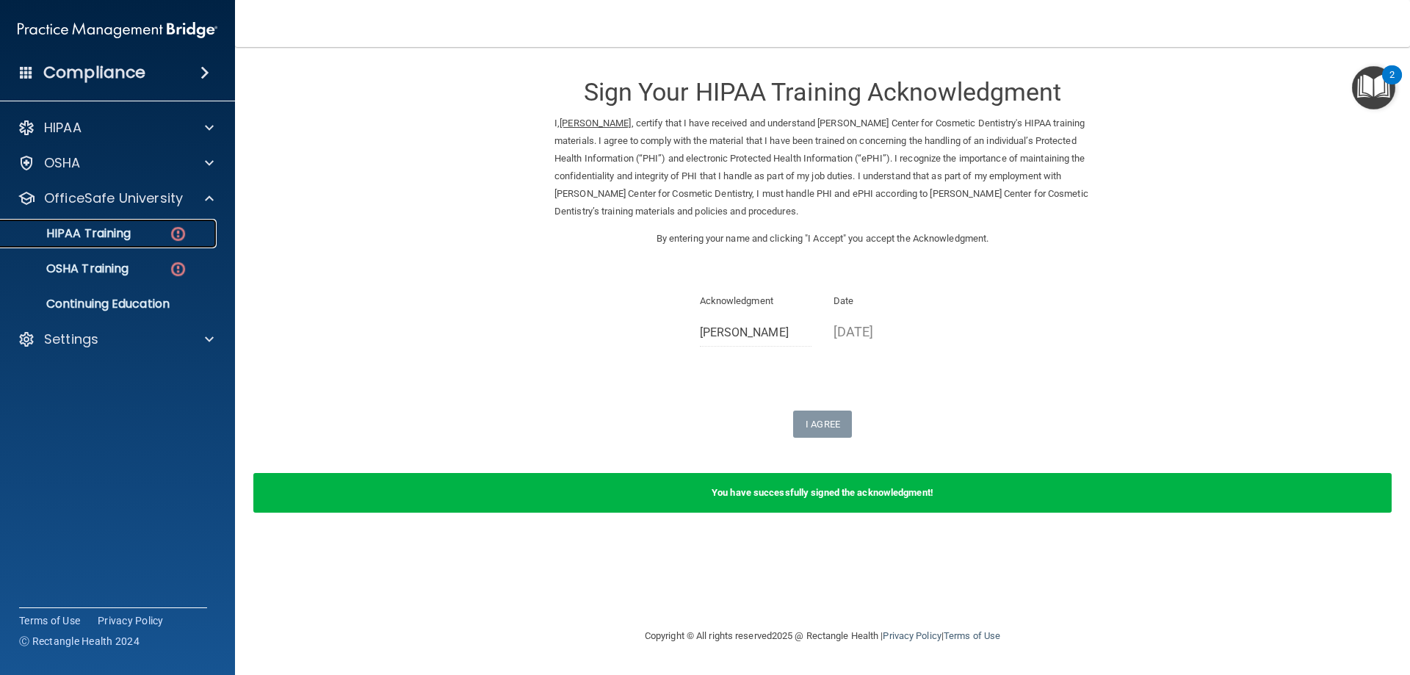
click at [123, 229] on p "HIPAA Training" at bounding box center [70, 233] width 121 height 15
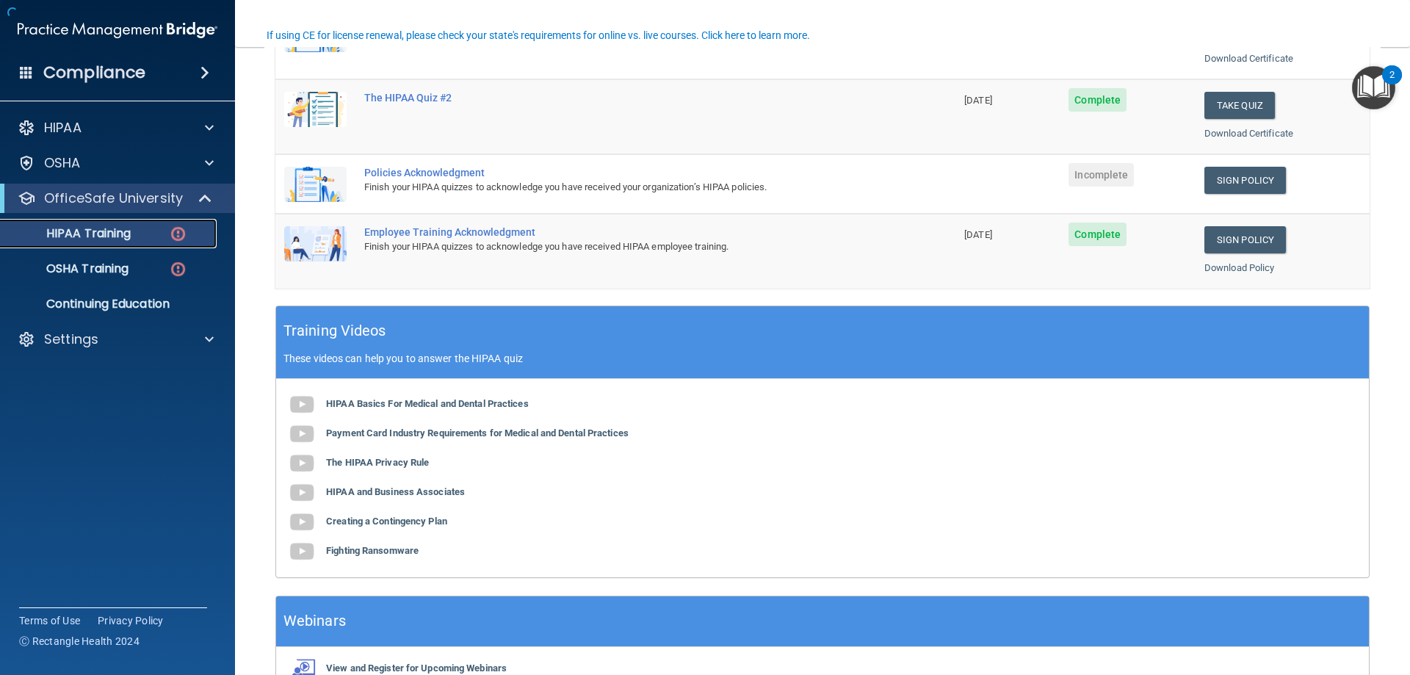
scroll to position [367, 0]
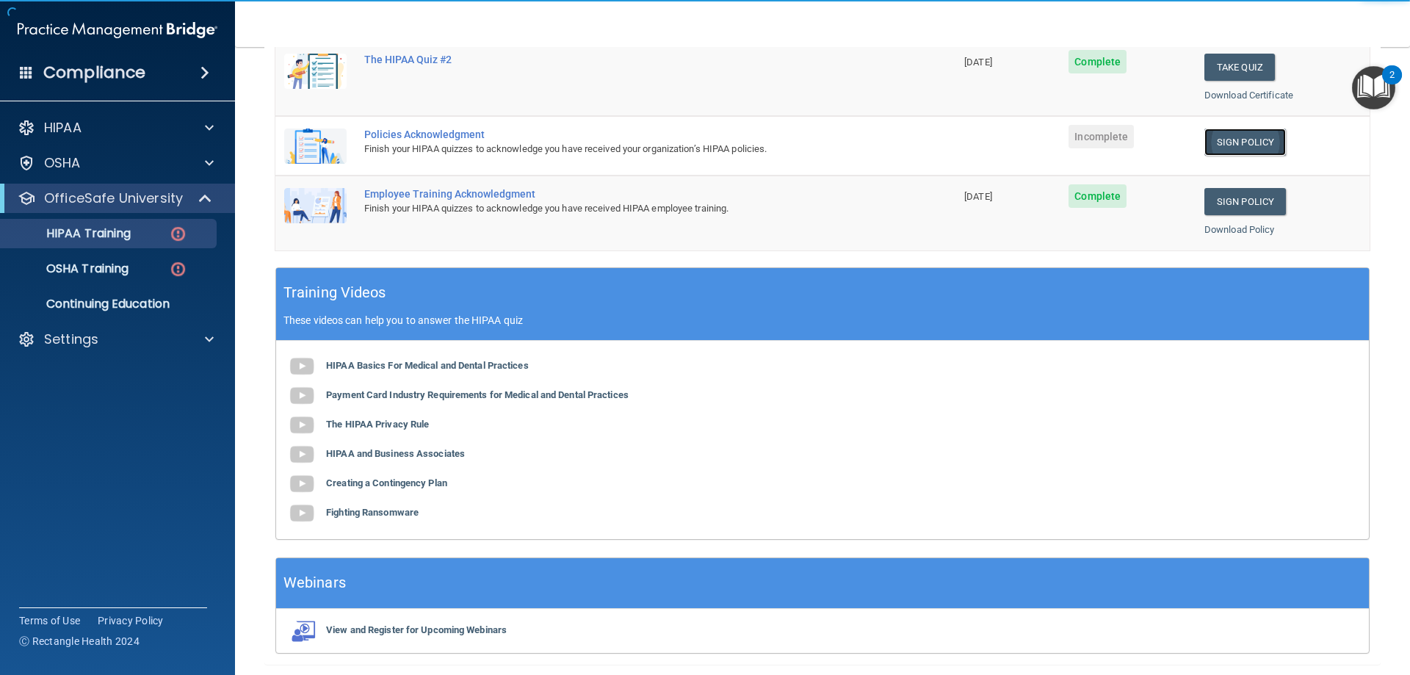
click at [1212, 141] on link "Sign Policy" at bounding box center [1245, 142] width 82 height 27
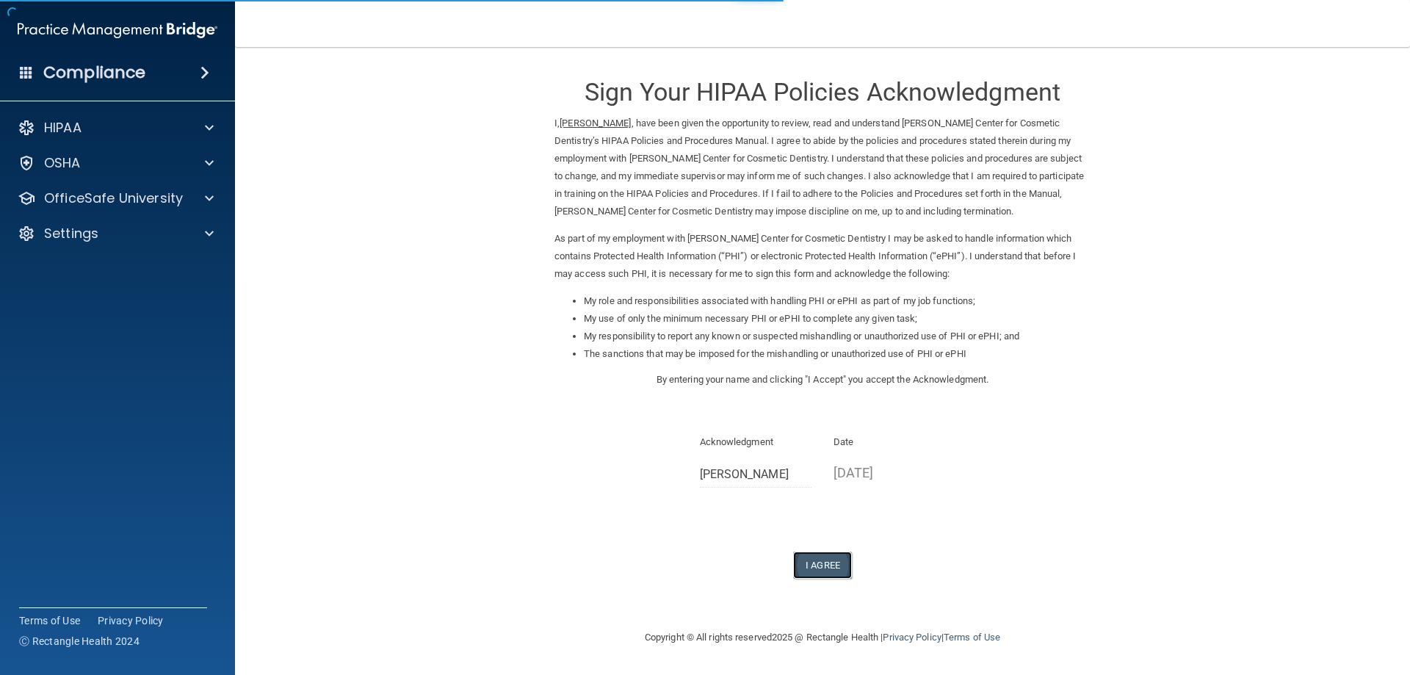
click at [838, 564] on button "I Agree" at bounding box center [822, 565] width 59 height 27
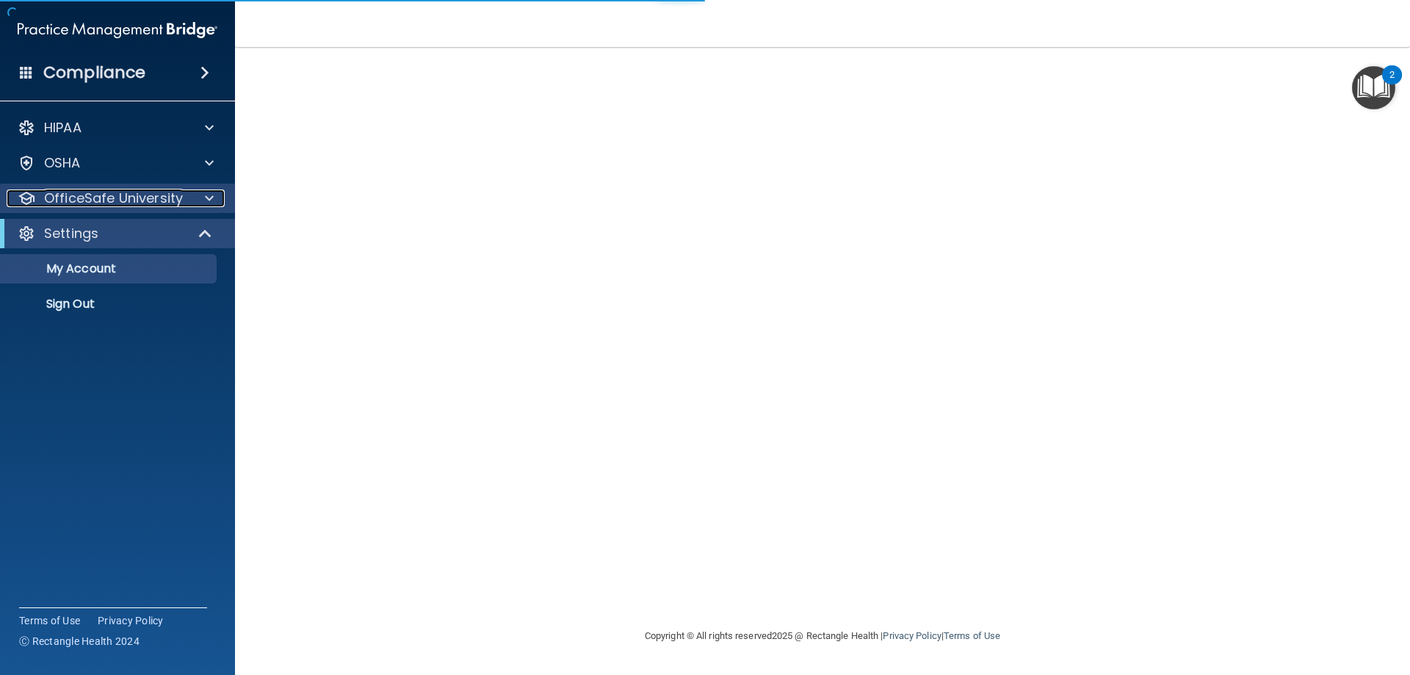
click at [189, 202] on div at bounding box center [207, 198] width 37 height 18
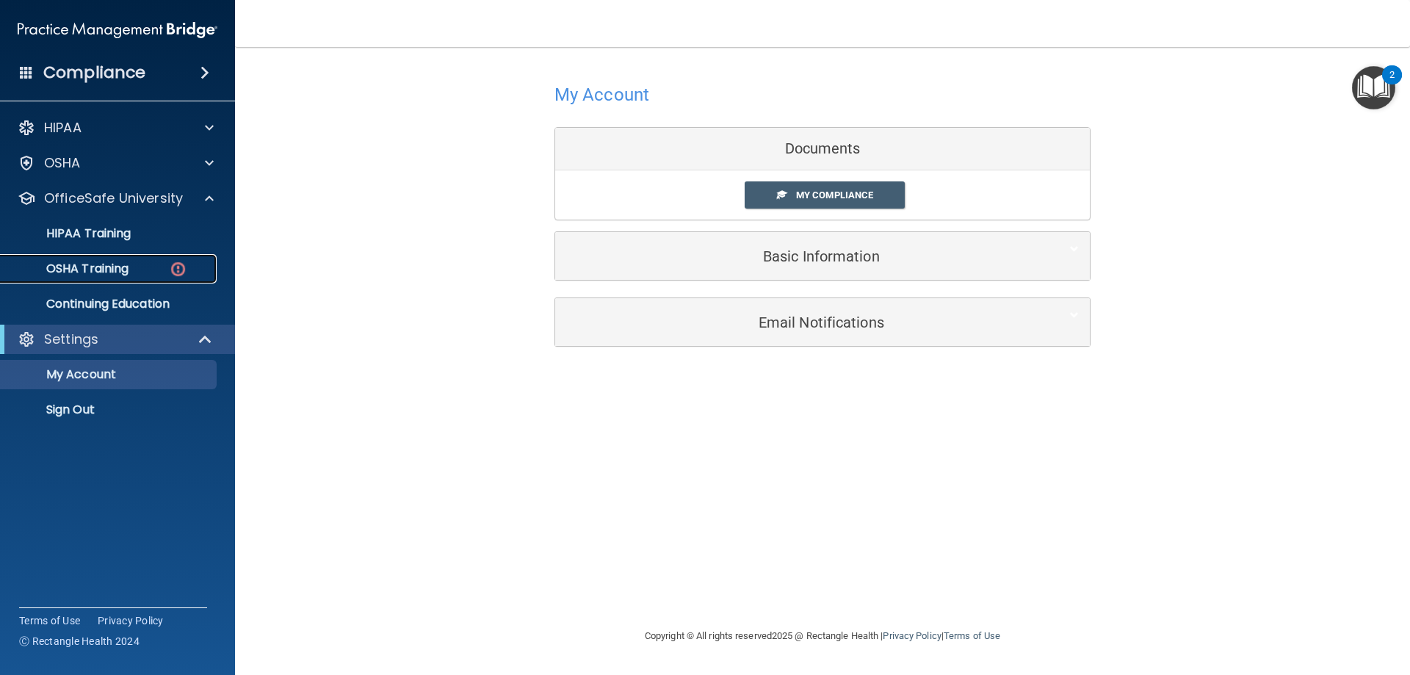
click at [167, 267] on div "OSHA Training" at bounding box center [110, 268] width 200 height 15
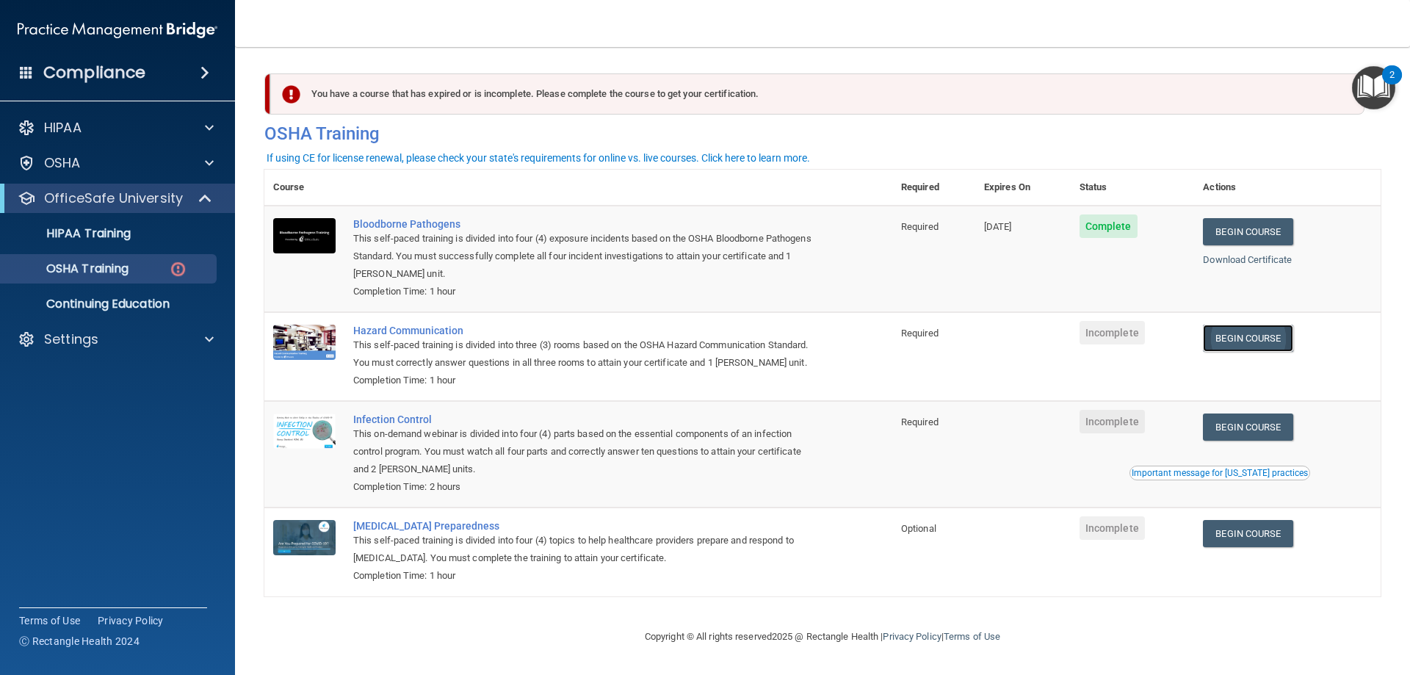
click at [1226, 340] on link "Begin Course" at bounding box center [1248, 338] width 90 height 27
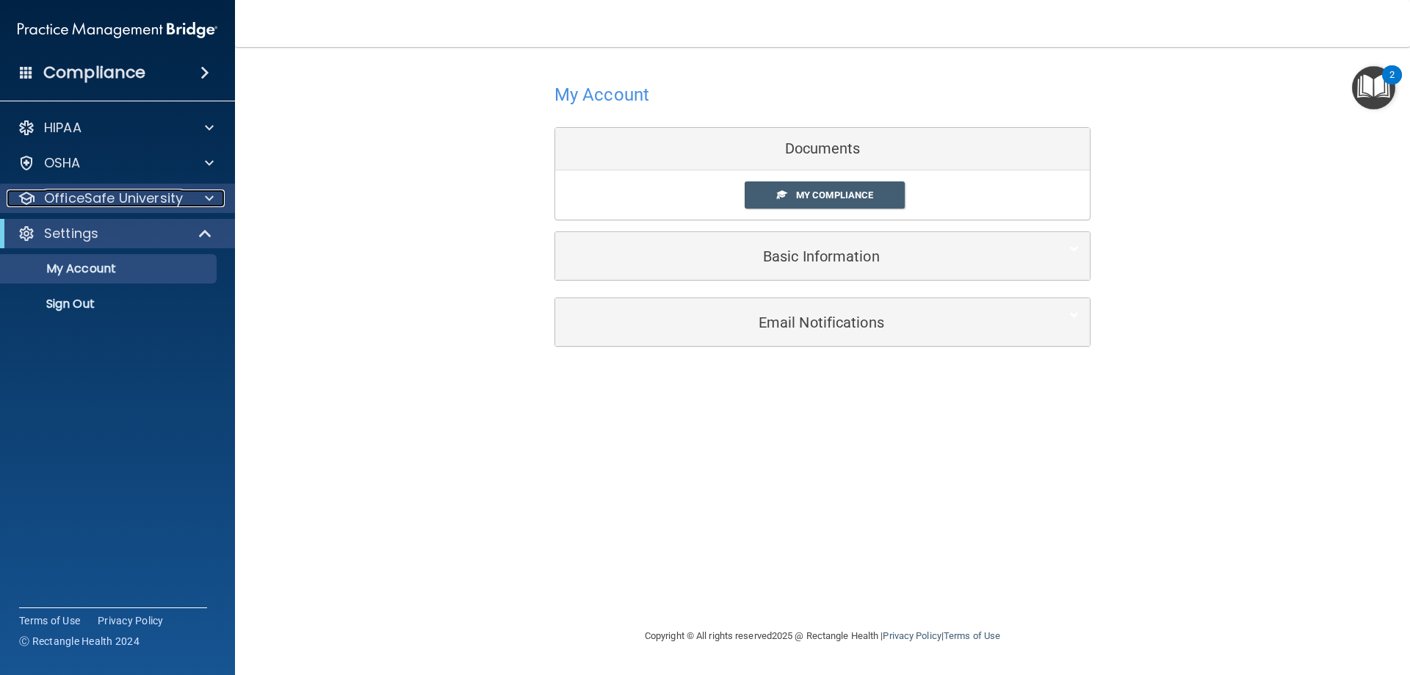
click at [165, 194] on p "OfficeSafe University" at bounding box center [113, 198] width 139 height 18
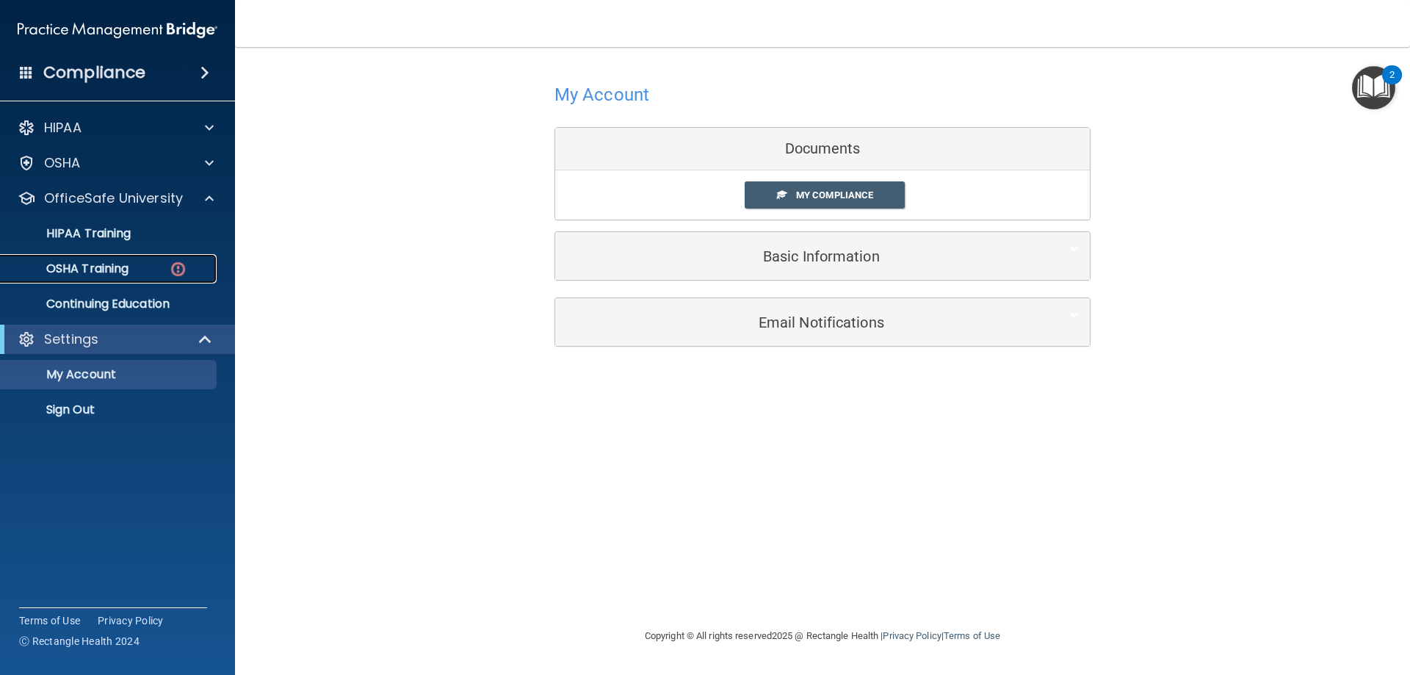
click at [163, 273] on div "OSHA Training" at bounding box center [110, 268] width 200 height 15
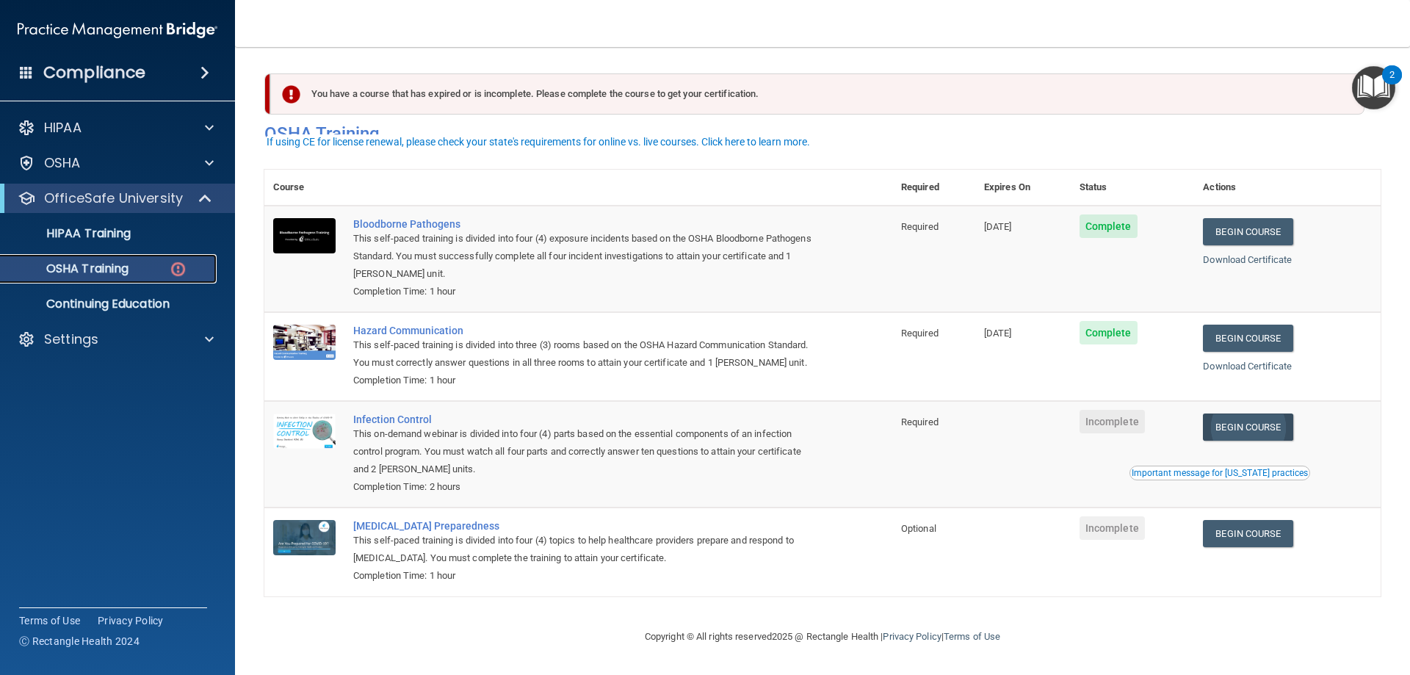
scroll to position [18, 0]
click at [1250, 421] on link "Begin Course" at bounding box center [1248, 426] width 90 height 27
click at [140, 304] on p "Continuing Education" at bounding box center [110, 304] width 200 height 15
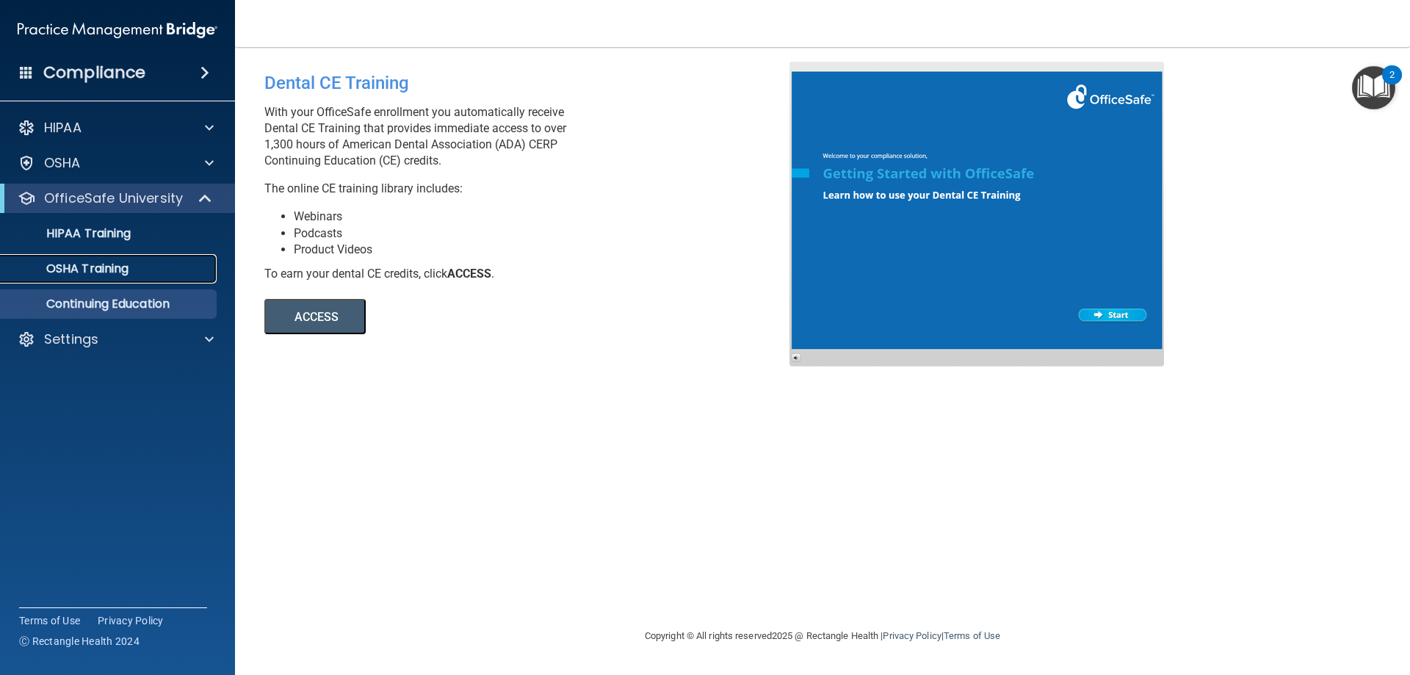
click at [137, 277] on link "OSHA Training" at bounding box center [100, 268] width 231 height 29
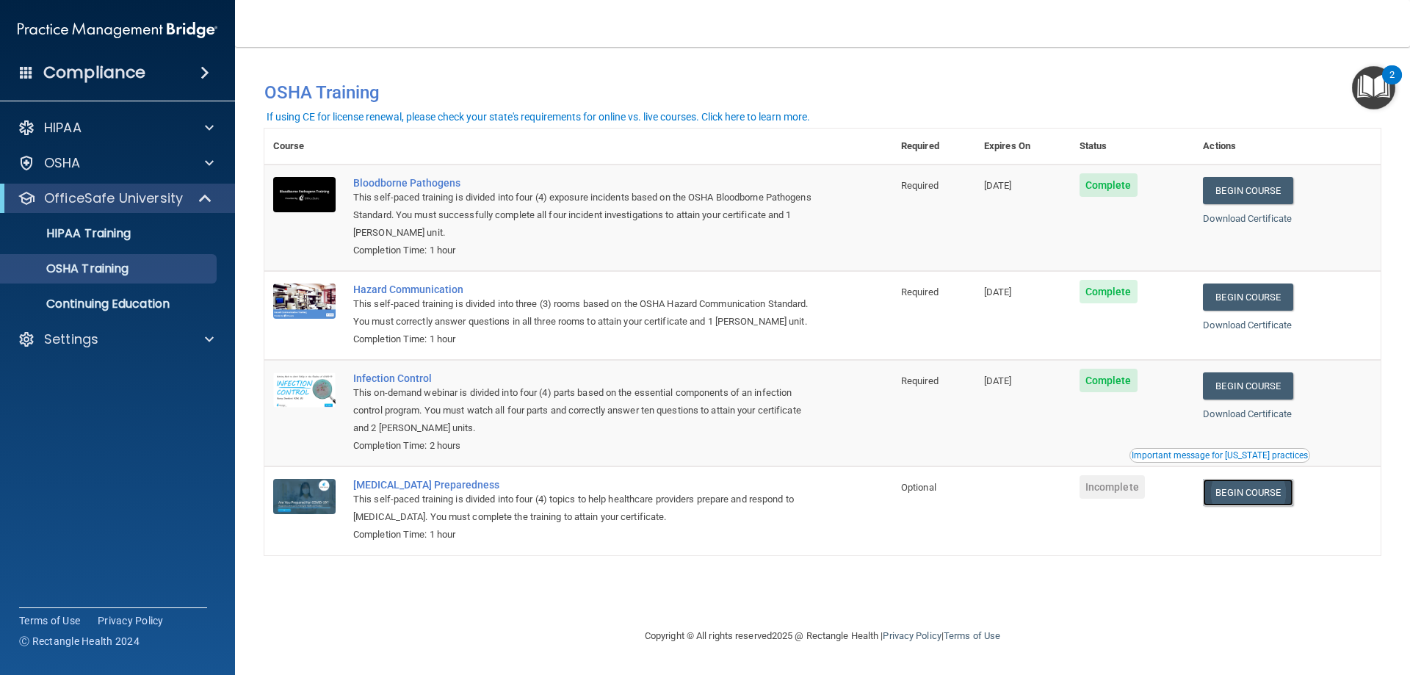
click at [1273, 499] on link "Begin Course" at bounding box center [1248, 492] width 90 height 27
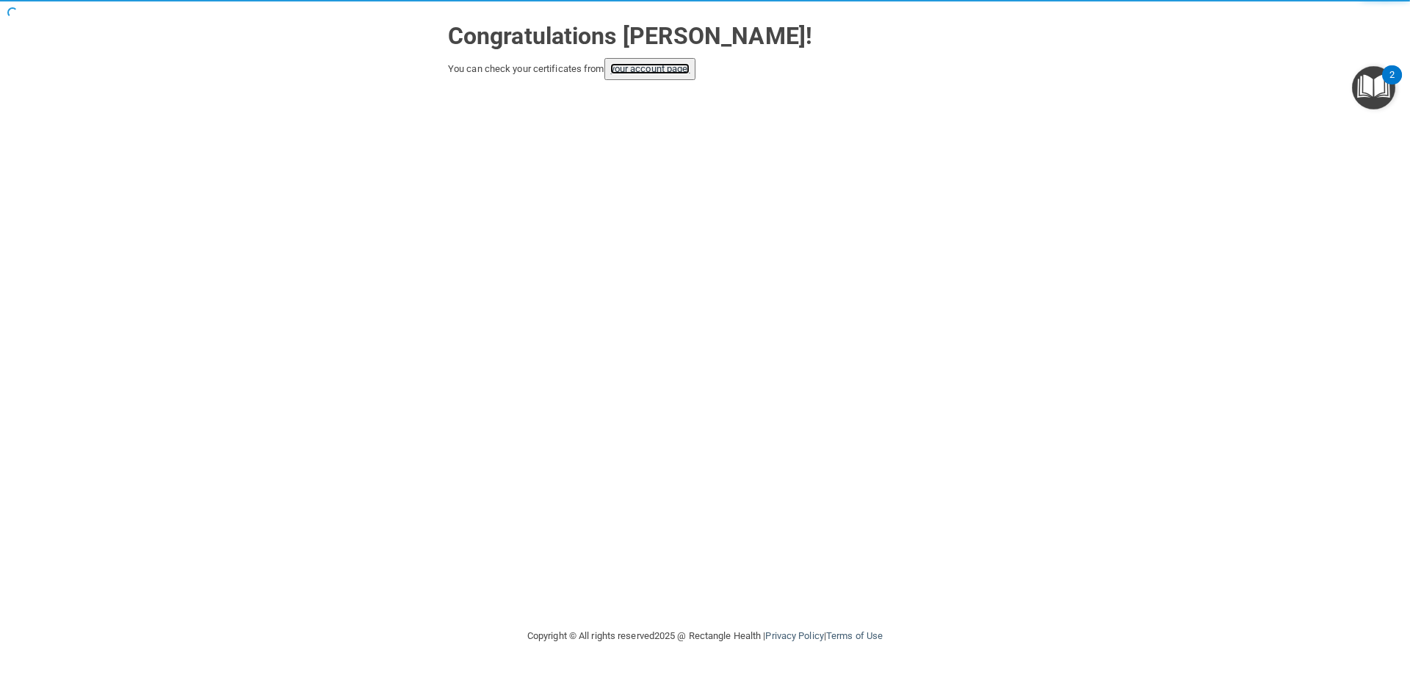
click at [645, 71] on link "your account page!" at bounding box center [650, 68] width 80 height 11
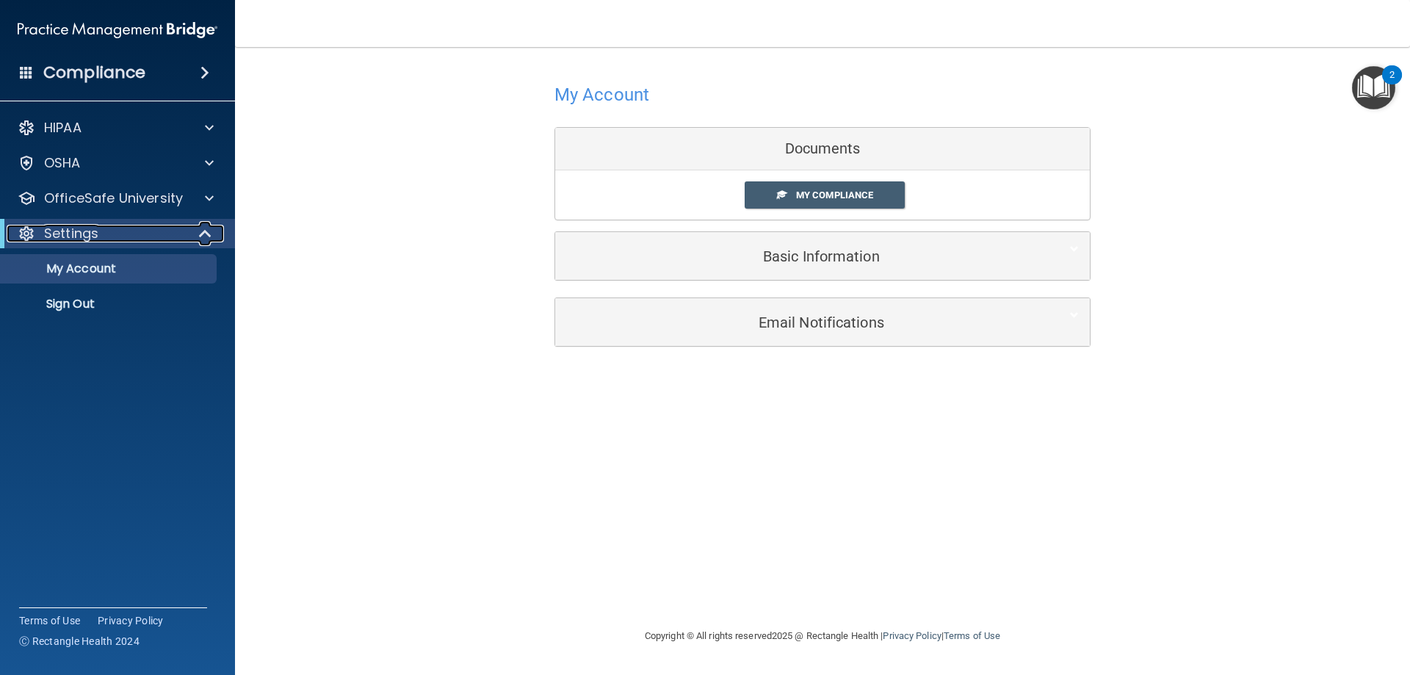
click at [204, 233] on span at bounding box center [206, 234] width 12 height 18
click at [204, 233] on span at bounding box center [208, 234] width 9 height 18
click at [206, 194] on span at bounding box center [209, 198] width 9 height 18
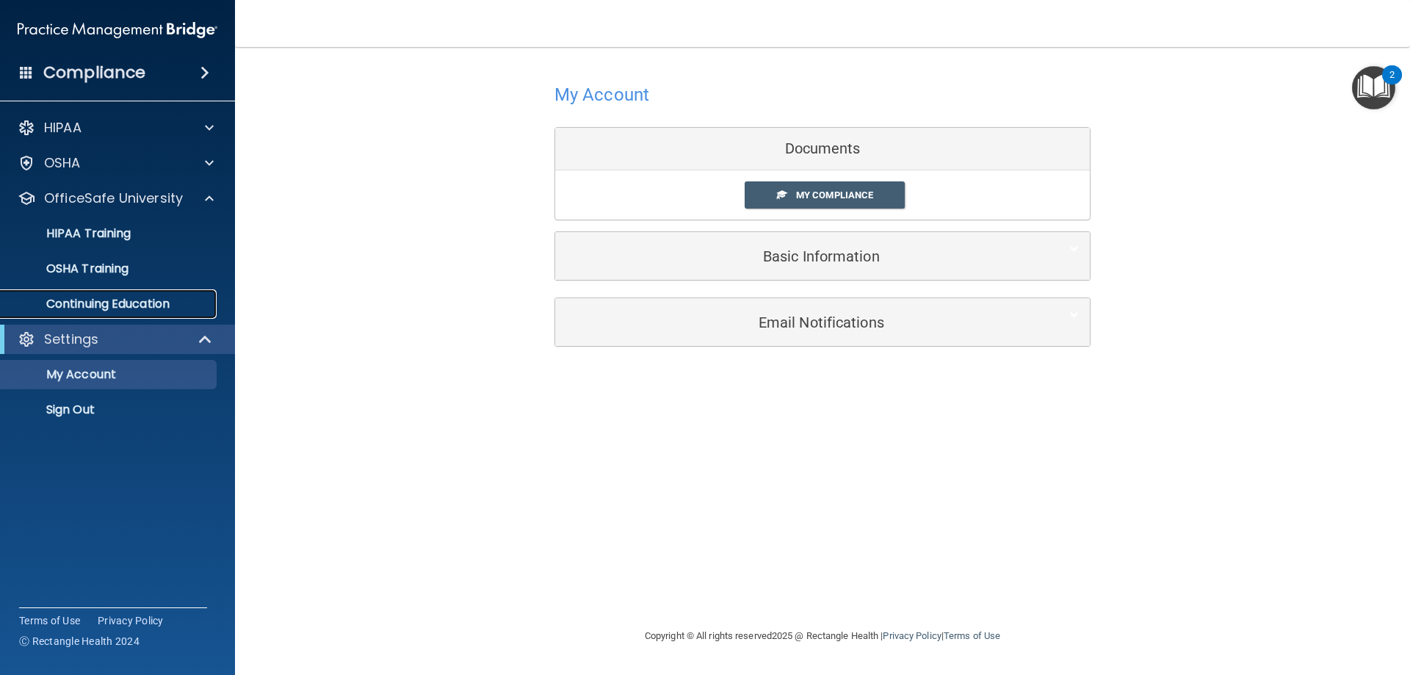
click at [161, 293] on link "Continuing Education" at bounding box center [100, 303] width 231 height 29
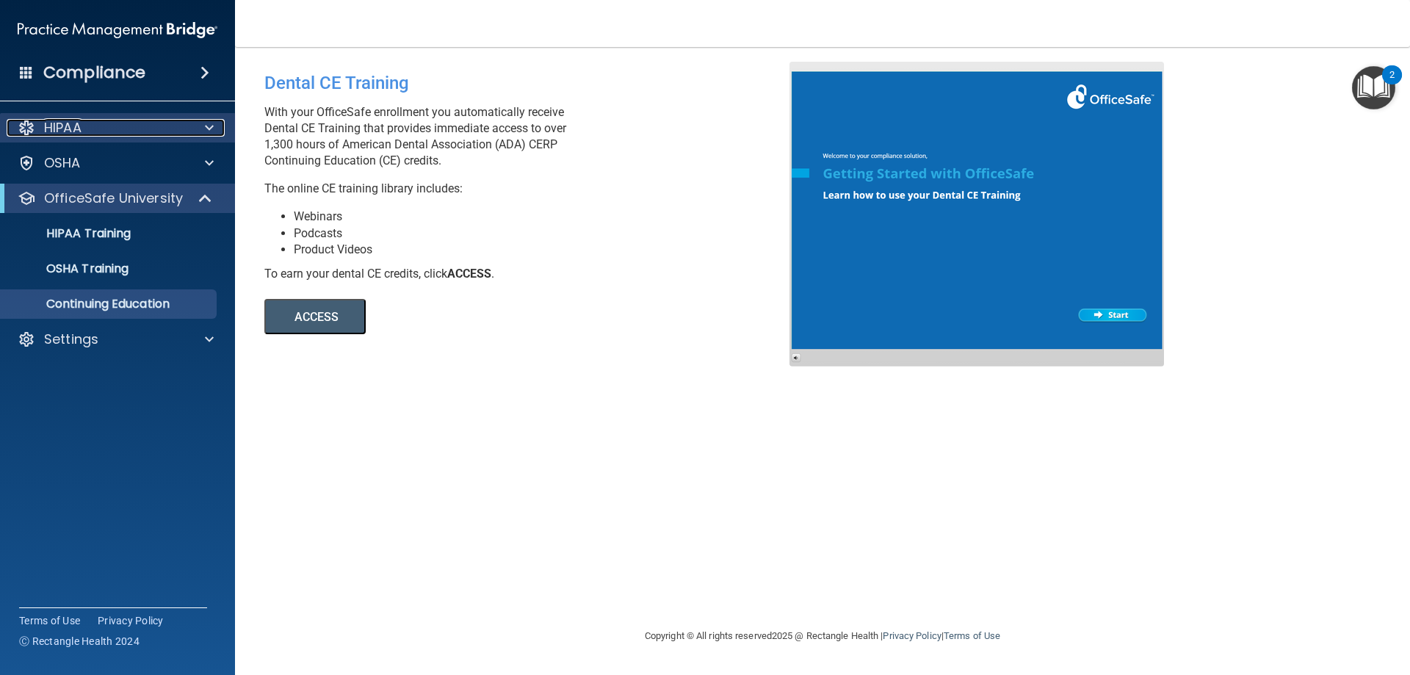
click at [142, 129] on div "HIPAA" at bounding box center [98, 128] width 182 height 18
